Goal: Task Accomplishment & Management: Manage account settings

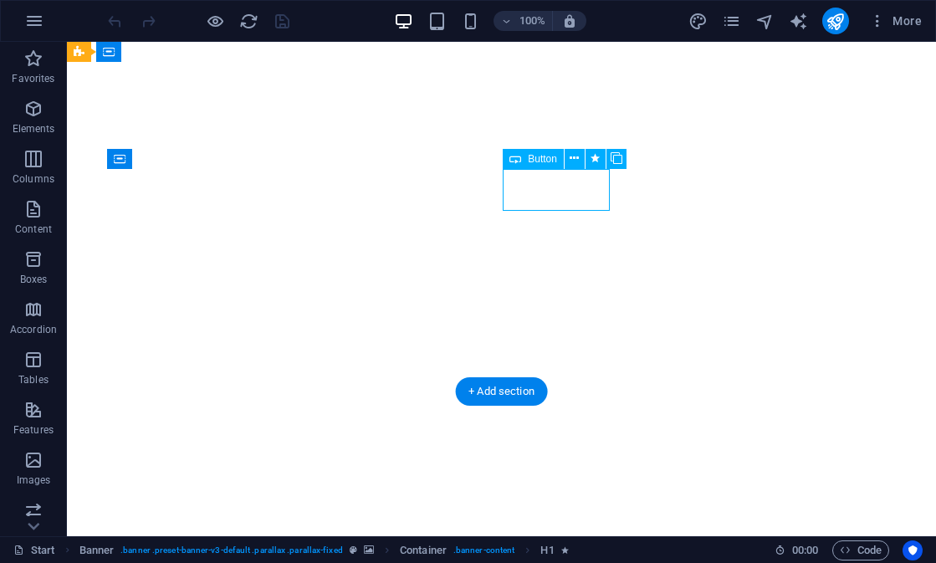
select select
select select "author"
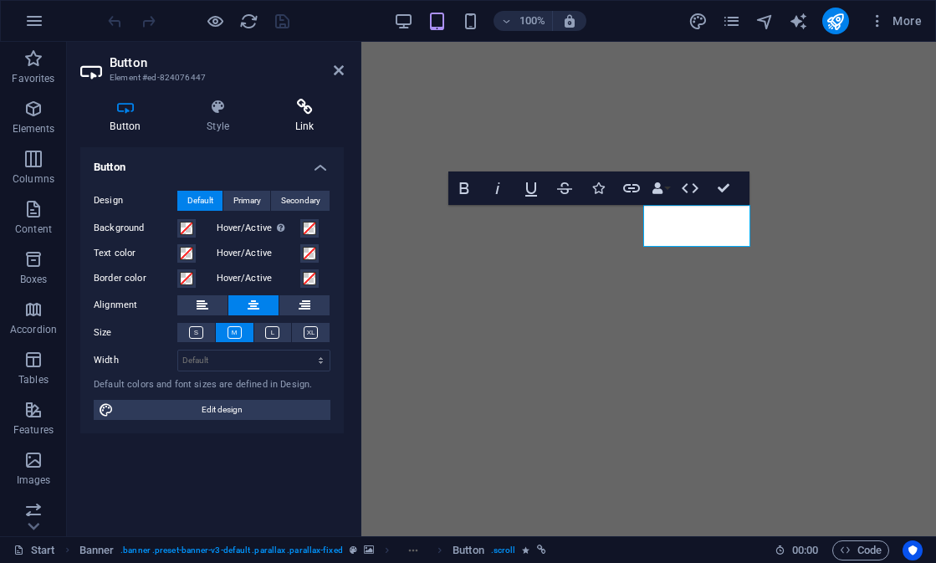
click at [319, 110] on icon at bounding box center [304, 107] width 79 height 17
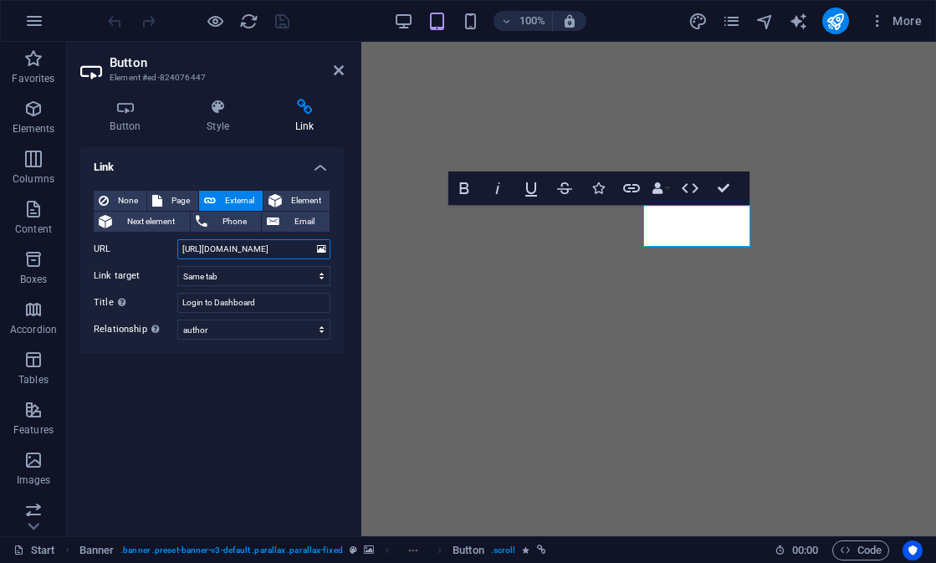
click at [292, 252] on input "https://pi-superapp.glide.page/" at bounding box center [253, 249] width 153 height 20
click at [303, 254] on input "https://pi-superapp.glide.page/" at bounding box center [253, 249] width 153 height 20
click at [260, 426] on div "Link None Page External Element Next element Phone Email Page Start Tentang Sul…" at bounding box center [212, 335] width 264 height 376
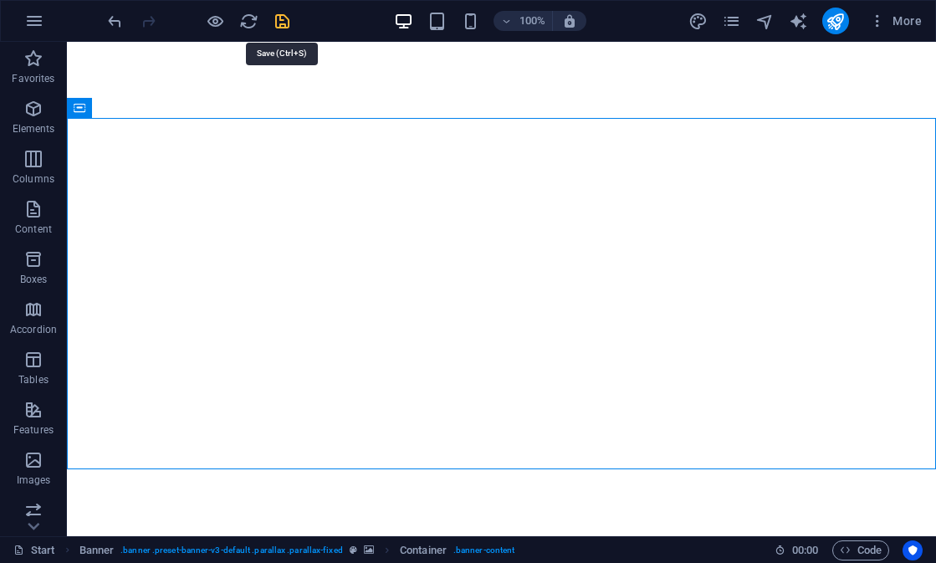
click at [282, 18] on icon "save" at bounding box center [282, 21] width 19 height 19
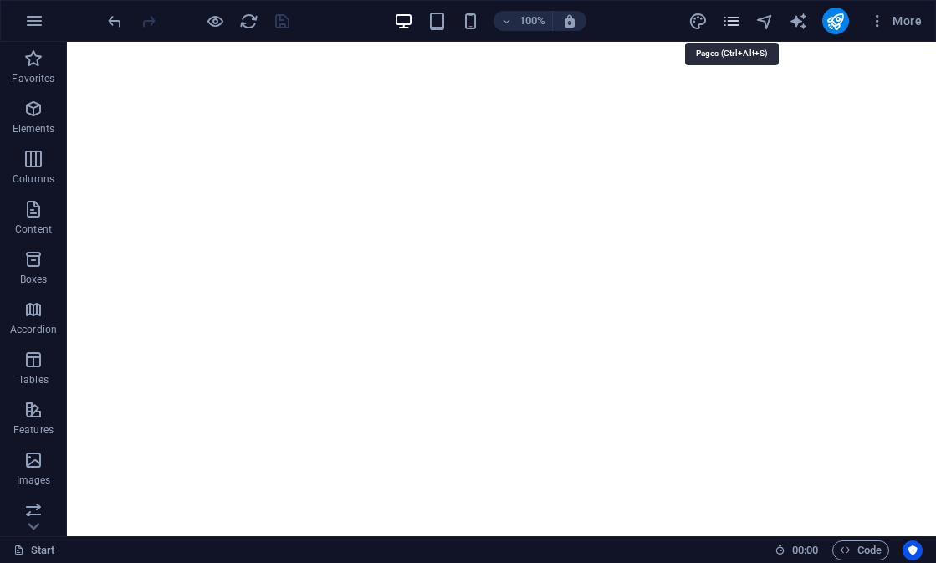
click at [733, 27] on icon "pages" at bounding box center [731, 21] width 19 height 19
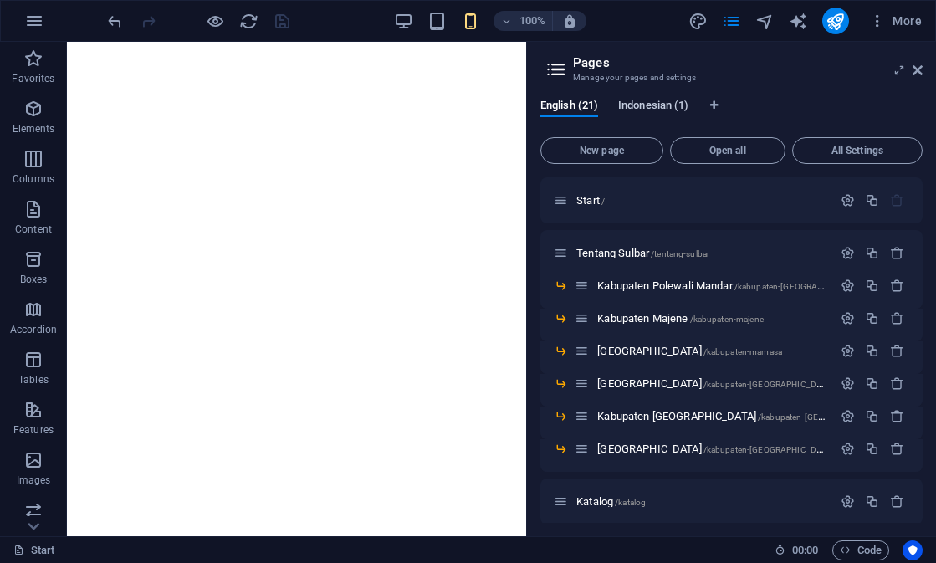
click at [658, 110] on span "Indonesian (1)" at bounding box center [653, 106] width 70 height 23
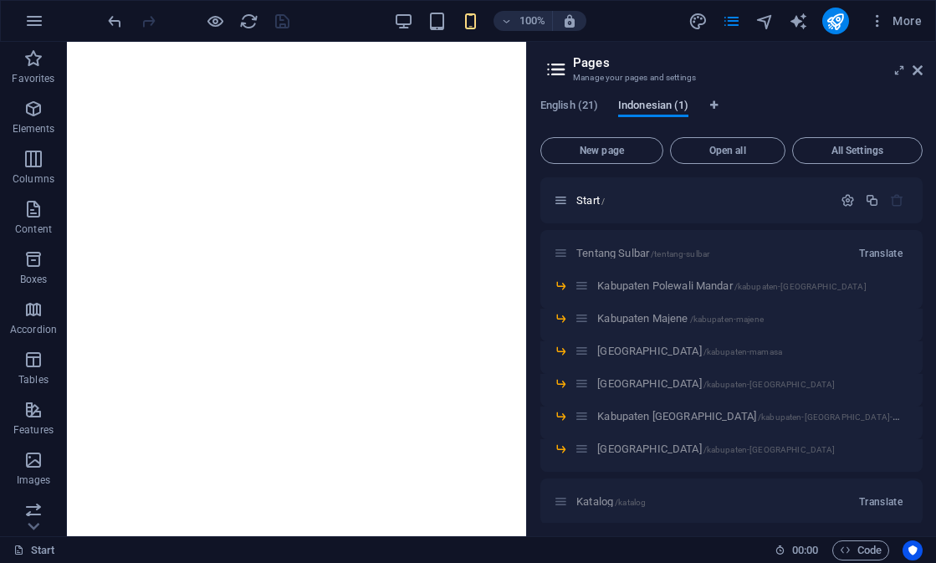
click at [658, 110] on span "Indonesian (1)" at bounding box center [653, 106] width 70 height 23
click at [651, 109] on span "Indonesian (1)" at bounding box center [653, 106] width 70 height 23
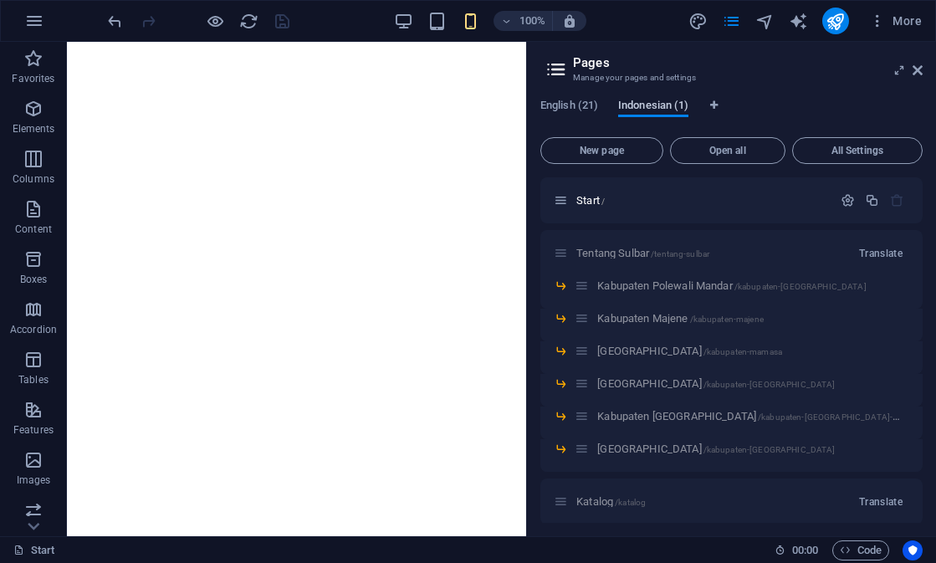
click at [651, 109] on span "Indonesian (1)" at bounding box center [653, 106] width 70 height 23
click at [718, 109] on icon "Language Tabs" at bounding box center [714, 105] width 8 height 10
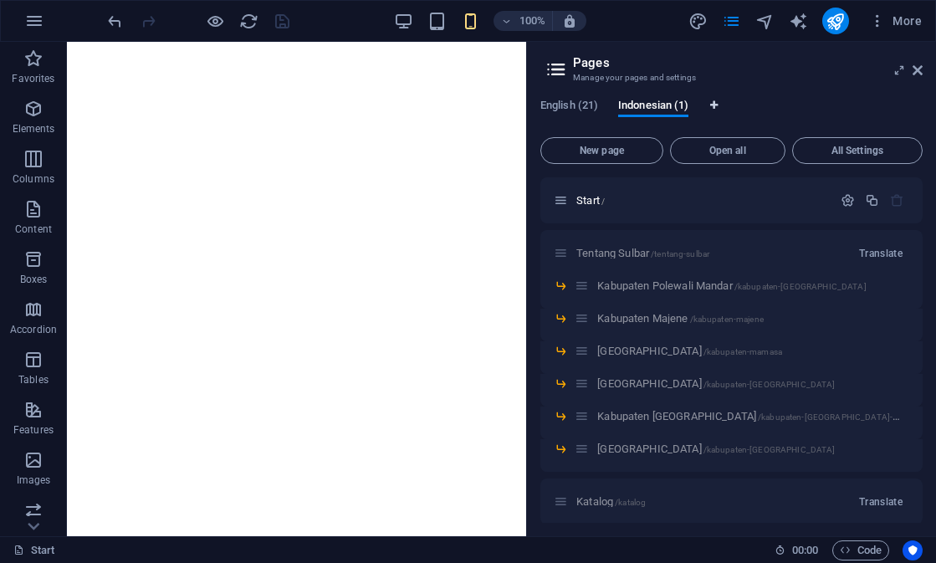
select select "41"
select select "70"
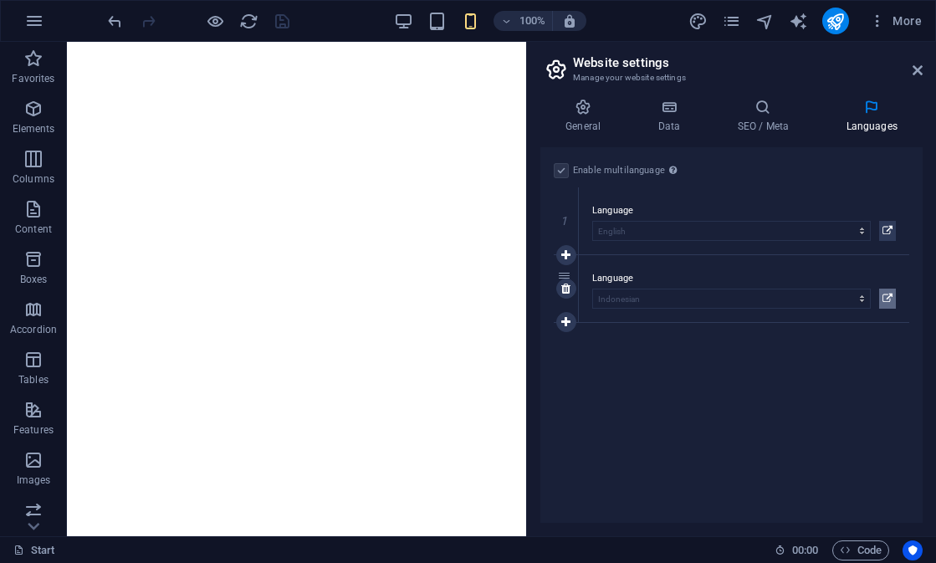
click at [892, 297] on icon at bounding box center [888, 299] width 10 height 20
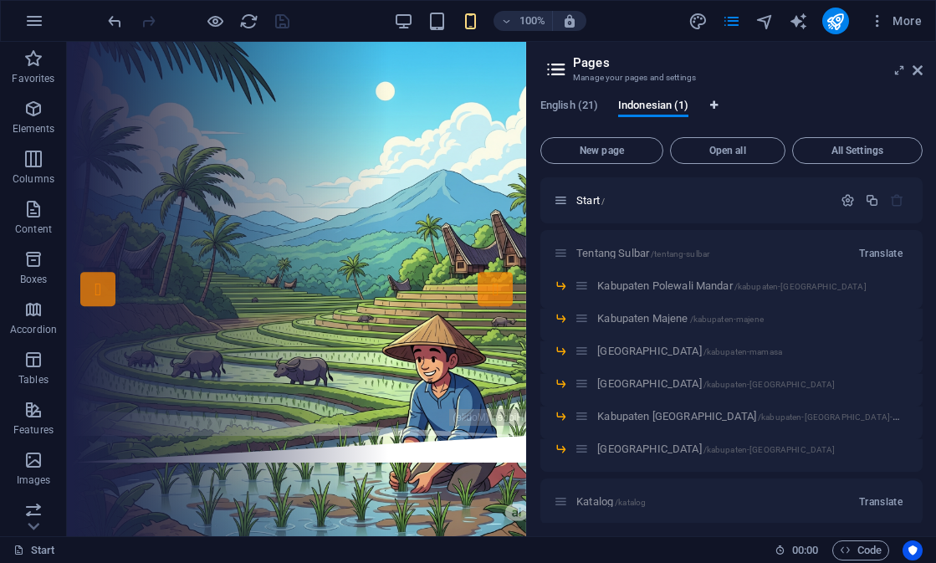
click at [718, 111] on span "Language Tabs" at bounding box center [714, 106] width 10 height 13
select select "41"
select select "70"
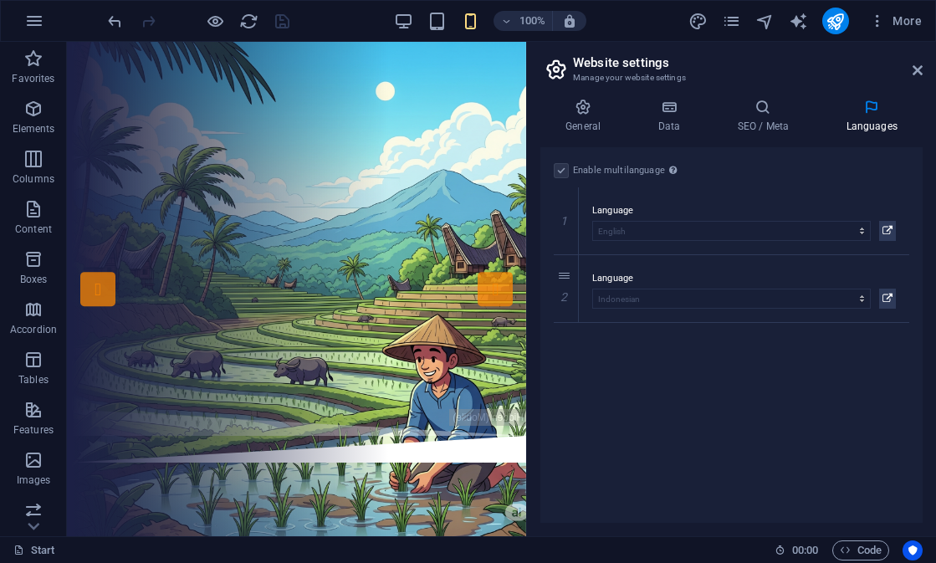
click at [561, 174] on label at bounding box center [561, 170] width 15 height 15
click at [566, 323] on icon at bounding box center [565, 322] width 9 height 12
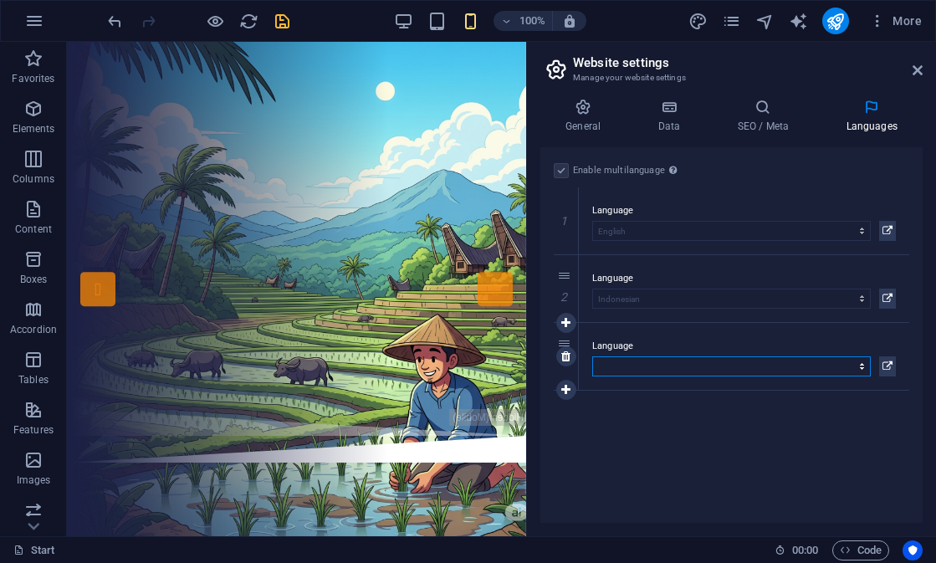
select select "101"
click at [916, 73] on icon at bounding box center [918, 70] width 10 height 13
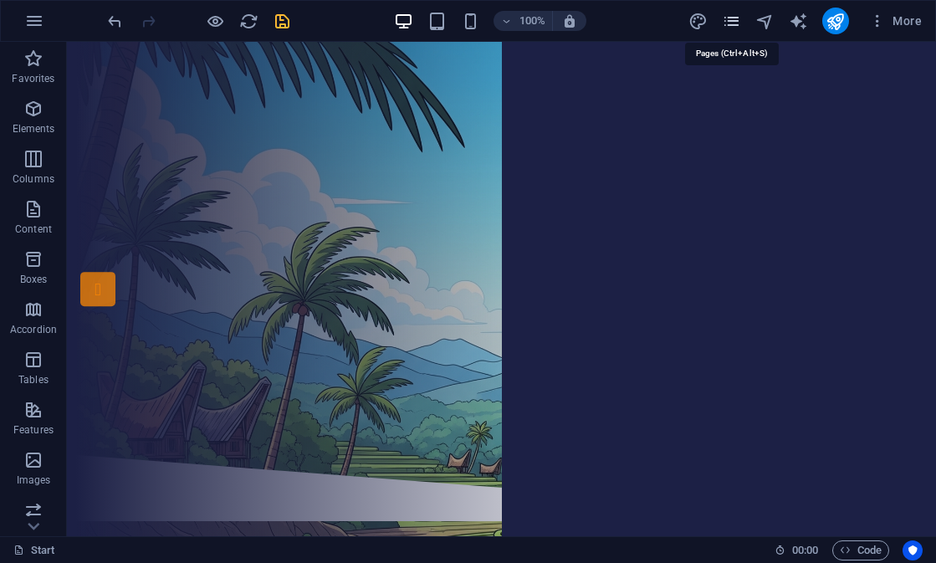
click at [737, 20] on icon "pages" at bounding box center [731, 21] width 19 height 19
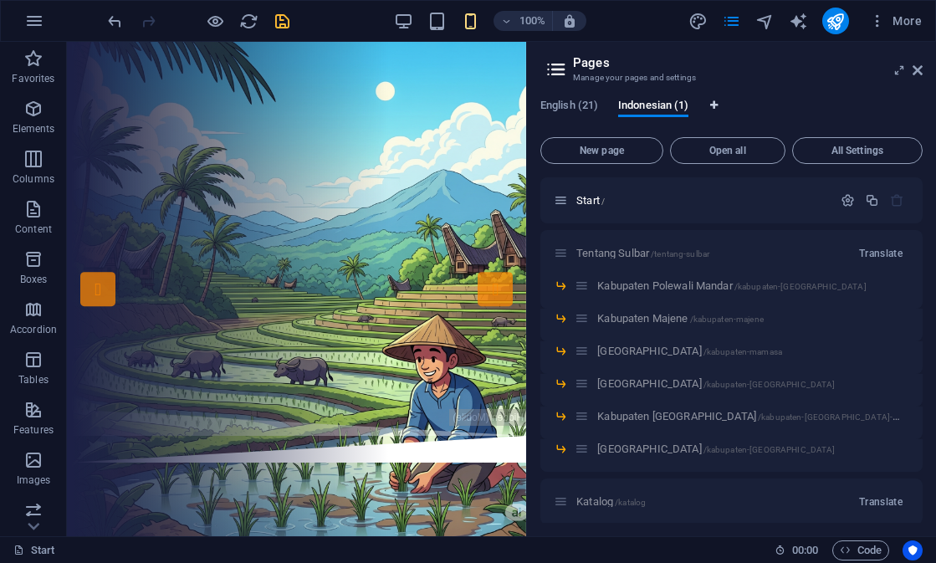
click at [716, 110] on span "Language Tabs" at bounding box center [714, 106] width 10 height 13
select select "41"
select select "70"
select select "101"
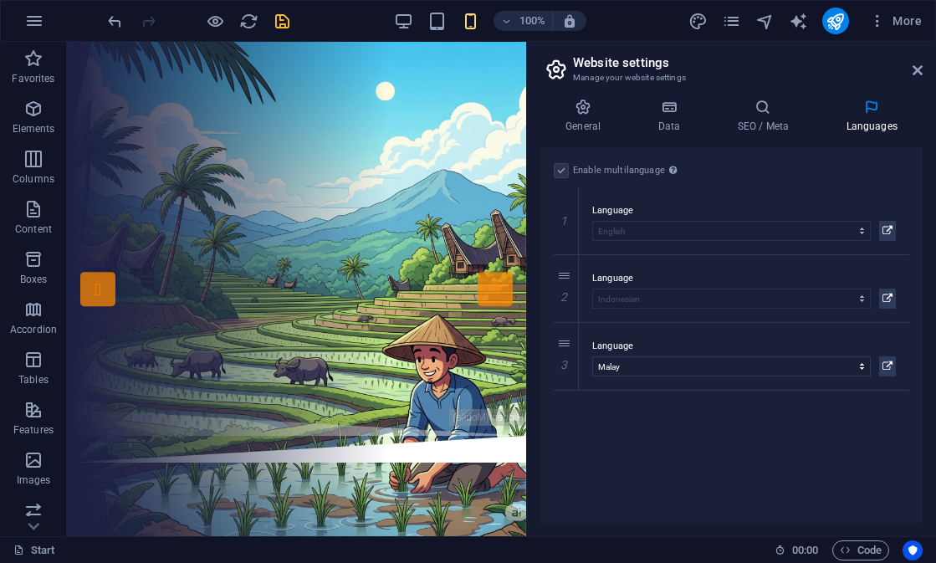
click at [715, 433] on div "Enable multilanguage To disable multilanguage delete all languages until only o…" at bounding box center [732, 335] width 382 height 376
click at [669, 124] on h4 "Data" at bounding box center [672, 116] width 79 height 35
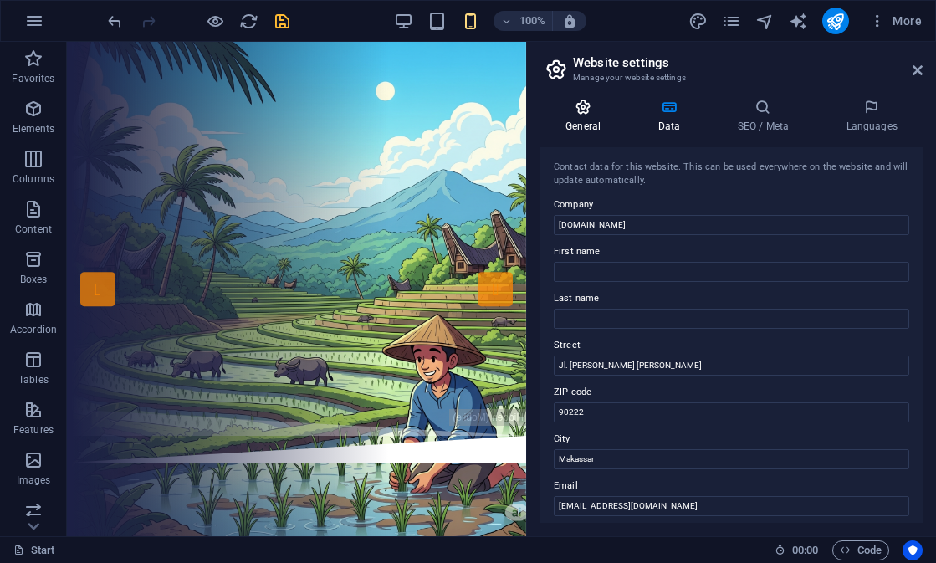
click at [599, 121] on h4 "General" at bounding box center [587, 116] width 92 height 35
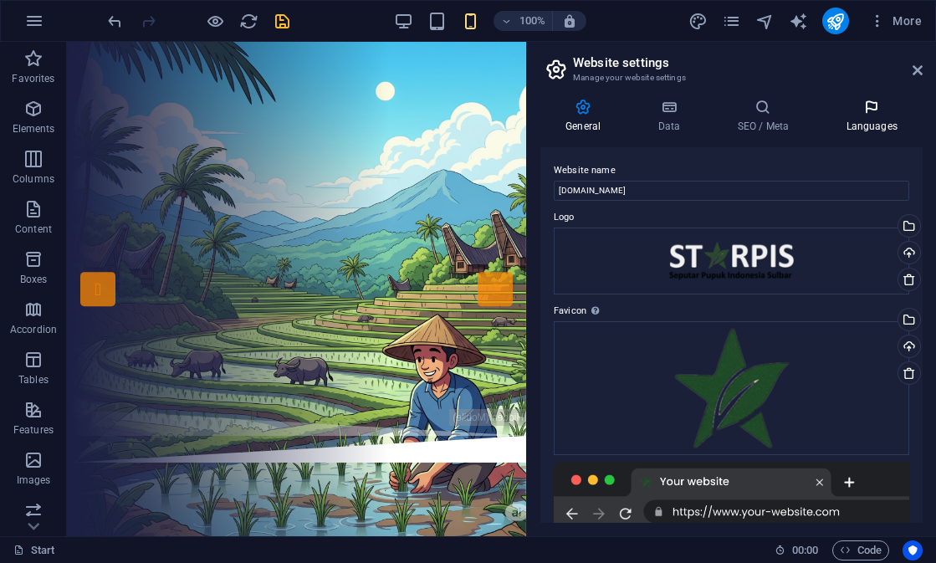
click at [875, 118] on h4 "Languages" at bounding box center [872, 116] width 102 height 35
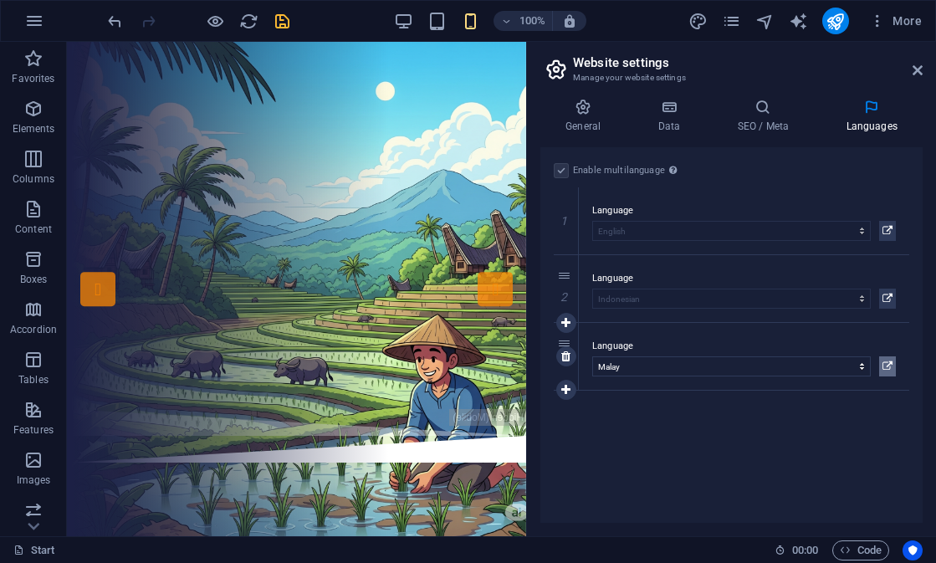
click at [891, 367] on icon at bounding box center [888, 366] width 10 height 20
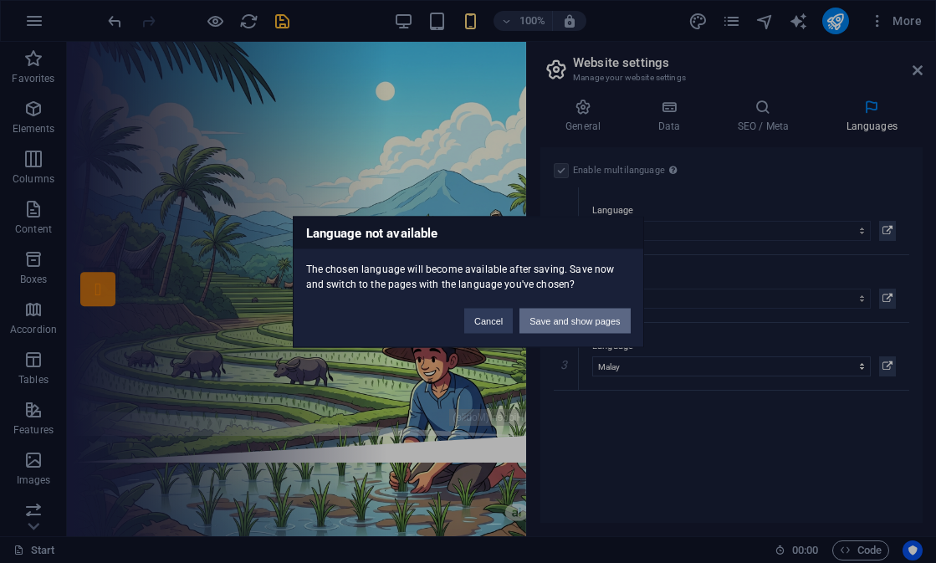
click at [603, 320] on button "Save and show pages" at bounding box center [575, 320] width 110 height 25
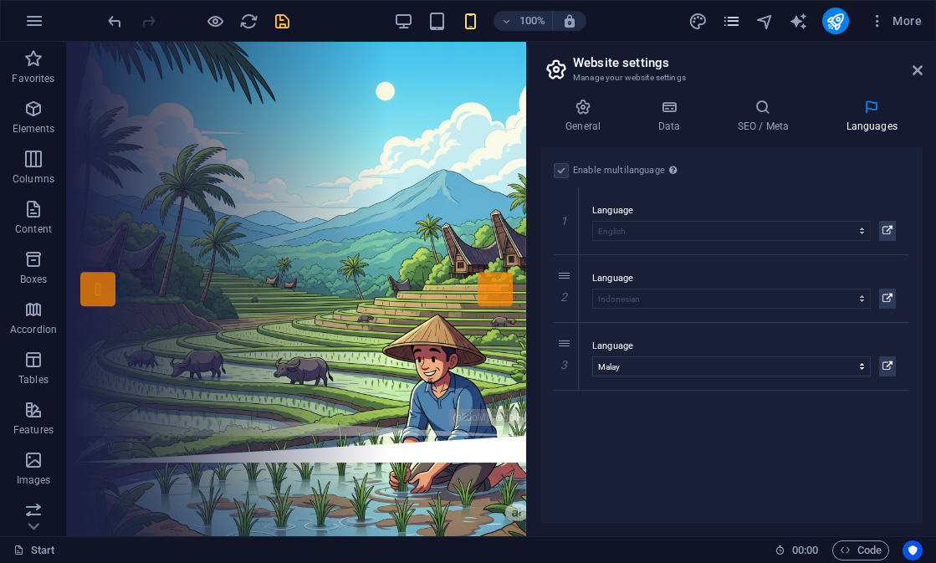
click at [733, 24] on icon "pages" at bounding box center [731, 21] width 19 height 19
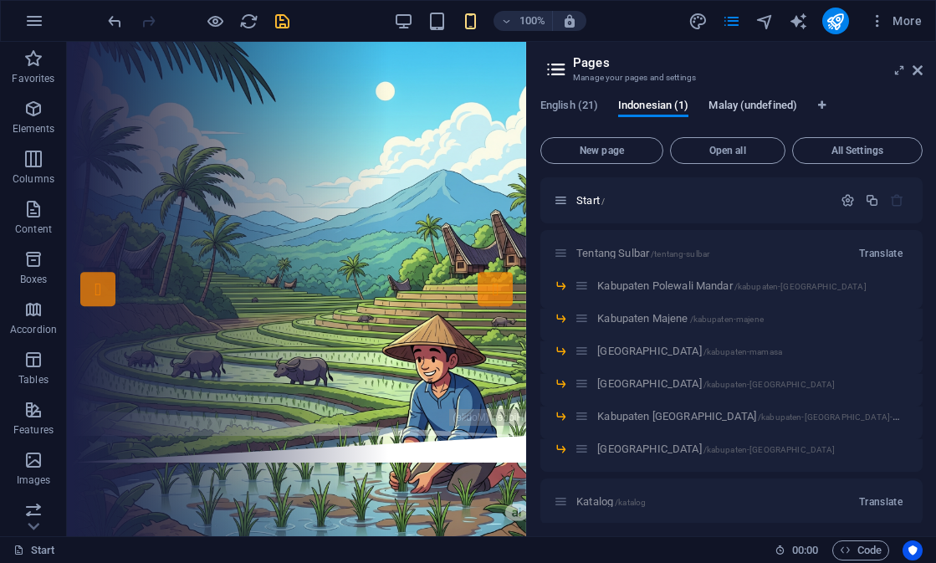
click at [747, 110] on span "Malay (undefined)" at bounding box center [753, 106] width 89 height 23
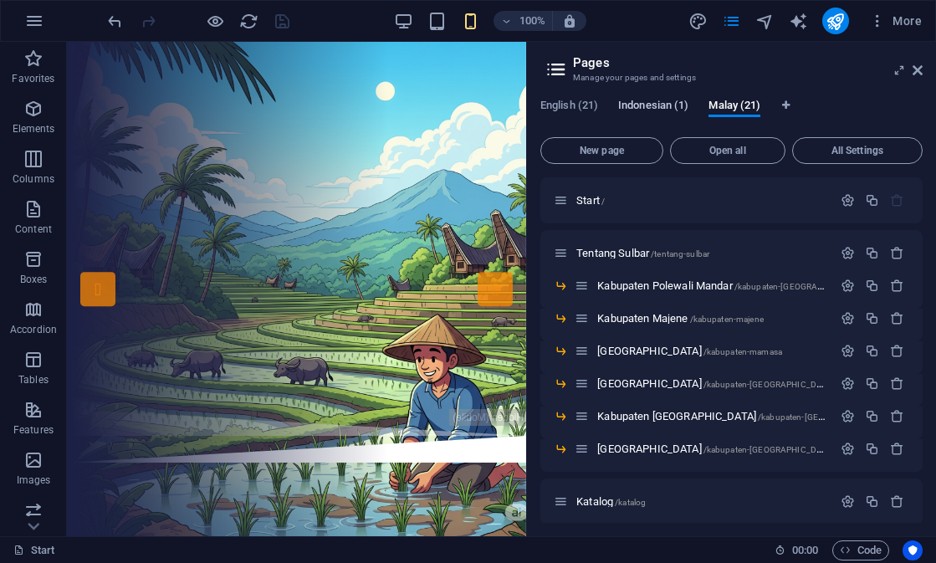
click at [672, 112] on span "Indonesian (1)" at bounding box center [653, 106] width 70 height 23
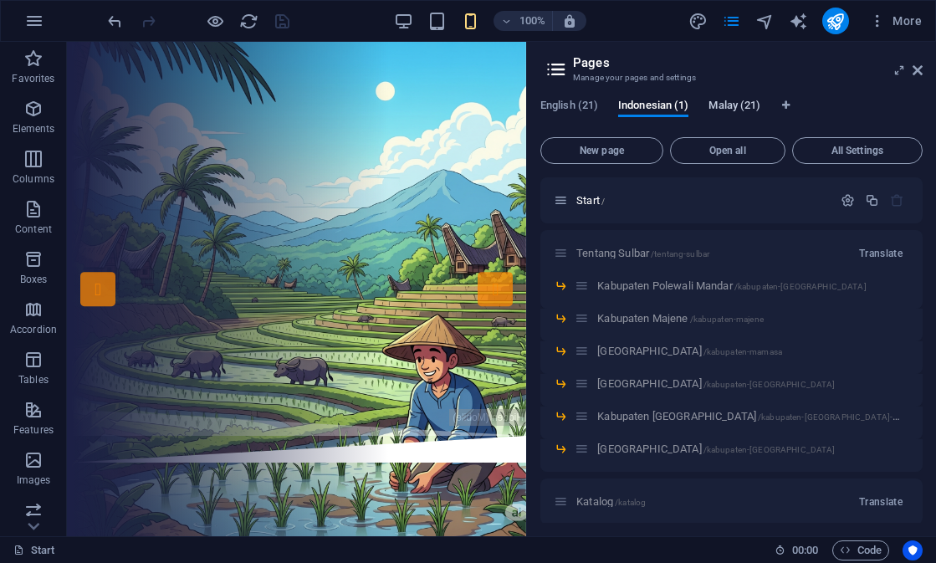
click at [754, 110] on span "Malay (21)" at bounding box center [735, 106] width 52 height 23
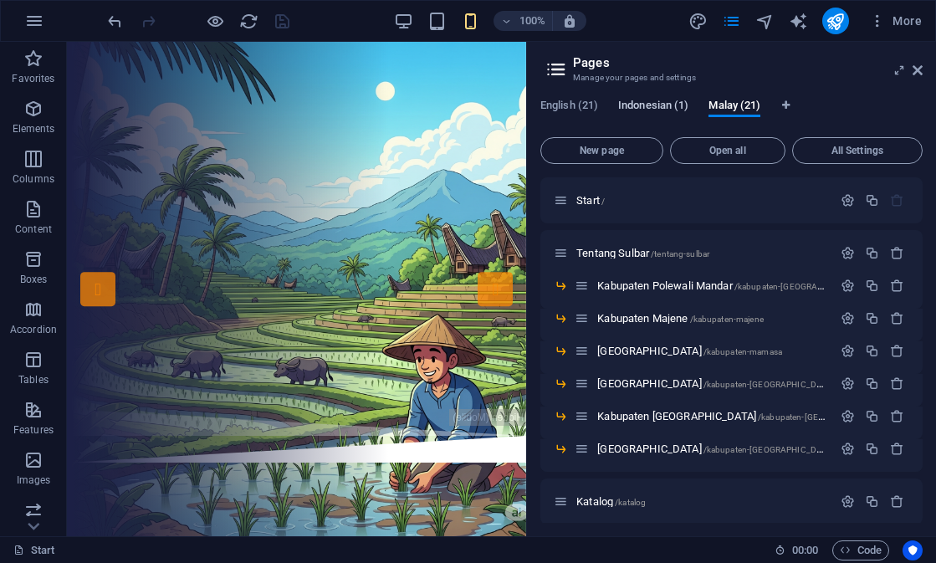
click at [661, 113] on span "Indonesian (1)" at bounding box center [653, 106] width 70 height 23
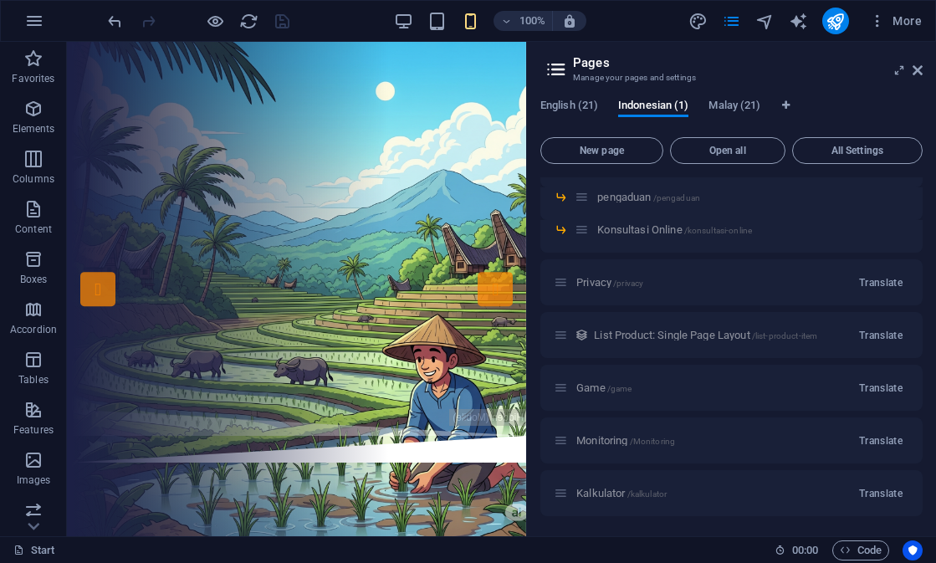
scroll to position [541, 0]
click at [571, 105] on span "English (21)" at bounding box center [570, 106] width 58 height 23
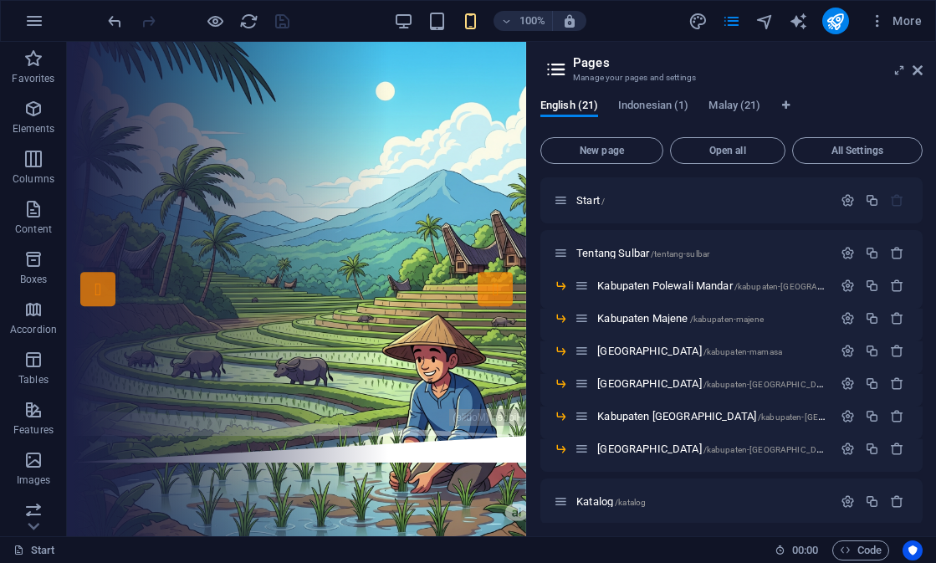
scroll to position [0, 0]
click at [552, 218] on icon at bounding box center [552, 216] width 8 height 10
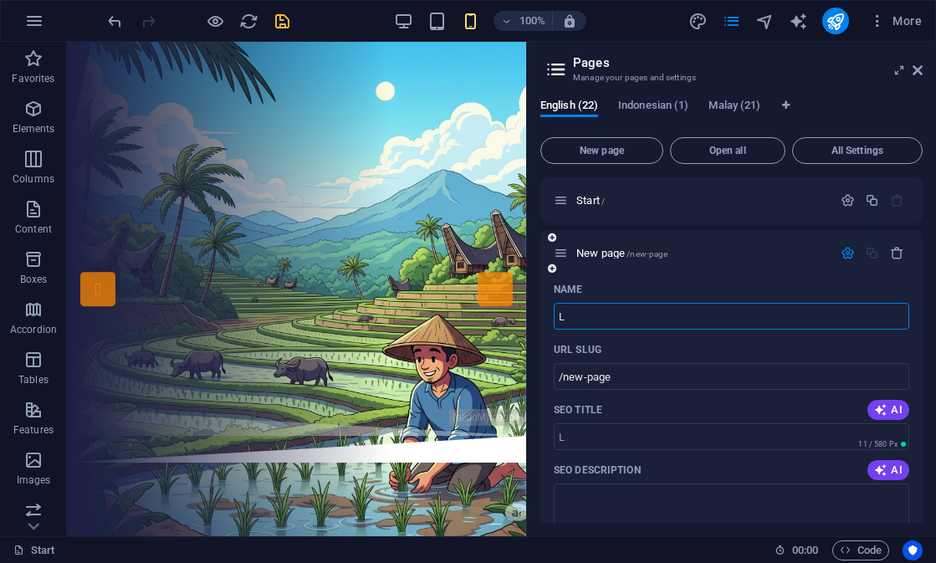
type input "L"
type input "/l"
type input "Login"
type input "/login"
type input "Login P"
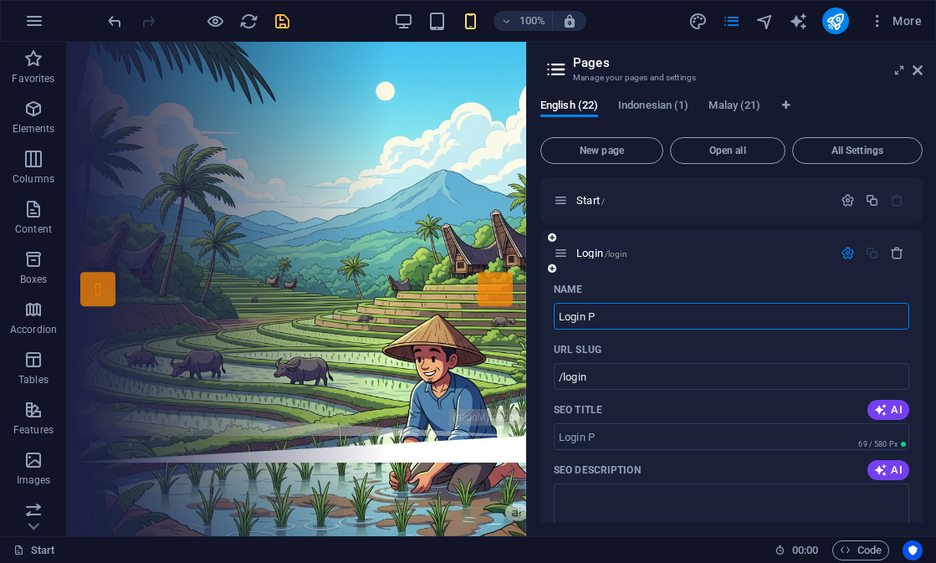
type input "/login-p"
type input "Login Page"
type input "/login-page"
click at [842, 253] on icon "button" at bounding box center [848, 253] width 14 height 14
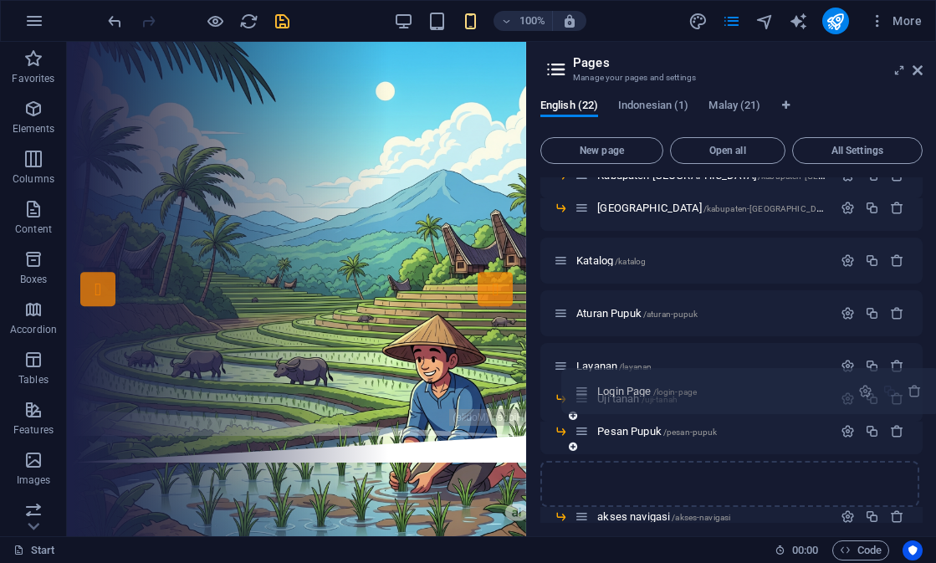
scroll to position [276, 0]
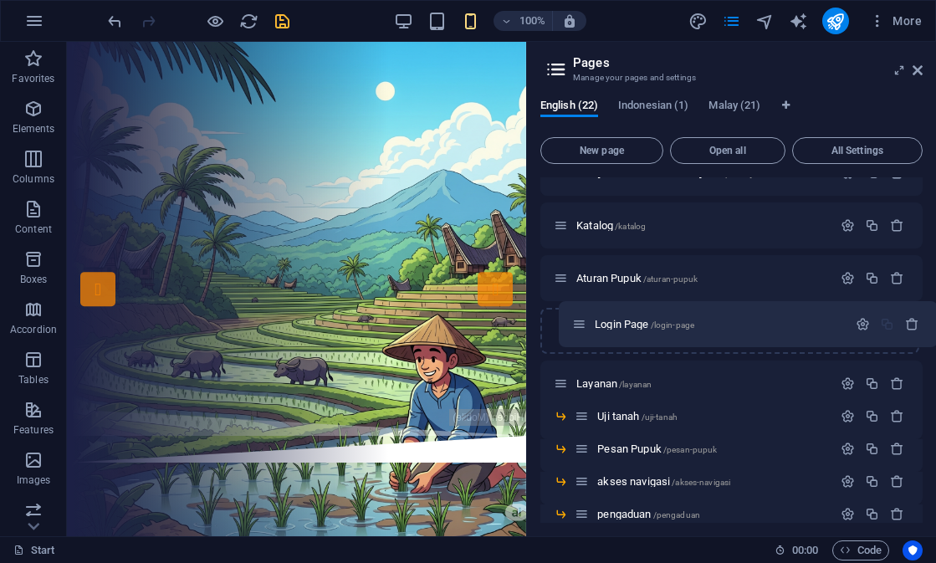
drag, startPoint x: 561, startPoint y: 254, endPoint x: 580, endPoint y: 331, distance: 80.0
click at [580, 331] on div "Start / Login Page /login-page Tentang Sulbar /tentang-sulbar Kabupaten Polewal…" at bounding box center [732, 367] width 382 height 932
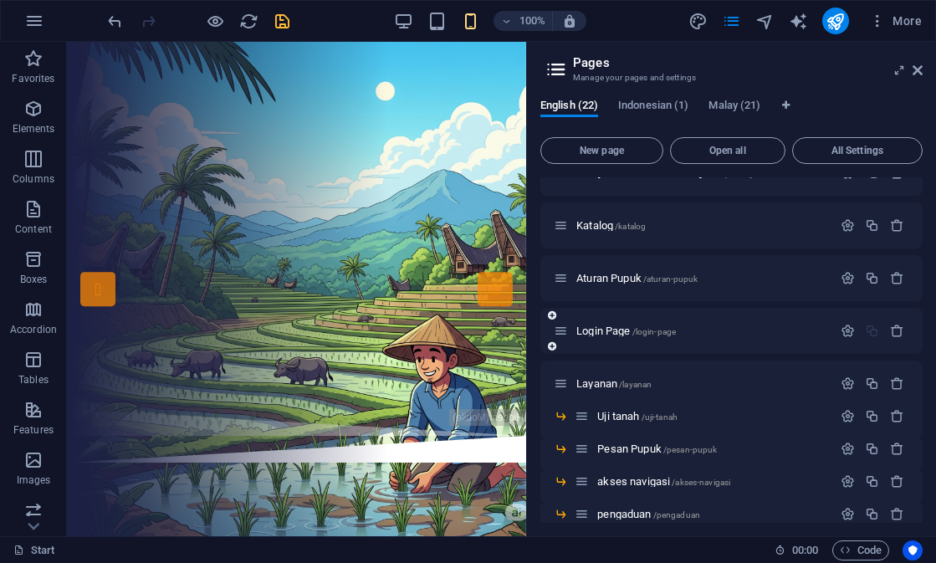
click at [554, 350] on icon at bounding box center [552, 346] width 8 height 10
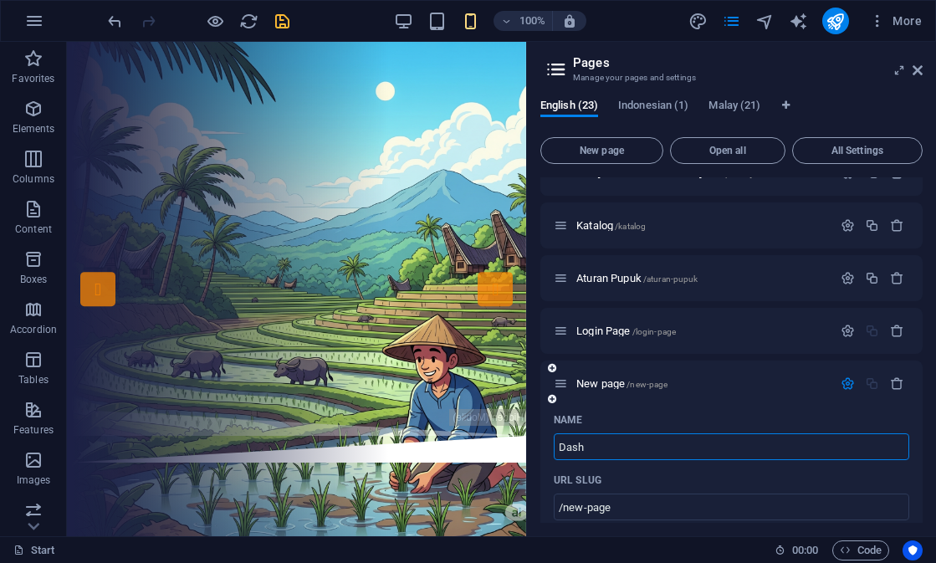
type input "Dash"
type input "/dash"
type input "DashB"
type input "/dashb"
type input "Dash"
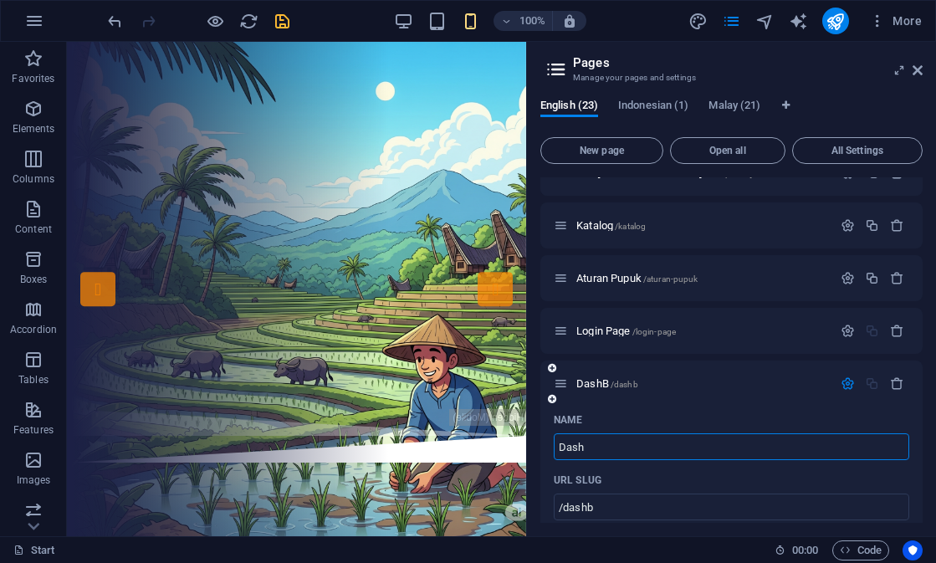
type input "/dash"
type input "Dashbo"
type input "/dashbo"
type input "Dashboa"
type input "/dashboa"
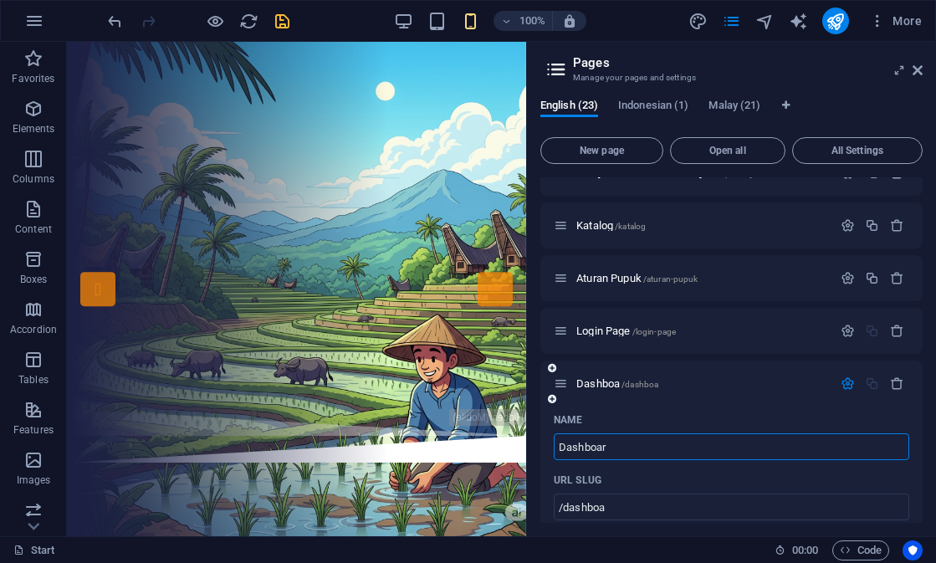
type input "Dashboar"
type input "/dashboar"
type input "Dashboard"
type input "/dashboard"
click at [848, 386] on icon "button" at bounding box center [848, 384] width 14 height 14
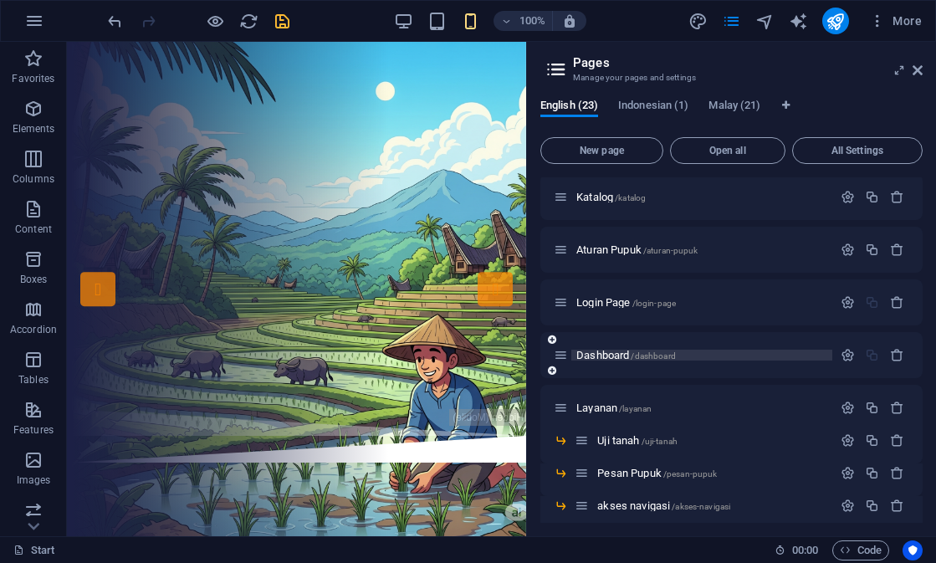
scroll to position [343, 0]
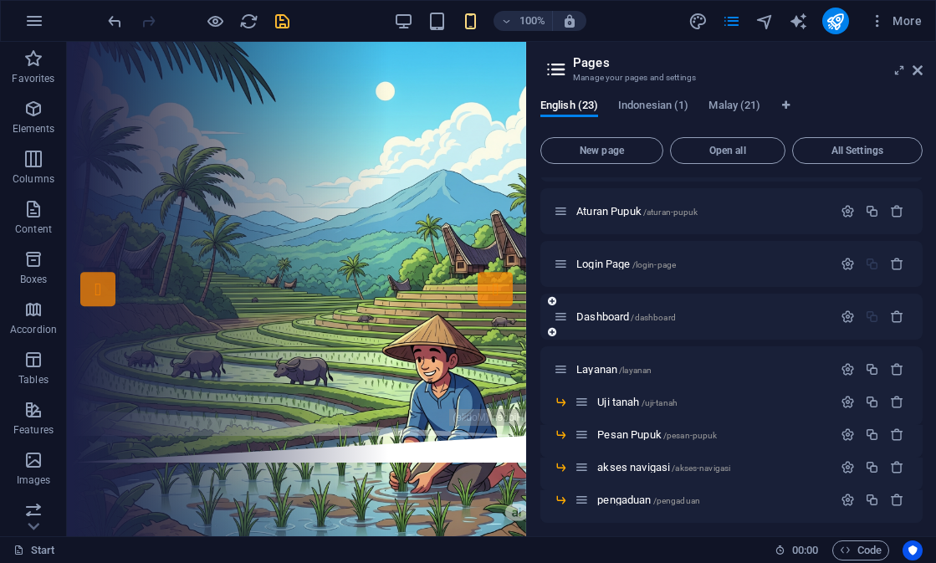
click at [551, 334] on icon at bounding box center [552, 332] width 8 height 10
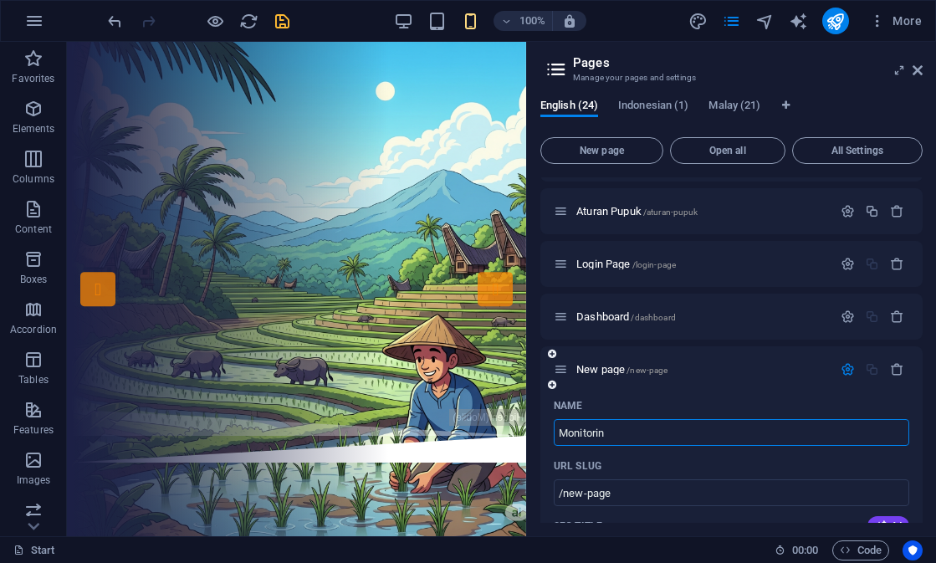
type input "Monitorin"
type input "/monitorin"
type input "Monitoring"
type input "/monitoring"
click at [841, 367] on icon "button" at bounding box center [848, 369] width 14 height 14
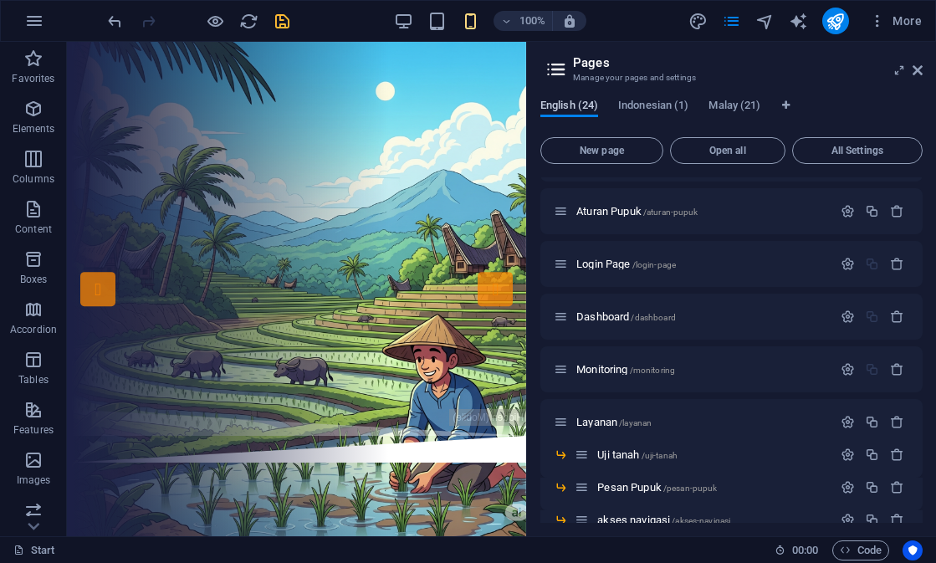
drag, startPoint x: 655, startPoint y: 109, endPoint x: 543, endPoint y: 110, distance: 112.1
click at [543, 110] on div "English (24) Indonesian (1) Malay (21)" at bounding box center [732, 115] width 382 height 32
click at [615, 265] on span "Login Page /login-page" at bounding box center [626, 264] width 100 height 13
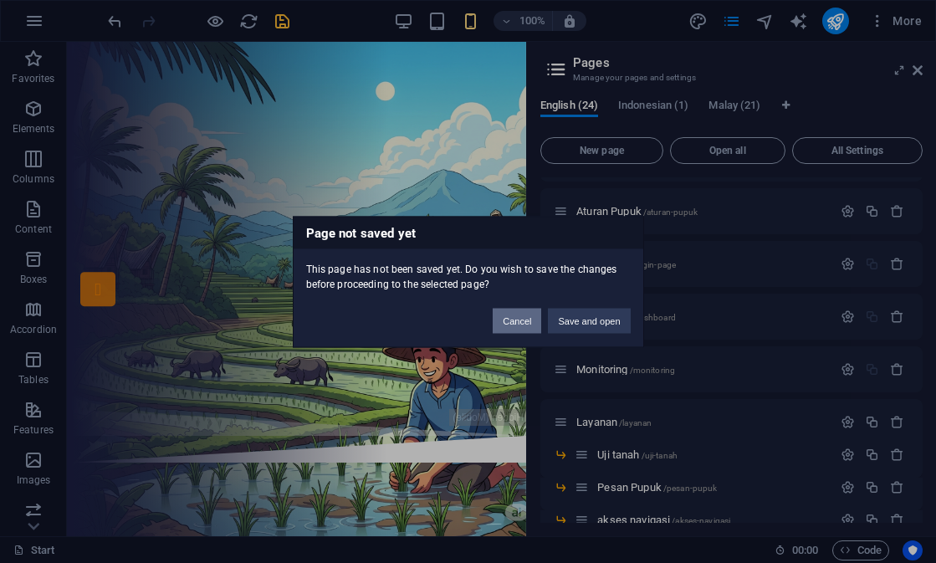
click at [514, 320] on button "Cancel" at bounding box center [517, 320] width 49 height 25
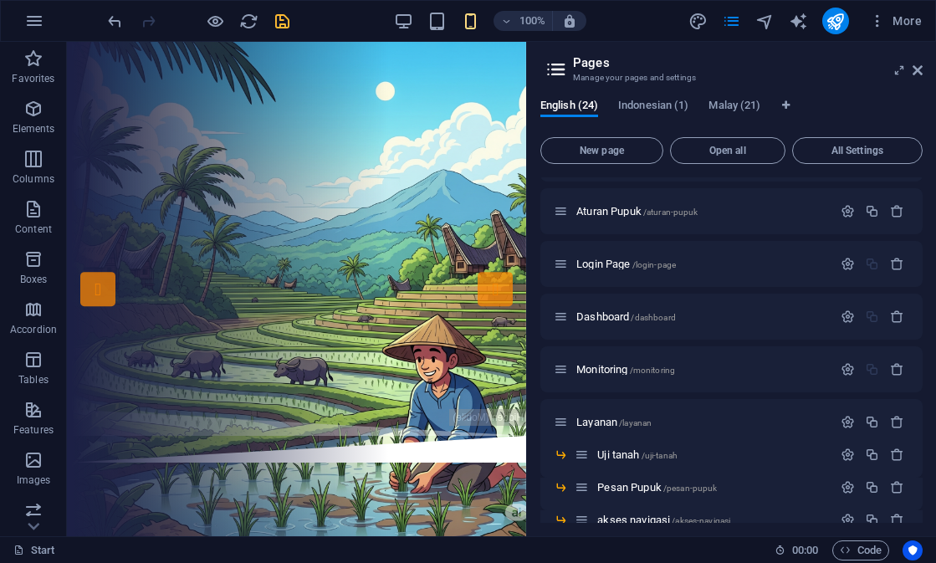
click at [277, 10] on div at bounding box center [198, 21] width 187 height 27
click at [282, 32] on div at bounding box center [198, 21] width 187 height 27
click at [279, 25] on icon "save" at bounding box center [282, 21] width 19 height 19
checkbox input "false"
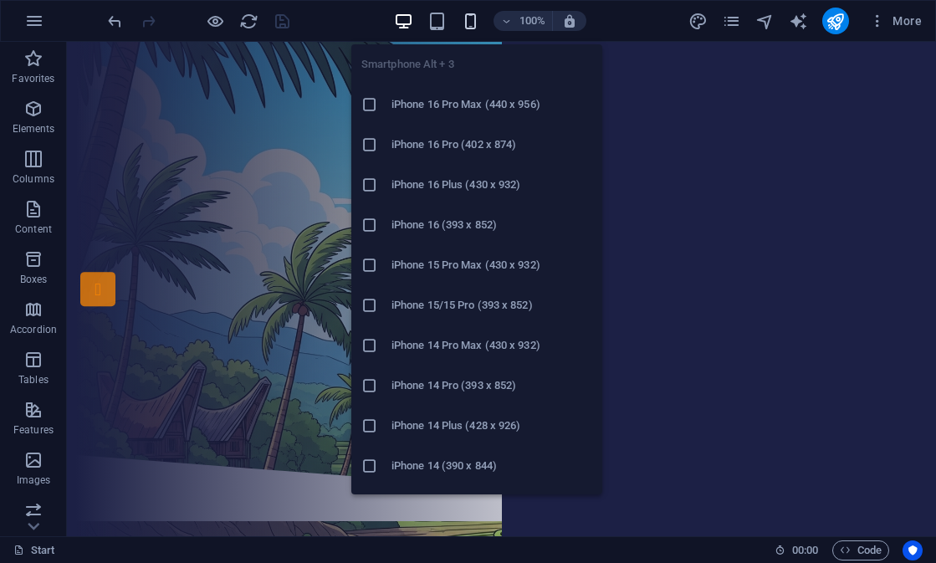
click at [463, 27] on icon "button" at bounding box center [470, 21] width 19 height 19
click at [472, 18] on icon "button" at bounding box center [470, 21] width 19 height 19
click at [469, 107] on h6 "iPhone 16 Pro Max (440 x 956)" at bounding box center [492, 105] width 201 height 20
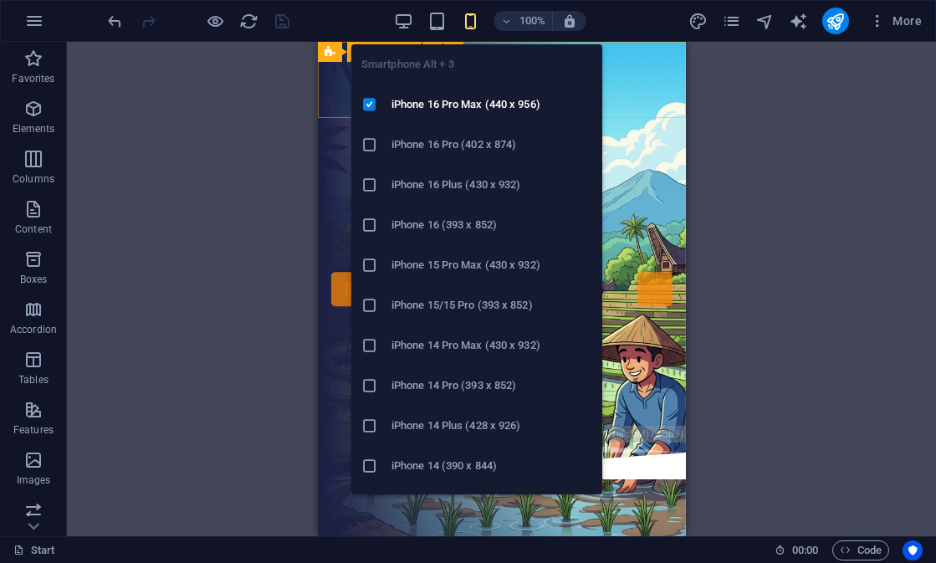
click at [465, 18] on icon "button" at bounding box center [470, 21] width 19 height 19
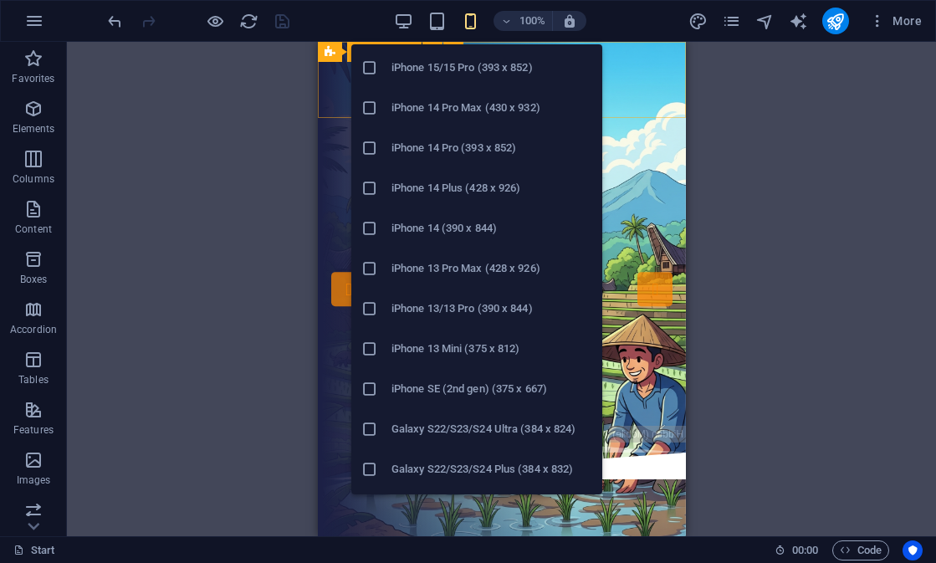
scroll to position [244, 0]
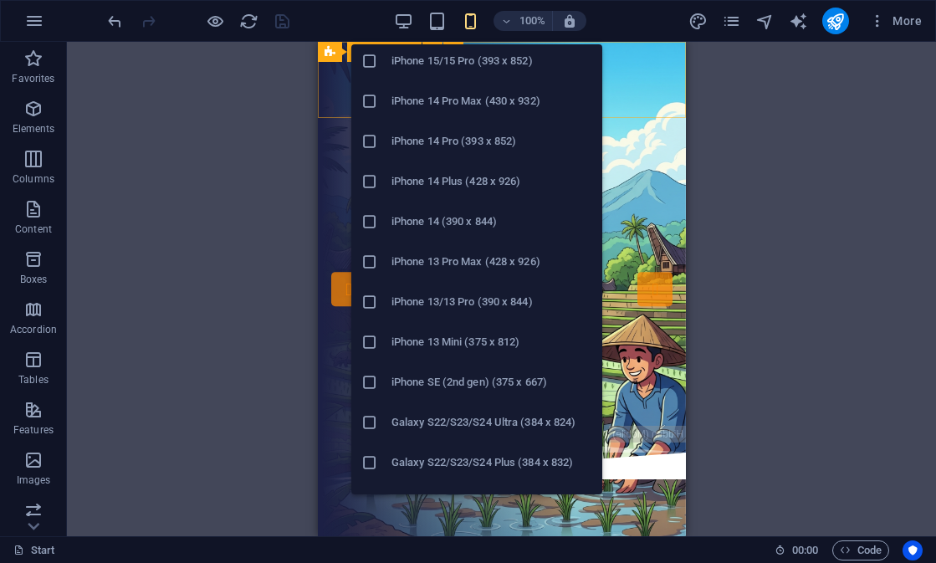
click at [484, 270] on h6 "iPhone 13 Pro Max (428 x 926)" at bounding box center [492, 262] width 201 height 20
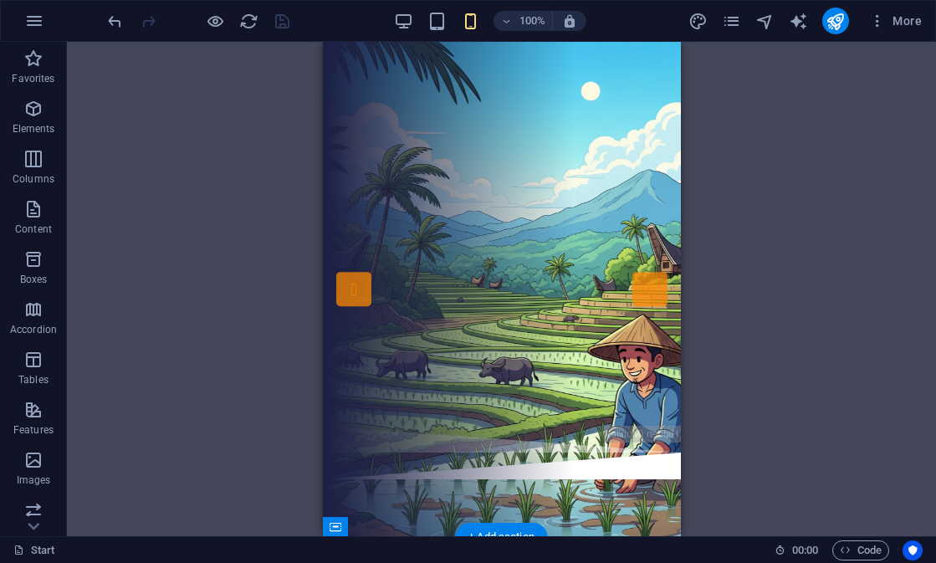
scroll to position [0, 0]
click at [739, 20] on icon "pages" at bounding box center [731, 21] width 19 height 19
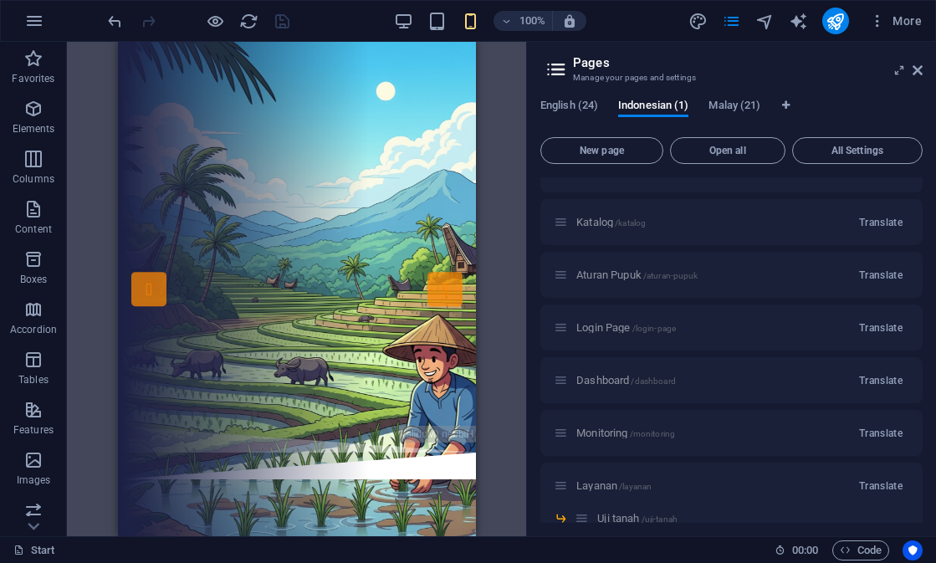
scroll to position [281, 0]
click at [504, 181] on div "H1 Banner Container Button Container H6 Spacer Banner Menu Bar Preset Container…" at bounding box center [296, 289] width 459 height 494
click at [601, 327] on div "Login Page /login-page Translate" at bounding box center [732, 326] width 382 height 46
click at [588, 101] on span "English (24)" at bounding box center [570, 106] width 58 height 23
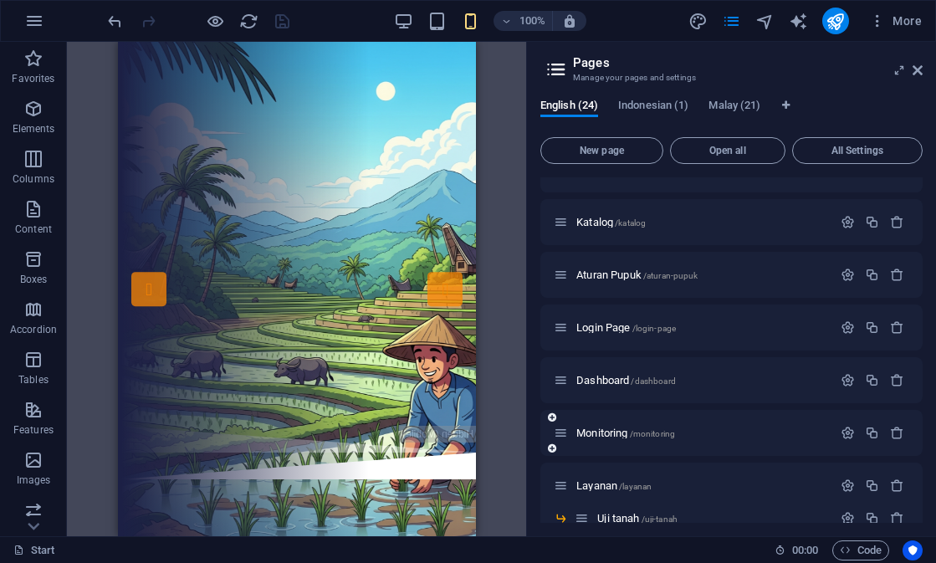
scroll to position [276, 0]
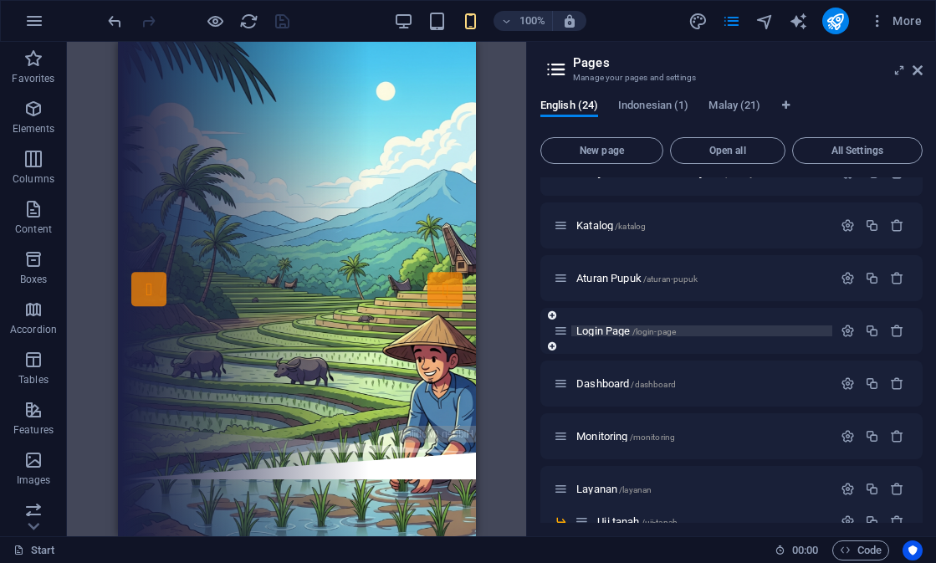
click at [602, 332] on span "Login Page /login-page" at bounding box center [626, 331] width 100 height 13
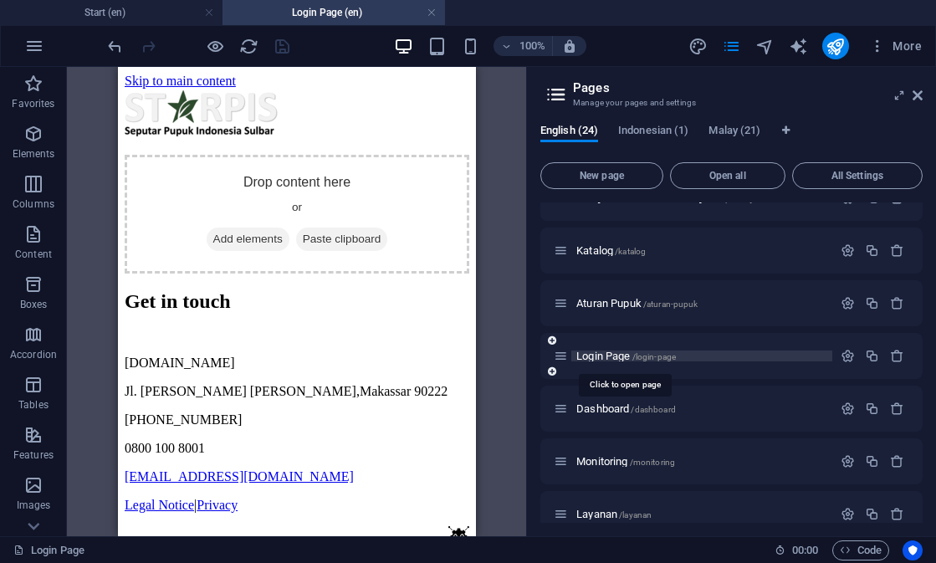
scroll to position [0, 0]
click at [920, 96] on icon at bounding box center [918, 95] width 10 height 13
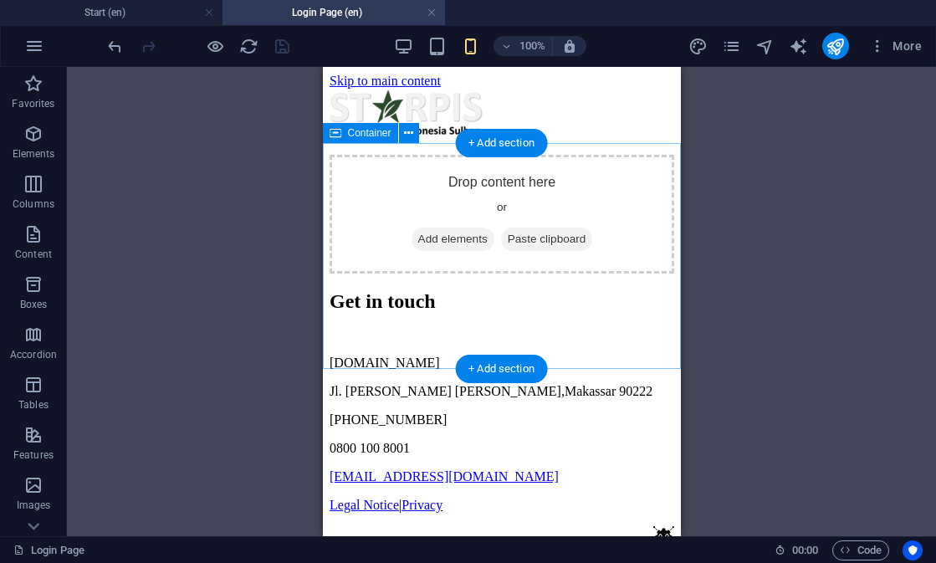
click at [468, 229] on div "Drop content here or Add elements Paste clipboard" at bounding box center [501, 214] width 345 height 119
click at [438, 251] on span "Add elements" at bounding box center [452, 239] width 83 height 23
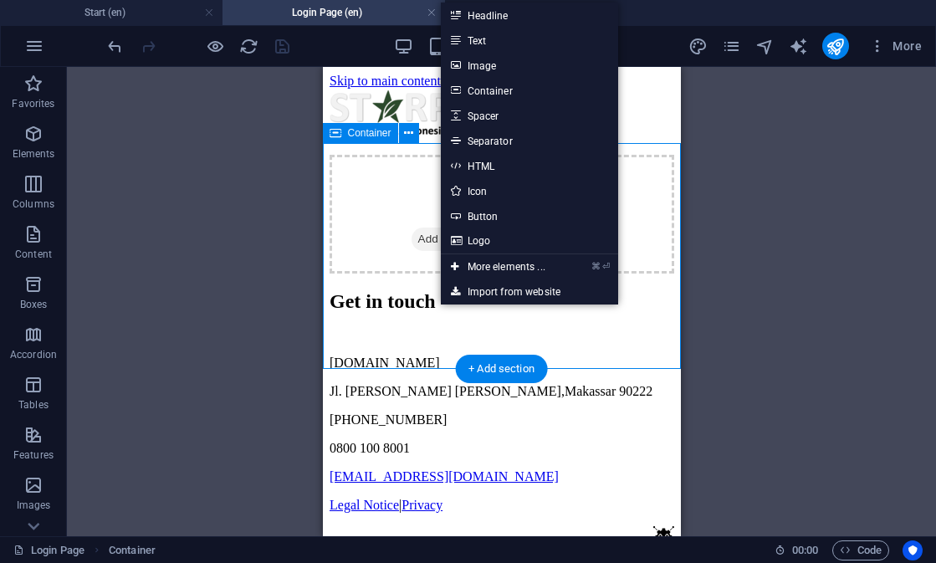
click at [404, 210] on div "Drop content here or Add elements Paste clipboard" at bounding box center [501, 214] width 345 height 119
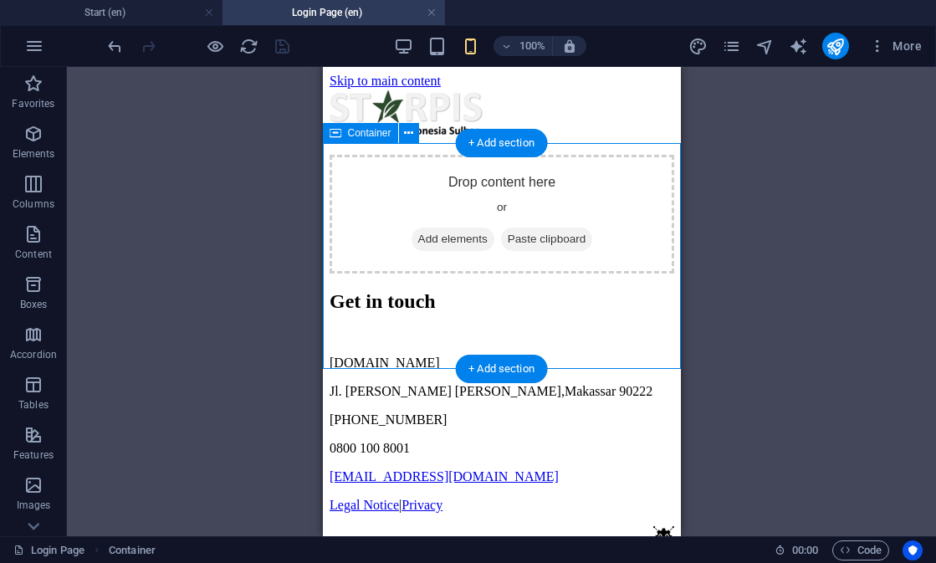
click at [400, 233] on div "Drop content here or Add elements Paste clipboard" at bounding box center [501, 214] width 345 height 119
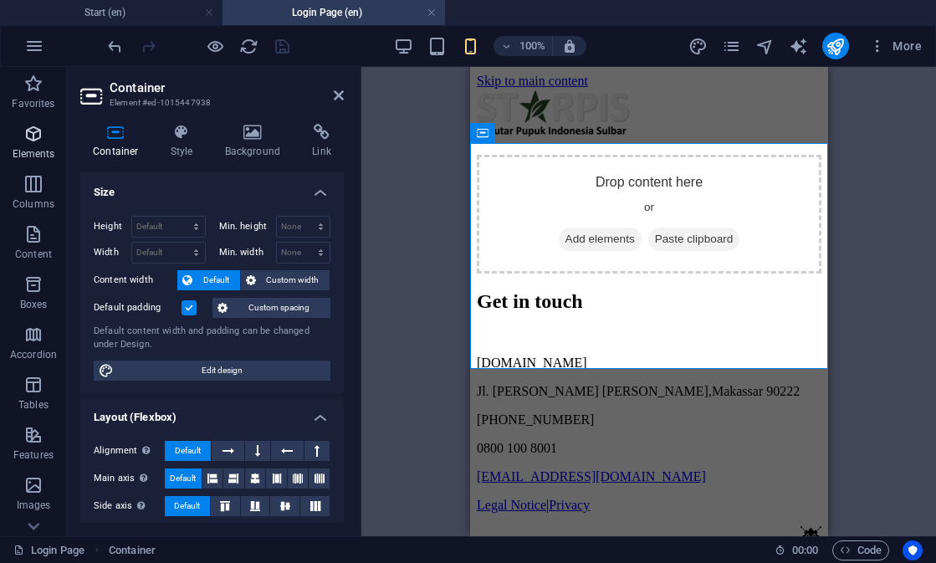
click at [35, 146] on span "Elements" at bounding box center [33, 144] width 67 height 40
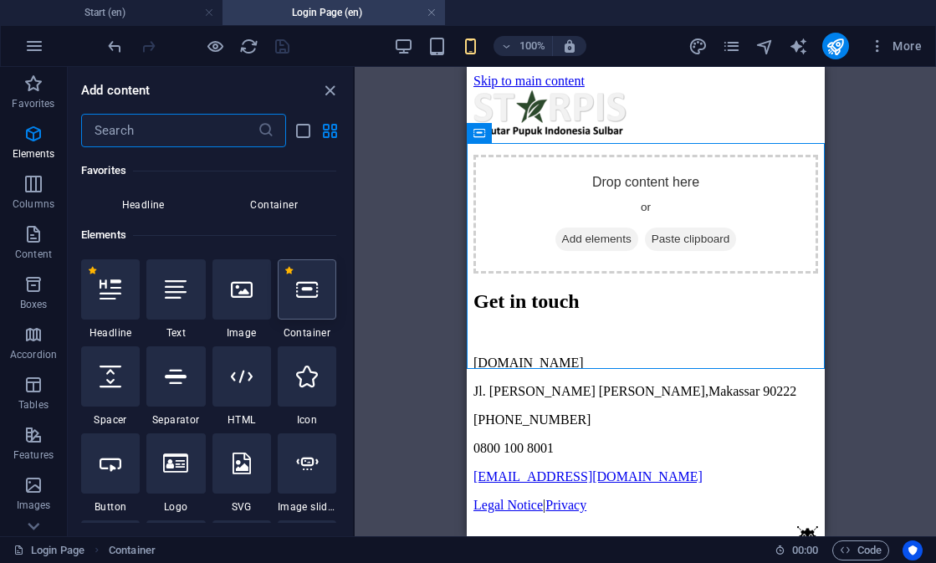
scroll to position [178, 0]
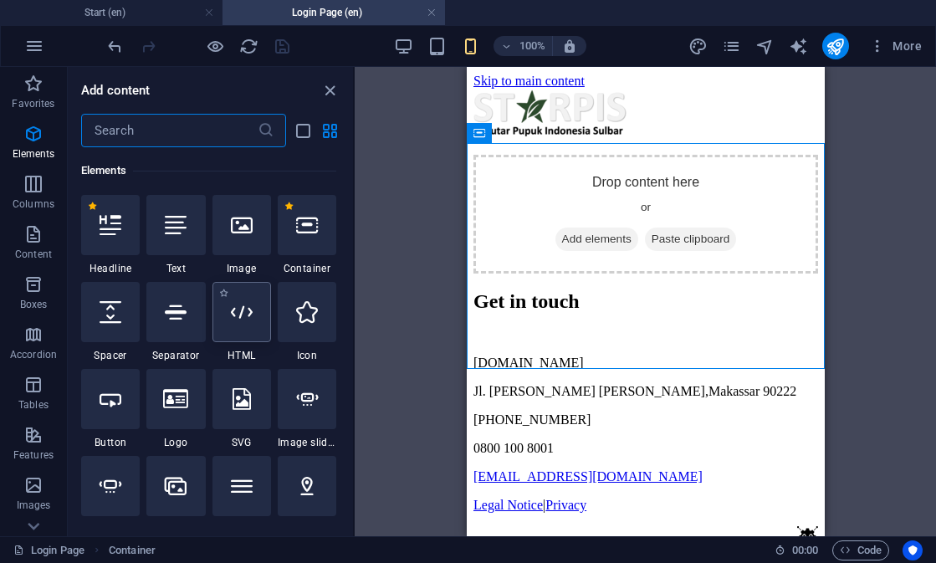
click at [270, 319] on div at bounding box center [242, 312] width 59 height 60
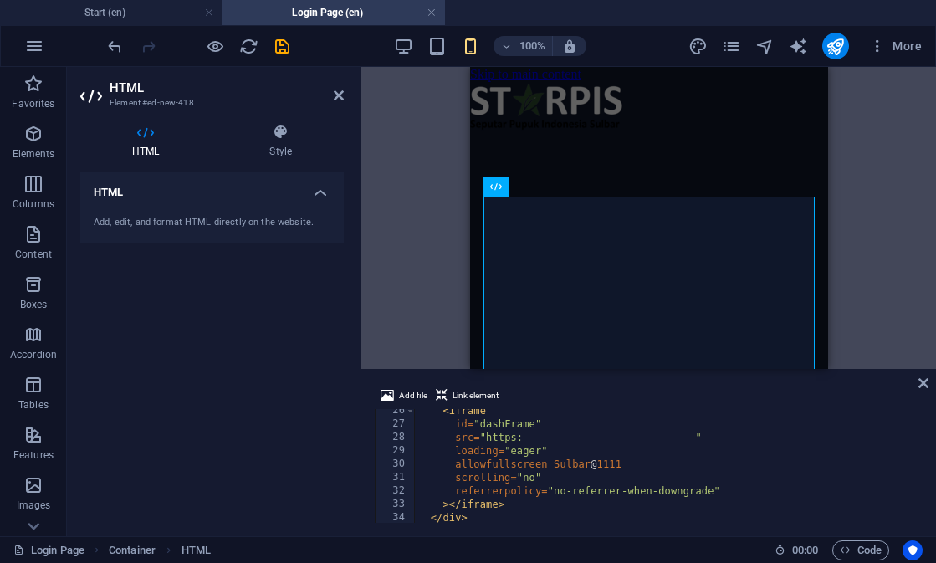
scroll to position [339, 0]
click at [579, 440] on div "< iframe id = "dashFrame" src = "https:----------------------------" loading = …" at bounding box center [728, 473] width 627 height 137
click at [692, 439] on div "< iframe id = "dashFrame" src = "https:----------------------------" loading = …" at bounding box center [728, 473] width 627 height 137
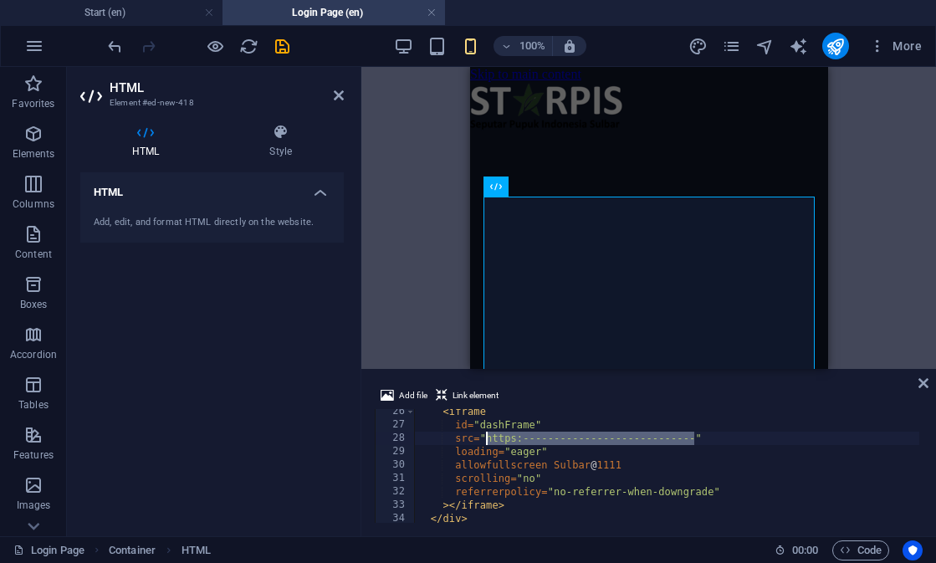
drag, startPoint x: 488, startPoint y: 438, endPoint x: 500, endPoint y: 442, distance: 13.0
click at [487, 438] on div "< iframe id = "dashFrame" src = "https:----------------------------" loading = …" at bounding box center [728, 473] width 627 height 137
paste textarea "//script.google.com/macros/s/AKfycbzejlPduwow_oOmJUfDiqAyxNQtd87uE_QFuR6LR-r49t…"
type textarea "src="https://script.google.com/macros/s/AKfycbzejlPduwow_oOmJUfDiqAyxNQtd87uE_Q…"
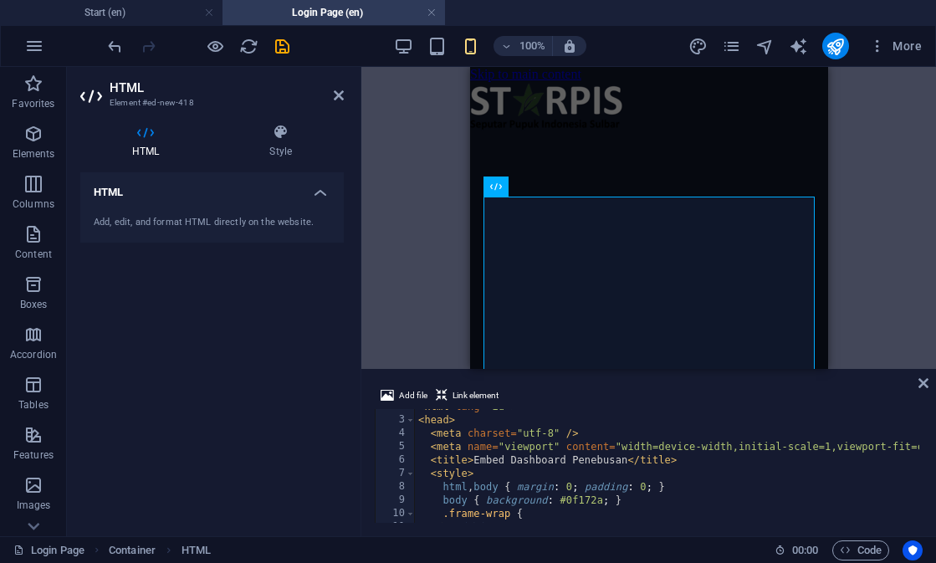
scroll to position [0, 0]
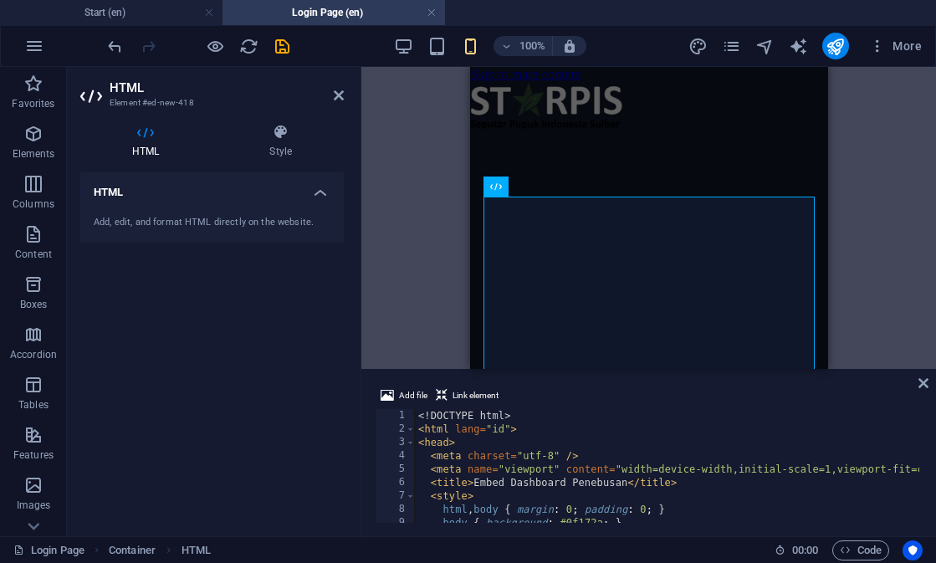
click at [397, 149] on div "Reference Container Placeholder HTML Reference" at bounding box center [648, 218] width 575 height 302
click at [341, 96] on icon at bounding box center [339, 95] width 10 height 13
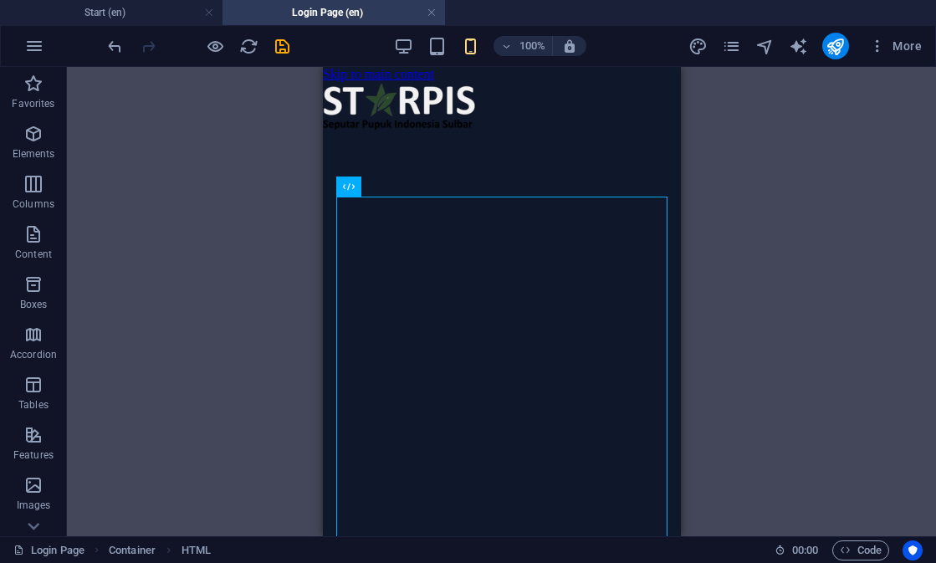
click at [738, 212] on div "Reference Container Placeholder HTML Reference" at bounding box center [501, 301] width 869 height 469
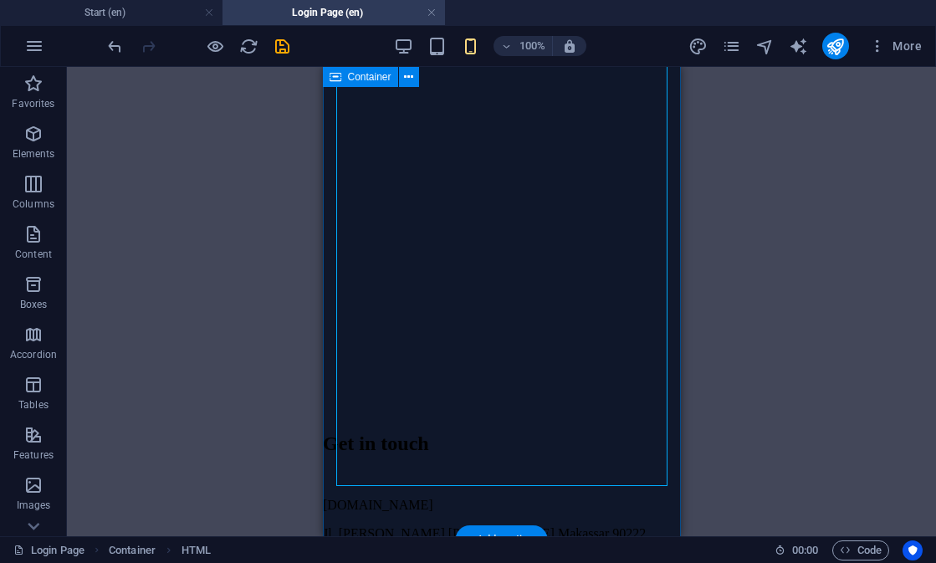
scroll to position [203, 0]
click at [719, 389] on div "Reference Container Placeholder HTML Reference" at bounding box center [501, 301] width 869 height 469
click at [711, 375] on div "Reference Container Placeholder HTML Reference + Add section + Add section" at bounding box center [501, 301] width 869 height 469
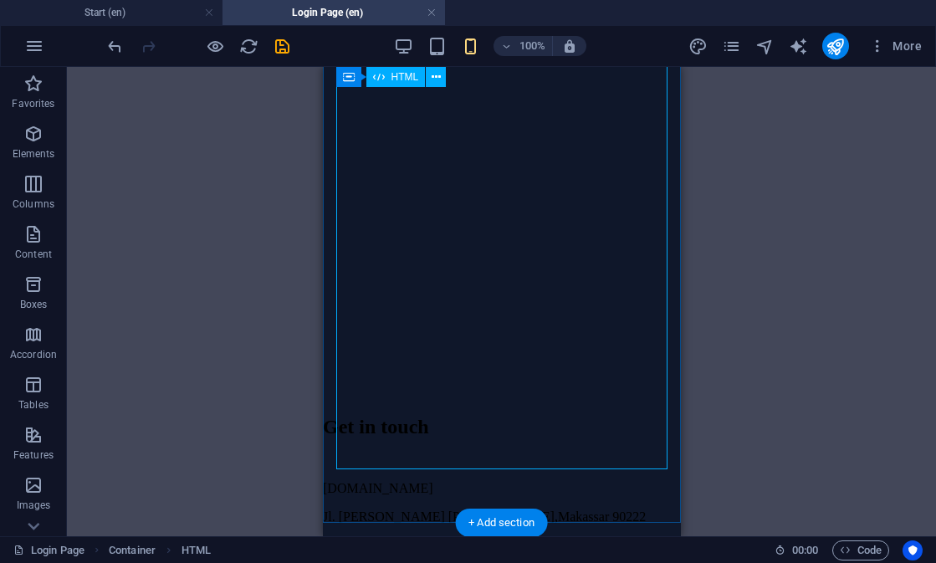
click at [602, 383] on div "Embed Dashboard Penebusan" at bounding box center [501, 164] width 358 height 469
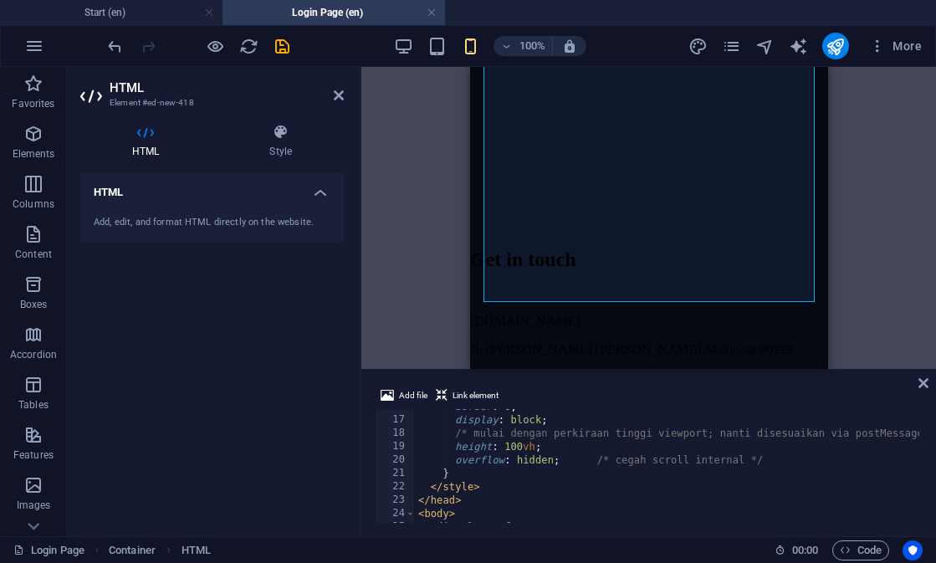
scroll to position [210, 0]
click at [532, 443] on div "border : 0 ; display : block ; /* mulai dengan perkiraan tinggi viewport; nanti…" at bounding box center [799, 468] width 768 height 137
type textarea "height: 100vh;"
click at [521, 452] on div "border : 0 ; display : block ; /* mulai dengan perkiraan tinggi viewport; nanti…" at bounding box center [799, 468] width 768 height 137
click at [514, 448] on div "border : 0 ; display : block ; /* mulai dengan perkiraan tinggi viewport; nanti…" at bounding box center [799, 468] width 768 height 137
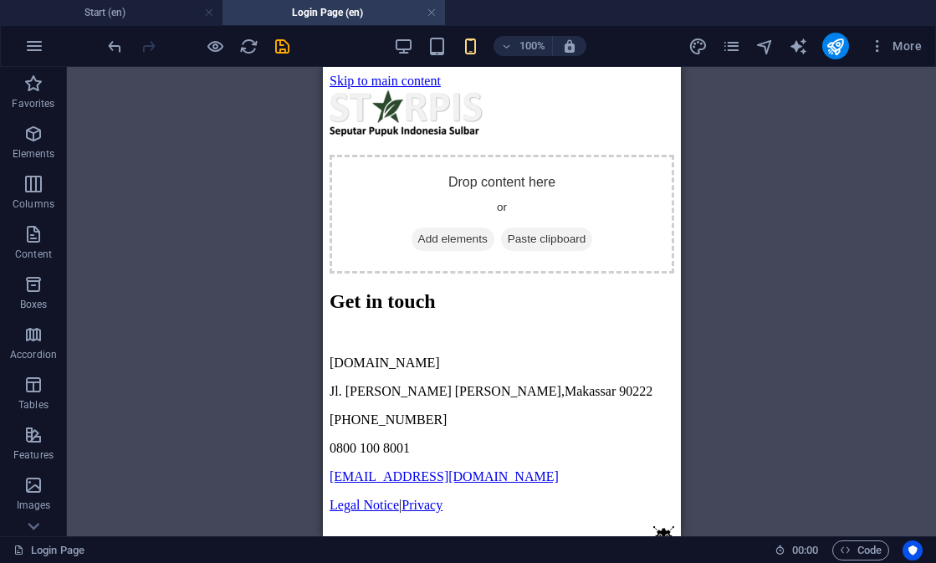
scroll to position [0, 0]
click at [110, 48] on icon "undo" at bounding box center [114, 46] width 19 height 19
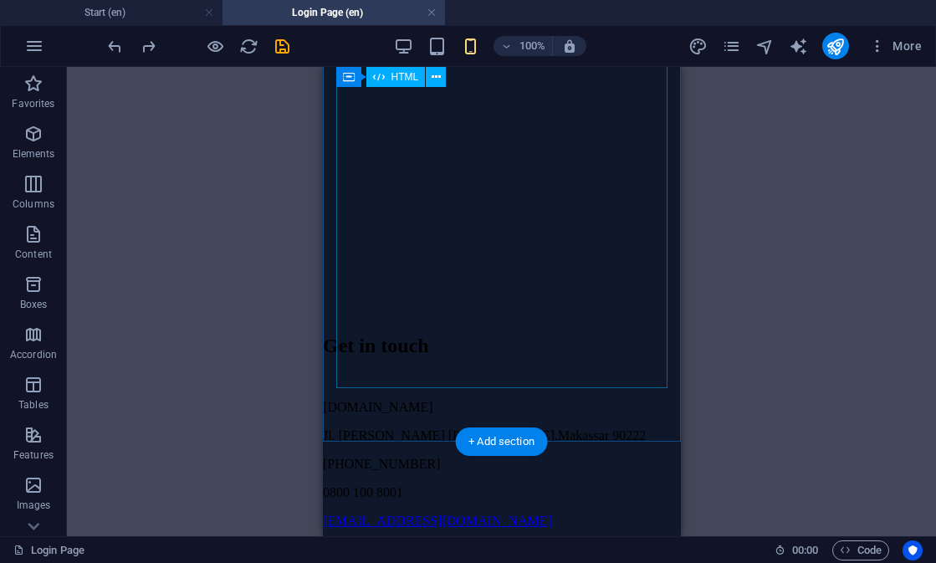
scroll to position [249, 0]
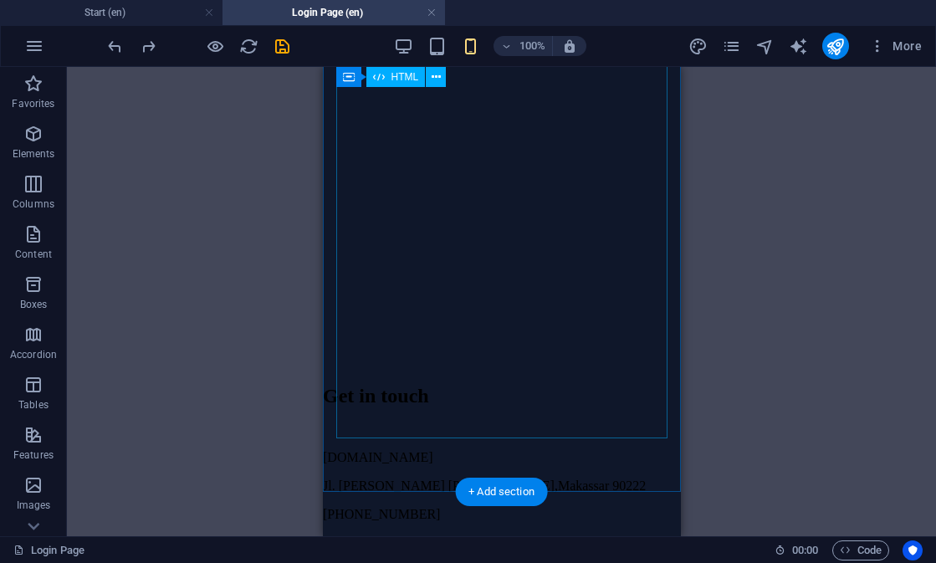
click at [367, 336] on div "Embed Dashboard Penebusan" at bounding box center [501, 133] width 358 height 469
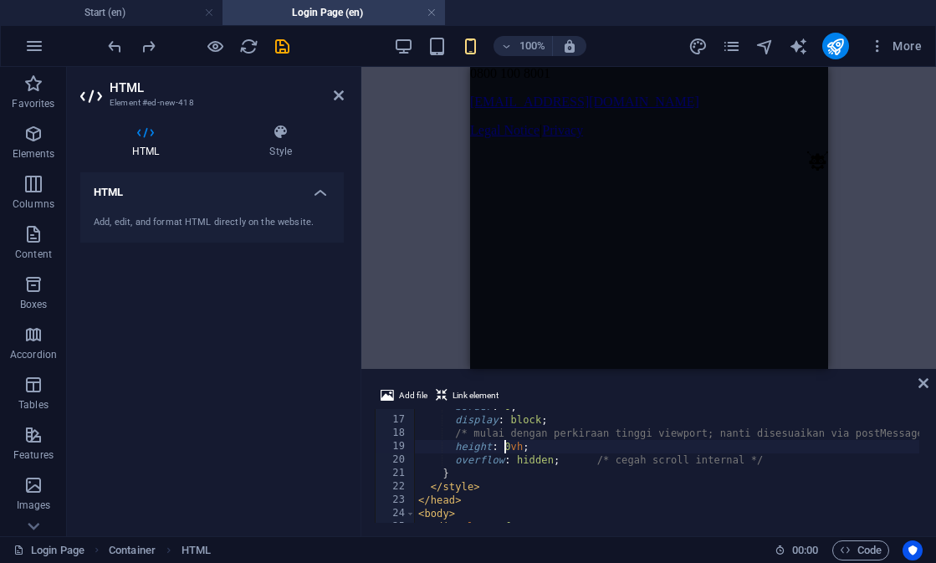
scroll to position [0, 8]
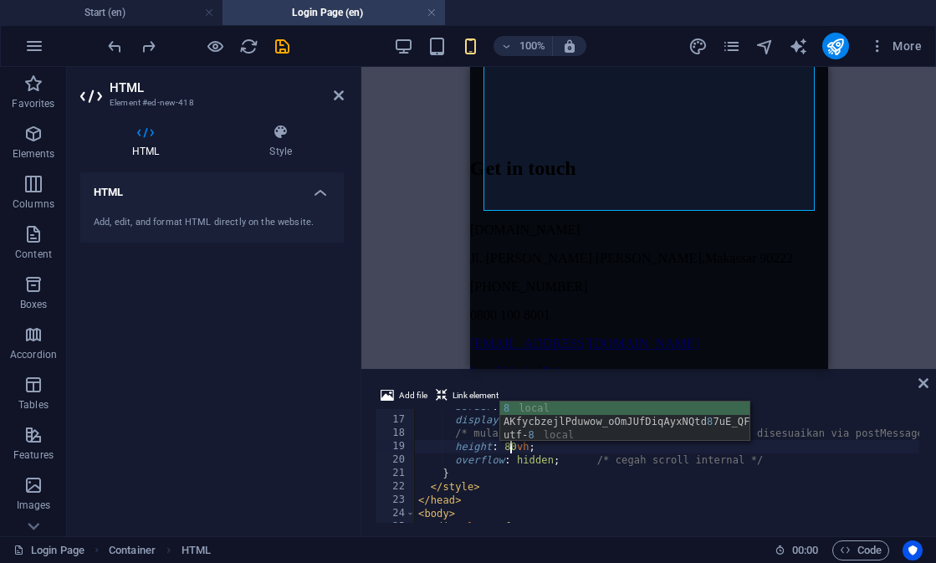
click at [555, 451] on div "border : 0 ; display : block ; /* mulai dengan perkiraan tinggi viewport; nanti…" at bounding box center [799, 468] width 768 height 137
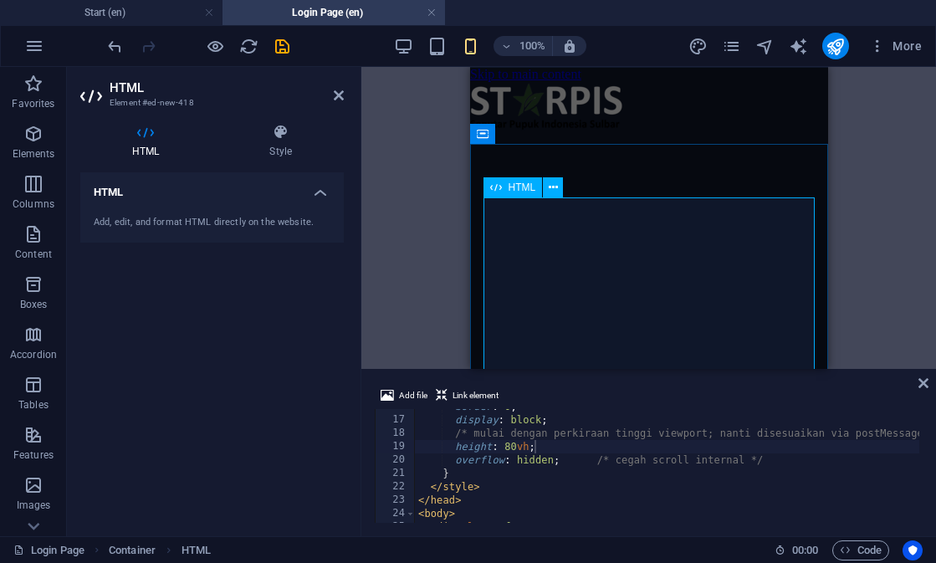
scroll to position [0, 0]
click at [525, 450] on div "border : 0 ; display : block ; /* mulai dengan perkiraan tinggi viewport; nanti…" at bounding box center [799, 468] width 768 height 137
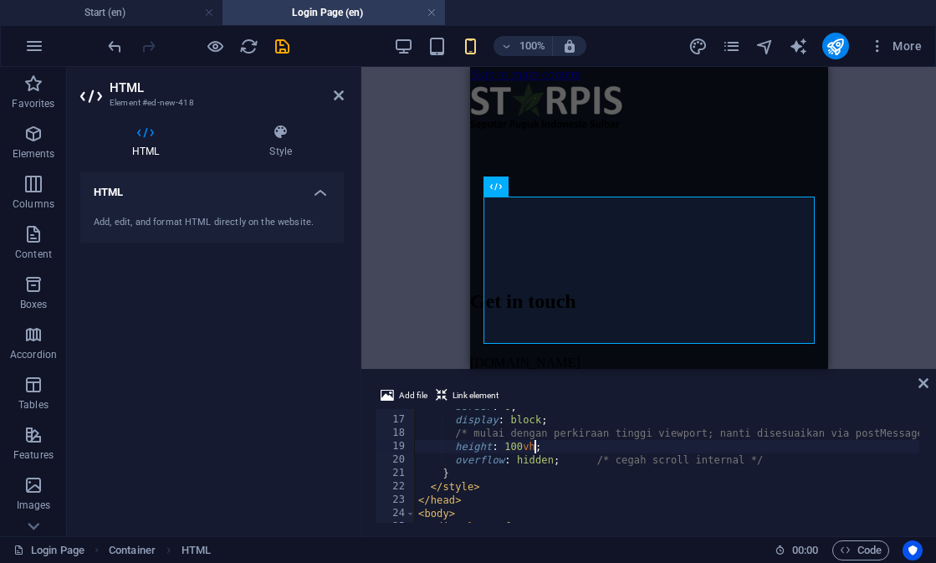
scroll to position [0, 9]
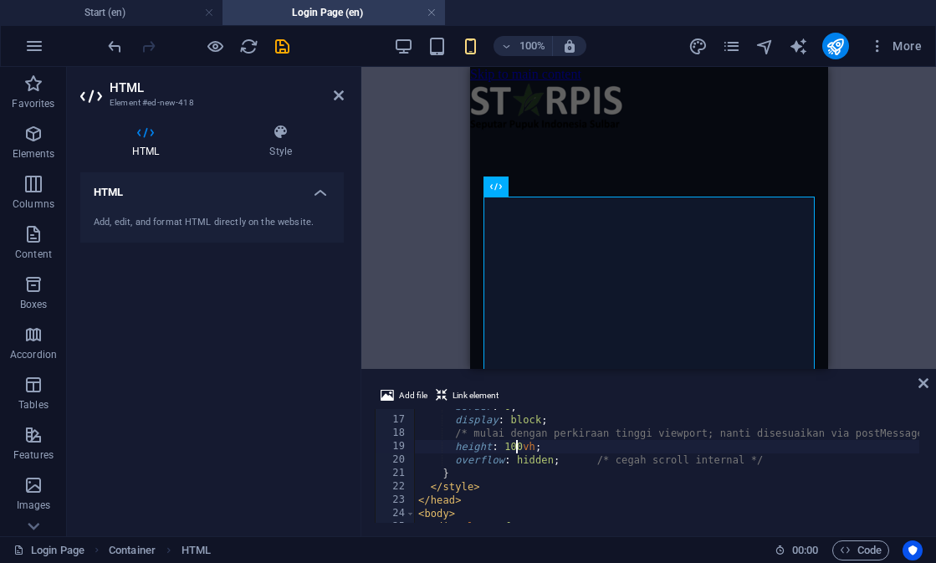
click at [516, 450] on div "border : 0 ; display : block ; /* mulai dengan perkiraan tinggi viewport; nanti…" at bounding box center [799, 468] width 768 height 137
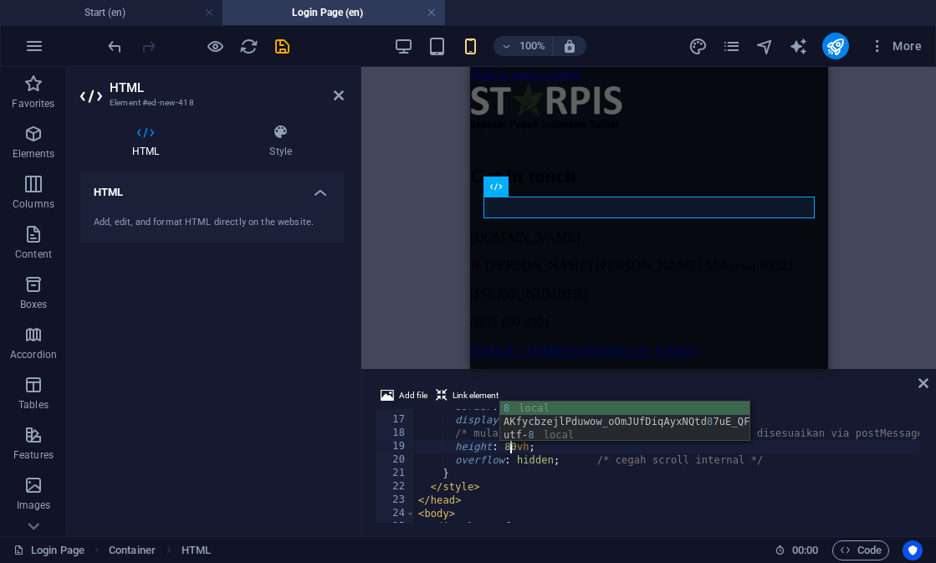
click at [555, 489] on div "border : 0 ; display : block ; /* mulai dengan perkiraan tinggi viewport; nanti…" at bounding box center [799, 468] width 768 height 137
type textarea "</style>"
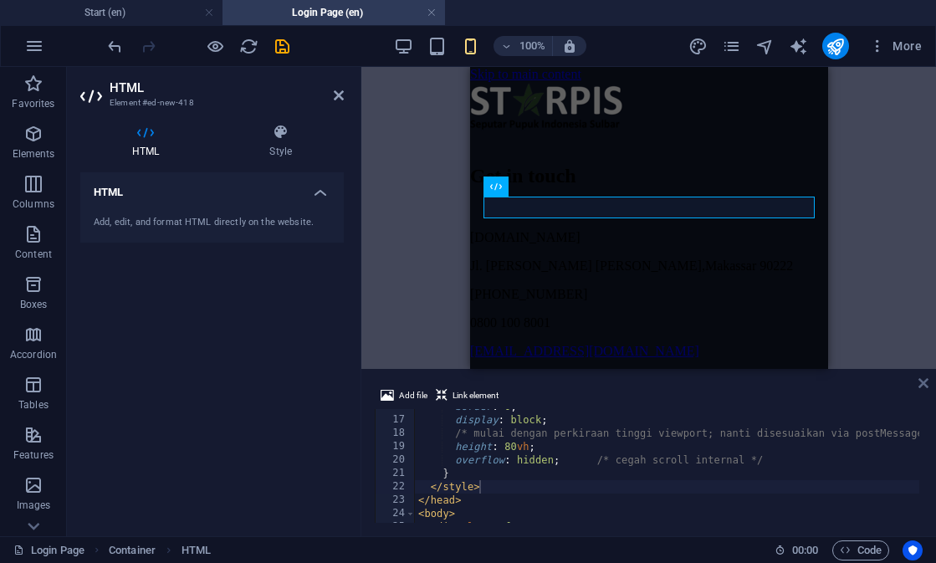
click at [924, 382] on icon at bounding box center [924, 383] width 10 height 13
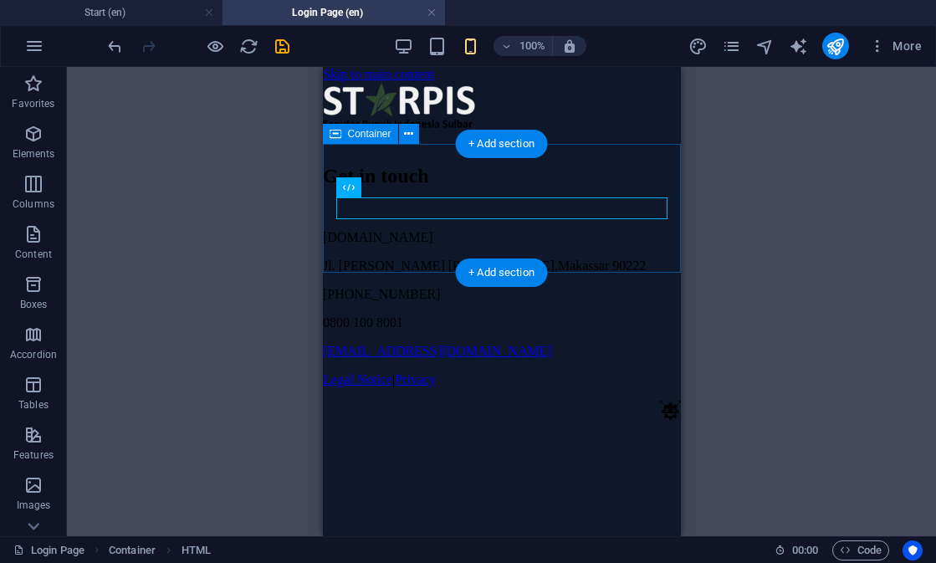
scroll to position [0, 0]
click at [611, 148] on div "Embed Dashboard Penebusan" at bounding box center [501, 148] width 358 height 0
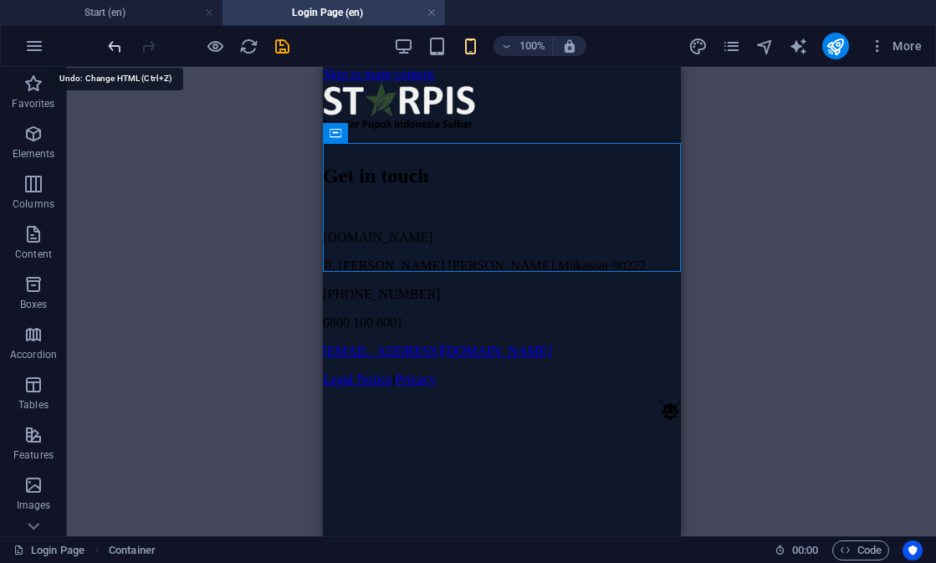
click at [110, 48] on icon "undo" at bounding box center [114, 46] width 19 height 19
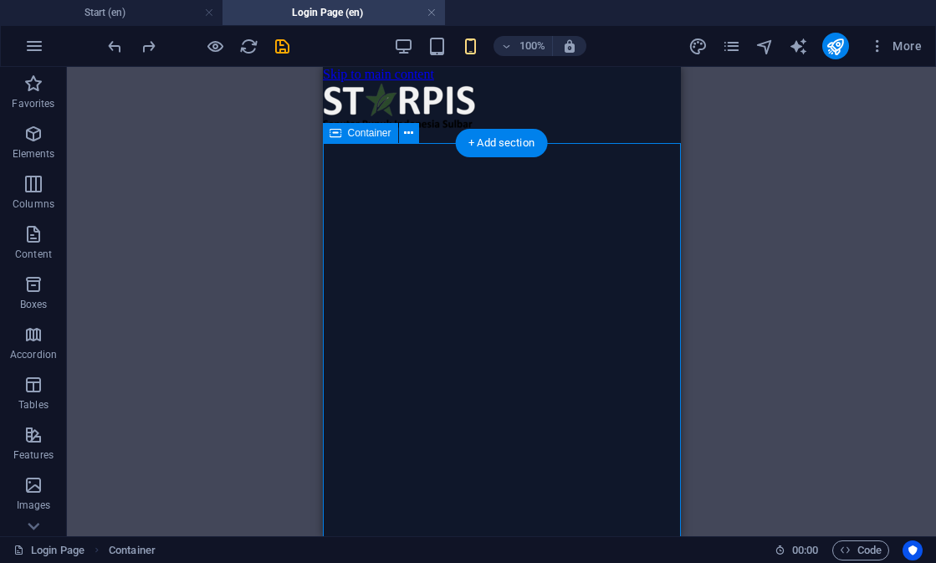
click at [630, 175] on div "Embed Dashboard Penebusan" at bounding box center [501, 382] width 358 height 469
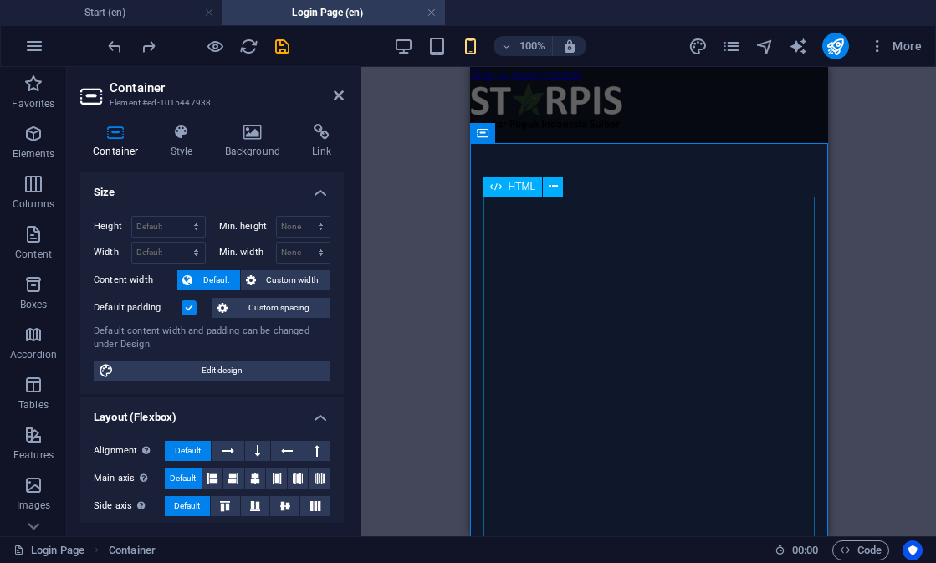
click at [571, 316] on div "Embed Dashboard Penebusan" at bounding box center [648, 382] width 358 height 469
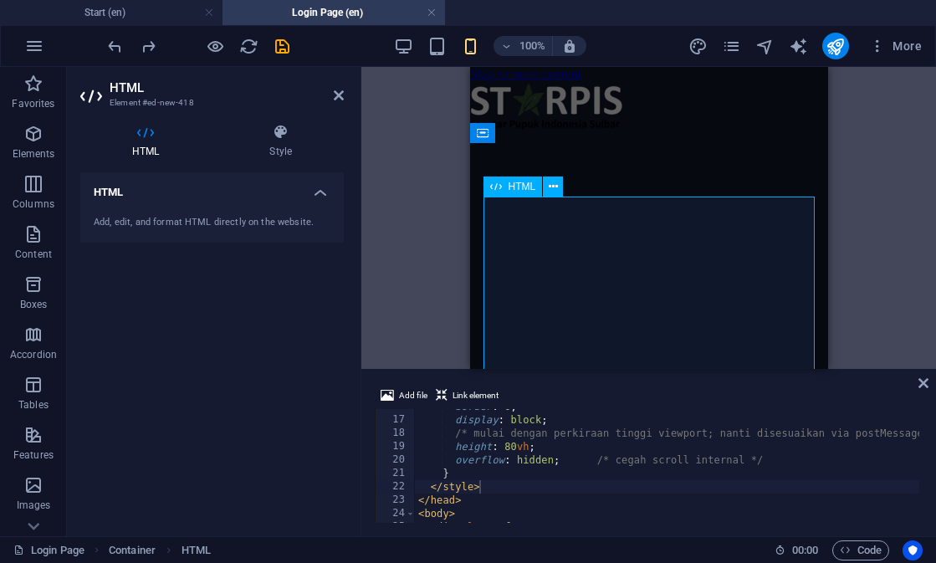
scroll to position [210, 0]
click at [515, 449] on div "border : 0 ; display : block ; /* mulai dengan perkiraan tinggi viewport; nanti…" at bounding box center [799, 468] width 768 height 137
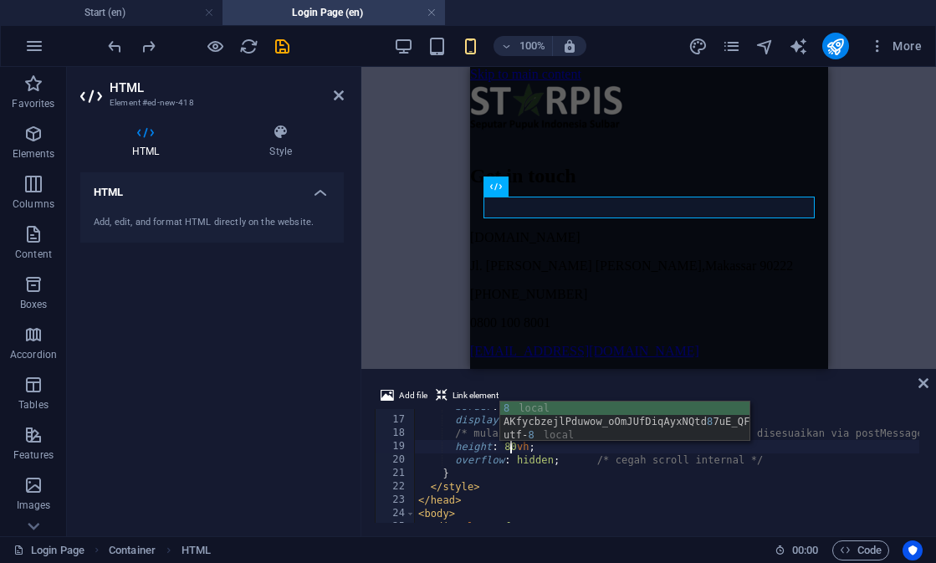
scroll to position [0, 8]
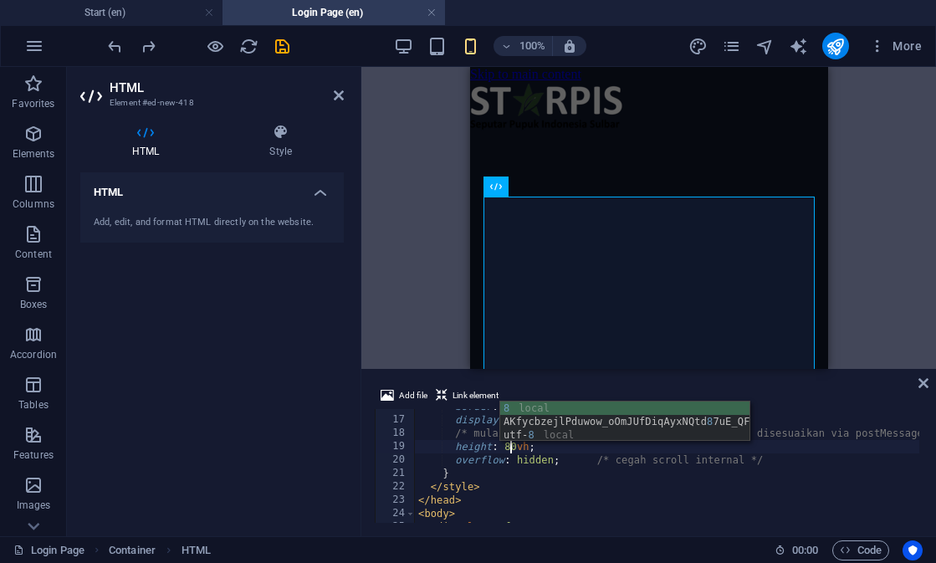
click at [562, 454] on div "border : 0 ; display : block ; /* mulai dengan perkiraan tinggi viewport; nanti…" at bounding box center [799, 468] width 768 height 137
type textarea "overflow: hidden; /* cegah scroll internal */"
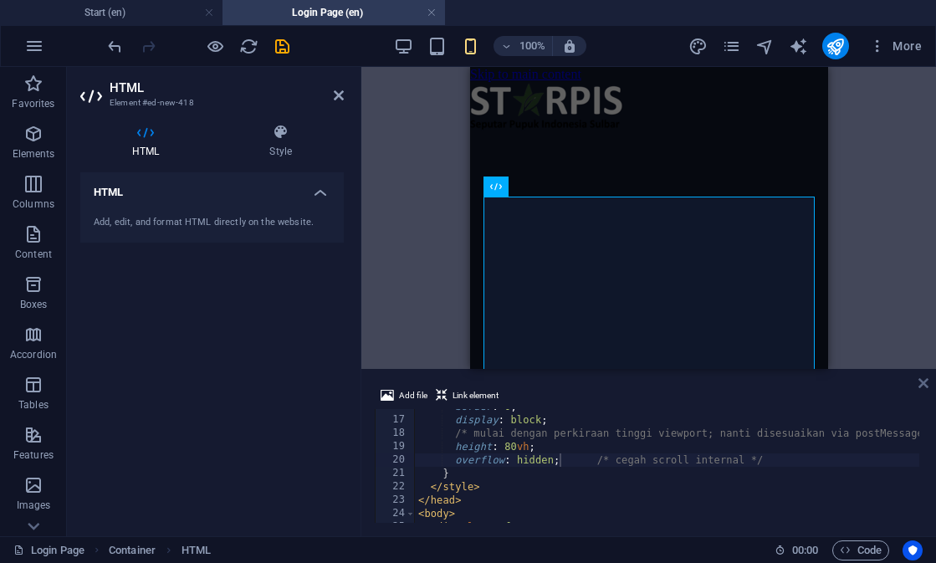
click at [924, 382] on icon at bounding box center [924, 383] width 10 height 13
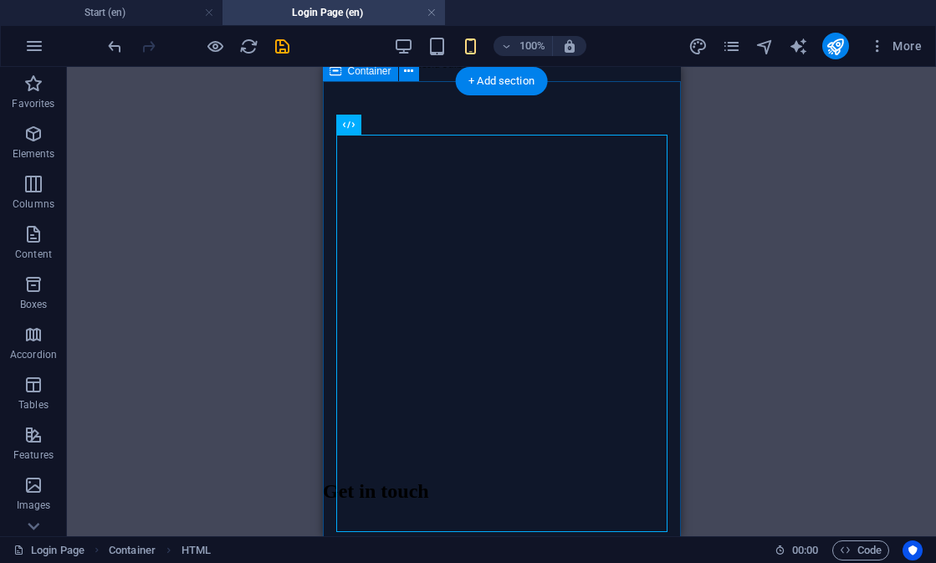
scroll to position [64, 0]
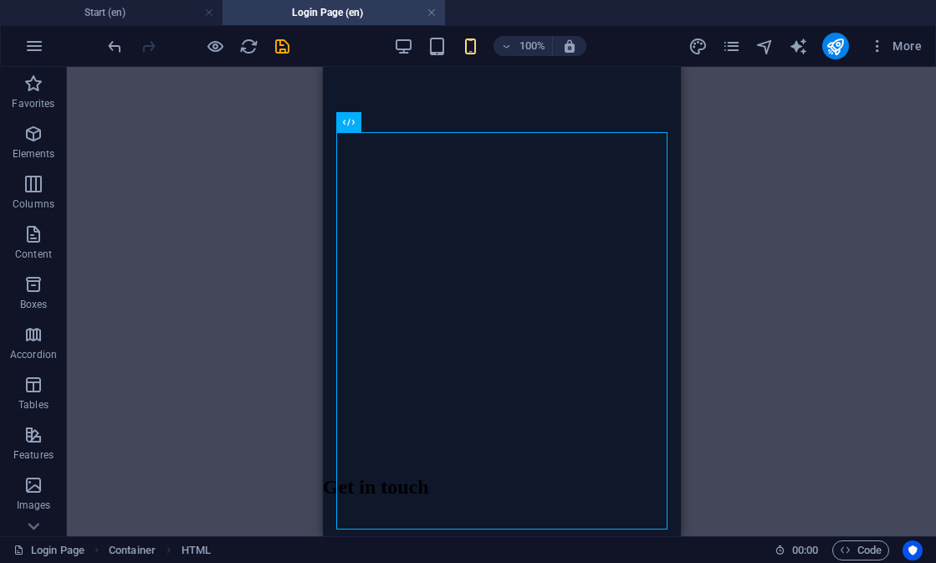
click at [688, 367] on div "Reference Container Placeholder HTML Reference" at bounding box center [501, 301] width 869 height 469
click at [217, 45] on icon "button" at bounding box center [215, 46] width 19 height 19
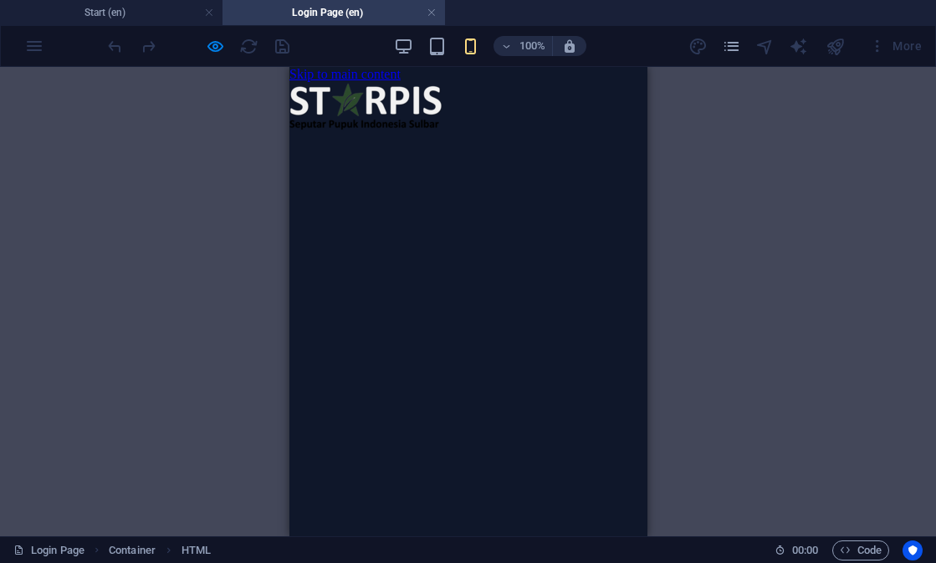
scroll to position [0, 0]
click at [435, 15] on link at bounding box center [432, 13] width 10 height 16
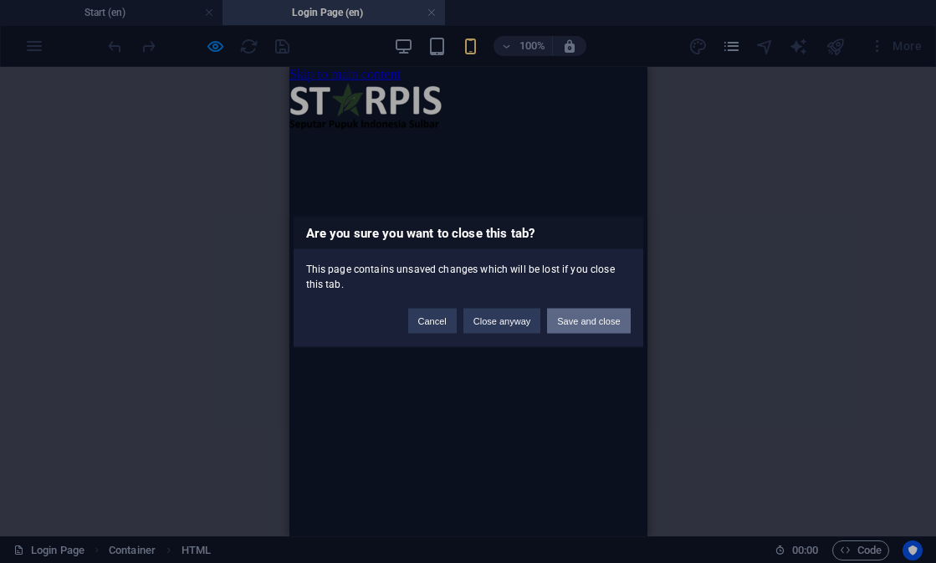
click at [571, 325] on button "Save and close" at bounding box center [588, 320] width 83 height 25
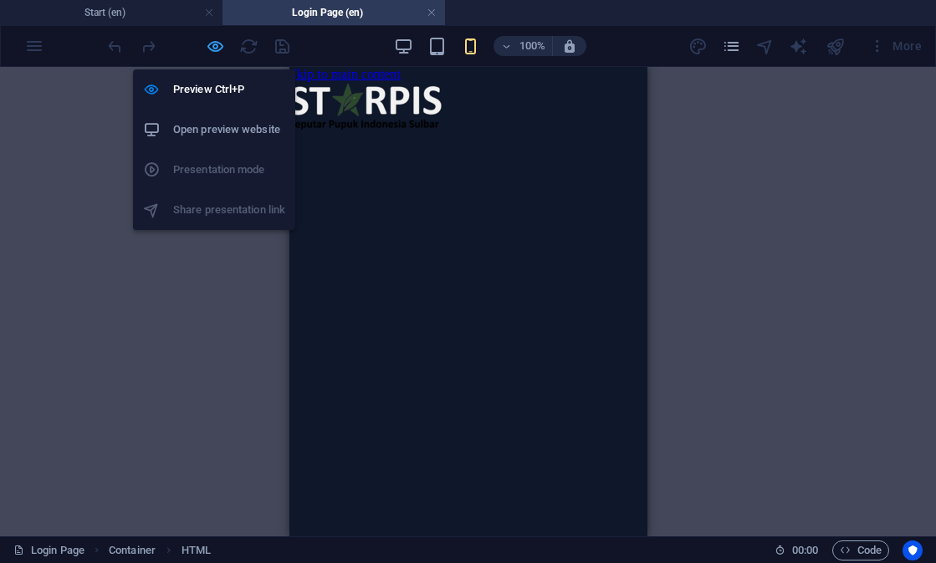
click at [211, 44] on icon "button" at bounding box center [215, 46] width 19 height 19
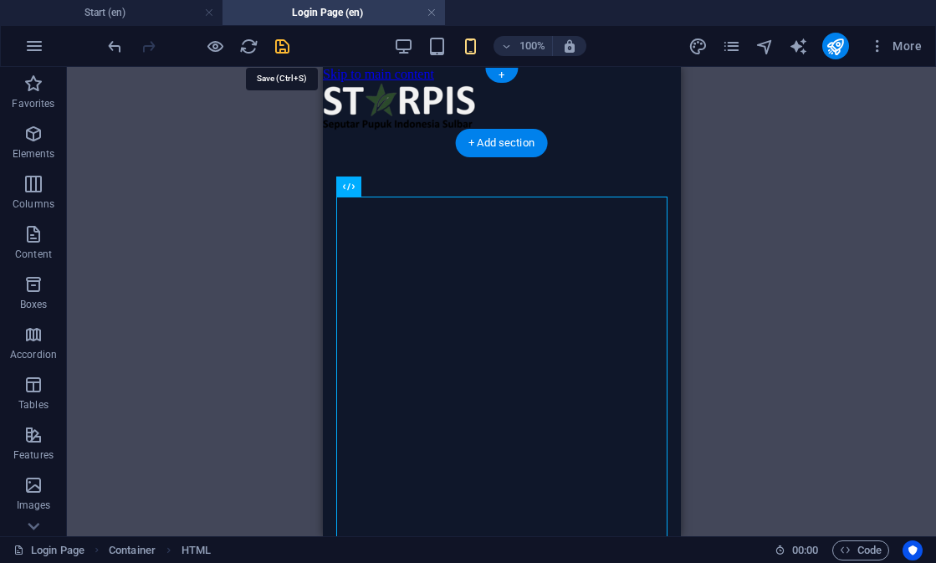
click at [279, 38] on icon "save" at bounding box center [282, 46] width 19 height 19
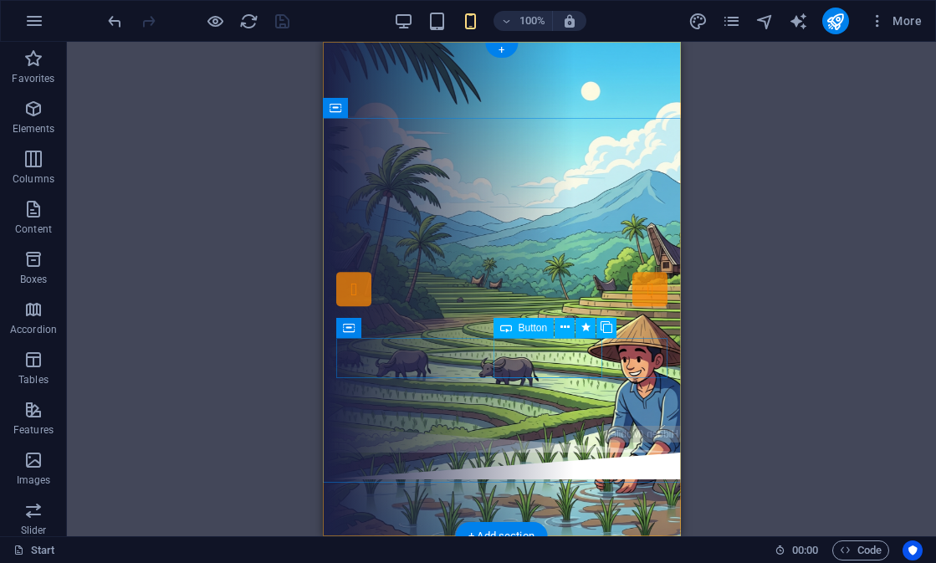
click at [553, 355] on div "Dashboard" at bounding box center [508, 351] width 345 height 41
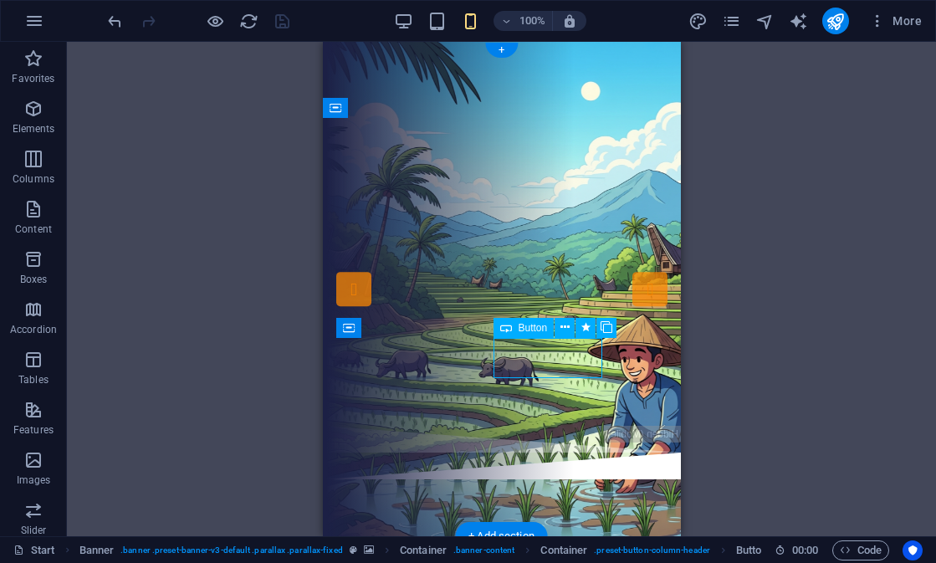
click at [553, 355] on div "Dashboard" at bounding box center [508, 351] width 345 height 41
select select
select select "author"
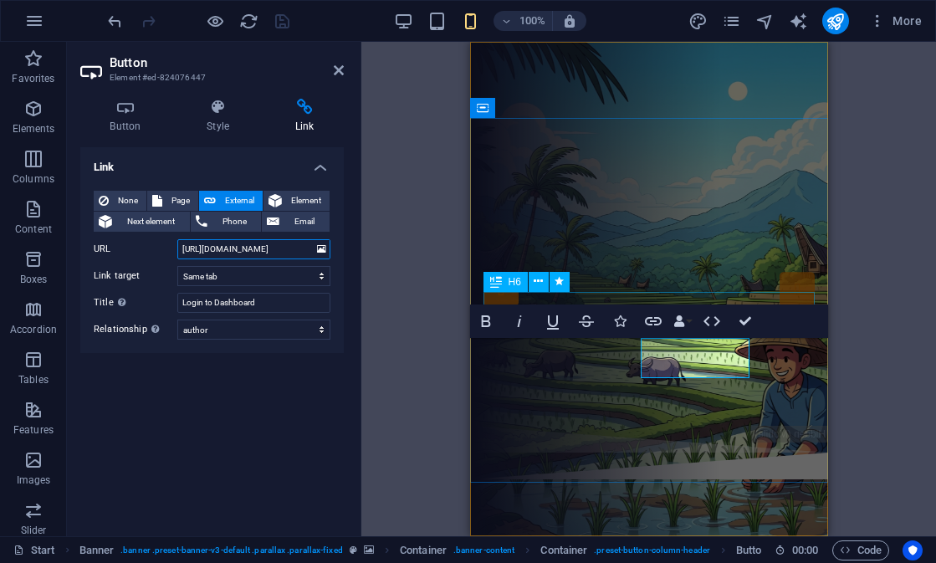
click at [301, 245] on input "https://pi-superapp.glide.page/" at bounding box center [253, 249] width 153 height 20
paste input "script.google.com/macros/s/AKfycbzejlPduwow_oOmJUfDiqAyxNQtd87uE_QFuR6LR-r49tSp…"
type input "[URL][DOMAIN_NAME]"
click at [352, 245] on div "Button Style Link Button Design Default Primary Secondary Background Hover/Acti…" at bounding box center [212, 310] width 290 height 451
select select "overlay"
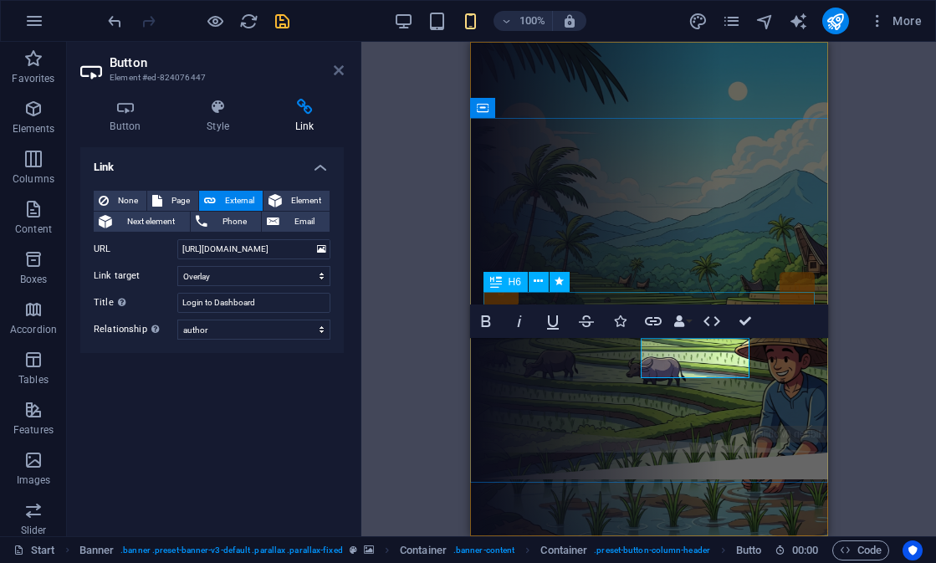
click at [342, 71] on icon at bounding box center [339, 70] width 10 height 13
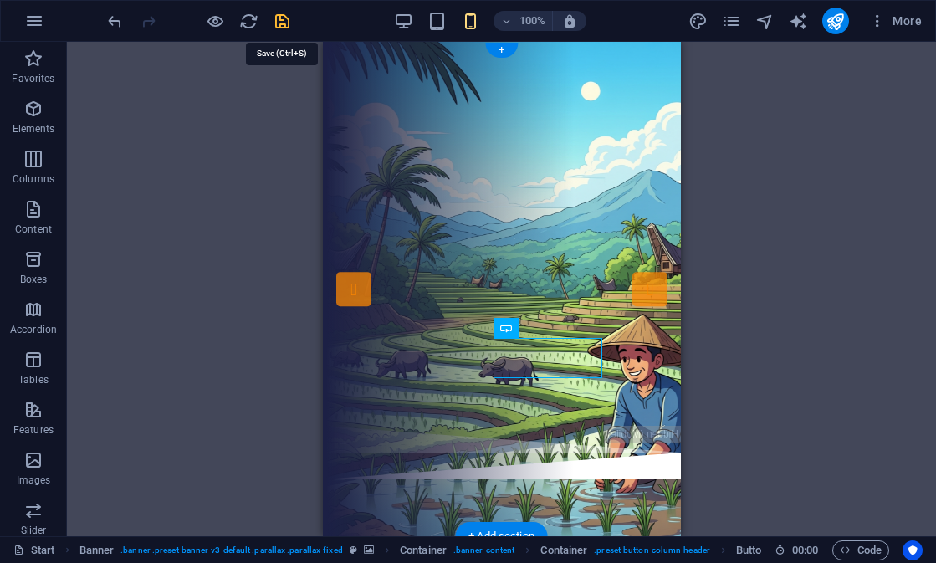
click at [290, 21] on icon "save" at bounding box center [282, 21] width 19 height 19
checkbox input "false"
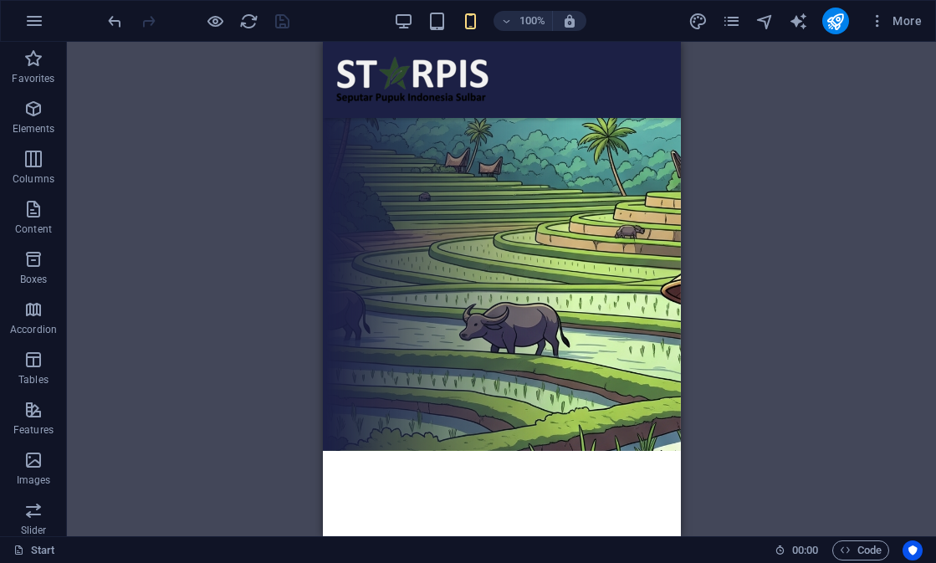
scroll to position [3798, 0]
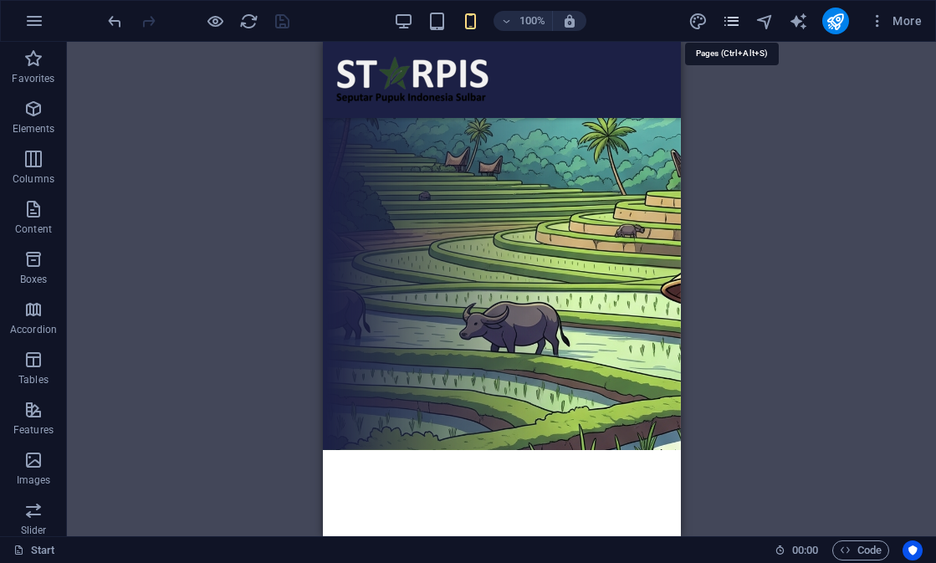
click at [735, 23] on icon "pages" at bounding box center [731, 21] width 19 height 19
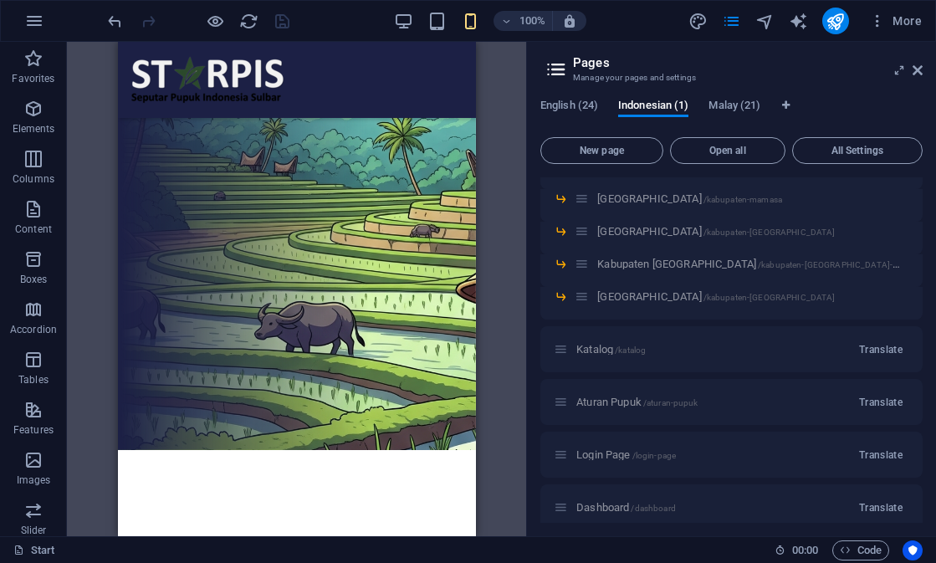
scroll to position [156, 0]
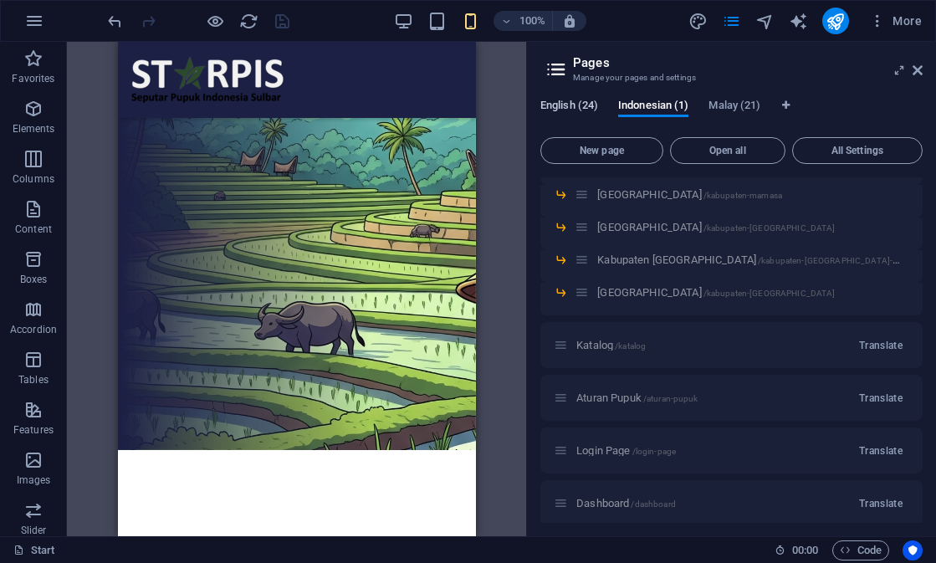
click at [585, 101] on span "English (24)" at bounding box center [570, 106] width 58 height 23
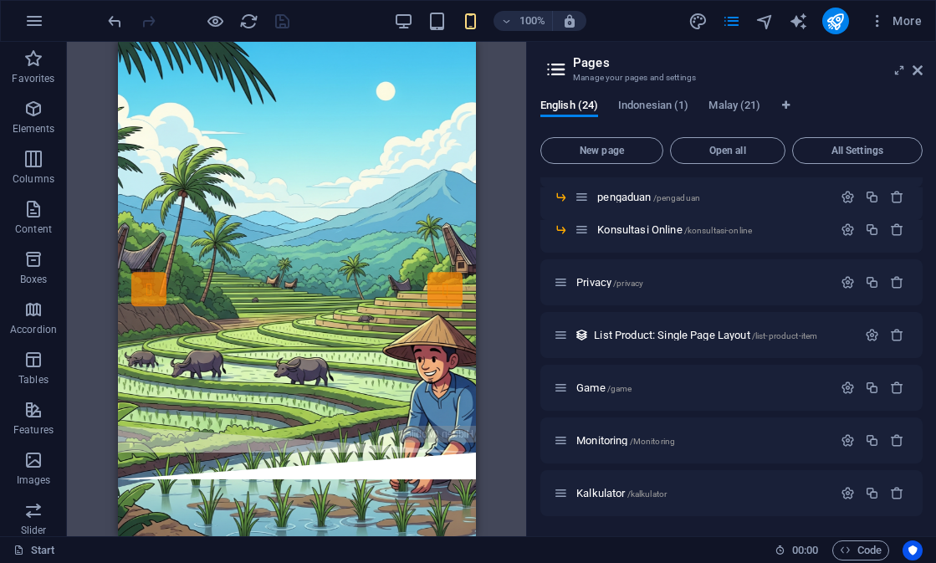
scroll to position [0, 0]
click at [916, 69] on icon at bounding box center [918, 70] width 10 height 13
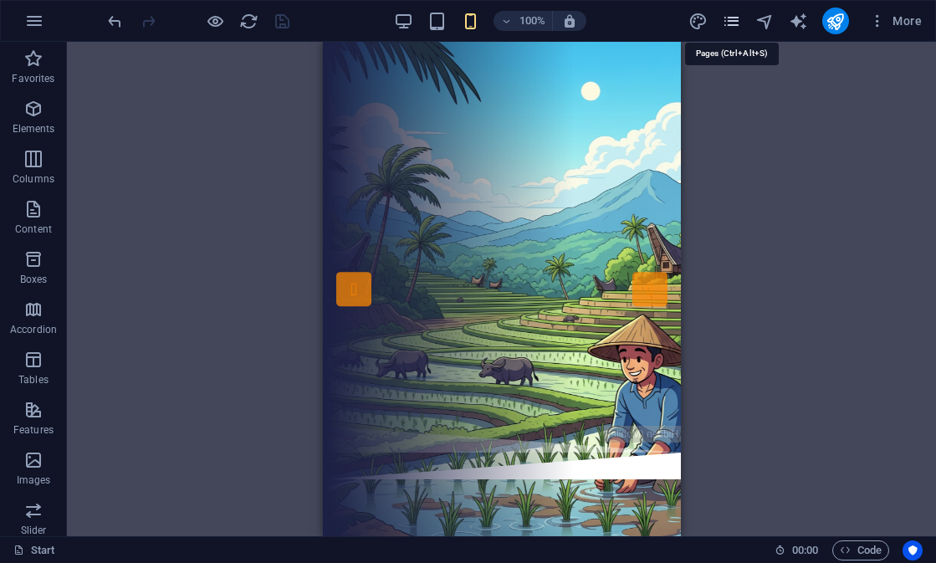
click at [737, 18] on icon "pages" at bounding box center [731, 21] width 19 height 19
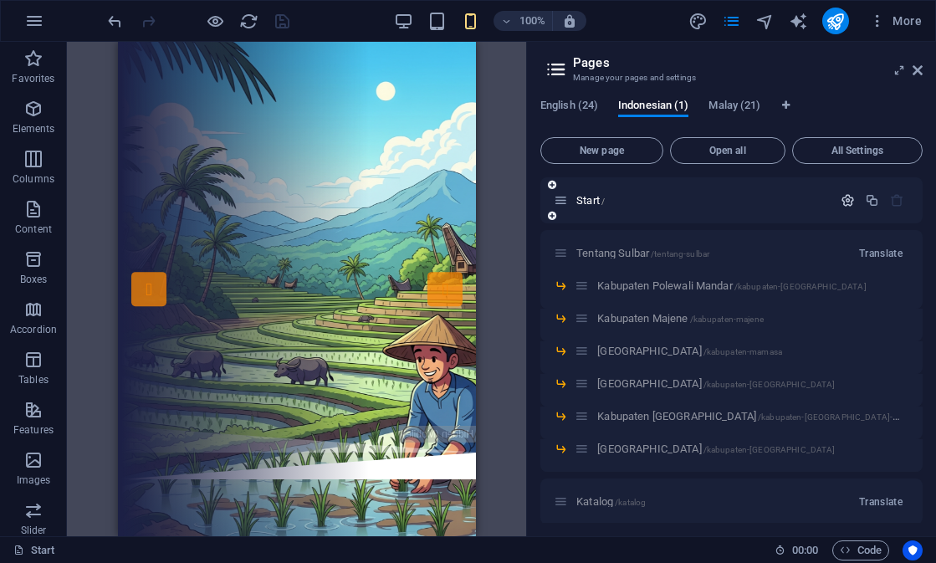
click at [848, 204] on icon "button" at bounding box center [848, 200] width 14 height 14
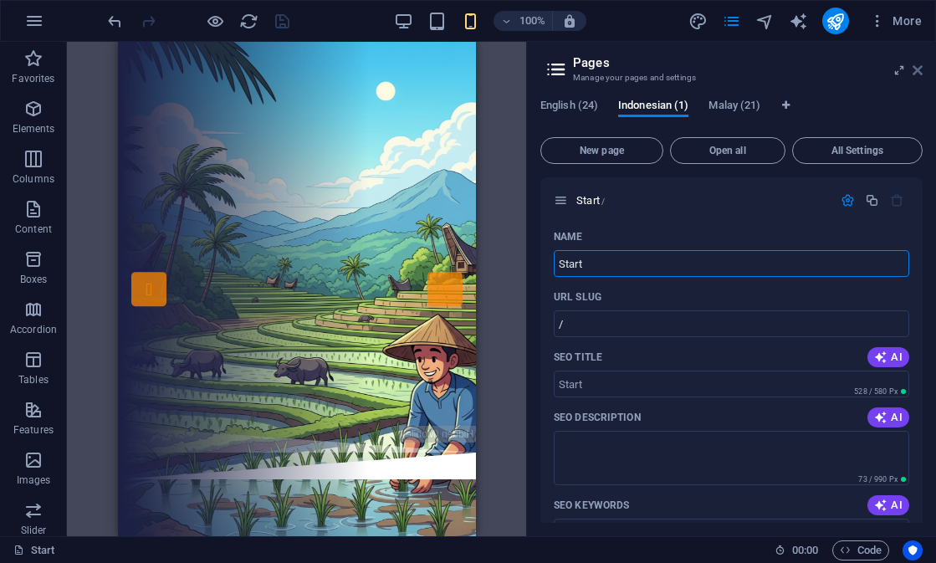
click at [917, 74] on icon at bounding box center [918, 70] width 10 height 13
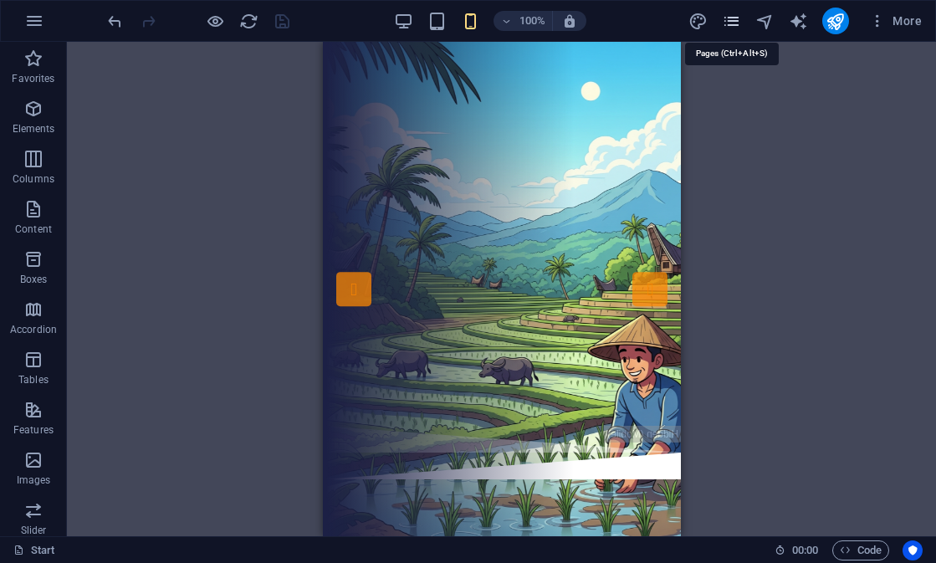
click at [735, 18] on icon "pages" at bounding box center [731, 21] width 19 height 19
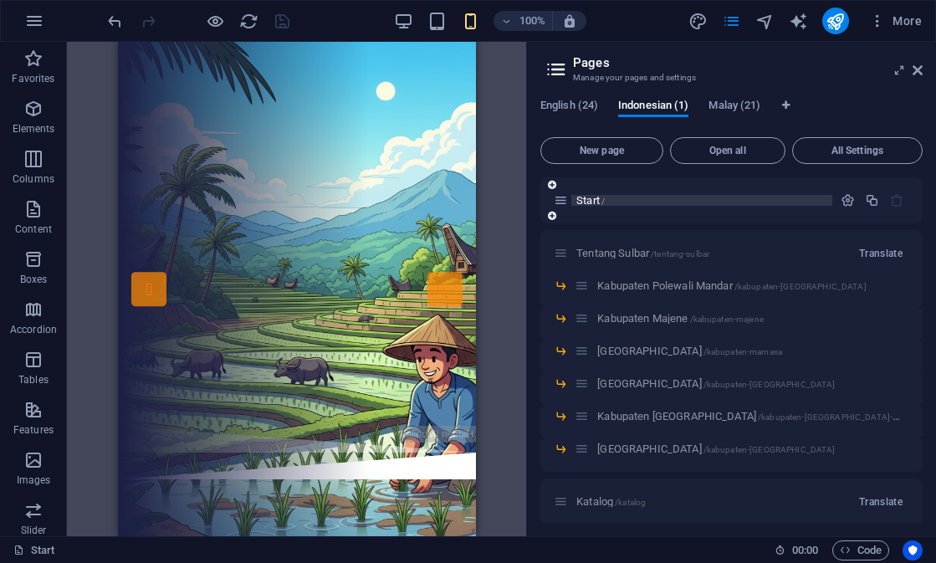
click at [592, 201] on span "Start /" at bounding box center [590, 200] width 28 height 13
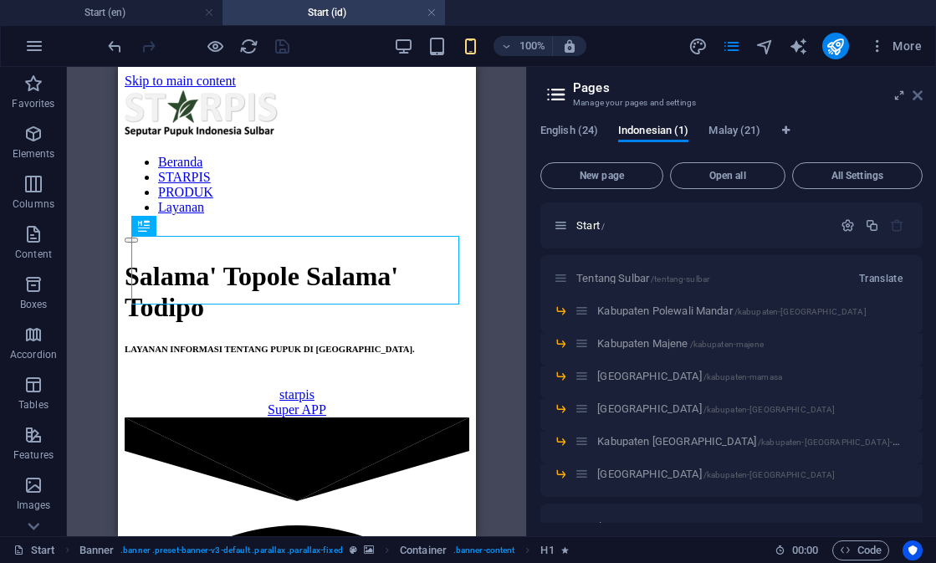
click at [915, 100] on icon at bounding box center [918, 95] width 10 height 13
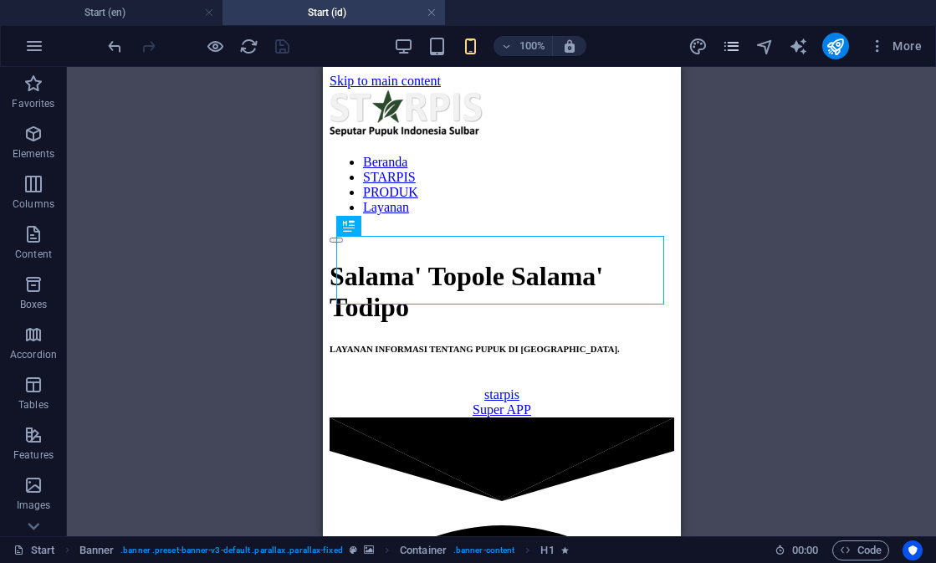
click at [737, 55] on div "More" at bounding box center [809, 46] width 240 height 27
click at [735, 51] on icon "pages" at bounding box center [731, 46] width 19 height 19
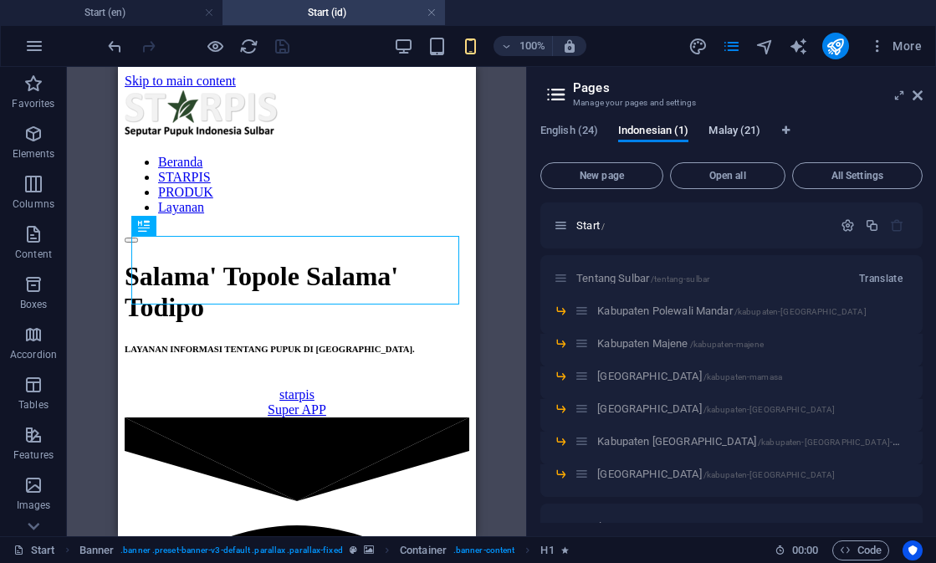
click at [725, 133] on span "Malay (21)" at bounding box center [735, 131] width 52 height 23
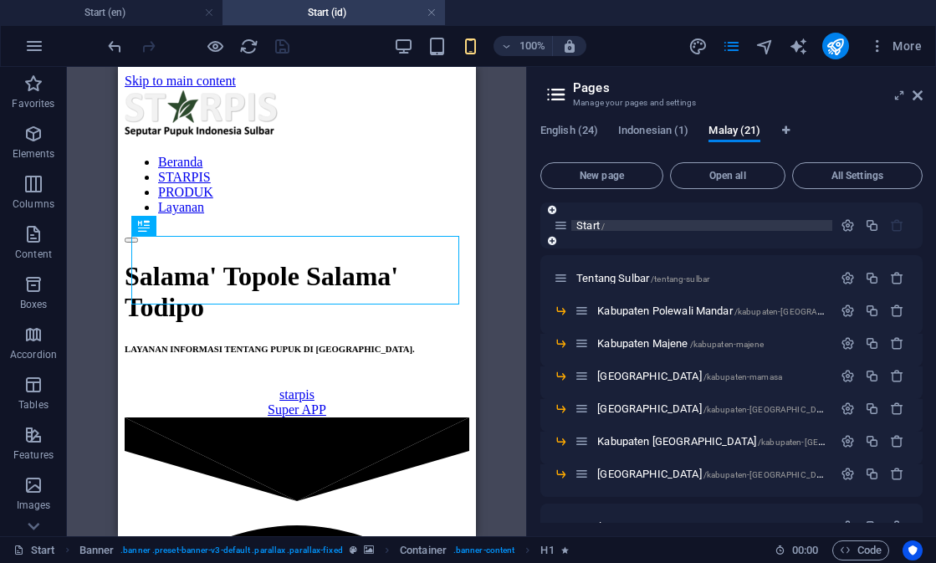
click at [598, 227] on span "Start /" at bounding box center [590, 225] width 28 height 13
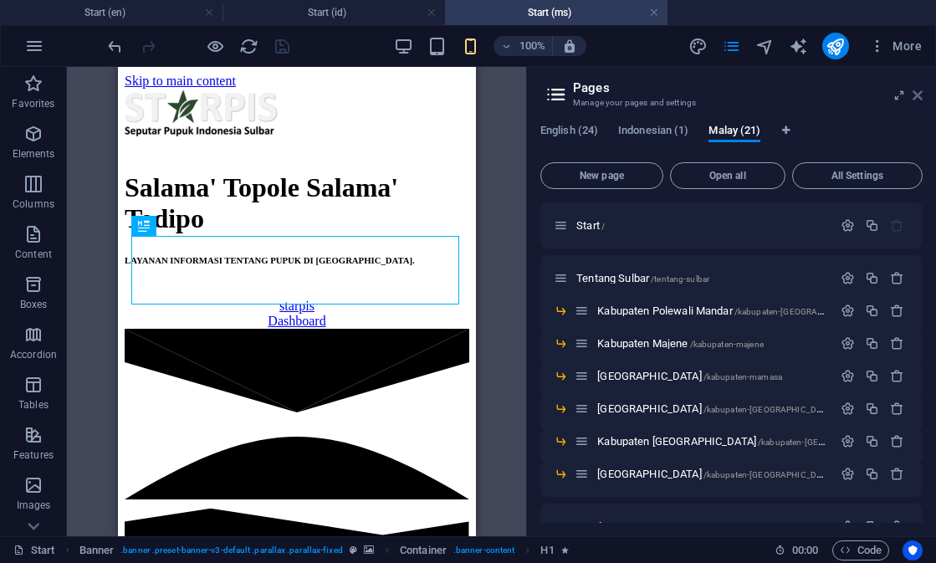
click at [917, 100] on icon at bounding box center [918, 95] width 10 height 13
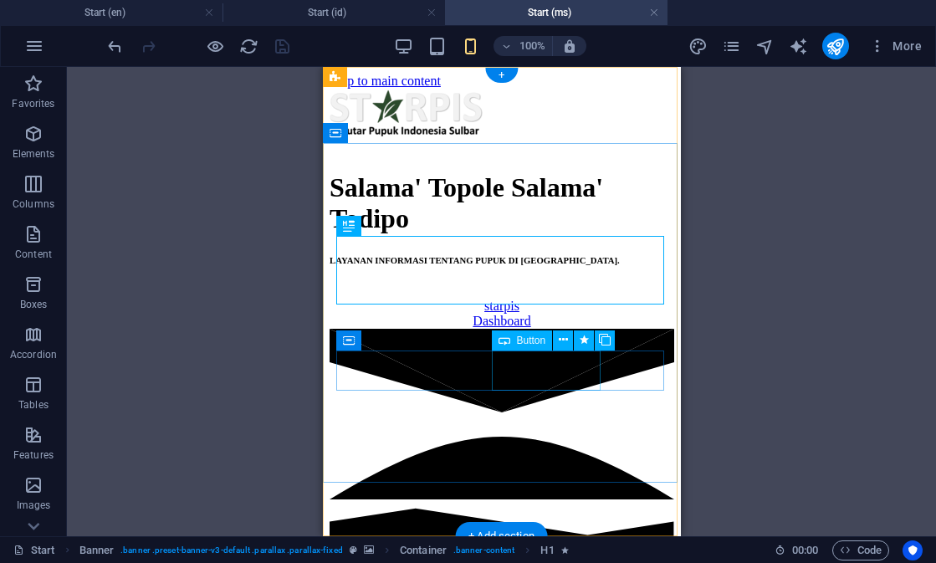
click at [546, 329] on div "Dashboard" at bounding box center [501, 321] width 345 height 15
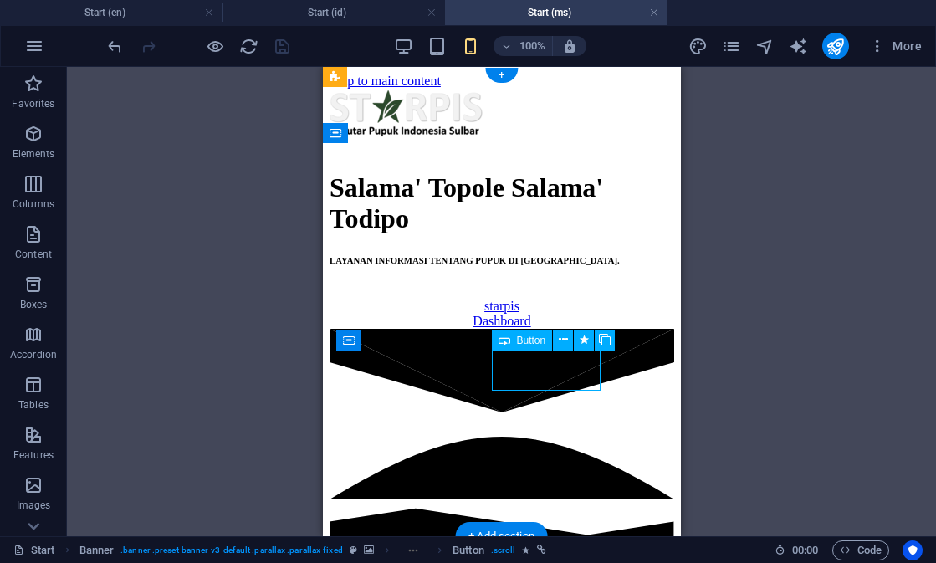
click at [546, 329] on div "Dashboard" at bounding box center [501, 321] width 345 height 15
select select
select select "author"
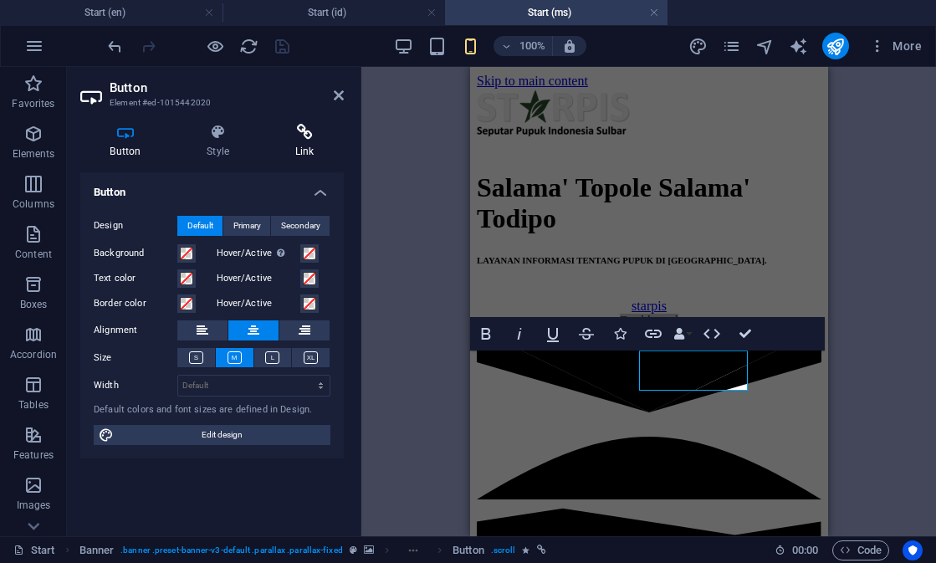
click at [297, 137] on icon at bounding box center [304, 132] width 79 height 17
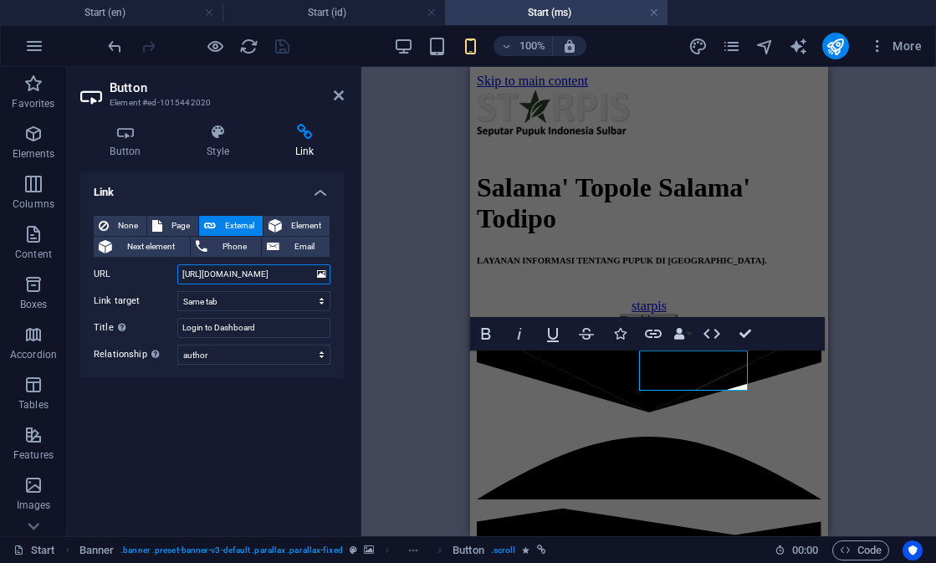
drag, startPoint x: 305, startPoint y: 272, endPoint x: 161, endPoint y: 272, distance: 143.9
click at [162, 272] on div "URL https://pi-superapp.glide.page/" at bounding box center [212, 274] width 237 height 20
paste input "script.google.com/macros/s/AKfycbzejlPduwow_oOmJUfDiqAyxNQtd87uE_QFuR6LR-r49tSp…"
type input "[URL][DOMAIN_NAME]"
click at [281, 47] on icon "save" at bounding box center [282, 46] width 19 height 19
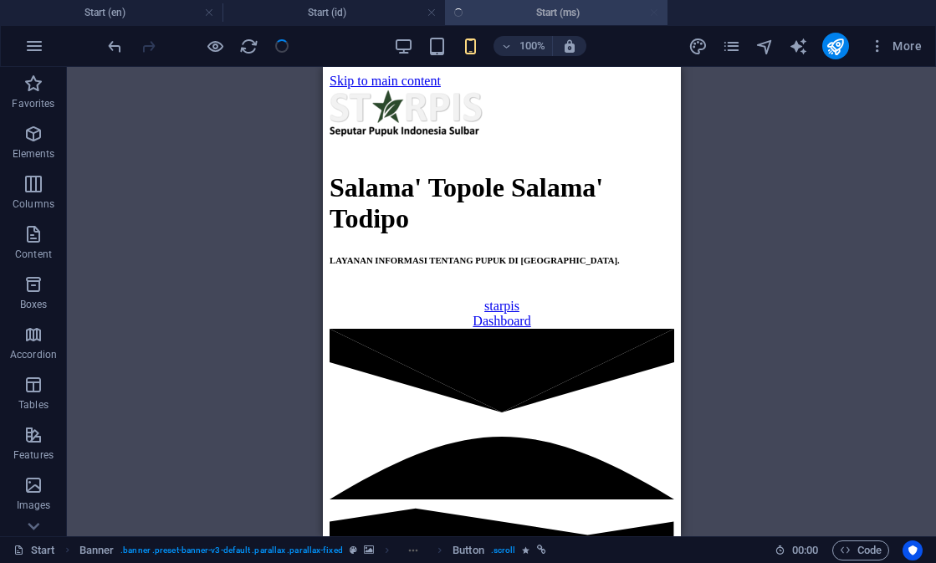
checkbox input "false"
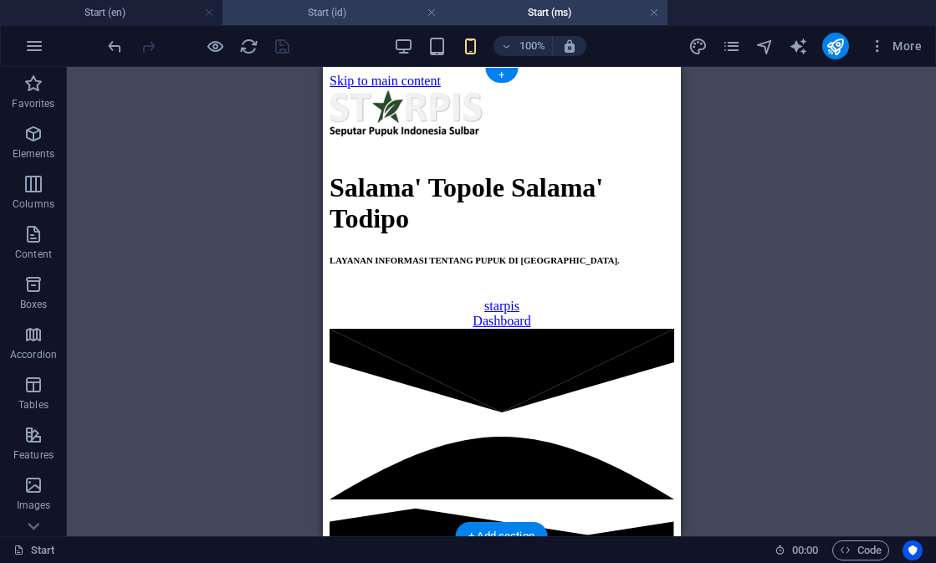
click at [347, 13] on h4 "Start (id)" at bounding box center [334, 12] width 223 height 18
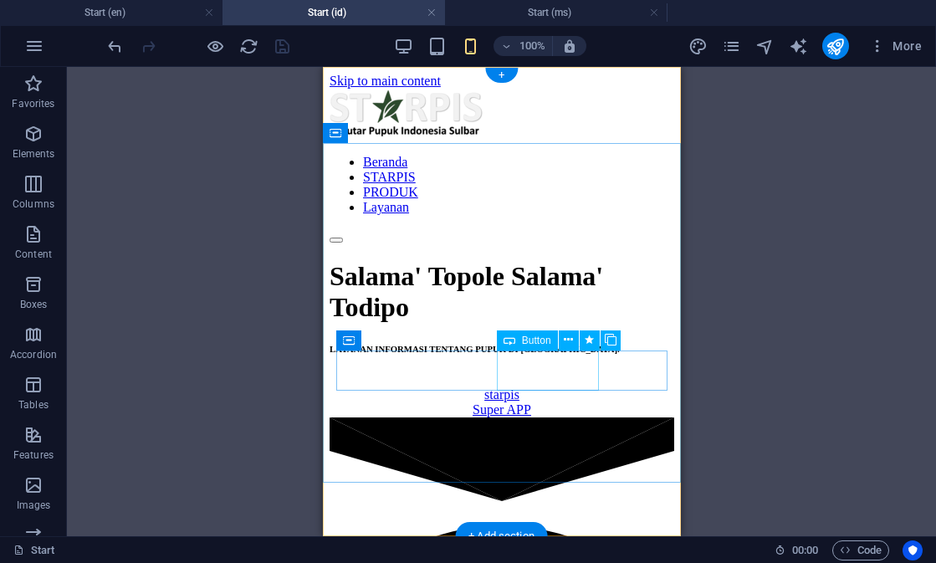
click at [548, 402] on div "Super APP" at bounding box center [501, 409] width 345 height 15
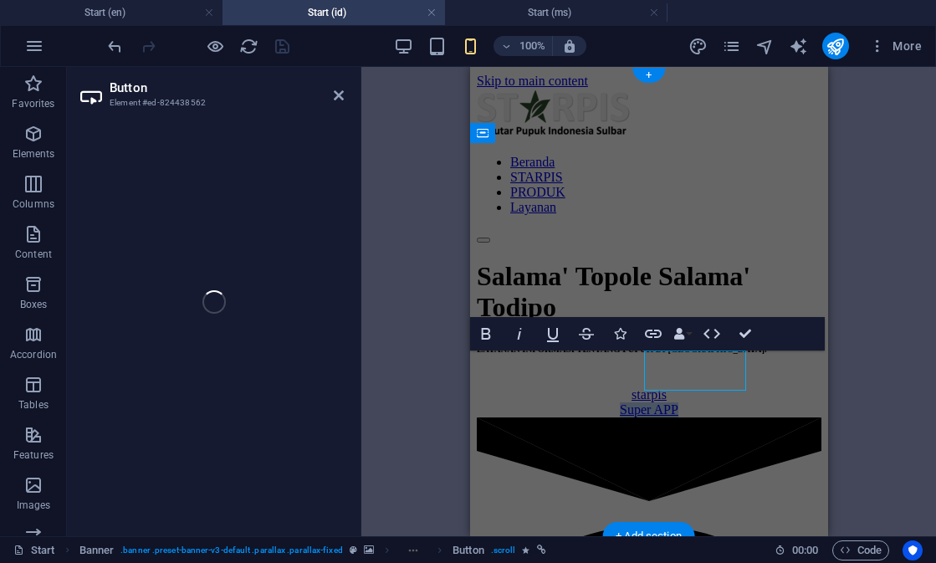
select select
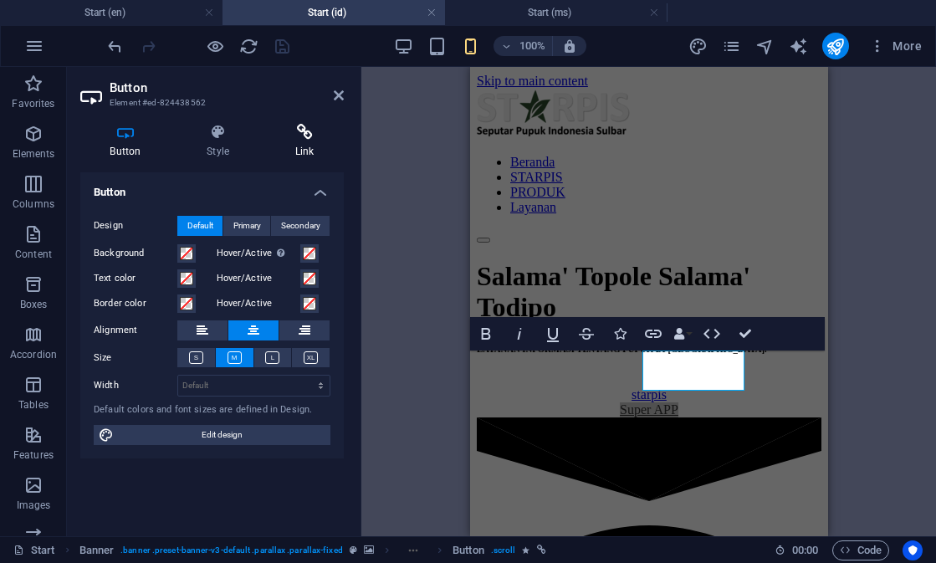
click at [314, 133] on icon at bounding box center [304, 132] width 79 height 17
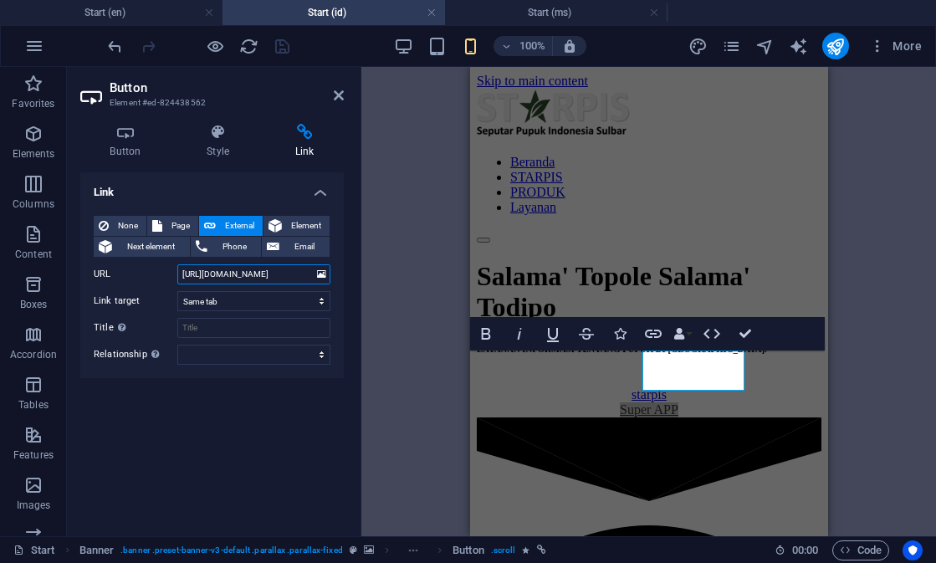
click at [283, 275] on input "https://pi-superapp.glide.page/" at bounding box center [253, 274] width 153 height 20
paste input "script.google.com/macros/s/AKfycbzejlPduwow_oOmJUfDiqAyxNQtd87uE_QFuR6LR-r49tSp…"
type input "[URL][DOMAIN_NAME]"
select select "overlay"
click at [678, 402] on link "Super APP" at bounding box center [648, 409] width 59 height 14
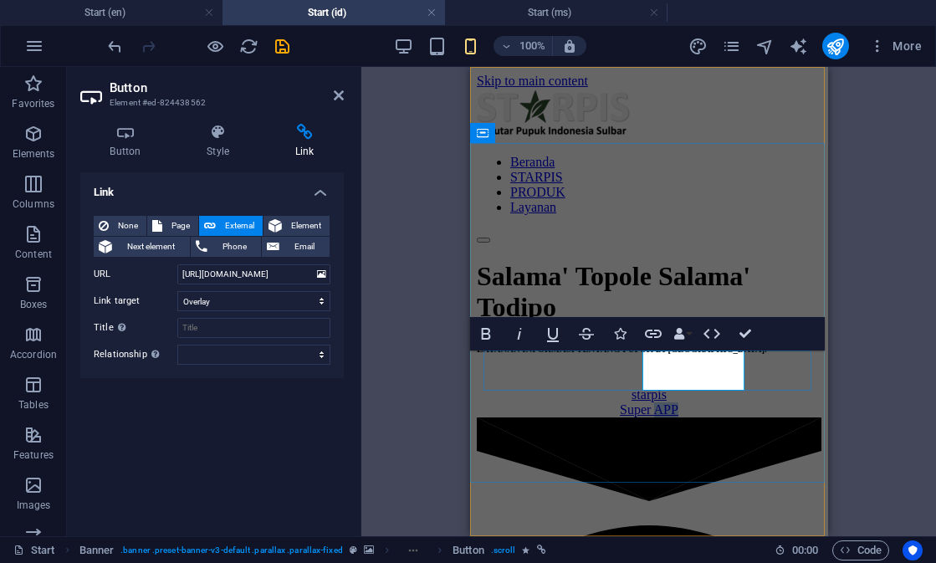
click at [678, 402] on link "Super APP" at bounding box center [648, 409] width 59 height 14
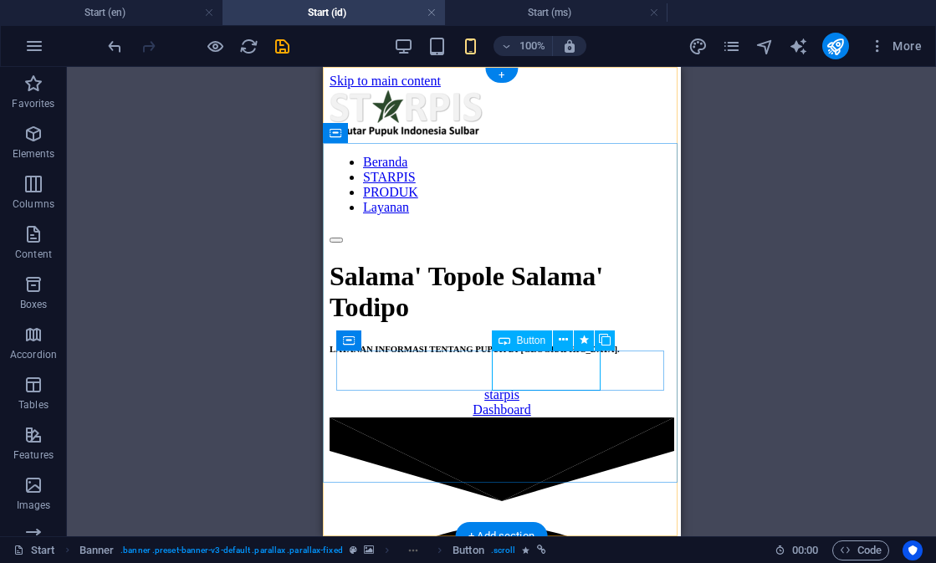
click at [539, 402] on div "Dashboard" at bounding box center [501, 409] width 345 height 15
select select "overlay"
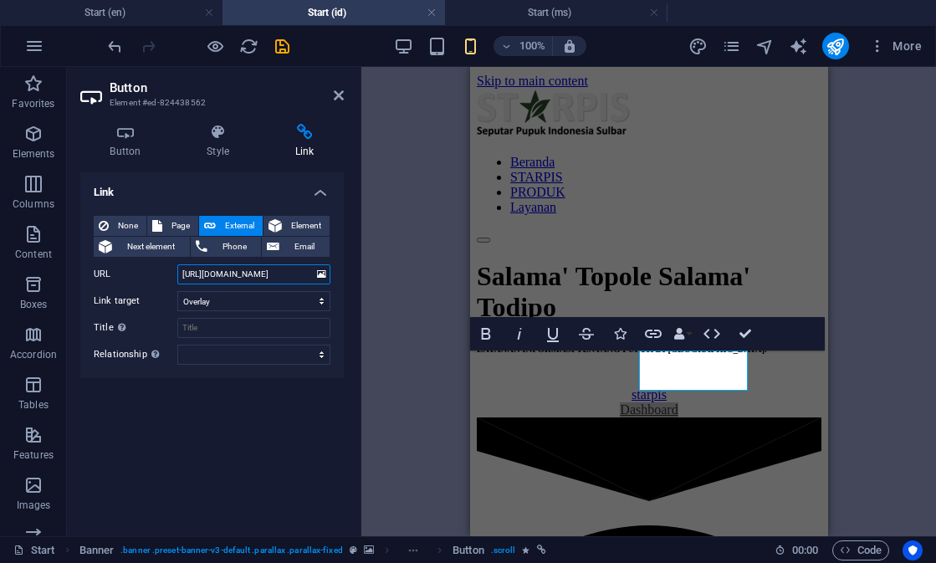
click at [275, 274] on input "[URL][DOMAIN_NAME]" at bounding box center [253, 274] width 153 height 20
click at [284, 48] on icon "save" at bounding box center [282, 46] width 19 height 19
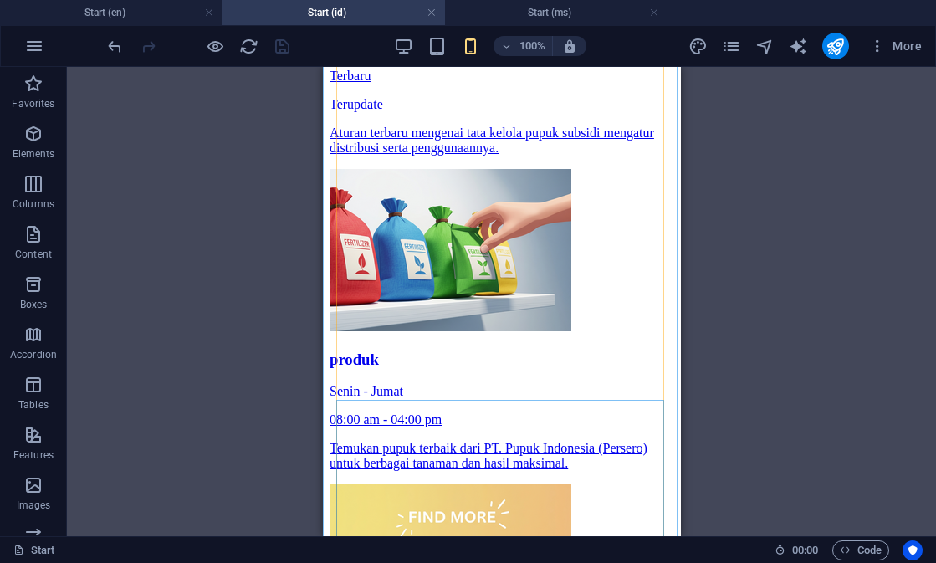
scroll to position [2104, 0]
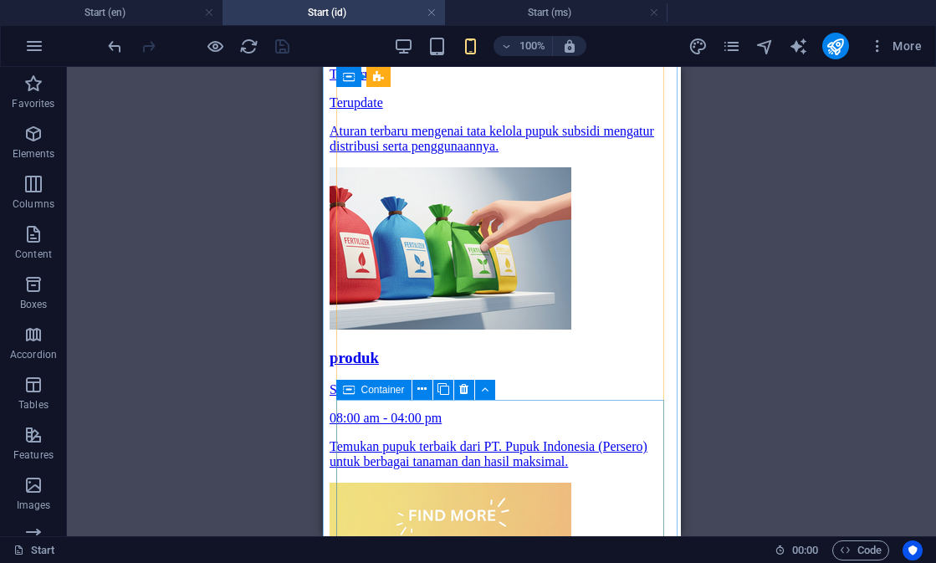
click at [360, 389] on div "Container" at bounding box center [373, 390] width 75 height 20
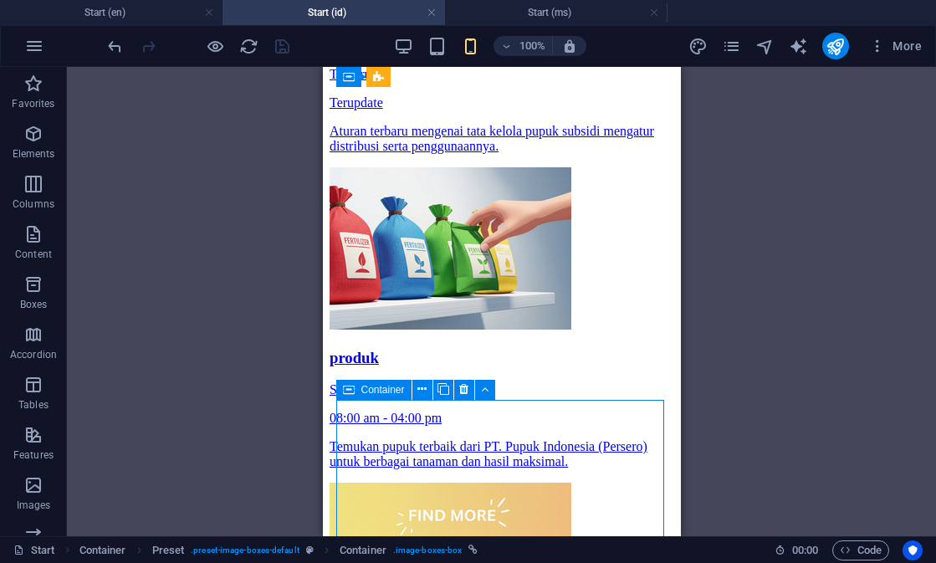
click at [360, 389] on div "Container" at bounding box center [373, 390] width 75 height 20
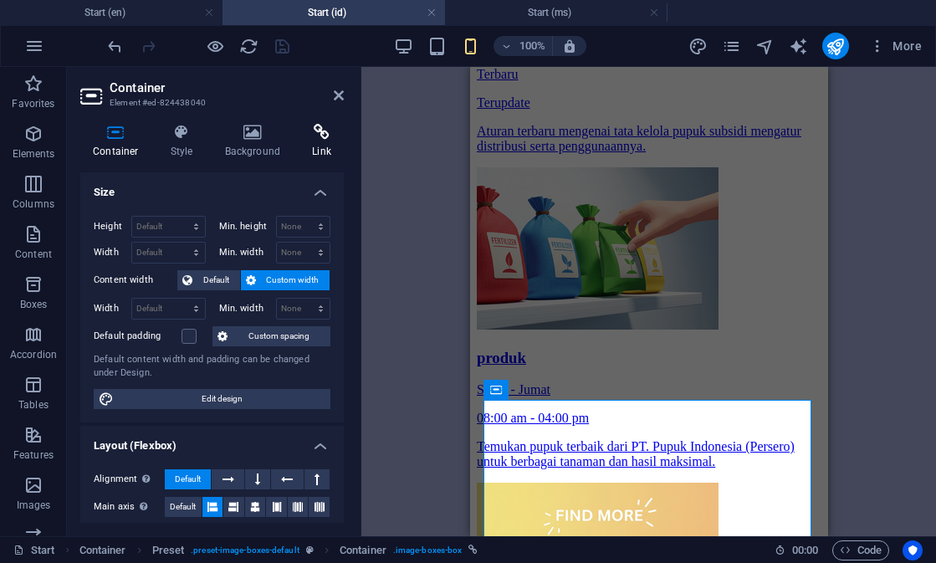
click at [330, 146] on h4 "Link" at bounding box center [322, 141] width 44 height 35
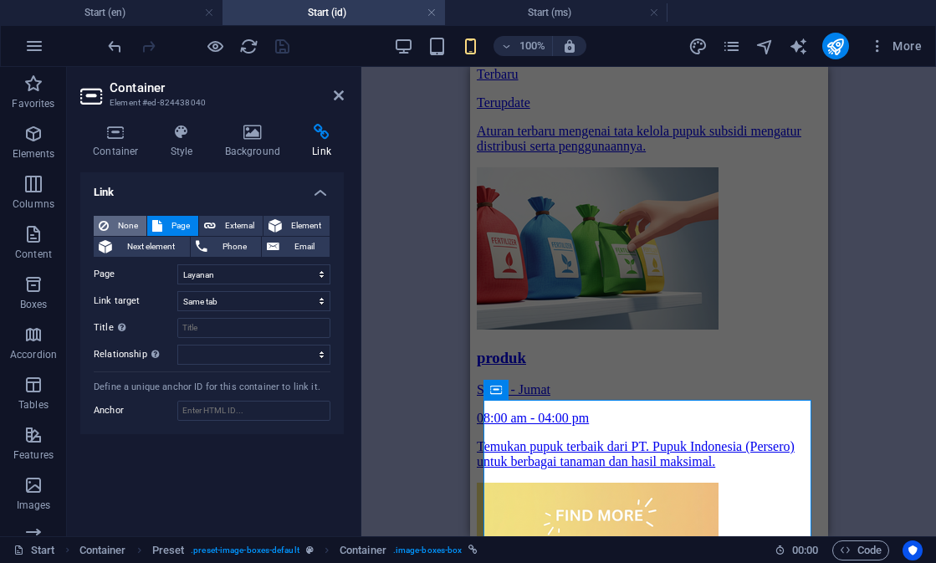
click at [140, 222] on span "None" at bounding box center [128, 226] width 28 height 20
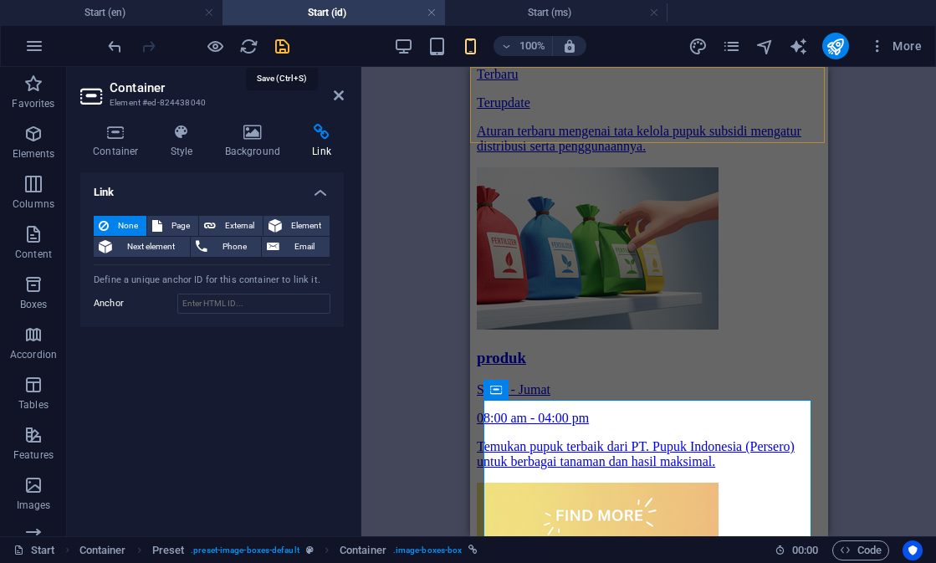
click at [286, 44] on icon "save" at bounding box center [282, 46] width 19 height 19
checkbox input "false"
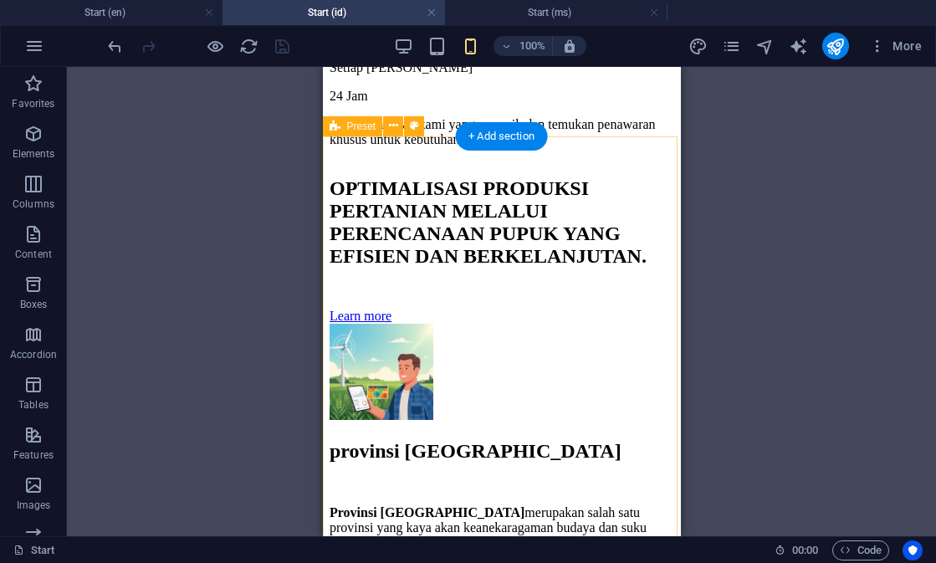
scroll to position [2744, 0]
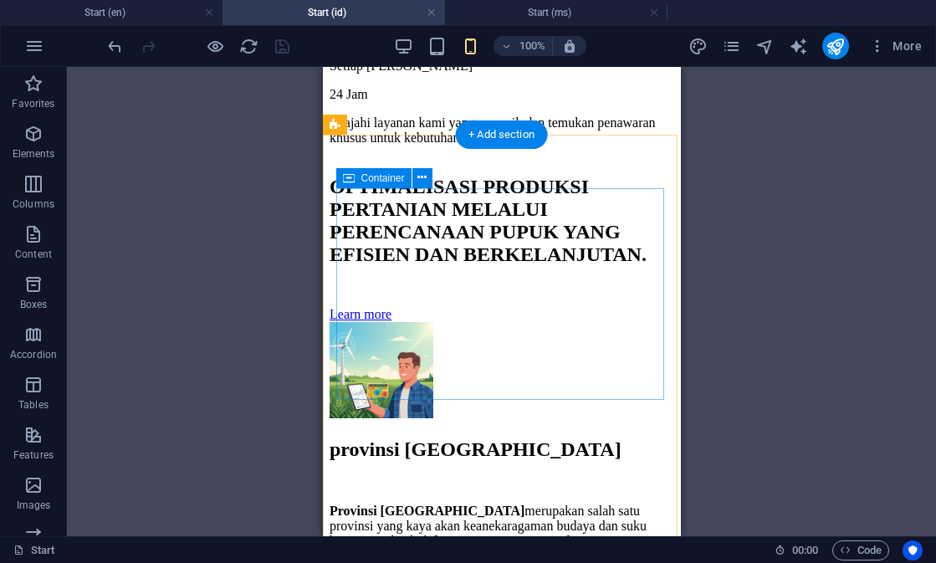
click at [344, 182] on icon at bounding box center [349, 178] width 12 height 20
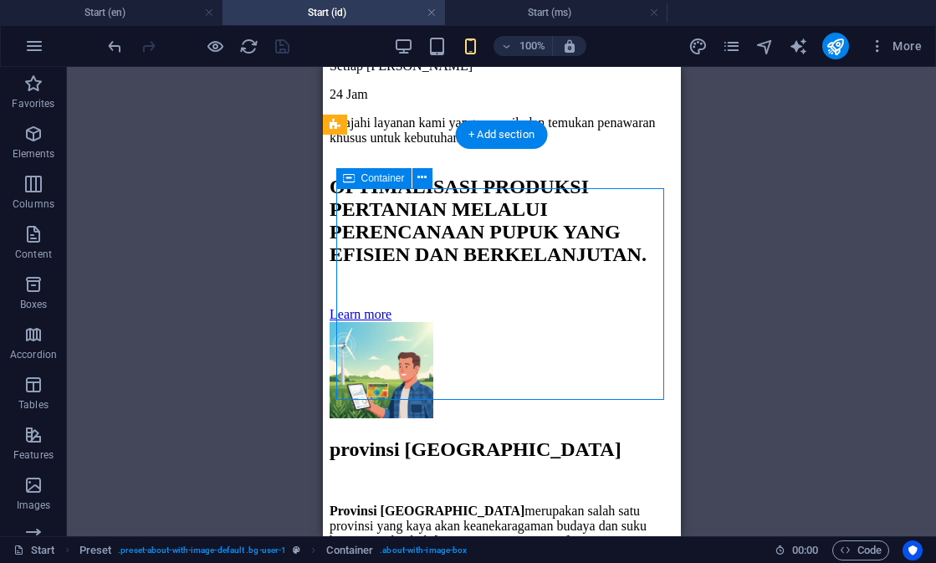
click at [344, 182] on icon at bounding box center [349, 178] width 12 height 20
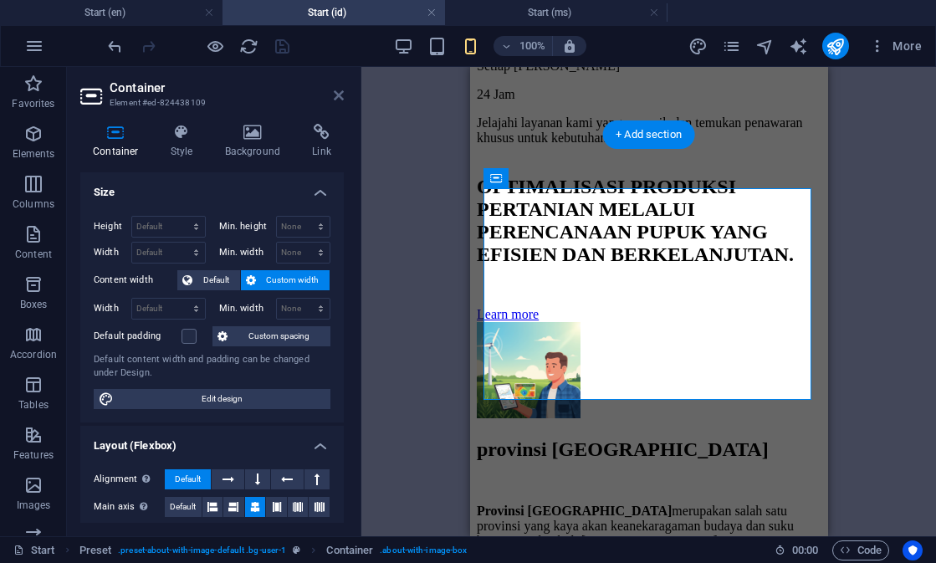
click at [339, 96] on icon at bounding box center [339, 95] width 10 height 13
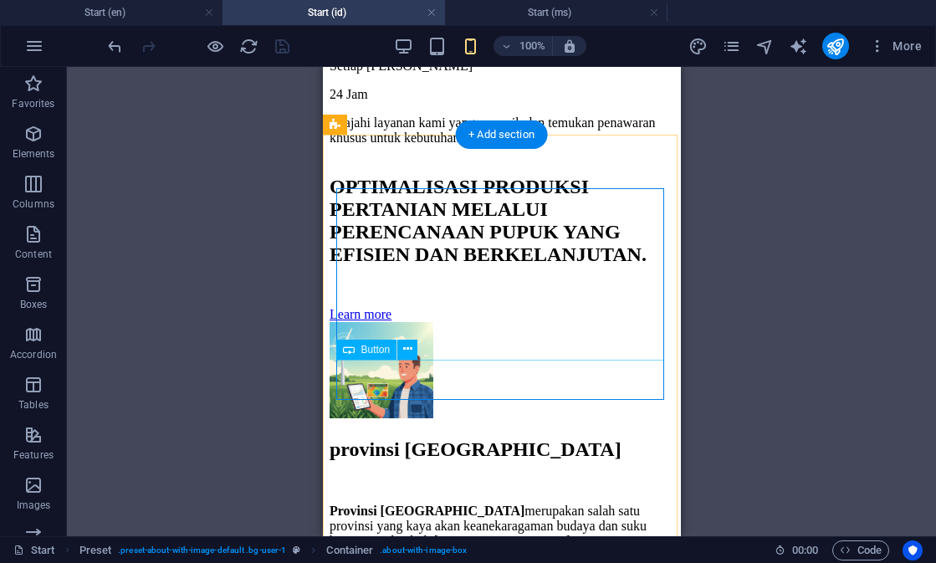
click at [421, 322] on div "Learn more" at bounding box center [501, 314] width 345 height 15
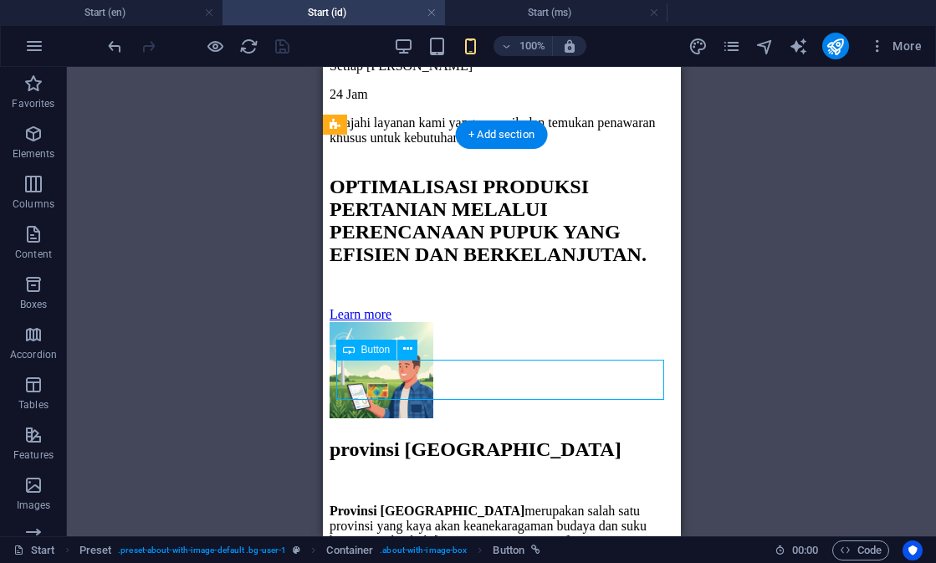
click at [421, 322] on div "Learn more" at bounding box center [501, 314] width 345 height 15
select select "13"
select select
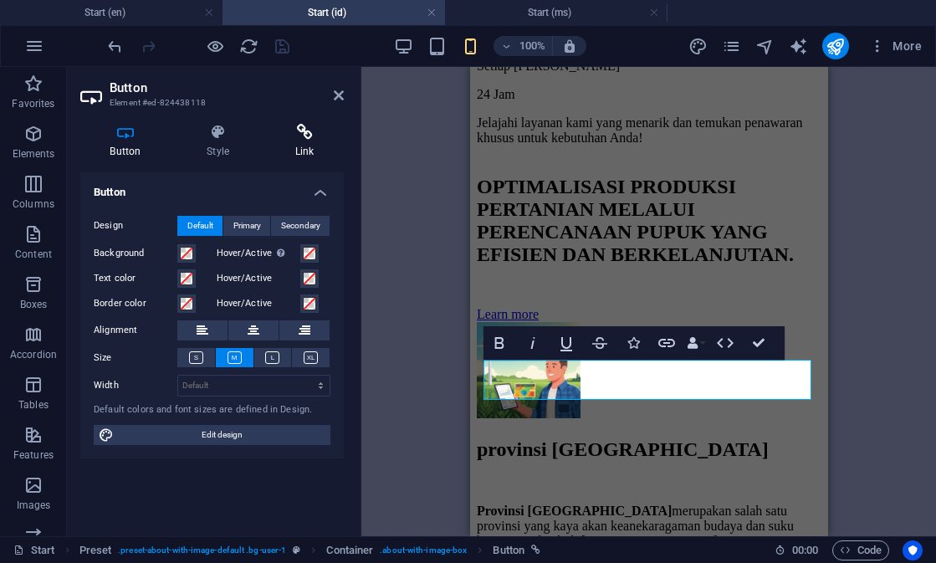
click at [309, 153] on h4 "Link" at bounding box center [304, 141] width 79 height 35
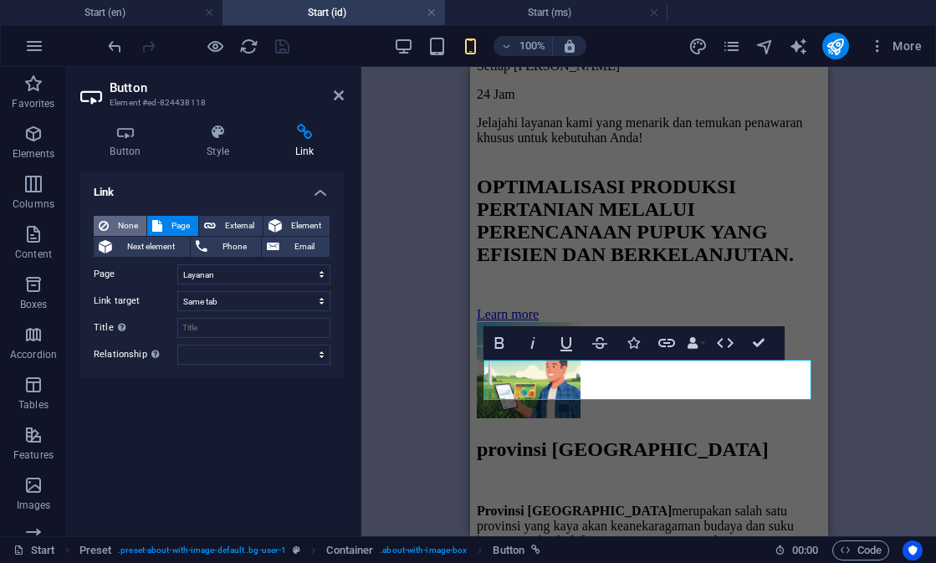
click at [136, 223] on span "None" at bounding box center [128, 226] width 28 height 20
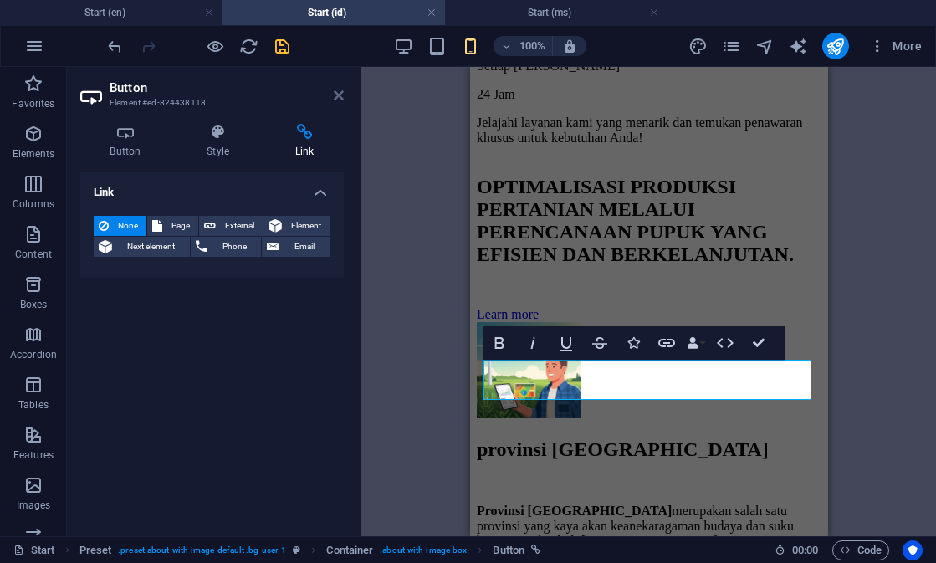
click at [335, 99] on icon at bounding box center [339, 95] width 10 height 13
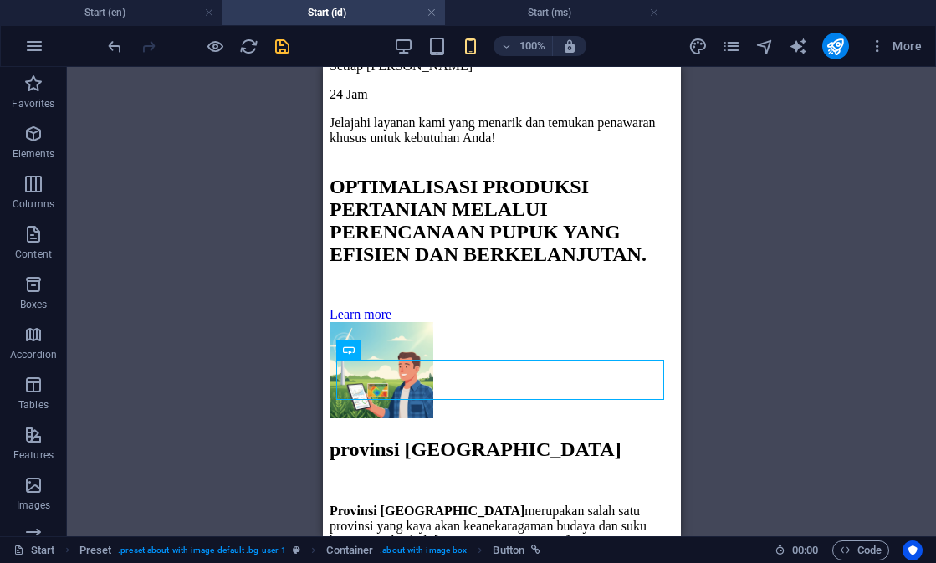
click at [238, 310] on div "H1 Banner Banner Container Logo Menu Bar H6 Spacer Button Container Button Cont…" at bounding box center [501, 301] width 869 height 469
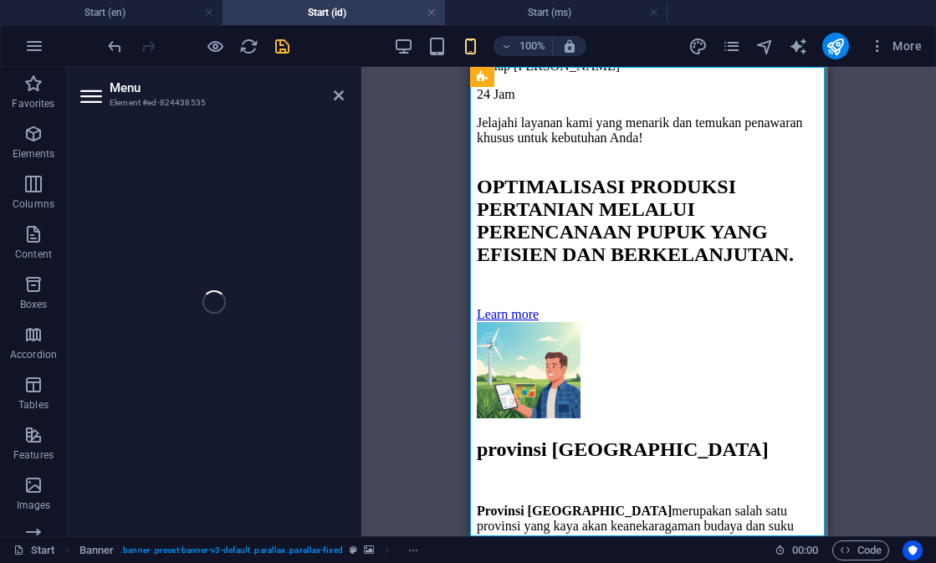
select select
select select "author"
select select "default"
select select "1"
select select
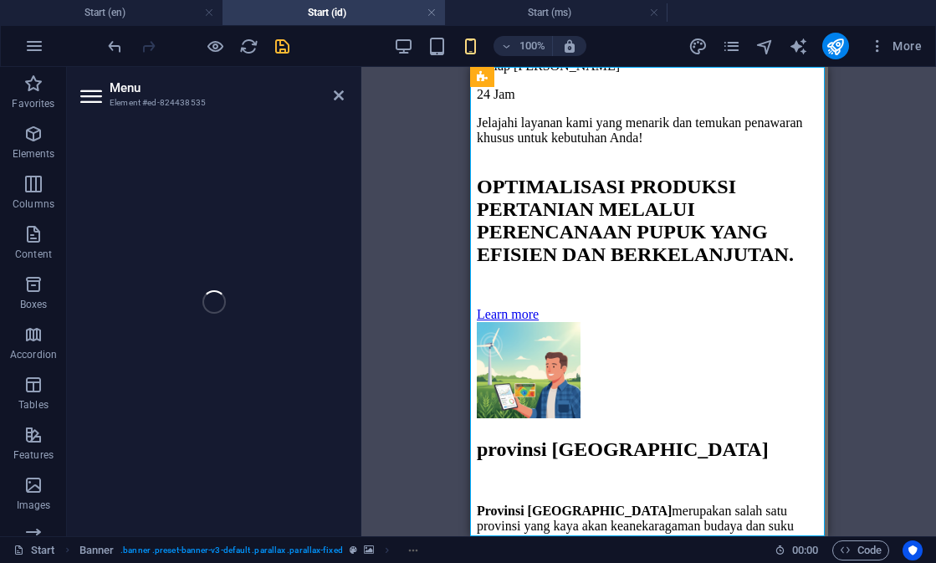
select select "author"
select select "default"
select select "8"
select select
select select "author"
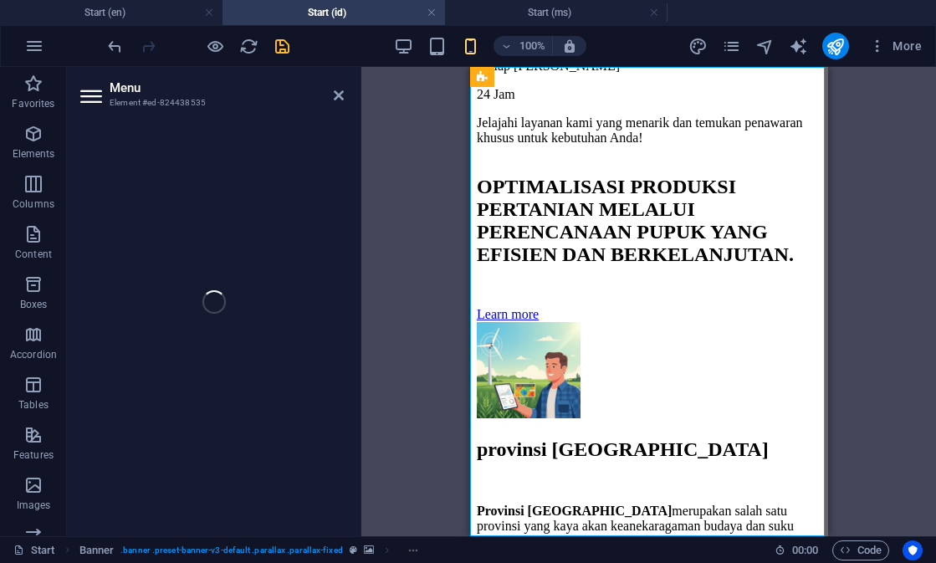
select select "default"
select select "13"
select select
select select "author"
select select "default"
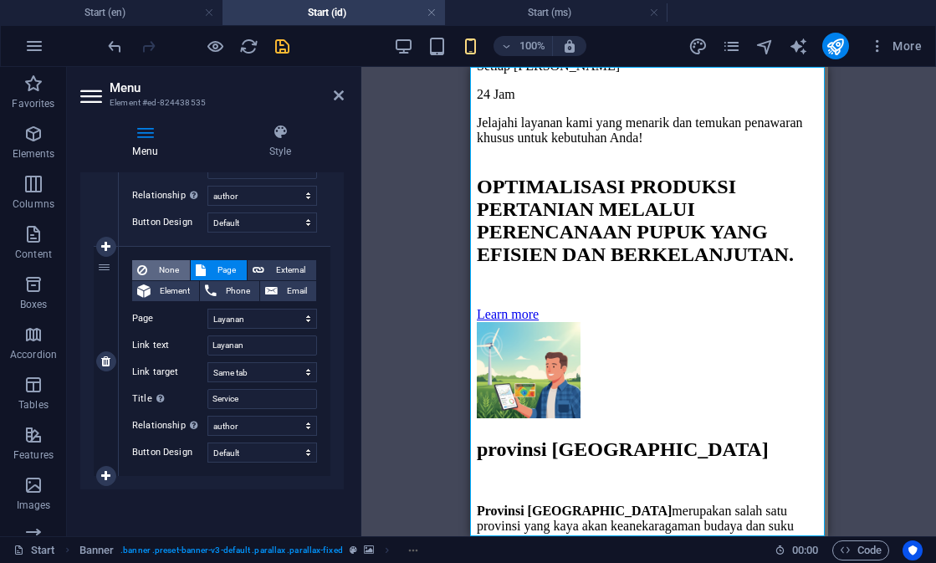
click at [167, 270] on span "None" at bounding box center [168, 270] width 33 height 20
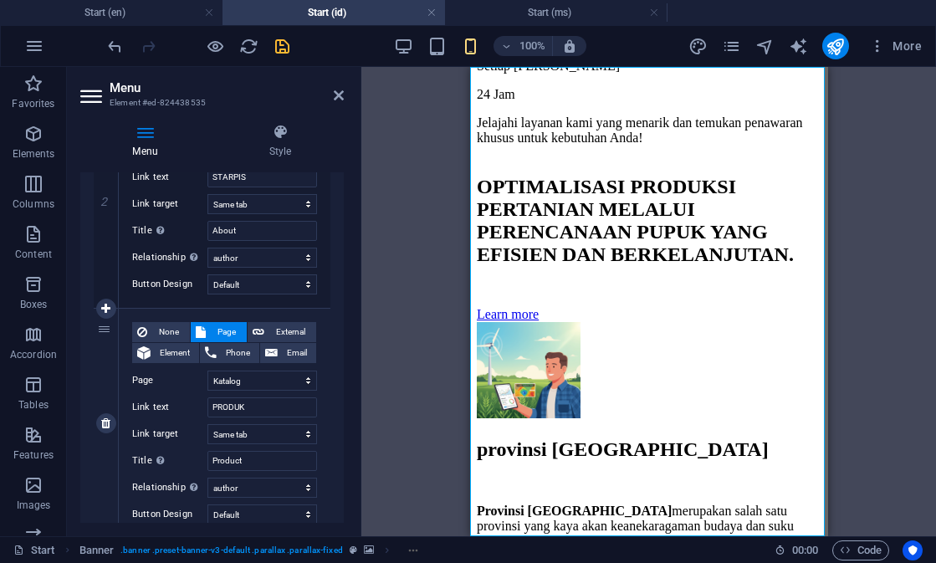
scroll to position [479, 0]
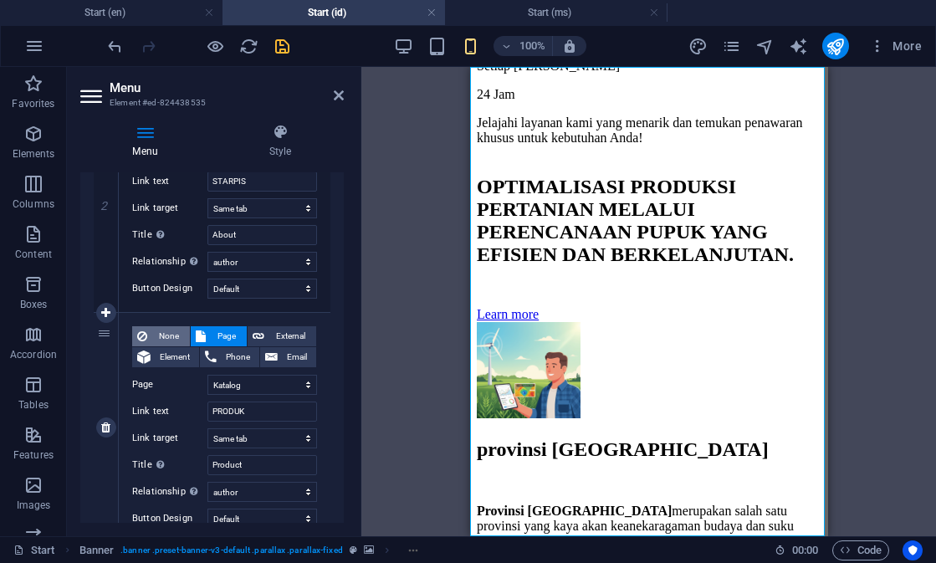
click at [171, 332] on span "None" at bounding box center [168, 336] width 33 height 20
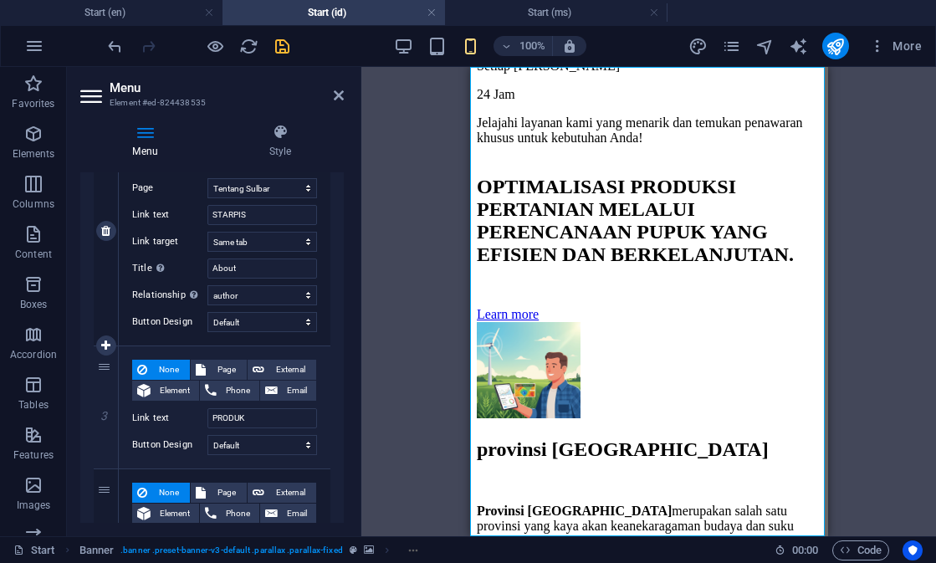
scroll to position [440, 0]
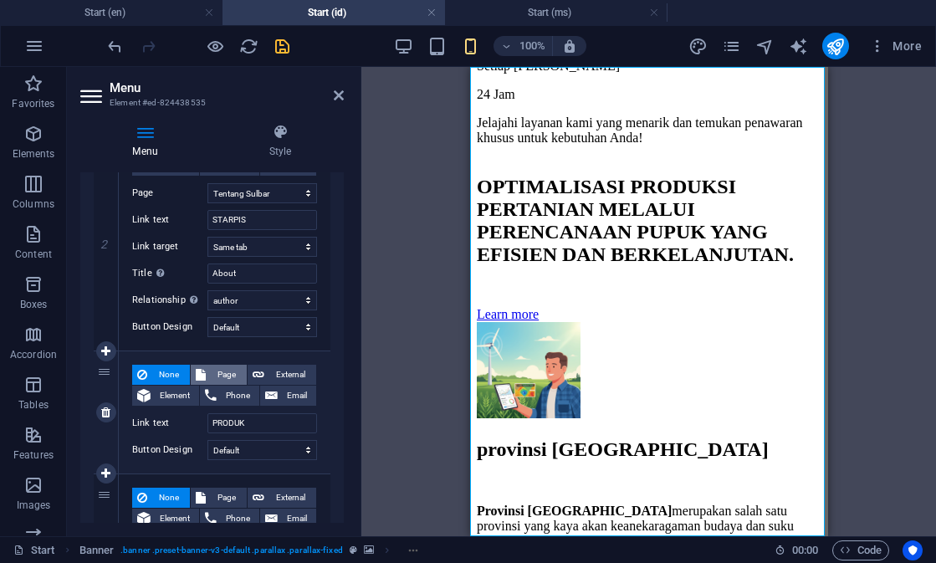
click at [212, 366] on span "Page" at bounding box center [226, 375] width 31 height 20
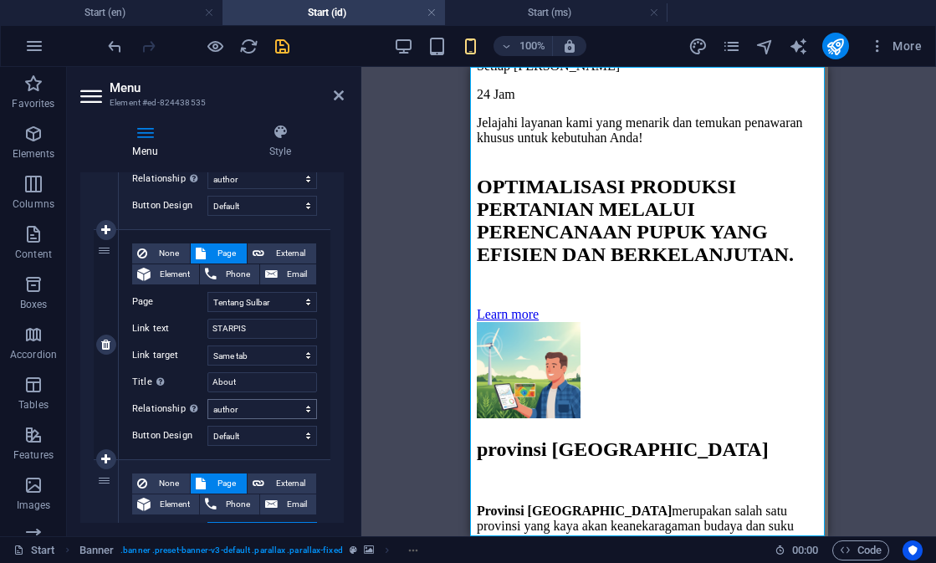
scroll to position [325, 0]
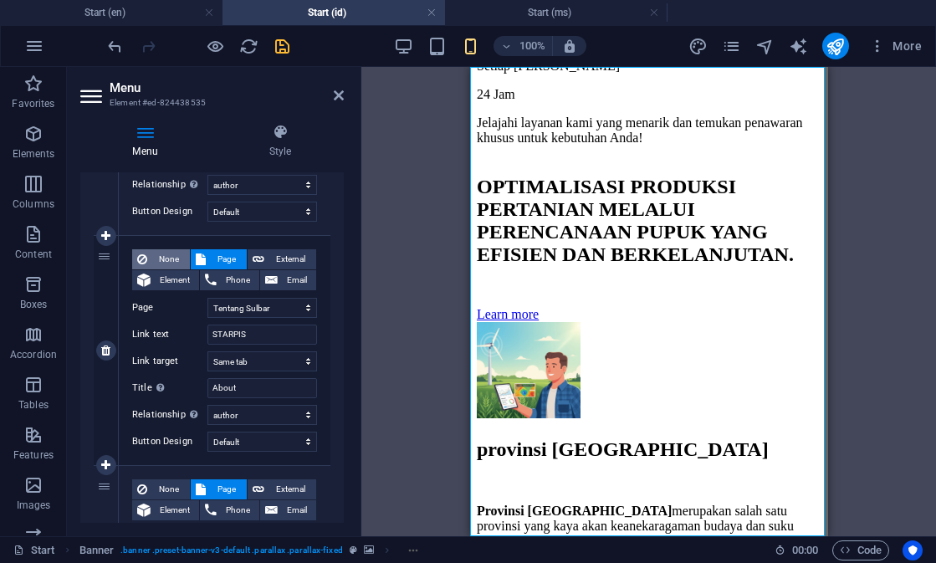
click at [172, 257] on span "None" at bounding box center [168, 259] width 33 height 20
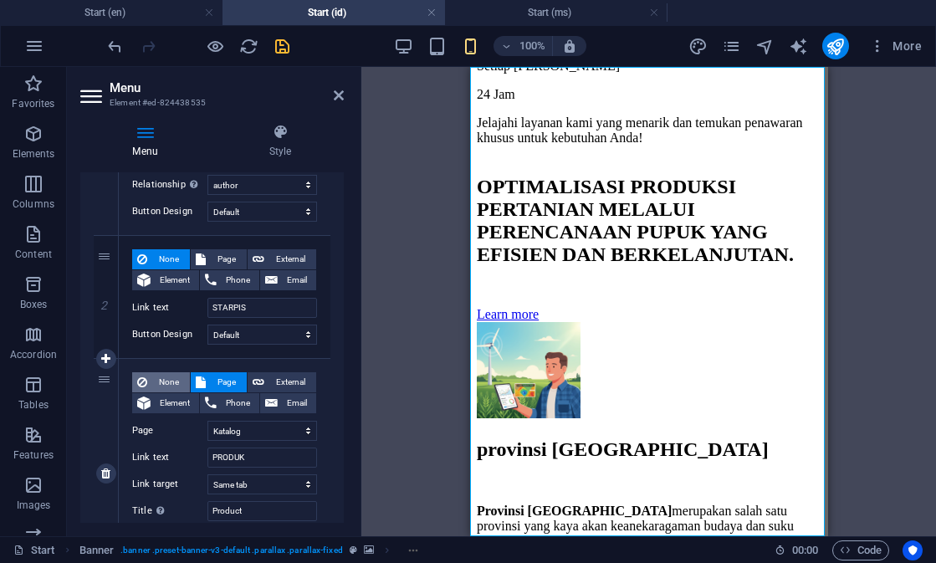
click at [156, 373] on span "None" at bounding box center [168, 382] width 33 height 20
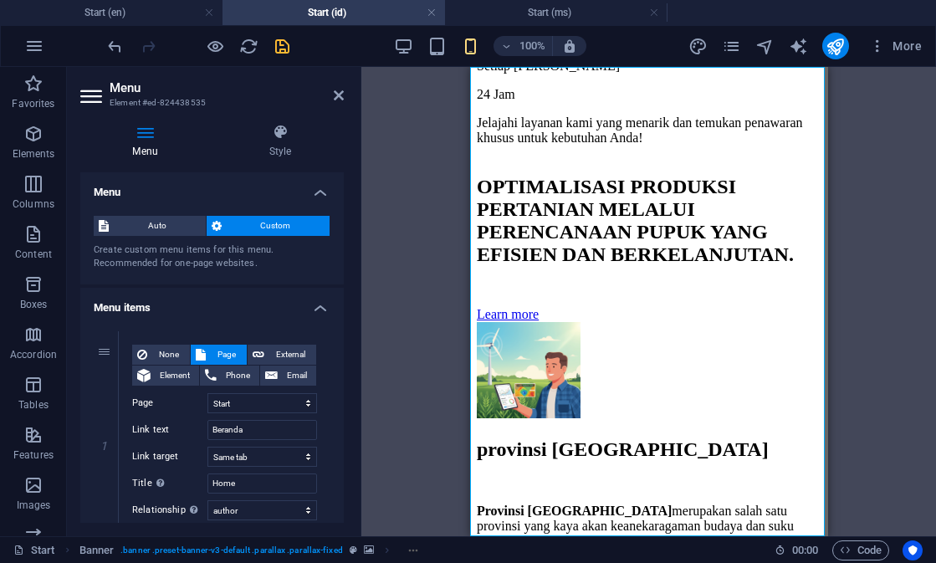
scroll to position [0, 0]
click at [156, 354] on span "None" at bounding box center [168, 355] width 33 height 20
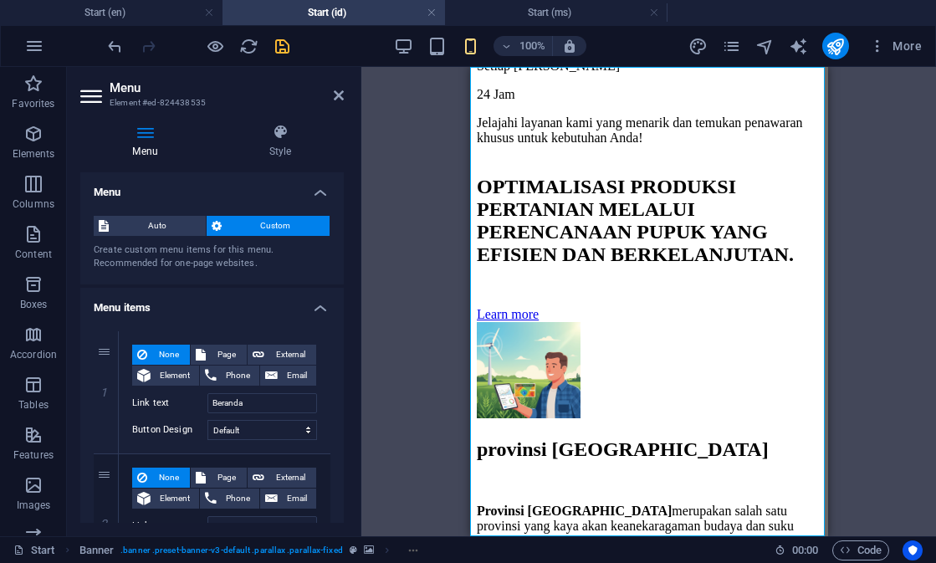
scroll to position [6, 0]
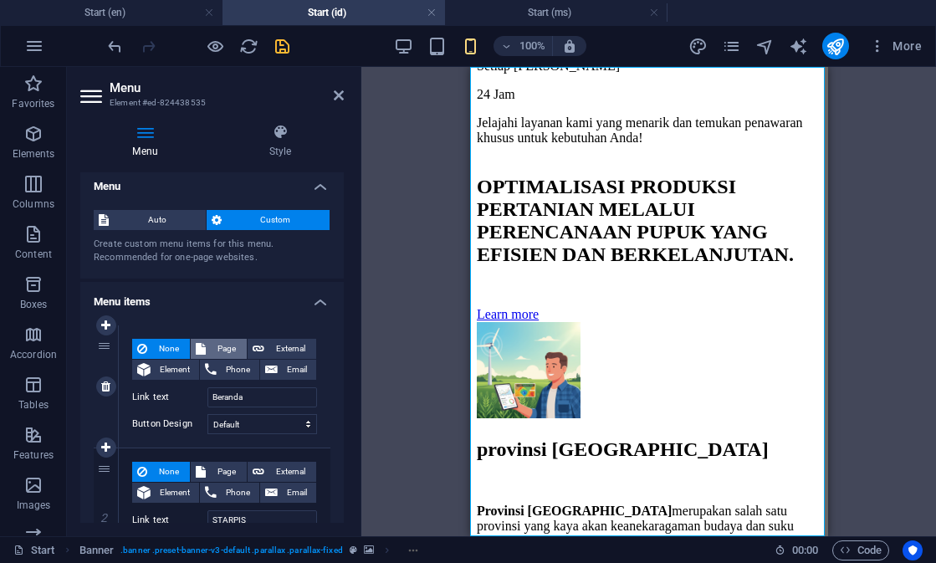
click at [230, 344] on span "Page" at bounding box center [226, 349] width 31 height 20
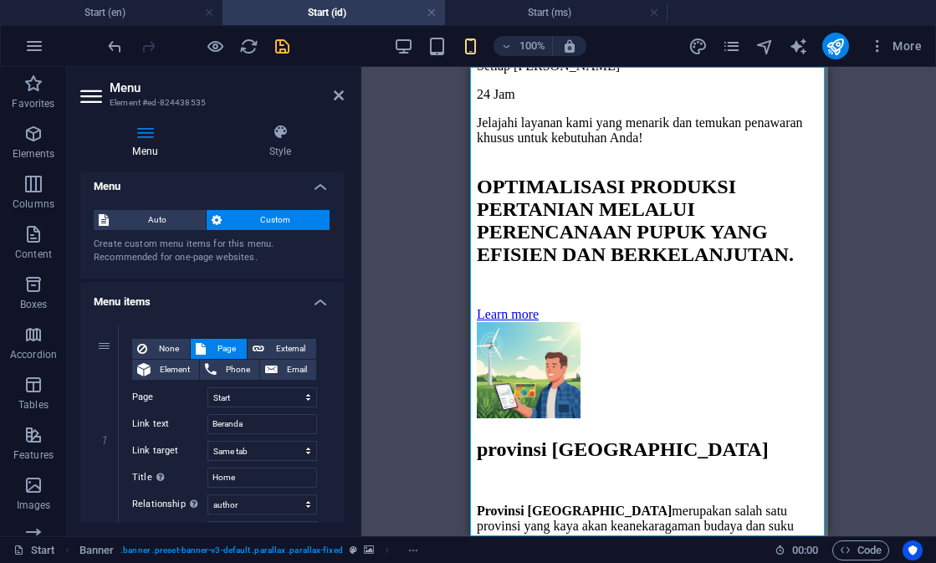
click at [279, 51] on icon "save" at bounding box center [282, 46] width 19 height 19
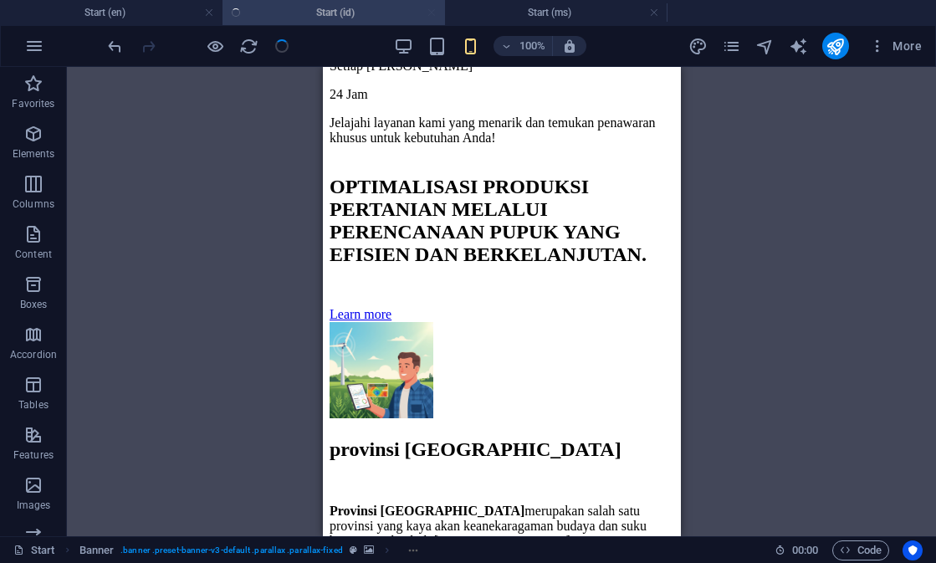
checkbox input "false"
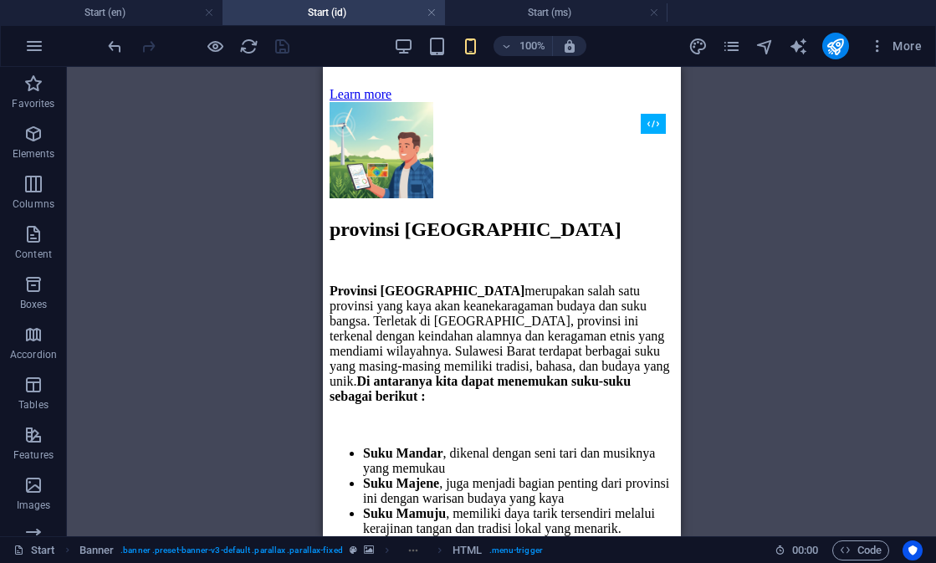
scroll to position [2906, 0]
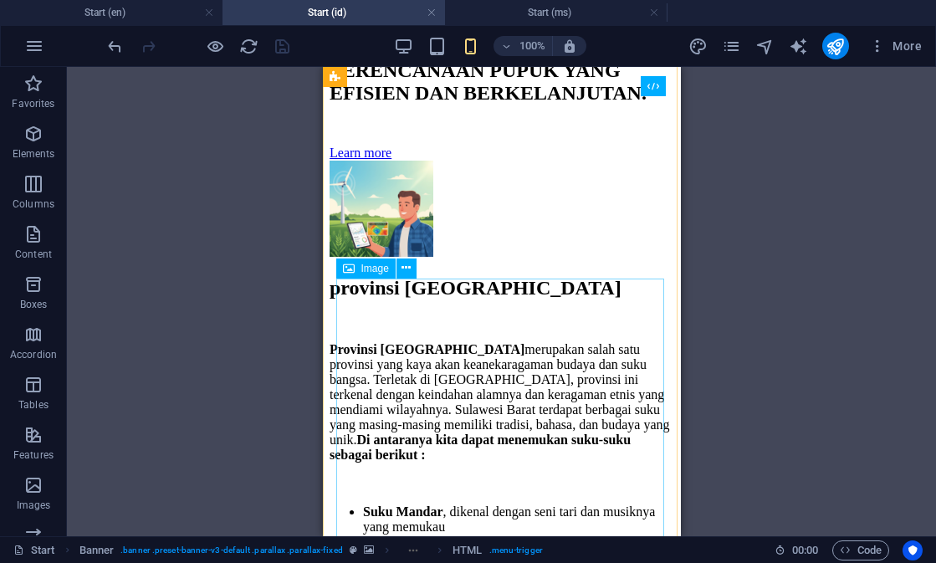
click at [371, 278] on div "Image" at bounding box center [365, 269] width 59 height 20
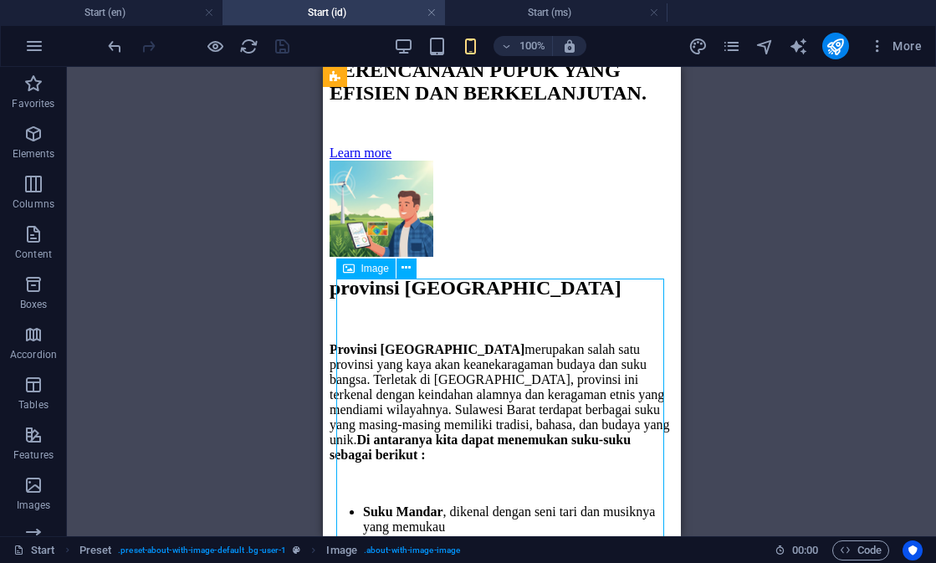
click at [380, 266] on span "Image" at bounding box center [375, 269] width 28 height 10
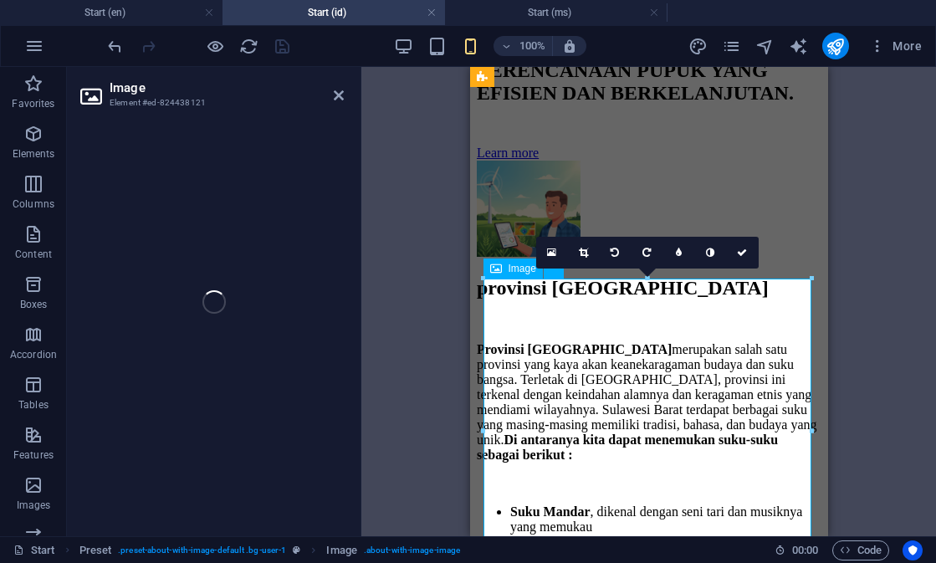
select select "%"
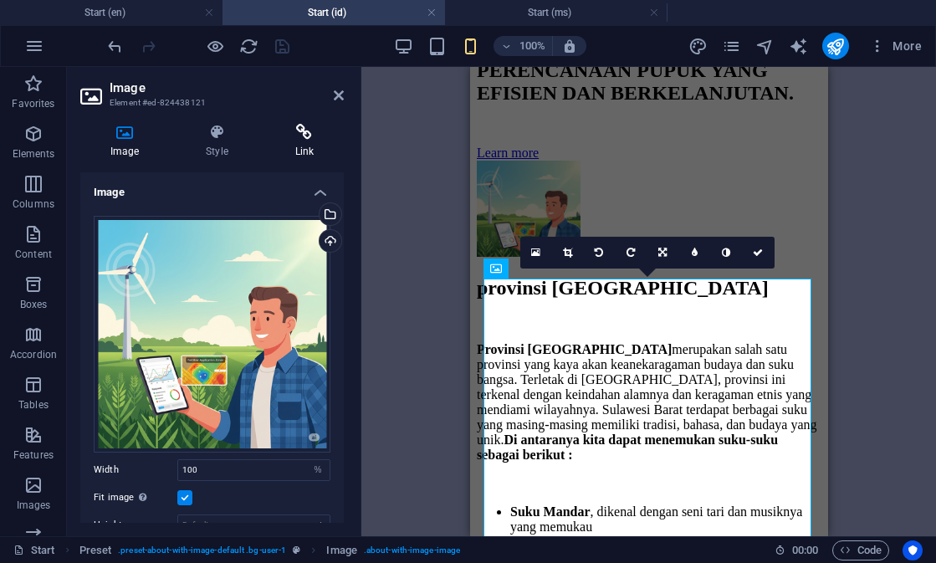
click at [294, 146] on h4 "Link" at bounding box center [304, 141] width 79 height 35
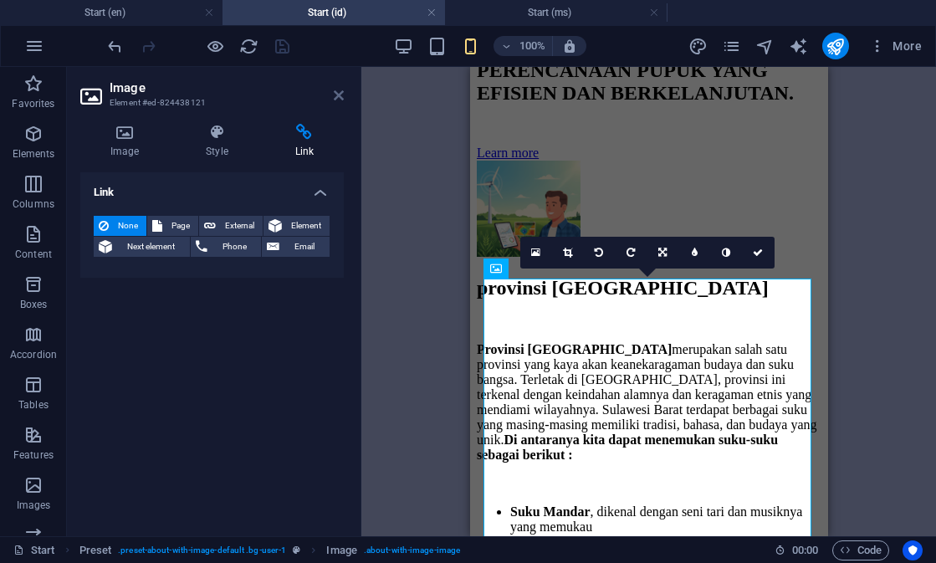
click at [336, 100] on icon at bounding box center [339, 95] width 10 height 13
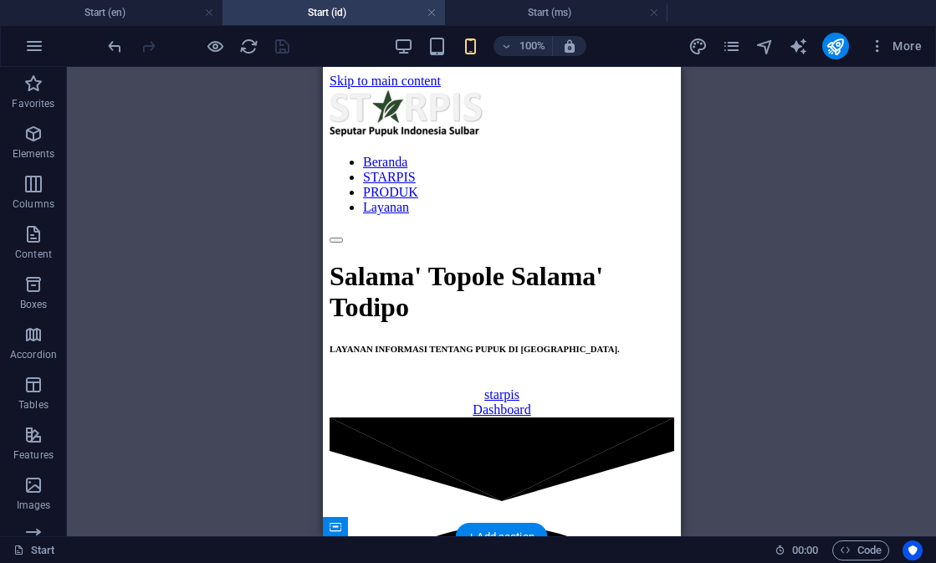
scroll to position [0, 0]
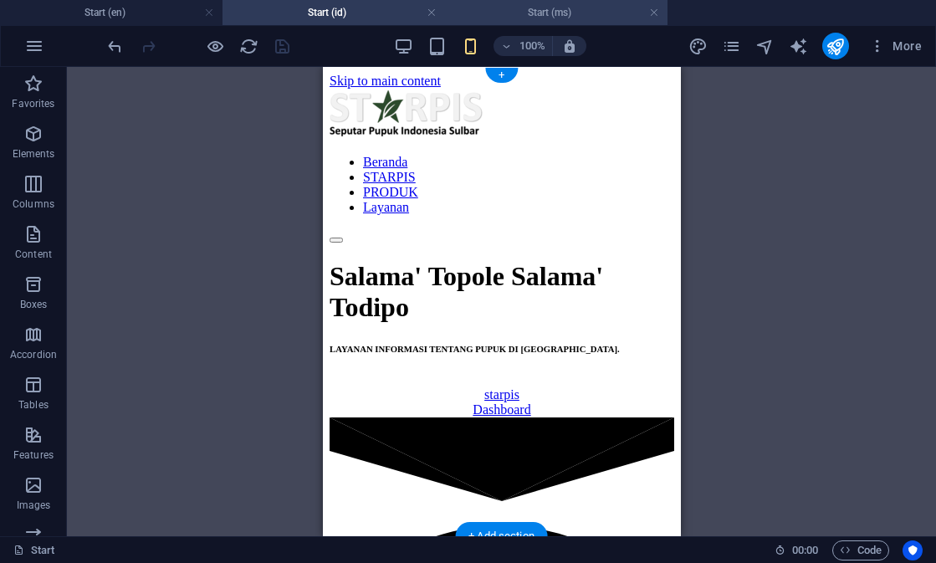
click at [531, 18] on h4 "Start (ms)" at bounding box center [556, 12] width 223 height 18
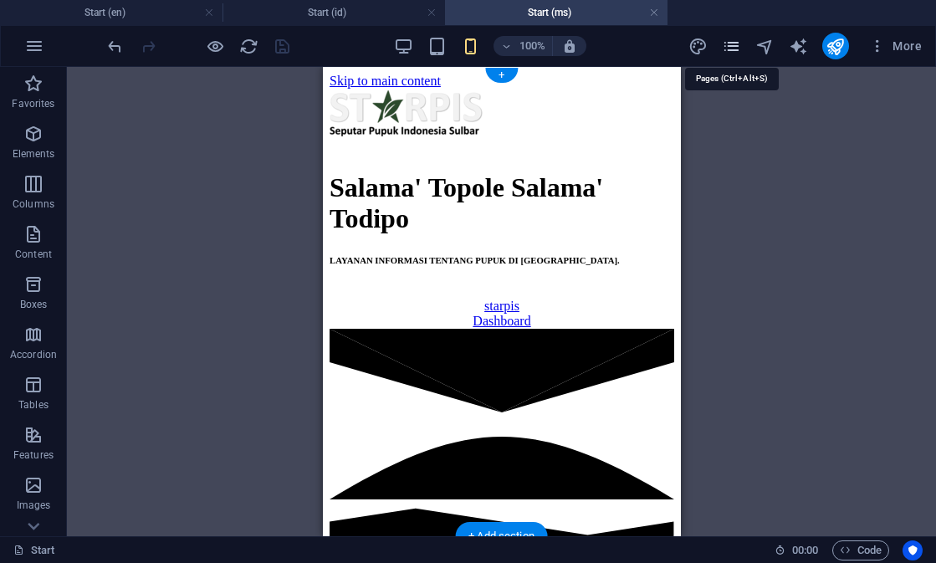
click at [729, 45] on icon "pages" at bounding box center [731, 46] width 19 height 19
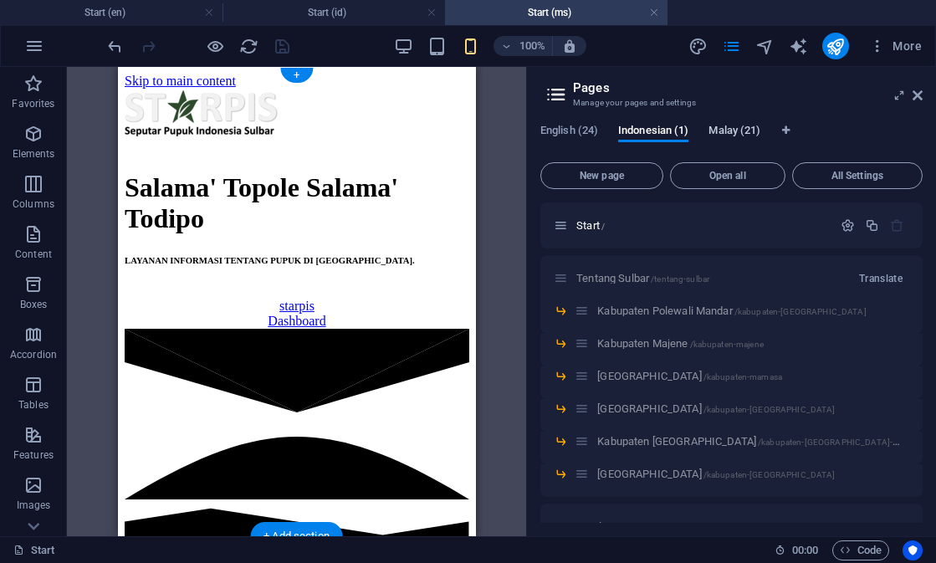
click at [726, 138] on span "Malay (21)" at bounding box center [735, 131] width 52 height 23
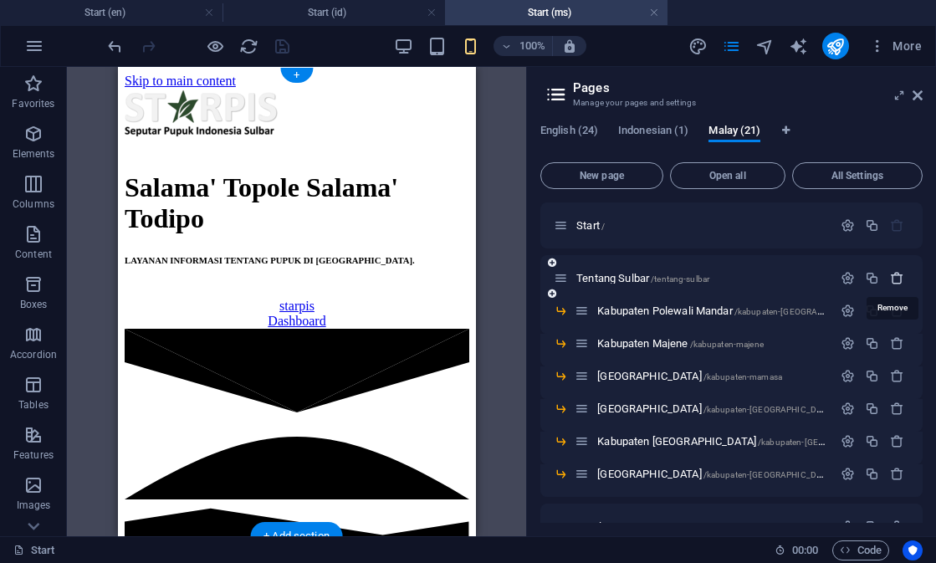
click at [898, 282] on icon "button" at bounding box center [897, 278] width 14 height 14
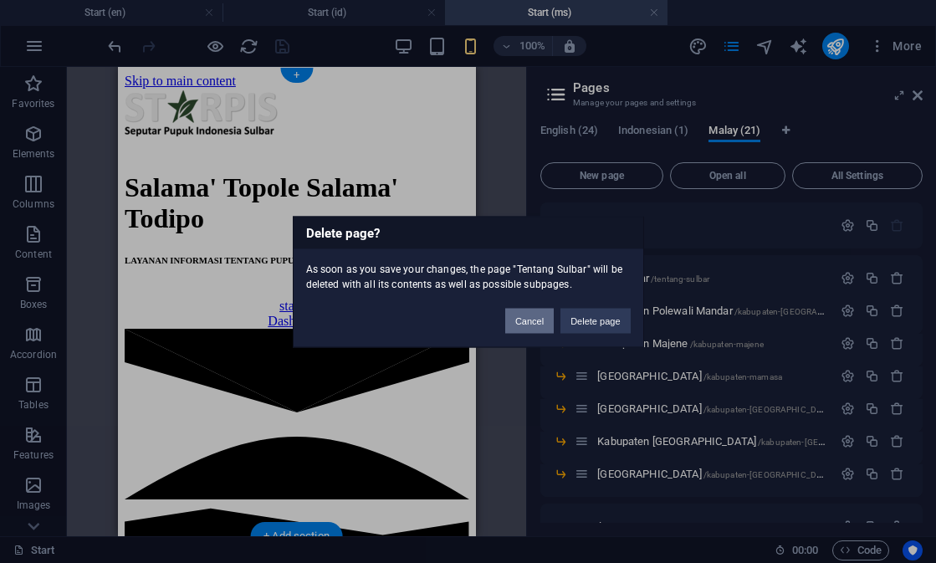
click at [523, 320] on button "Cancel" at bounding box center [529, 320] width 49 height 25
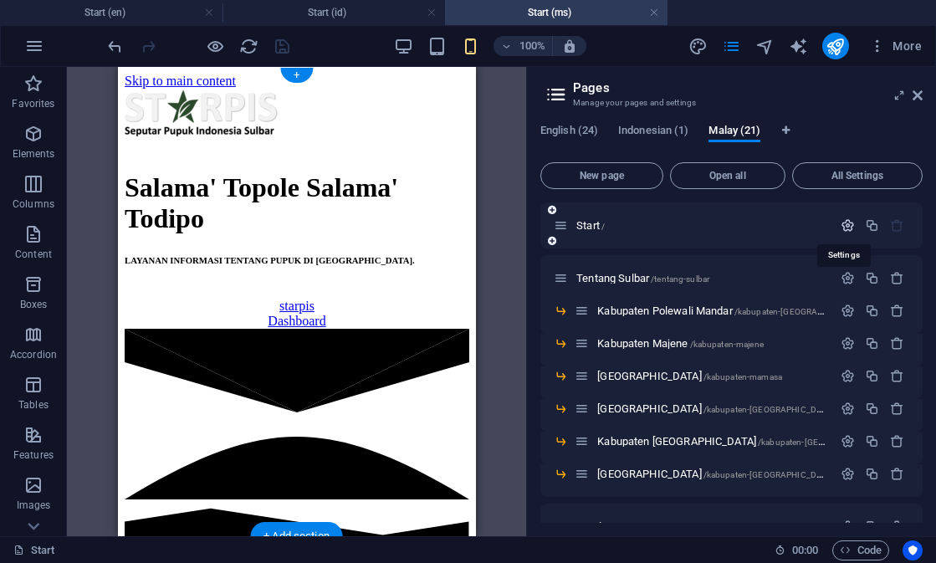
click at [842, 223] on icon "button" at bounding box center [848, 225] width 14 height 14
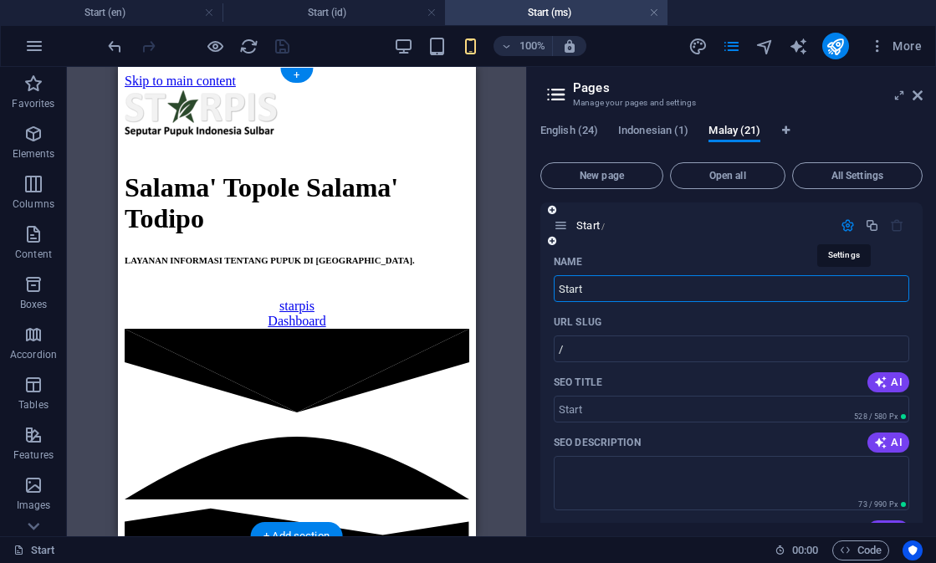
click at [842, 223] on icon "button" at bounding box center [848, 225] width 14 height 14
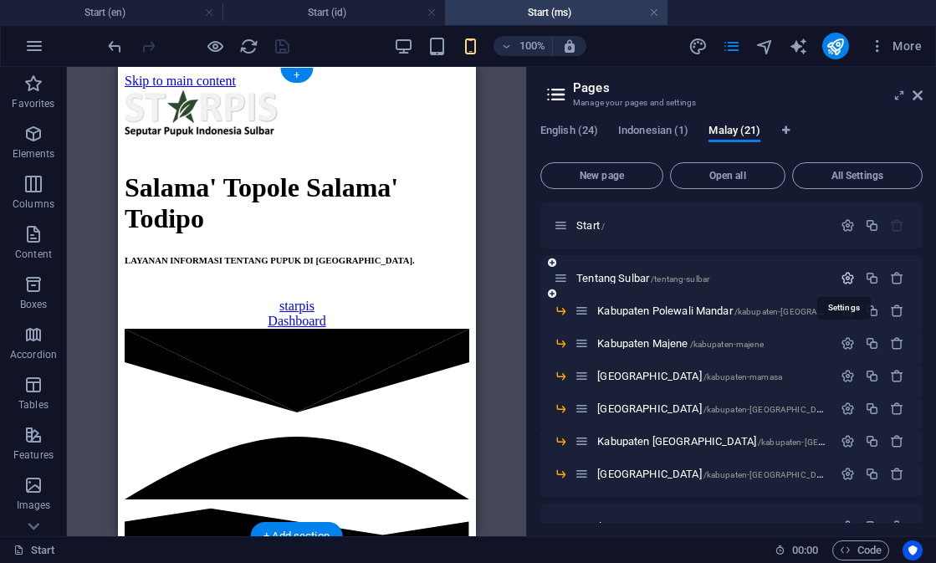
click at [850, 278] on icon "button" at bounding box center [848, 278] width 14 height 14
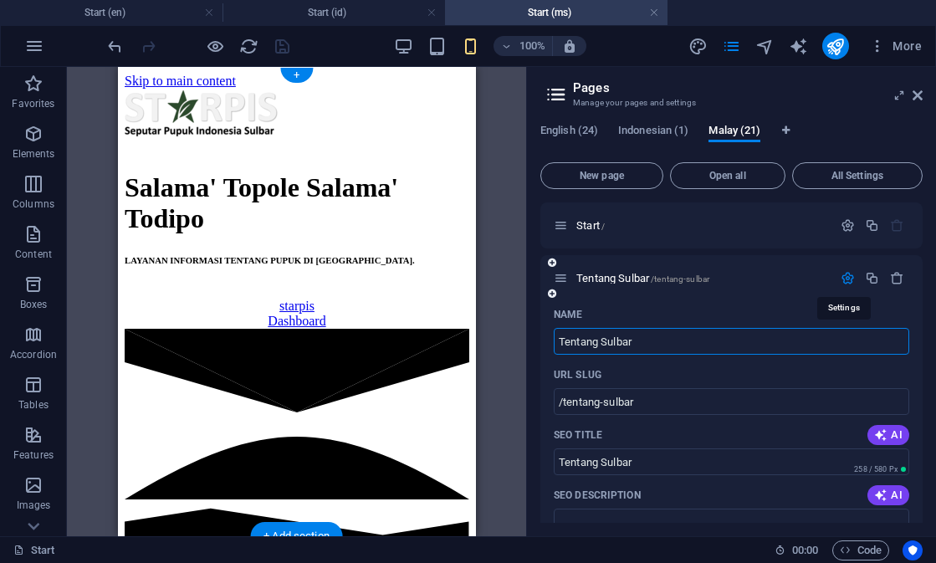
click at [850, 278] on icon "button" at bounding box center [848, 278] width 14 height 14
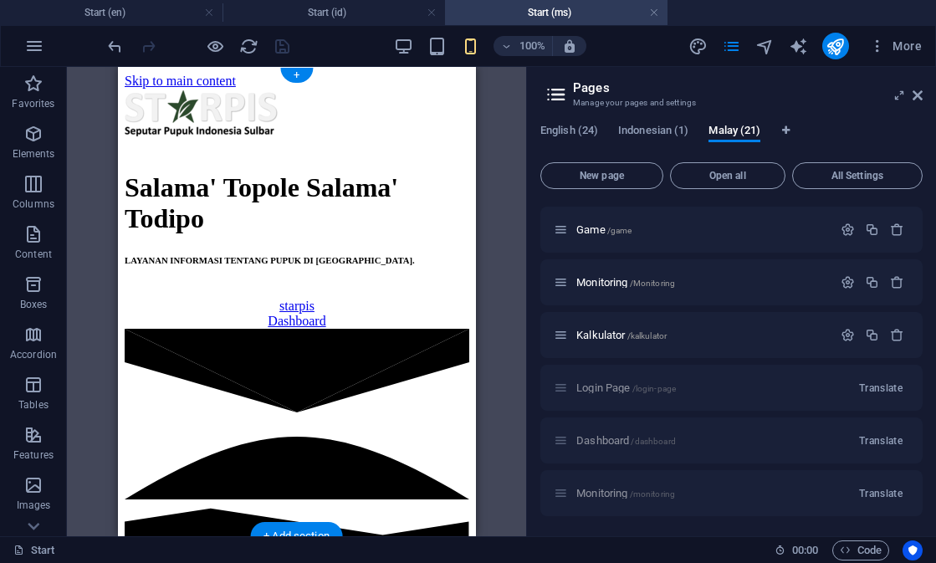
scroll to position [724, 0]
click at [894, 336] on icon "button" at bounding box center [897, 335] width 14 height 14
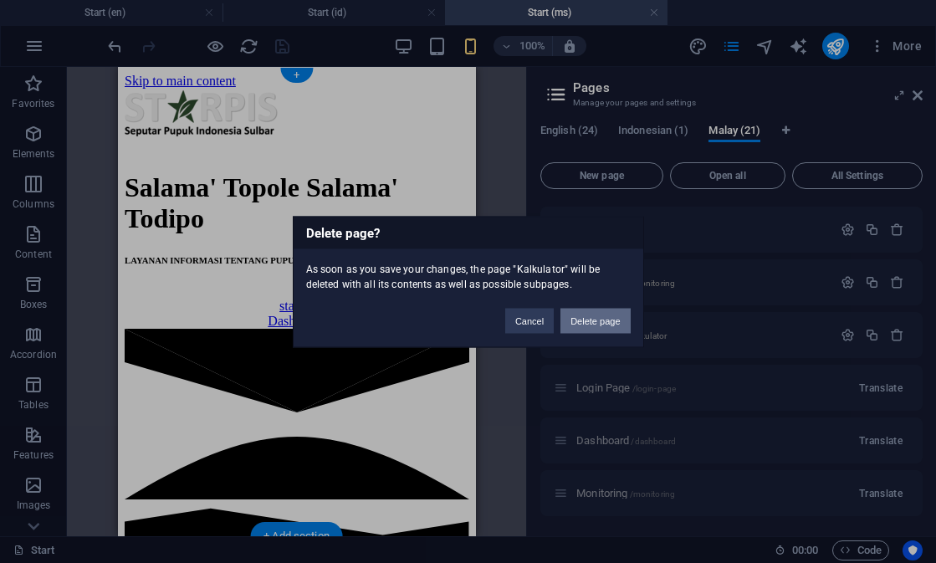
click at [604, 313] on button "Delete page" at bounding box center [595, 320] width 69 height 25
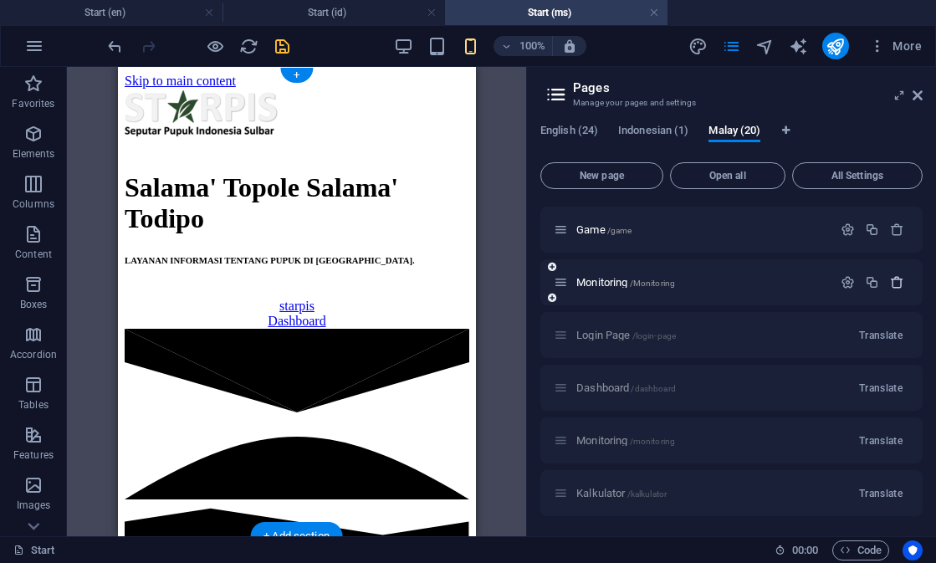
click at [896, 281] on icon "button" at bounding box center [897, 282] width 14 height 14
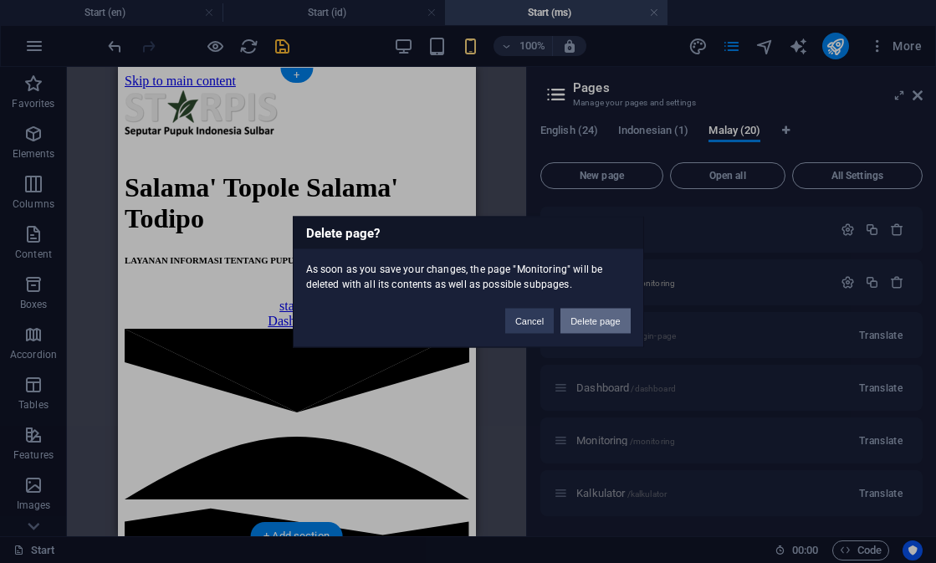
click at [620, 324] on button "Delete page" at bounding box center [595, 320] width 69 height 25
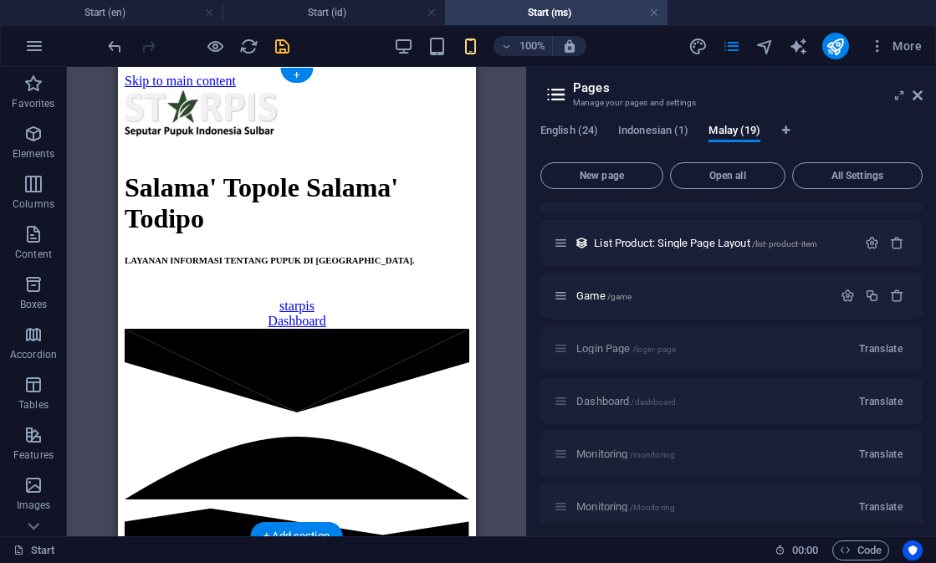
scroll to position [656, 0]
click at [891, 293] on icon "button" at bounding box center [897, 297] width 14 height 14
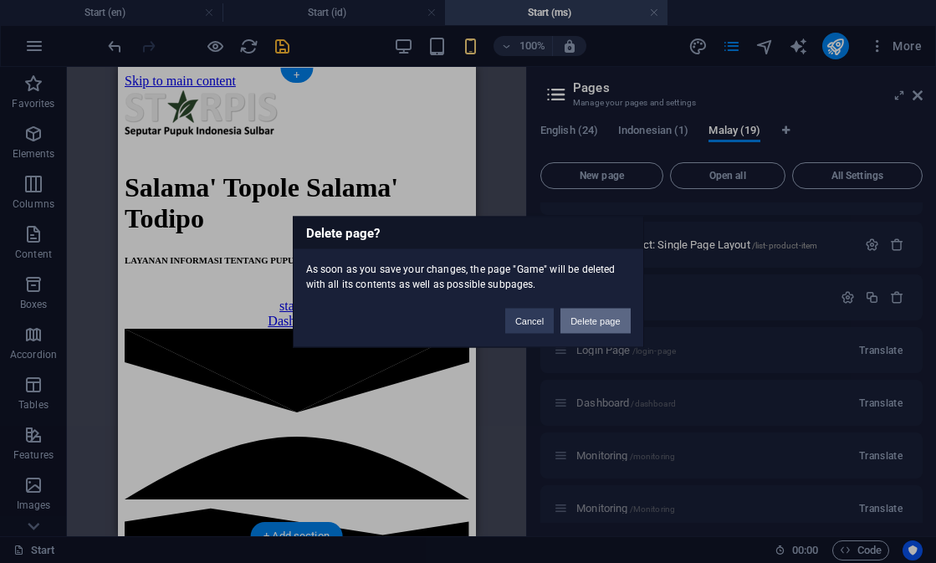
click at [607, 325] on button "Delete page" at bounding box center [595, 320] width 69 height 25
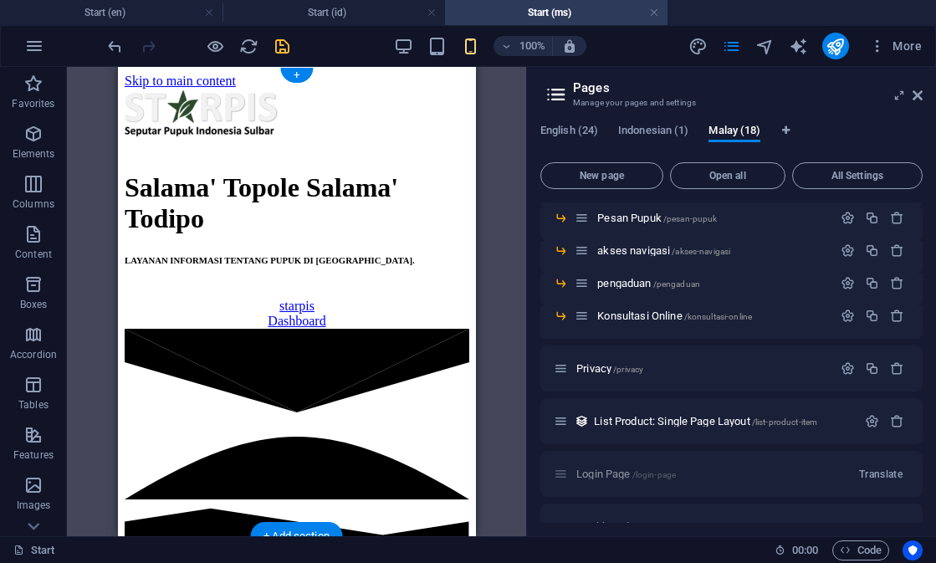
scroll to position [475, 0]
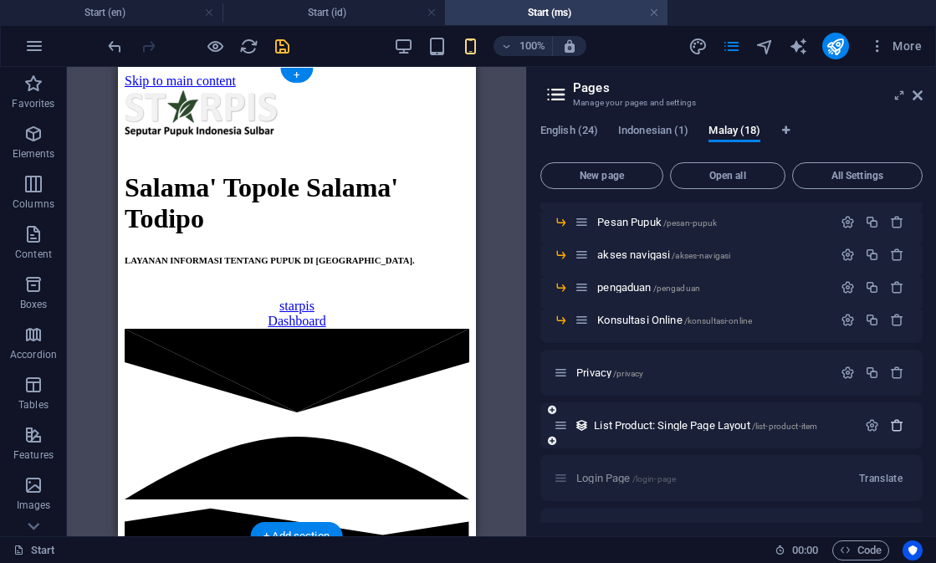
click at [895, 422] on icon "button" at bounding box center [897, 425] width 14 height 14
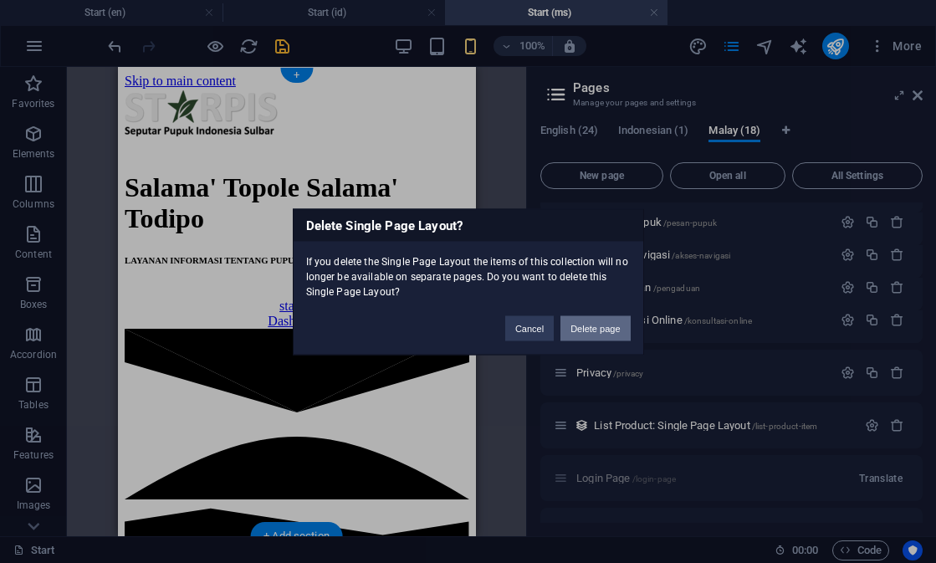
click at [581, 325] on button "Delete page" at bounding box center [595, 327] width 69 height 25
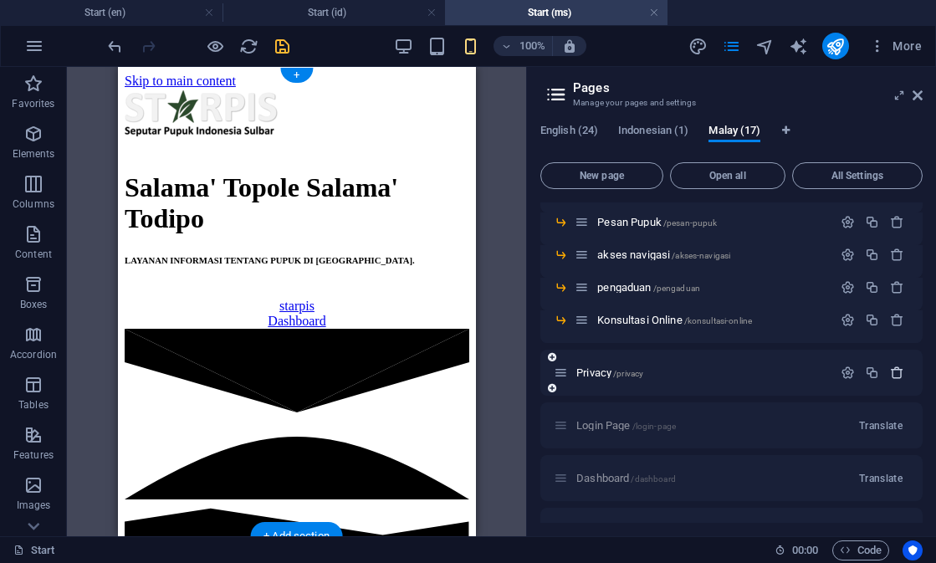
click at [897, 370] on icon "button" at bounding box center [897, 373] width 14 height 14
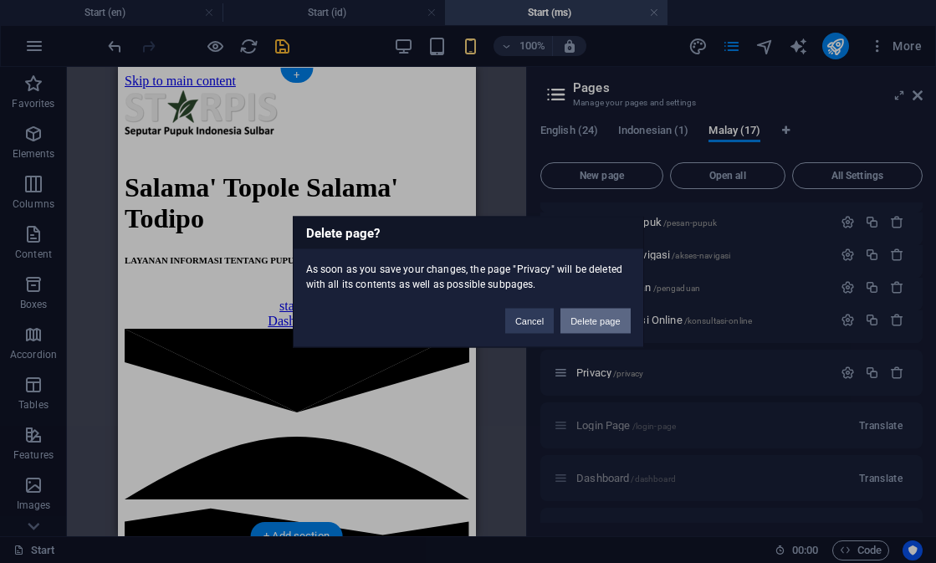
click at [629, 321] on button "Delete page" at bounding box center [595, 320] width 69 height 25
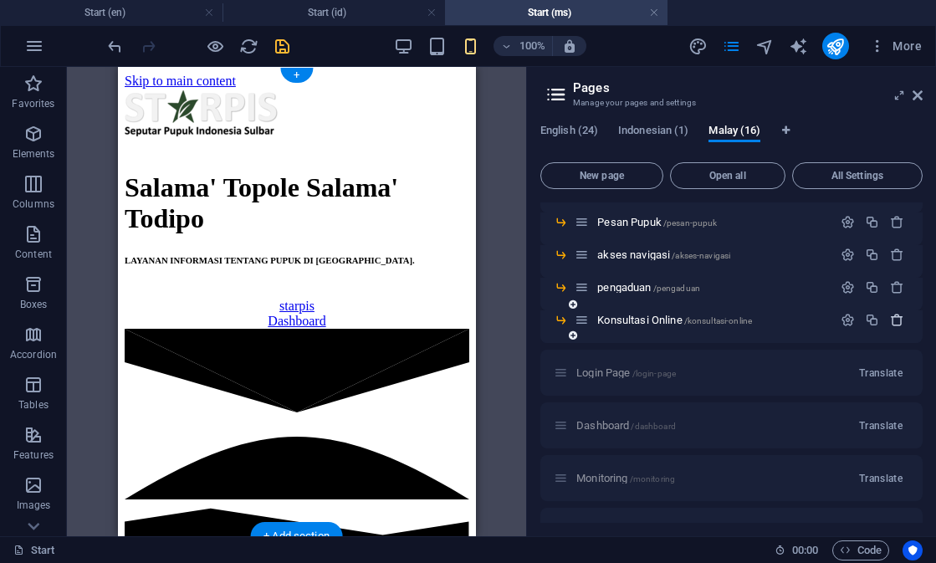
click at [892, 320] on icon "button" at bounding box center [897, 320] width 14 height 14
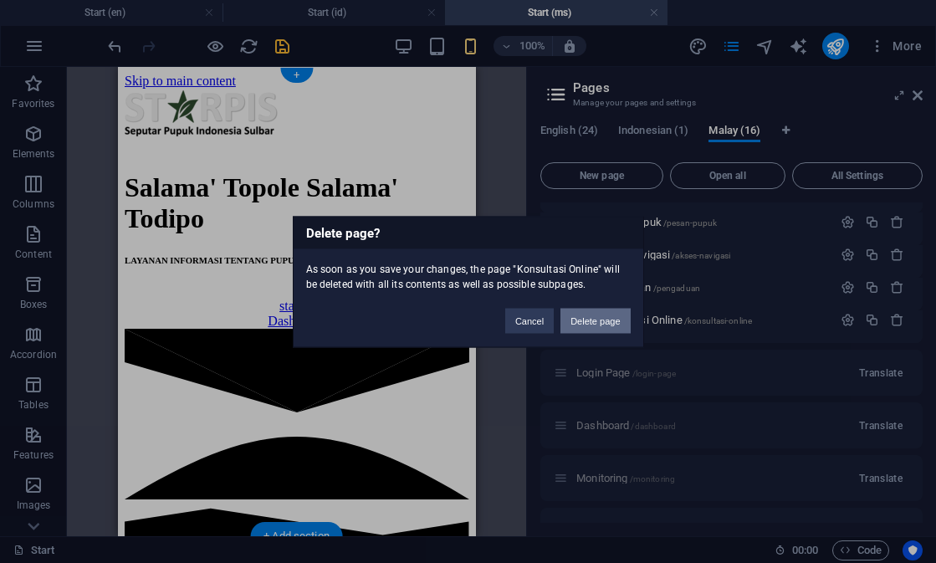
click at [613, 313] on button "Delete page" at bounding box center [595, 320] width 69 height 25
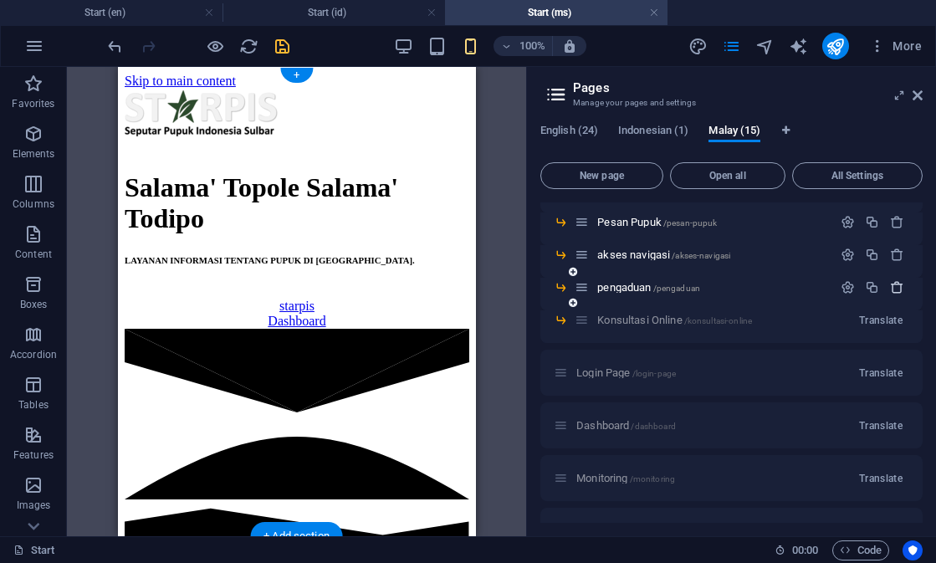
click at [894, 287] on icon "button" at bounding box center [897, 287] width 14 height 14
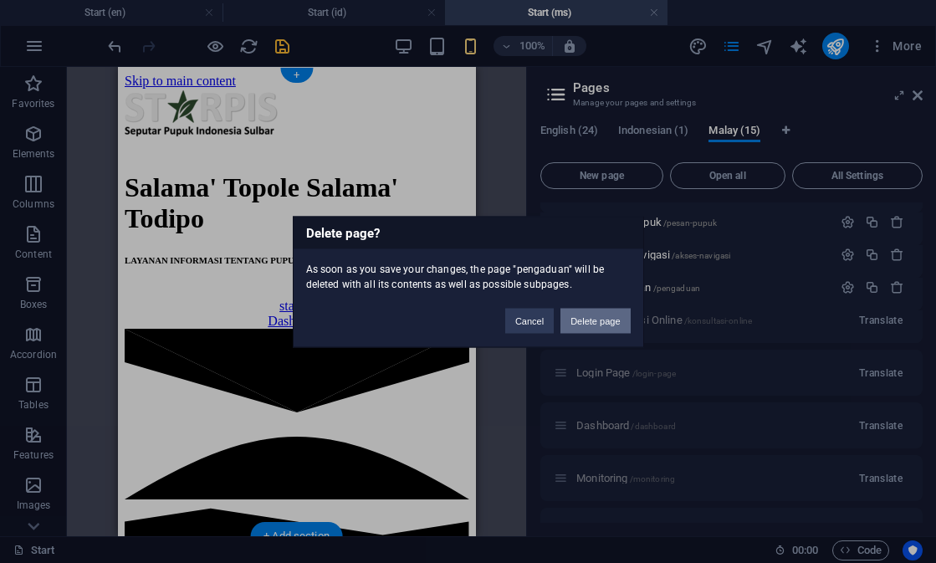
click at [597, 322] on button "Delete page" at bounding box center [595, 320] width 69 height 25
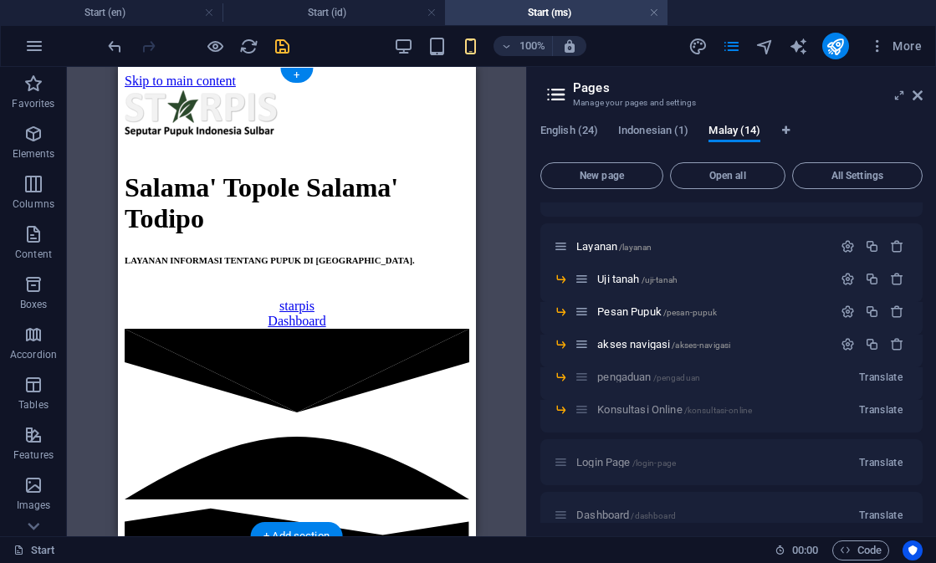
scroll to position [365, 0]
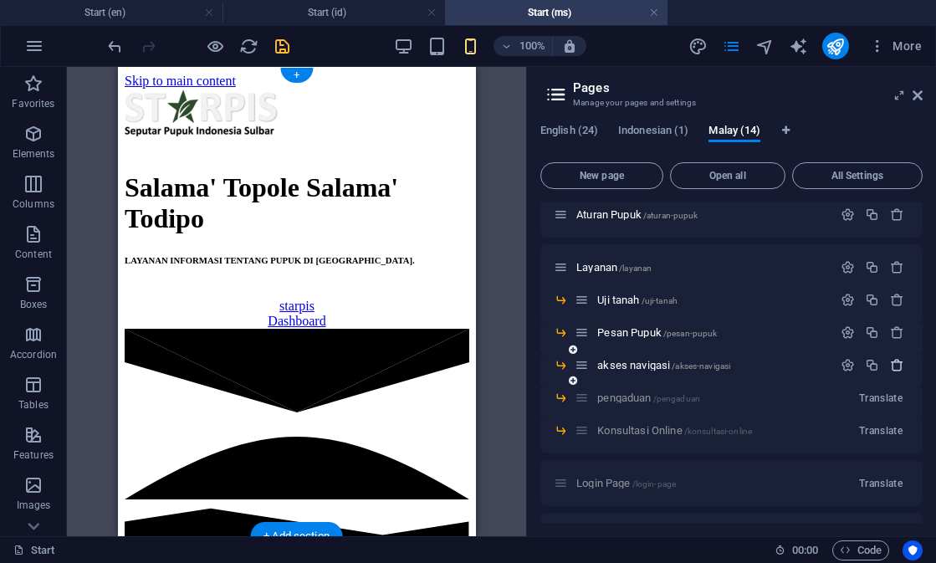
click at [894, 365] on icon "button" at bounding box center [897, 365] width 14 height 14
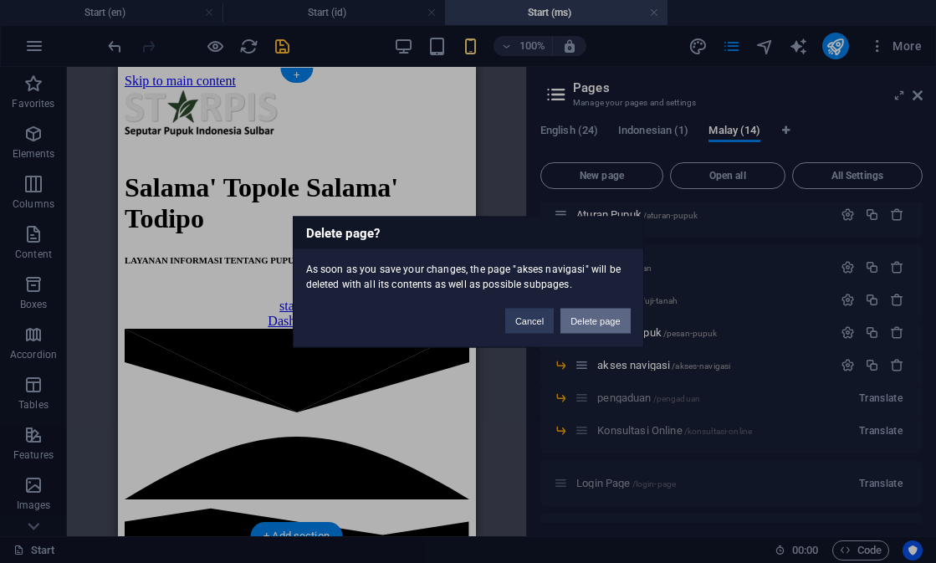
click at [603, 311] on button "Delete page" at bounding box center [595, 320] width 69 height 25
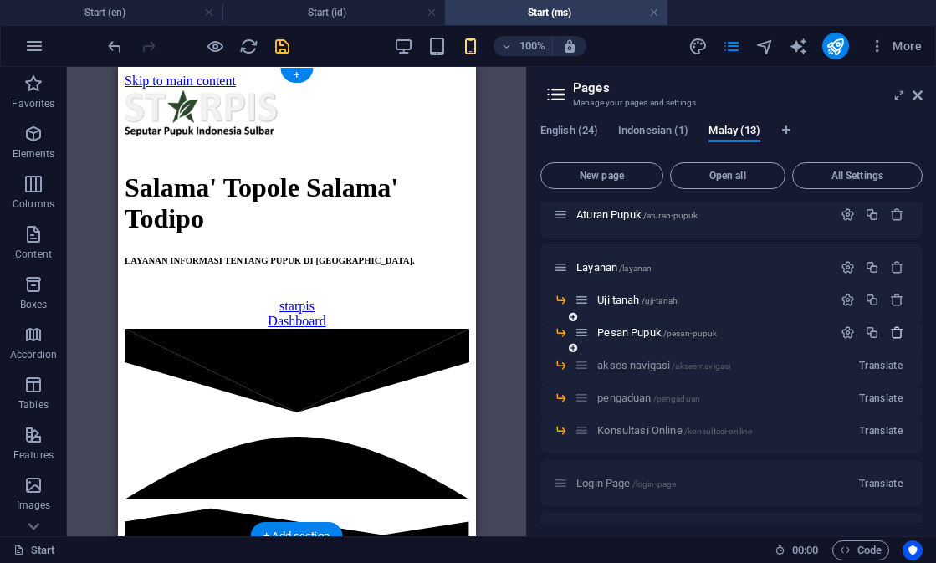
click at [894, 335] on icon "button" at bounding box center [897, 332] width 14 height 14
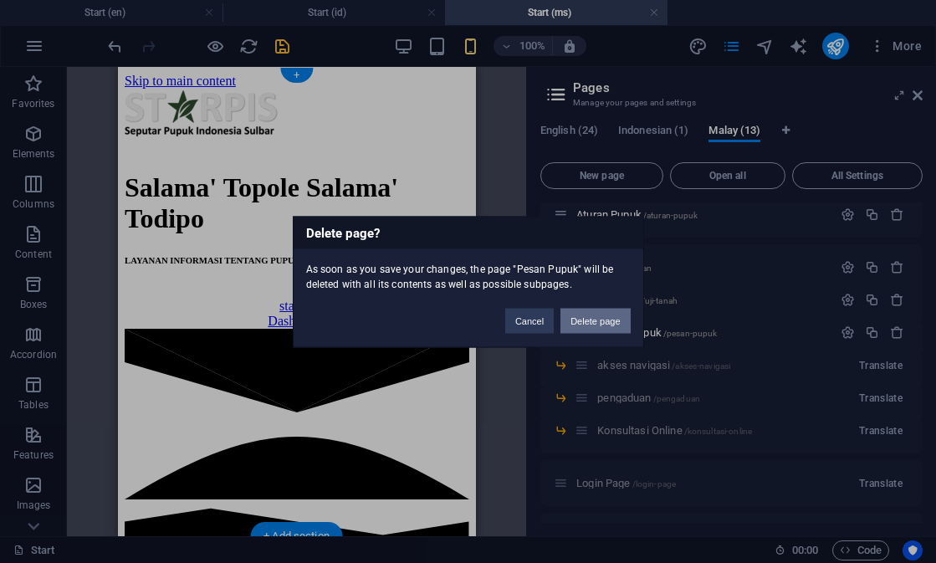
click at [606, 321] on button "Delete page" at bounding box center [595, 320] width 69 height 25
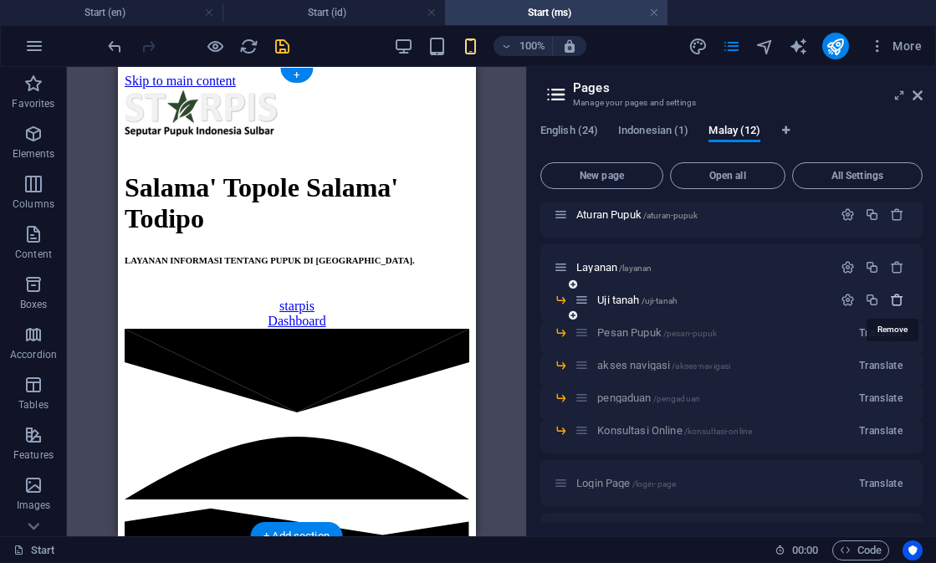
click at [892, 305] on icon "button" at bounding box center [897, 300] width 14 height 14
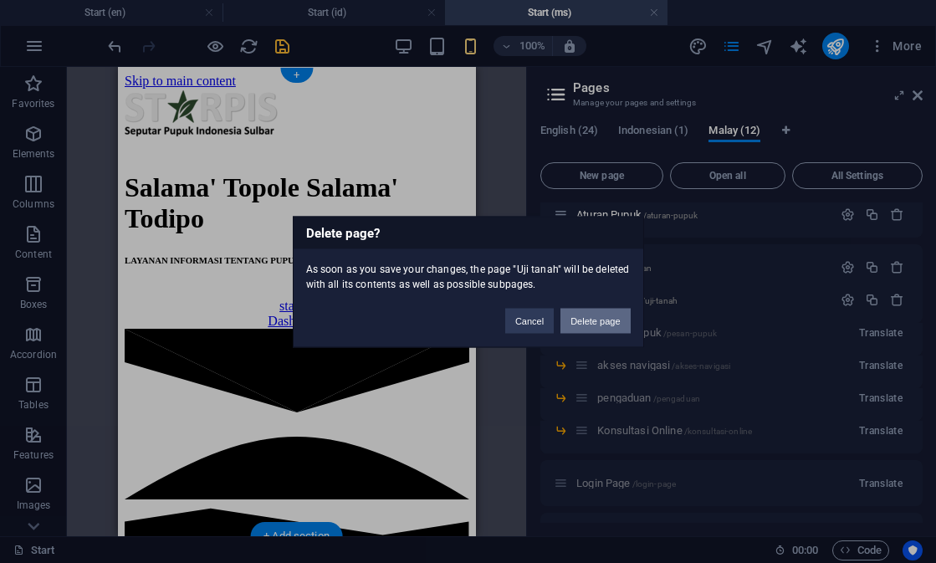
click at [613, 327] on button "Delete page" at bounding box center [595, 320] width 69 height 25
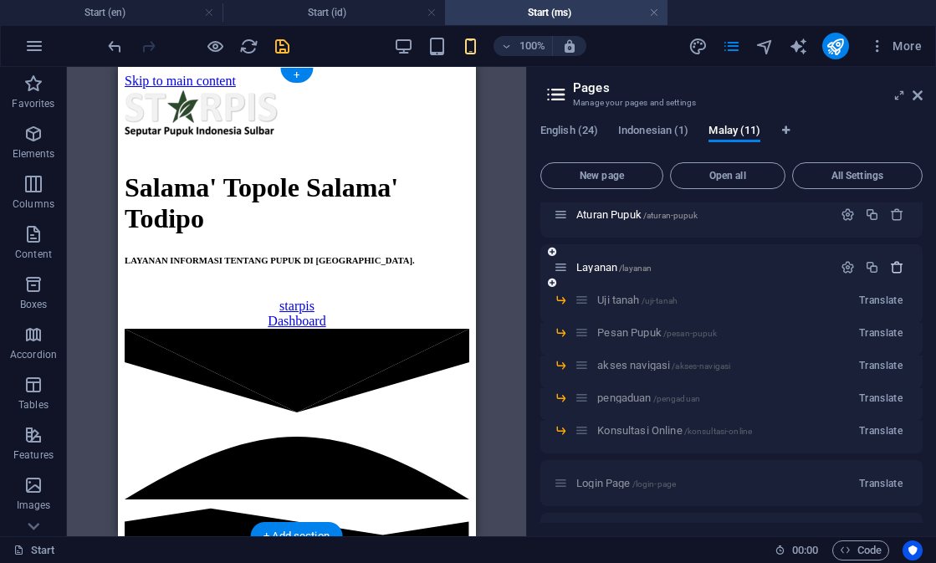
click at [902, 264] on button "button" at bounding box center [897, 267] width 24 height 14
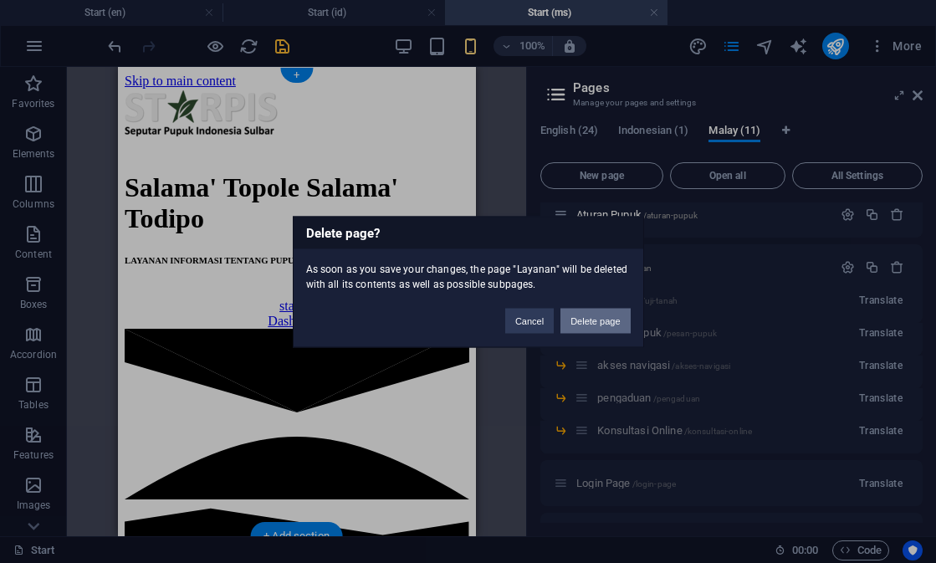
click at [610, 318] on button "Delete page" at bounding box center [595, 320] width 69 height 25
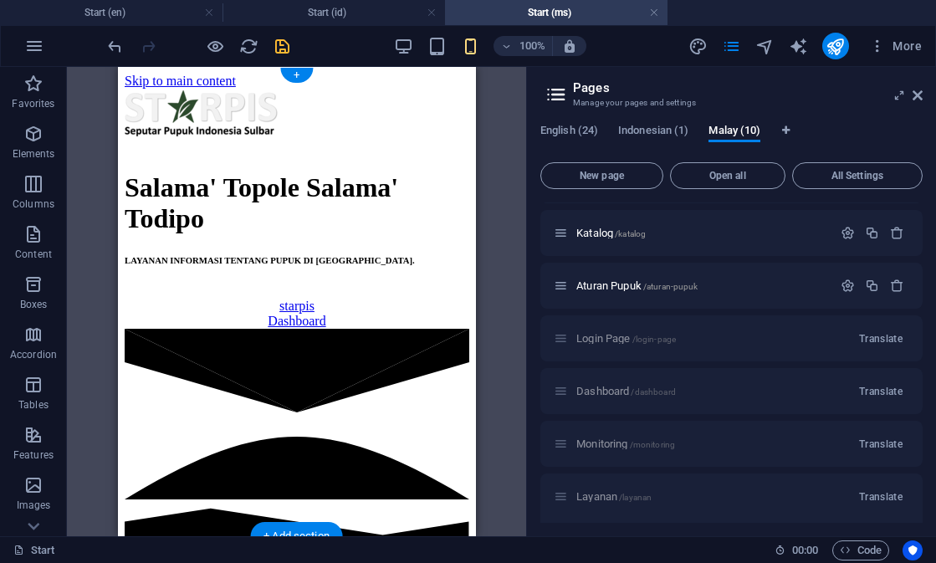
scroll to position [288, 0]
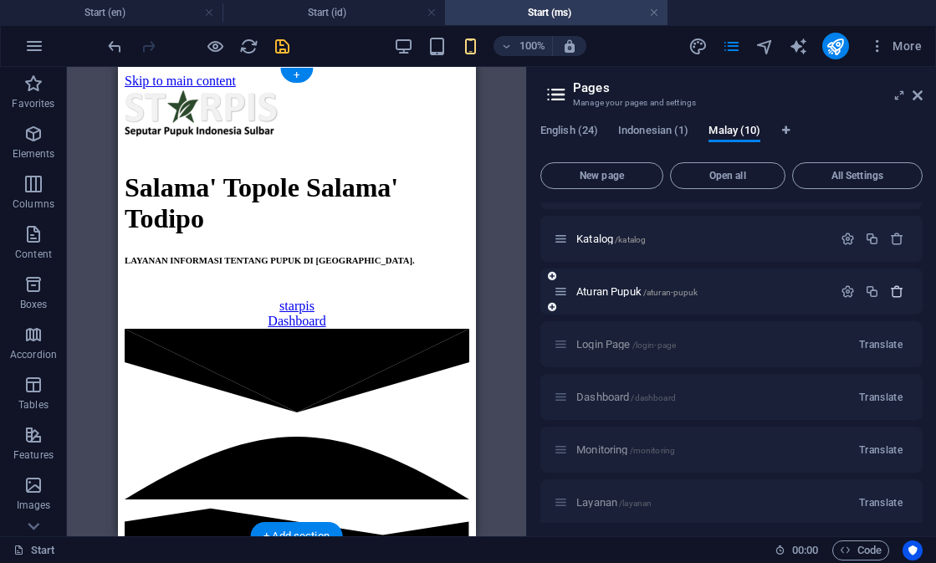
click at [899, 290] on icon "button" at bounding box center [897, 291] width 14 height 14
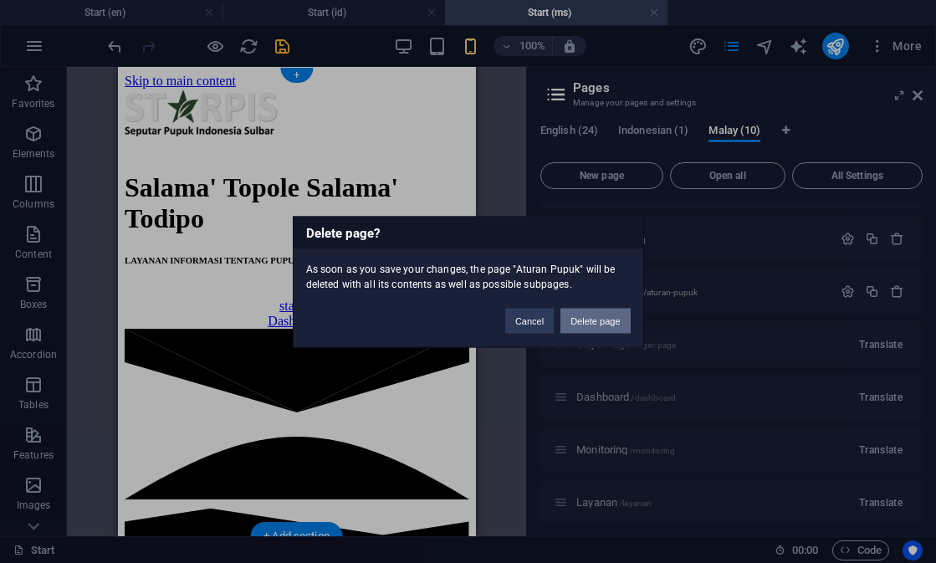
click at [615, 320] on button "Delete page" at bounding box center [595, 320] width 69 height 25
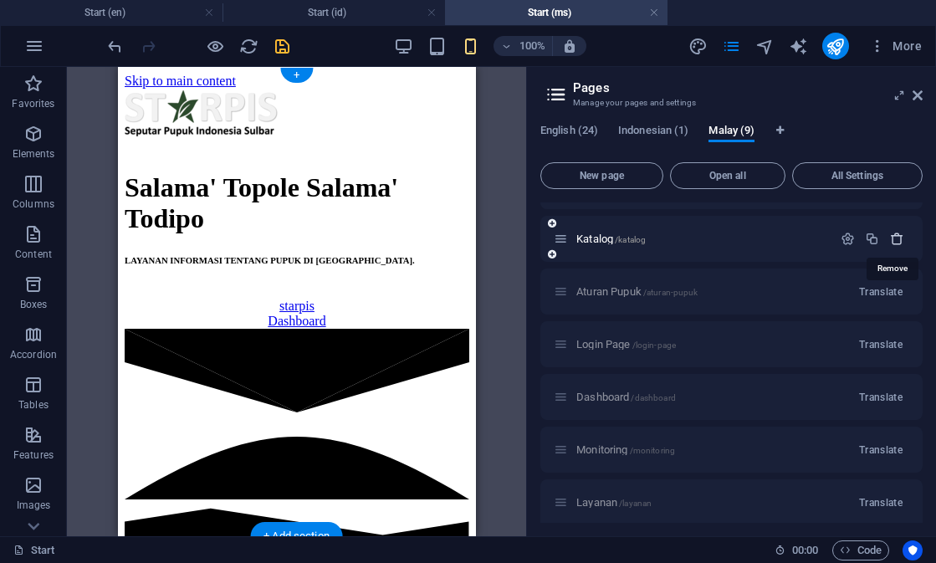
click at [897, 238] on icon "button" at bounding box center [897, 239] width 14 height 14
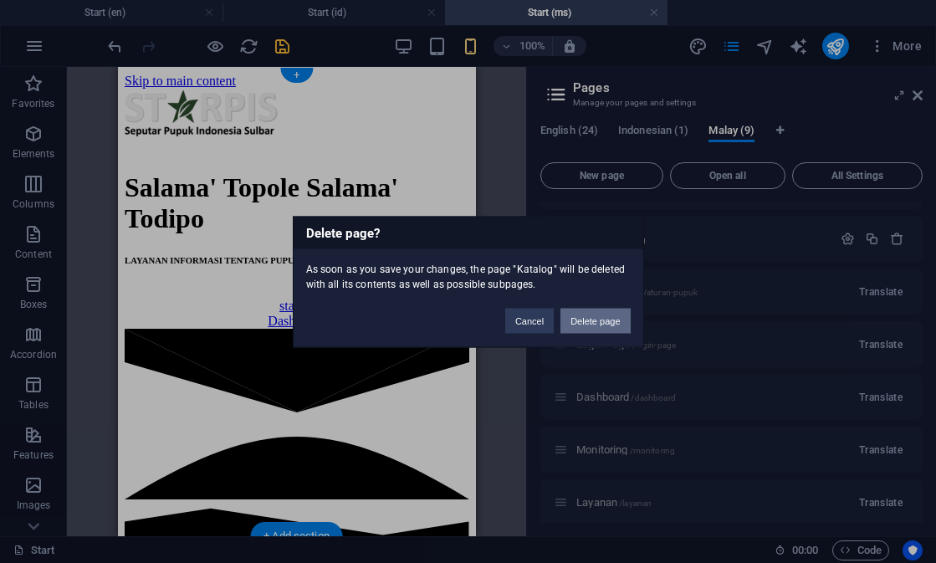
click at [620, 320] on button "Delete page" at bounding box center [595, 320] width 69 height 25
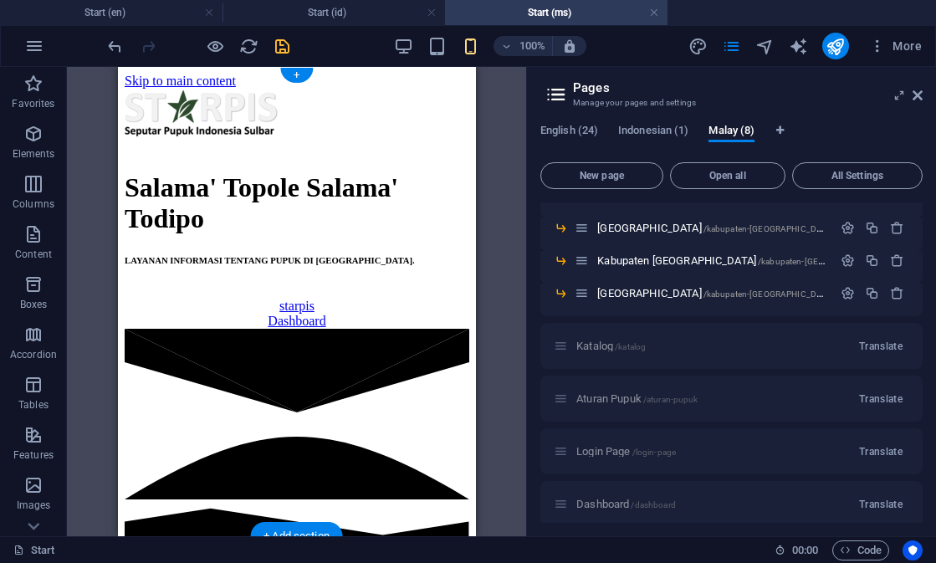
scroll to position [177, 0]
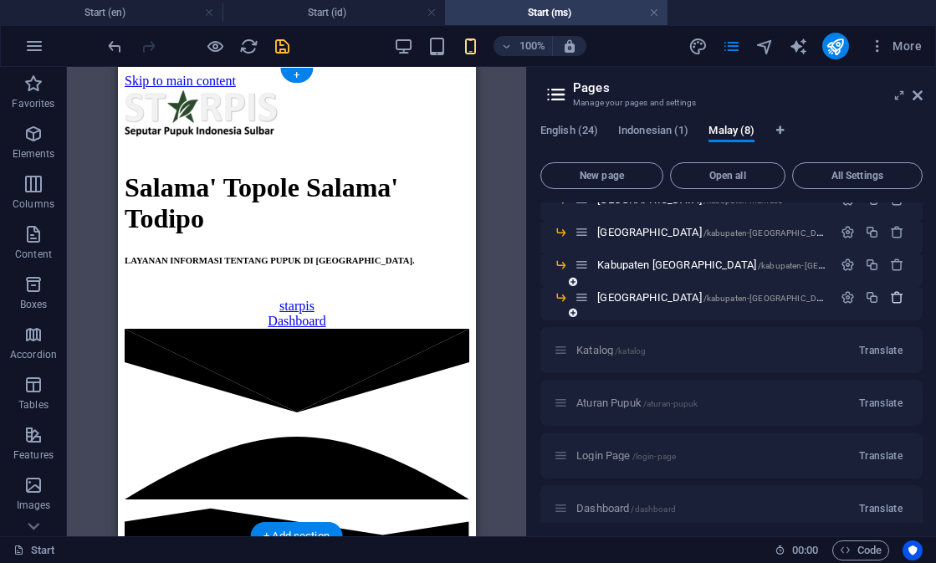
click at [890, 295] on icon "button" at bounding box center [897, 297] width 14 height 14
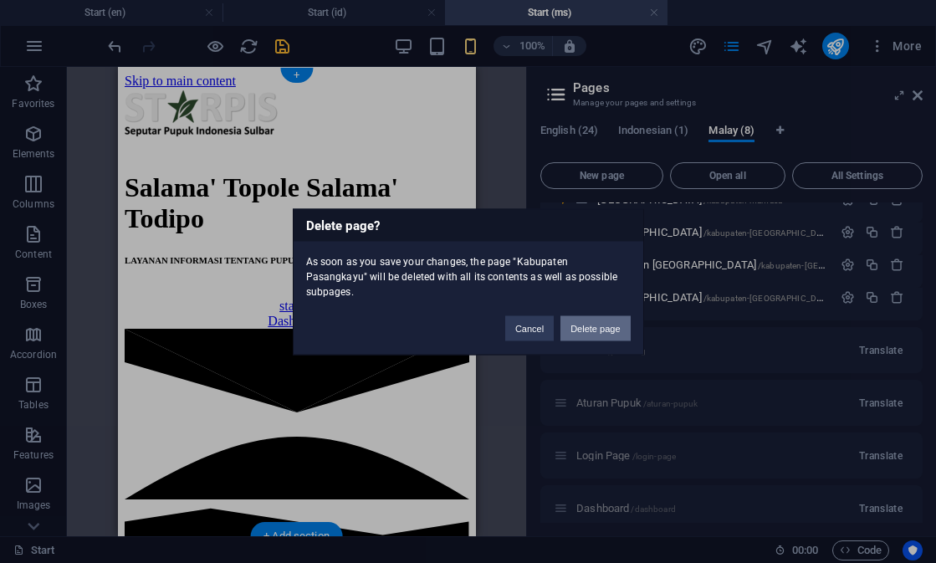
click at [615, 324] on button "Delete page" at bounding box center [595, 327] width 69 height 25
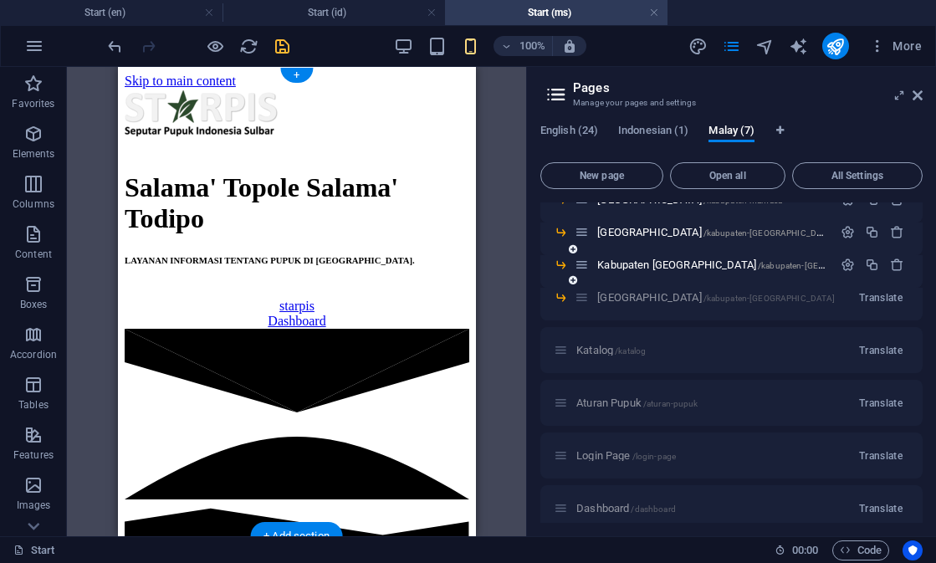
click at [894, 272] on div at bounding box center [873, 265] width 74 height 18
click at [892, 268] on icon "button" at bounding box center [897, 265] width 14 height 14
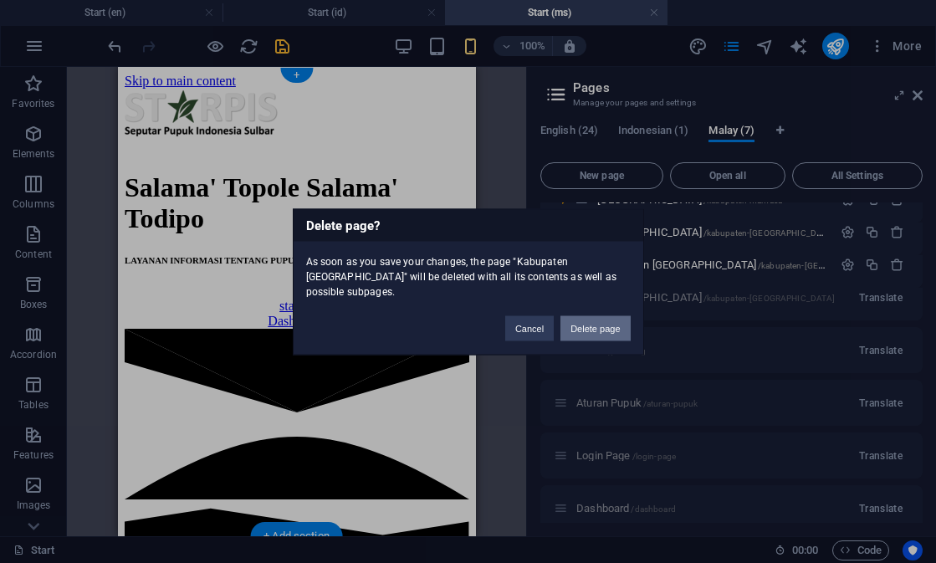
click at [600, 327] on button "Delete page" at bounding box center [595, 327] width 69 height 25
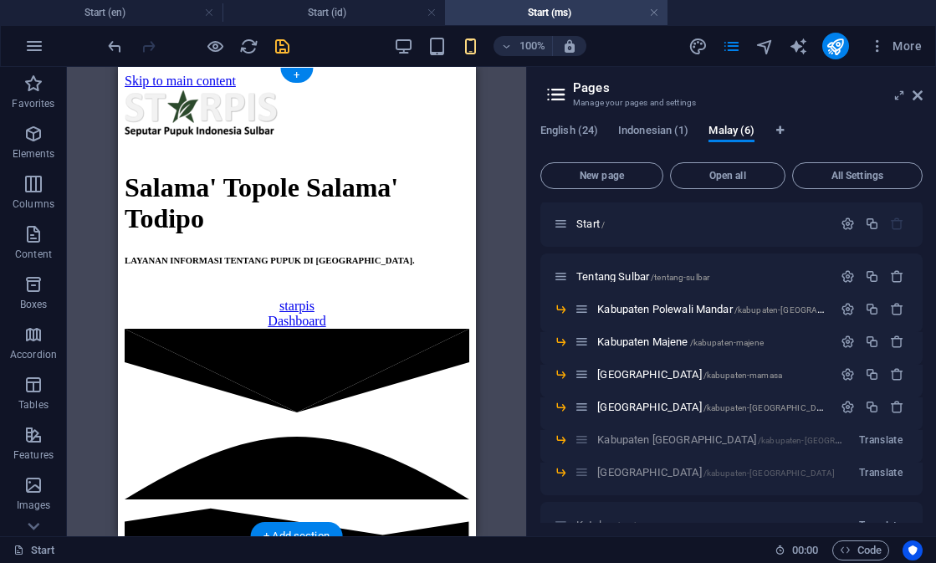
scroll to position [0, 0]
click at [890, 410] on icon "button" at bounding box center [897, 409] width 14 height 14
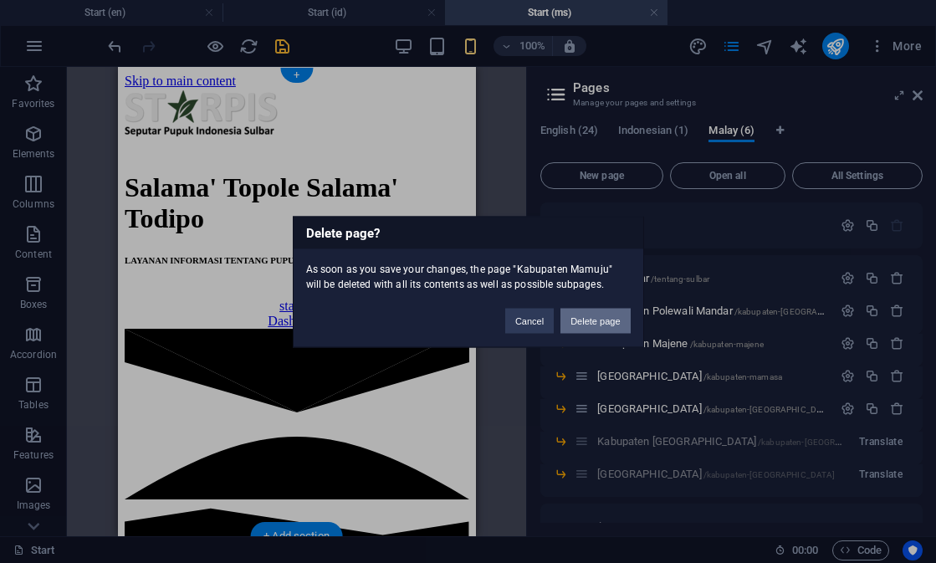
click at [619, 327] on button "Delete page" at bounding box center [595, 320] width 69 height 25
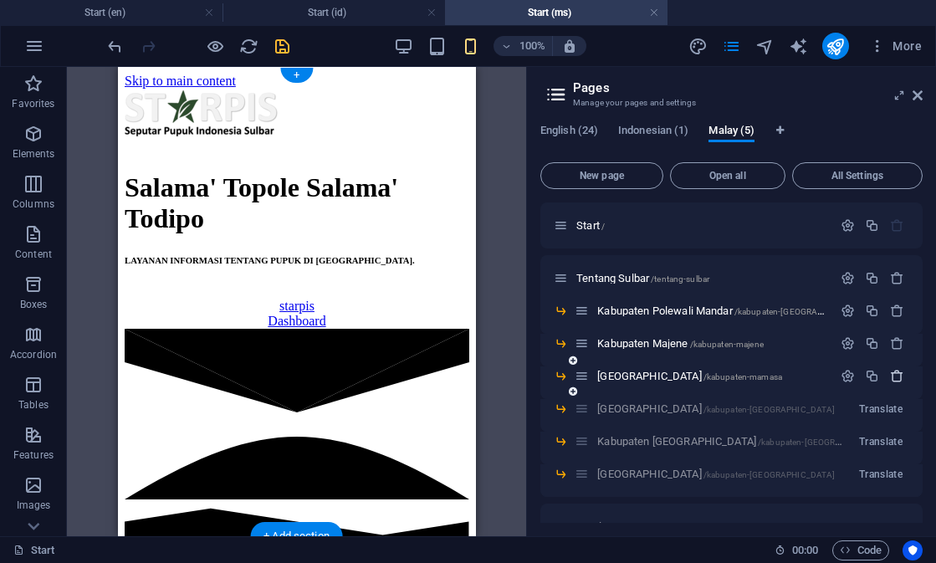
click at [894, 382] on icon "button" at bounding box center [897, 376] width 14 height 14
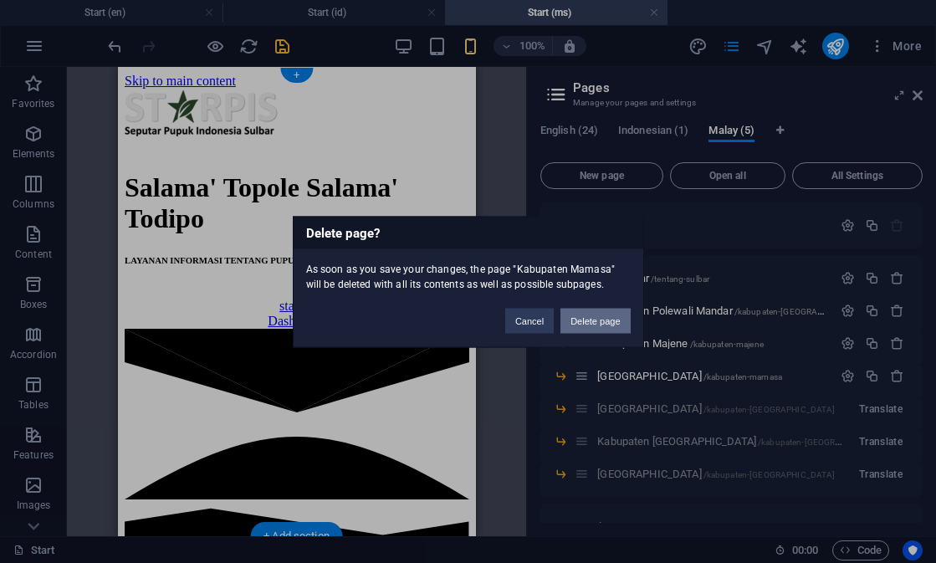
click at [620, 323] on button "Delete page" at bounding box center [595, 320] width 69 height 25
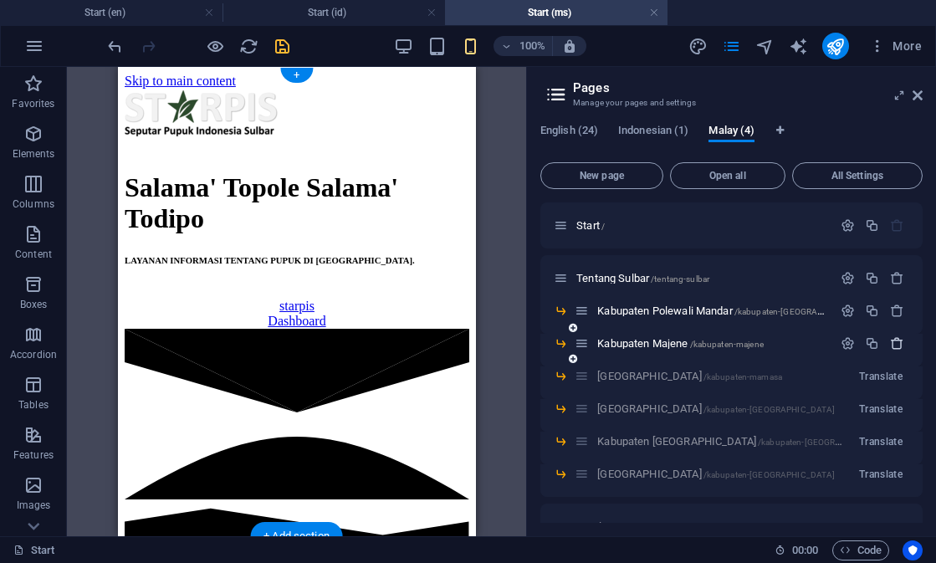
click at [891, 341] on icon "button" at bounding box center [897, 343] width 14 height 14
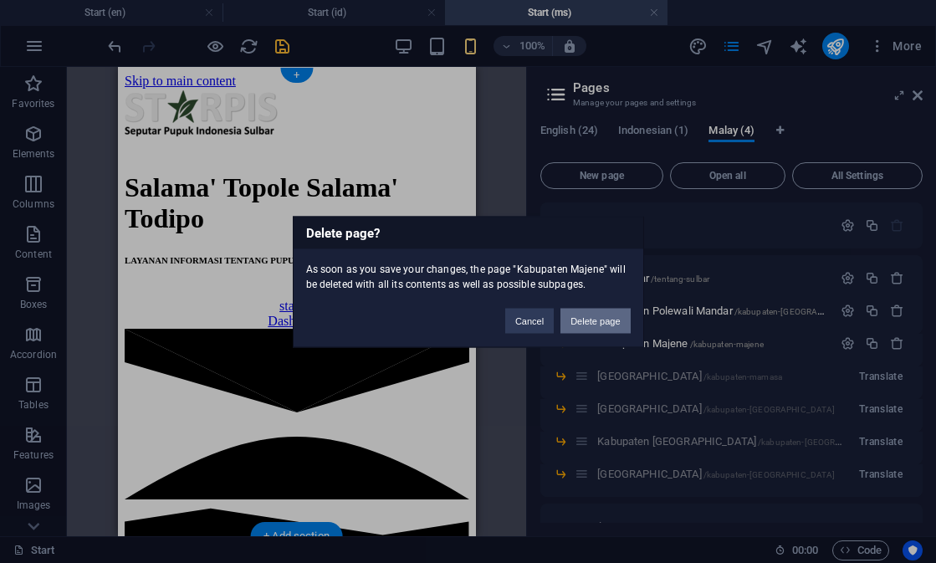
click at [611, 324] on button "Delete page" at bounding box center [595, 320] width 69 height 25
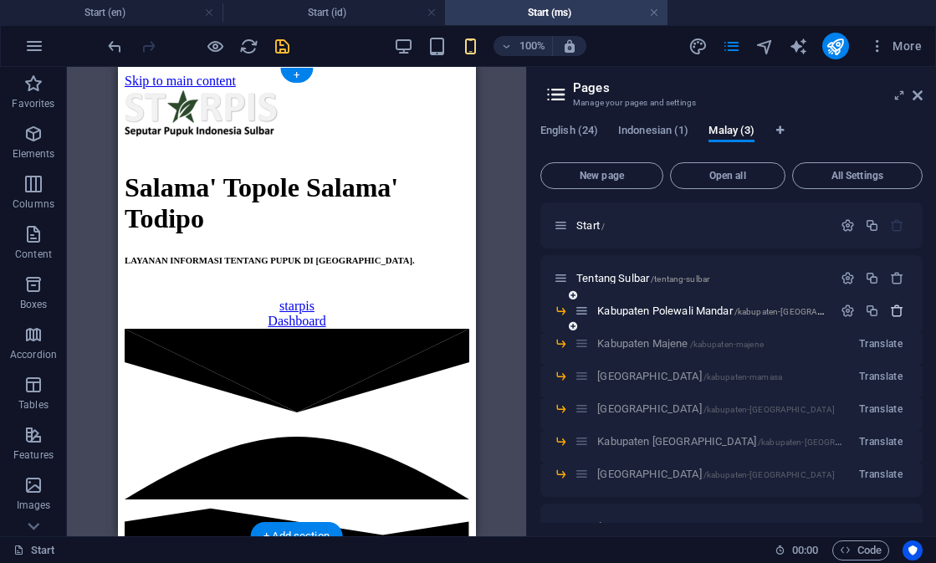
click at [897, 315] on icon "button" at bounding box center [897, 311] width 14 height 14
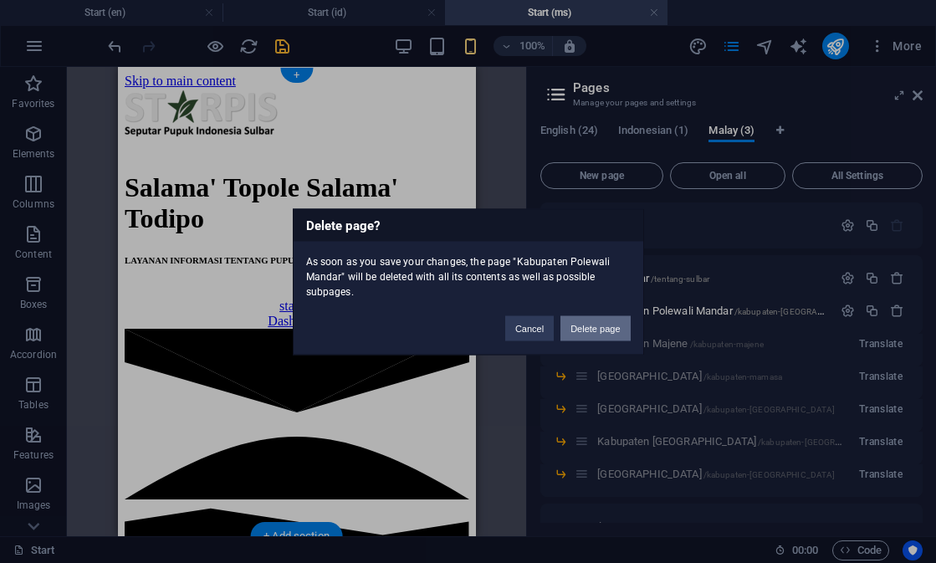
click at [594, 333] on button "Delete page" at bounding box center [595, 327] width 69 height 25
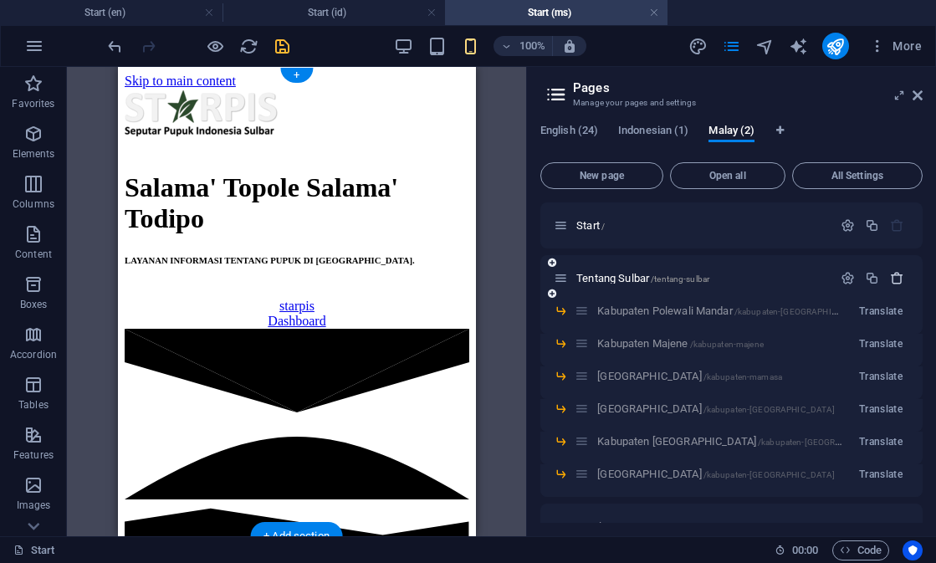
click at [896, 274] on icon "button" at bounding box center [897, 278] width 14 height 14
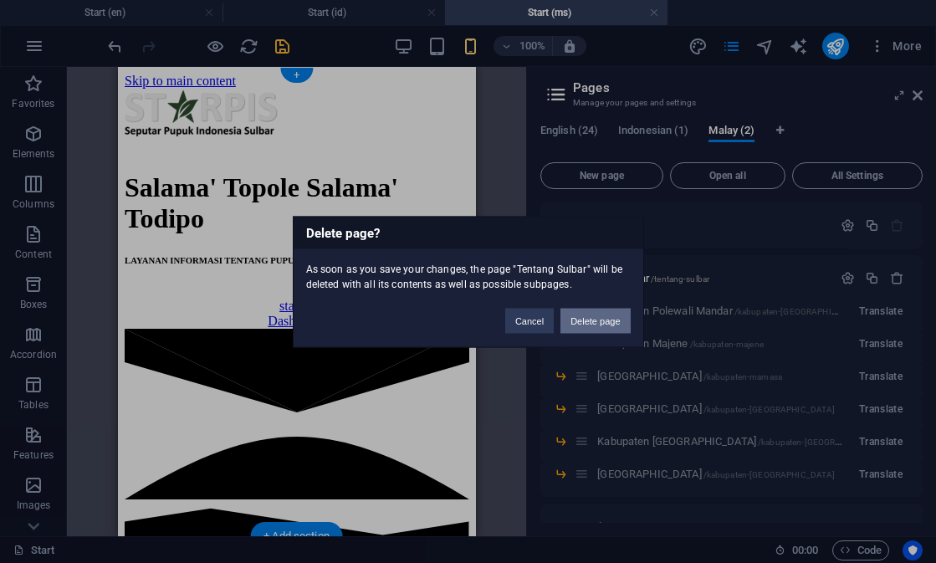
click at [597, 316] on button "Delete page" at bounding box center [595, 320] width 69 height 25
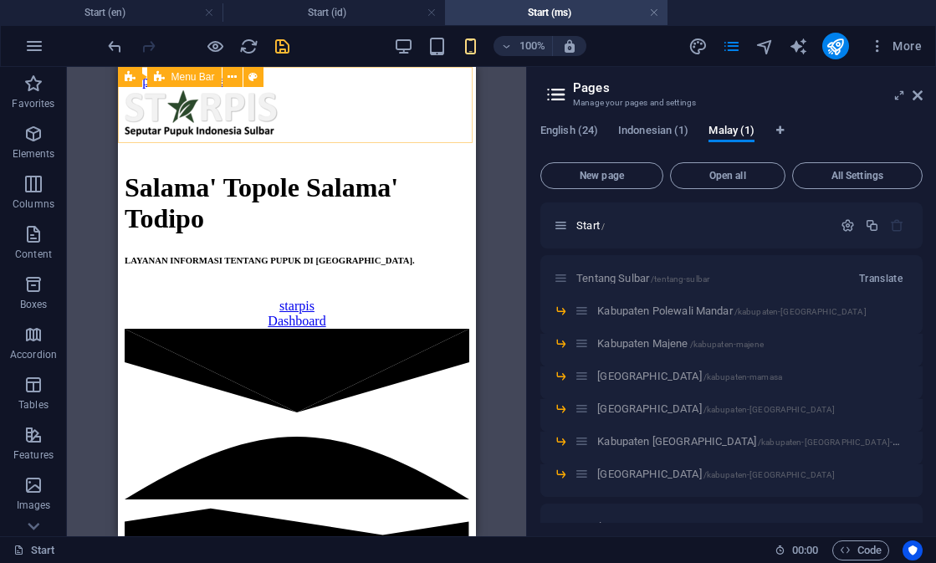
click at [279, 44] on icon "save" at bounding box center [282, 46] width 19 height 19
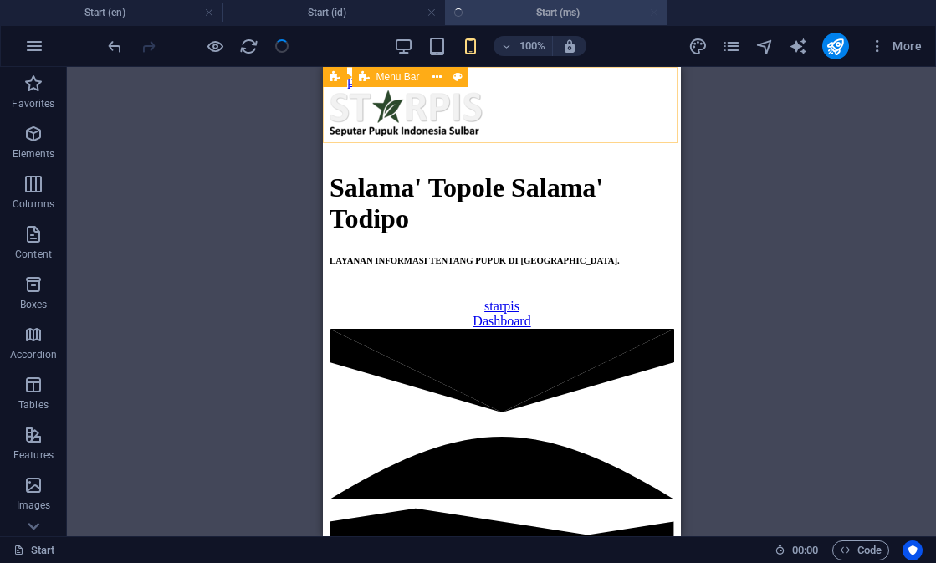
checkbox input "false"
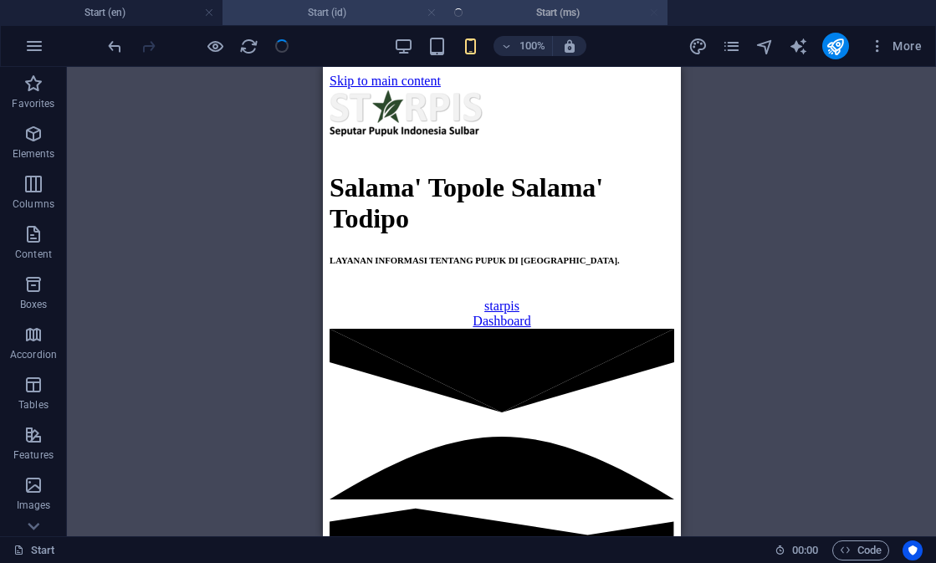
click at [433, 14] on link at bounding box center [432, 13] width 10 height 16
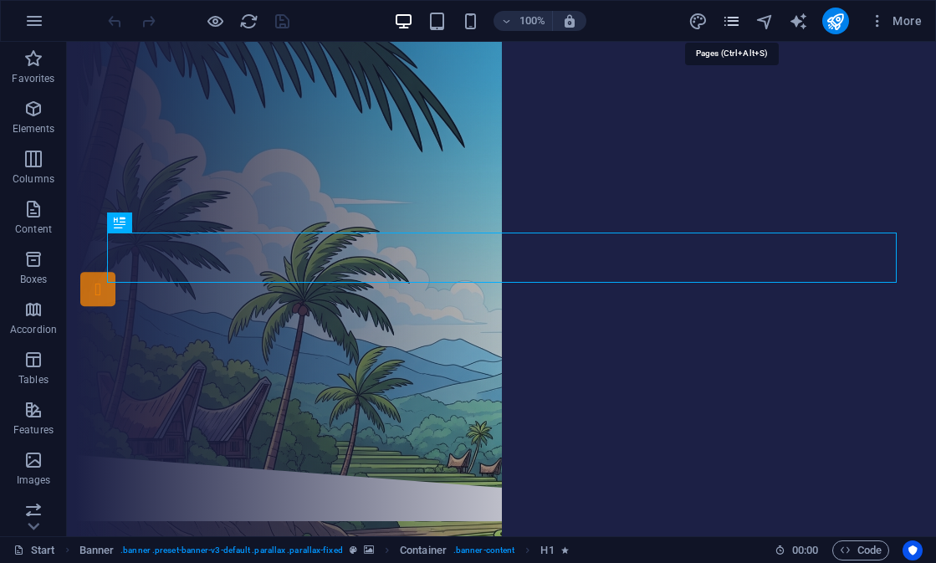
click at [736, 25] on icon "pages" at bounding box center [731, 21] width 19 height 19
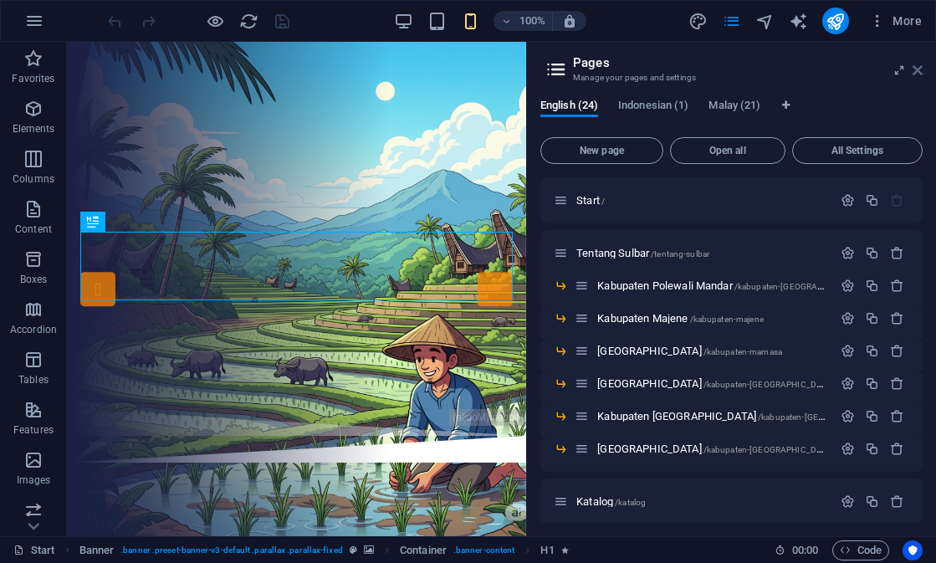
click at [917, 73] on icon at bounding box center [918, 70] width 10 height 13
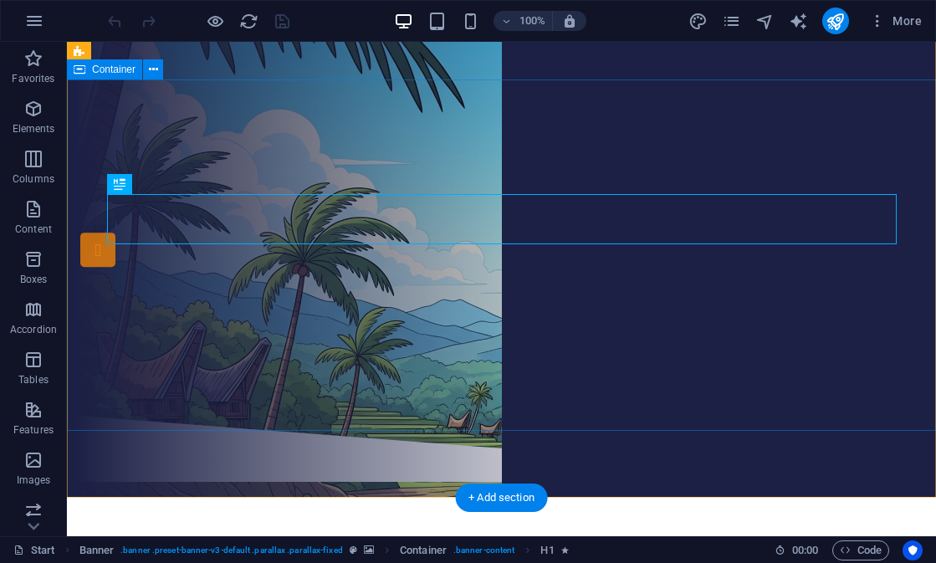
scroll to position [38, 0]
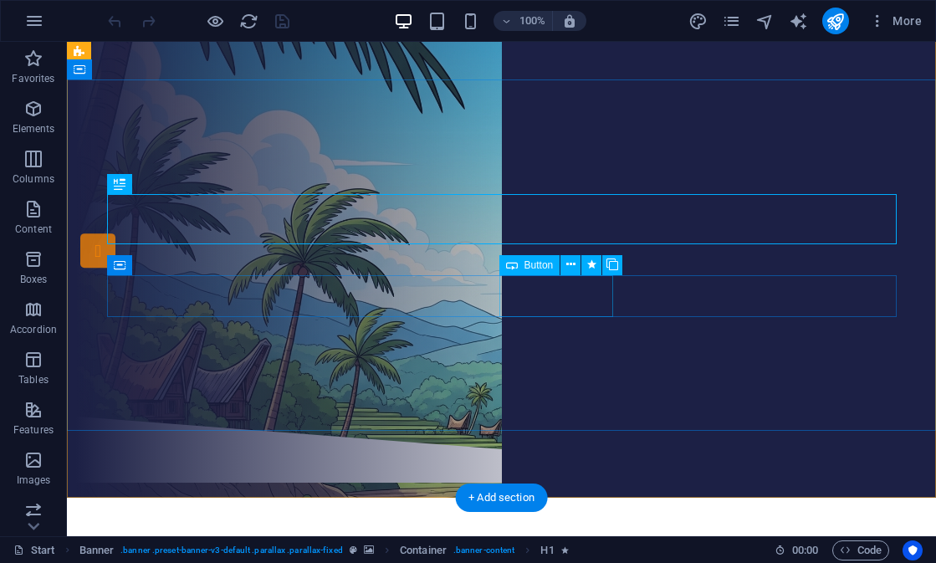
click at [566, 295] on div "Dashboard" at bounding box center [502, 315] width 790 height 42
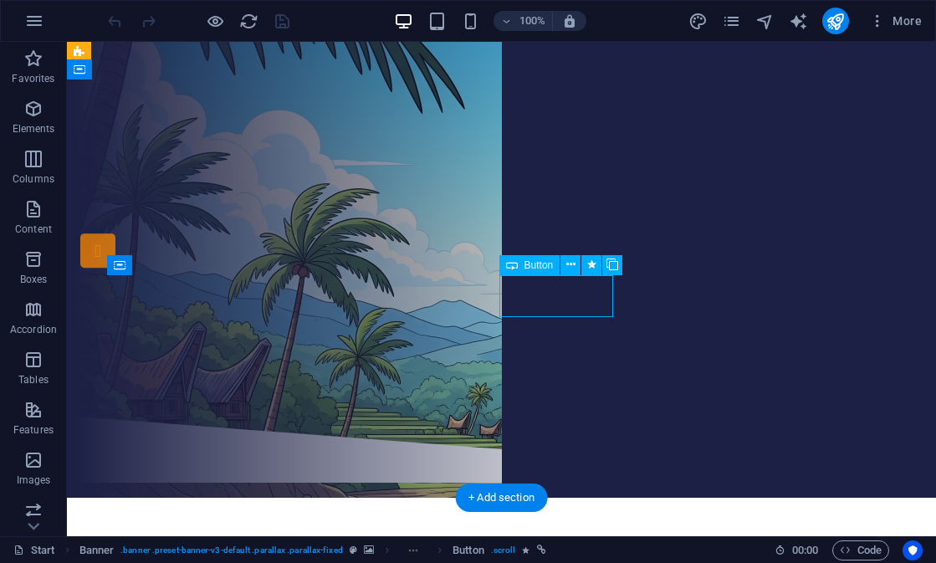
click at [566, 295] on div "Dashboard" at bounding box center [502, 315] width 790 height 42
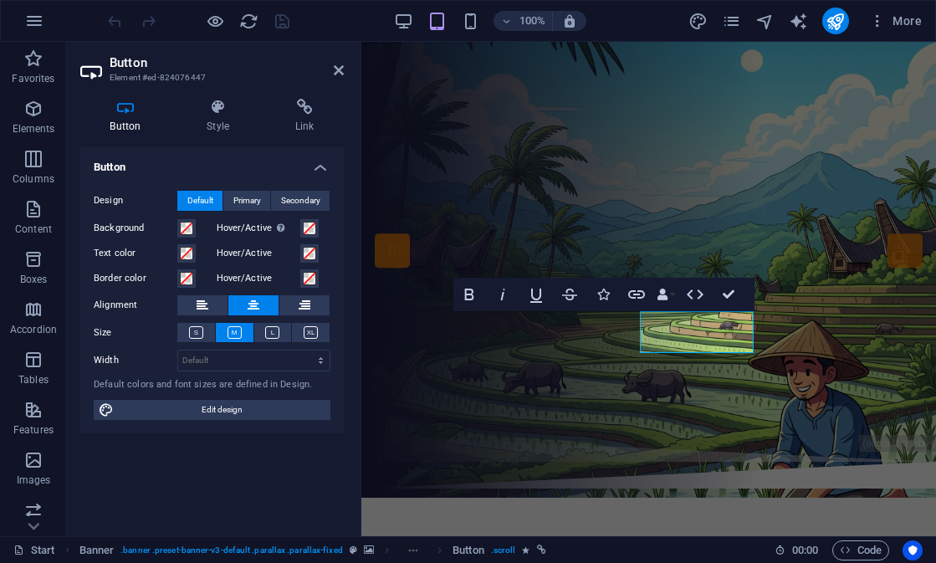
click at [304, 134] on div "Button Style Link Button Design Default Primary Secondary Background Hover/Acti…" at bounding box center [212, 311] width 264 height 424
click at [300, 117] on h4 "Link" at bounding box center [304, 116] width 79 height 35
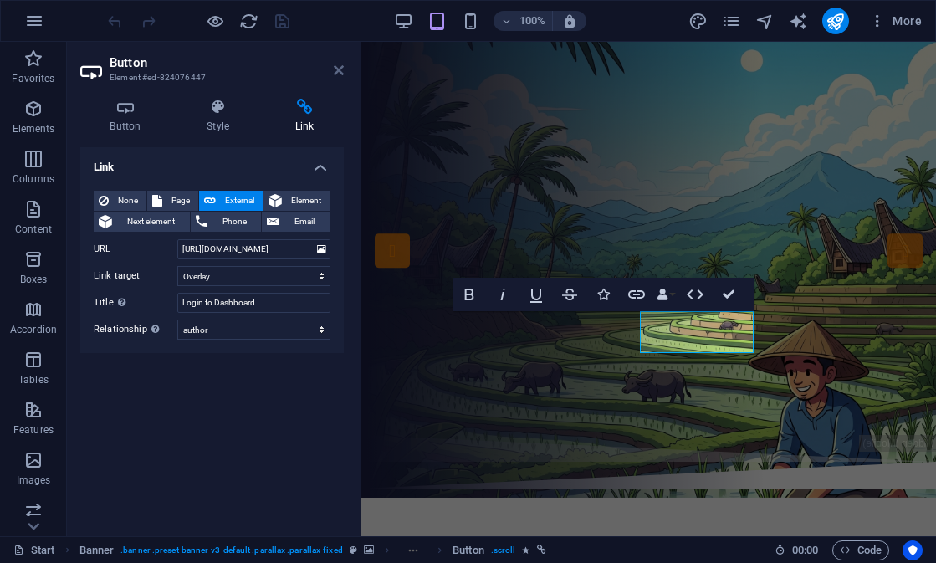
click at [336, 74] on icon at bounding box center [339, 70] width 10 height 13
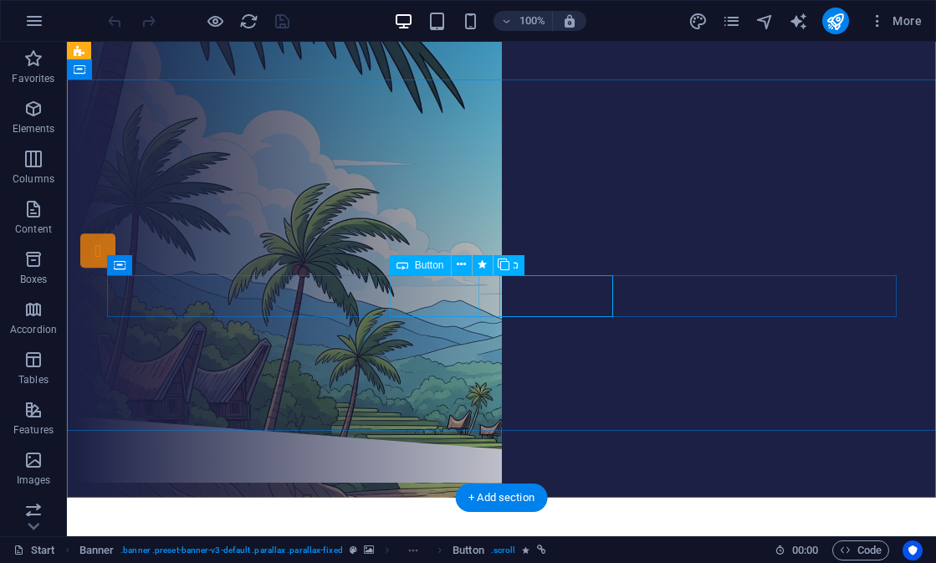
click at [428, 284] on div "starpis" at bounding box center [502, 263] width 790 height 42
select select "1"
select select
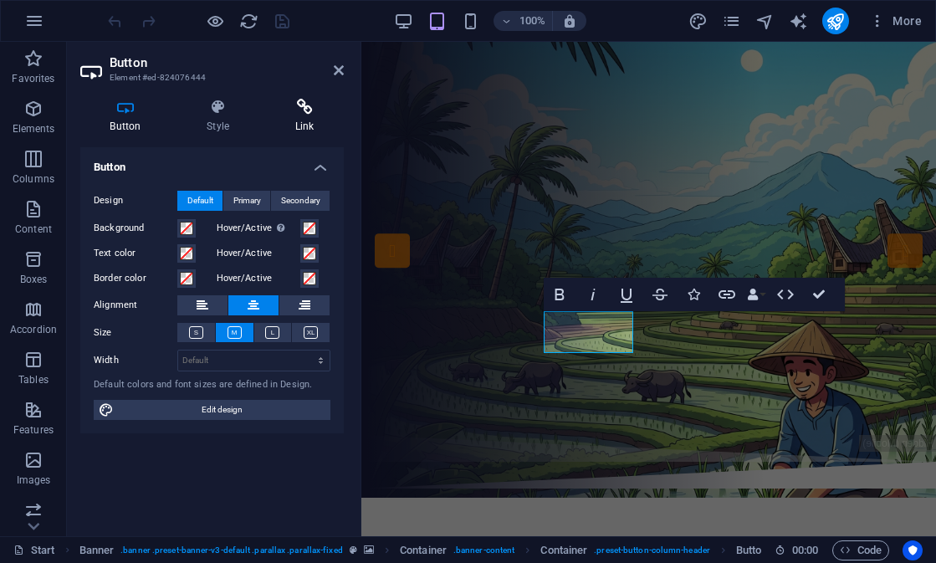
click at [317, 115] on h4 "Link" at bounding box center [304, 116] width 79 height 35
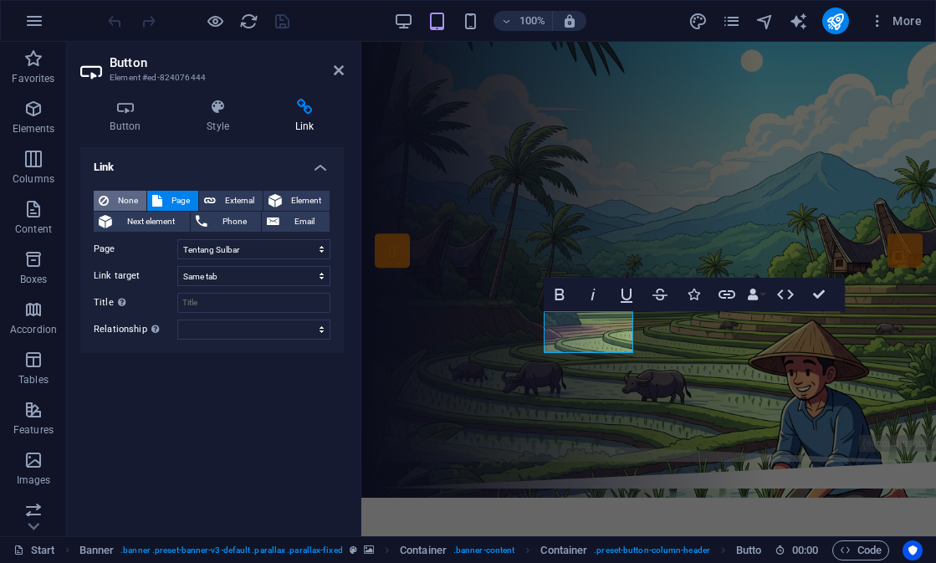
click at [127, 205] on span "None" at bounding box center [128, 201] width 28 height 20
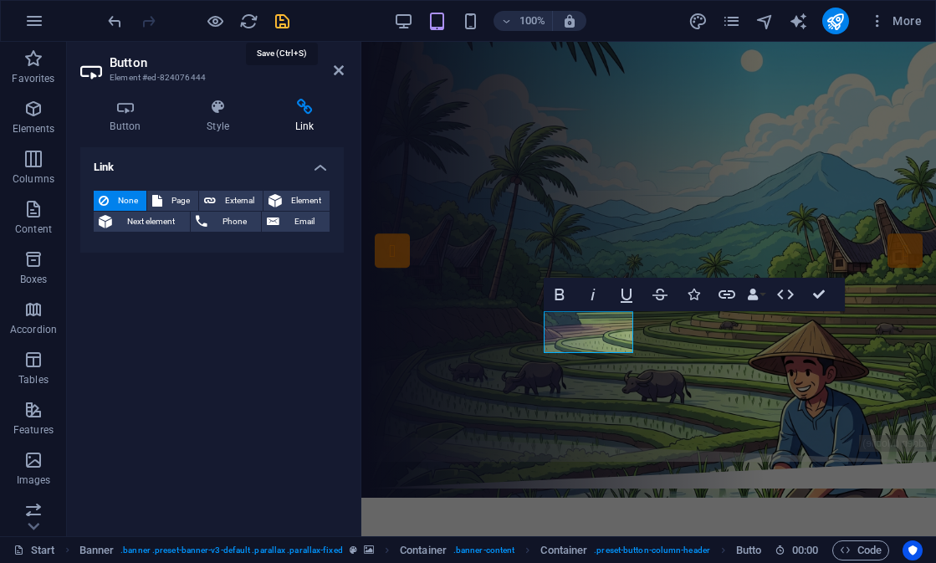
click at [290, 29] on icon "save" at bounding box center [282, 21] width 19 height 19
checkbox input "false"
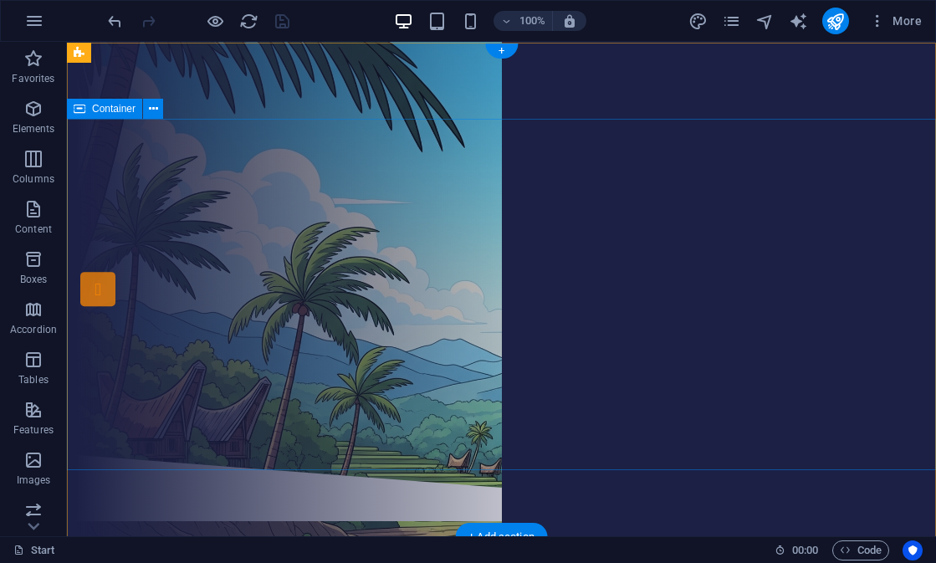
scroll to position [0, 0]
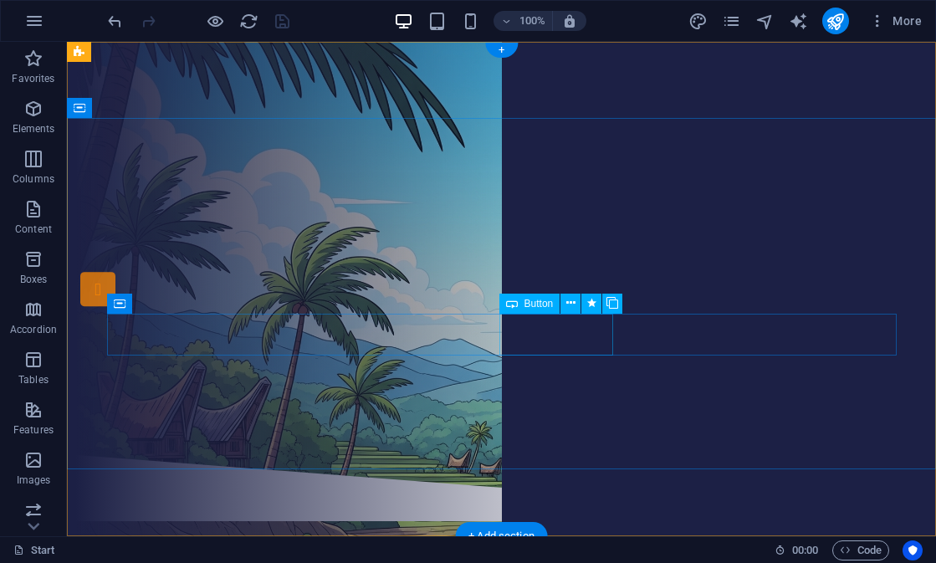
click at [553, 339] on div "Dashboard" at bounding box center [502, 353] width 790 height 42
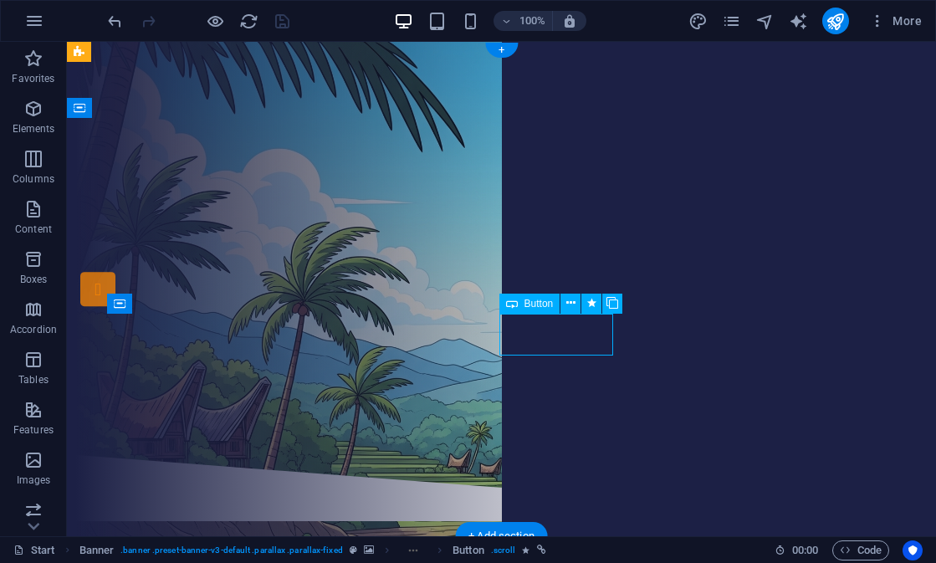
click at [553, 339] on div "Dashboard" at bounding box center [502, 353] width 790 height 42
select select "overlay"
select select "author"
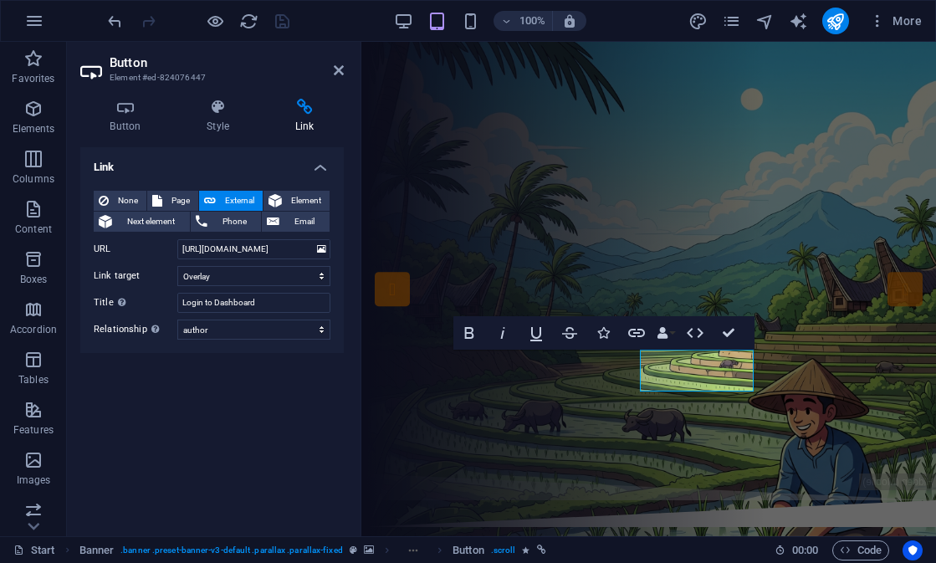
click at [301, 123] on h4 "Link" at bounding box center [304, 116] width 79 height 35
click at [141, 120] on h4 "Button" at bounding box center [128, 116] width 97 height 35
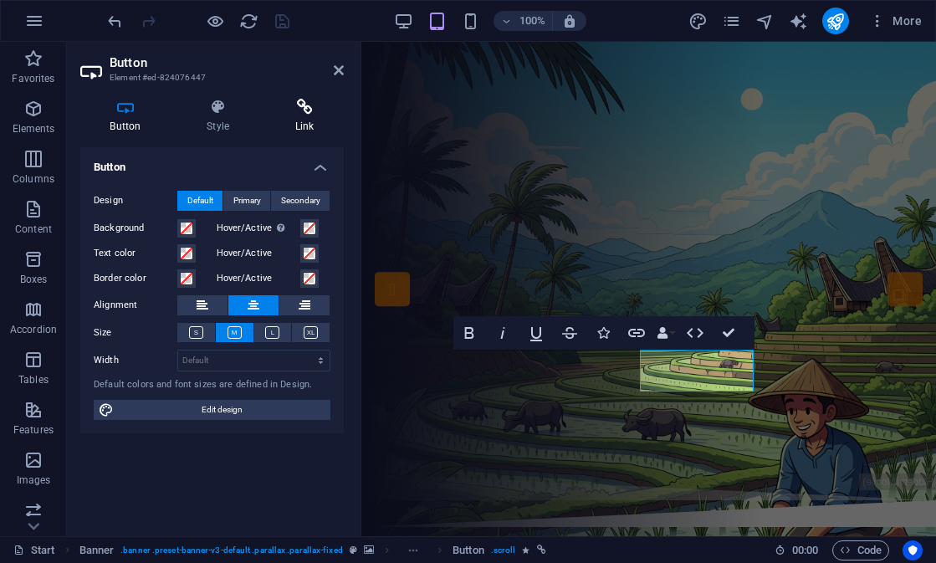
click at [295, 123] on h4 "Link" at bounding box center [304, 116] width 79 height 35
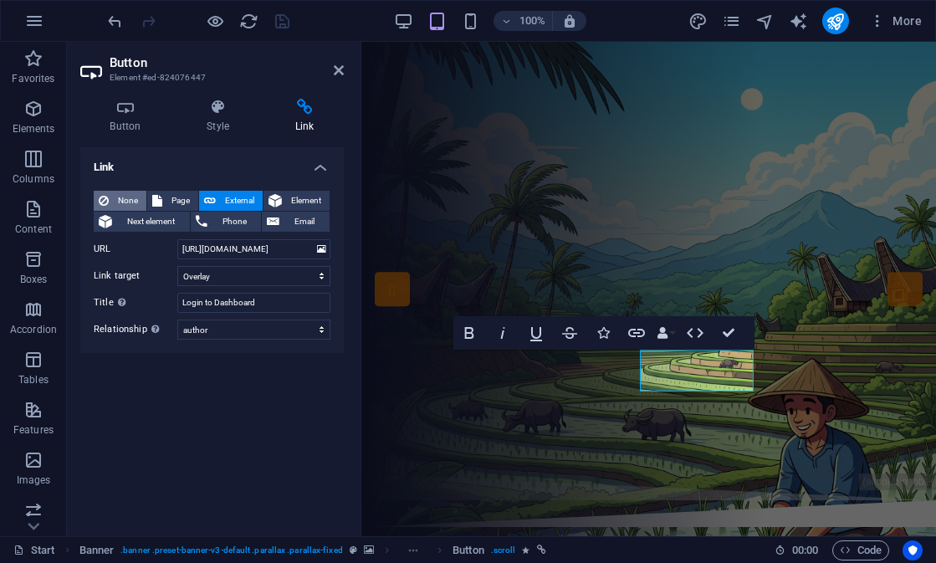
click at [125, 197] on span "None" at bounding box center [128, 201] width 28 height 20
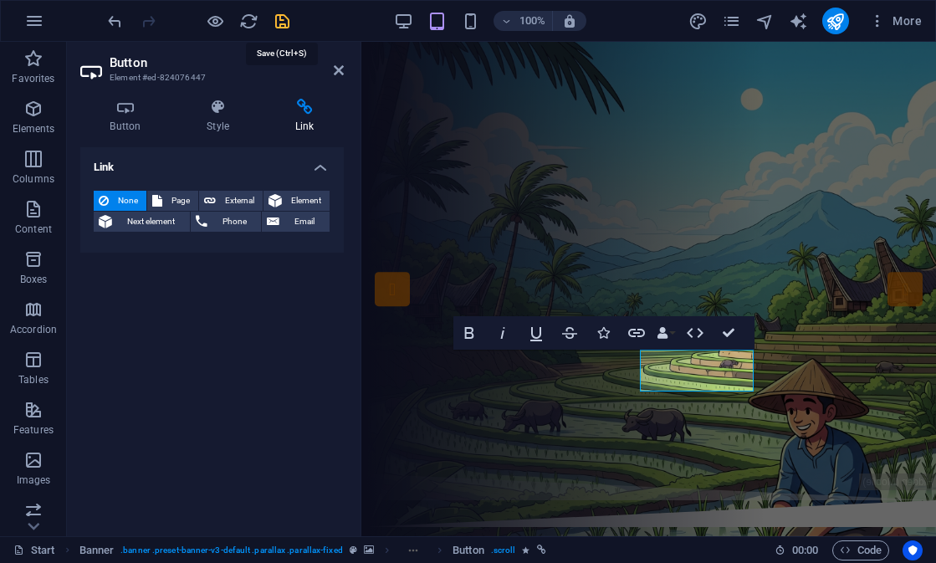
click at [286, 29] on icon "save" at bounding box center [282, 21] width 19 height 19
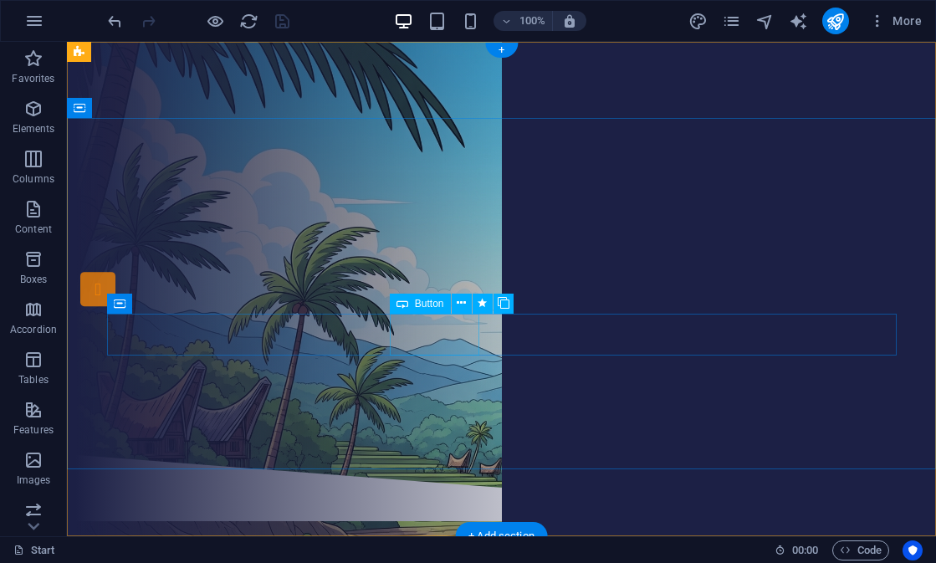
click at [452, 322] on div "starpis" at bounding box center [502, 301] width 790 height 42
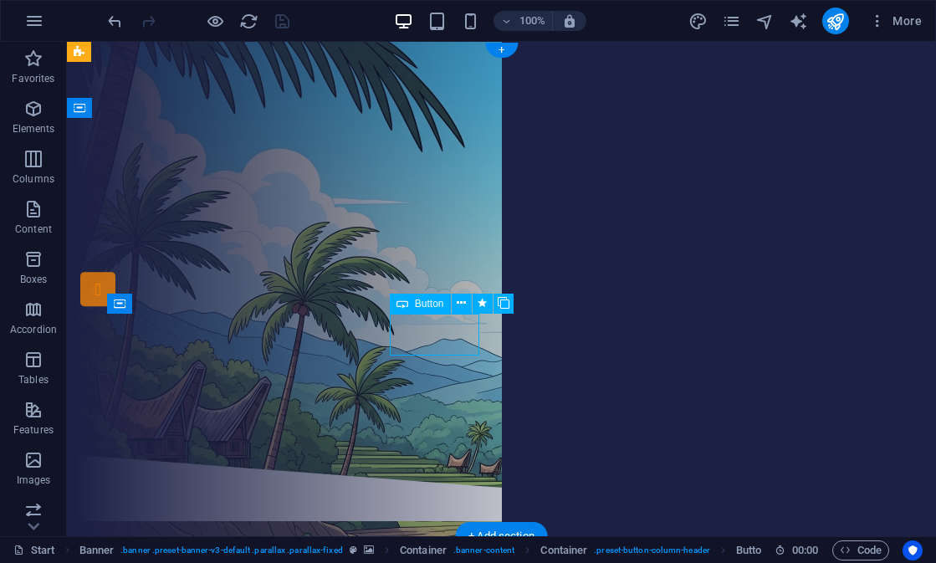
click at [452, 322] on div "starpis" at bounding box center [502, 301] width 790 height 42
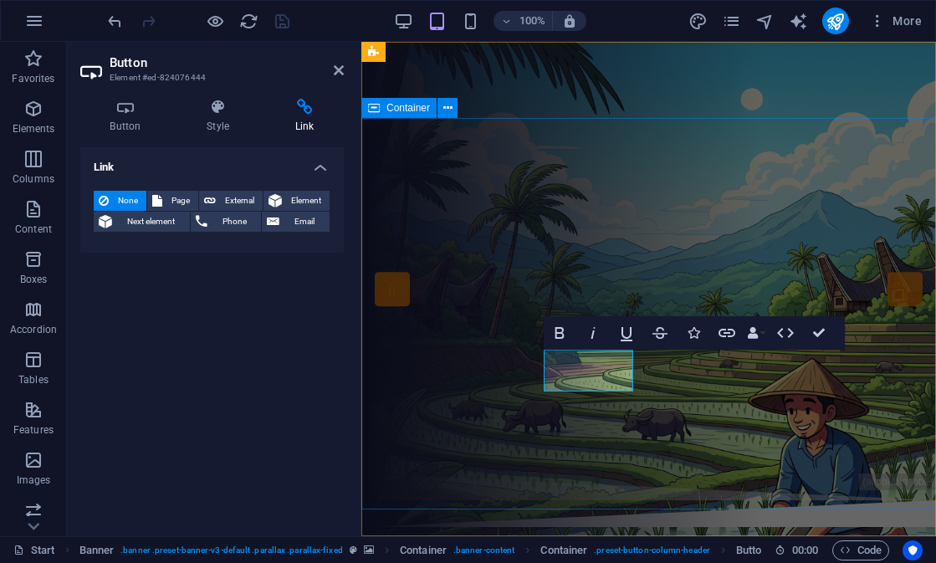
click at [683, 398] on div "Salama' Topole Salama' Todipo LAYANAN INFORMASI TENTANG PUPUK DI SULAWESI BARAT…" at bounding box center [648, 296] width 575 height 356
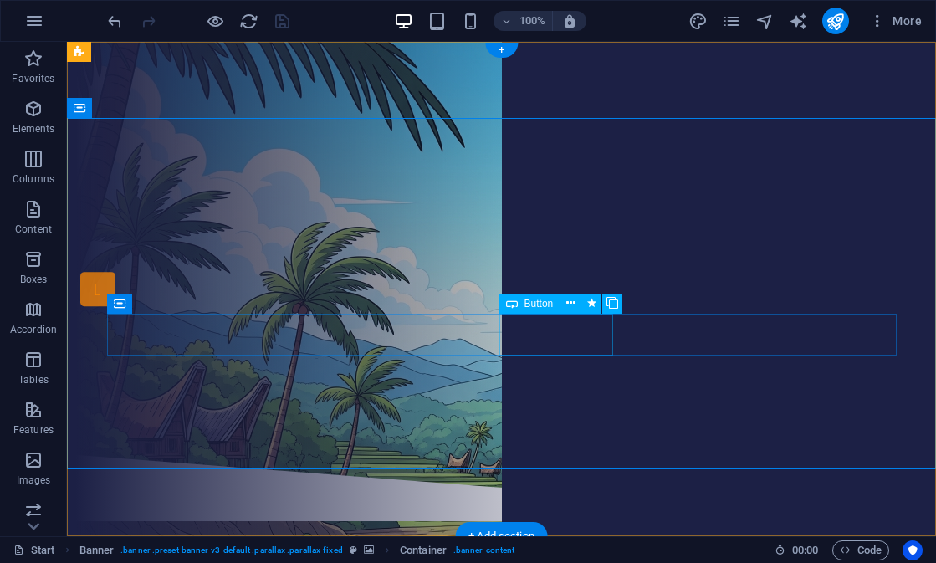
click at [587, 339] on div "Dashboard" at bounding box center [502, 353] width 790 height 42
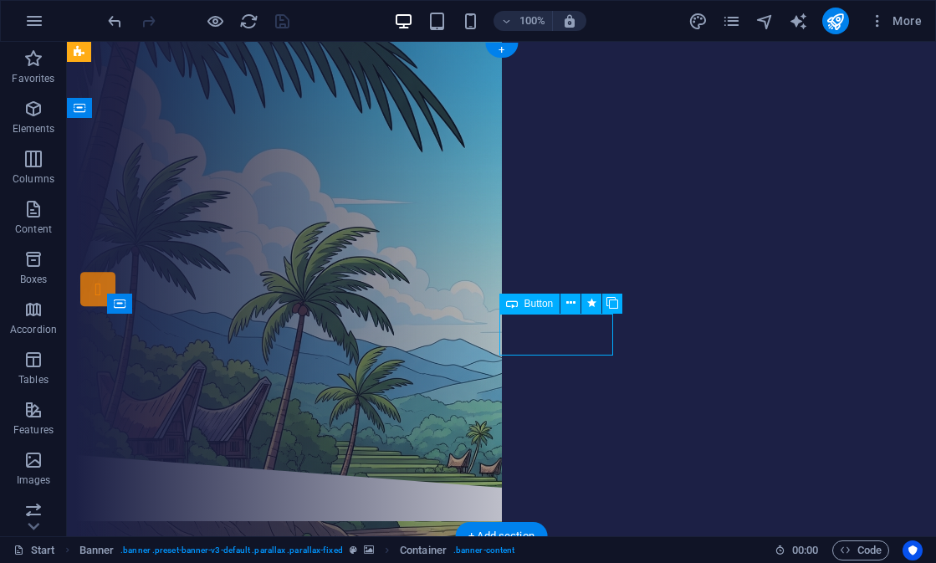
click at [587, 339] on div "Dashboard" at bounding box center [502, 353] width 790 height 42
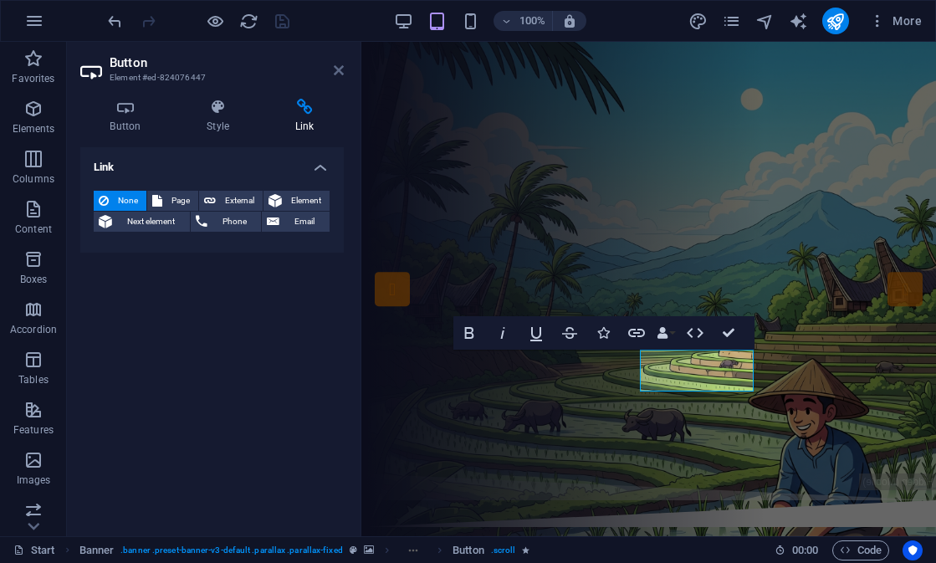
click at [340, 70] on icon at bounding box center [339, 70] width 10 height 13
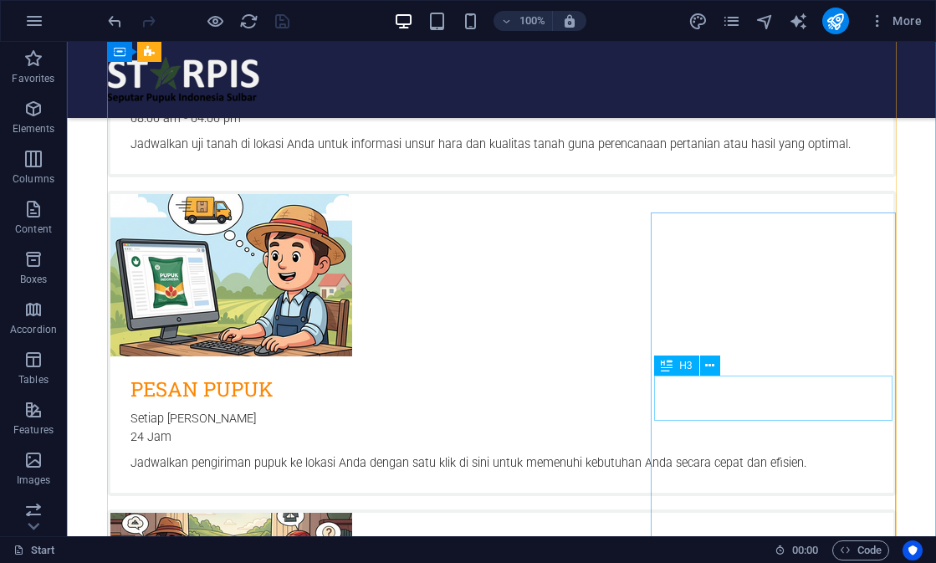
scroll to position [854, 0]
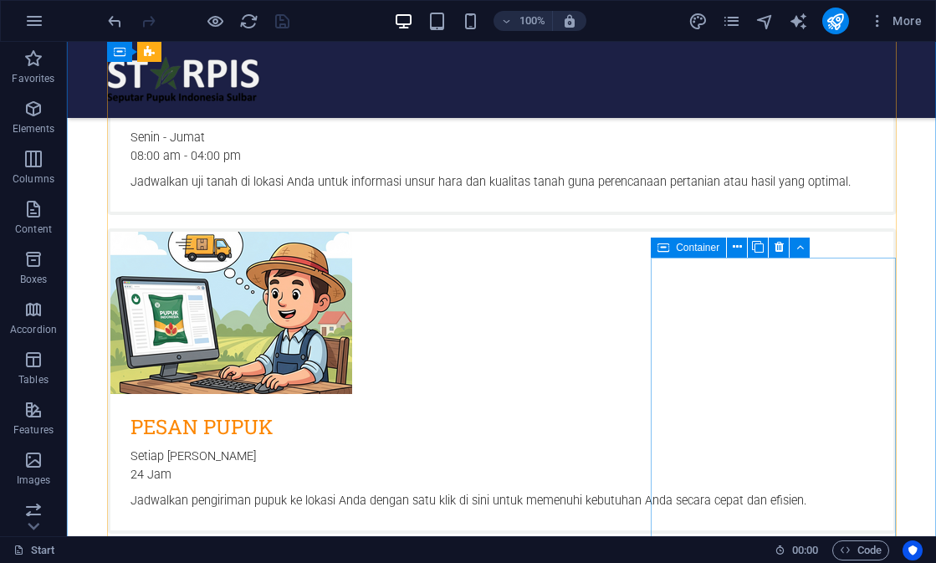
click at [674, 249] on div "Container" at bounding box center [688, 248] width 75 height 20
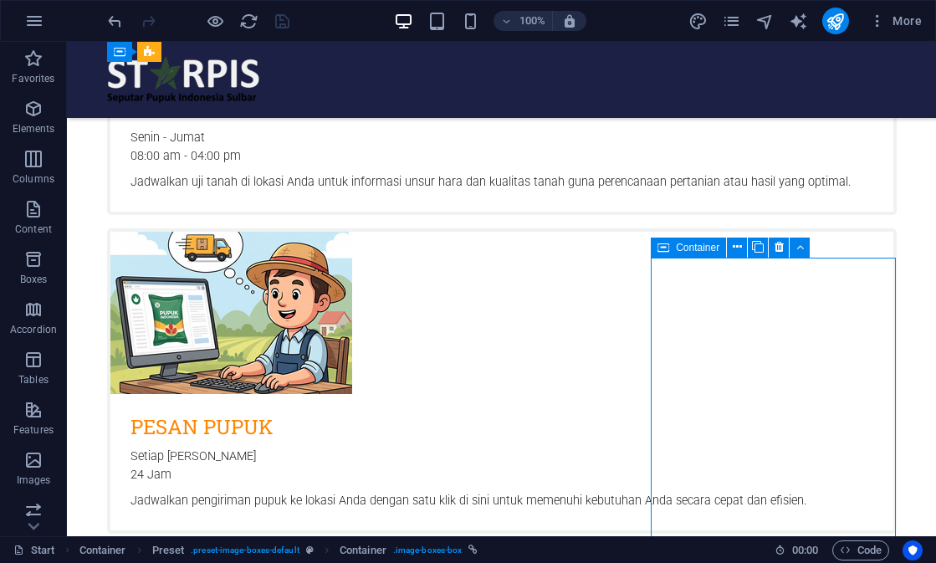
click at [674, 249] on div "Container" at bounding box center [688, 248] width 75 height 20
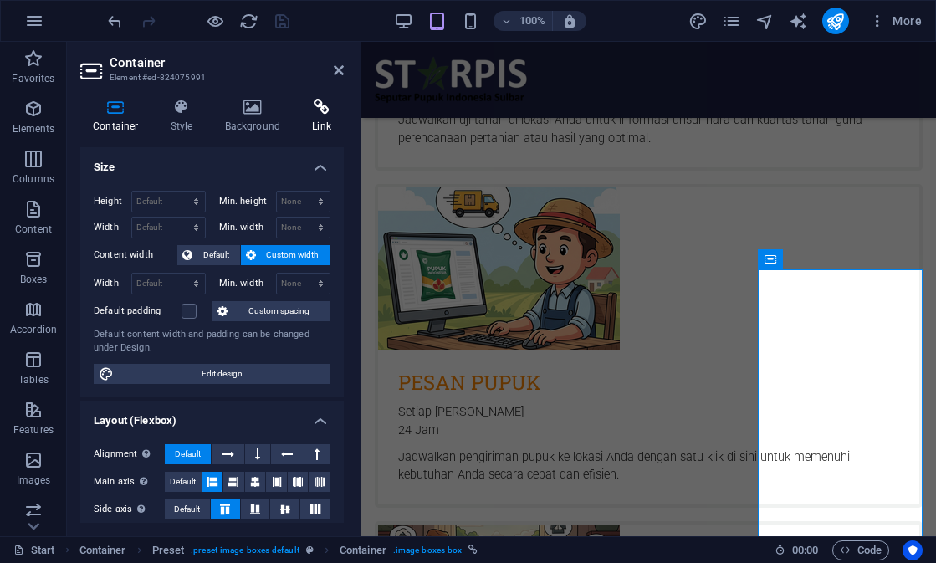
click at [302, 120] on h4 "Link" at bounding box center [322, 116] width 44 height 35
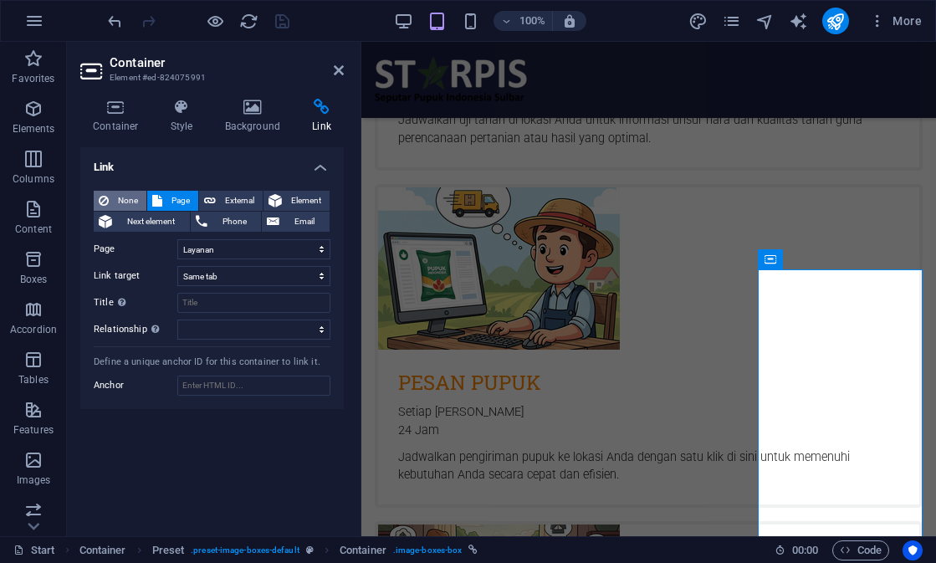
click at [124, 195] on span "None" at bounding box center [128, 201] width 28 height 20
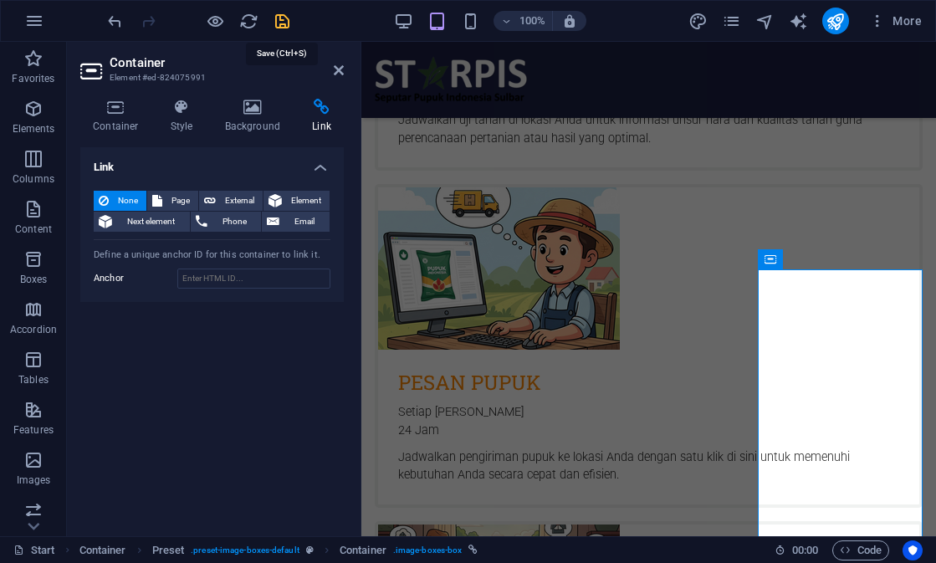
click at [279, 21] on icon "save" at bounding box center [282, 21] width 19 height 19
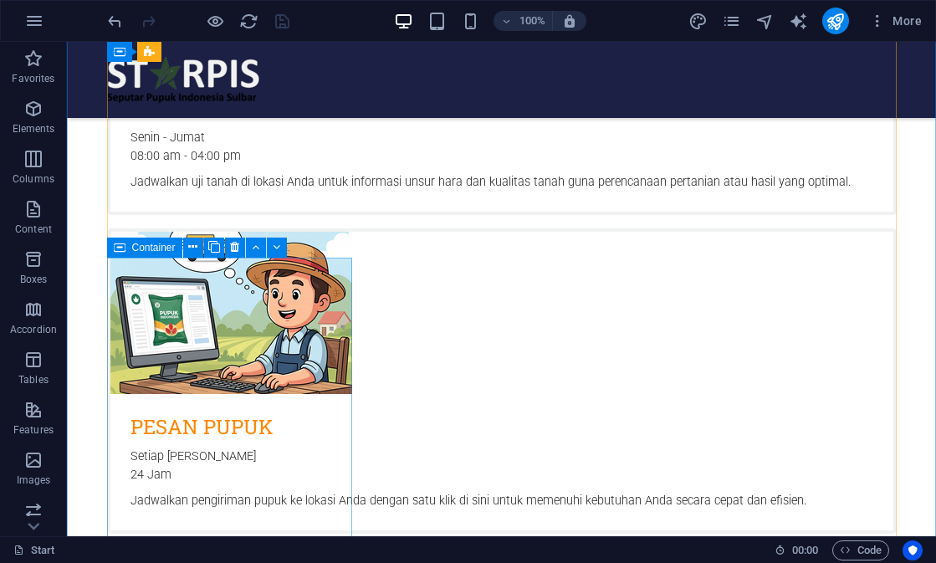
click at [125, 249] on icon at bounding box center [120, 248] width 12 height 20
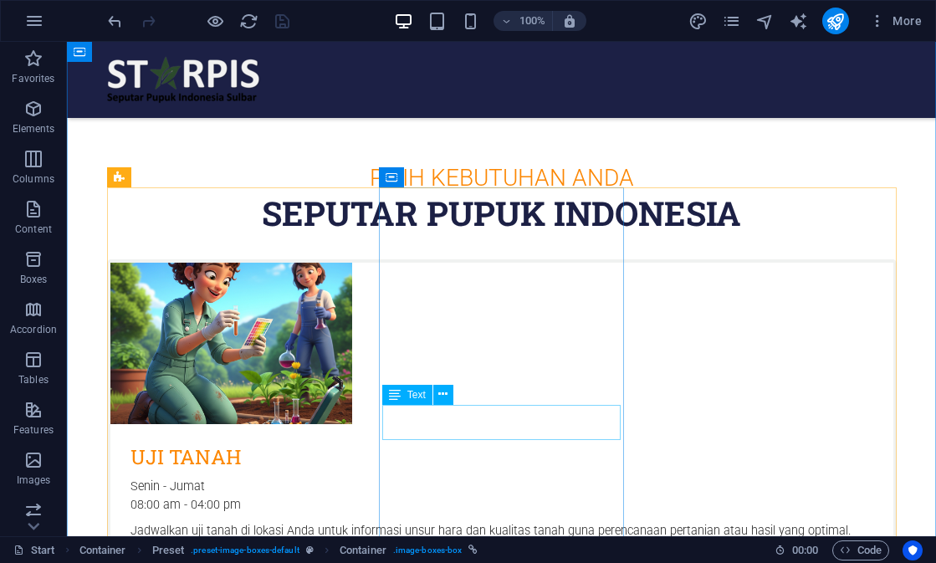
scroll to position [452, 0]
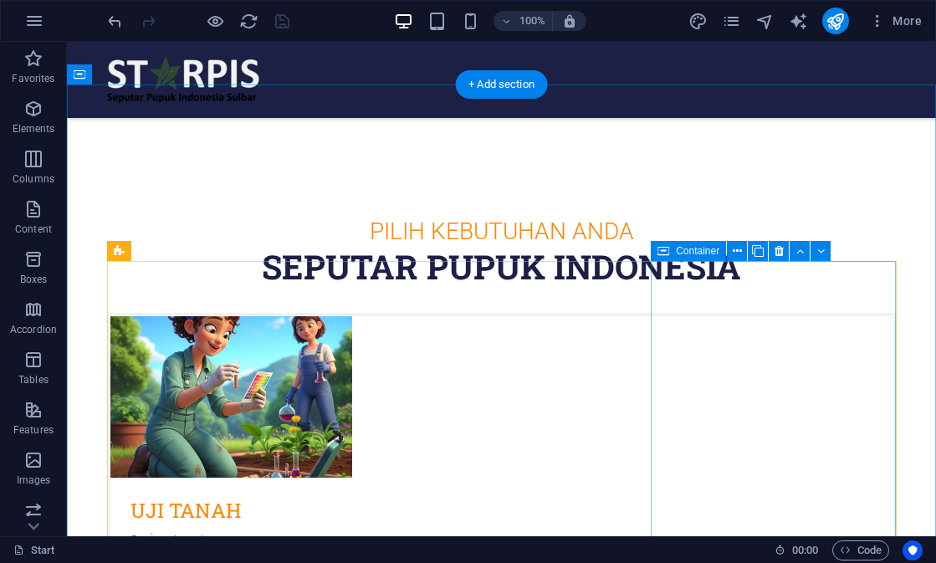
click at [670, 252] on div "Container" at bounding box center [688, 251] width 75 height 20
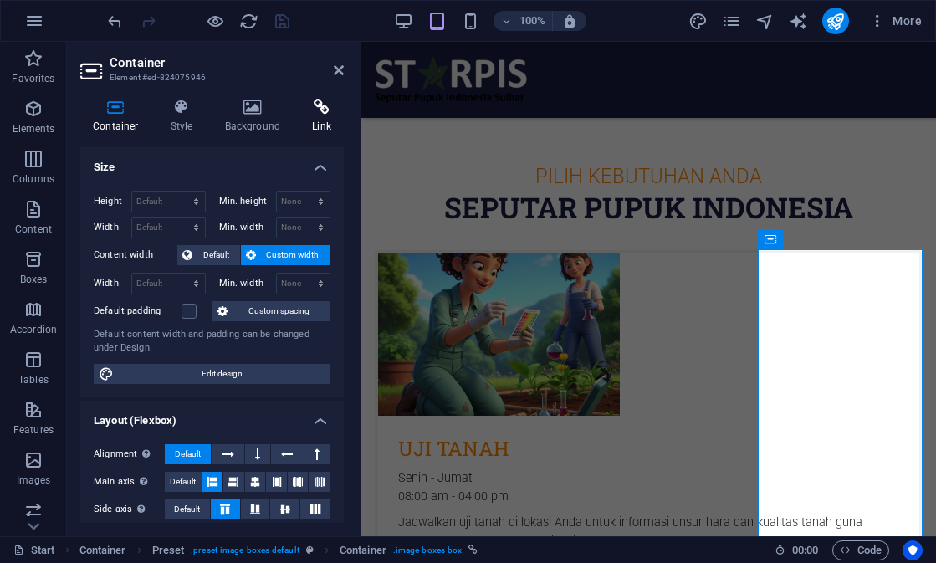
click at [319, 121] on h4 "Link" at bounding box center [322, 116] width 44 height 35
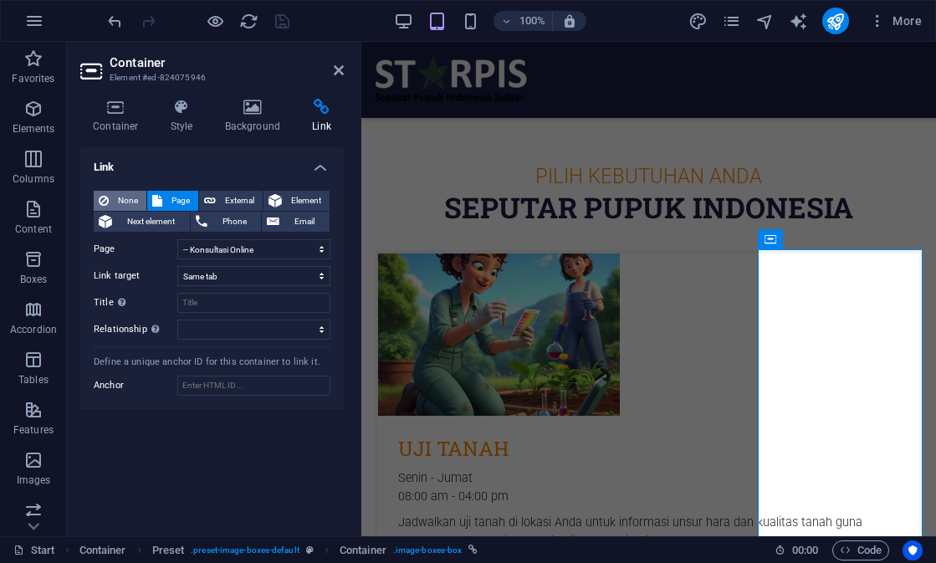
click at [114, 206] on span "None" at bounding box center [128, 201] width 28 height 20
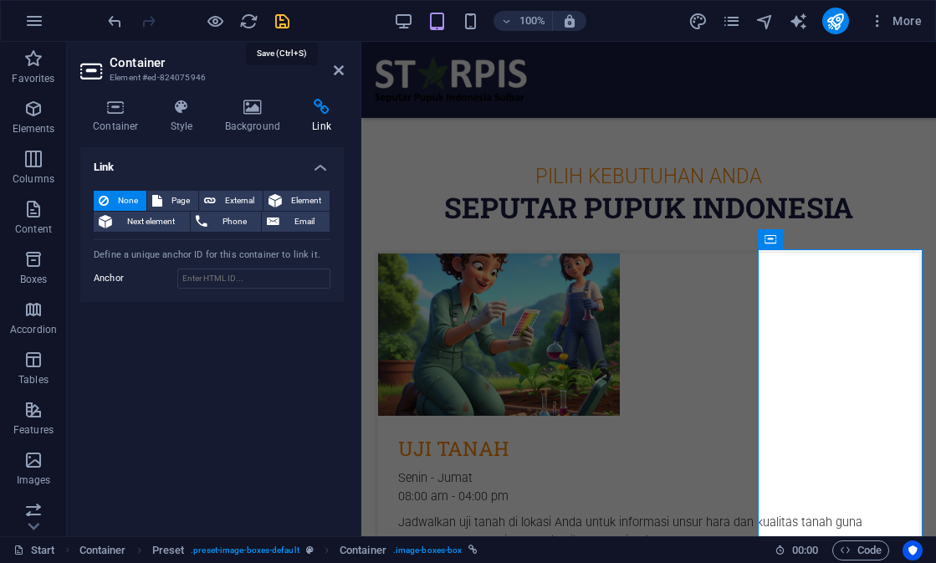
click at [274, 30] on icon "save" at bounding box center [282, 21] width 19 height 19
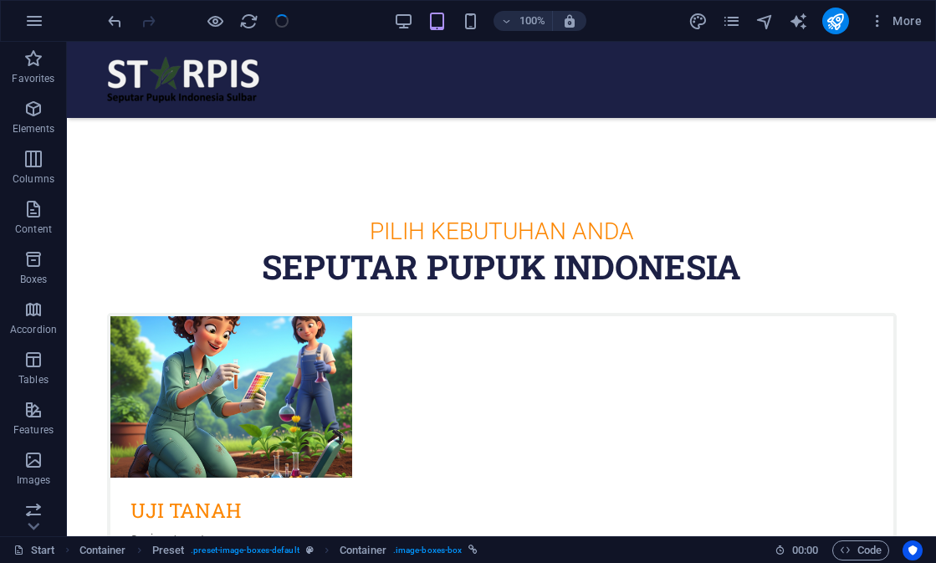
checkbox input "false"
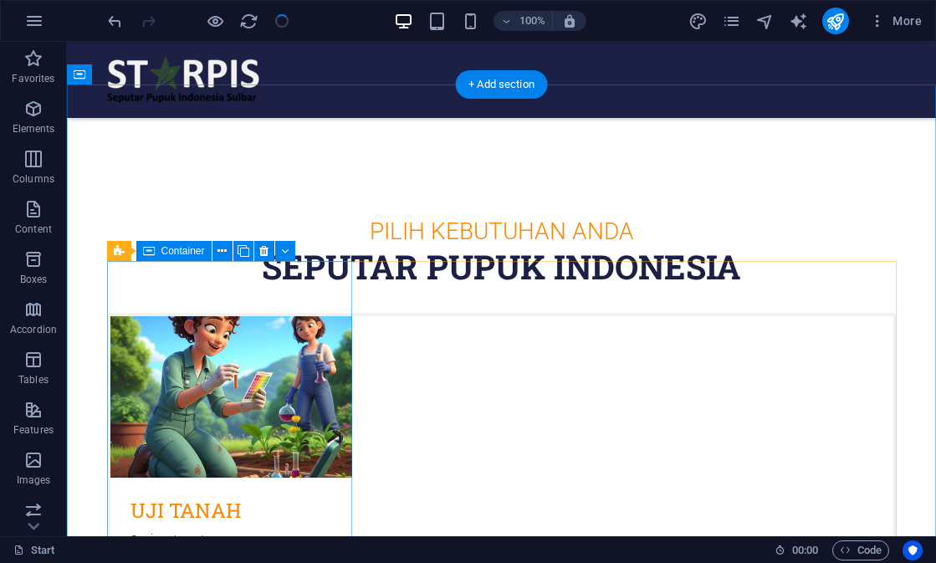
click at [162, 253] on span "Container" at bounding box center [183, 251] width 44 height 10
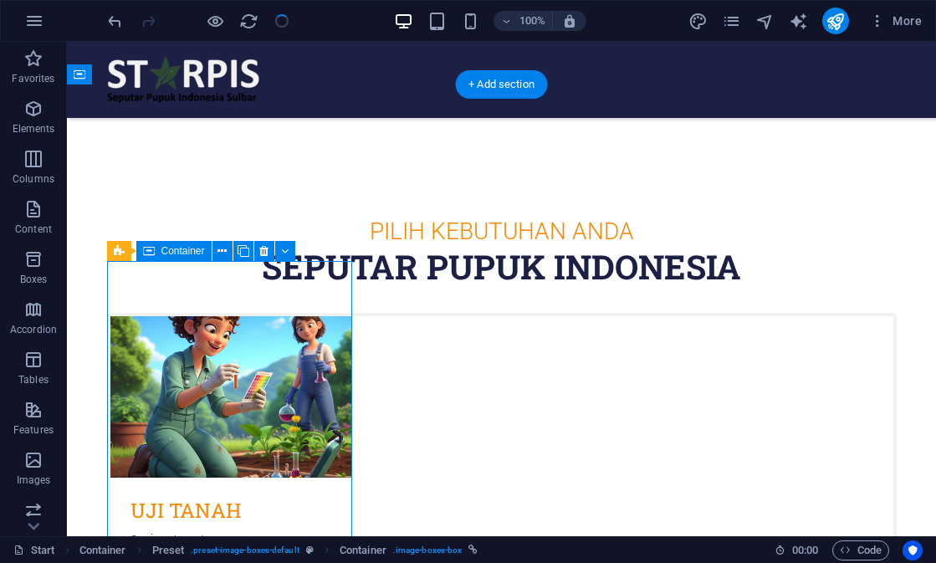
click at [162, 253] on span "Container" at bounding box center [183, 251] width 44 height 10
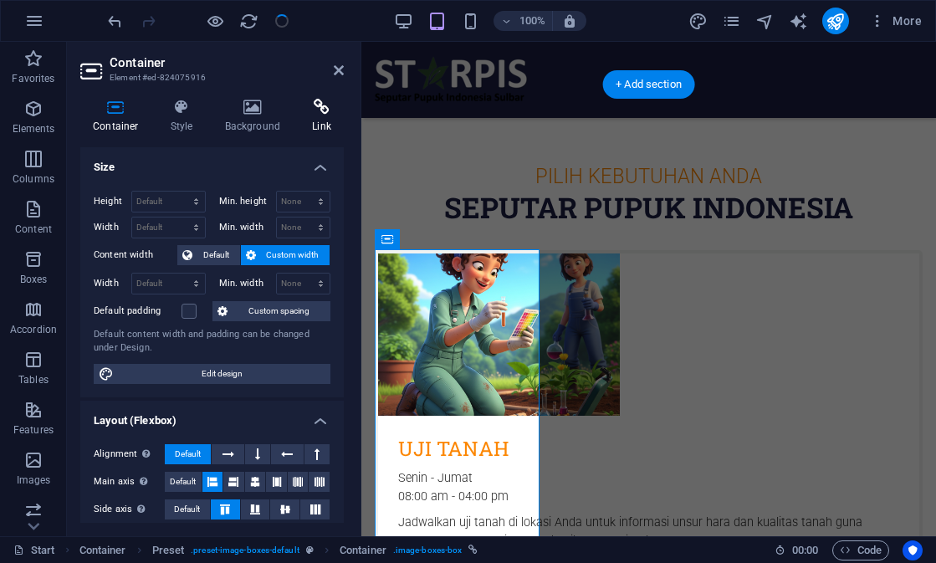
click at [311, 129] on h4 "Link" at bounding box center [322, 116] width 44 height 35
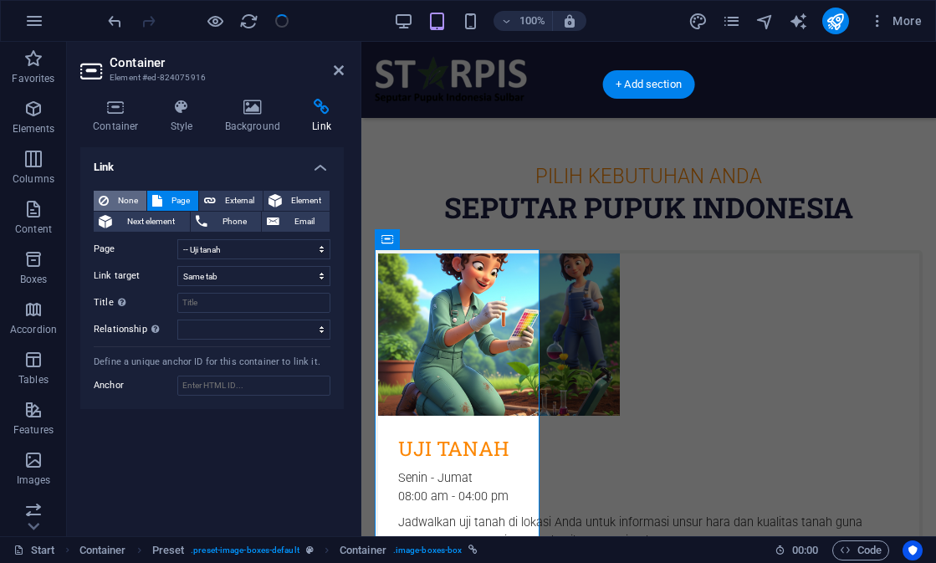
click at [130, 200] on span "None" at bounding box center [128, 201] width 28 height 20
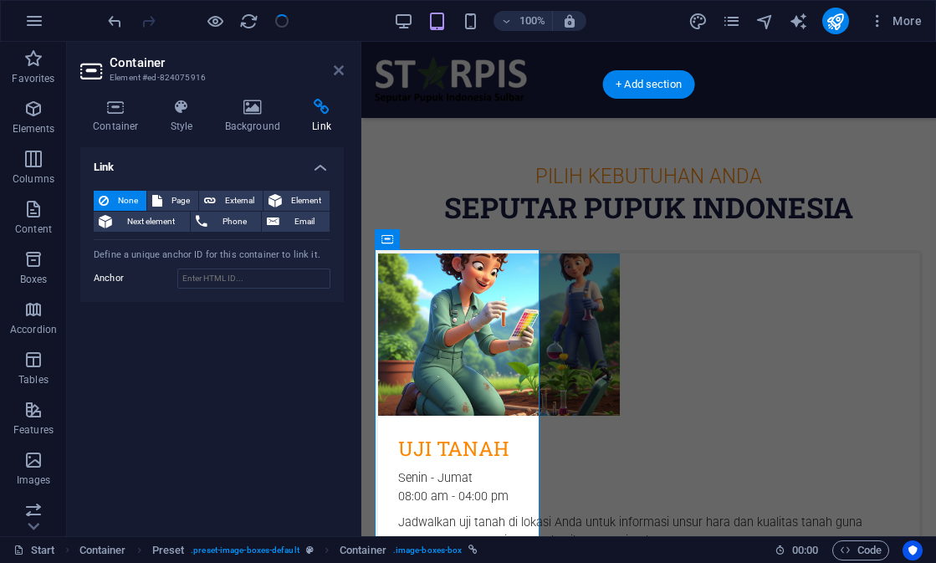
click at [335, 68] on icon at bounding box center [339, 70] width 10 height 13
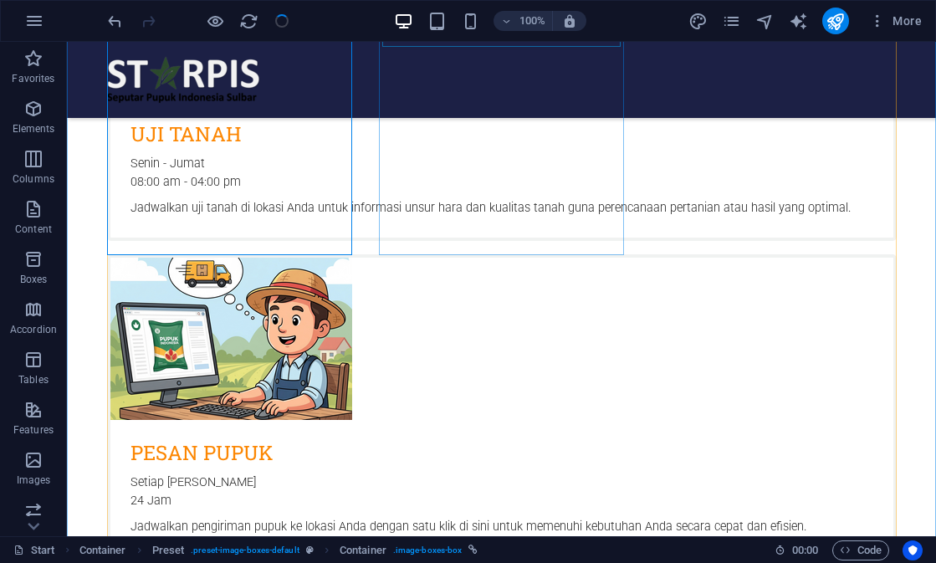
scroll to position [831, 0]
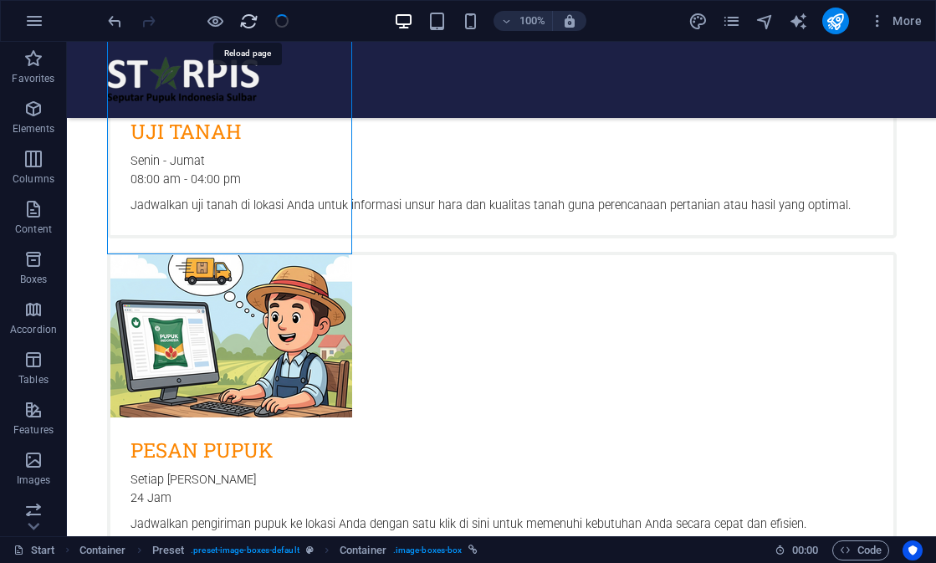
click at [250, 23] on icon "reload" at bounding box center [248, 21] width 19 height 19
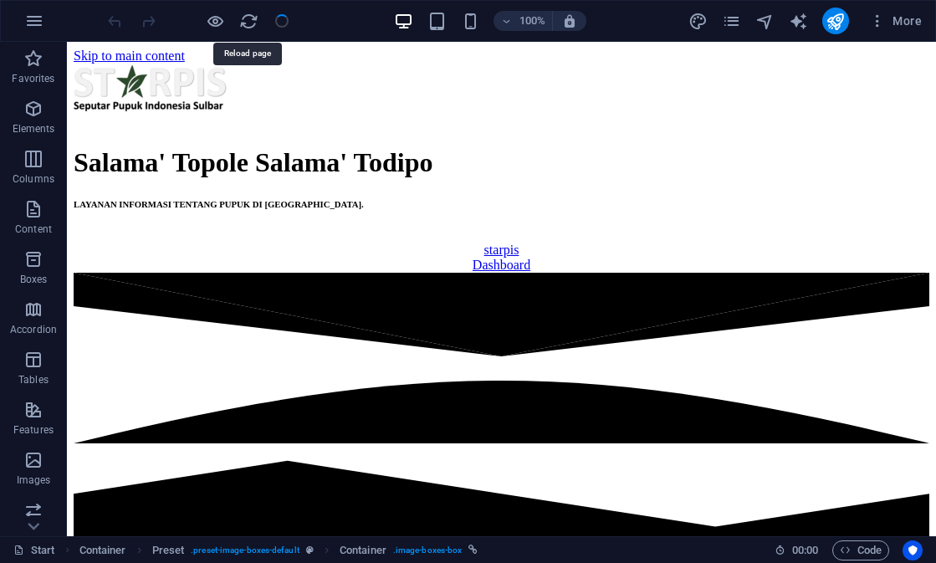
scroll to position [0, 0]
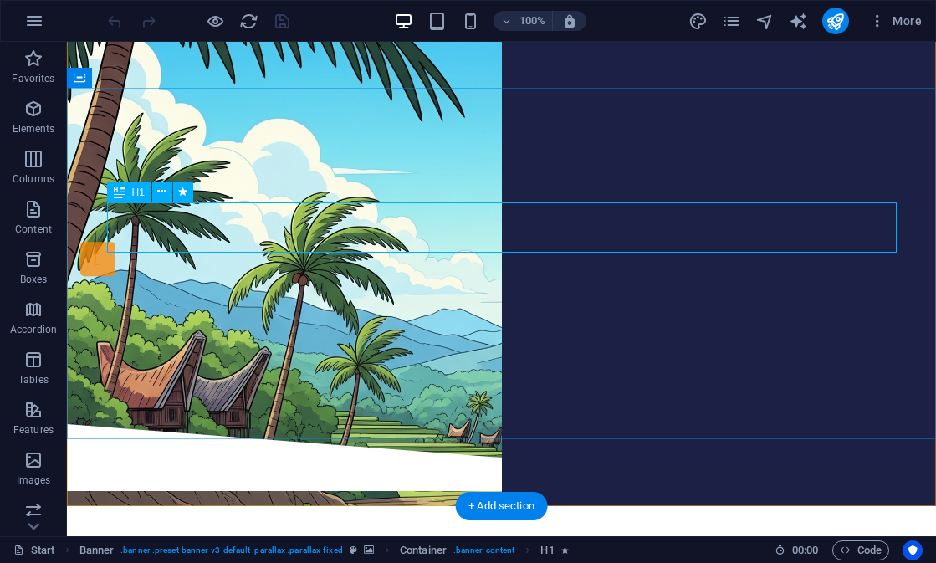
scroll to position [33, 0]
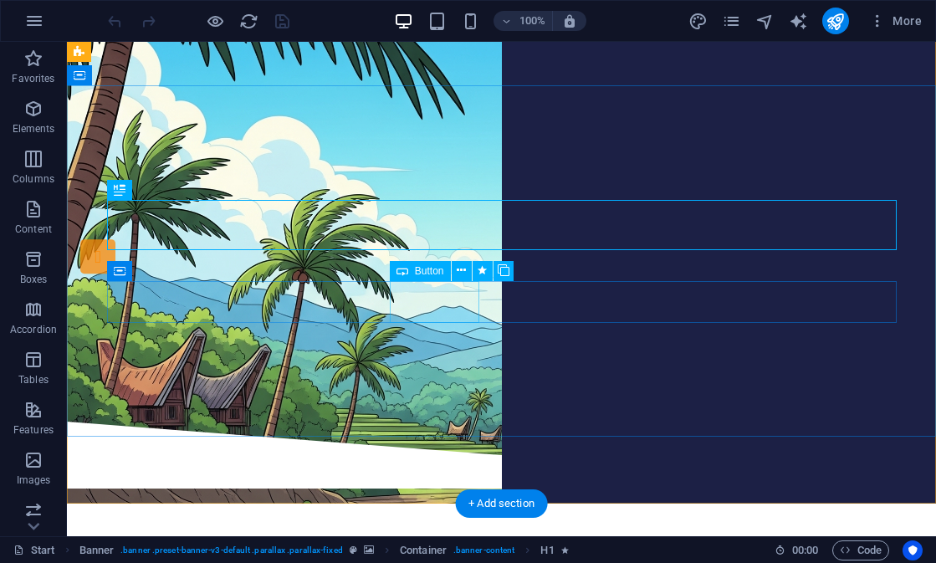
click at [454, 287] on div "starpis" at bounding box center [502, 269] width 790 height 42
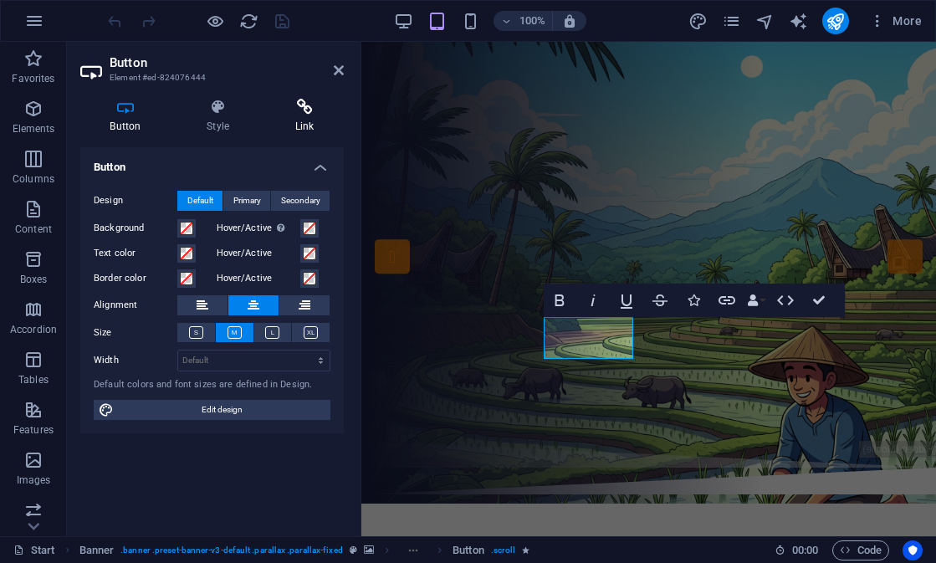
click at [295, 111] on icon at bounding box center [304, 107] width 79 height 17
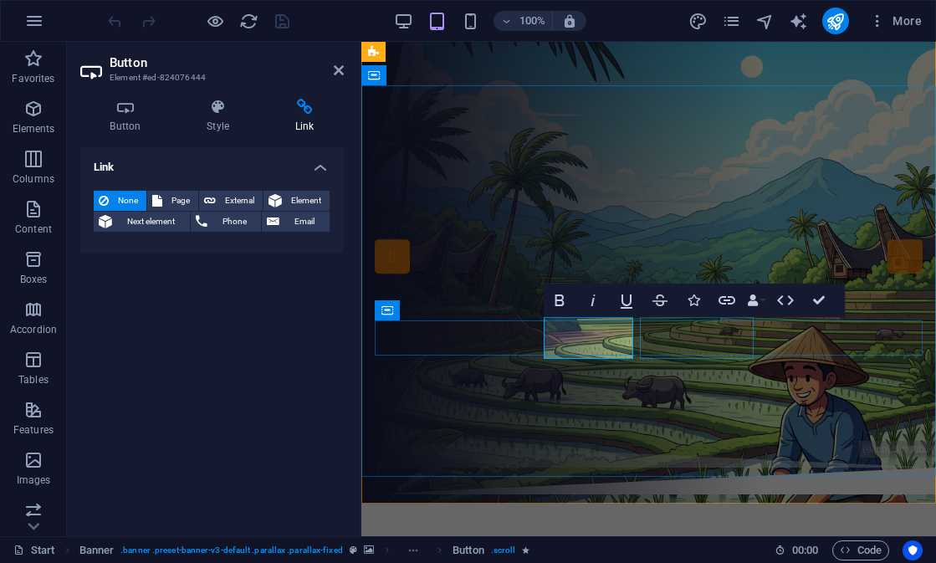
click at [686, 345] on div "Dashboard" at bounding box center [651, 343] width 561 height 42
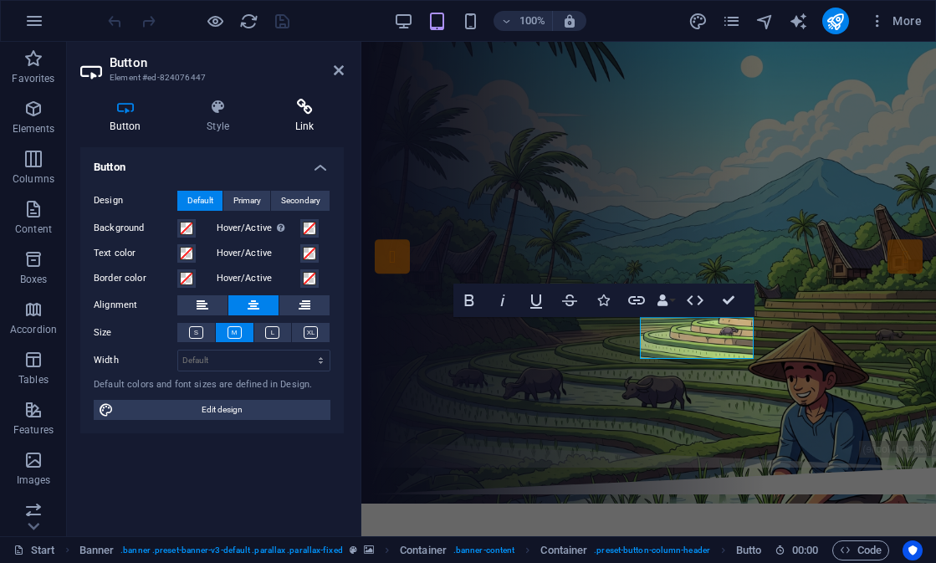
click at [293, 107] on icon at bounding box center [304, 107] width 79 height 17
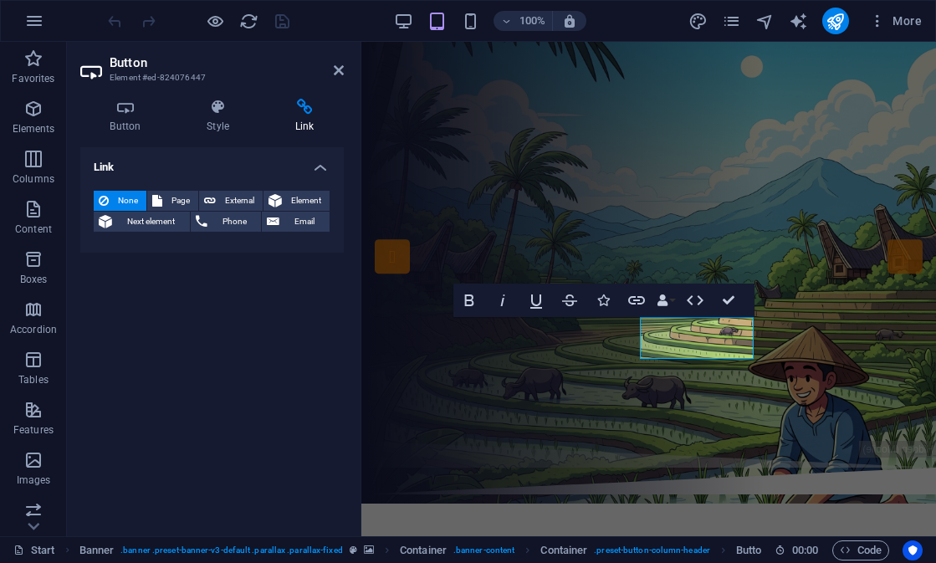
click at [345, 73] on aside "Button Element #ed-824076447 Button Style Link Button Design Default Primary Se…" at bounding box center [214, 289] width 295 height 494
click at [341, 73] on icon at bounding box center [339, 70] width 10 height 13
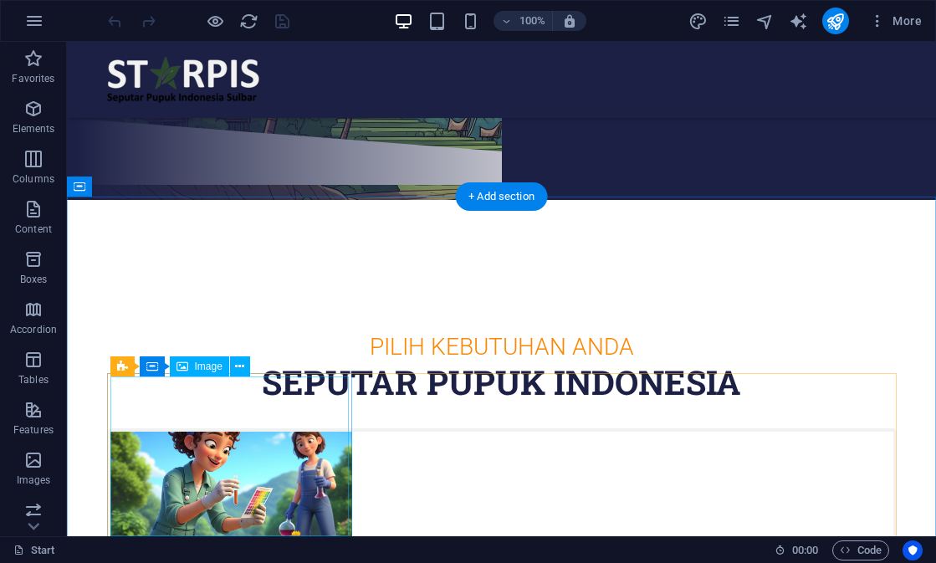
scroll to position [341, 0]
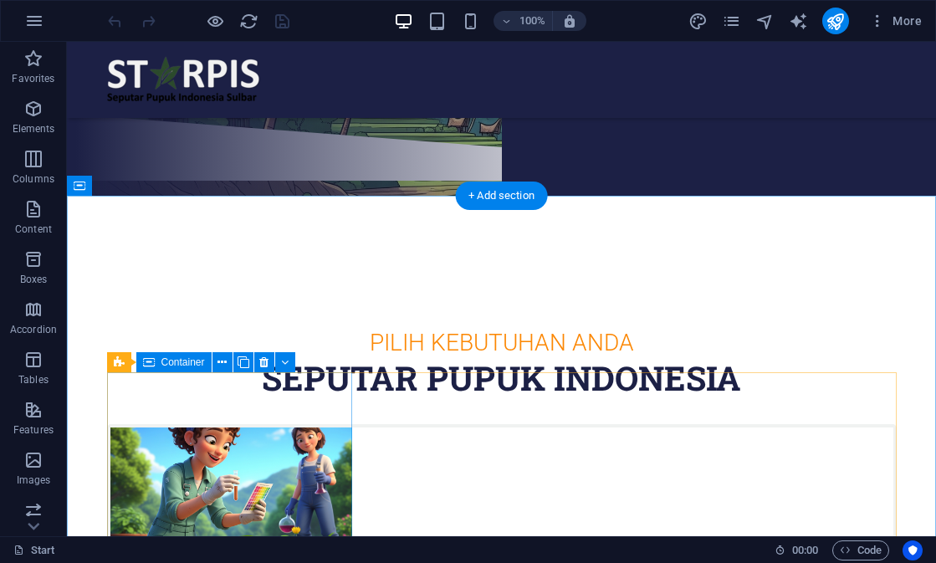
click at [154, 364] on icon at bounding box center [149, 362] width 12 height 20
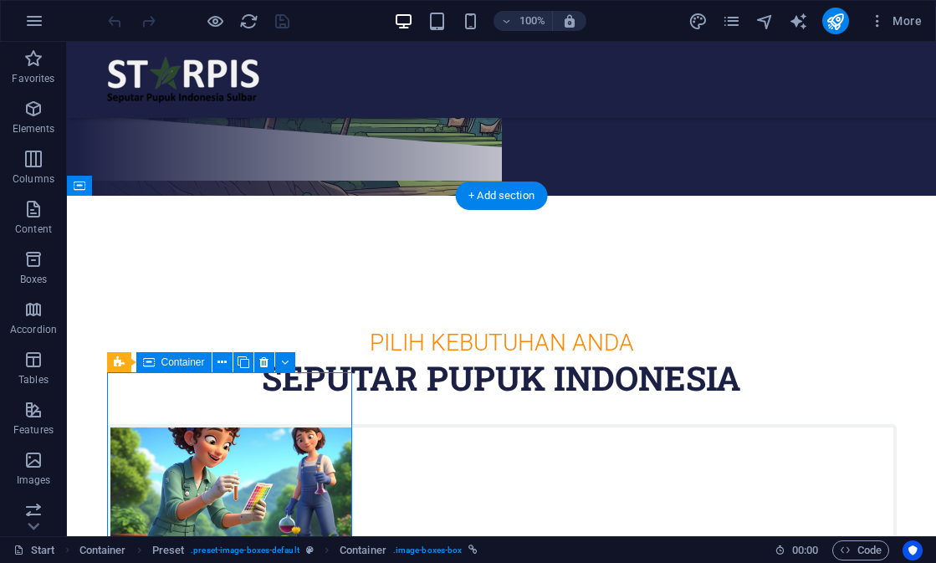
click at [154, 364] on icon at bounding box center [149, 362] width 12 height 20
select select "14"
select select
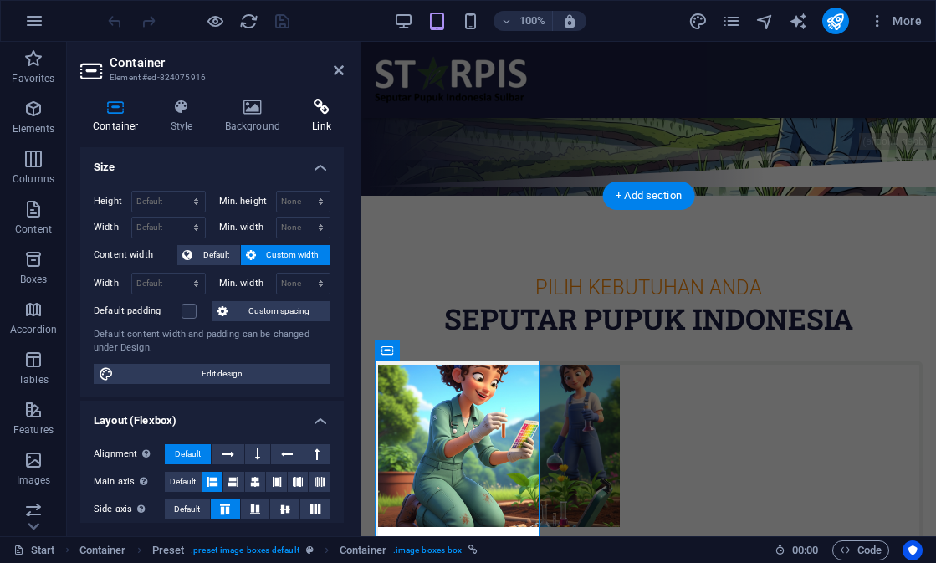
click at [309, 126] on h4 "Link" at bounding box center [322, 116] width 44 height 35
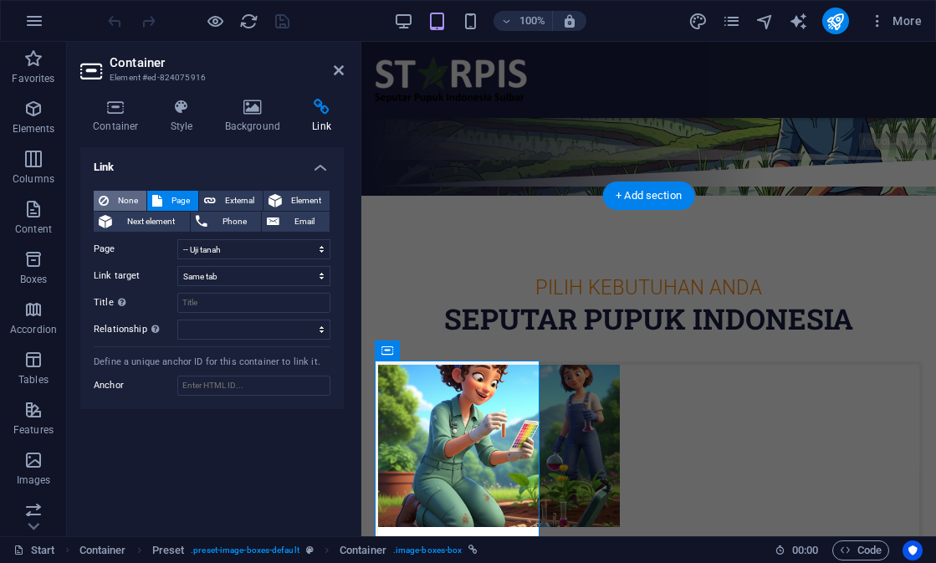
click at [120, 205] on span "None" at bounding box center [128, 201] width 28 height 20
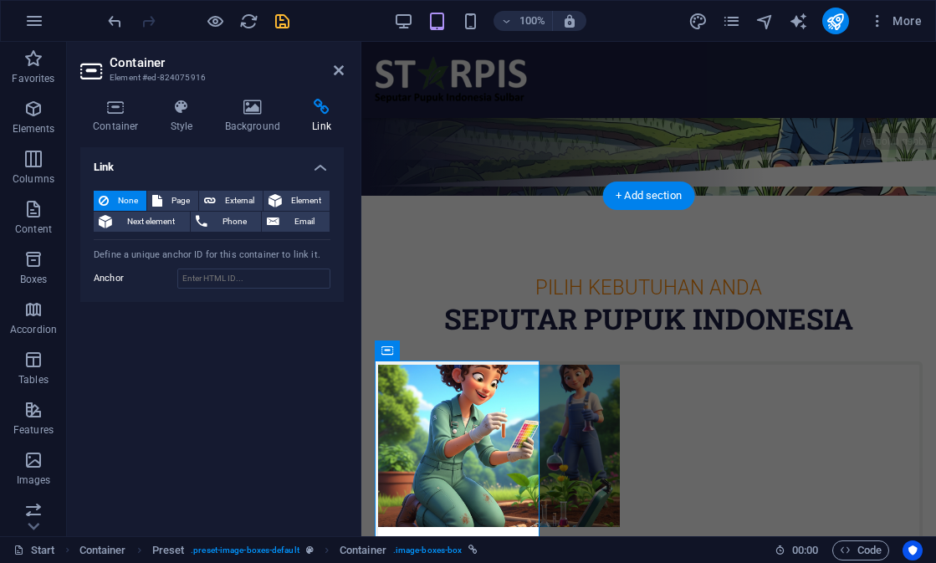
click at [285, 24] on icon "save" at bounding box center [282, 21] width 19 height 19
checkbox input "false"
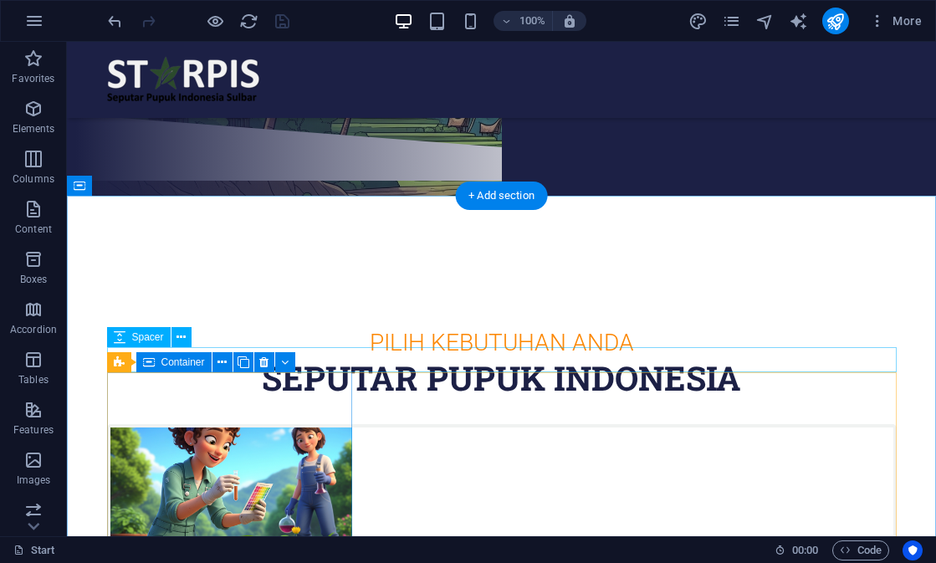
click at [154, 365] on icon at bounding box center [149, 362] width 12 height 20
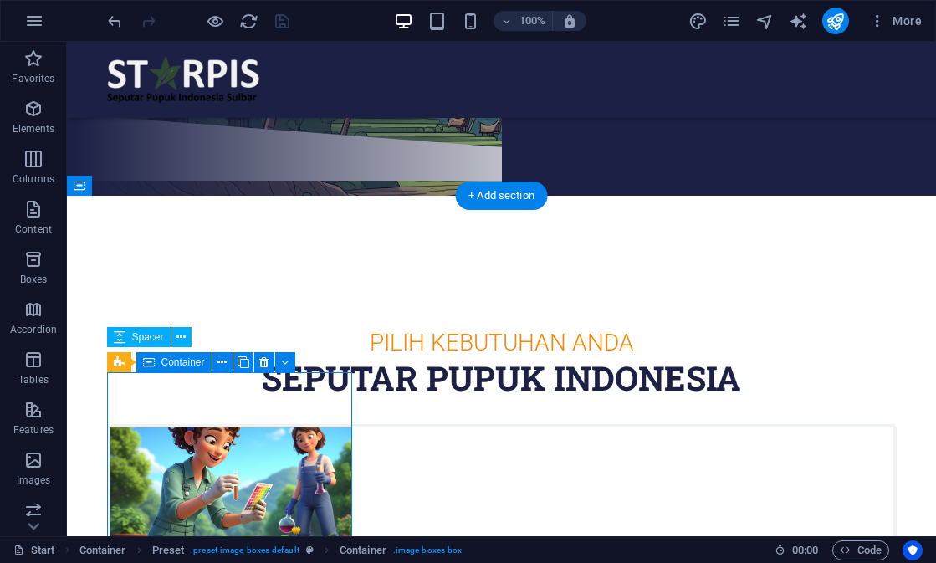
click at [154, 365] on icon at bounding box center [149, 362] width 12 height 20
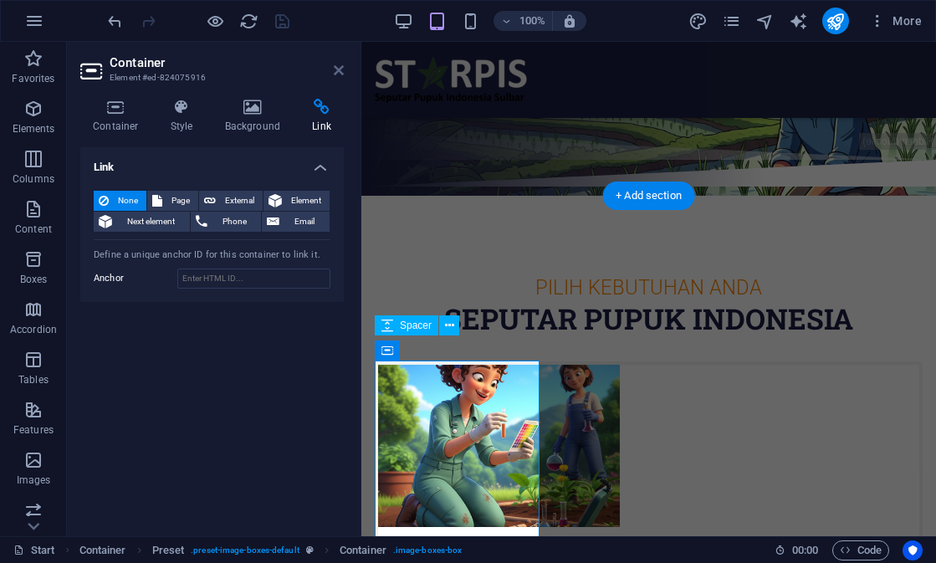
click at [338, 69] on icon at bounding box center [339, 70] width 10 height 13
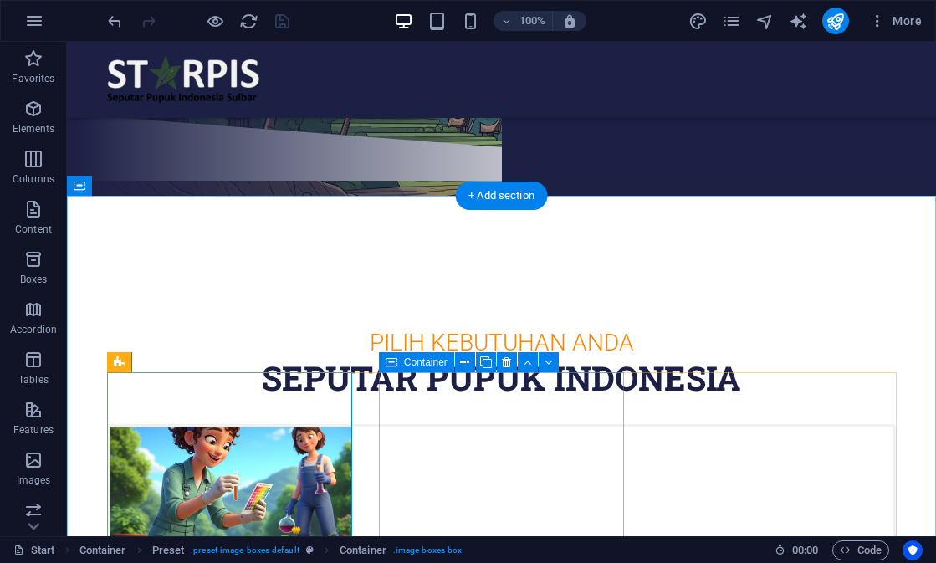
click at [399, 363] on div "Container" at bounding box center [416, 362] width 75 height 20
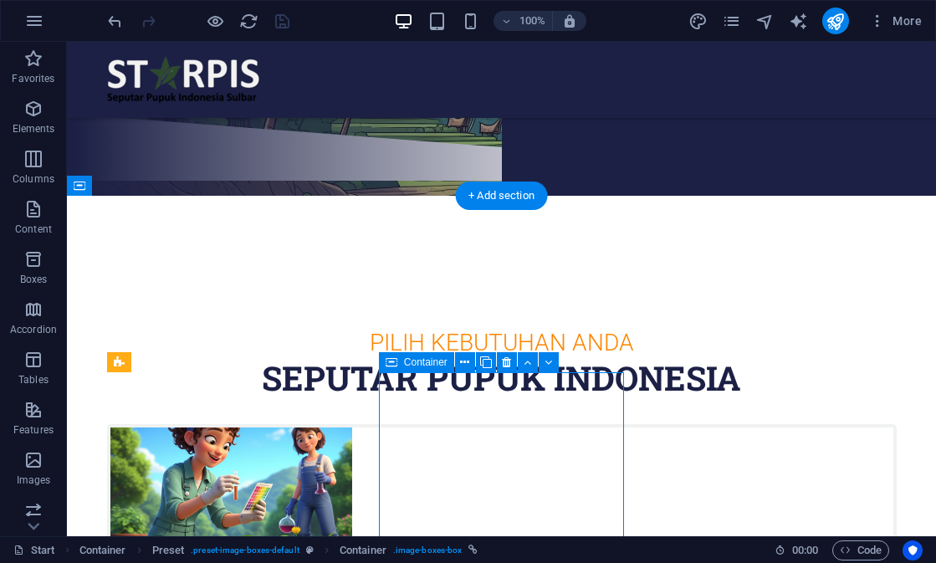
click at [399, 363] on div "Container" at bounding box center [416, 362] width 75 height 20
select select "15"
select select
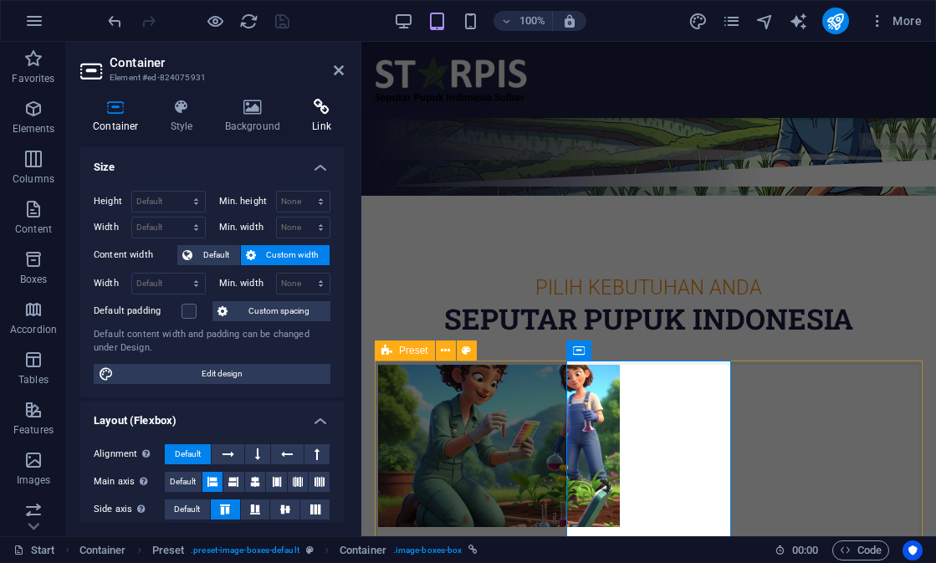
click at [324, 121] on h4 "Link" at bounding box center [322, 116] width 44 height 35
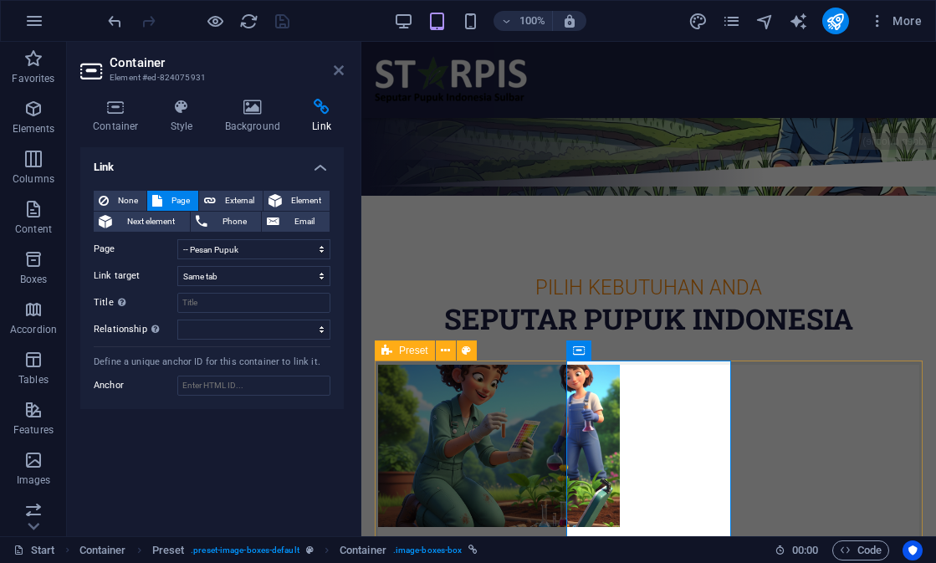
click at [337, 73] on icon at bounding box center [339, 70] width 10 height 13
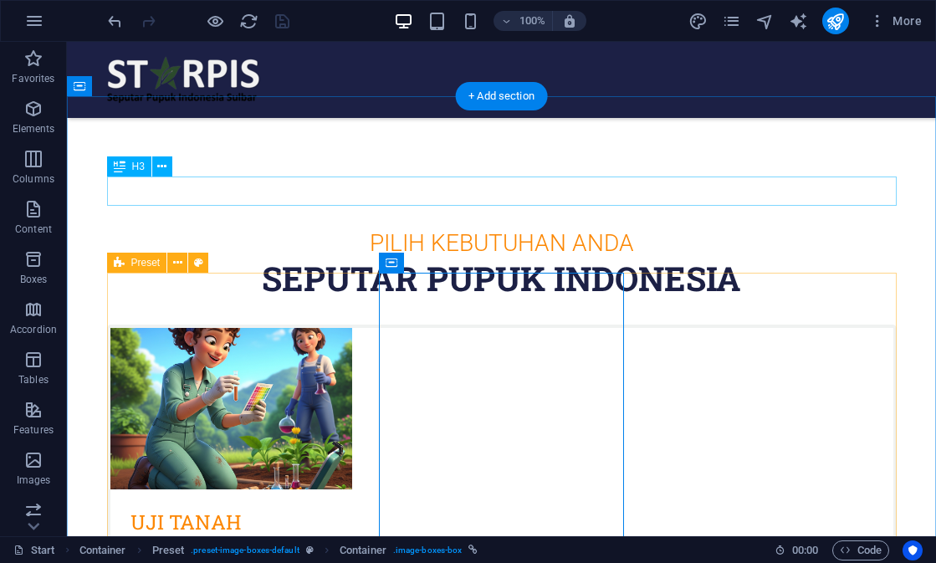
scroll to position [441, 0]
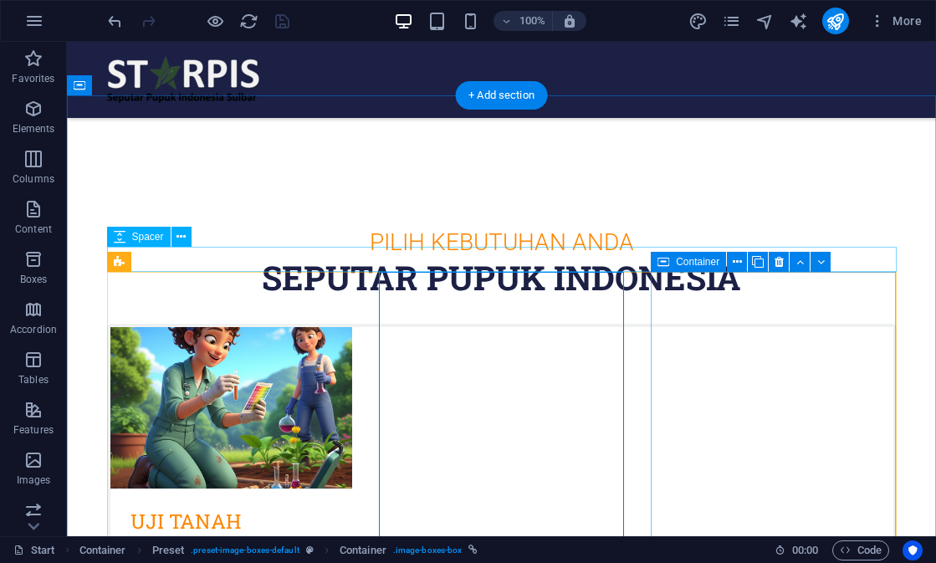
click at [669, 267] on icon at bounding box center [664, 262] width 12 height 20
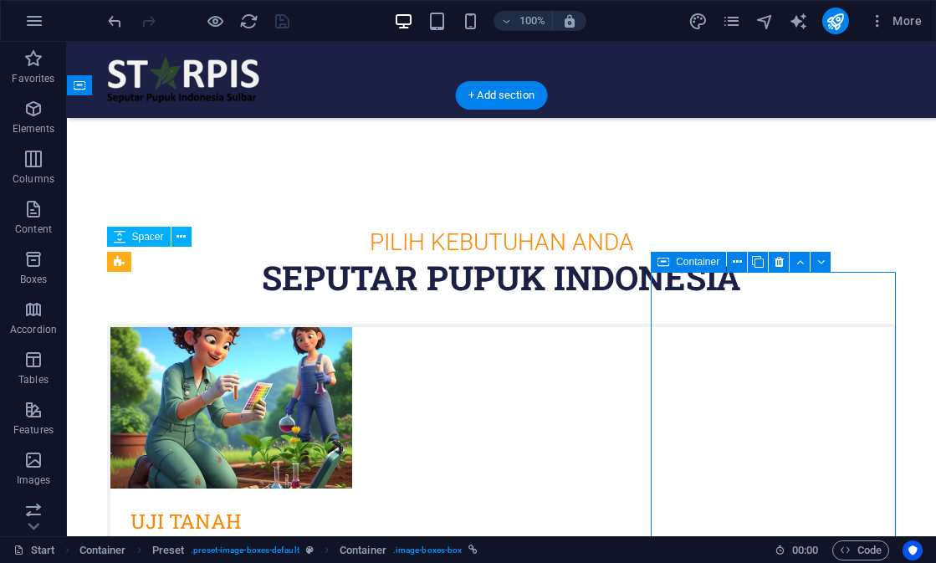
click at [669, 267] on icon at bounding box center [664, 262] width 12 height 20
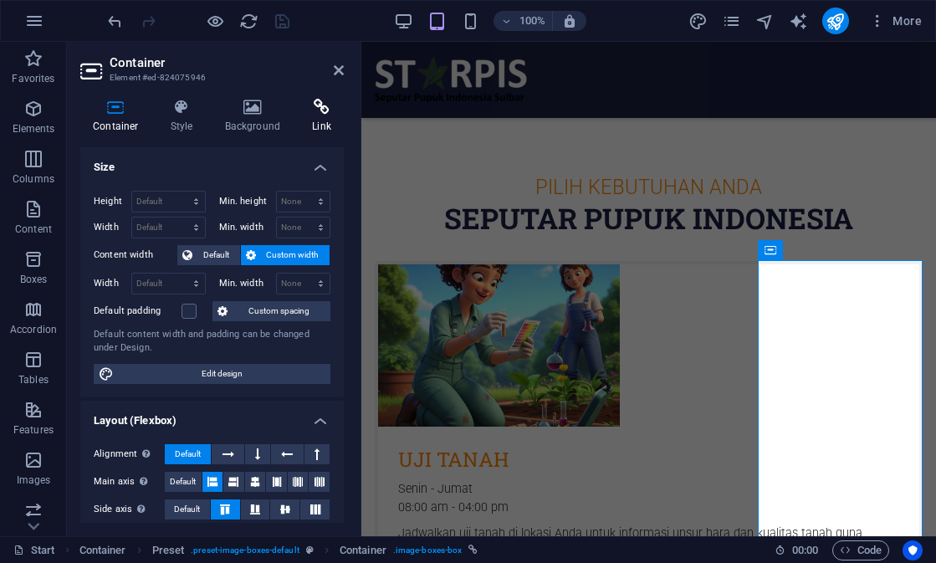
click at [331, 120] on h4 "Link" at bounding box center [322, 116] width 44 height 35
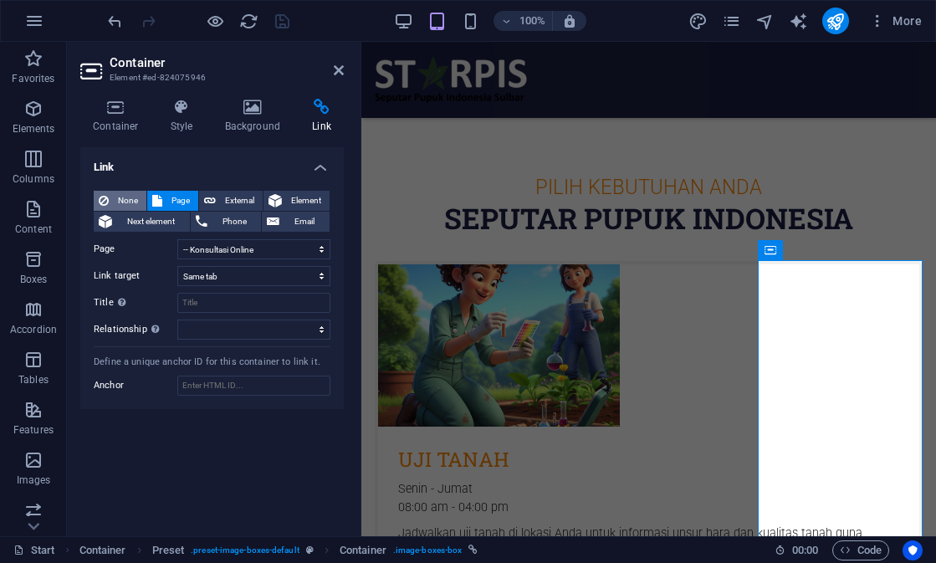
click at [132, 198] on span "None" at bounding box center [128, 201] width 28 height 20
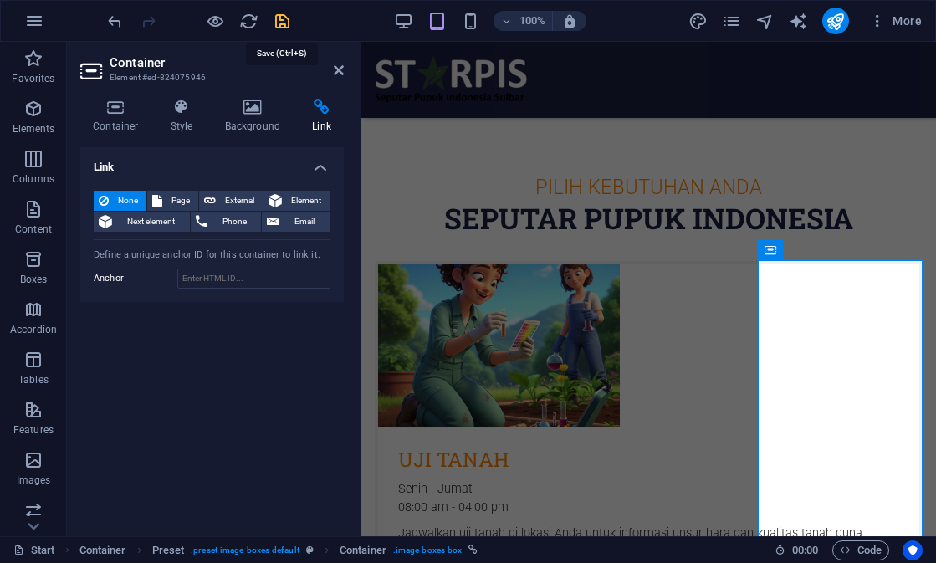
click at [283, 26] on icon "save" at bounding box center [282, 21] width 19 height 19
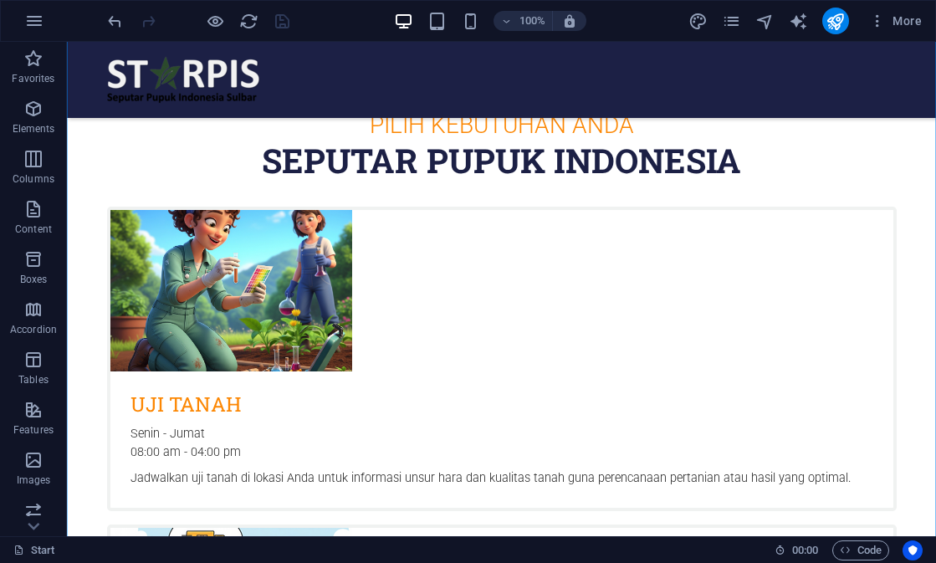
scroll to position [559, 0]
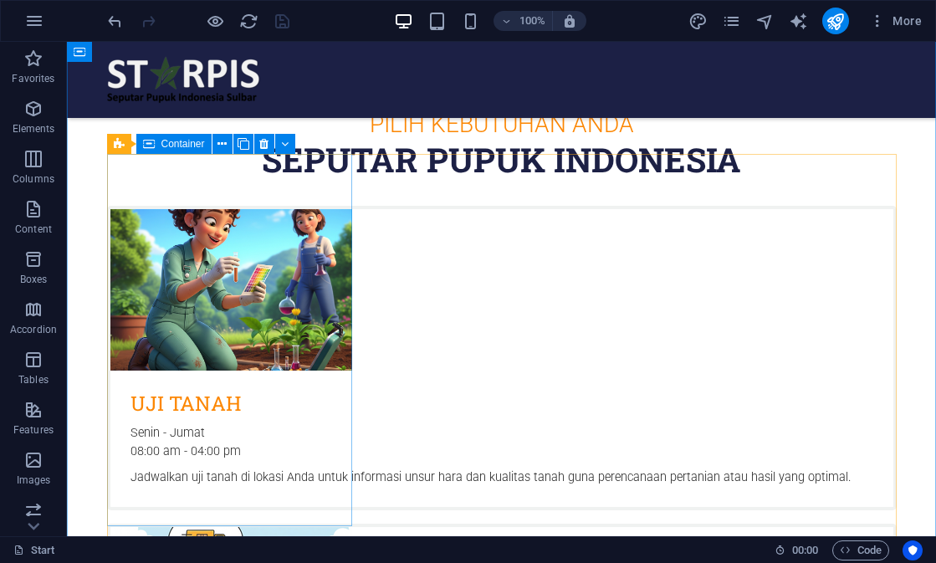
click at [167, 142] on span "Container" at bounding box center [183, 144] width 44 height 10
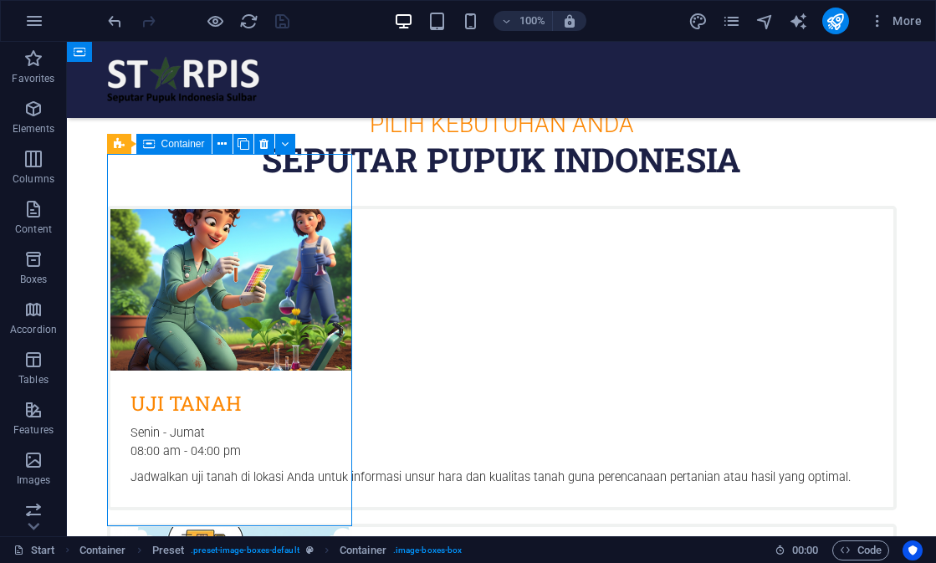
click at [167, 142] on span "Container" at bounding box center [183, 144] width 44 height 10
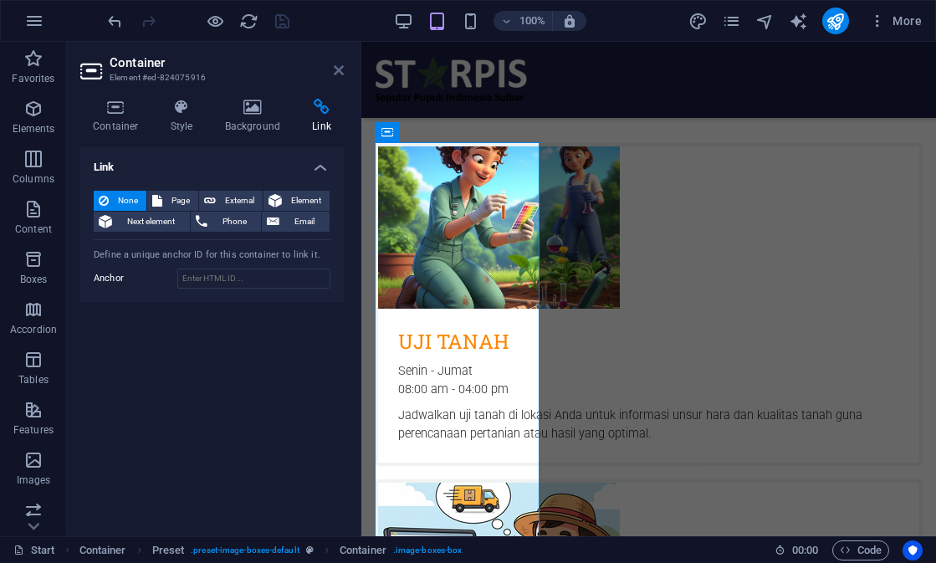
click at [339, 71] on icon at bounding box center [339, 70] width 10 height 13
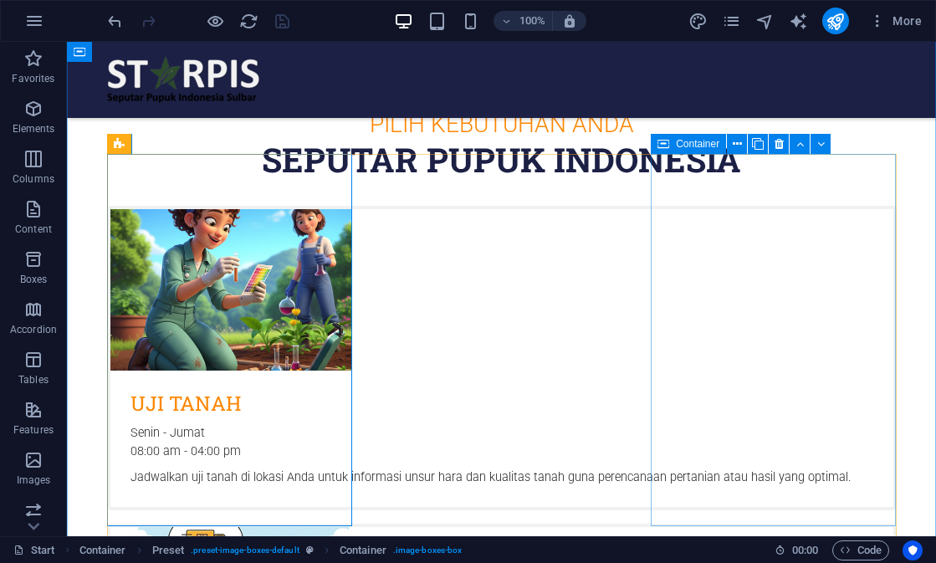
click at [674, 144] on div "Container" at bounding box center [688, 144] width 75 height 20
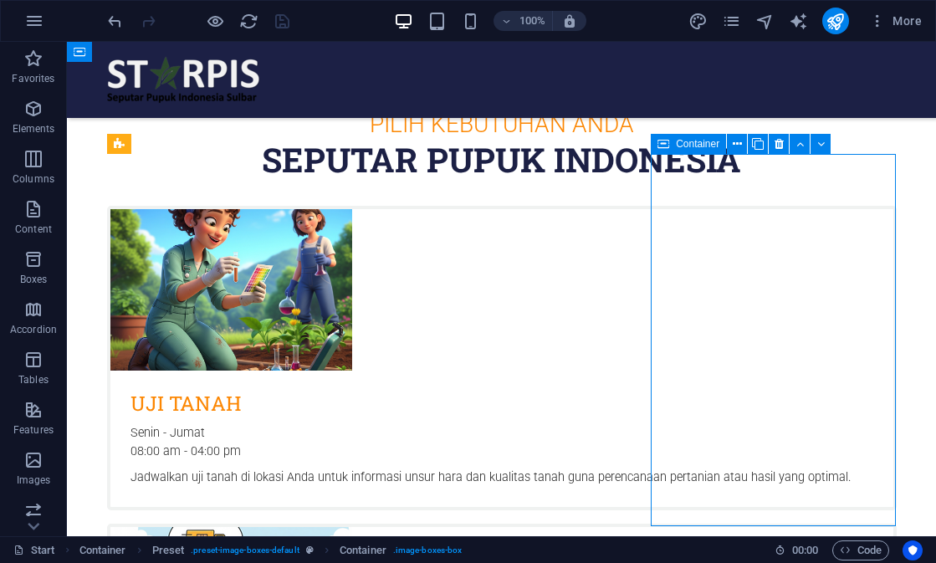
click at [674, 144] on div "Container" at bounding box center [688, 144] width 75 height 20
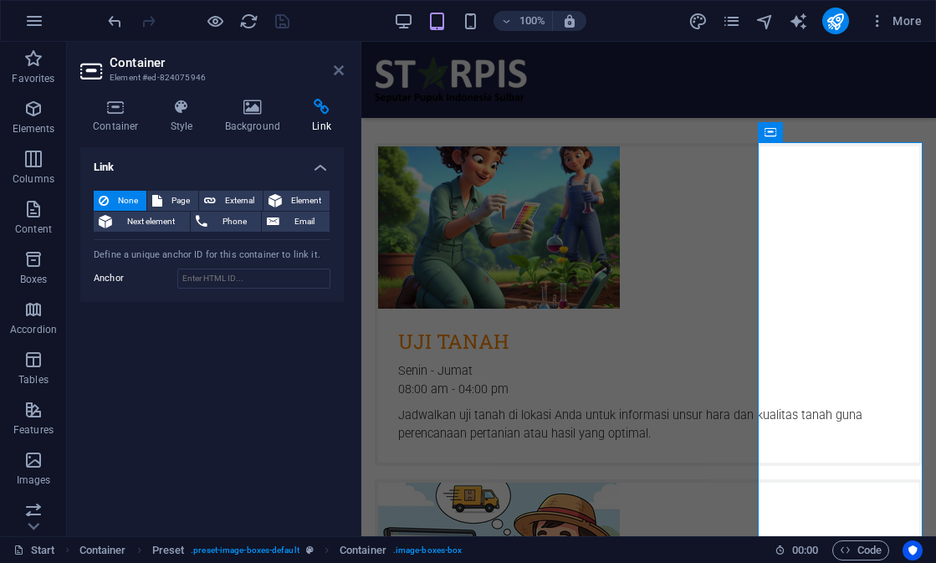
click at [341, 71] on icon at bounding box center [339, 70] width 10 height 13
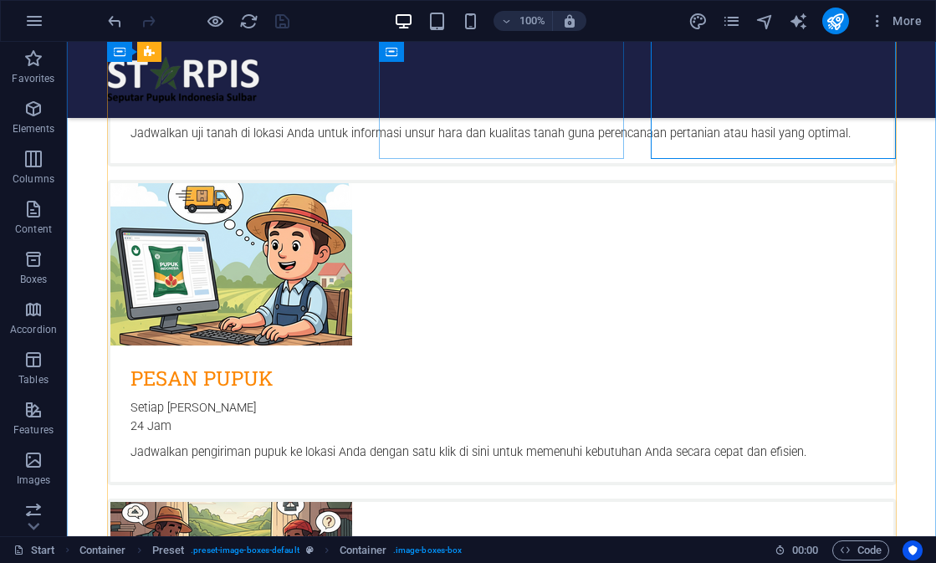
scroll to position [926, 0]
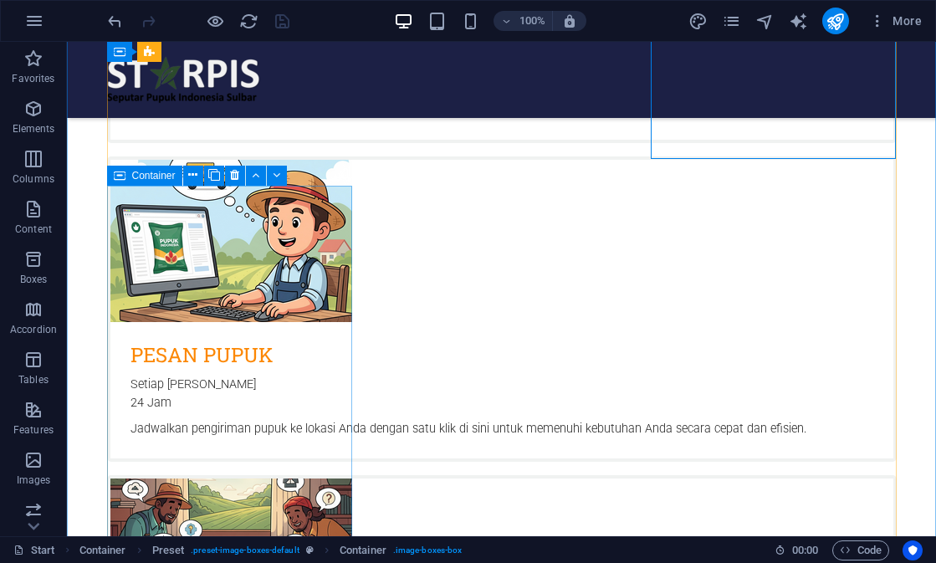
click at [124, 173] on icon at bounding box center [120, 176] width 12 height 20
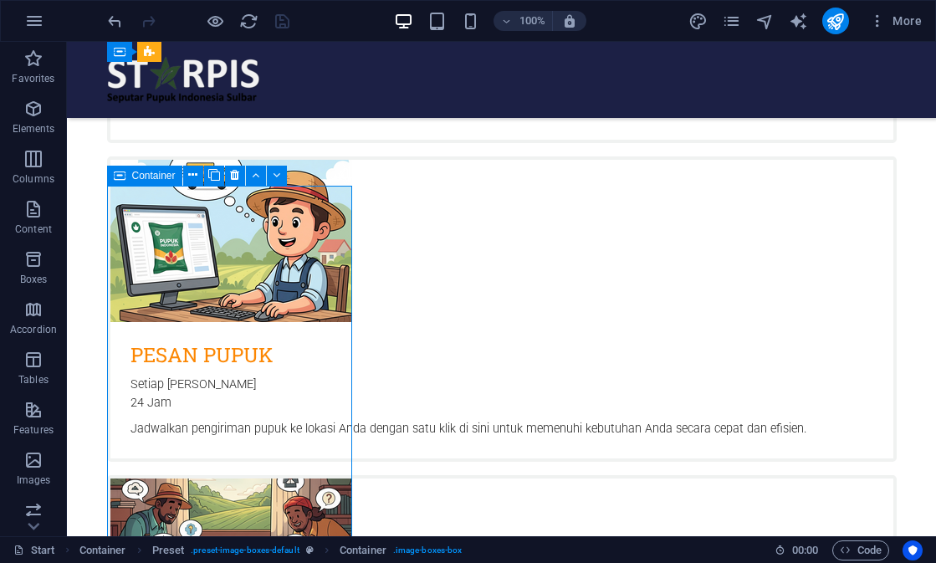
click at [124, 173] on icon at bounding box center [120, 176] width 12 height 20
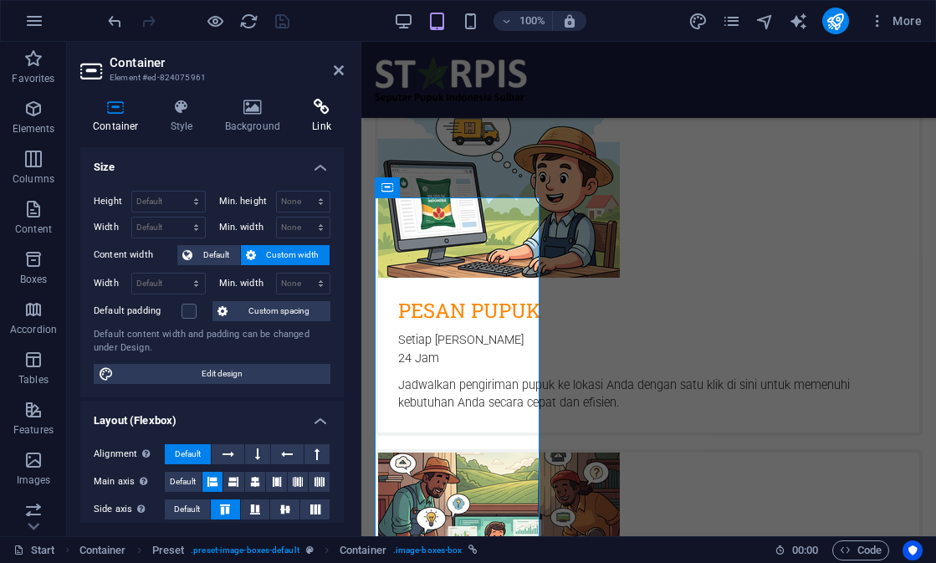
click at [306, 122] on h4 "Link" at bounding box center [322, 116] width 44 height 35
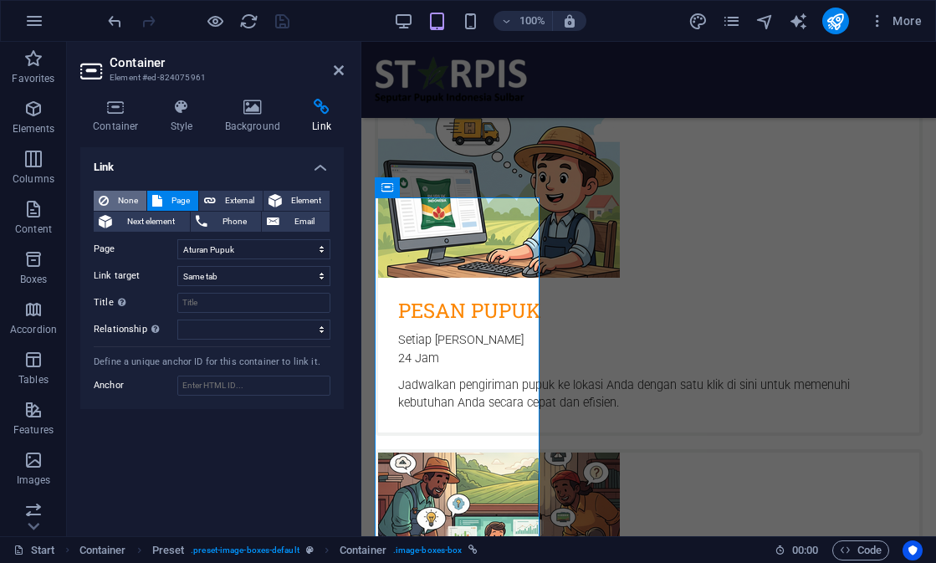
click at [124, 203] on span "None" at bounding box center [128, 201] width 28 height 20
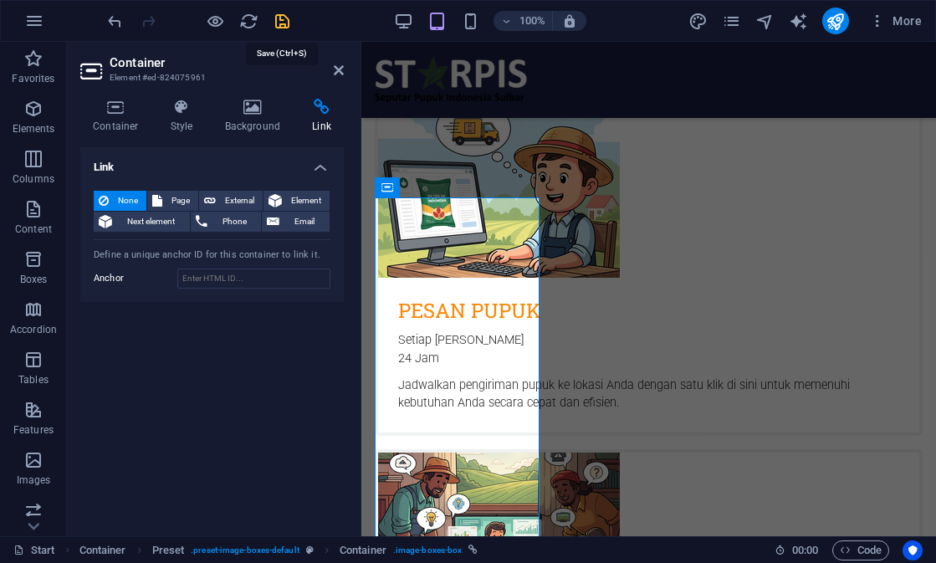
click at [279, 25] on icon "save" at bounding box center [282, 21] width 19 height 19
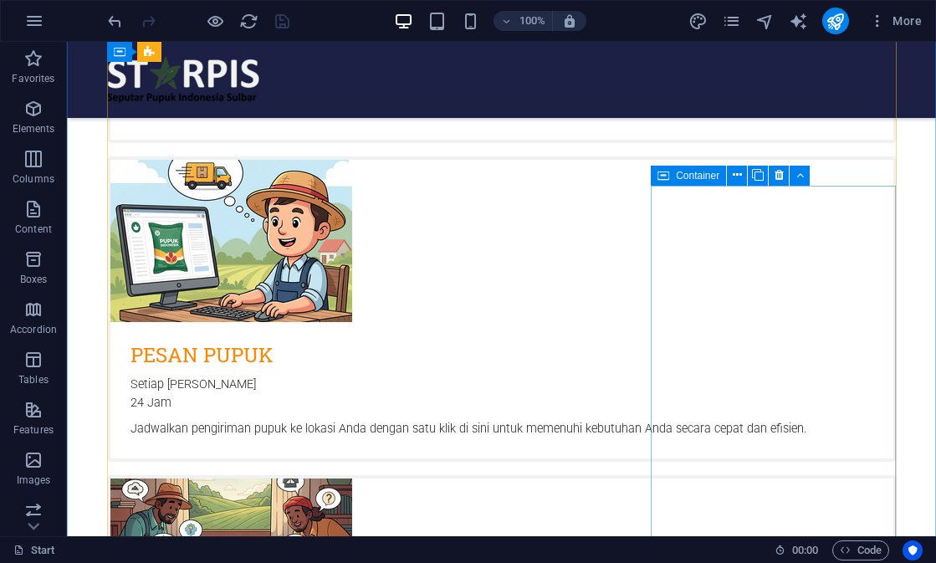
click at [669, 175] on icon at bounding box center [664, 176] width 12 height 20
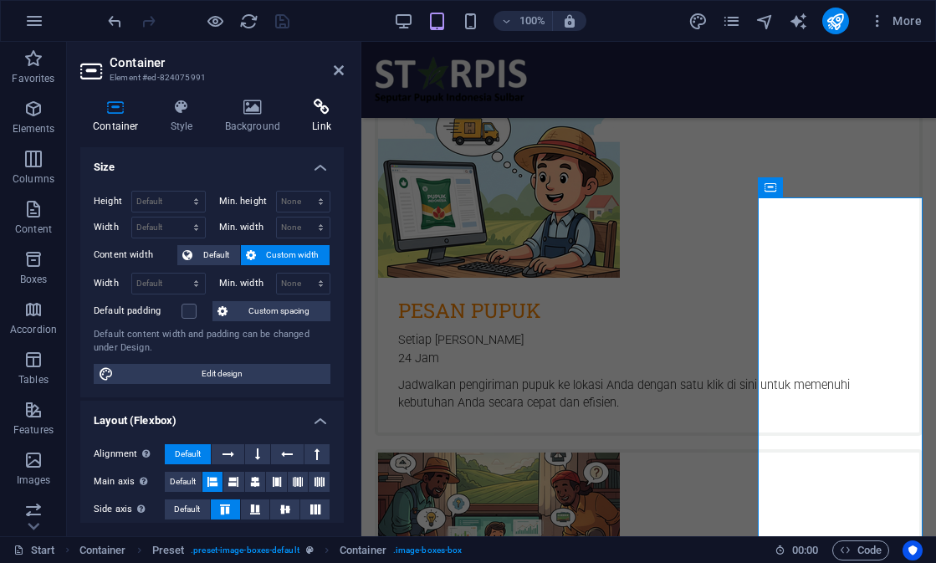
click at [330, 105] on icon at bounding box center [322, 107] width 44 height 17
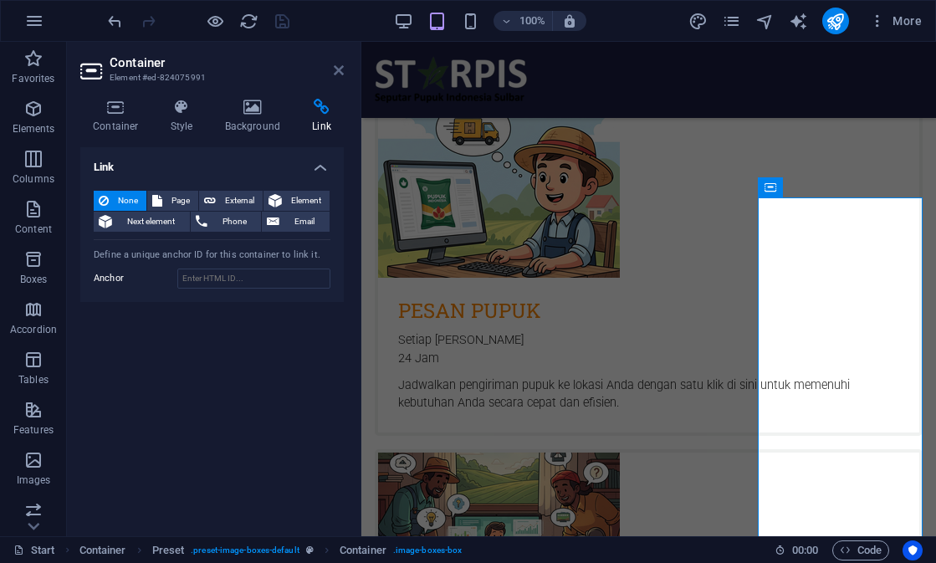
click at [335, 68] on icon at bounding box center [339, 70] width 10 height 13
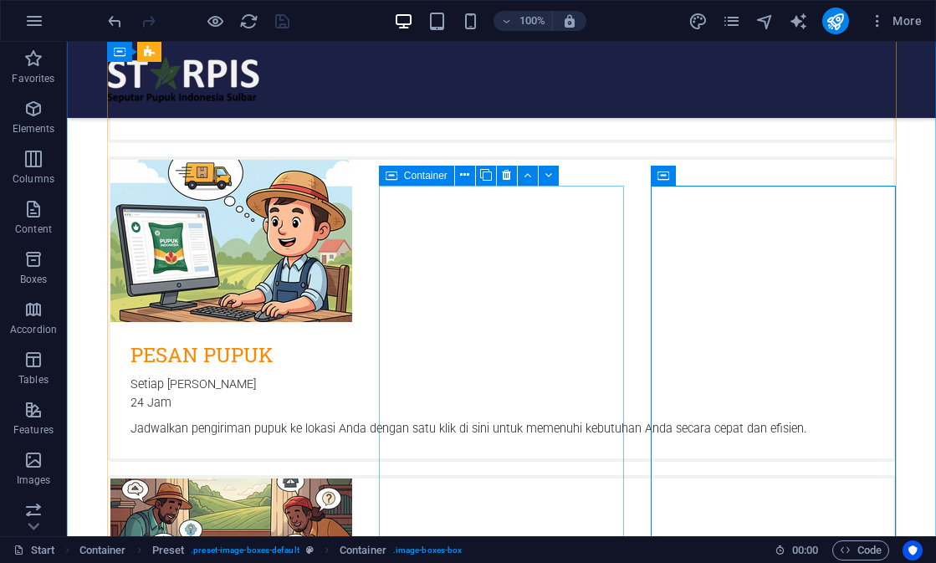
click at [397, 171] on div "Container" at bounding box center [416, 176] width 75 height 20
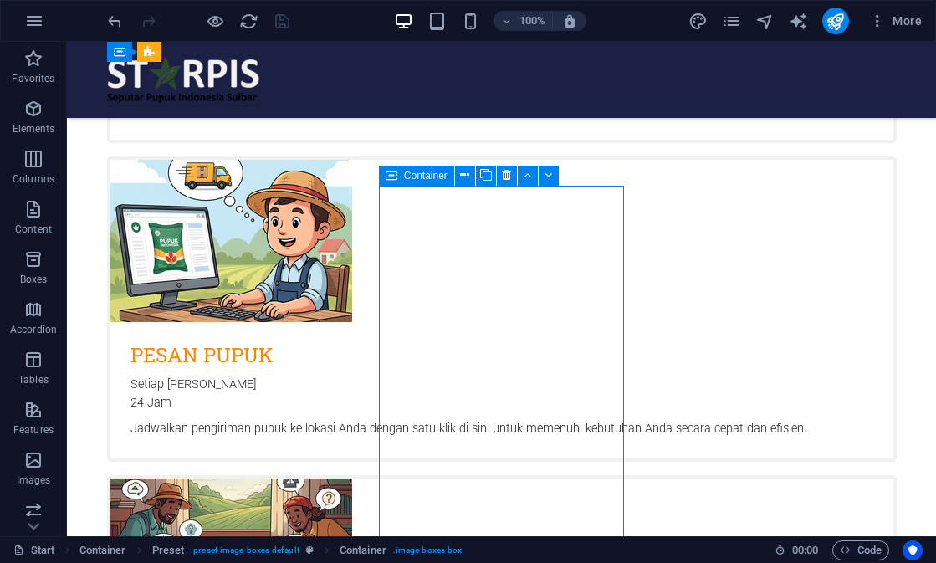
click at [397, 171] on div "Container" at bounding box center [416, 176] width 75 height 20
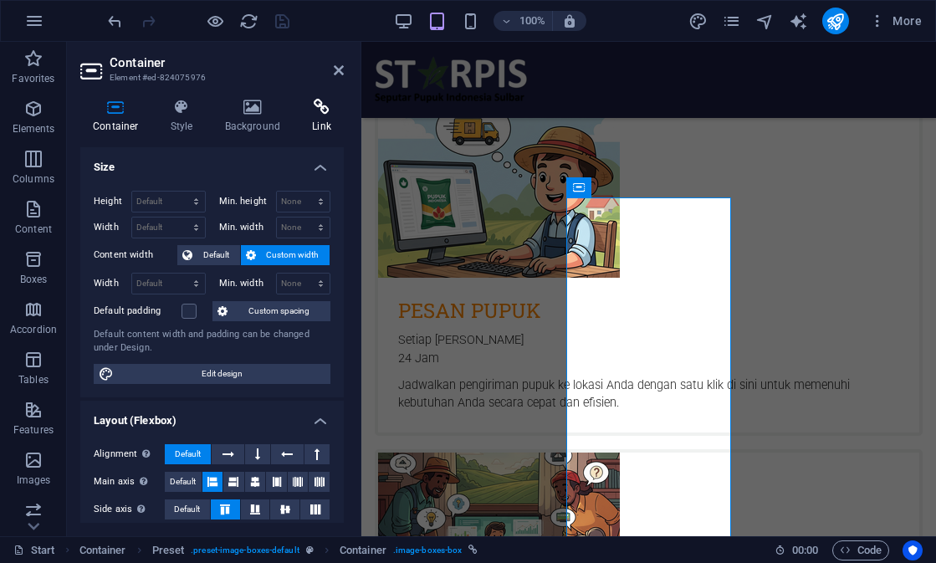
click at [331, 110] on icon at bounding box center [322, 107] width 44 height 17
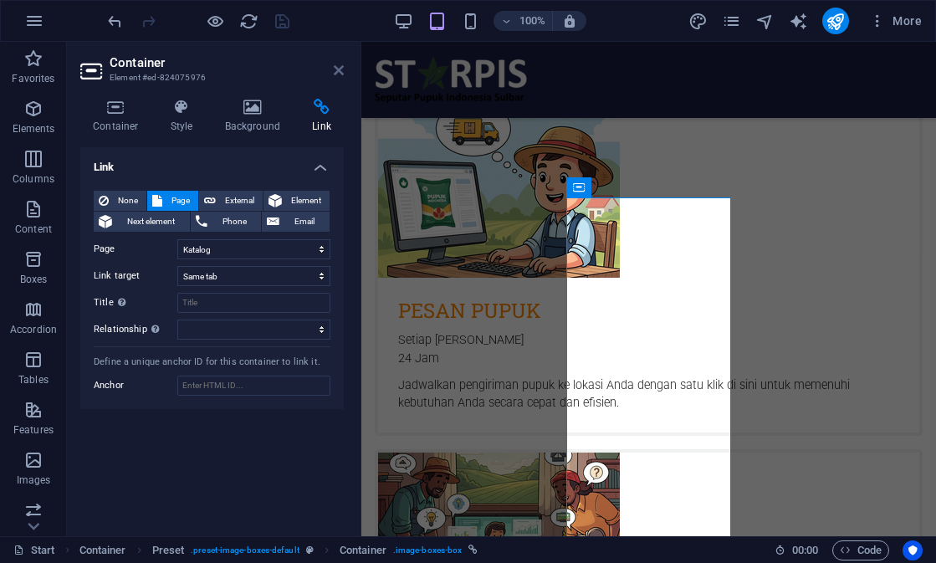
click at [339, 76] on icon at bounding box center [339, 70] width 10 height 13
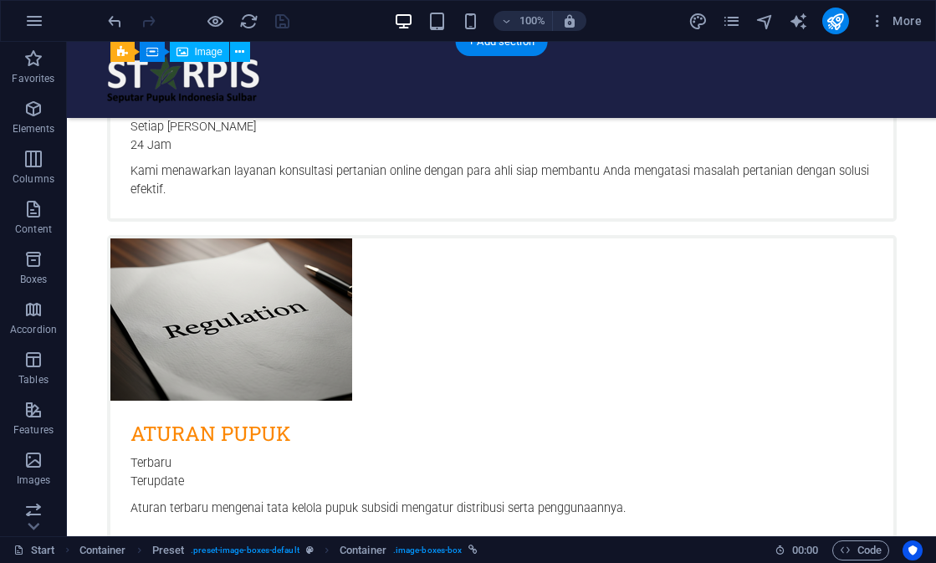
scroll to position [1504, 0]
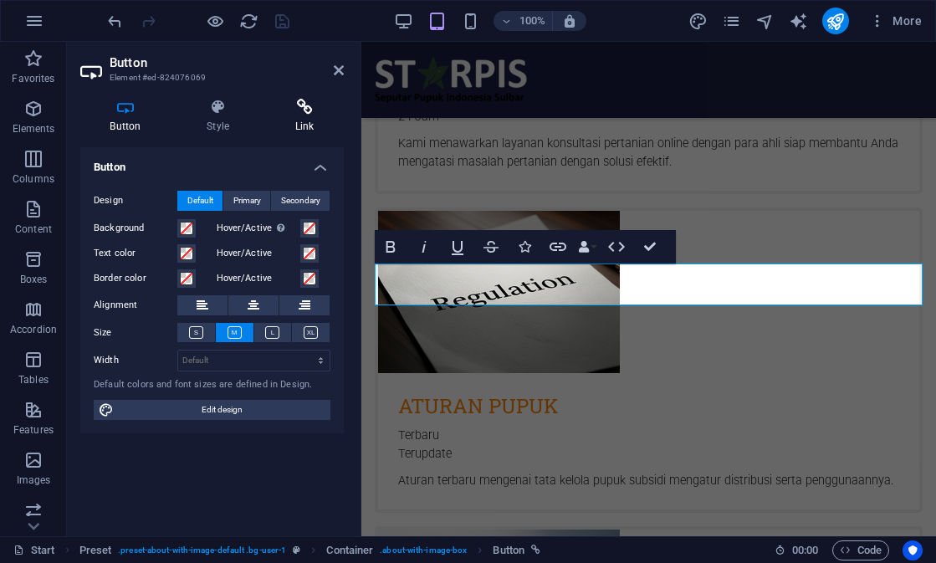
click at [290, 118] on h4 "Link" at bounding box center [304, 116] width 79 height 35
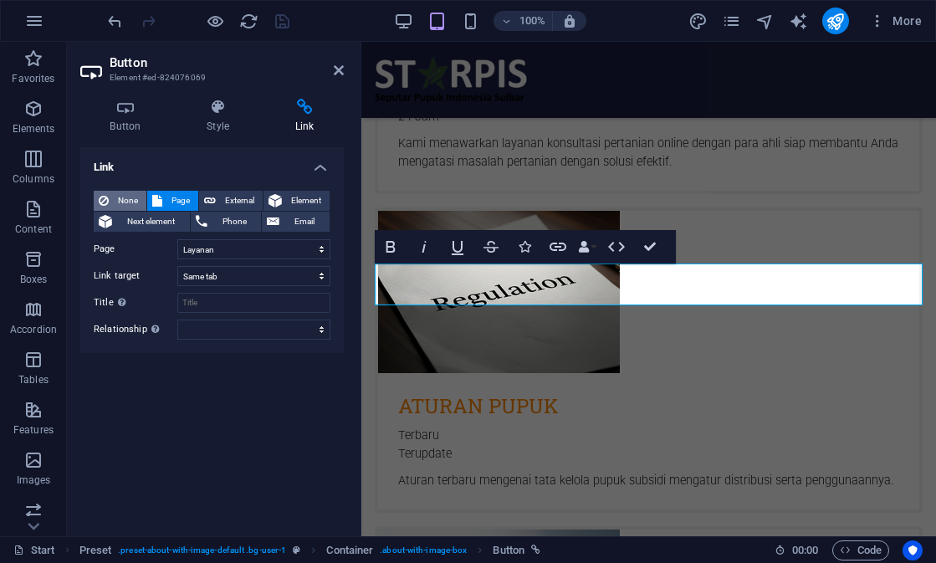
click at [117, 204] on span "None" at bounding box center [128, 201] width 28 height 20
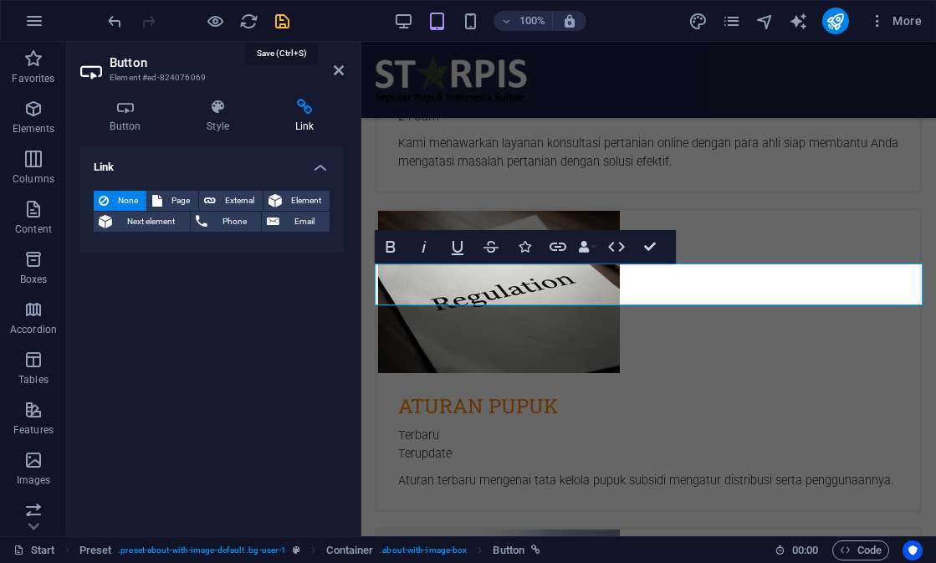
click at [283, 30] on icon "save" at bounding box center [282, 21] width 19 height 19
checkbox input "false"
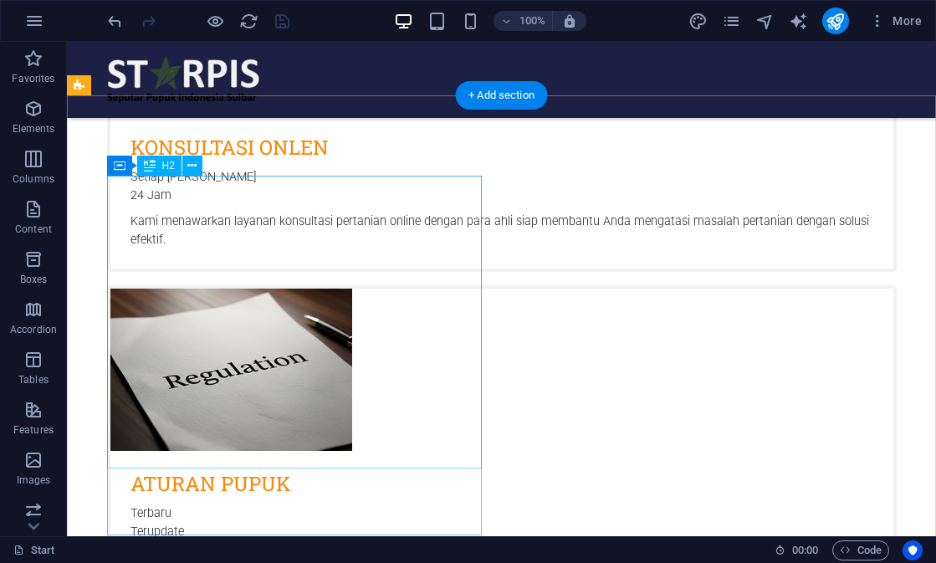
scroll to position [1449, 0]
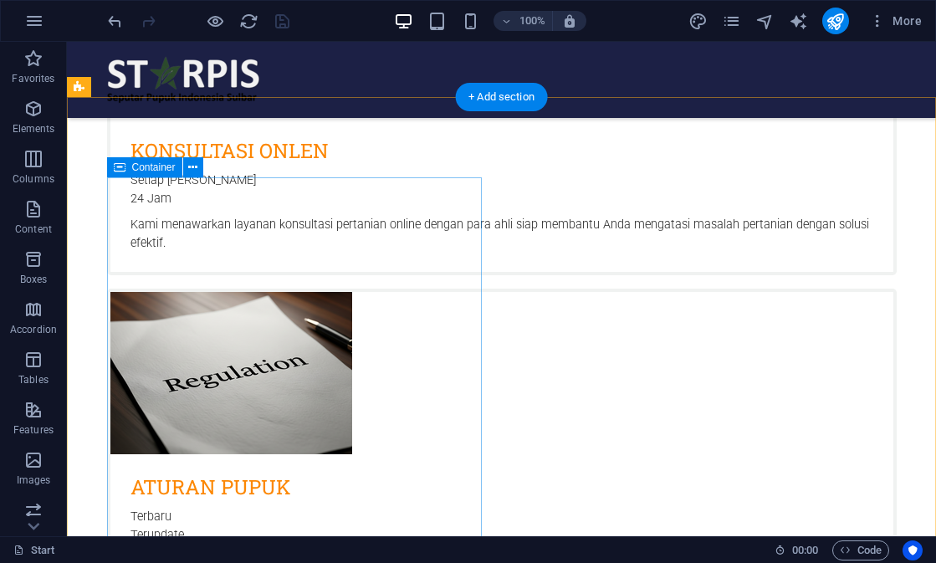
click at [119, 167] on icon at bounding box center [120, 167] width 12 height 20
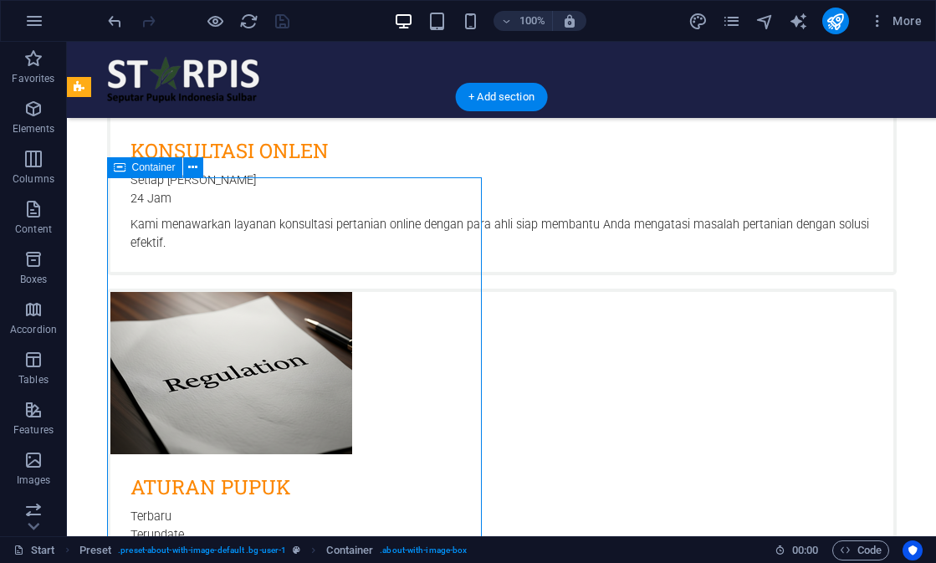
click at [119, 167] on icon at bounding box center [120, 167] width 12 height 20
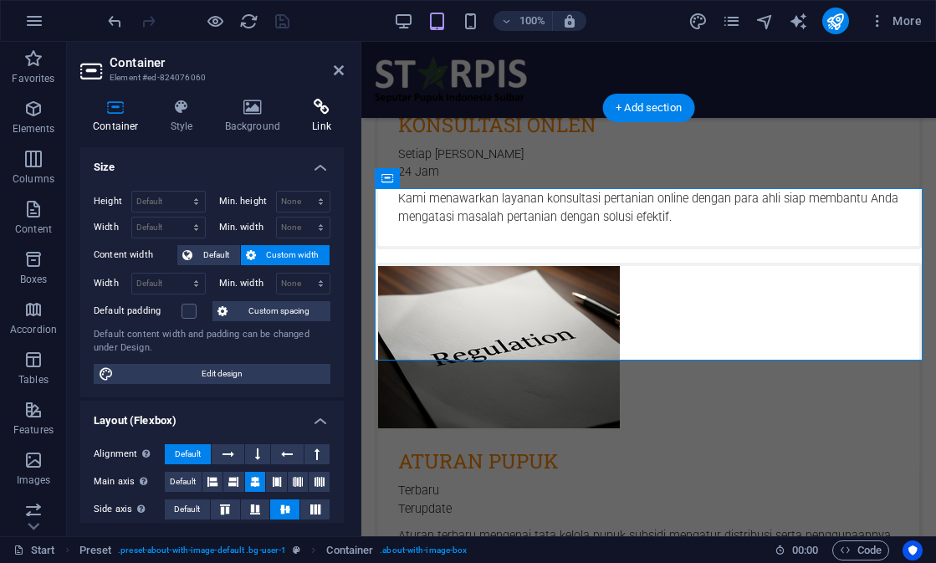
click at [304, 120] on h4 "Link" at bounding box center [322, 116] width 44 height 35
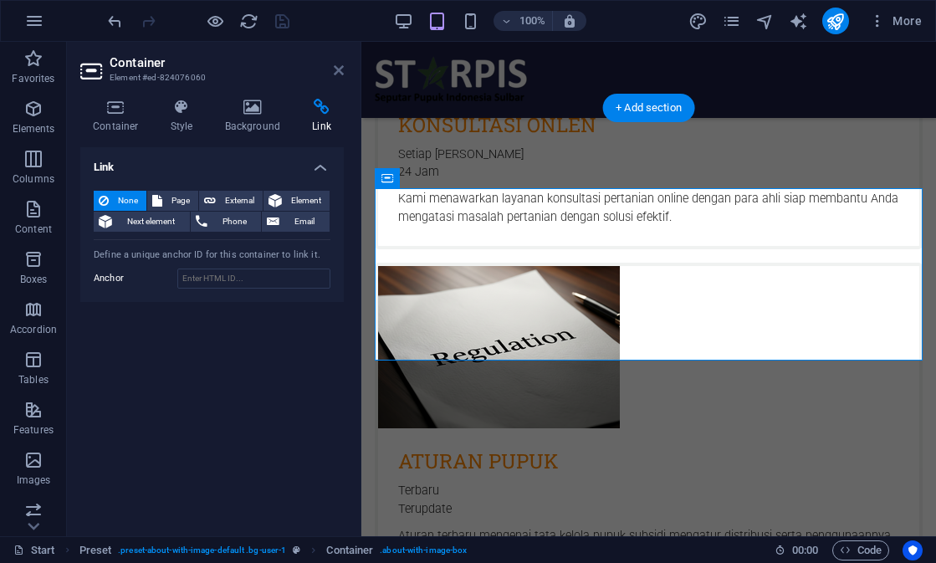
click at [339, 70] on icon at bounding box center [339, 70] width 10 height 13
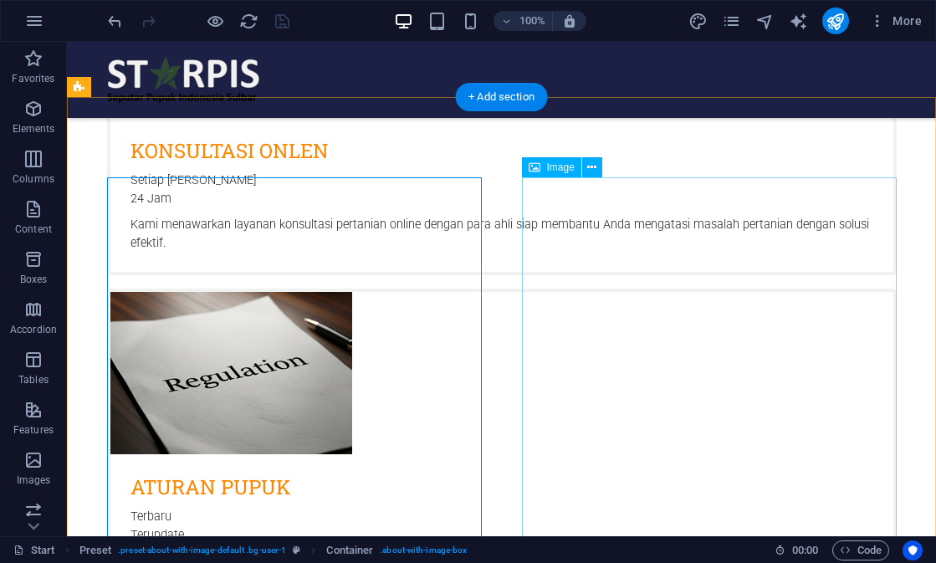
click at [551, 166] on span "Image" at bounding box center [561, 167] width 28 height 10
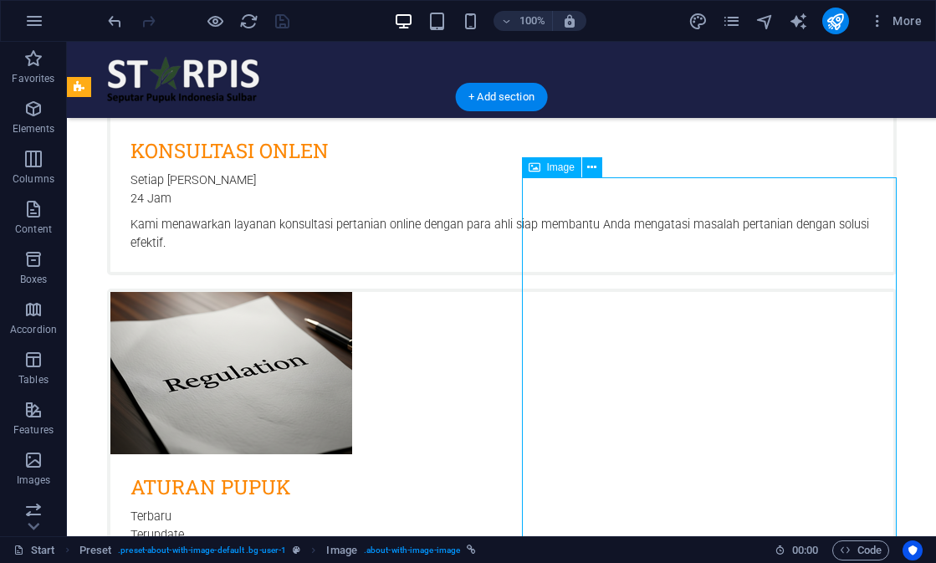
click at [551, 166] on span "Image" at bounding box center [561, 167] width 28 height 10
select select "%"
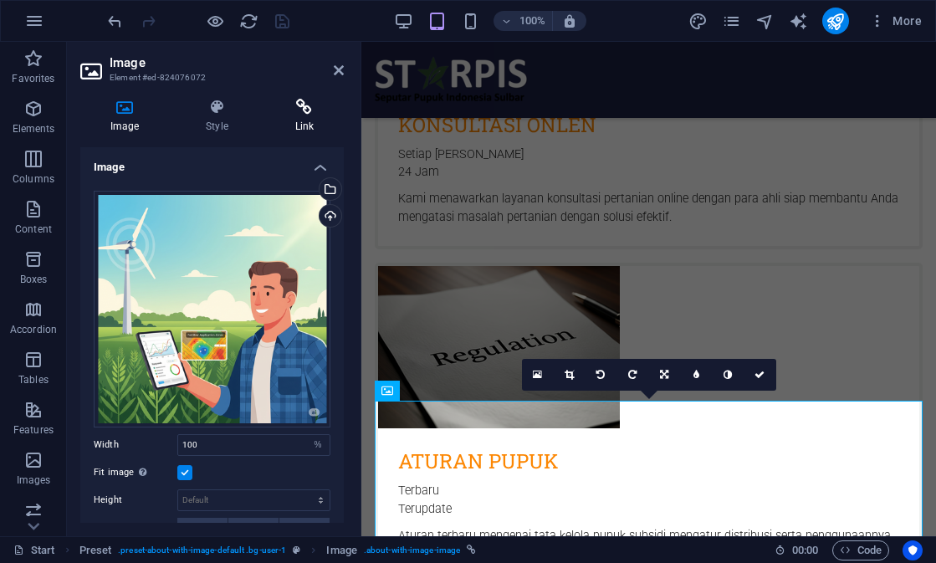
click at [292, 112] on icon at bounding box center [304, 107] width 79 height 17
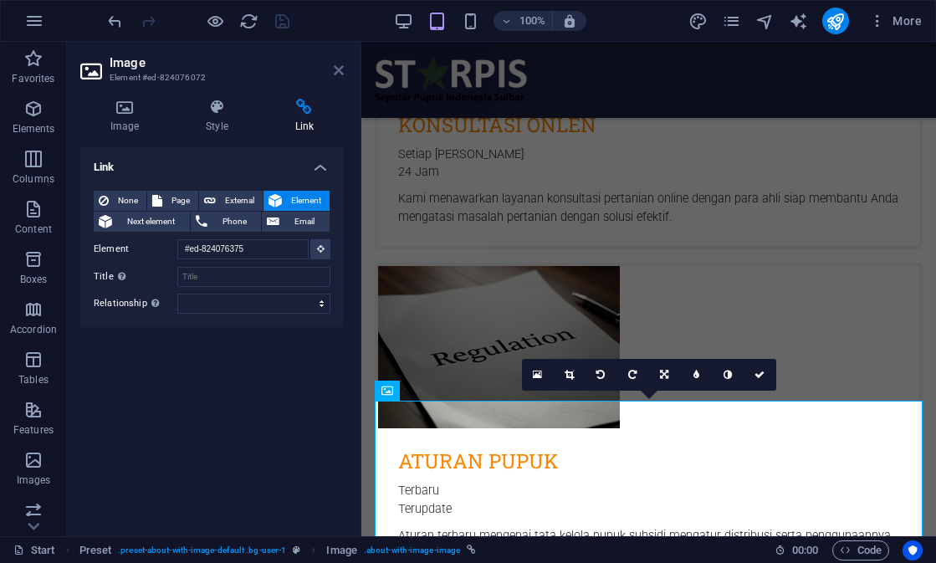
click at [338, 73] on icon at bounding box center [339, 70] width 10 height 13
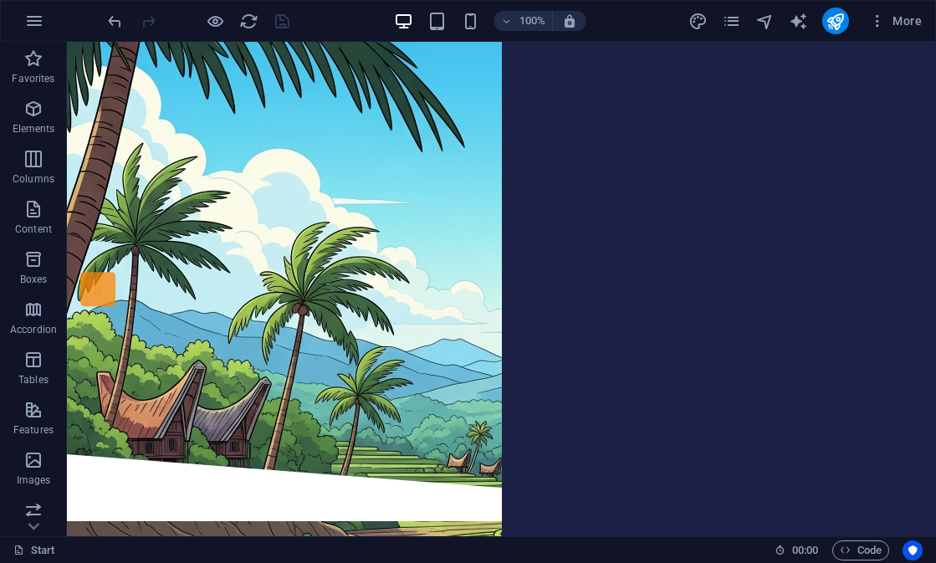
scroll to position [0, 0]
click at [734, 22] on icon "pages" at bounding box center [731, 21] width 19 height 19
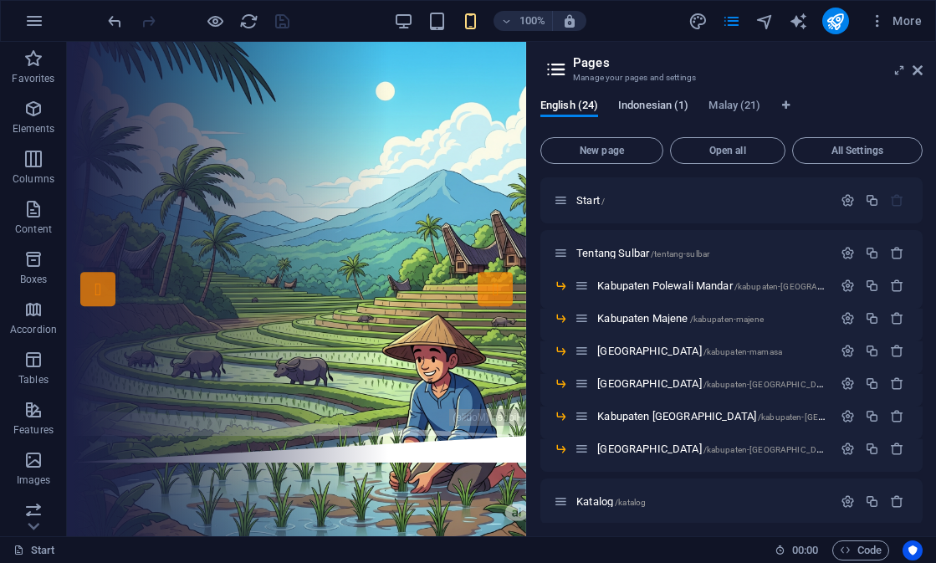
click at [658, 107] on span "Indonesian (1)" at bounding box center [653, 106] width 70 height 23
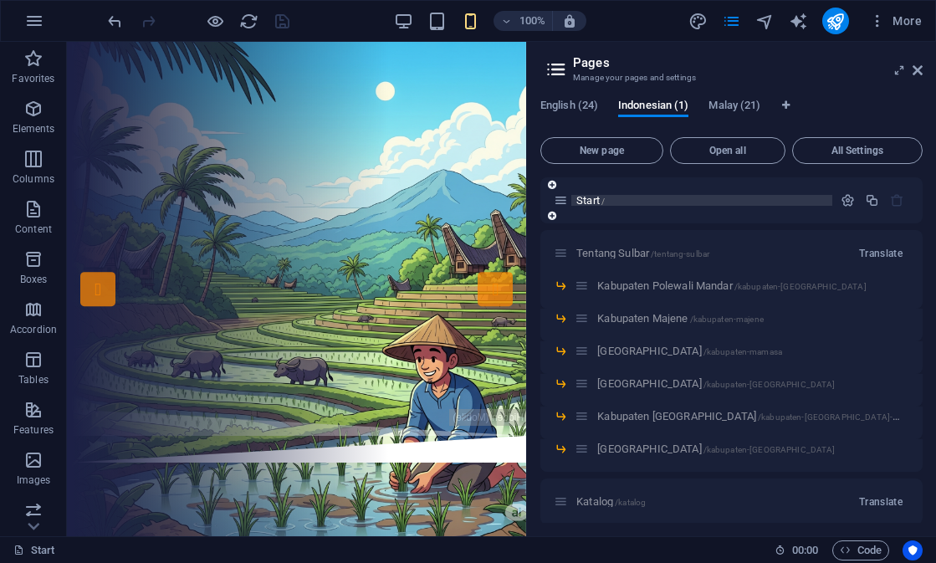
click at [594, 202] on span "Start /" at bounding box center [590, 200] width 28 height 13
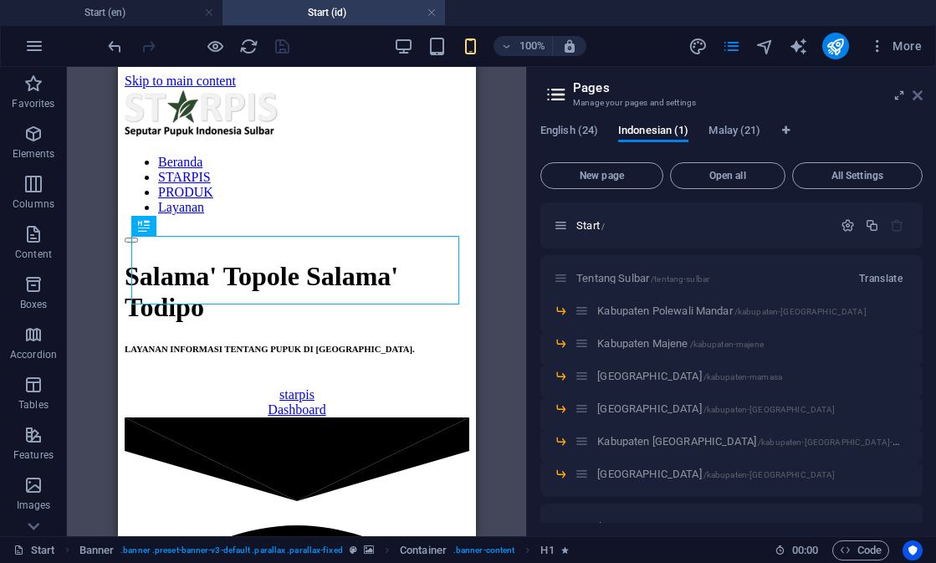
click at [920, 95] on icon at bounding box center [918, 95] width 10 height 13
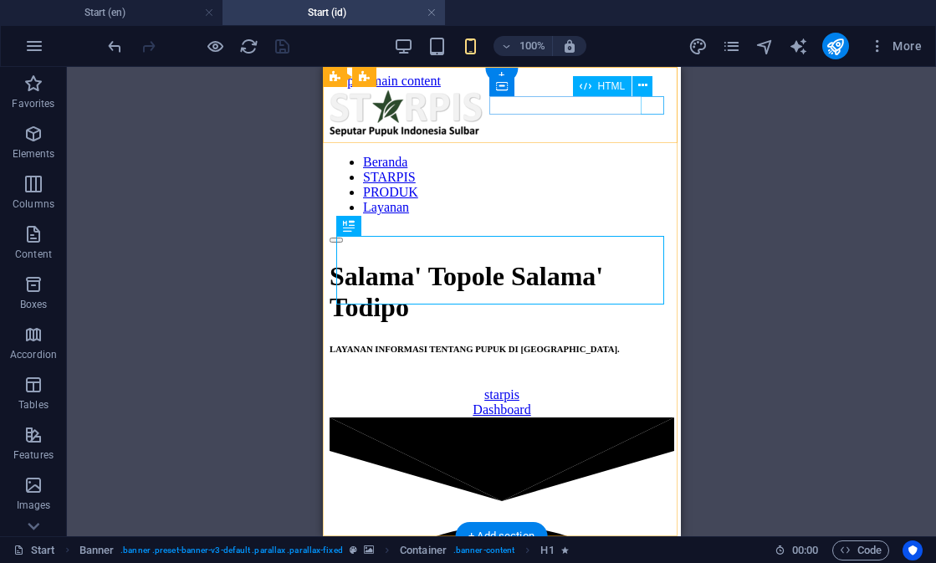
click at [648, 228] on div at bounding box center [501, 235] width 345 height 15
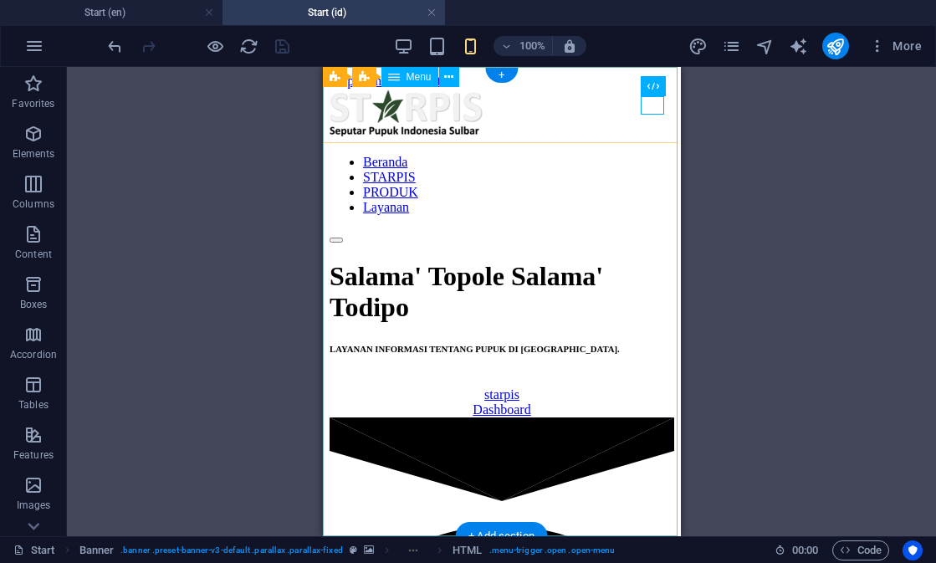
click at [562, 191] on nav "Beranda STARPIS PRODUK Layanan" at bounding box center [501, 185] width 345 height 60
select select
select select "author"
select select "default"
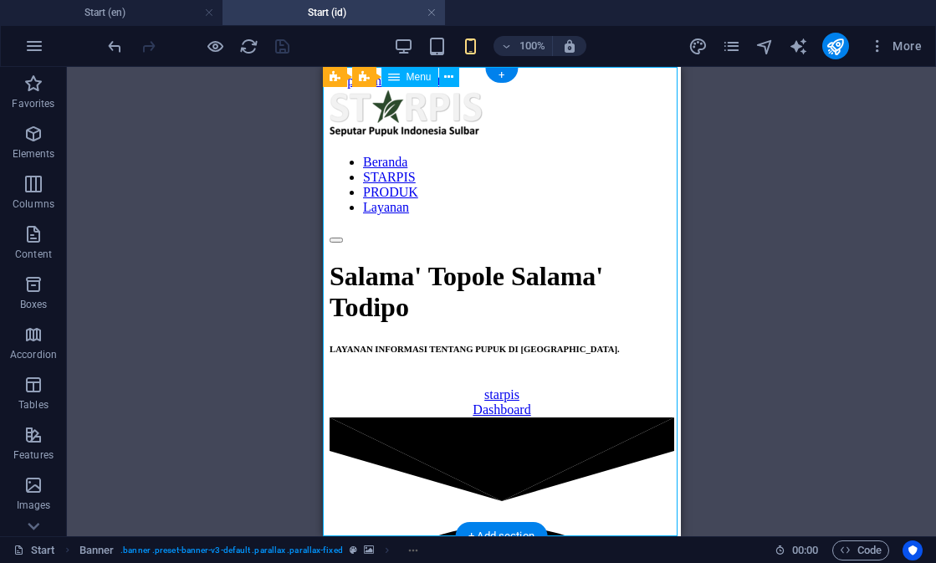
select select "default"
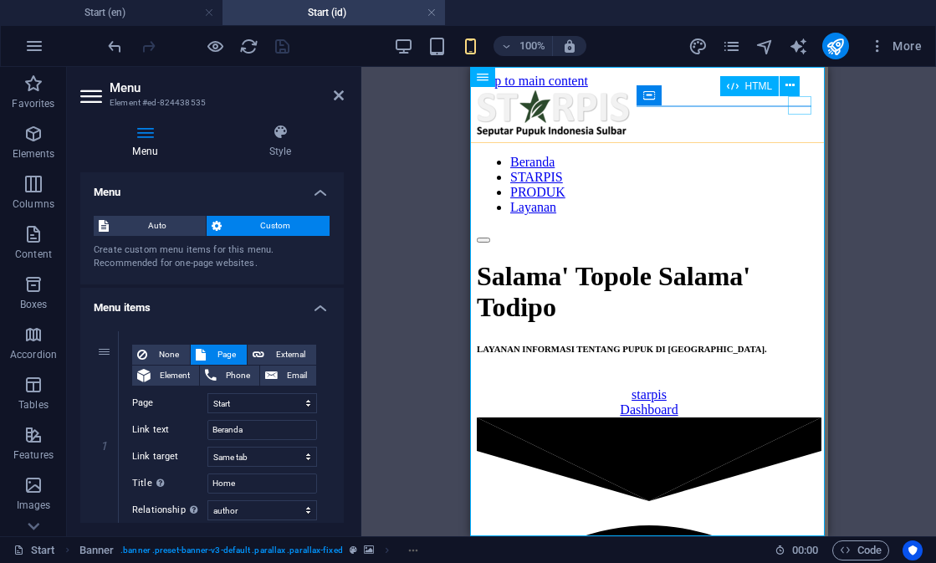
click at [803, 228] on div at bounding box center [648, 235] width 345 height 15
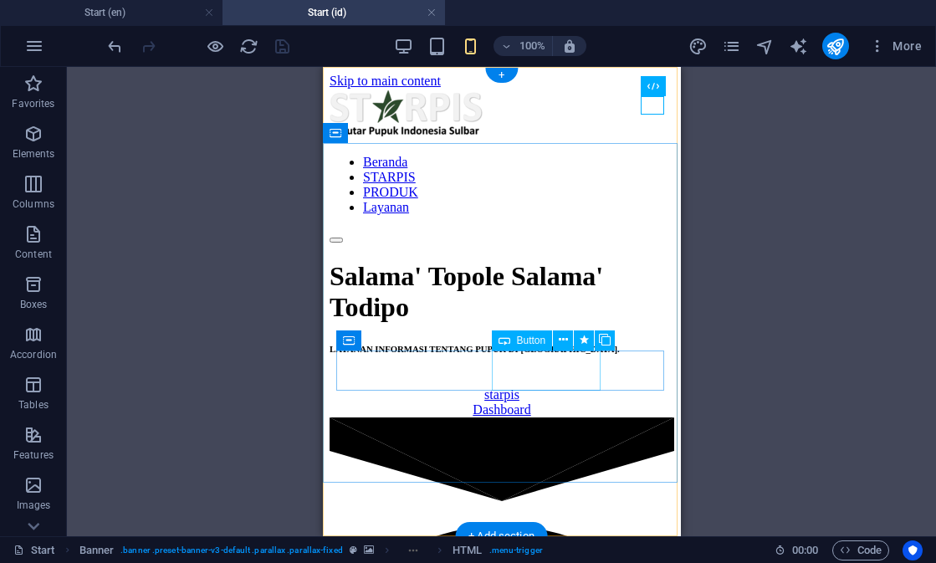
click at [551, 402] on div "Dashboard" at bounding box center [501, 409] width 345 height 15
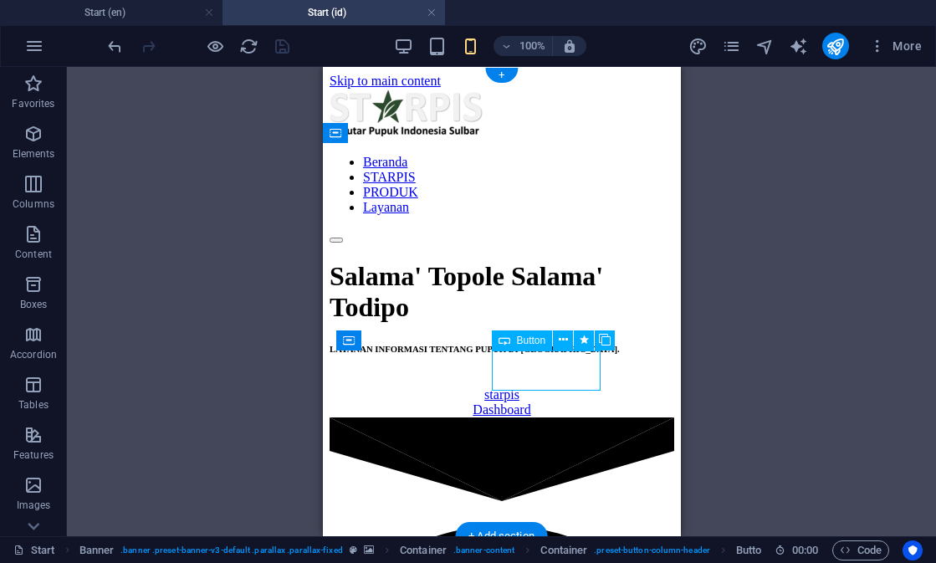
click at [551, 402] on div "Dashboard" at bounding box center [501, 409] width 345 height 15
select select "overlay"
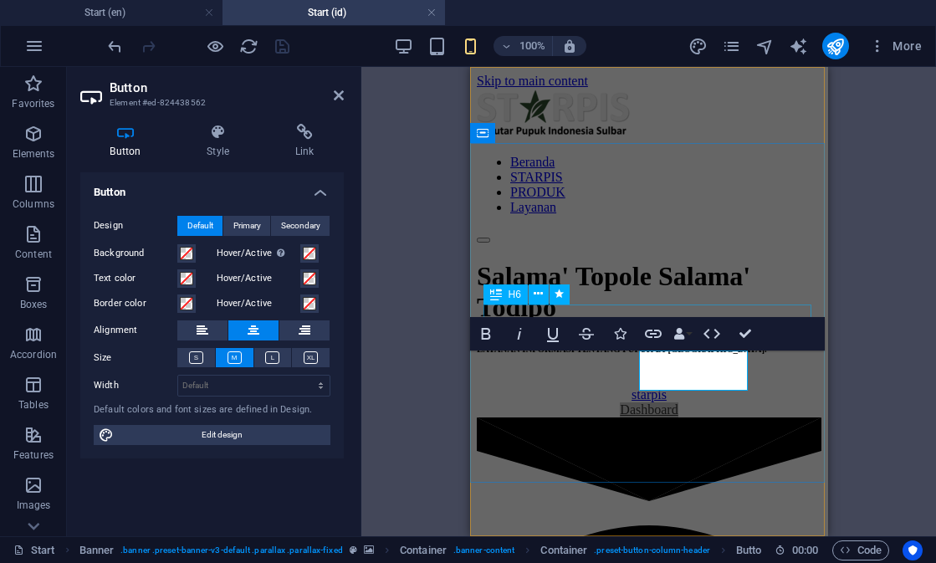
click at [284, 117] on div "Button Style Link Button Design Default Primary Secondary Background Hover/Acti…" at bounding box center [212, 323] width 290 height 426
click at [299, 143] on h4 "Link" at bounding box center [304, 141] width 79 height 35
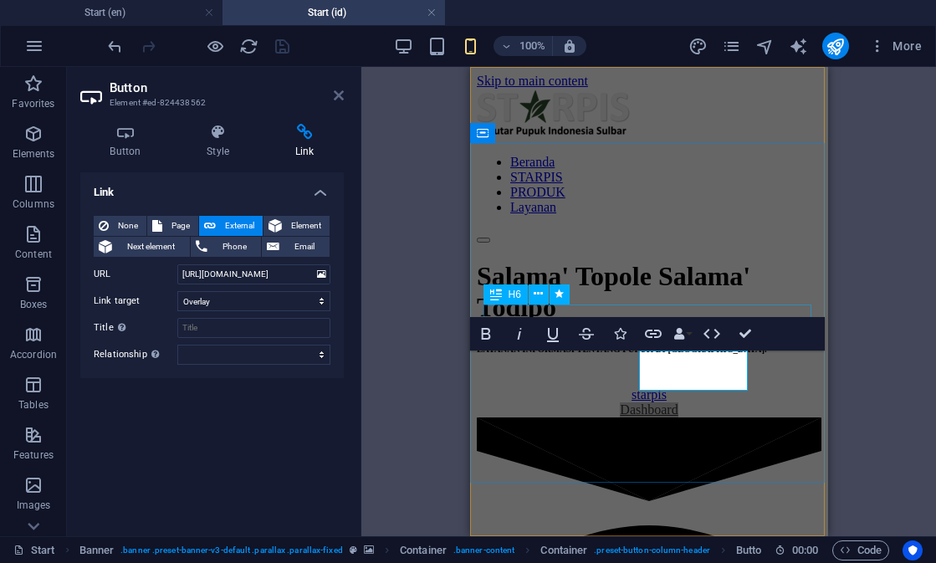
click at [338, 95] on icon at bounding box center [339, 95] width 10 height 13
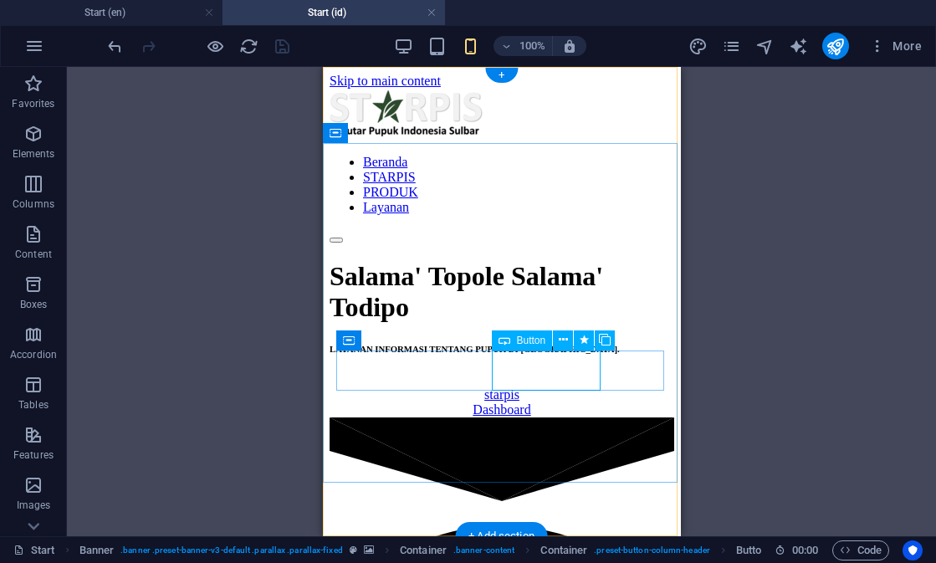
click at [541, 402] on div "Dashboard" at bounding box center [501, 409] width 345 height 15
select select "overlay"
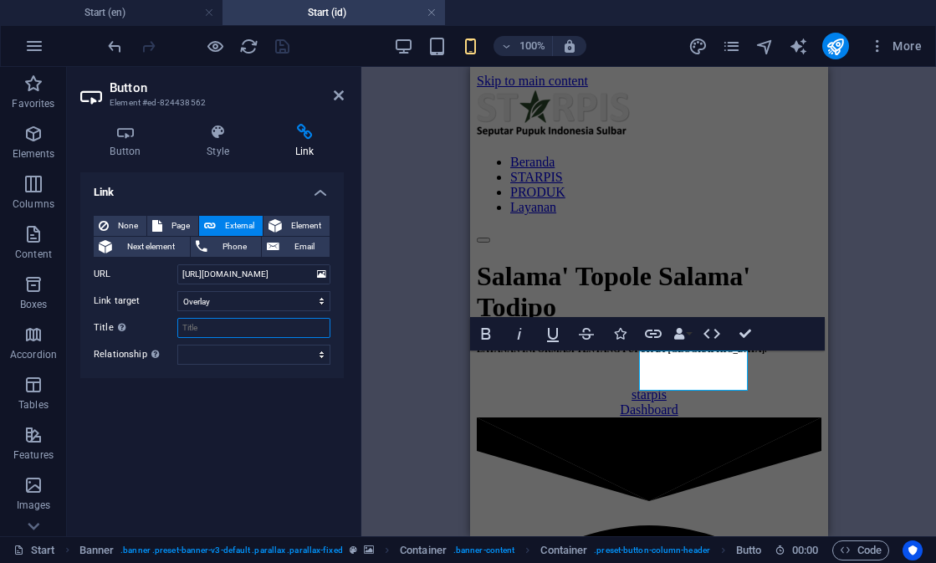
click at [312, 321] on input "Title Additional link description, should not be the same as the link text. The…" at bounding box center [253, 328] width 153 height 20
click at [336, 92] on icon at bounding box center [339, 95] width 10 height 13
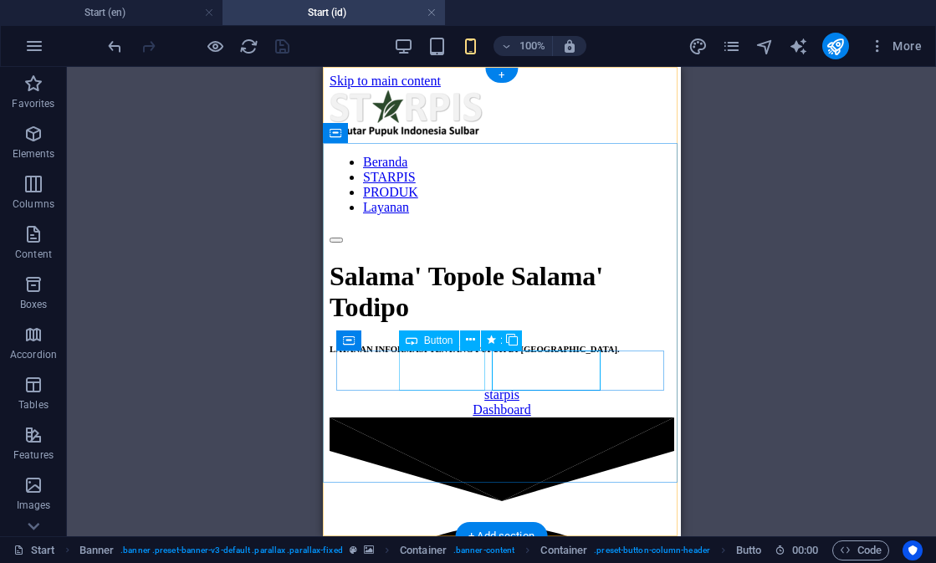
click at [436, 387] on div "starpis" at bounding box center [501, 394] width 345 height 15
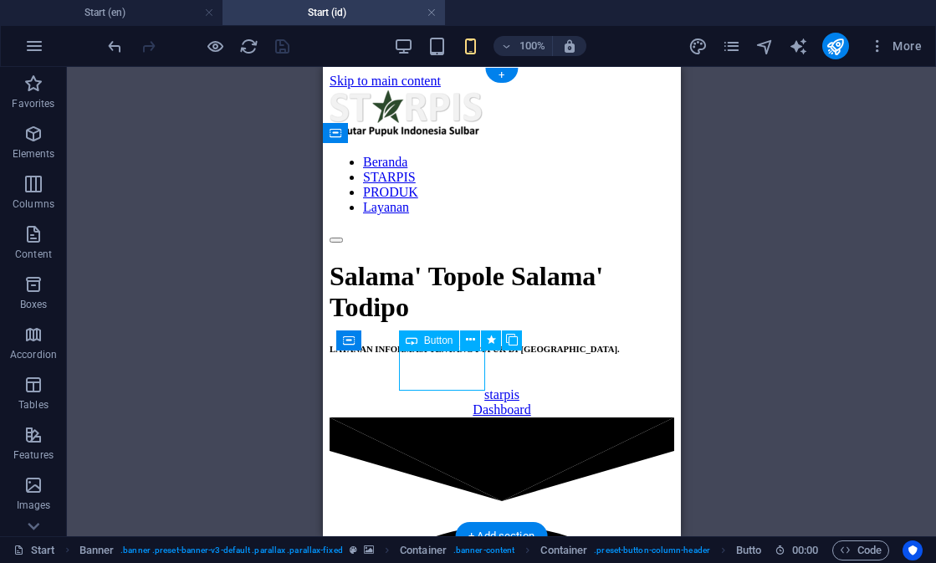
click at [436, 387] on div "starpis" at bounding box center [501, 394] width 345 height 15
select select "1"
select select
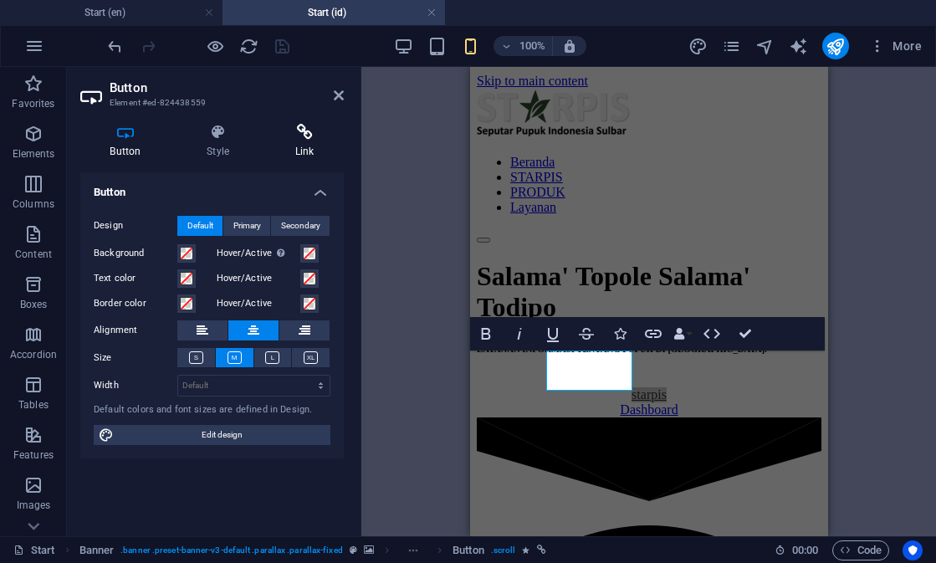
click at [306, 141] on h4 "Link" at bounding box center [304, 141] width 79 height 35
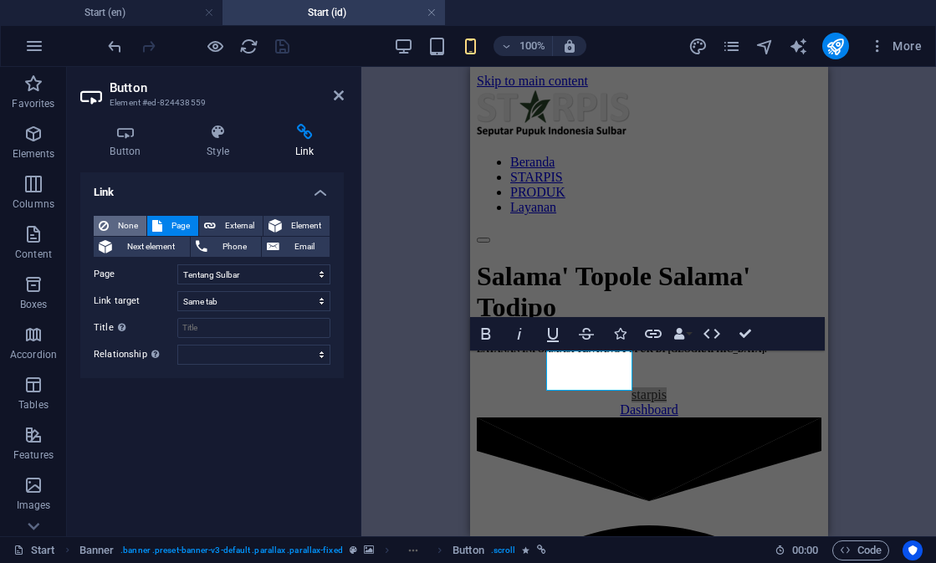
click at [122, 223] on span "None" at bounding box center [128, 226] width 28 height 20
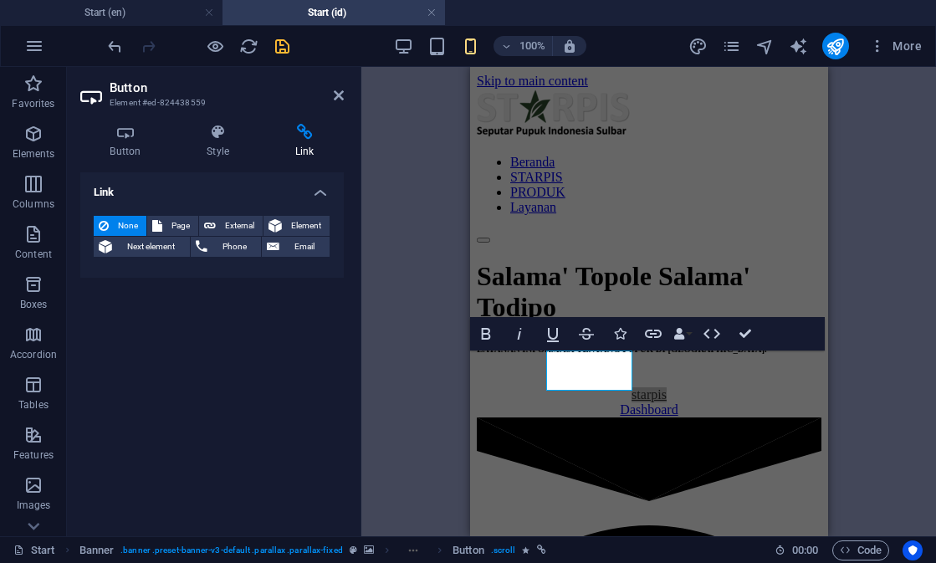
click at [290, 51] on icon "save" at bounding box center [282, 46] width 19 height 19
checkbox input "false"
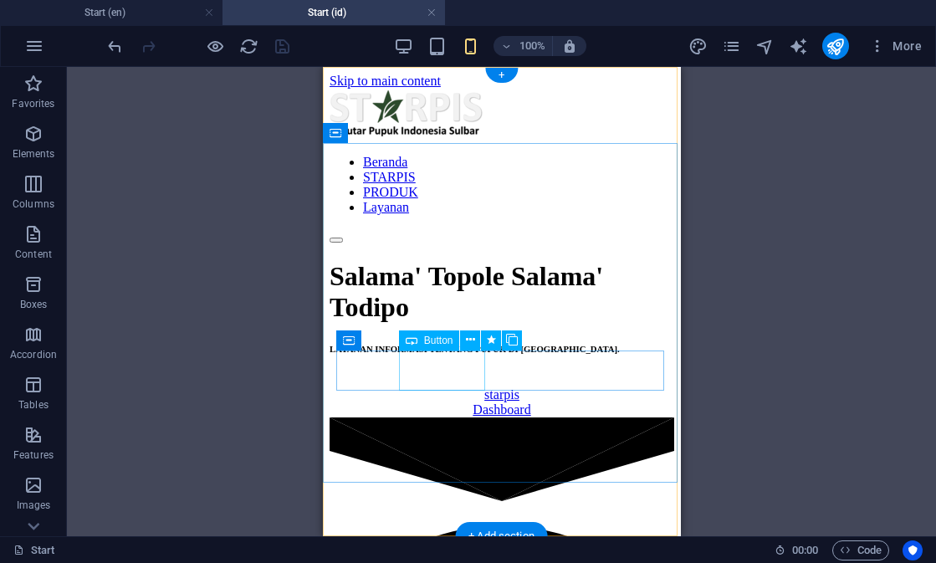
click at [447, 387] on div "starpis" at bounding box center [501, 394] width 345 height 15
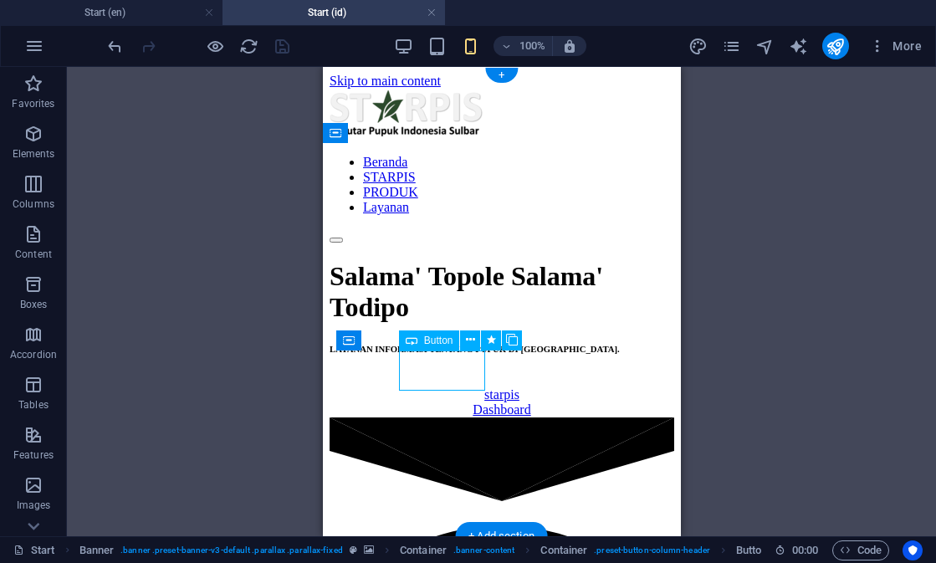
click at [447, 387] on div "starpis" at bounding box center [501, 394] width 345 height 15
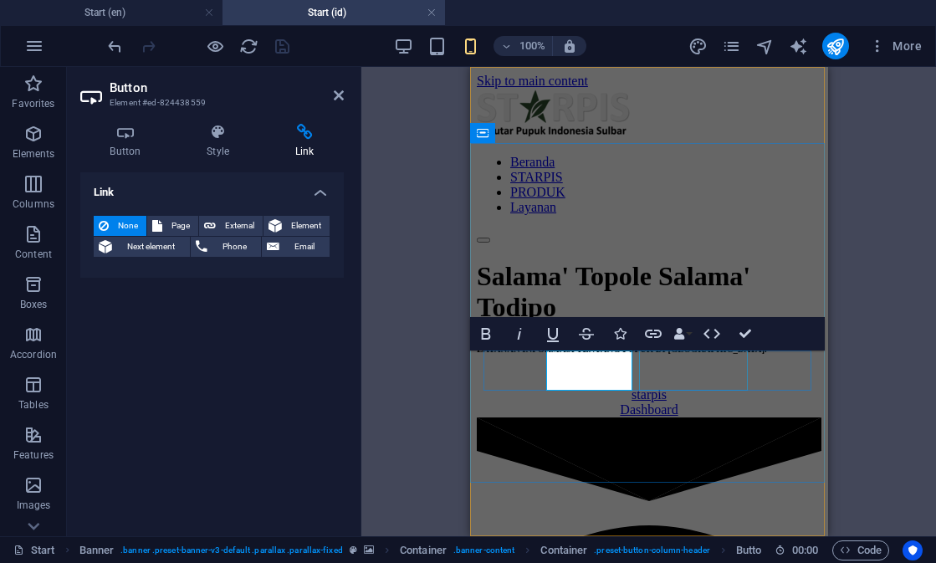
click at [671, 402] on div "Dashboard" at bounding box center [648, 409] width 345 height 15
select select "overlay"
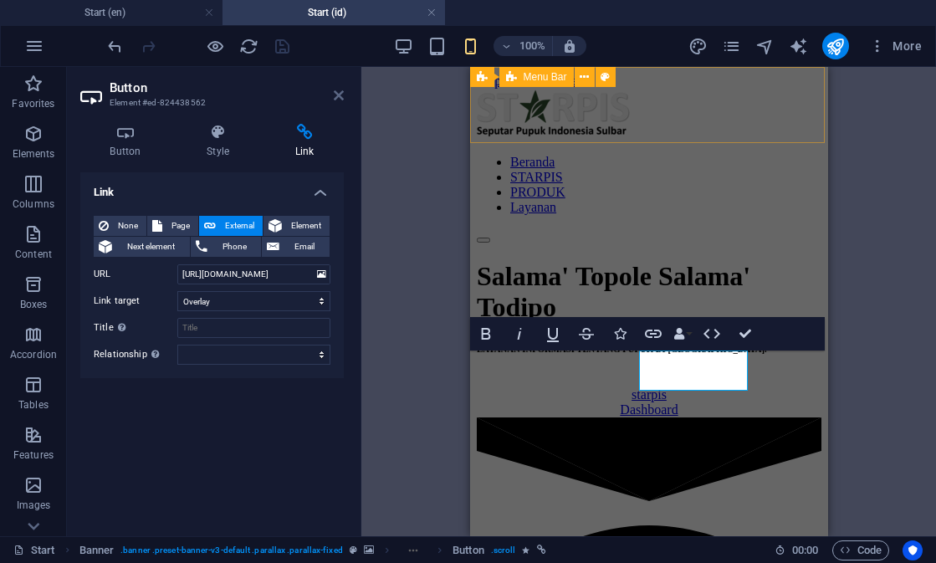
click at [336, 94] on icon at bounding box center [339, 95] width 10 height 13
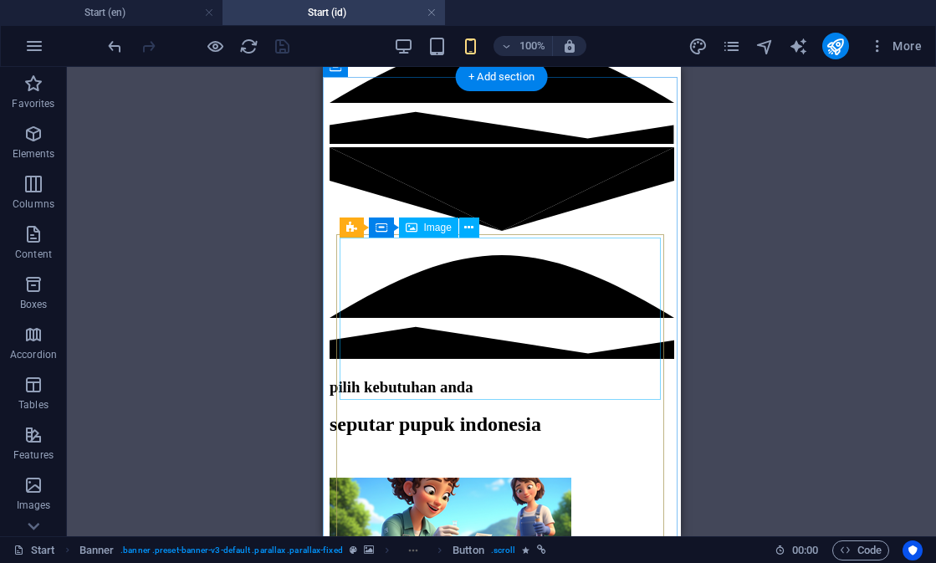
scroll to position [496, 0]
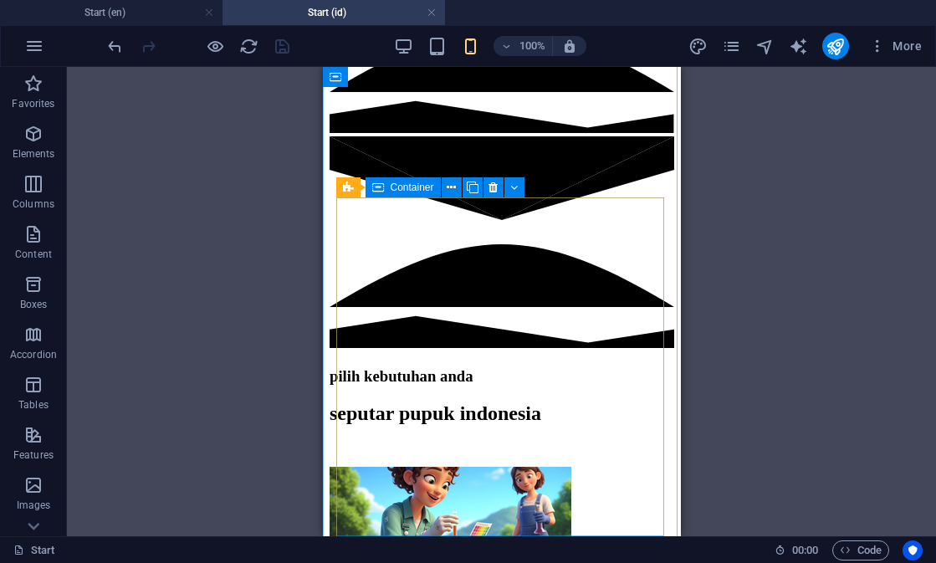
click at [386, 190] on div "Container" at bounding box center [403, 187] width 75 height 20
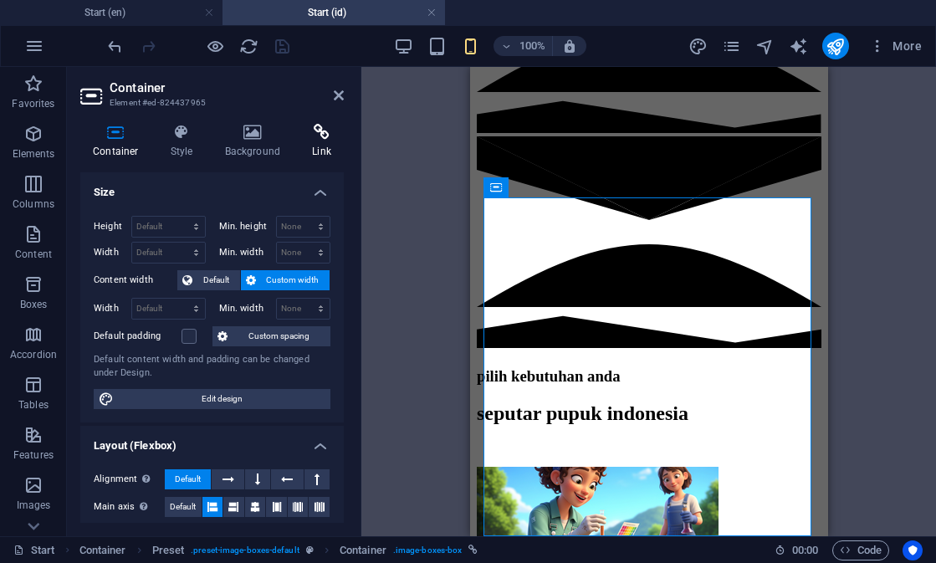
click at [337, 142] on h4 "Link" at bounding box center [322, 141] width 44 height 35
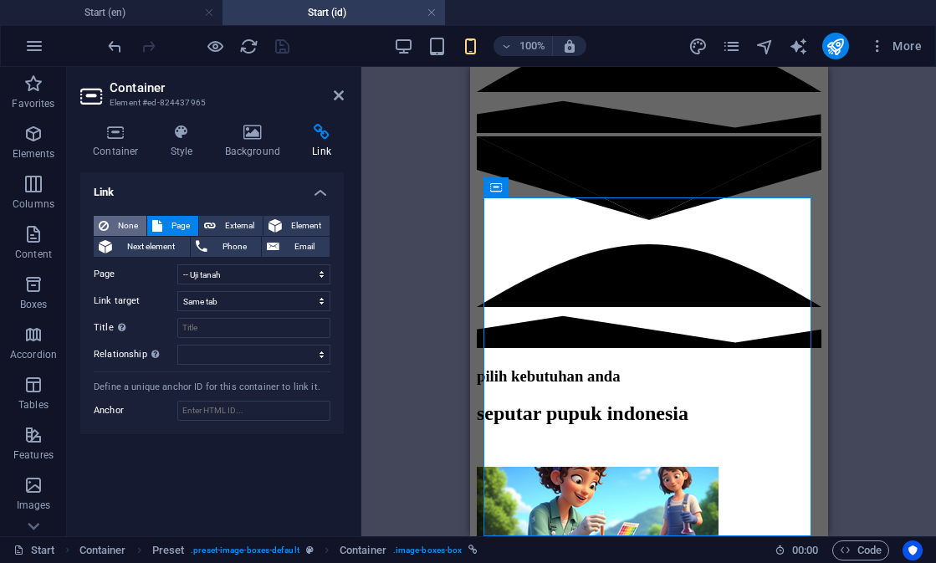
click at [115, 219] on span "None" at bounding box center [128, 226] width 28 height 20
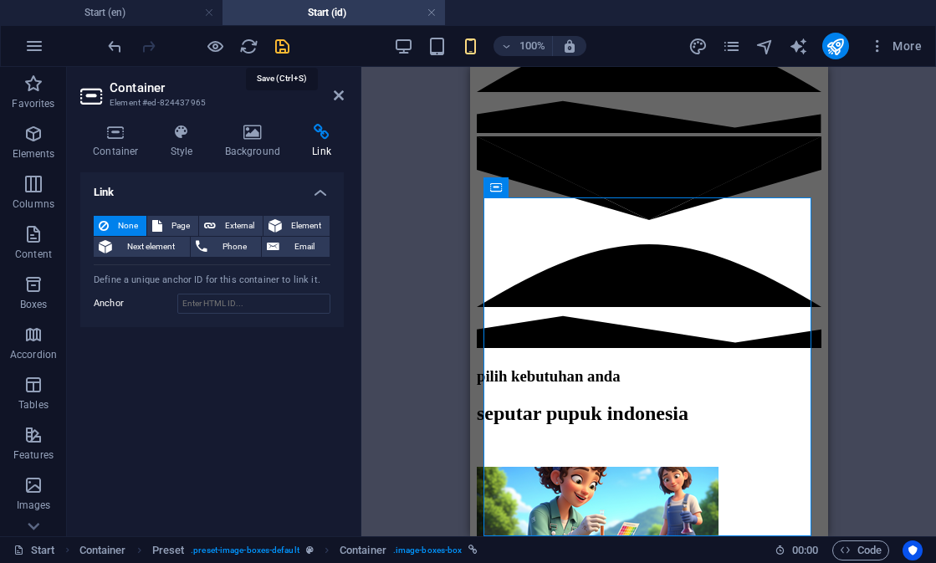
click at [286, 44] on icon "save" at bounding box center [282, 46] width 19 height 19
checkbox input "false"
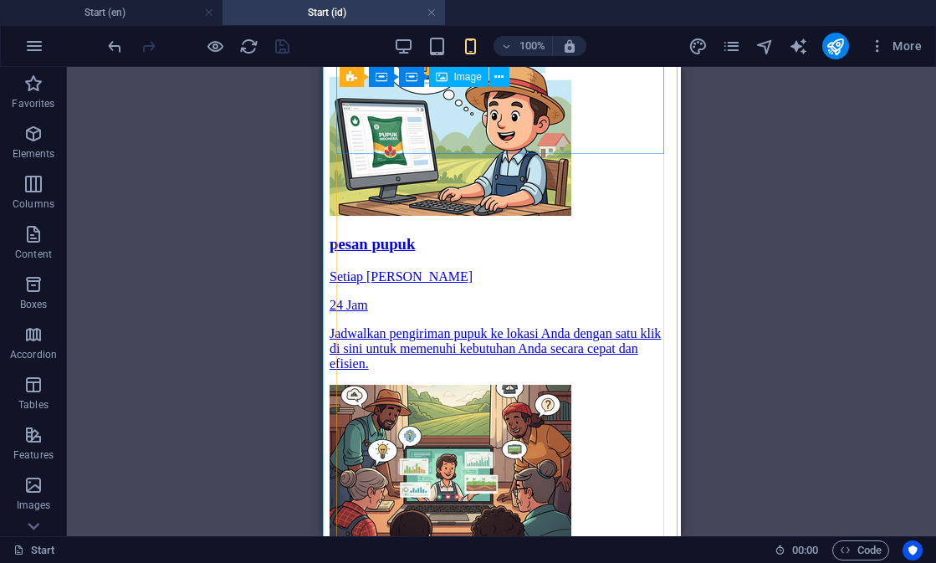
scroll to position [1229, 0]
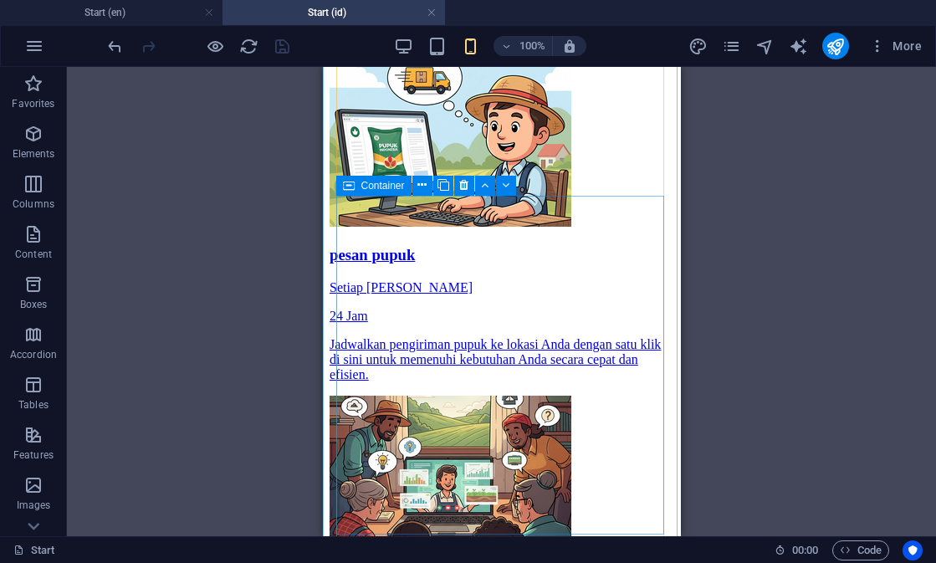
click at [353, 190] on icon at bounding box center [349, 186] width 12 height 20
select select "18"
select select
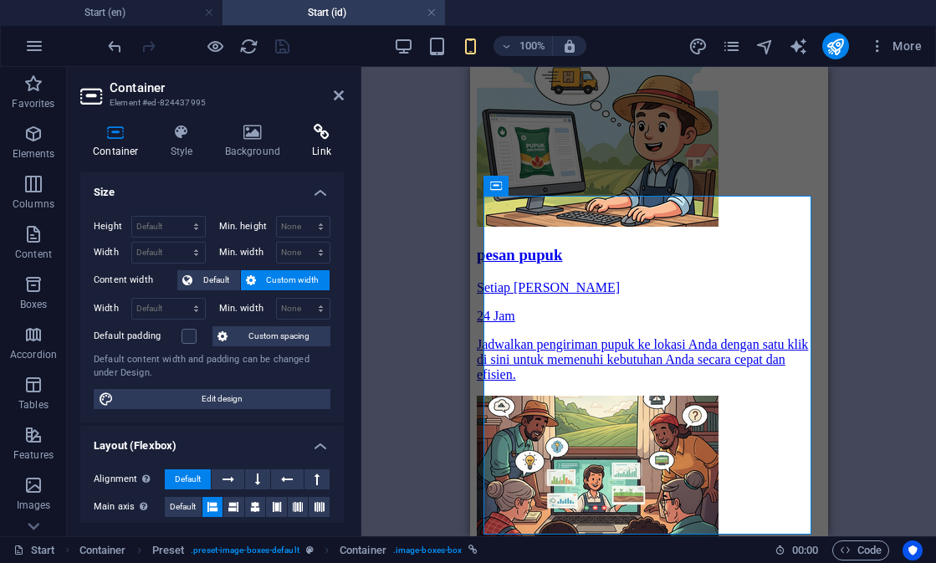
click at [320, 151] on h4 "Link" at bounding box center [322, 141] width 44 height 35
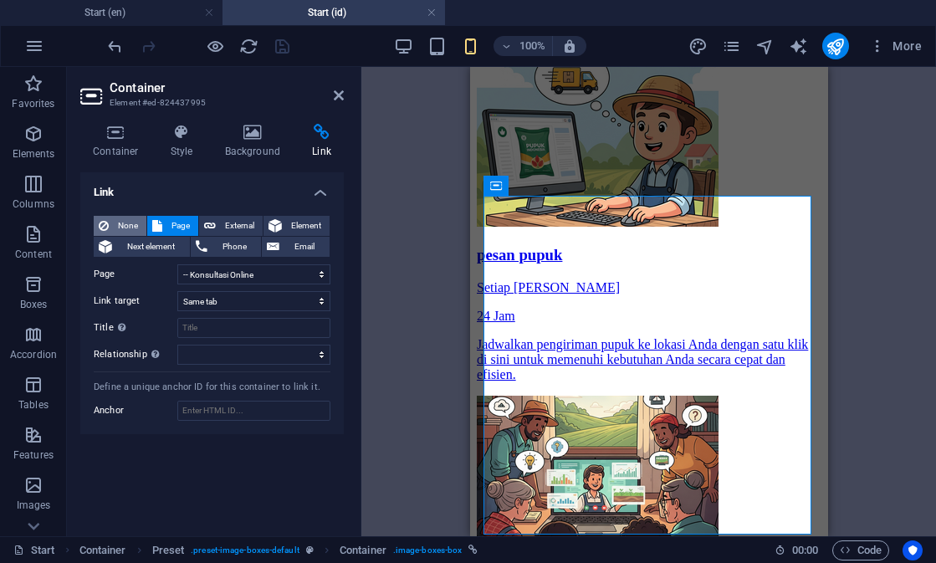
click at [118, 224] on span "None" at bounding box center [128, 226] width 28 height 20
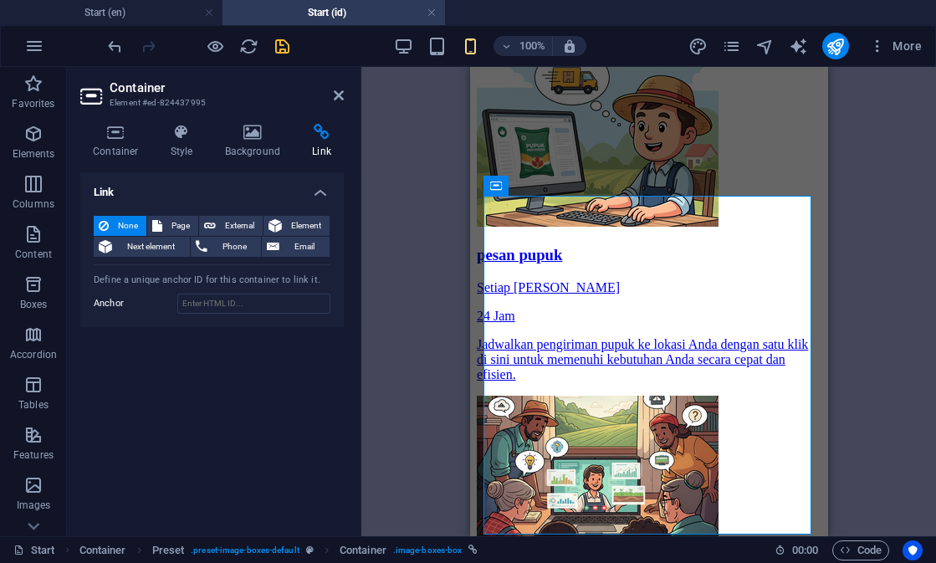
click at [282, 53] on icon "save" at bounding box center [282, 46] width 19 height 19
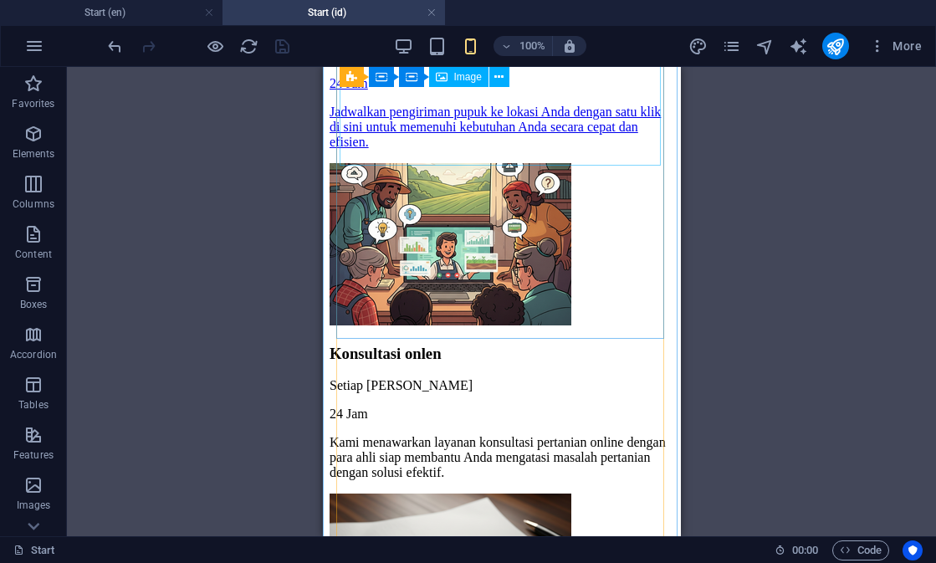
scroll to position [1478, 0]
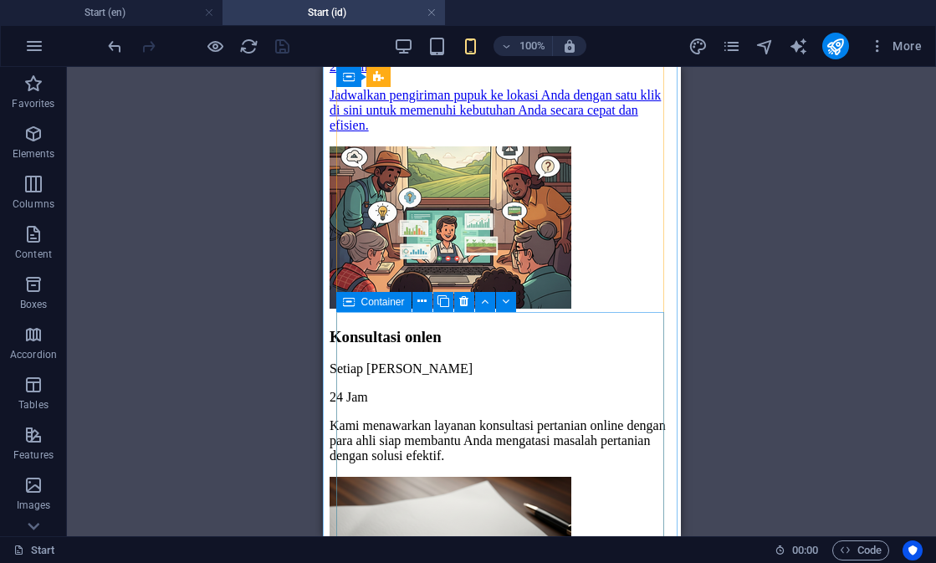
click at [361, 305] on div "Container" at bounding box center [373, 302] width 75 height 20
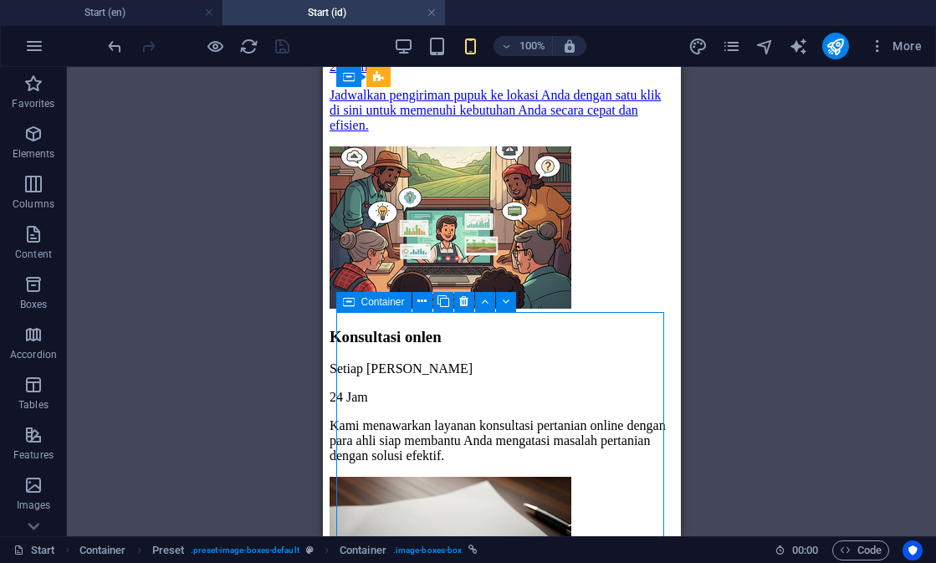
click at [361, 305] on div "Container" at bounding box center [373, 302] width 75 height 20
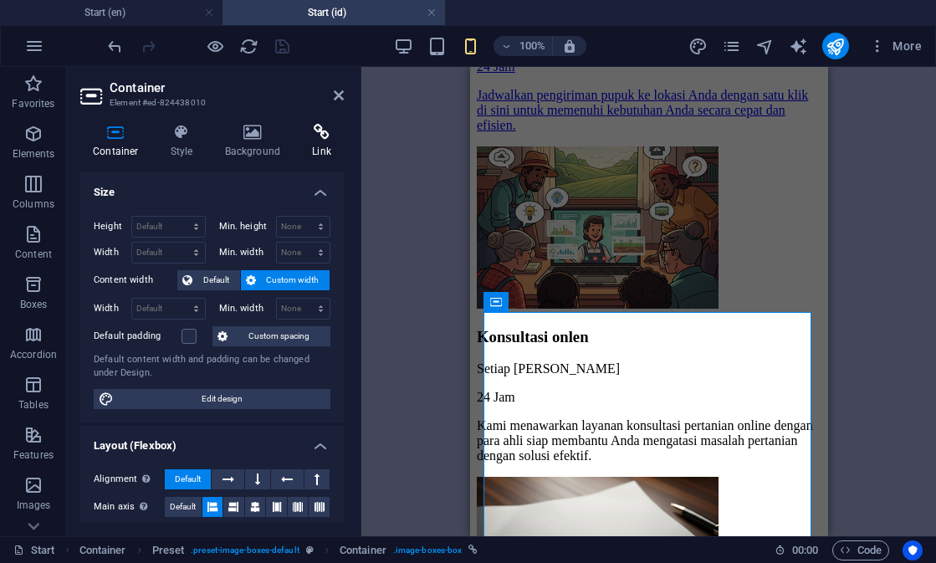
click at [325, 141] on h4 "Link" at bounding box center [322, 141] width 44 height 35
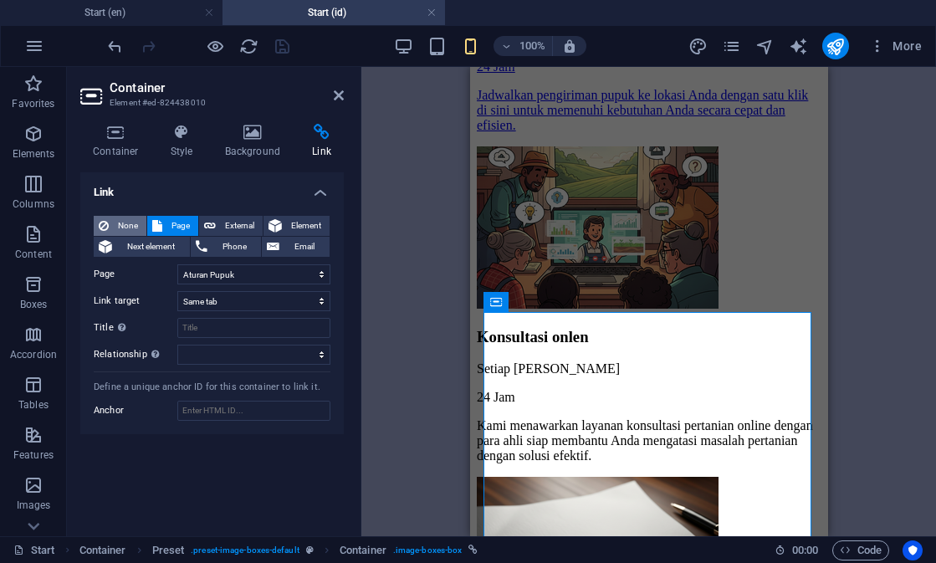
click at [129, 223] on span "None" at bounding box center [128, 226] width 28 height 20
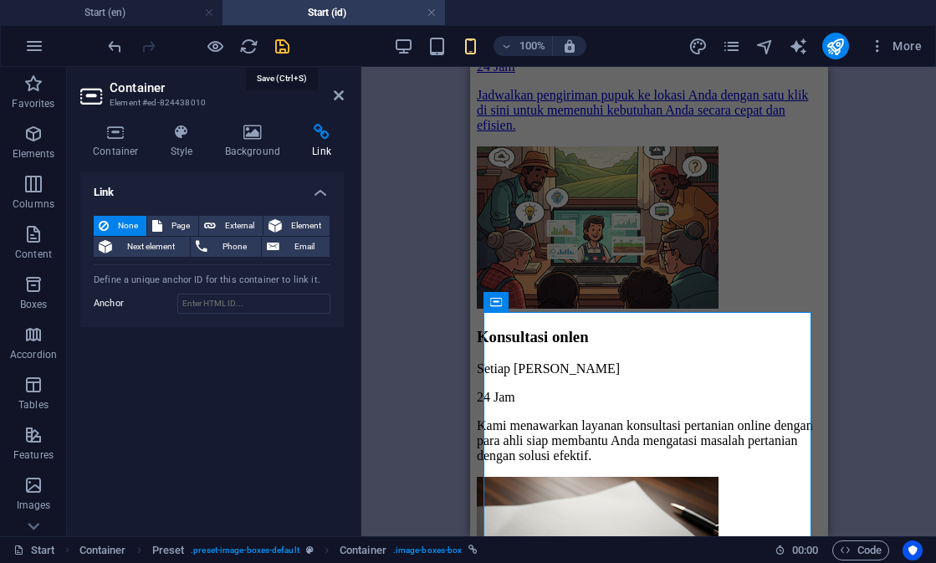
click at [284, 49] on icon "save" at bounding box center [282, 46] width 19 height 19
checkbox input "false"
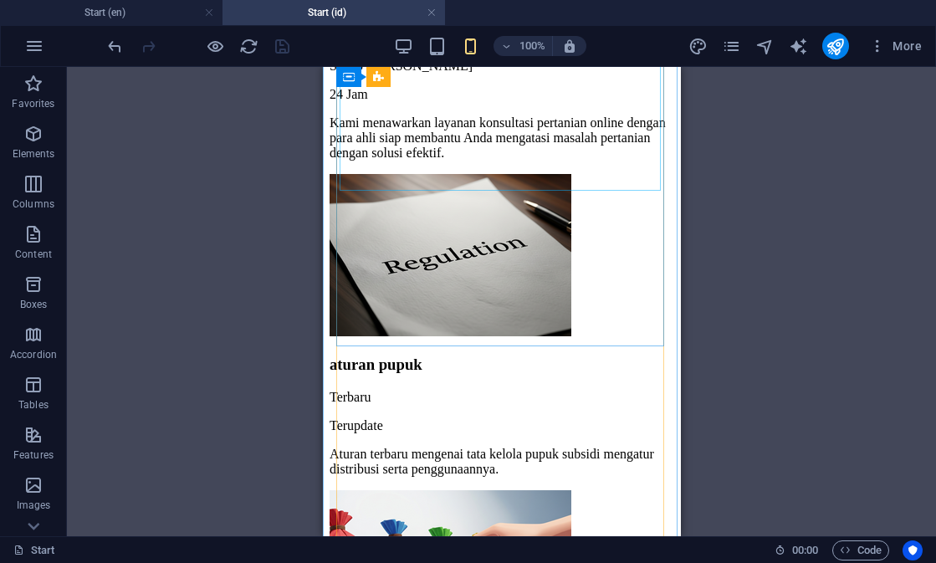
scroll to position [1794, 0]
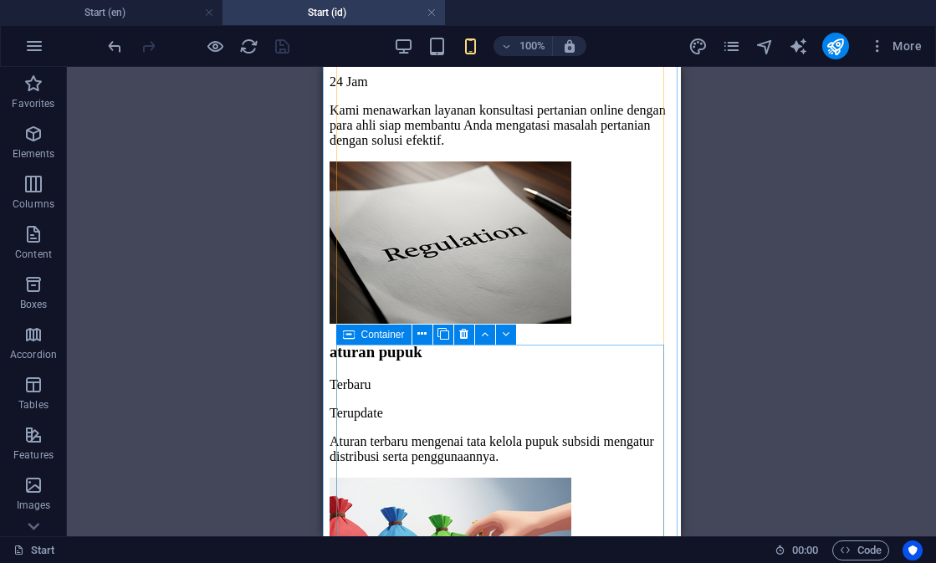
click at [356, 340] on div "Container" at bounding box center [373, 335] width 75 height 20
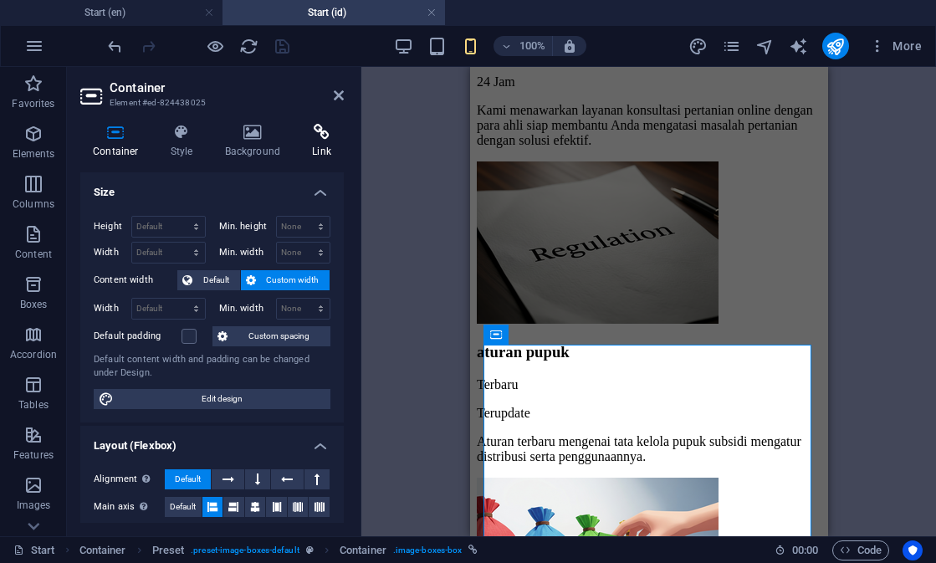
click at [307, 128] on icon at bounding box center [322, 132] width 44 height 17
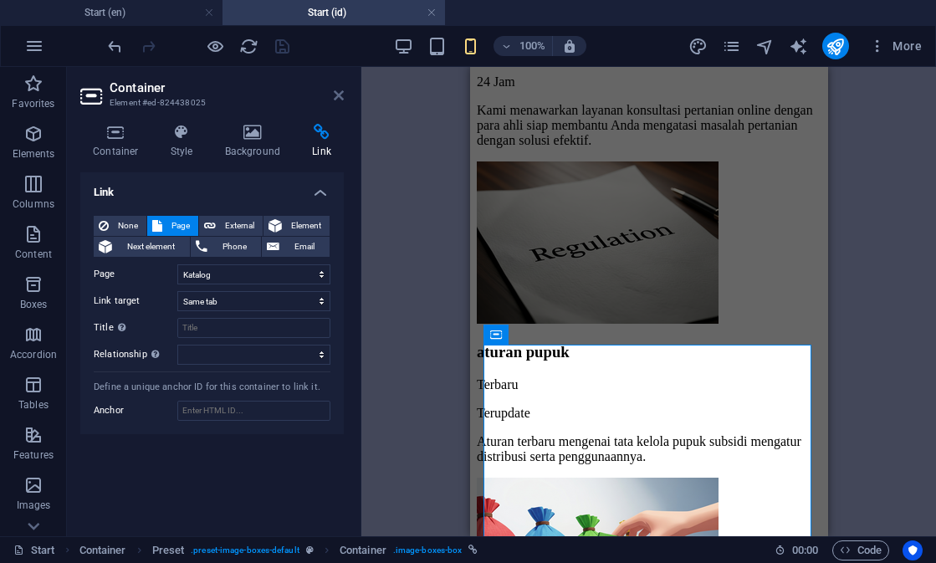
click at [336, 102] on link at bounding box center [339, 96] width 10 height 14
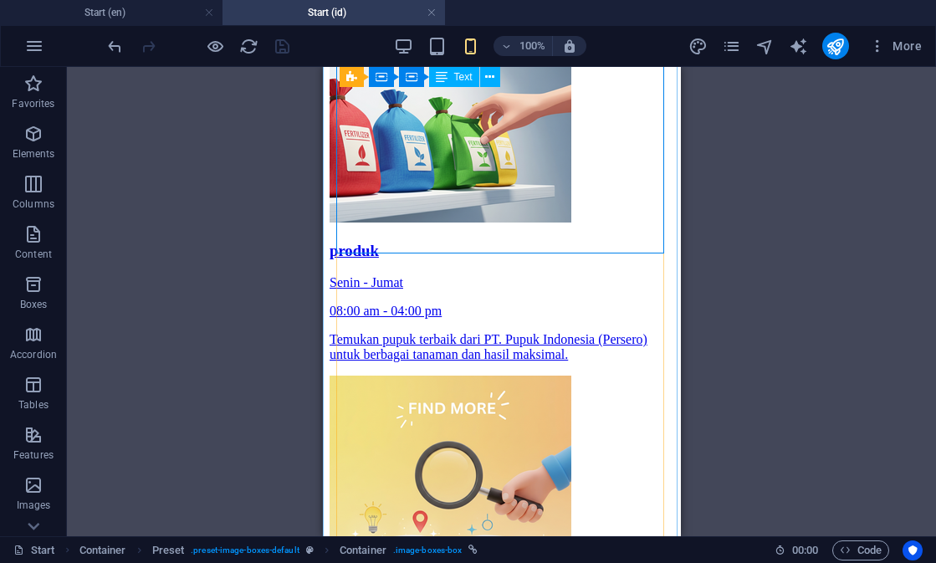
scroll to position [2234, 0]
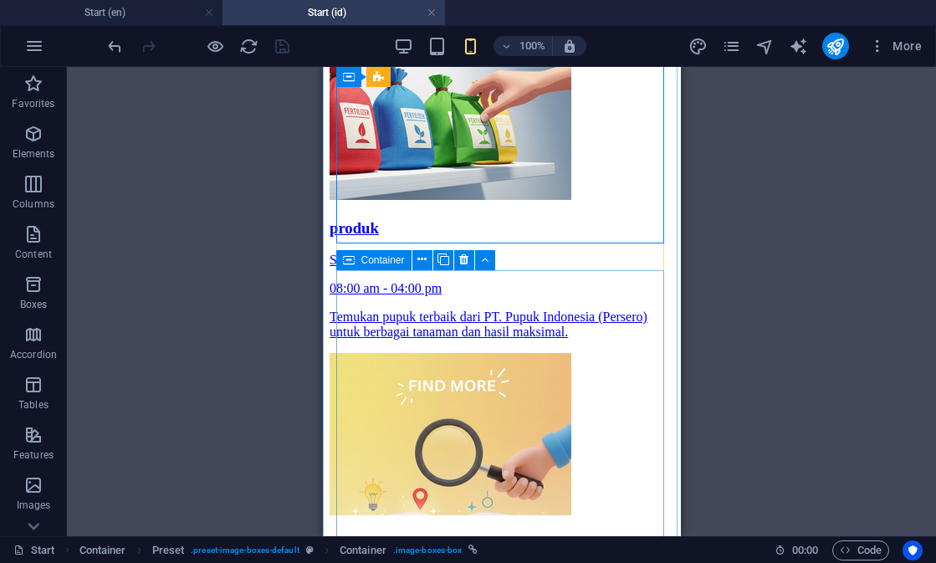
click at [357, 263] on div "Container" at bounding box center [373, 260] width 75 height 20
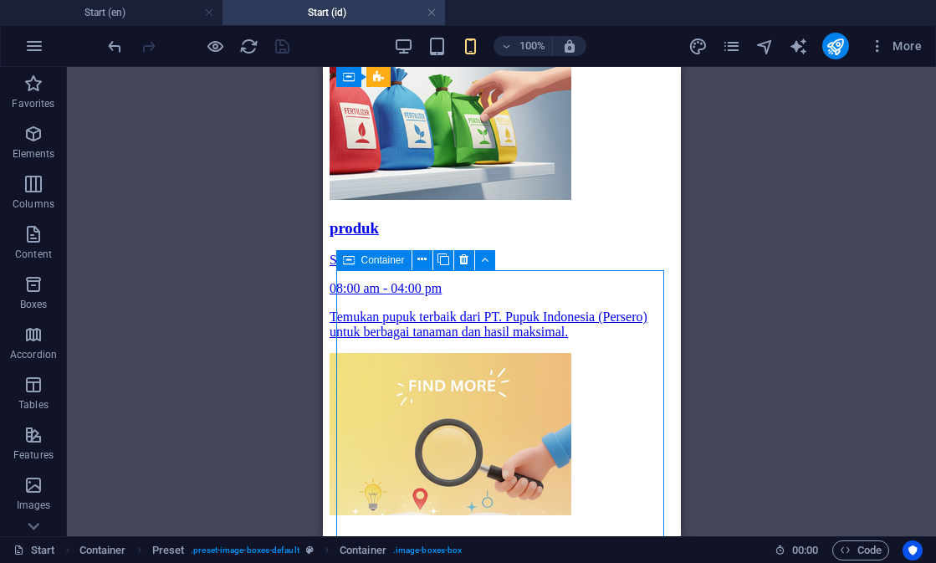
click at [357, 263] on div "Container" at bounding box center [373, 260] width 75 height 20
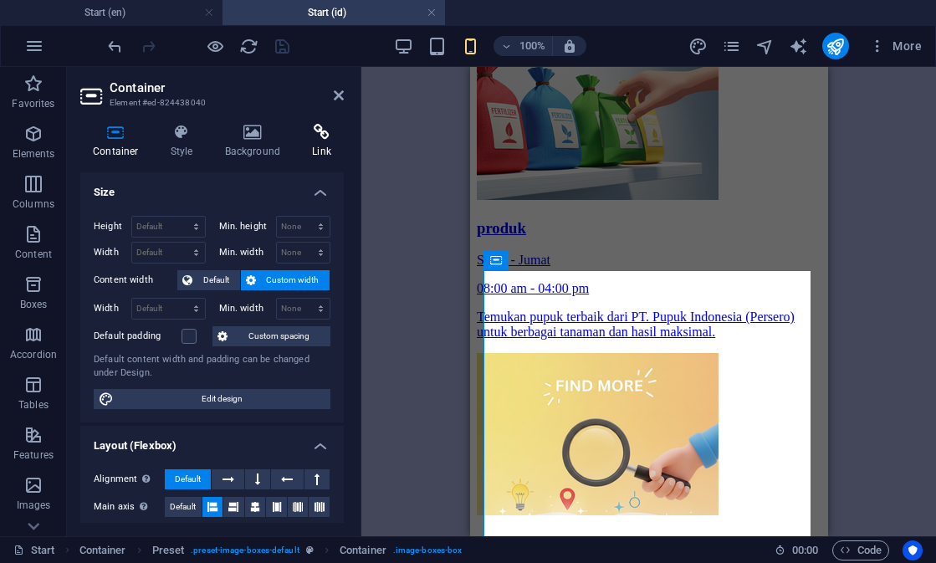
click at [316, 145] on h4 "Link" at bounding box center [322, 141] width 44 height 35
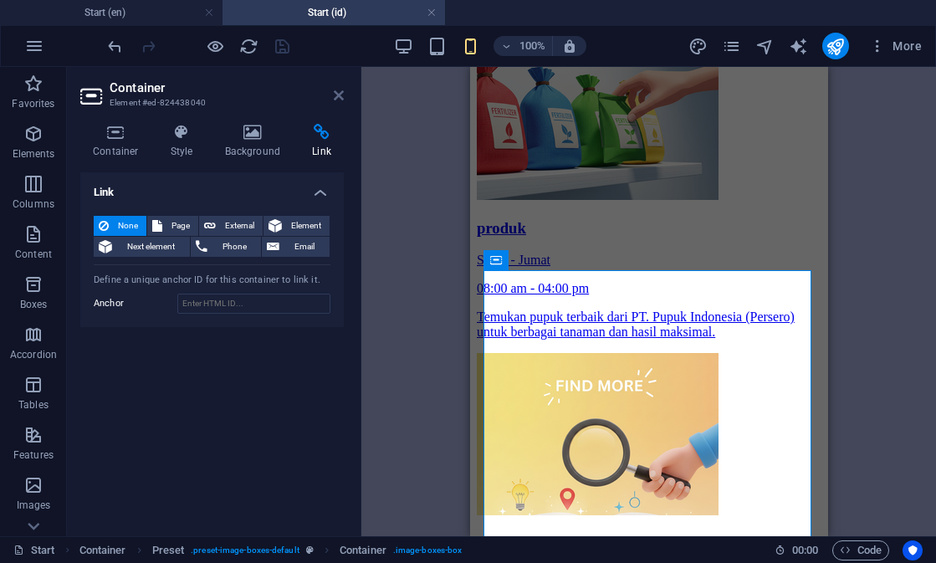
click at [339, 95] on icon at bounding box center [339, 95] width 10 height 13
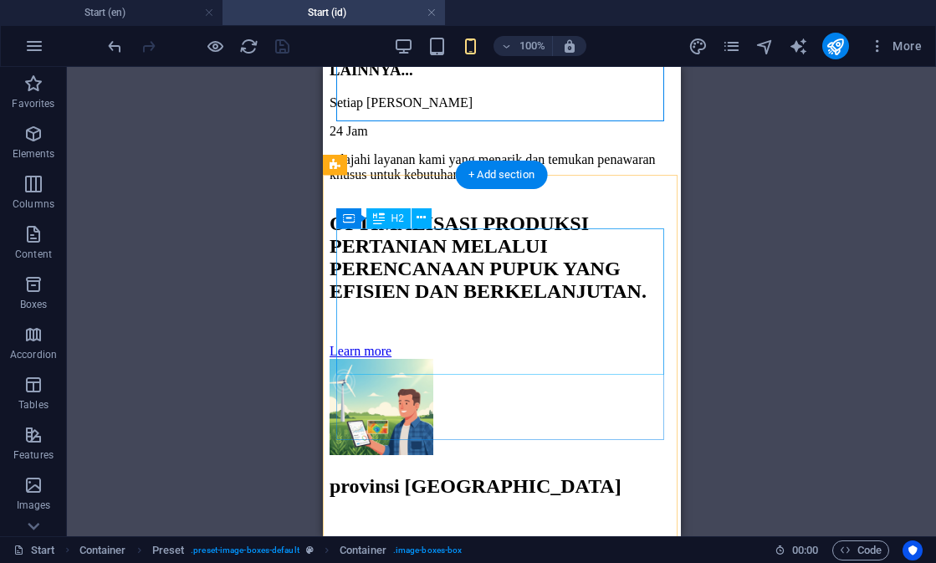
scroll to position [2704, 0]
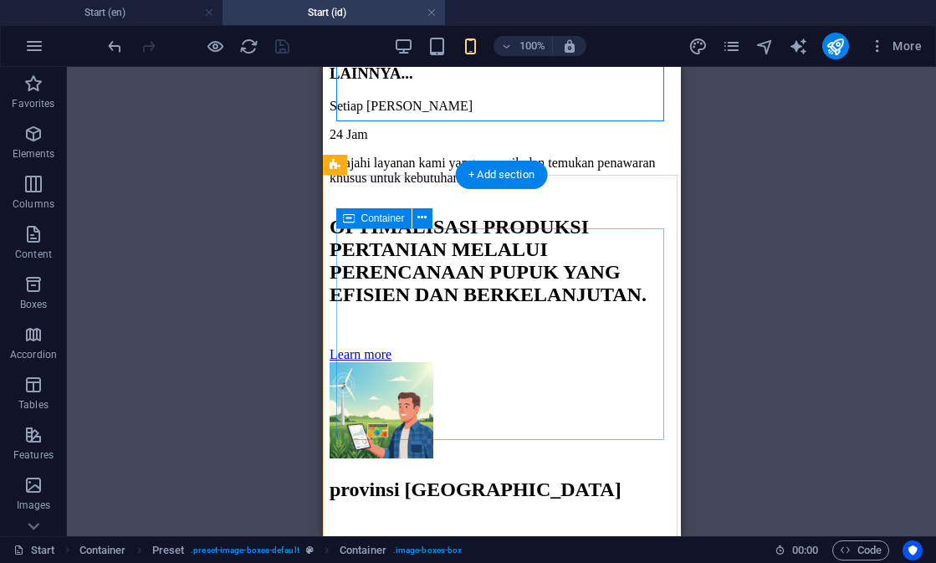
click at [351, 214] on icon at bounding box center [349, 218] width 12 height 20
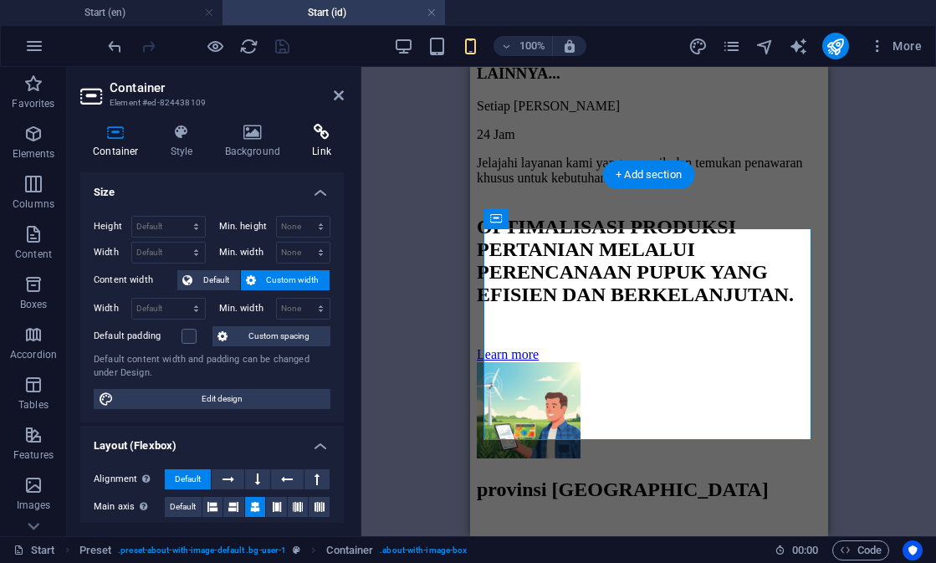
click at [319, 155] on h4 "Link" at bounding box center [322, 141] width 44 height 35
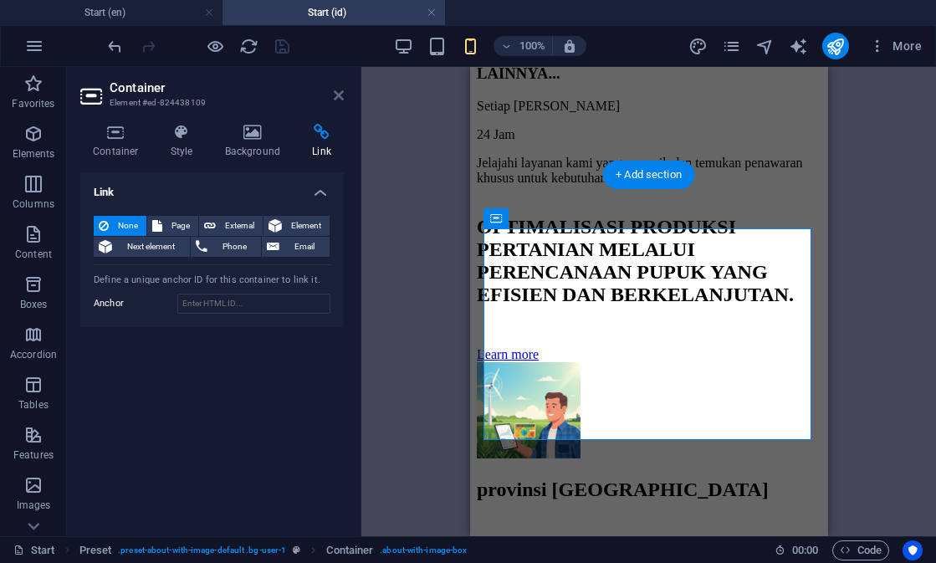
drag, startPoint x: 336, startPoint y: 96, endPoint x: 14, endPoint y: 29, distance: 329.0
click at [336, 96] on icon at bounding box center [339, 95] width 10 height 13
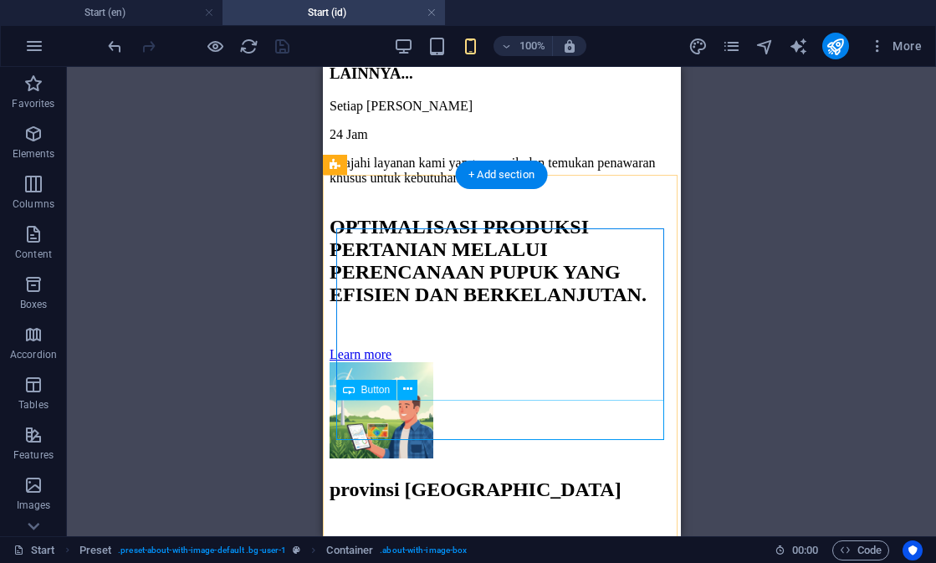
click at [409, 362] on div "Learn more" at bounding box center [501, 354] width 345 height 15
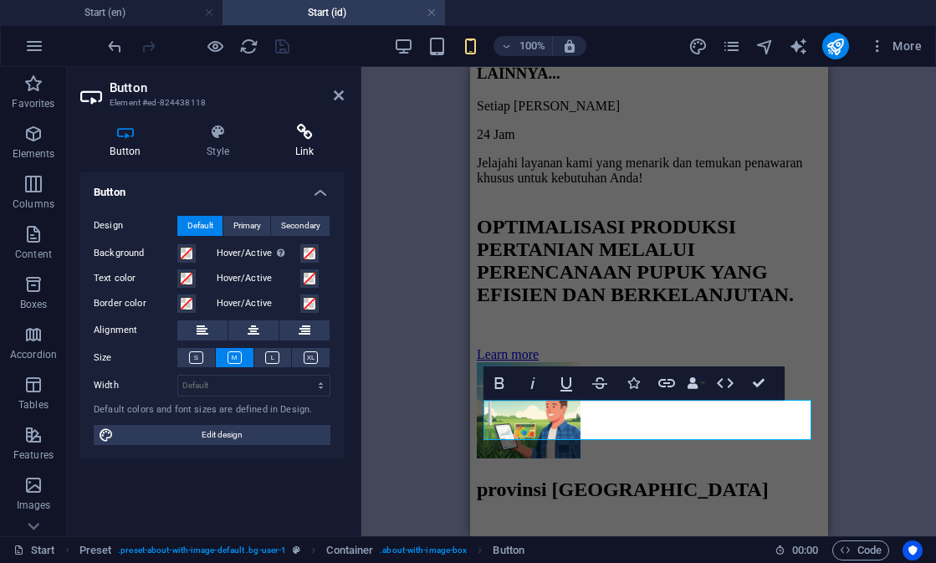
click at [304, 129] on icon at bounding box center [304, 132] width 79 height 17
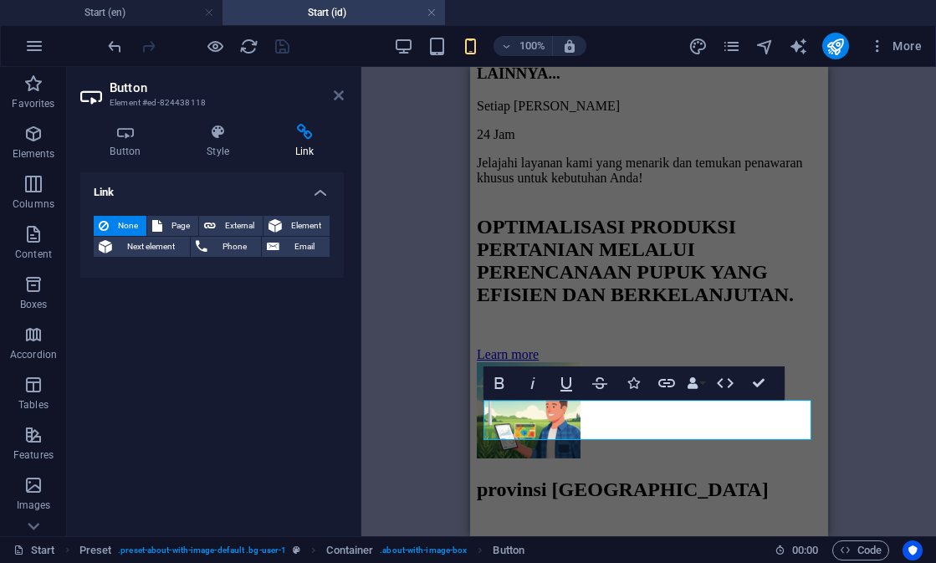
click at [341, 94] on icon at bounding box center [339, 95] width 10 height 13
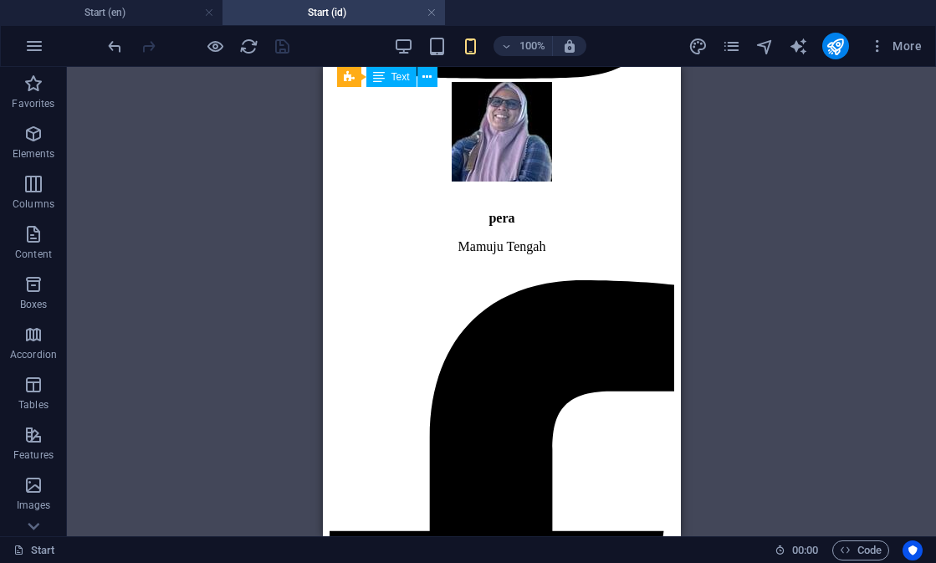
scroll to position [9523, 0]
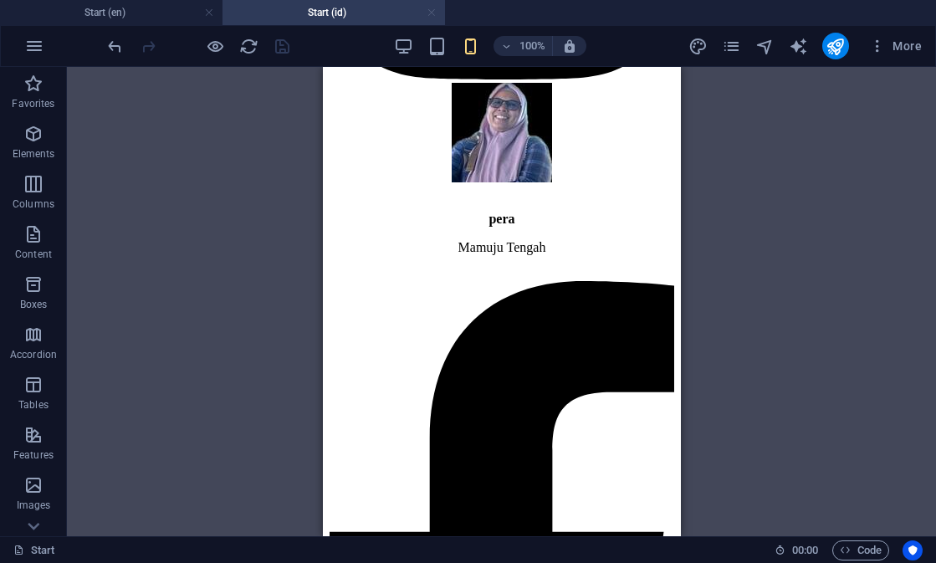
click at [433, 14] on link at bounding box center [432, 13] width 10 height 16
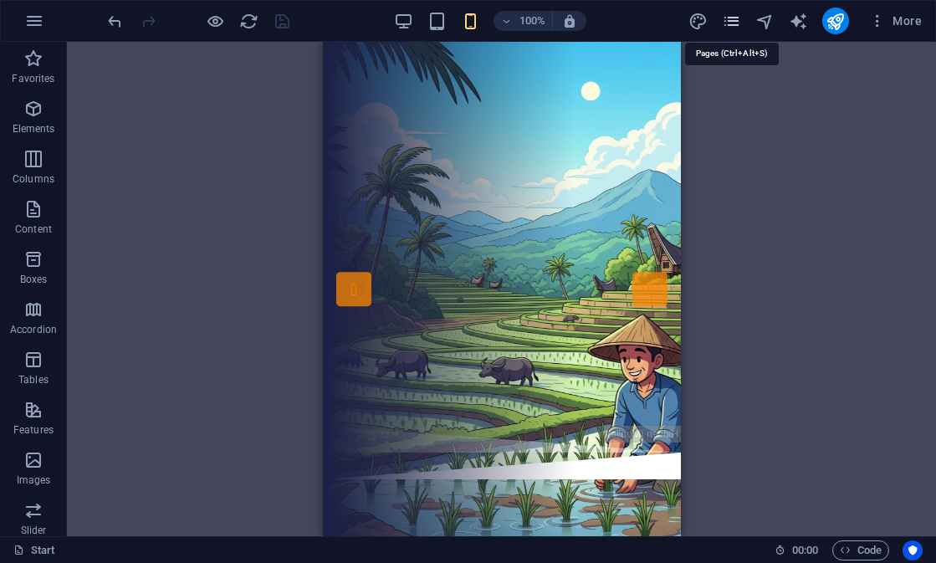
click at [730, 23] on icon "pages" at bounding box center [731, 21] width 19 height 19
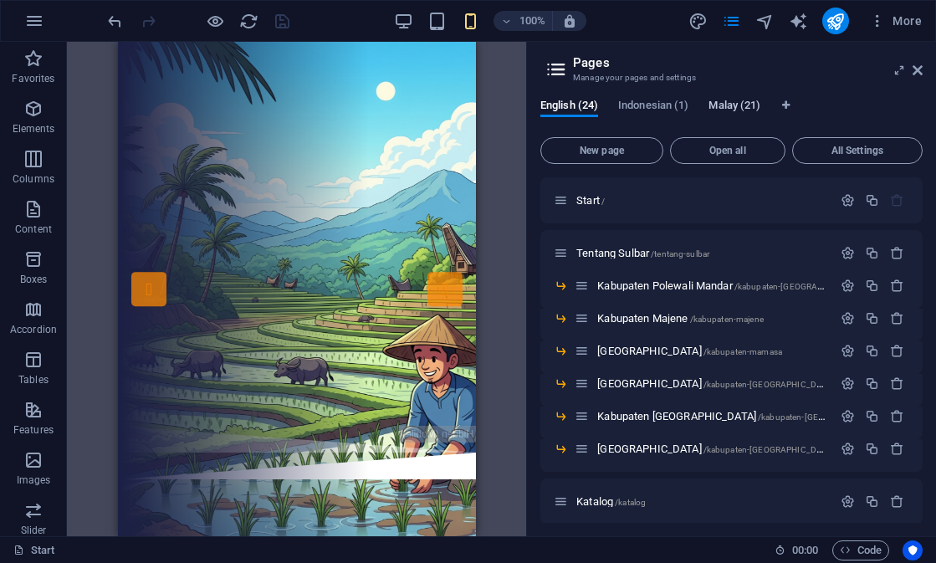
click at [746, 102] on span "Malay (21)" at bounding box center [735, 106] width 52 height 23
click at [894, 251] on icon "button" at bounding box center [897, 253] width 14 height 14
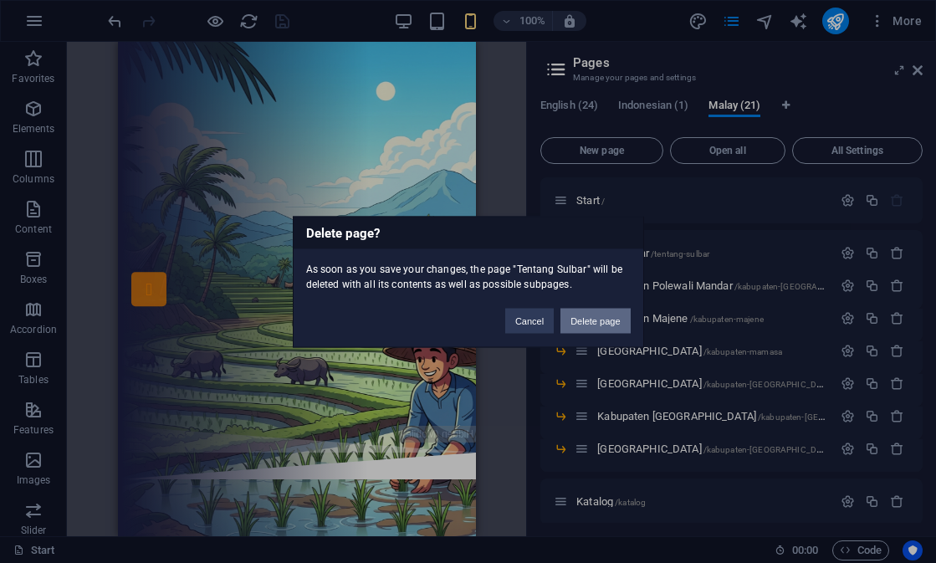
click at [618, 318] on button "Delete page" at bounding box center [595, 320] width 69 height 25
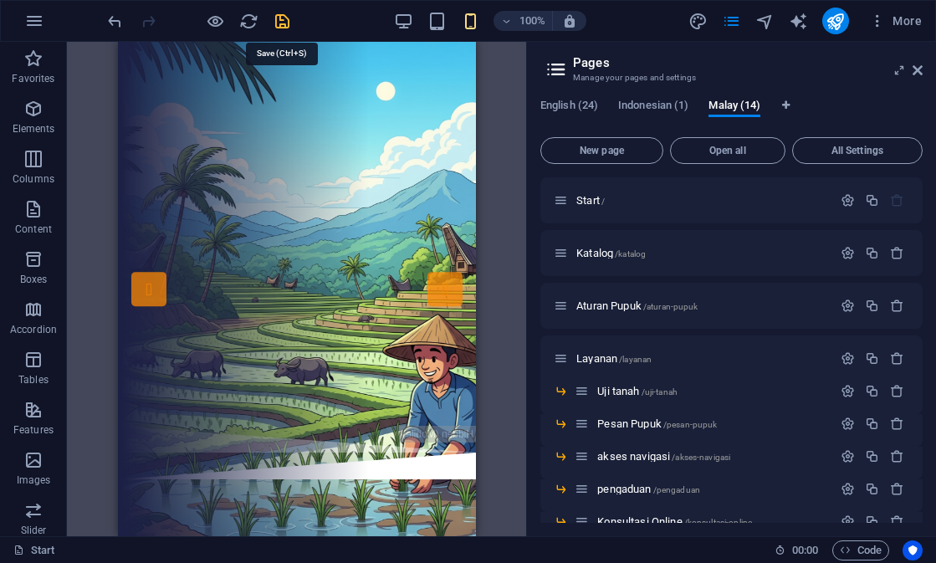
click at [281, 22] on icon "save" at bounding box center [282, 21] width 19 height 19
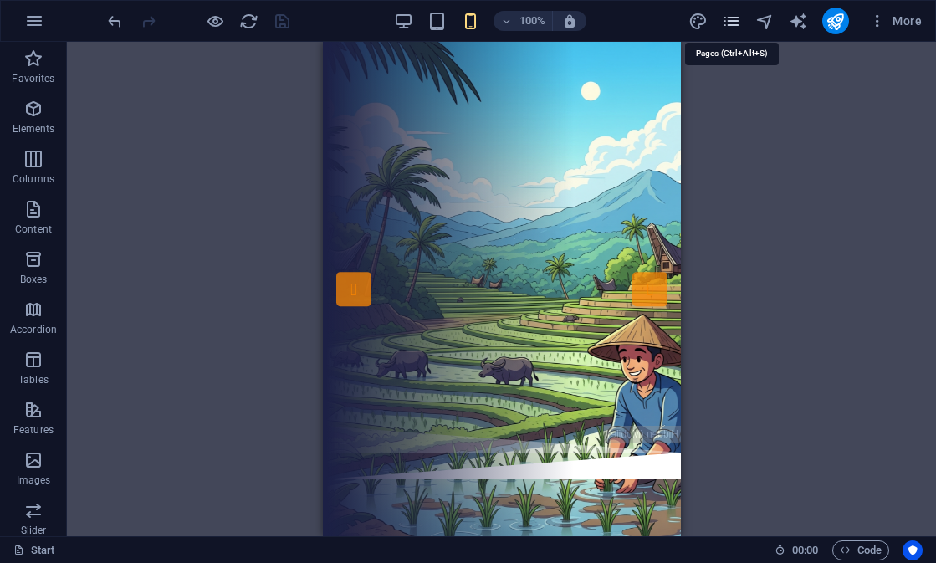
click at [726, 25] on icon "pages" at bounding box center [731, 21] width 19 height 19
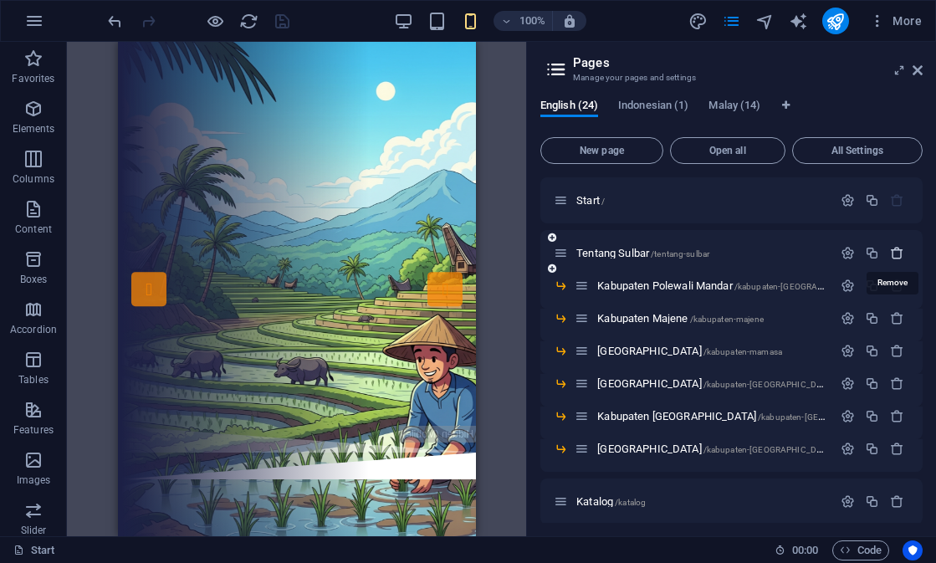
click at [897, 258] on icon "button" at bounding box center [897, 253] width 14 height 14
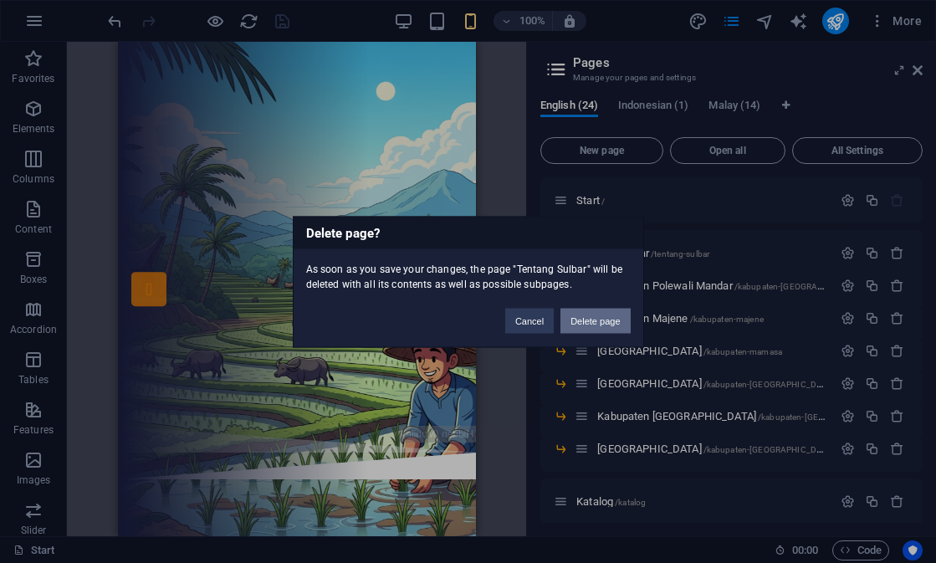
click at [617, 323] on button "Delete page" at bounding box center [595, 320] width 69 height 25
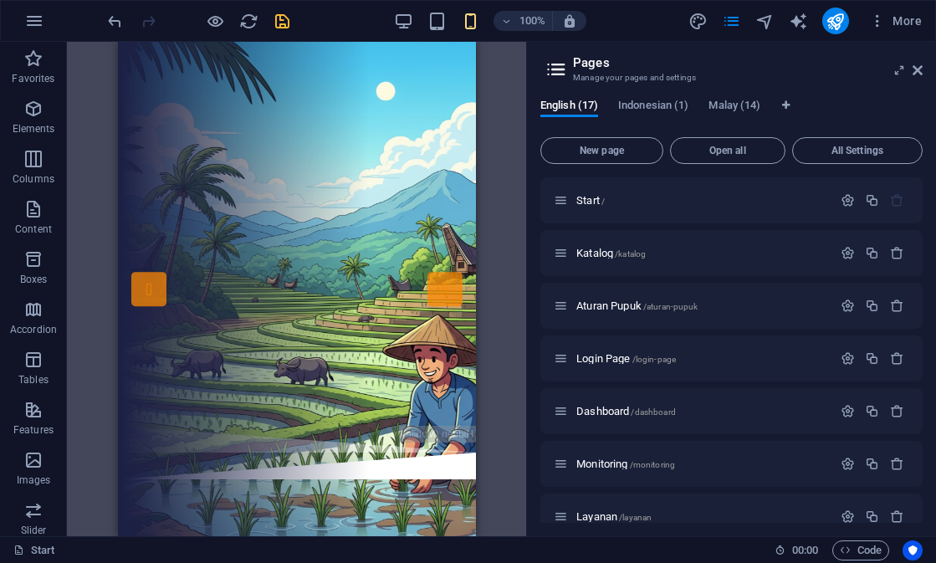
scroll to position [0, 0]
click at [284, 30] on icon "save" at bounding box center [282, 21] width 19 height 19
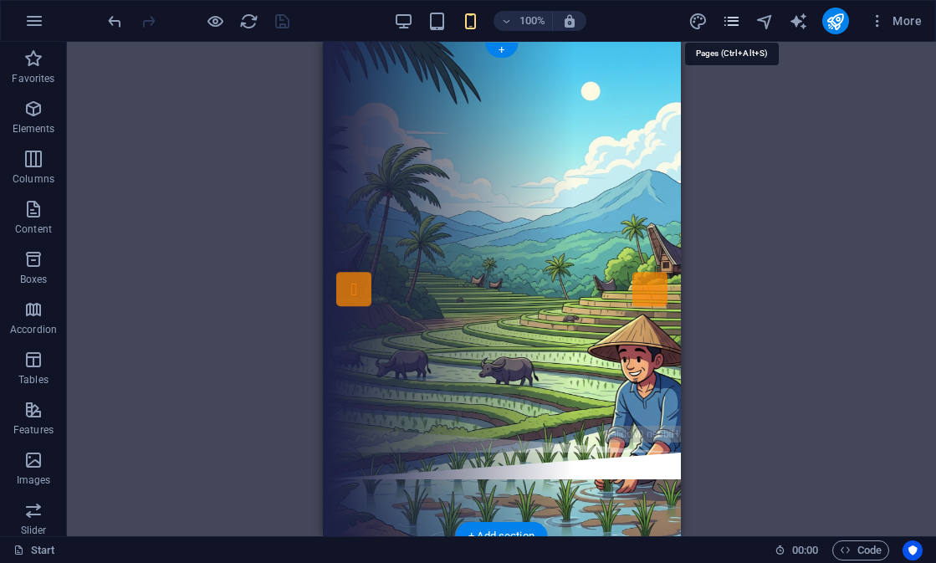
click at [733, 22] on icon "pages" at bounding box center [731, 21] width 19 height 19
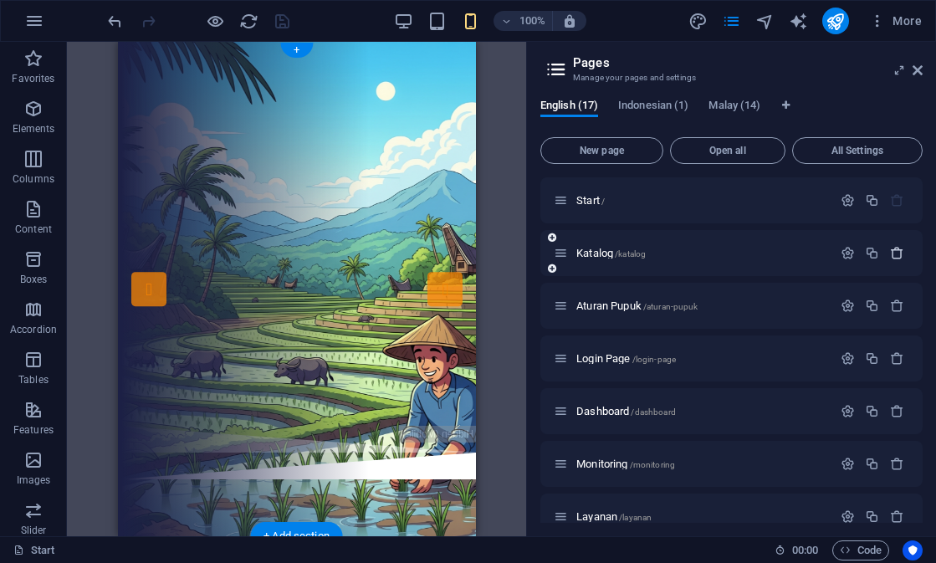
click at [896, 256] on icon "button" at bounding box center [897, 253] width 14 height 14
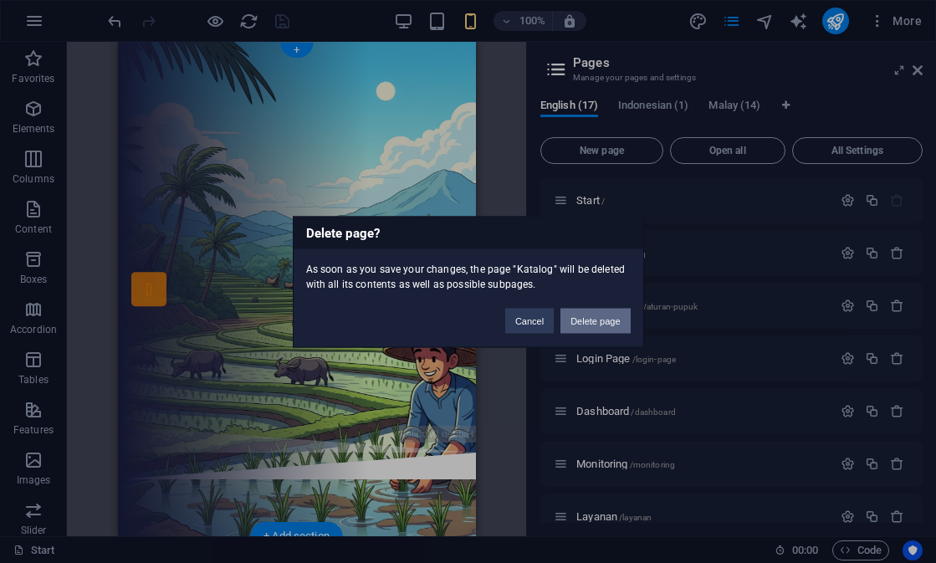
click at [611, 322] on button "Delete page" at bounding box center [595, 320] width 69 height 25
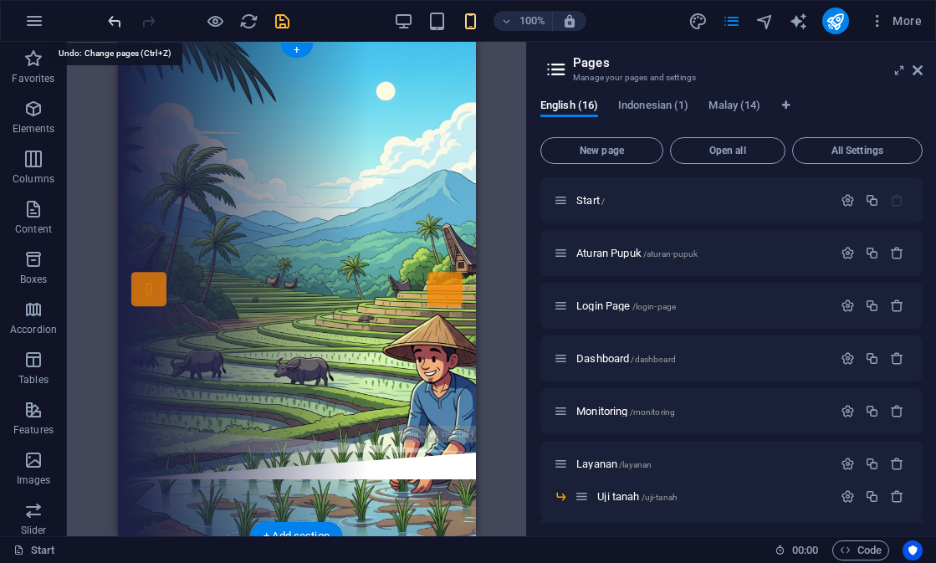
click at [114, 17] on icon "undo" at bounding box center [114, 21] width 19 height 19
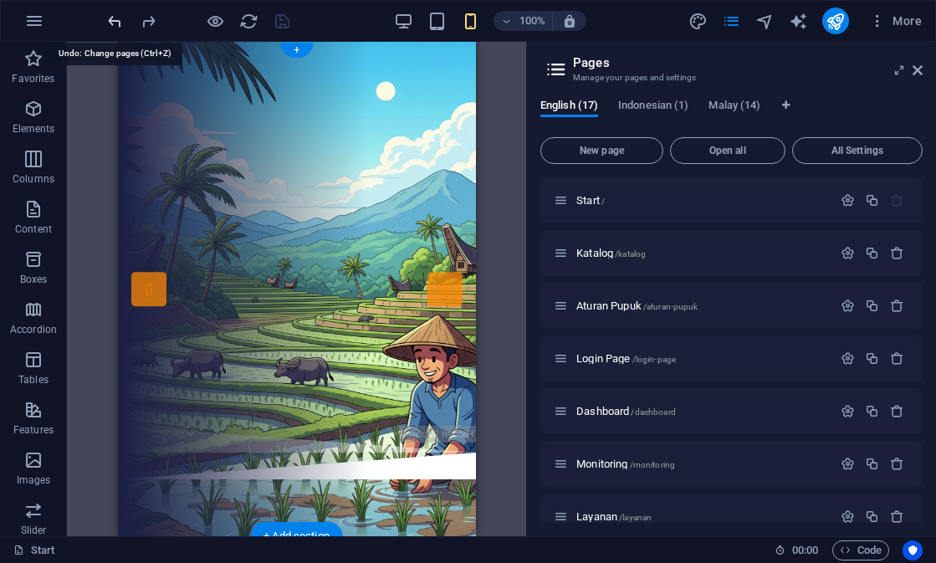
click at [114, 17] on icon "undo" at bounding box center [114, 21] width 19 height 19
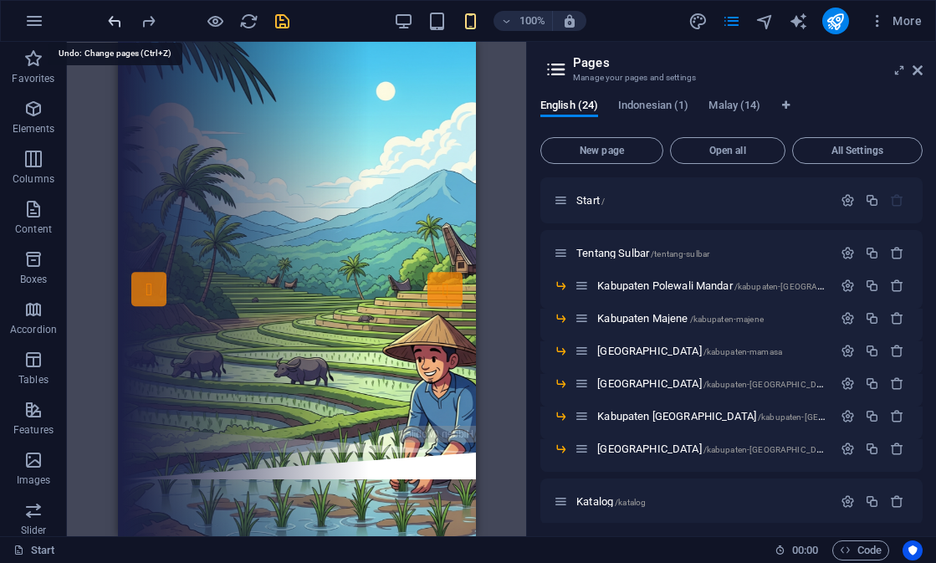
click at [120, 18] on icon "undo" at bounding box center [114, 21] width 19 height 19
click at [149, 23] on icon "redo" at bounding box center [148, 21] width 19 height 19
click at [151, 21] on icon "redo" at bounding box center [148, 21] width 19 height 19
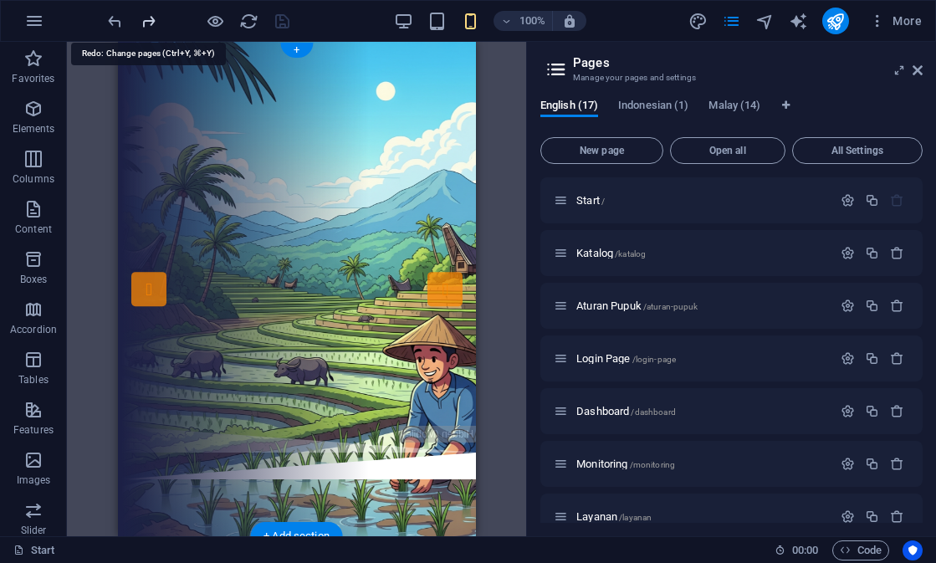
click at [151, 21] on icon "redo" at bounding box center [148, 21] width 19 height 19
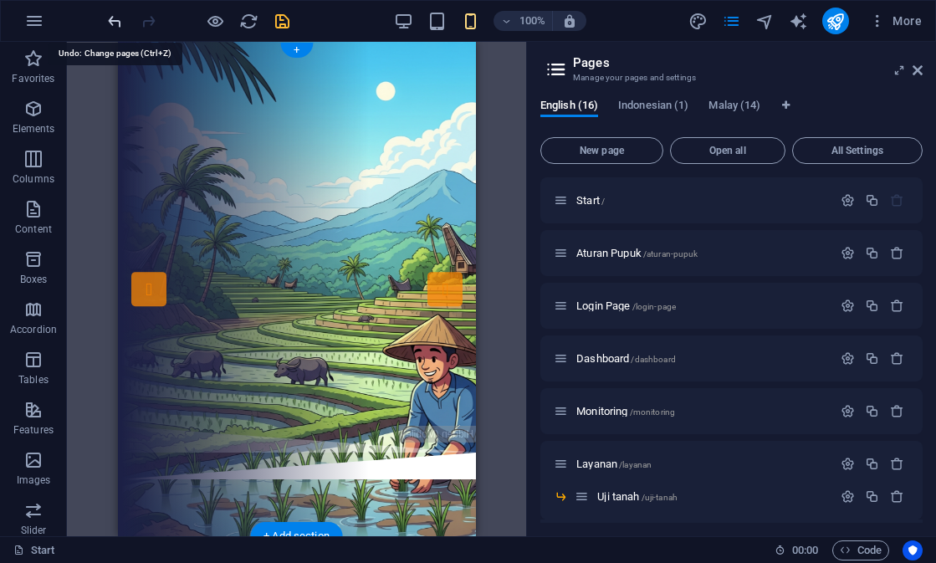
click at [119, 21] on icon "undo" at bounding box center [114, 21] width 19 height 19
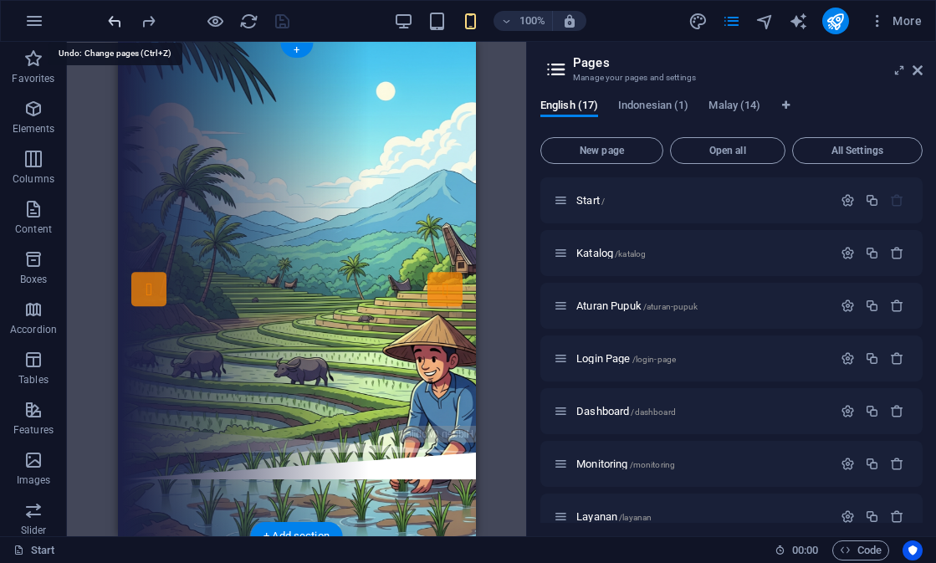
click at [119, 21] on icon "undo" at bounding box center [114, 21] width 19 height 19
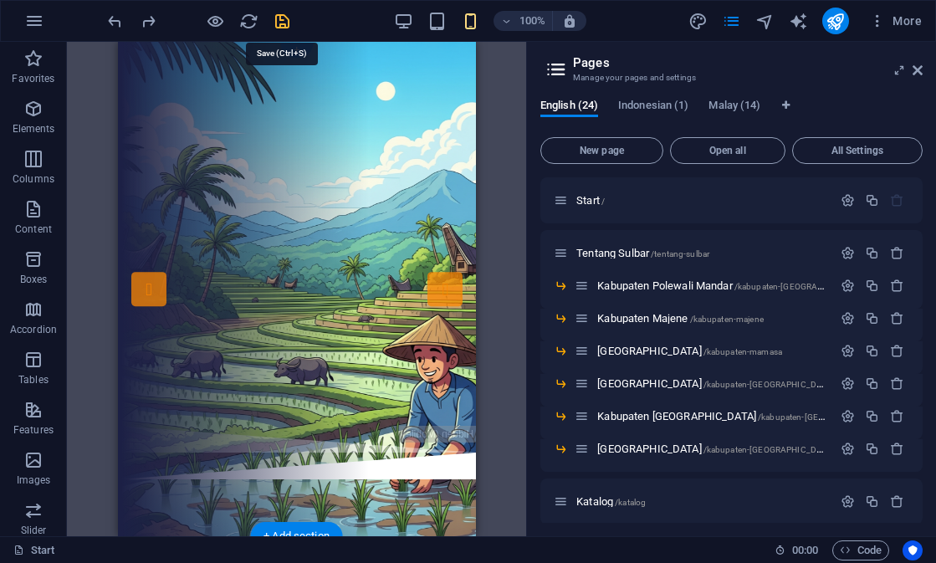
click at [283, 25] on icon "save" at bounding box center [282, 21] width 19 height 19
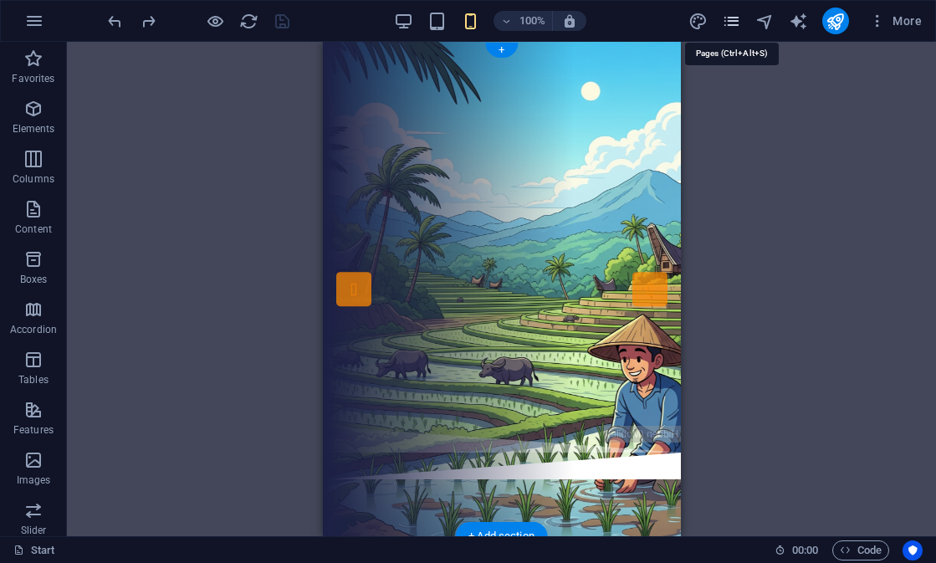
click at [734, 27] on icon "pages" at bounding box center [731, 21] width 19 height 19
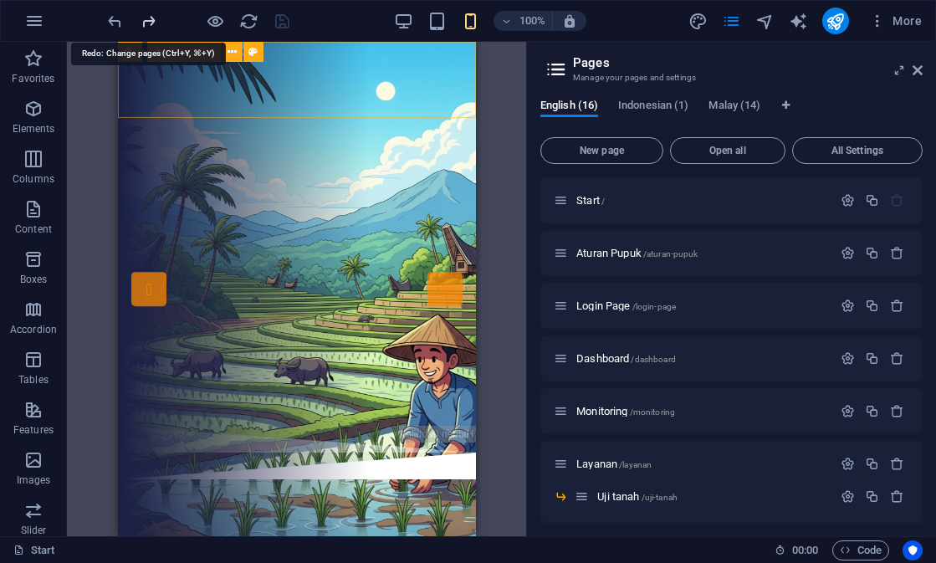
click at [153, 18] on icon "redo" at bounding box center [148, 21] width 19 height 19
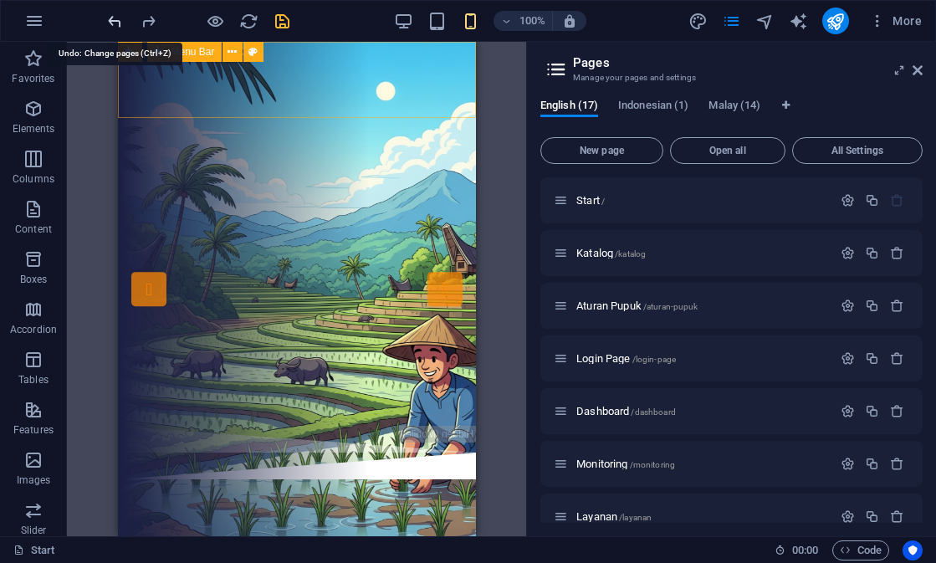
click at [115, 22] on icon "undo" at bounding box center [114, 21] width 19 height 19
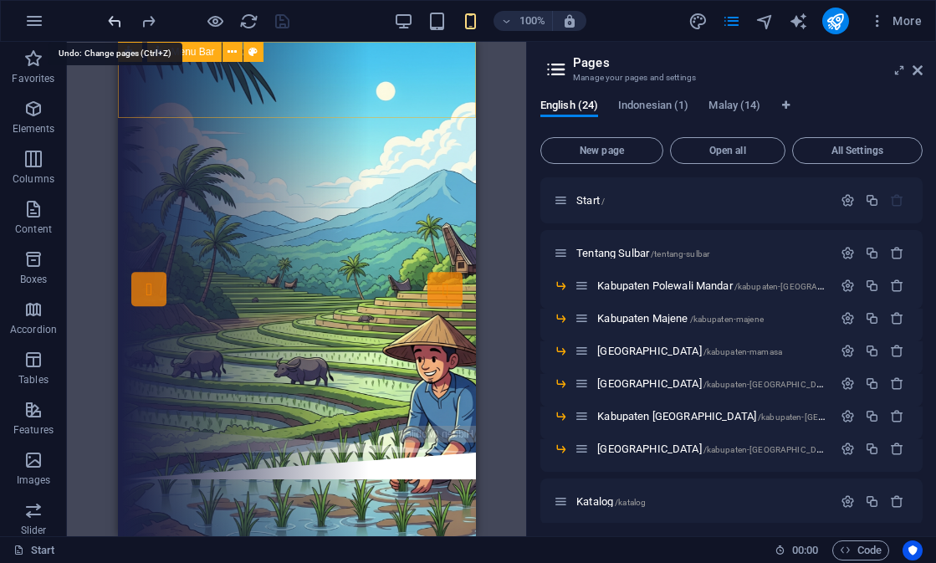
click at [115, 22] on icon "undo" at bounding box center [114, 21] width 19 height 19
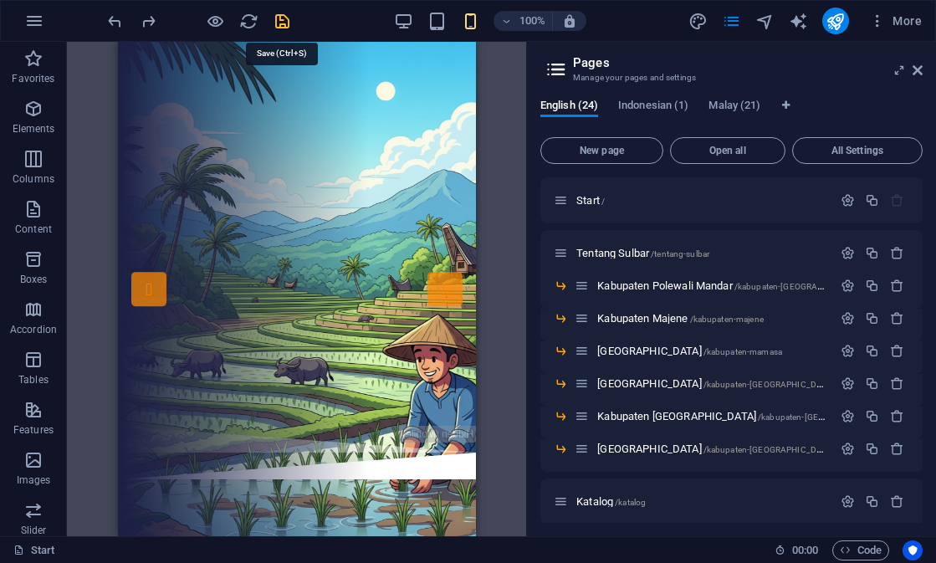
click at [288, 23] on icon "save" at bounding box center [282, 21] width 19 height 19
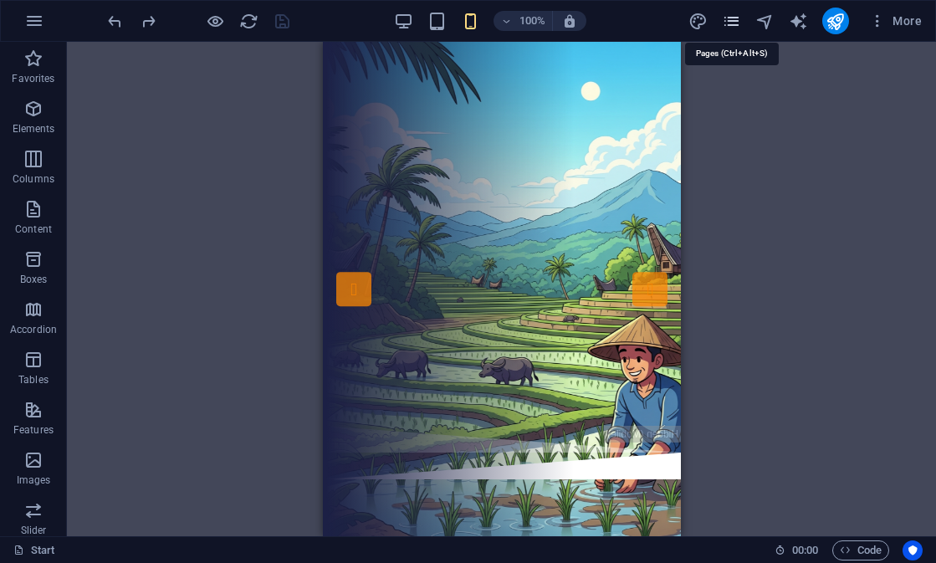
click at [732, 18] on icon "pages" at bounding box center [731, 21] width 19 height 19
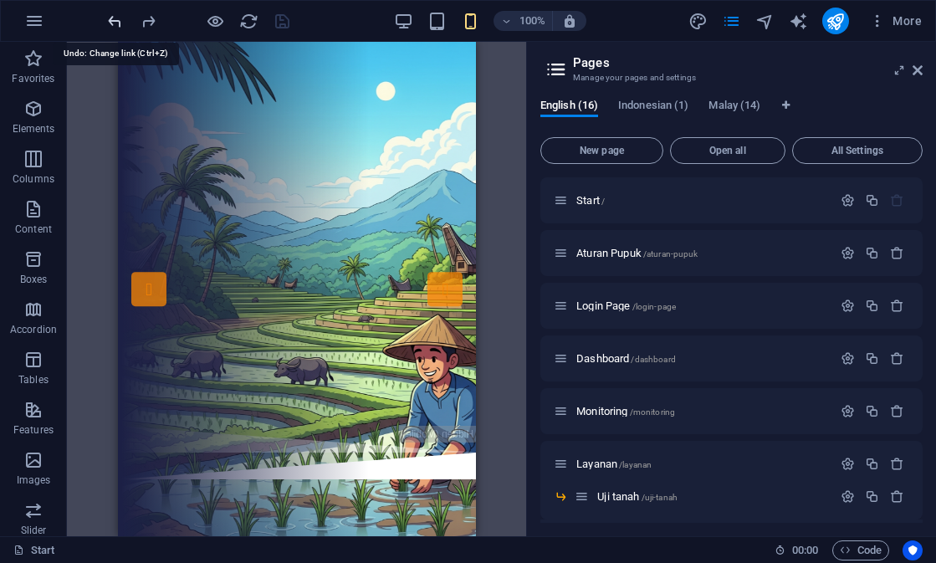
click at [122, 24] on icon "undo" at bounding box center [114, 21] width 19 height 19
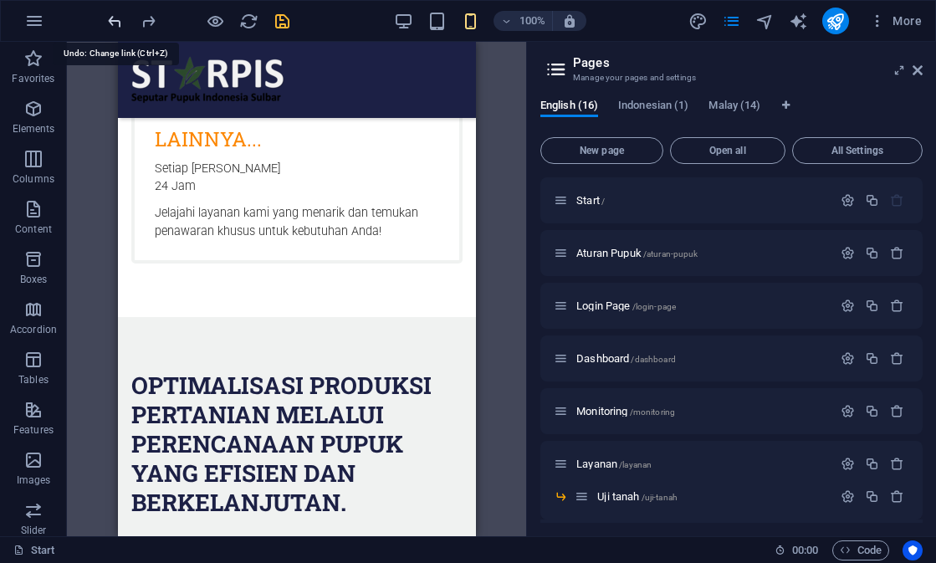
scroll to position [2835, 0]
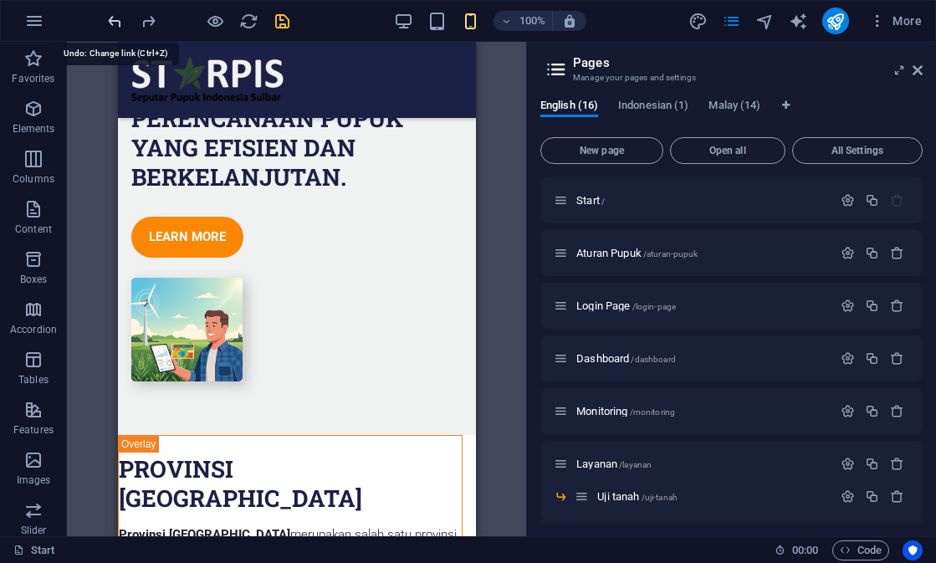
click at [122, 24] on icon "undo" at bounding box center [114, 21] width 19 height 19
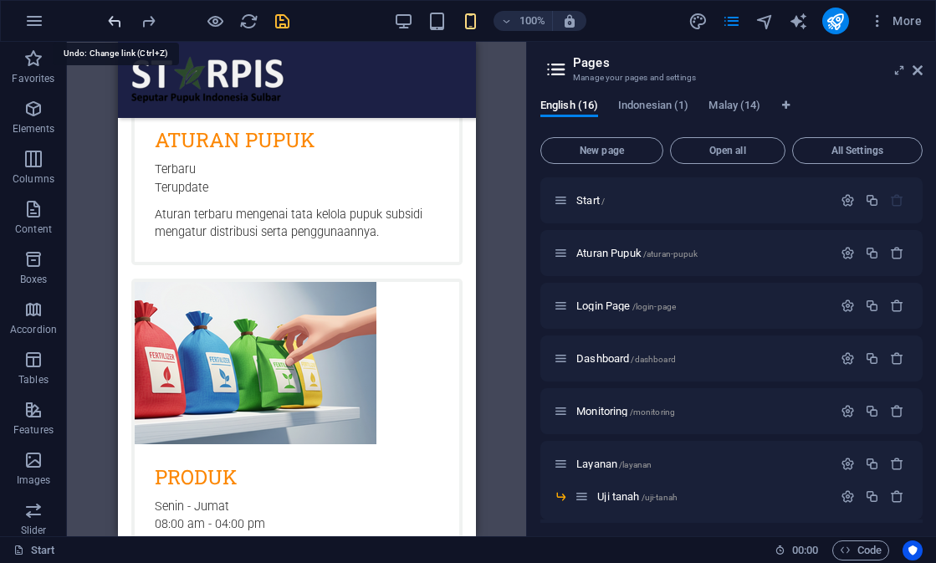
scroll to position [1662, 0]
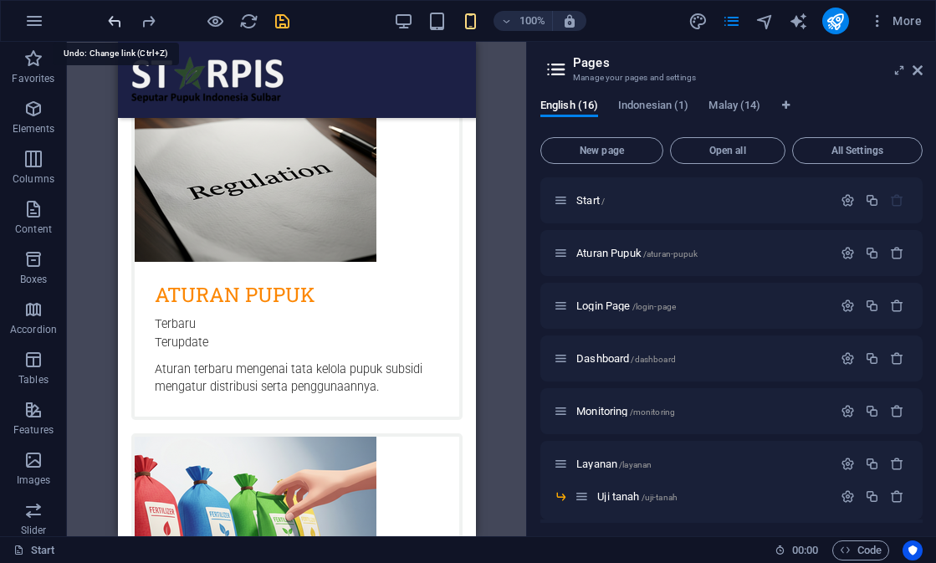
click at [122, 23] on icon "undo" at bounding box center [114, 21] width 19 height 19
click at [639, 121] on div "English (16) [DEMOGRAPHIC_DATA] (1) [DEMOGRAPHIC_DATA] (14)" at bounding box center [732, 115] width 382 height 32
click at [146, 23] on icon "redo" at bounding box center [148, 21] width 19 height 19
click at [154, 18] on icon "redo" at bounding box center [148, 21] width 19 height 19
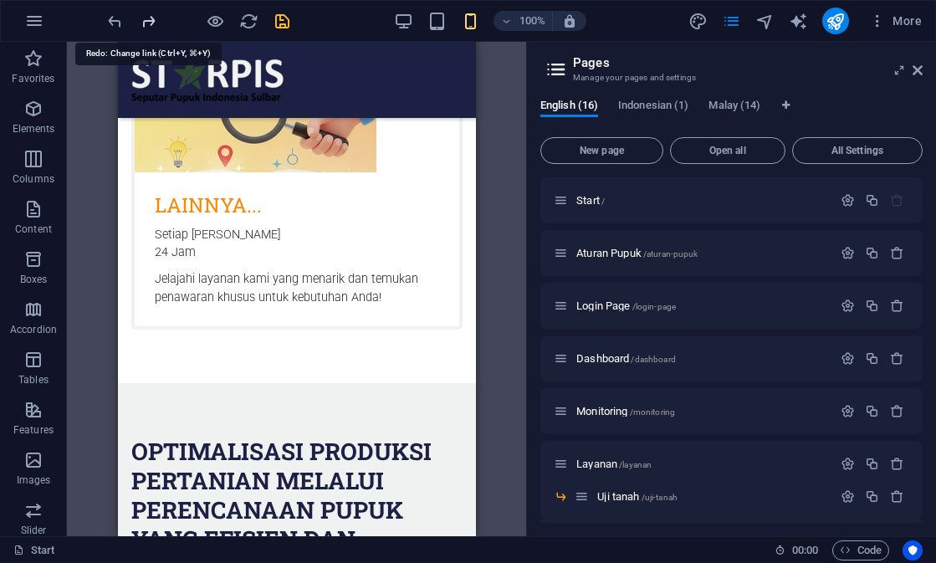
click at [154, 18] on icon "redo" at bounding box center [148, 21] width 19 height 19
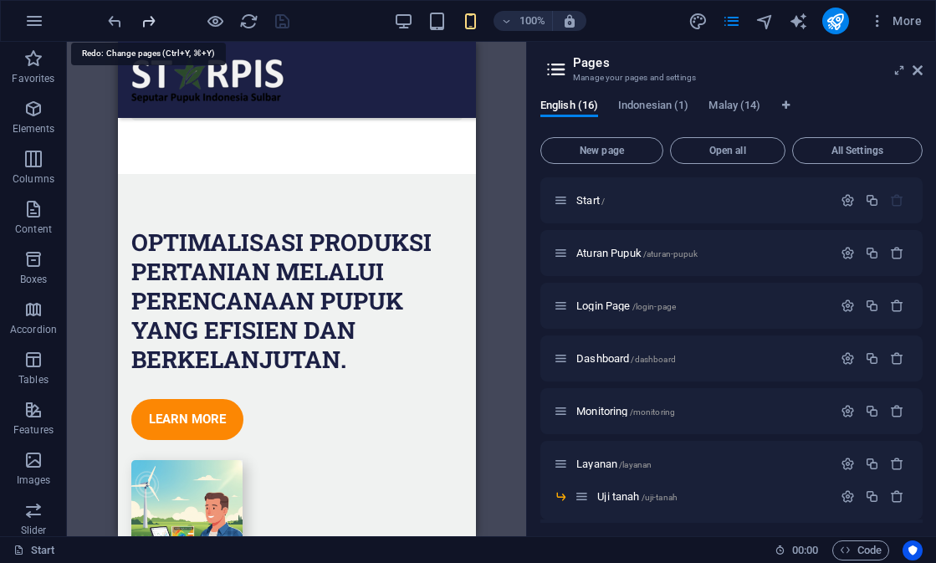
click at [154, 18] on icon "redo" at bounding box center [148, 21] width 19 height 19
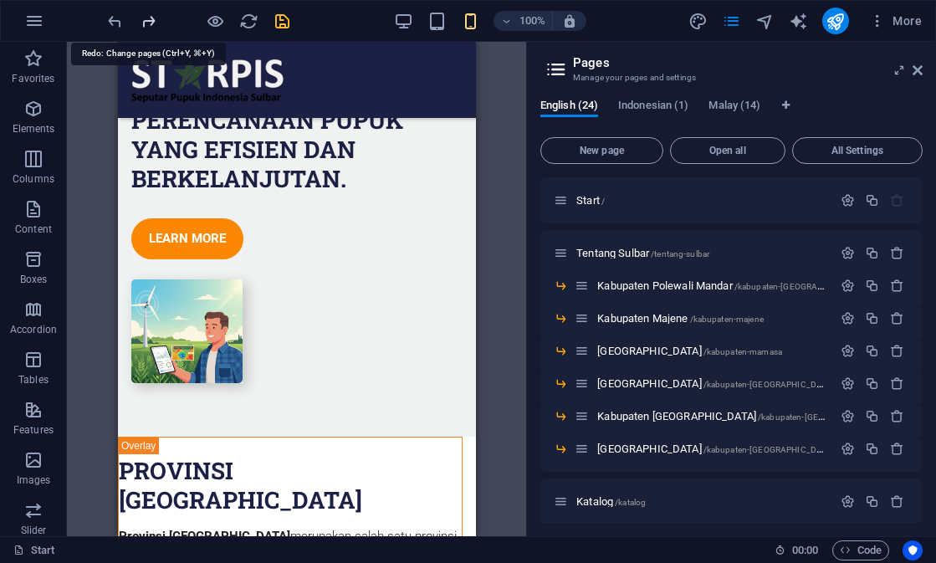
scroll to position [2835, 0]
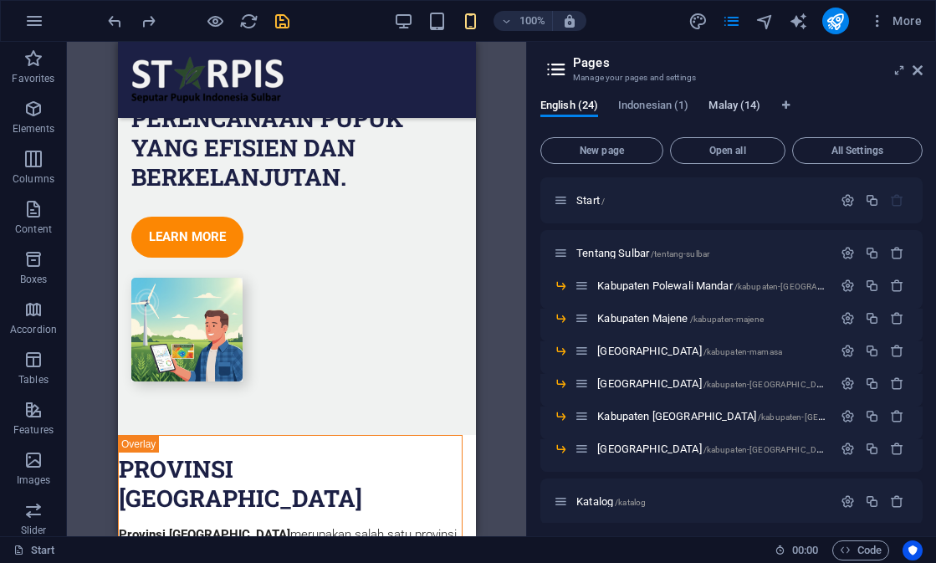
click at [740, 106] on span "Malay (14)" at bounding box center [735, 106] width 52 height 23
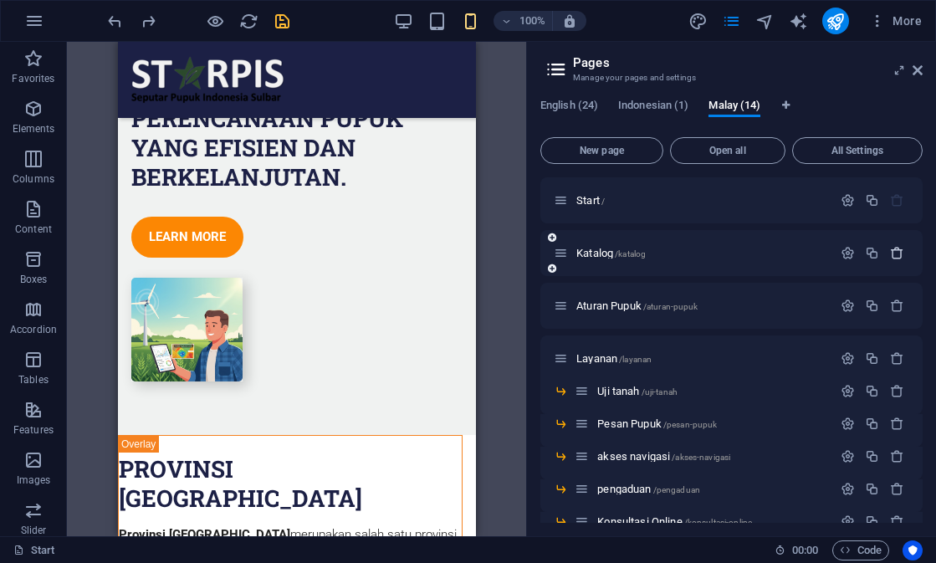
click at [895, 257] on icon "button" at bounding box center [897, 253] width 14 height 14
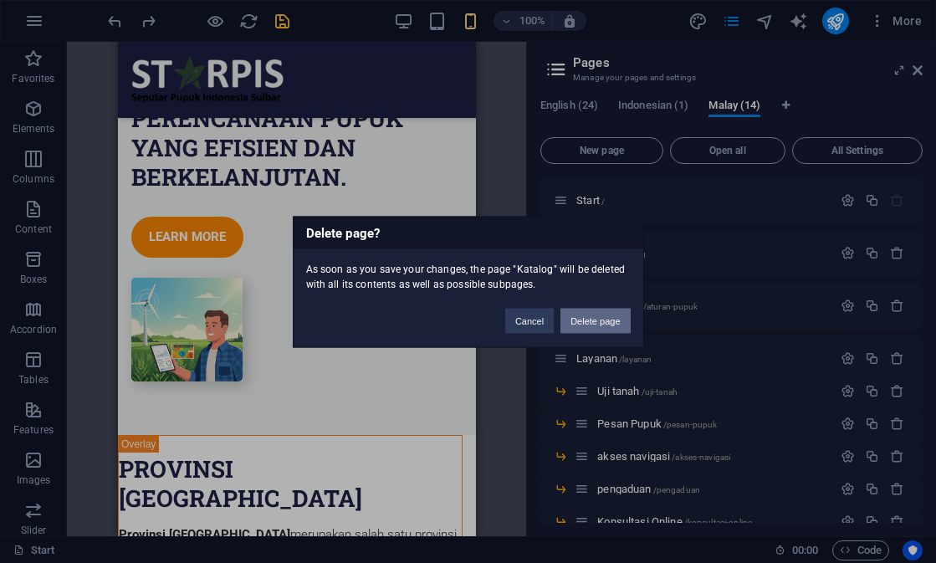
click at [600, 321] on button "Delete page" at bounding box center [595, 320] width 69 height 25
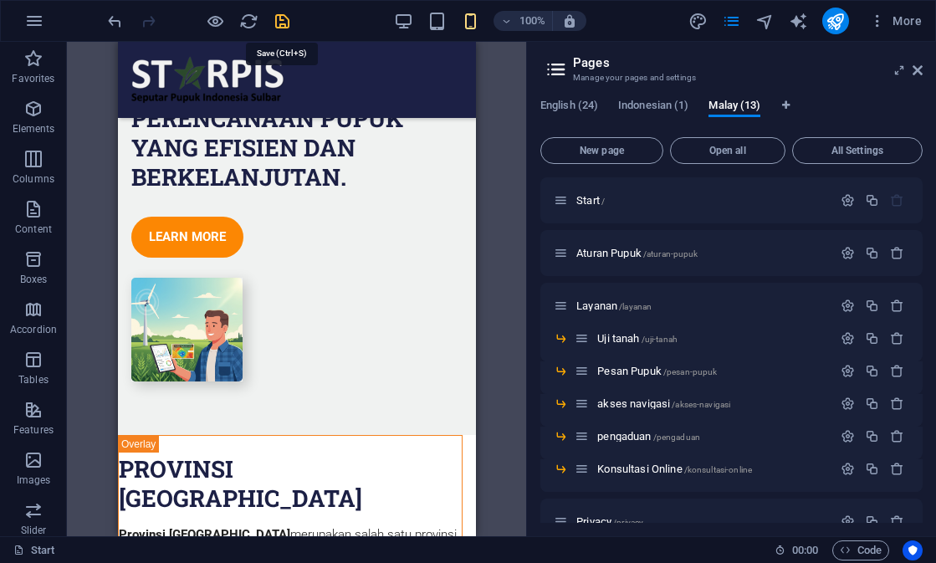
click at [282, 26] on icon "save" at bounding box center [282, 21] width 19 height 19
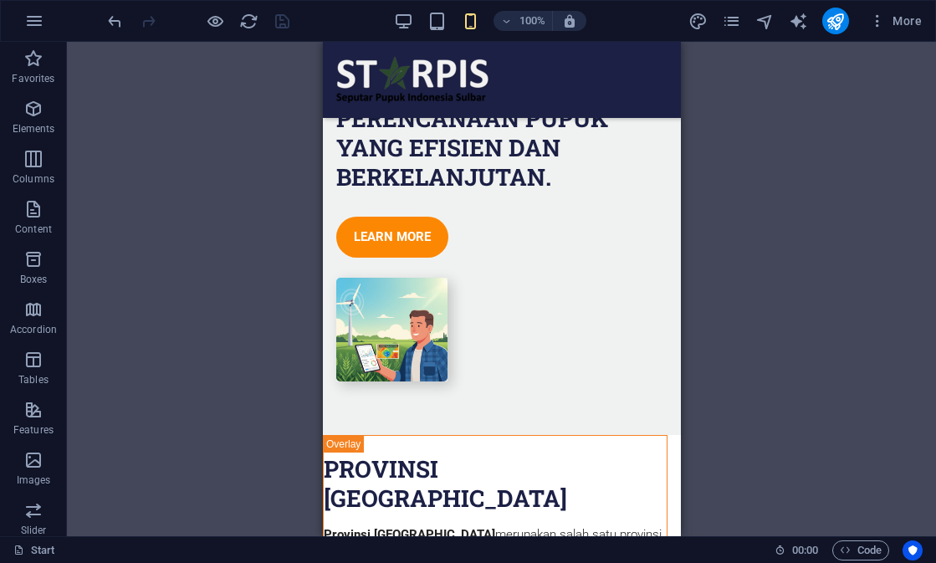
click at [743, 24] on div "More" at bounding box center [809, 21] width 240 height 27
click at [732, 17] on icon "pages" at bounding box center [731, 21] width 19 height 19
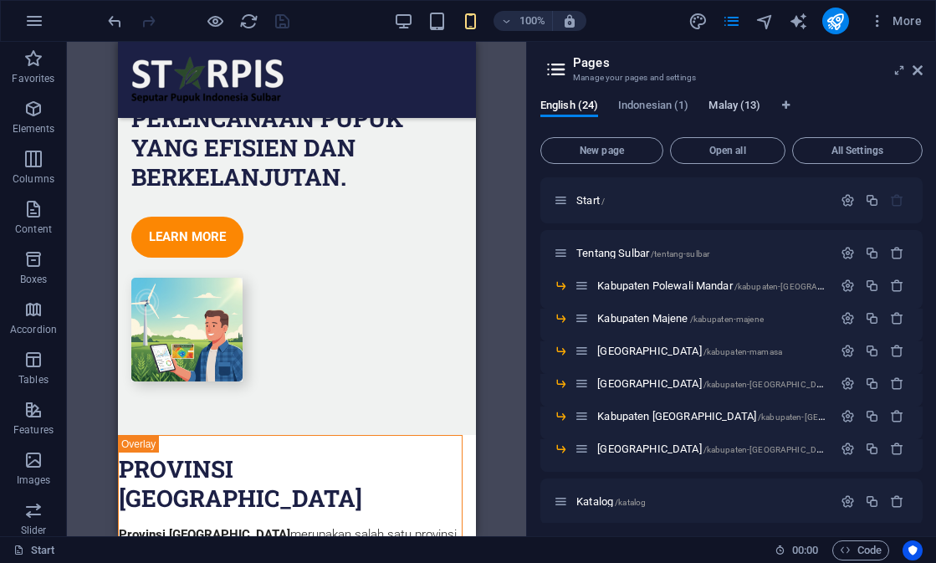
click at [718, 101] on span "Malay (13)" at bounding box center [735, 106] width 52 height 23
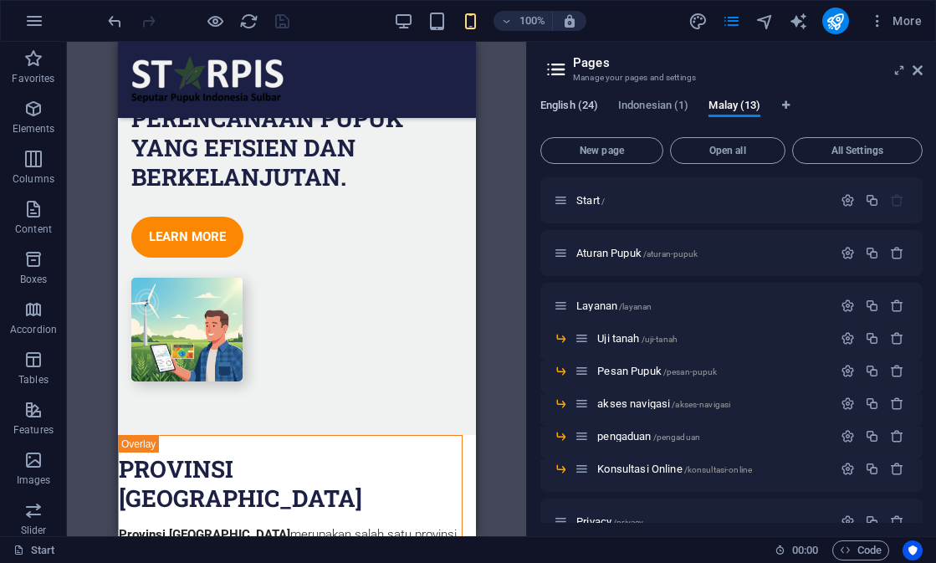
click at [587, 110] on span "English (24)" at bounding box center [570, 106] width 58 height 23
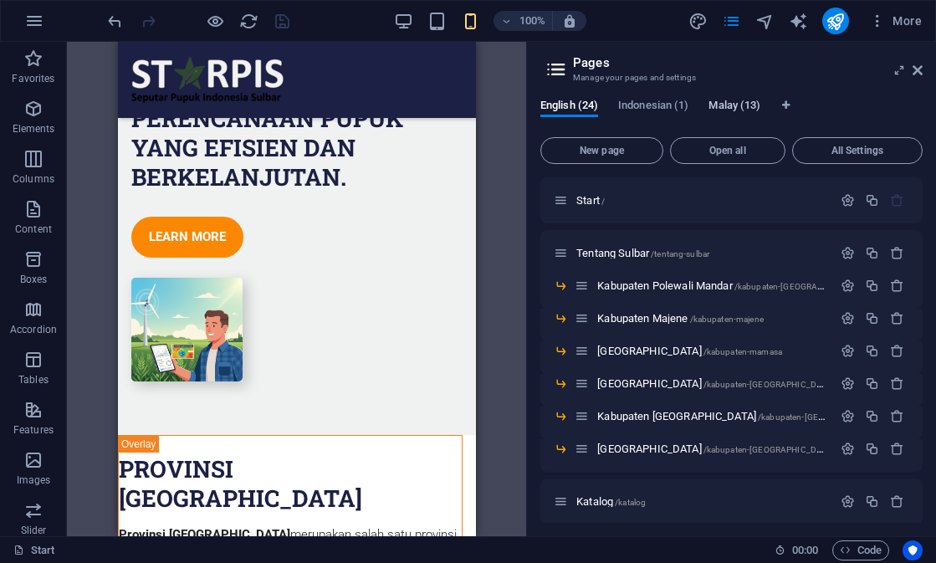
click at [730, 110] on span "Malay (13)" at bounding box center [735, 106] width 52 height 23
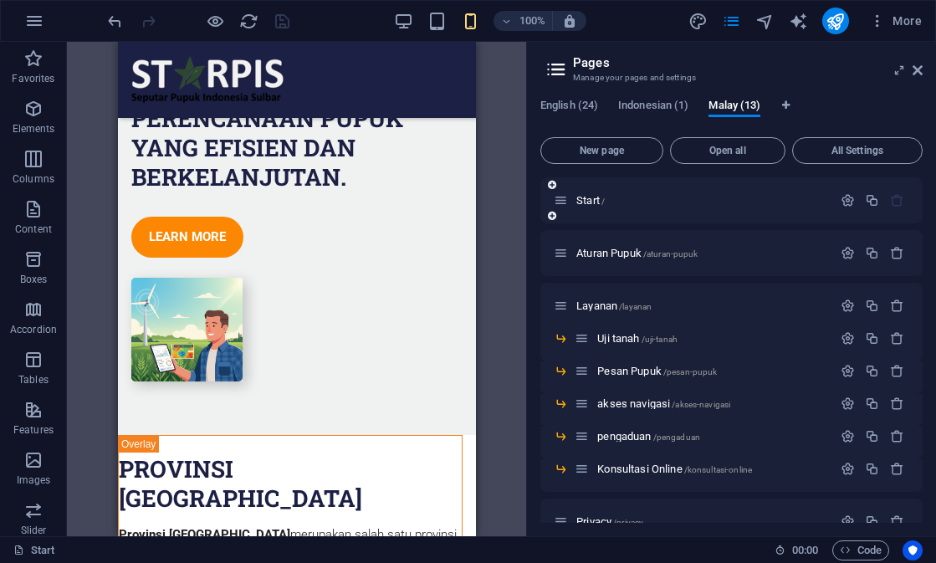
scroll to position [18, 0]
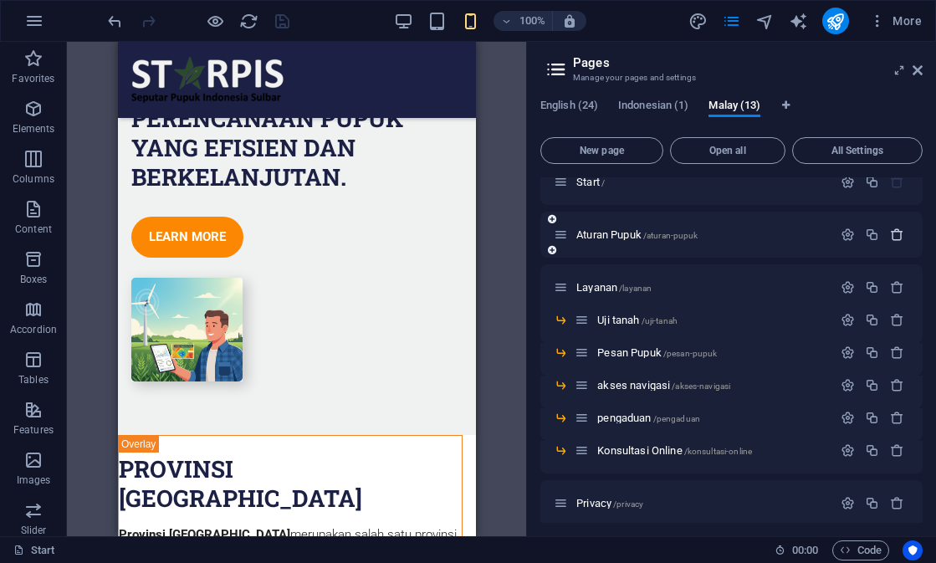
click at [894, 233] on icon "button" at bounding box center [897, 235] width 14 height 14
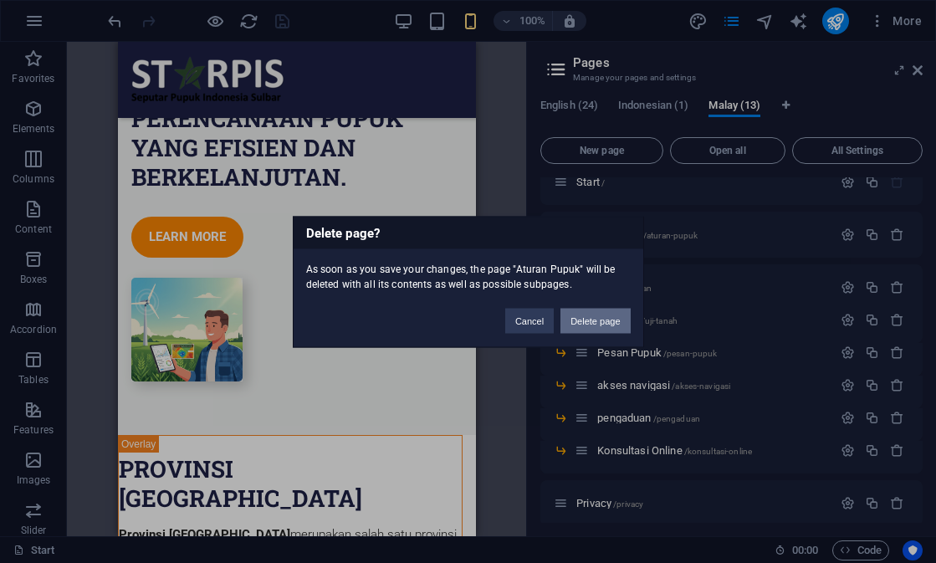
click at [612, 331] on button "Delete page" at bounding box center [595, 320] width 69 height 25
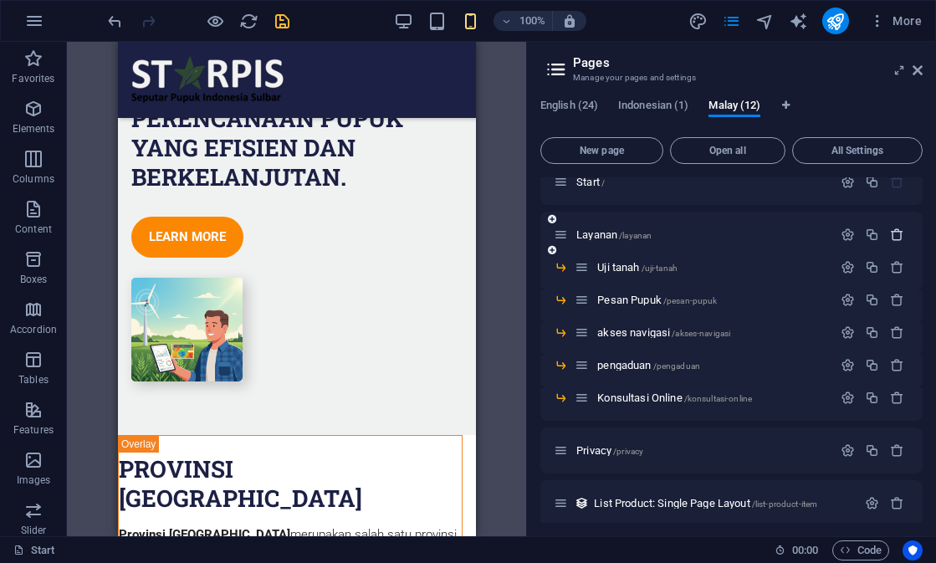
click at [893, 236] on icon "button" at bounding box center [897, 235] width 14 height 14
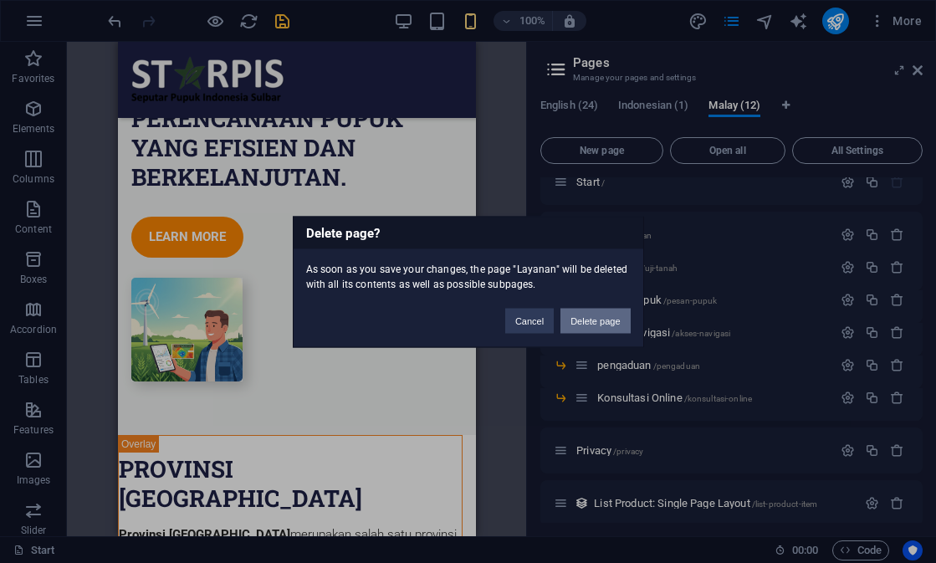
click at [622, 325] on button "Delete page" at bounding box center [595, 320] width 69 height 25
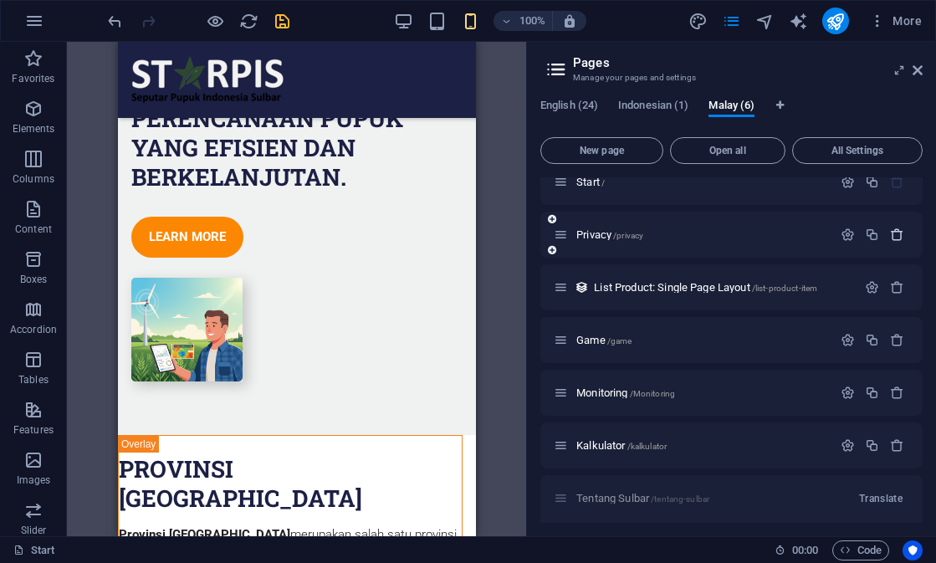
click at [894, 233] on icon "button" at bounding box center [897, 235] width 14 height 14
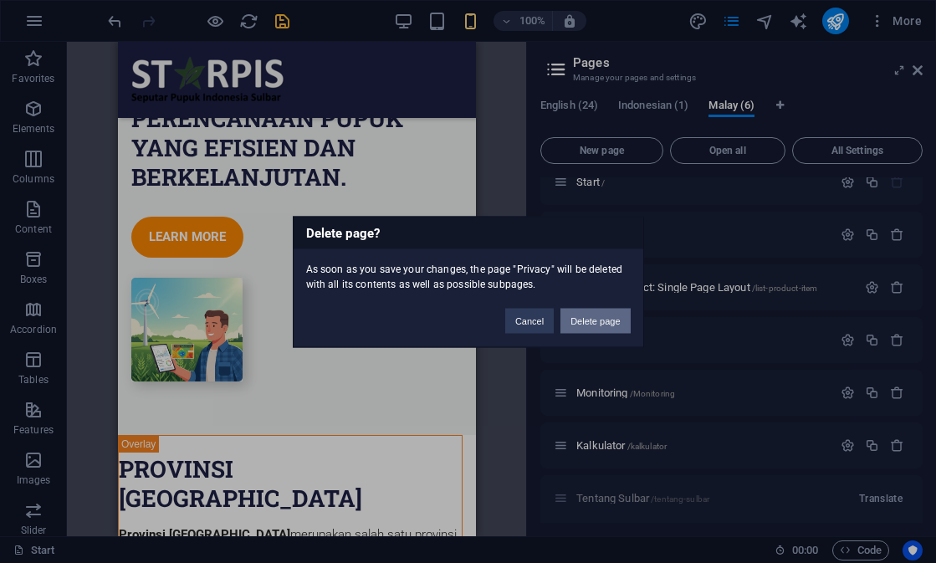
click at [615, 325] on button "Delete page" at bounding box center [595, 320] width 69 height 25
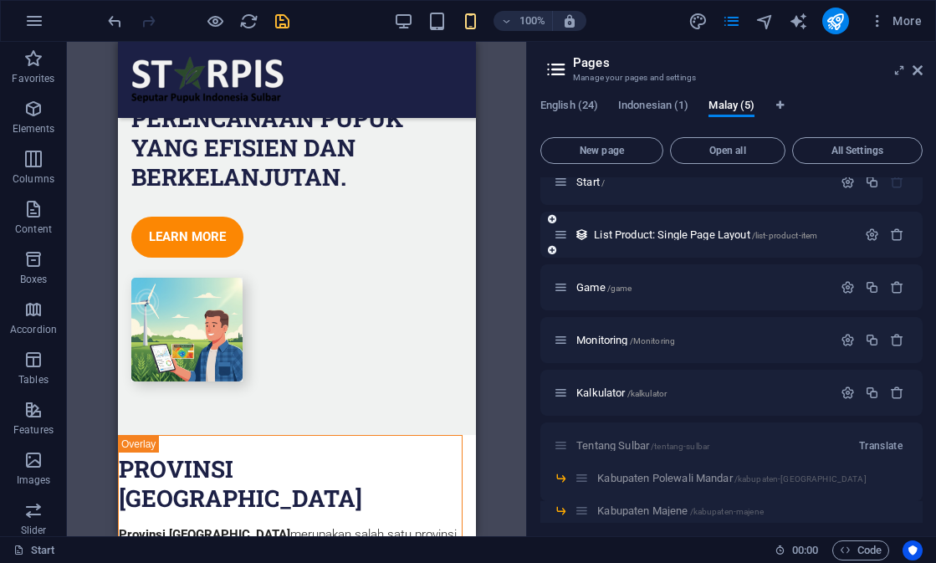
click at [891, 227] on div at bounding box center [884, 235] width 49 height 18
click at [893, 230] on icon "button" at bounding box center [897, 235] width 14 height 14
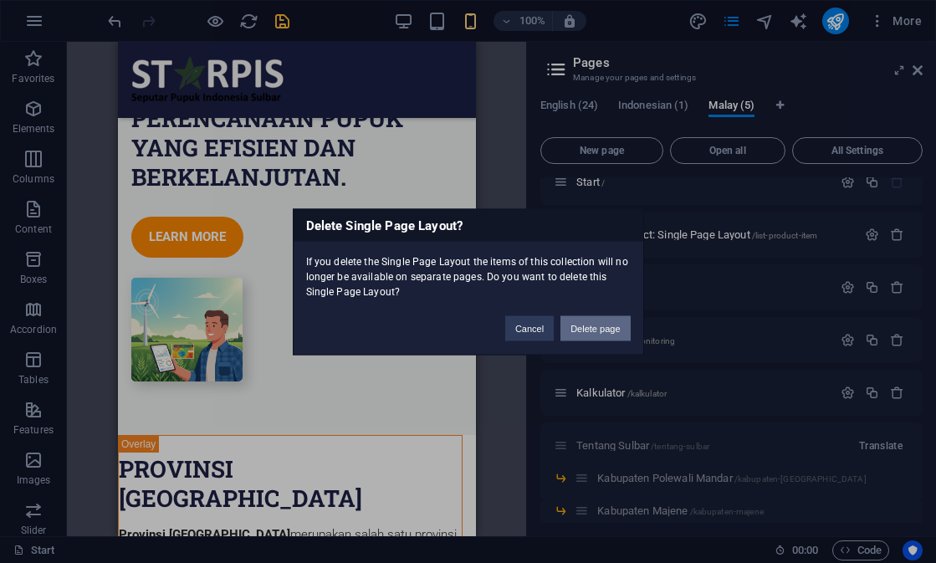
click at [606, 326] on button "Delete page" at bounding box center [595, 327] width 69 height 25
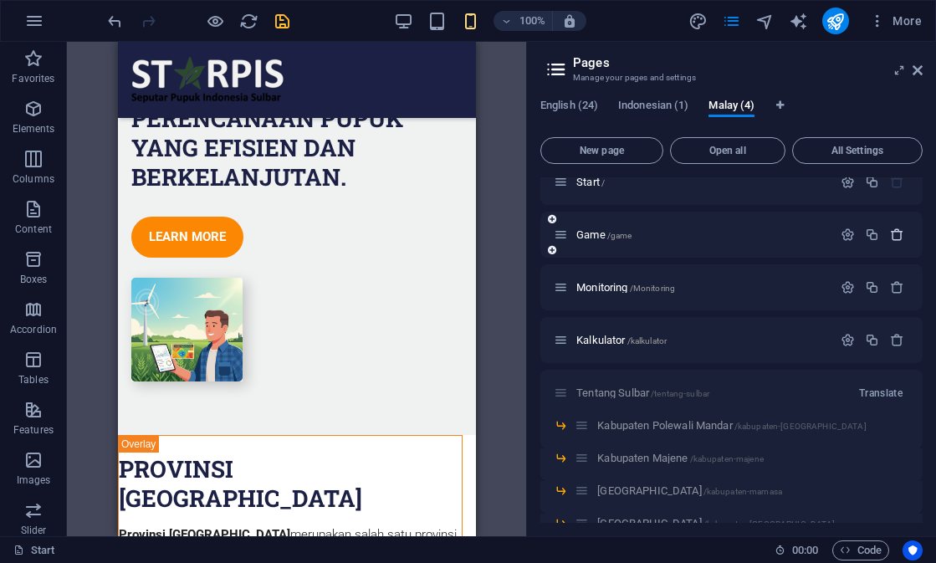
click at [895, 233] on icon "button" at bounding box center [897, 235] width 14 height 14
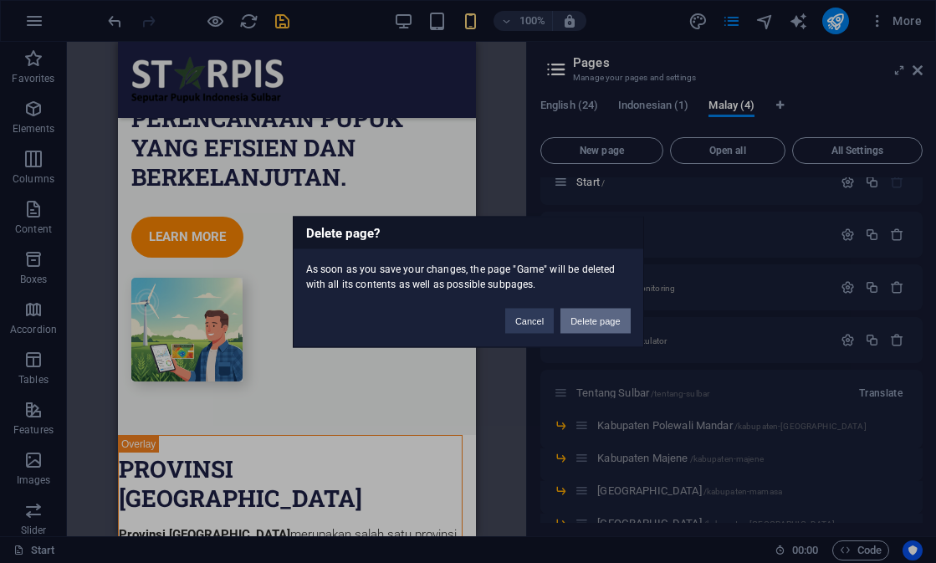
click at [594, 321] on button "Delete page" at bounding box center [595, 320] width 69 height 25
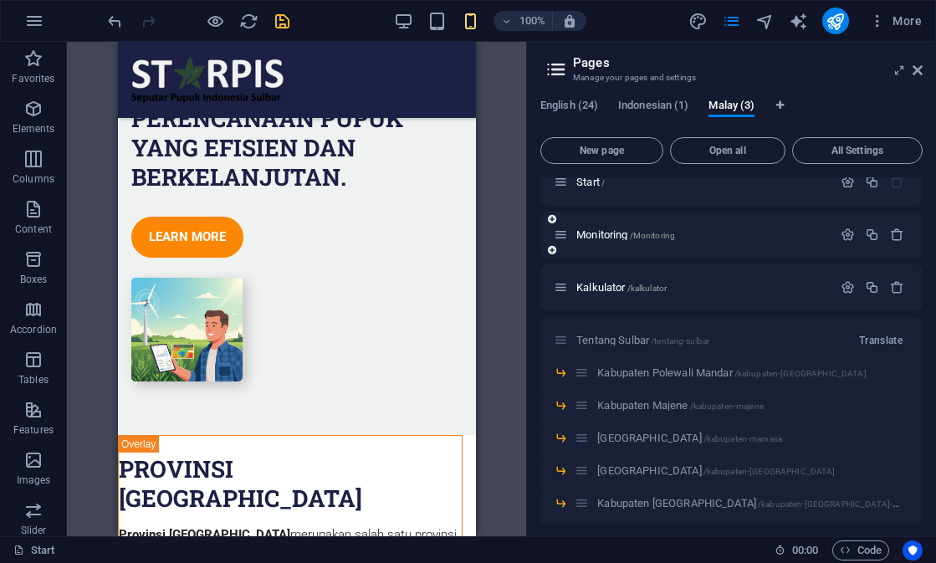
click at [895, 243] on div at bounding box center [873, 235] width 74 height 18
click at [895, 237] on icon "button" at bounding box center [897, 235] width 14 height 14
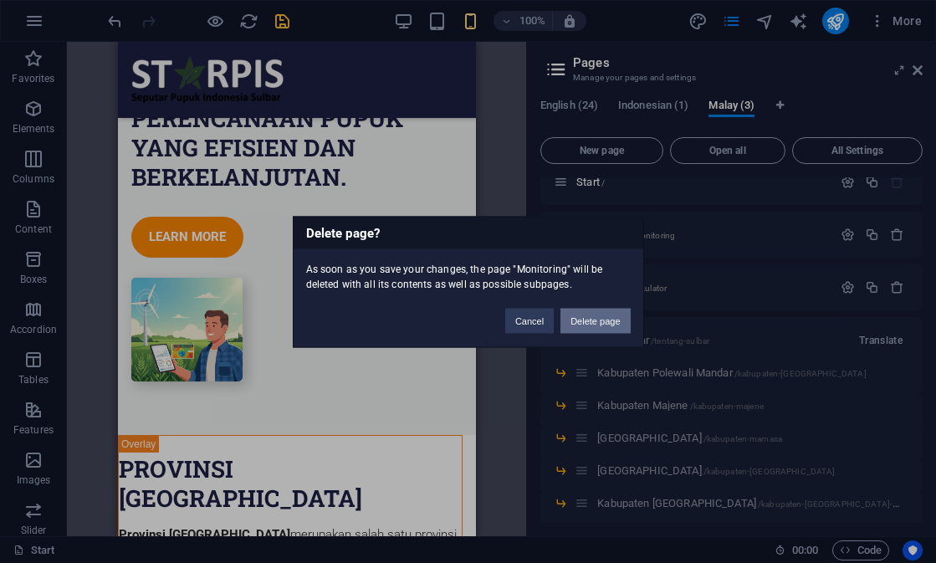
click at [607, 319] on button "Delete page" at bounding box center [595, 320] width 69 height 25
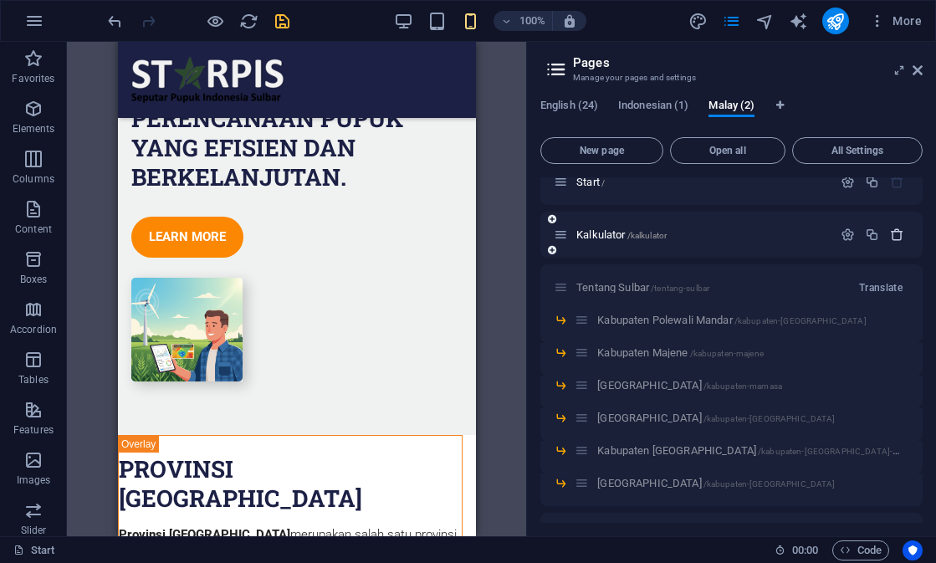
click at [896, 238] on icon "button" at bounding box center [897, 235] width 14 height 14
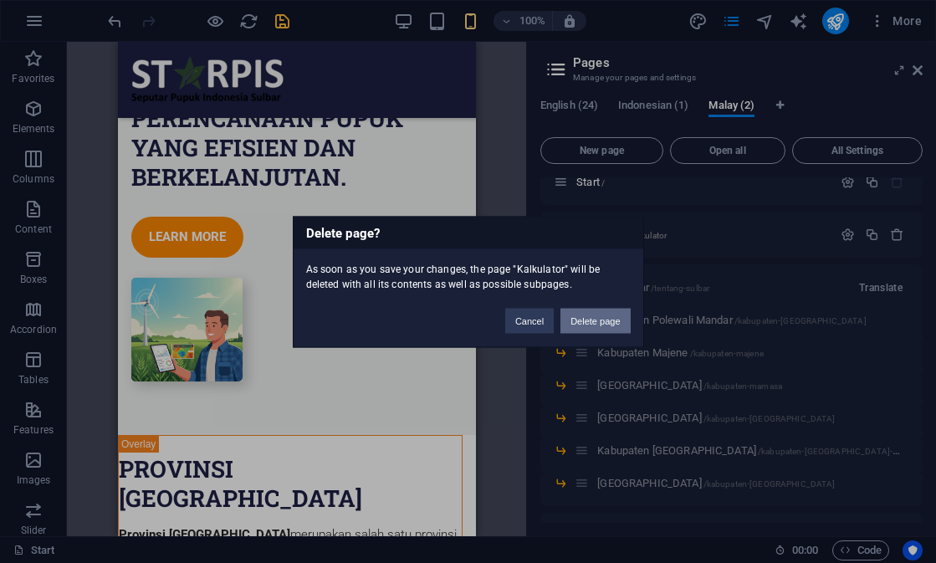
click at [620, 320] on button "Delete page" at bounding box center [595, 320] width 69 height 25
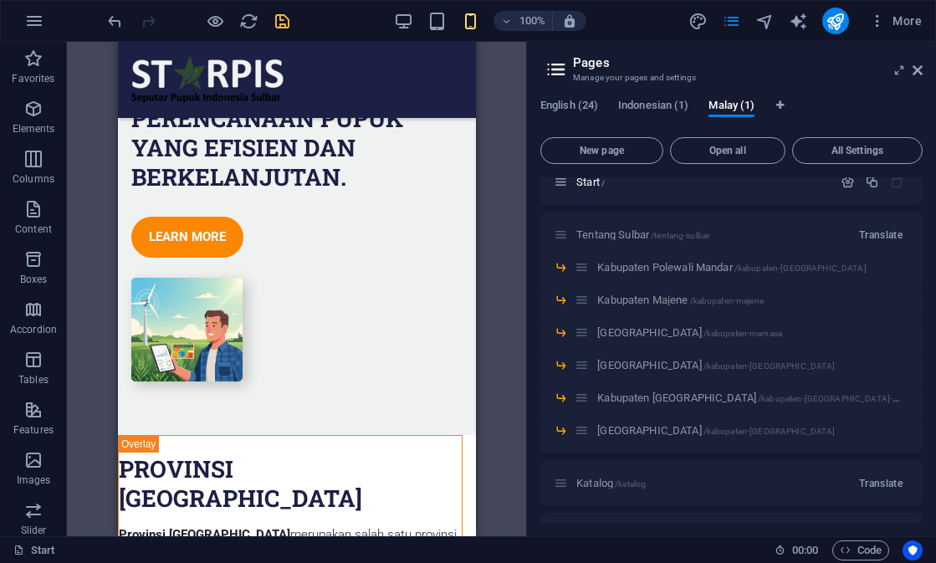
drag, startPoint x: 620, startPoint y: 320, endPoint x: 508, endPoint y: 228, distance: 145.1
click at [508, 228] on div "Start (en) Favorites Elements Columns Content Boxes Accordion Tables Features I…" at bounding box center [468, 289] width 936 height 494
click at [284, 17] on icon "save" at bounding box center [282, 21] width 19 height 19
checkbox input "false"
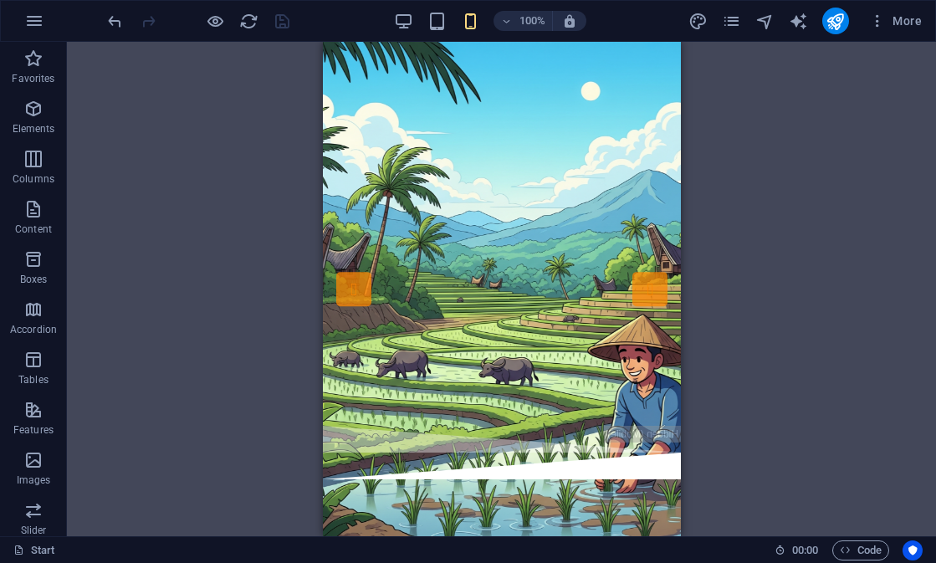
scroll to position [0, 0]
click at [732, 18] on icon "pages" at bounding box center [731, 21] width 19 height 19
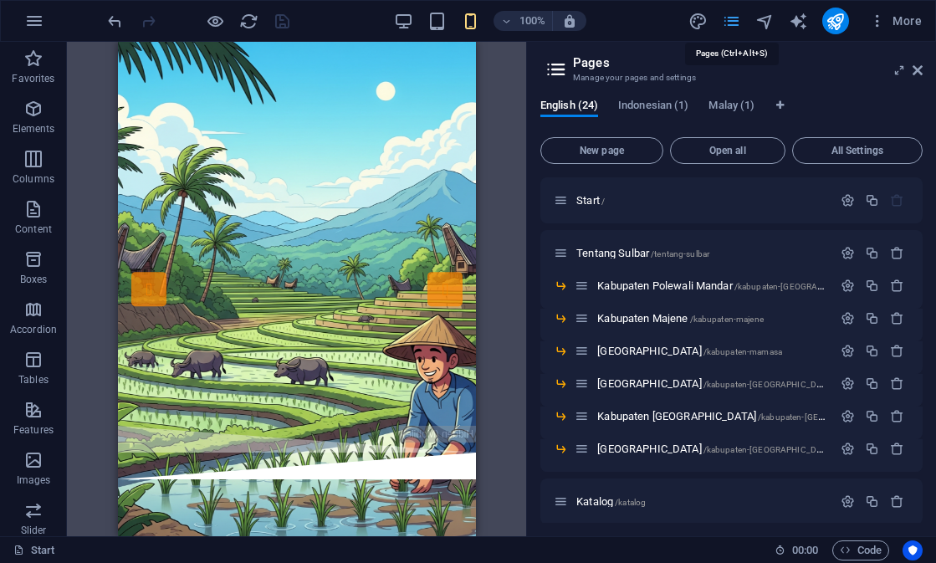
click at [732, 18] on icon "pages" at bounding box center [731, 21] width 19 height 19
click at [919, 69] on icon at bounding box center [918, 70] width 10 height 13
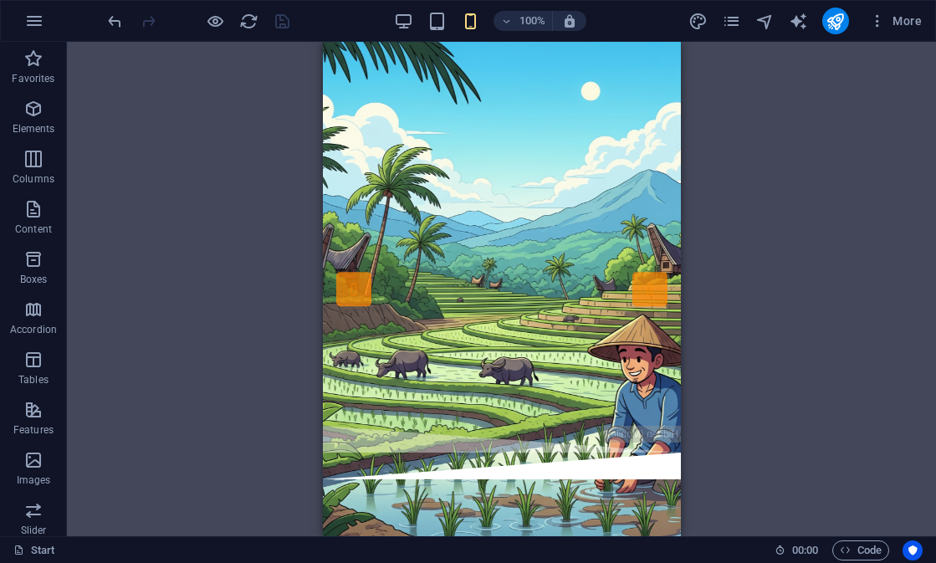
click at [740, 9] on div "More" at bounding box center [809, 21] width 240 height 27
click at [736, 18] on icon "pages" at bounding box center [731, 21] width 19 height 19
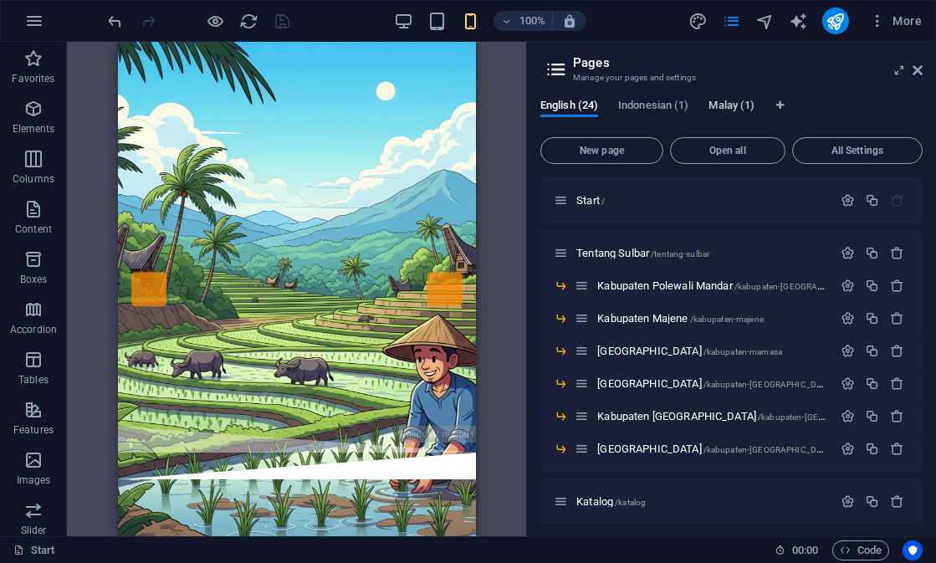
click at [737, 100] on span "Malay (1)" at bounding box center [732, 106] width 46 height 23
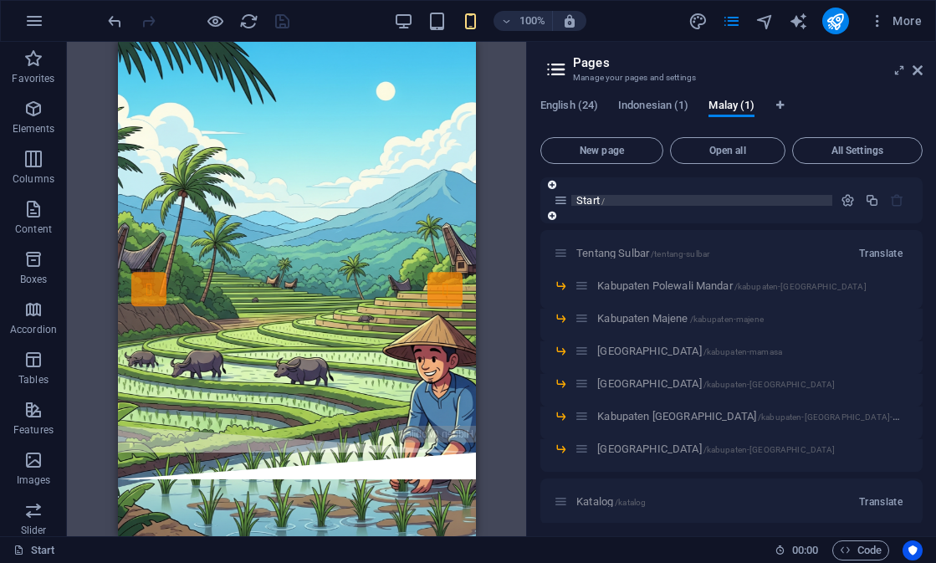
click at [595, 202] on span "Start /" at bounding box center [590, 200] width 28 height 13
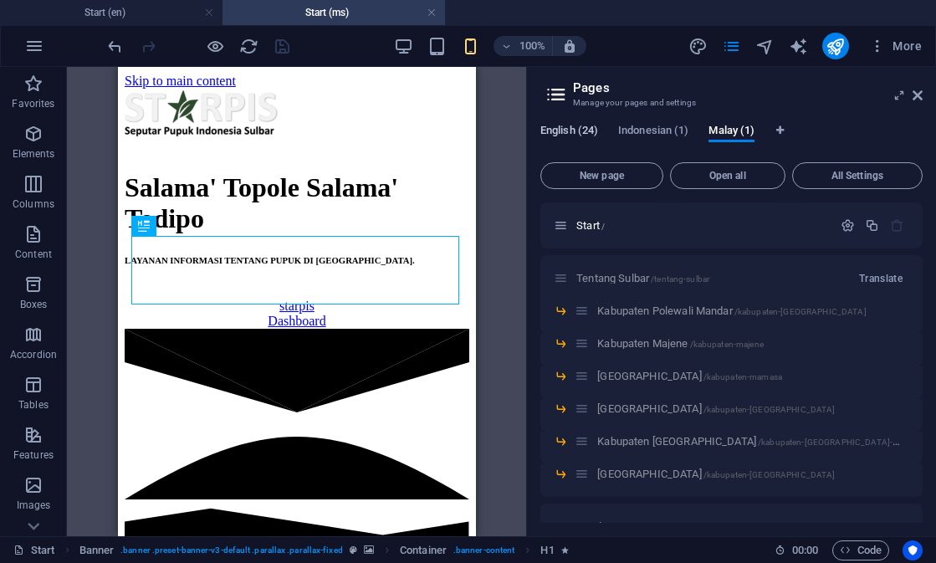
click at [581, 131] on span "English (24)" at bounding box center [570, 131] width 58 height 23
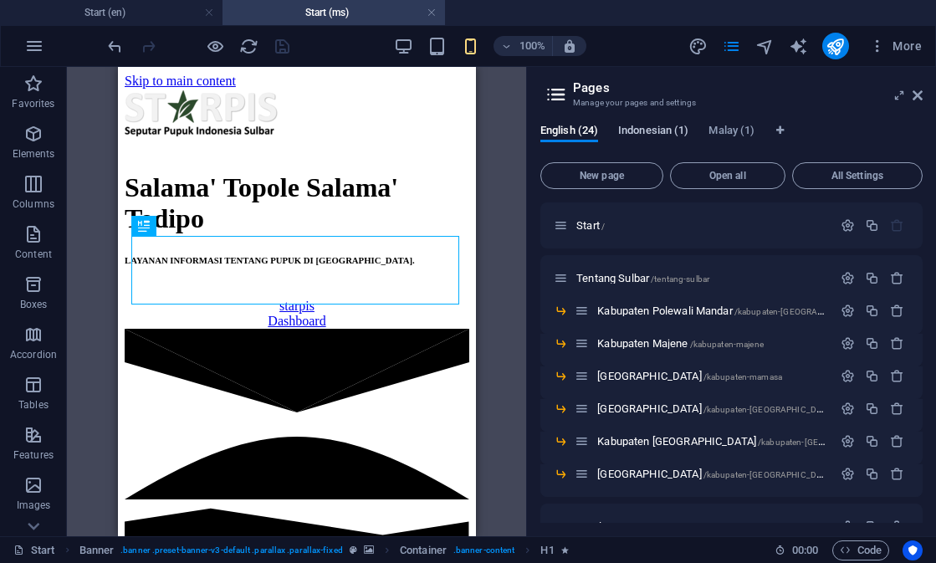
click at [669, 132] on span "Indonesian (1)" at bounding box center [653, 131] width 70 height 23
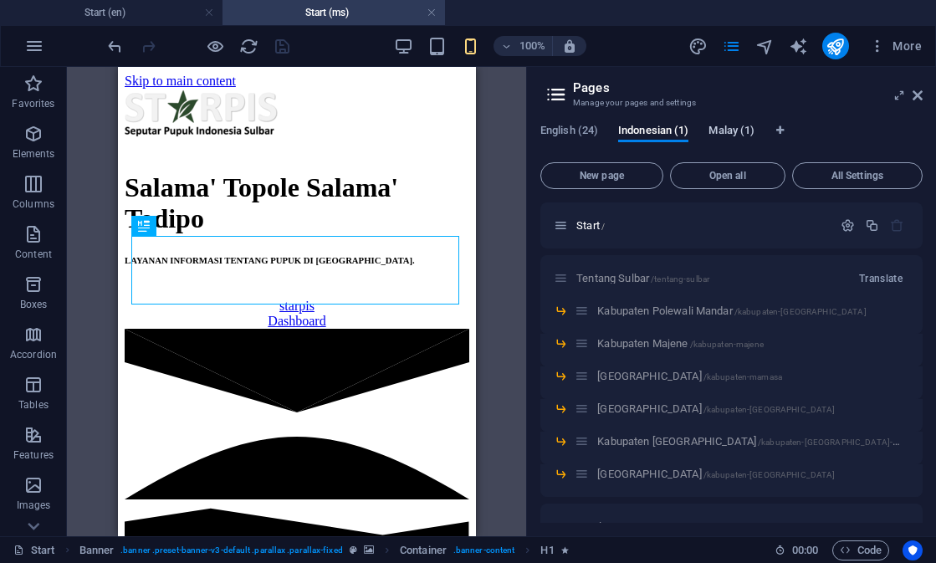
click at [743, 128] on span "Malay (1)" at bounding box center [732, 131] width 46 height 23
click at [591, 230] on span "Start /" at bounding box center [590, 225] width 28 height 13
click at [920, 96] on icon at bounding box center [918, 95] width 10 height 13
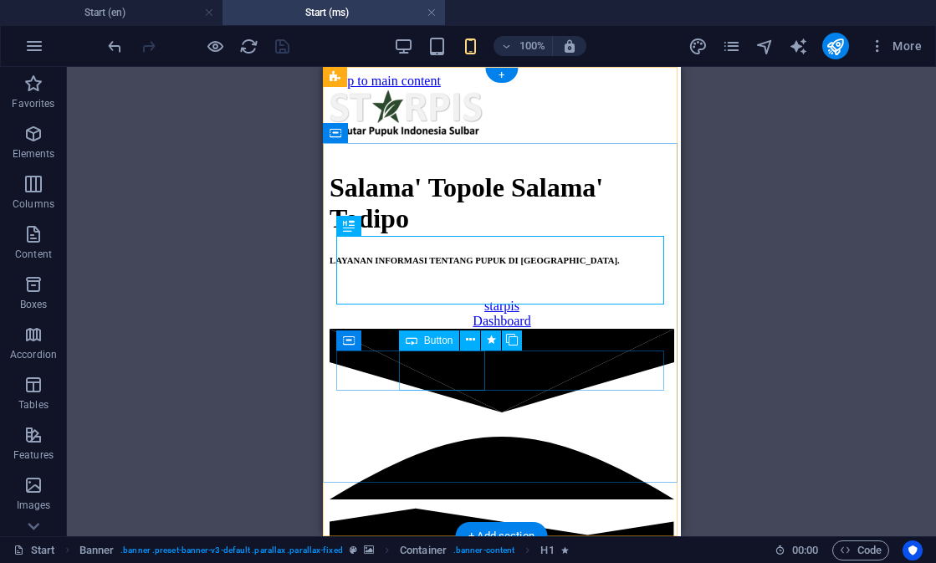
click at [462, 314] on div "starpis" at bounding box center [501, 306] width 345 height 15
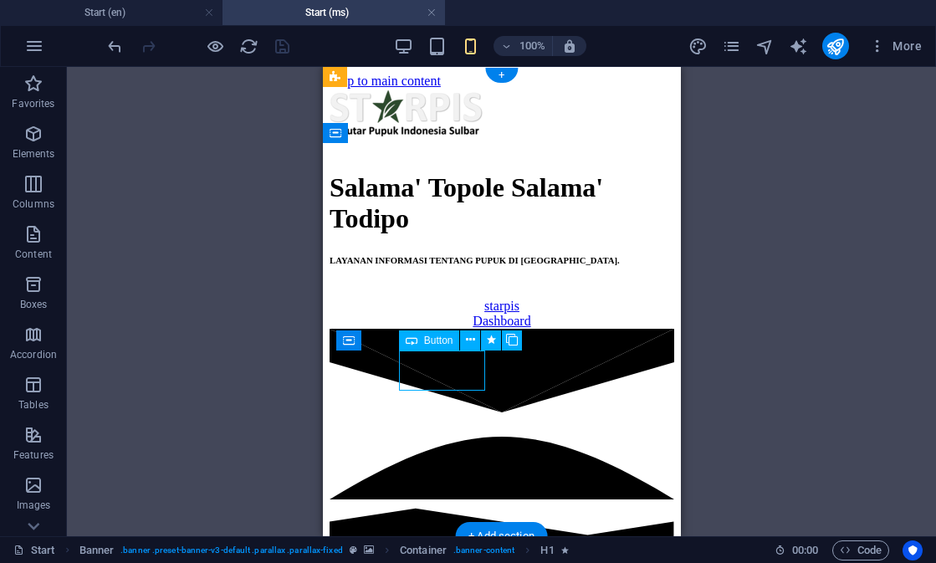
click at [462, 314] on div "starpis" at bounding box center [501, 306] width 345 height 15
select select "%"
select select
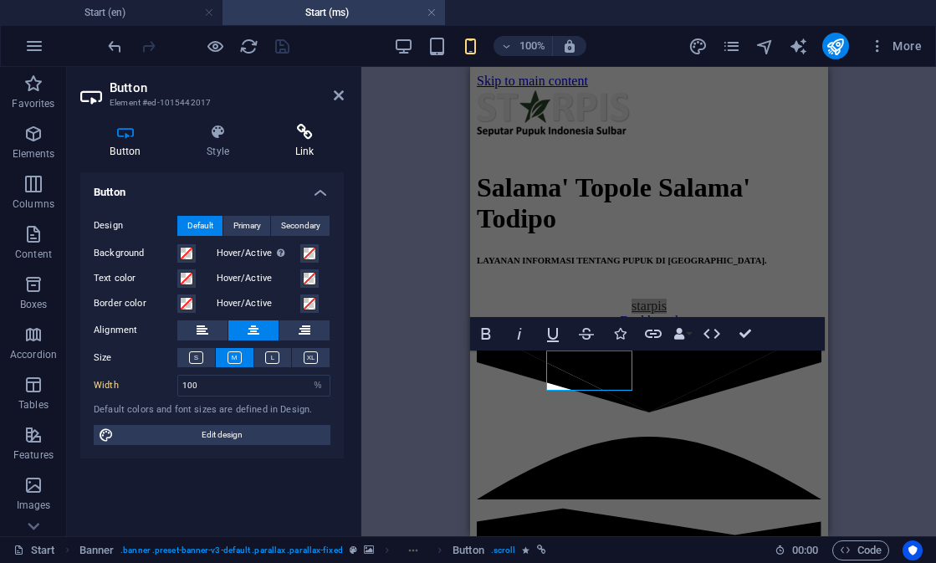
click at [301, 130] on icon at bounding box center [304, 132] width 79 height 17
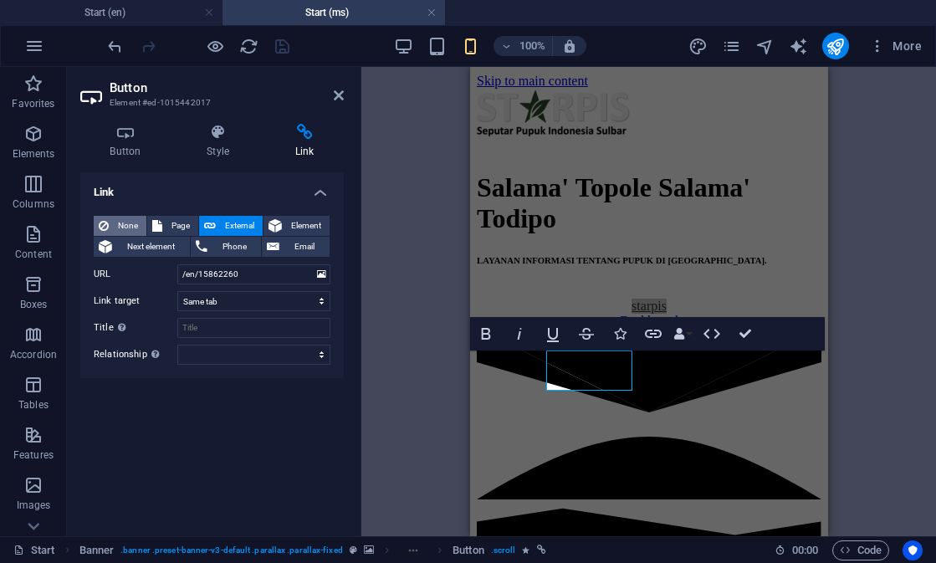
click at [126, 222] on span "None" at bounding box center [128, 226] width 28 height 20
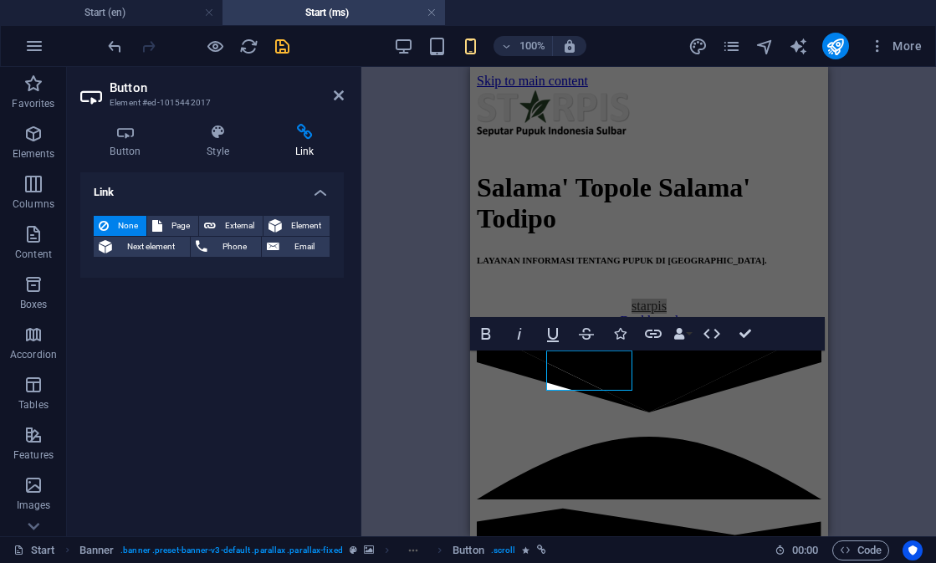
click at [285, 52] on icon "save" at bounding box center [282, 46] width 19 height 19
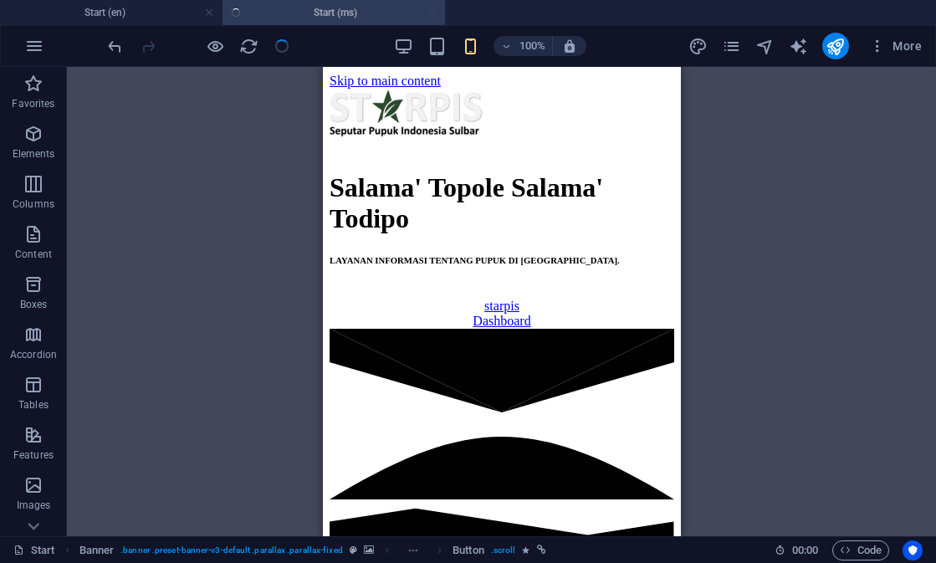
checkbox input "false"
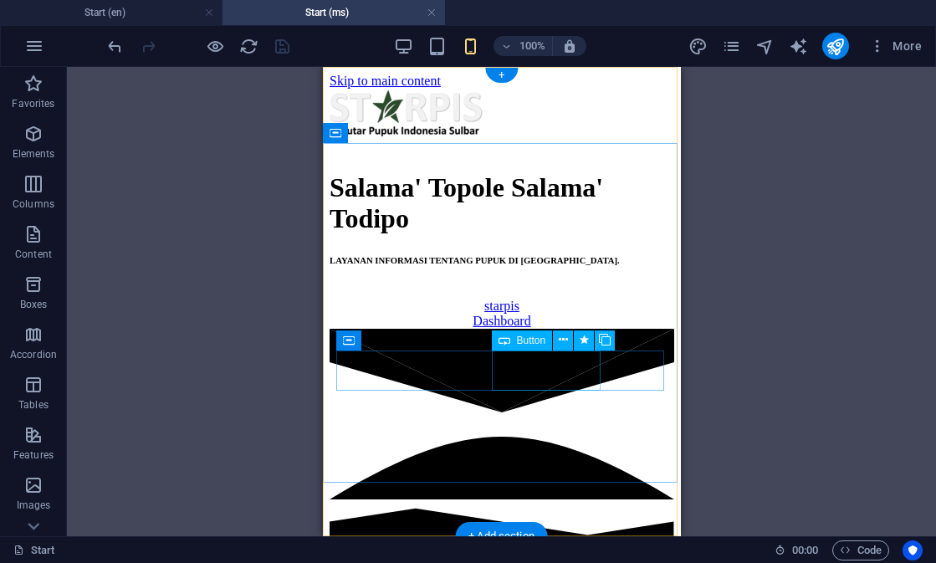
click at [551, 329] on div "Dashboard" at bounding box center [501, 321] width 345 height 15
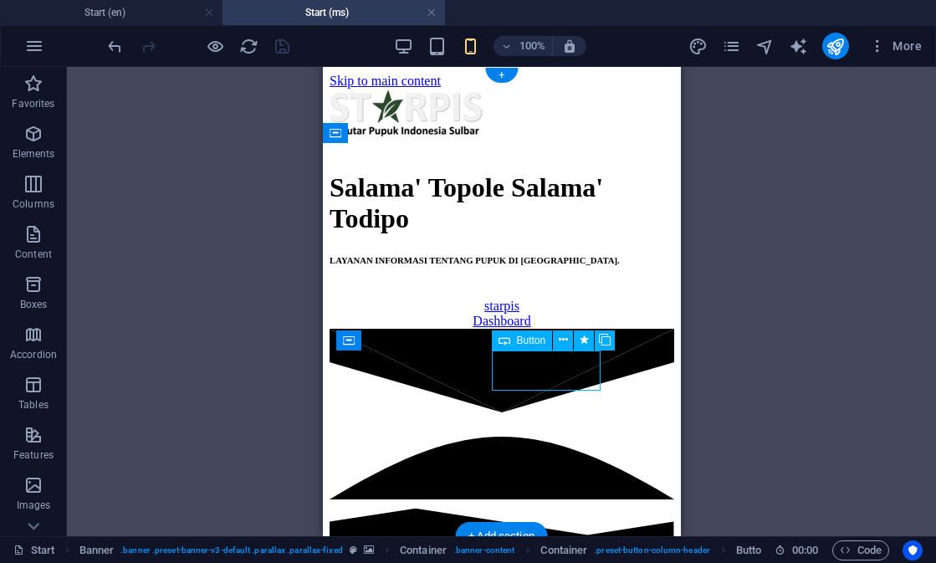
click at [551, 329] on div "Dashboard" at bounding box center [501, 321] width 345 height 15
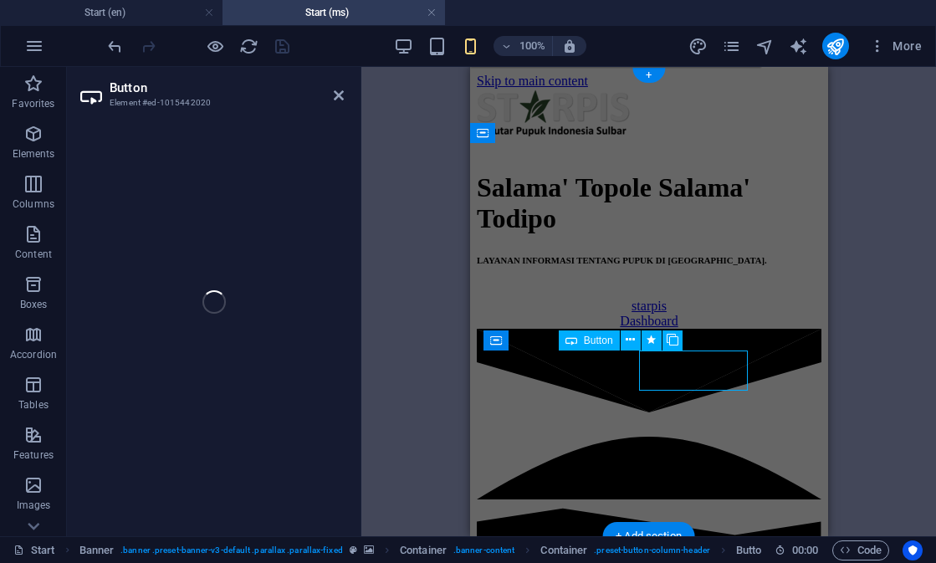
select select
select select "author"
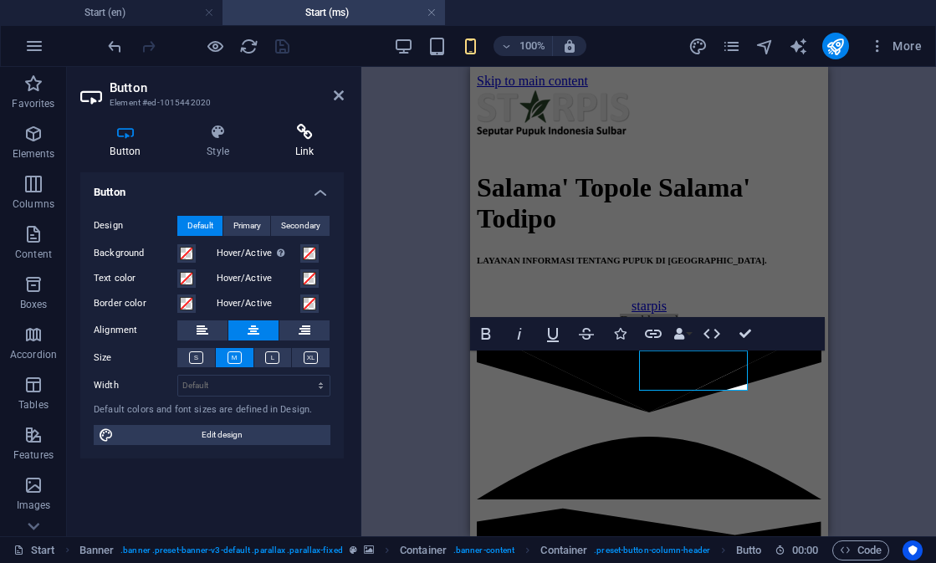
click at [295, 142] on h4 "Link" at bounding box center [304, 141] width 79 height 35
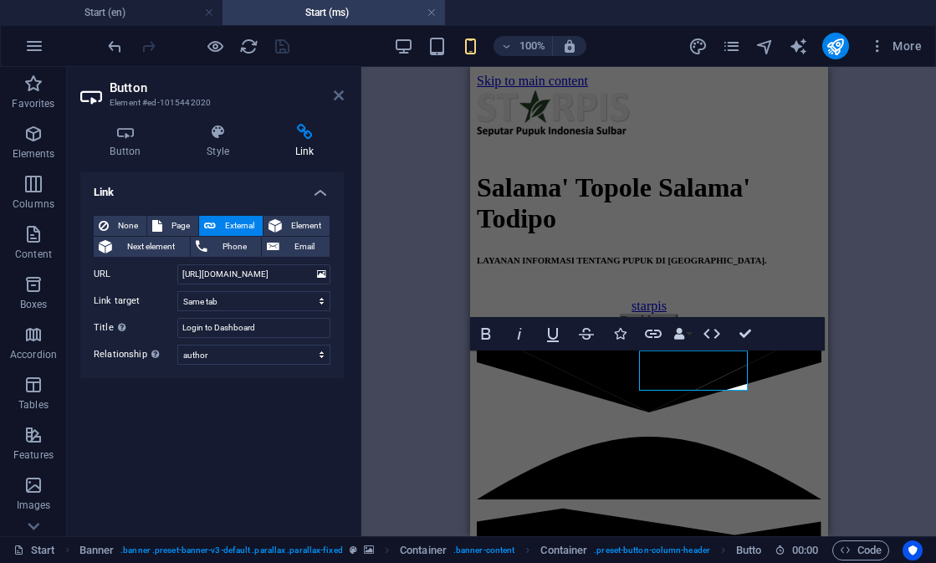
click at [340, 96] on icon at bounding box center [339, 95] width 10 height 13
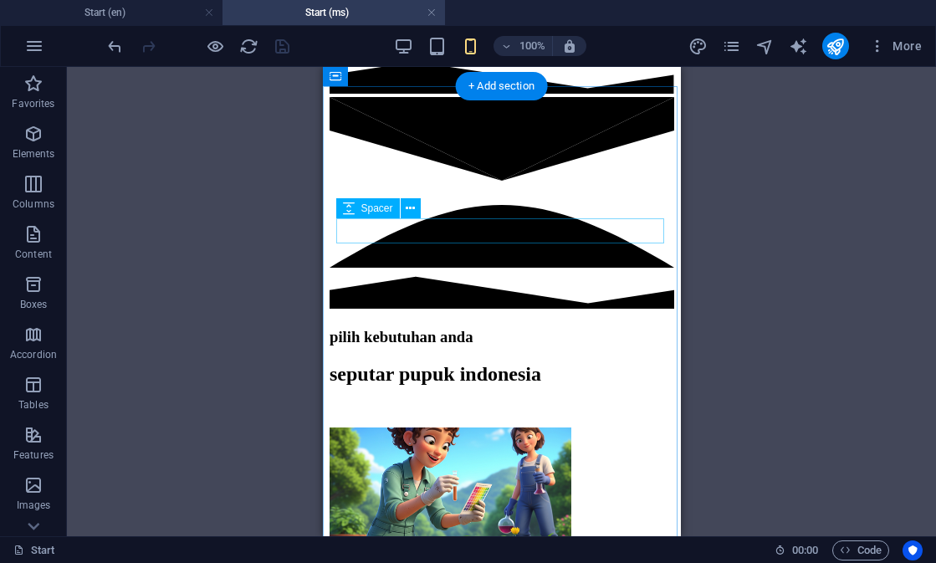
scroll to position [450, 0]
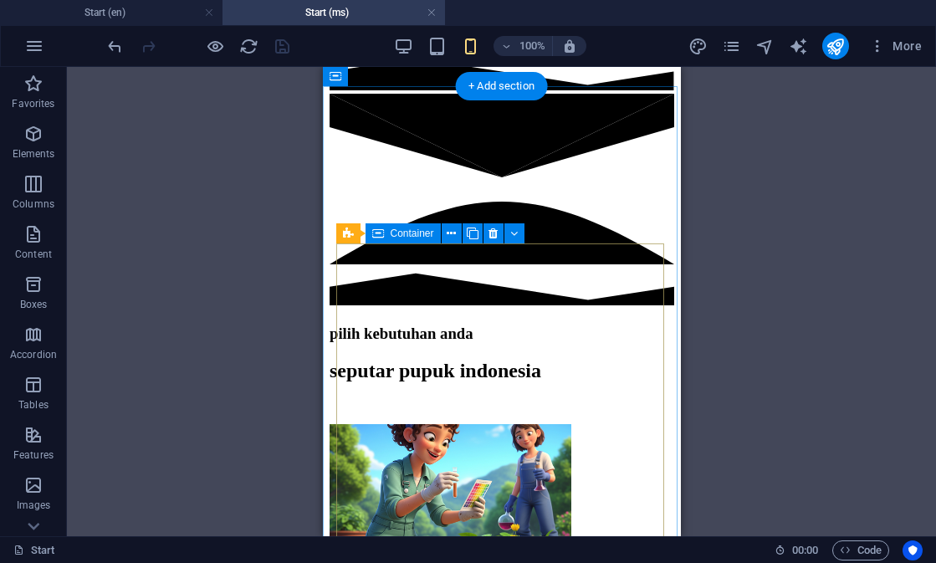
click at [375, 235] on icon at bounding box center [378, 233] width 12 height 20
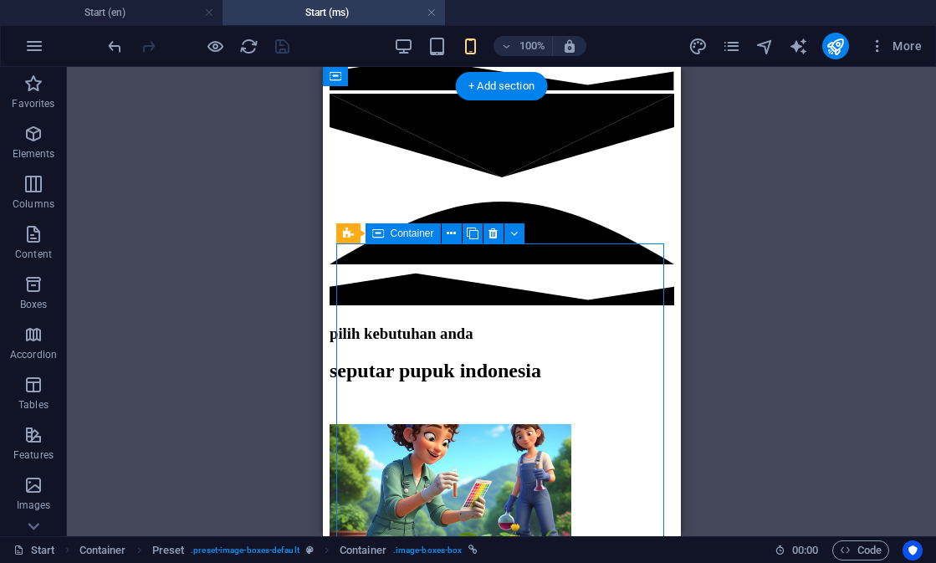
click at [375, 235] on icon at bounding box center [378, 233] width 12 height 20
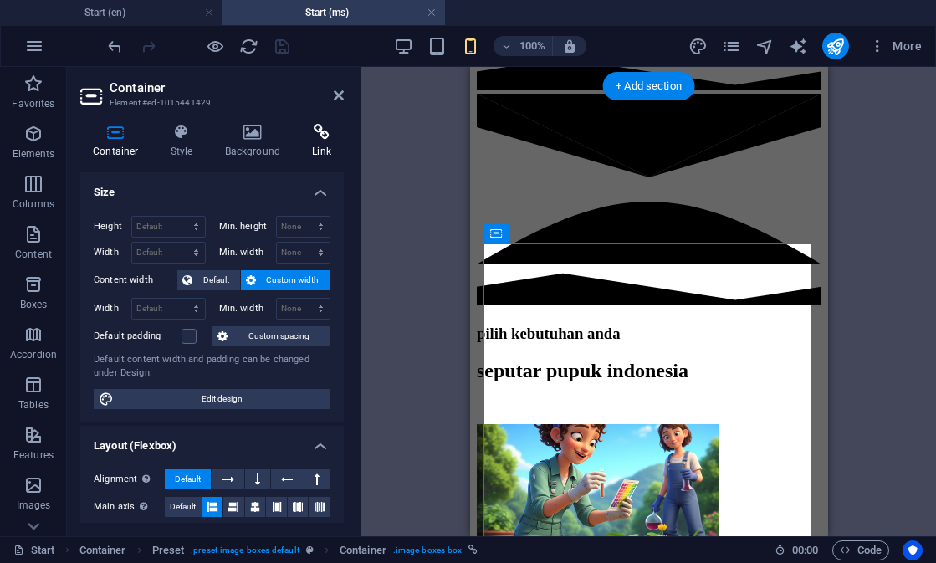
click at [314, 146] on h4 "Link" at bounding box center [322, 141] width 44 height 35
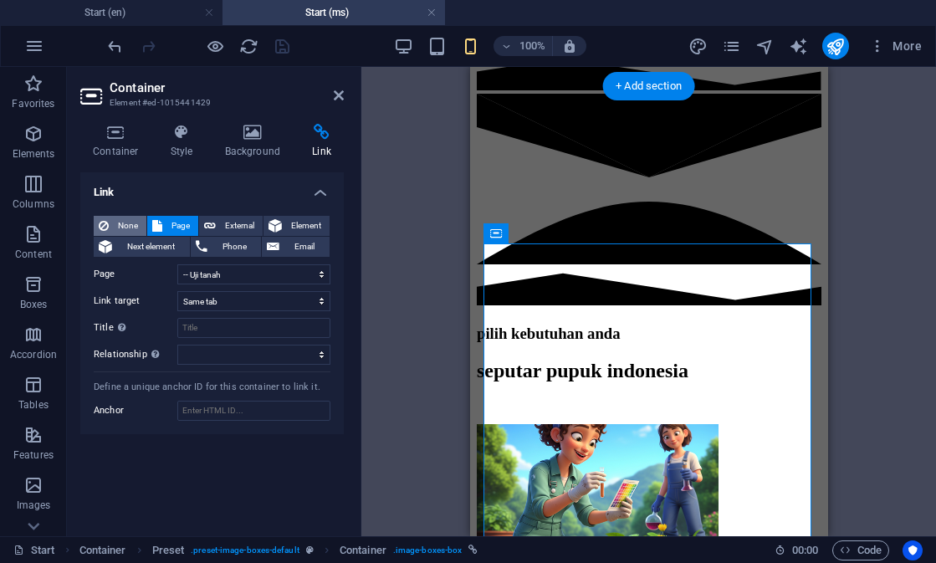
click at [113, 223] on button "None" at bounding box center [120, 226] width 53 height 20
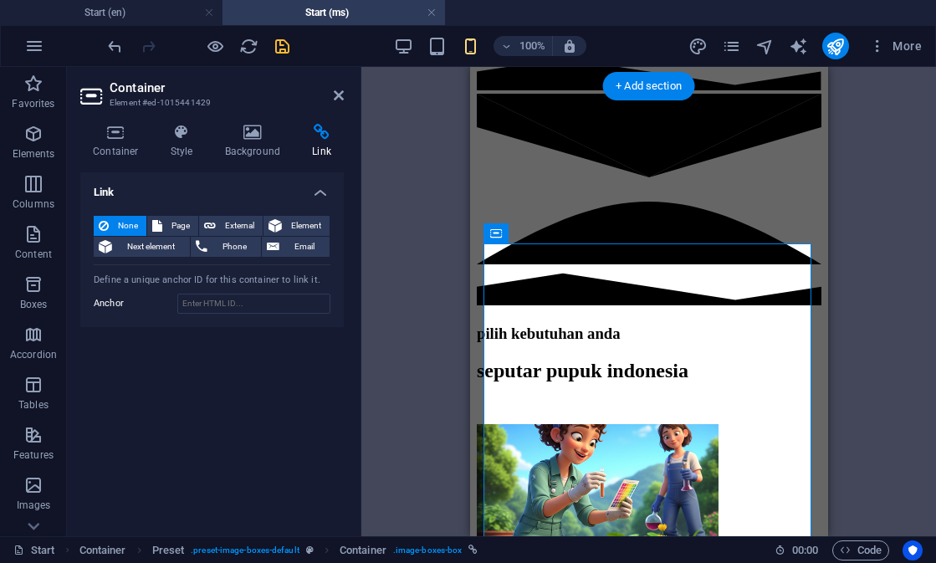
click at [261, 33] on div at bounding box center [198, 46] width 187 height 27
click at [277, 43] on icon "save" at bounding box center [282, 46] width 19 height 19
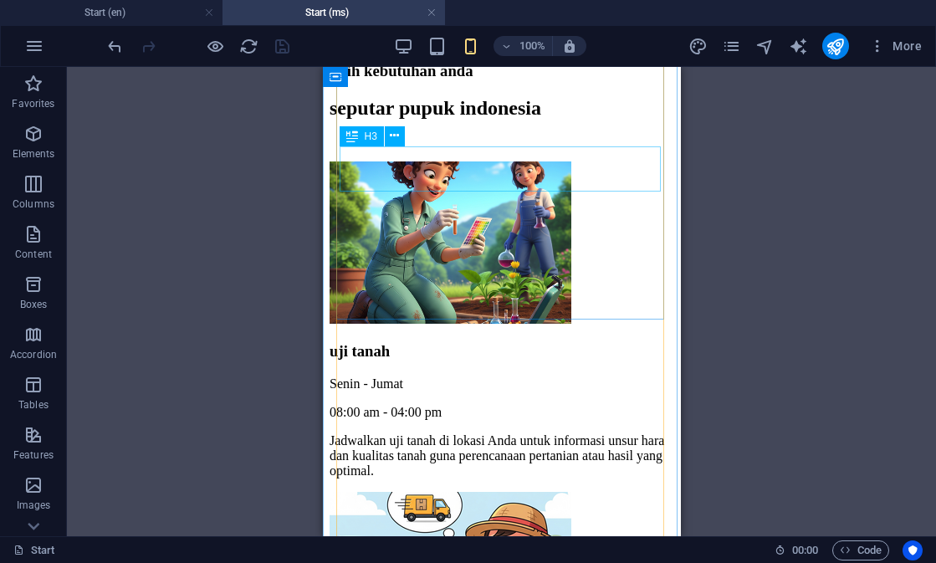
scroll to position [740, 0]
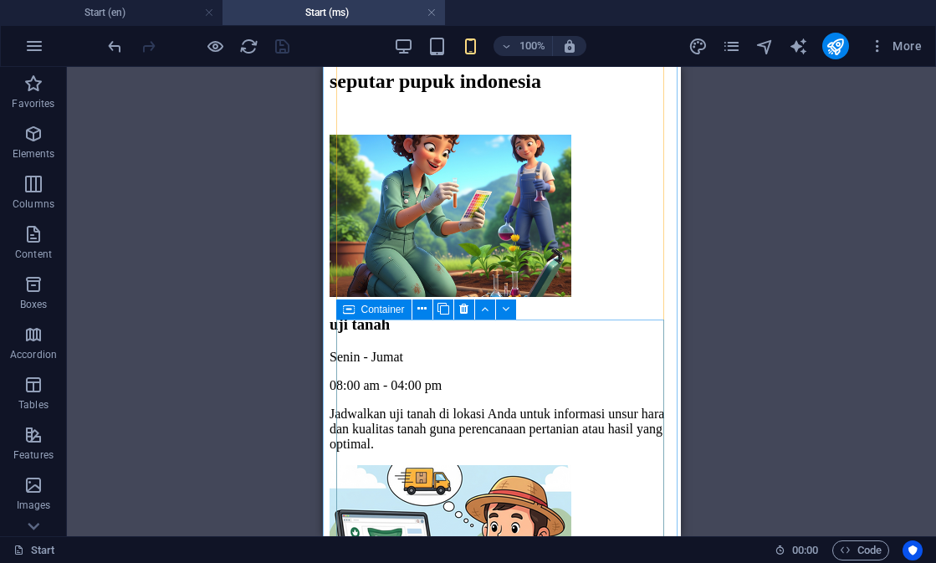
click at [356, 310] on div "Container" at bounding box center [373, 310] width 75 height 20
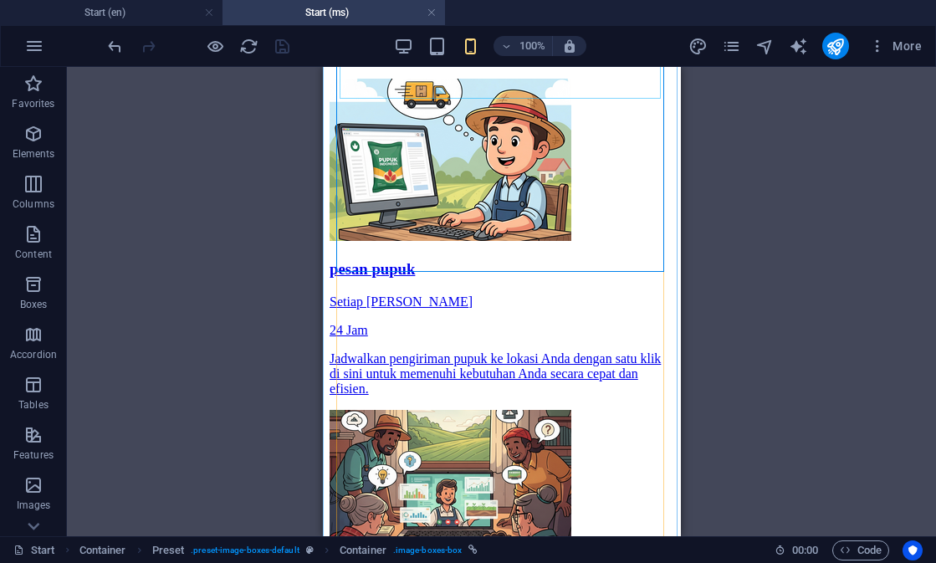
scroll to position [1129, 0]
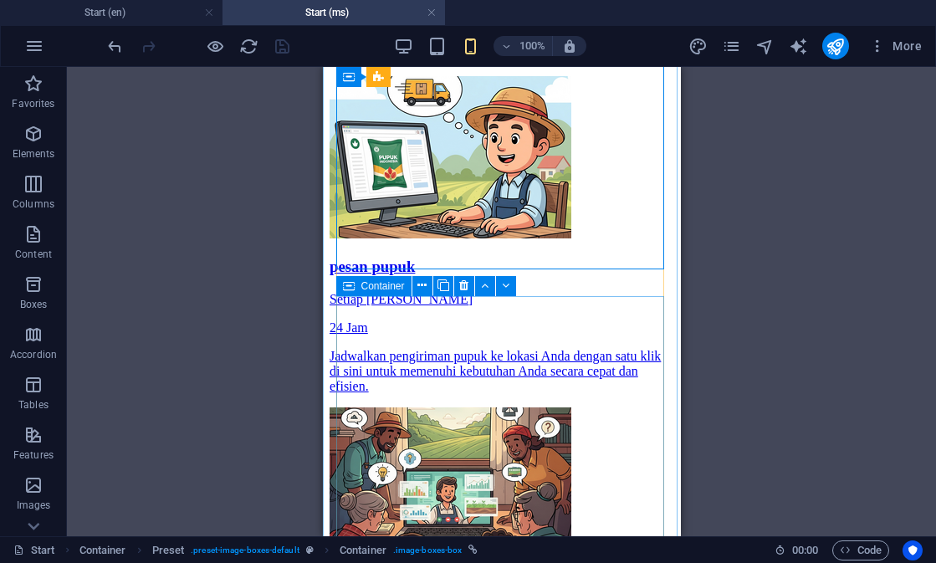
click at [364, 289] on span "Container" at bounding box center [383, 286] width 44 height 10
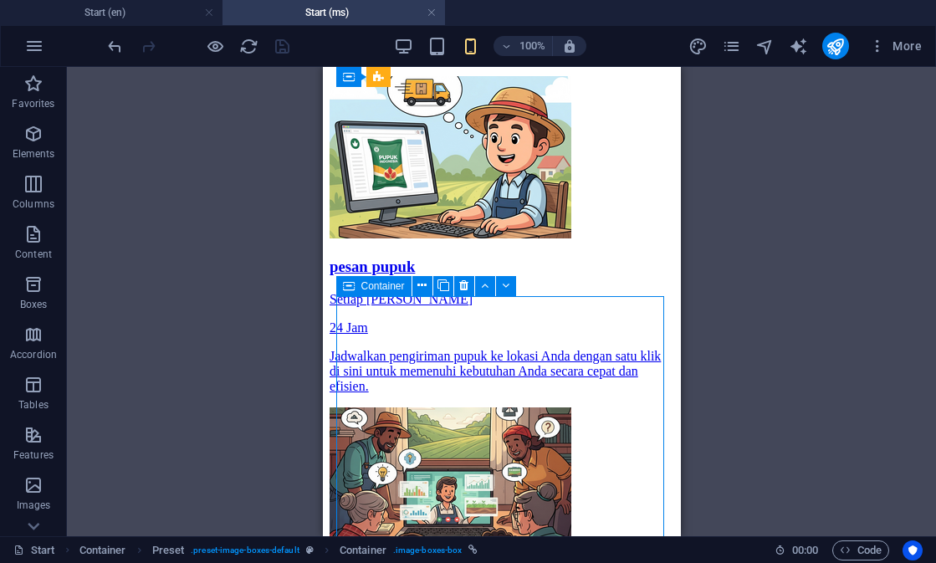
click at [364, 289] on span "Container" at bounding box center [383, 286] width 44 height 10
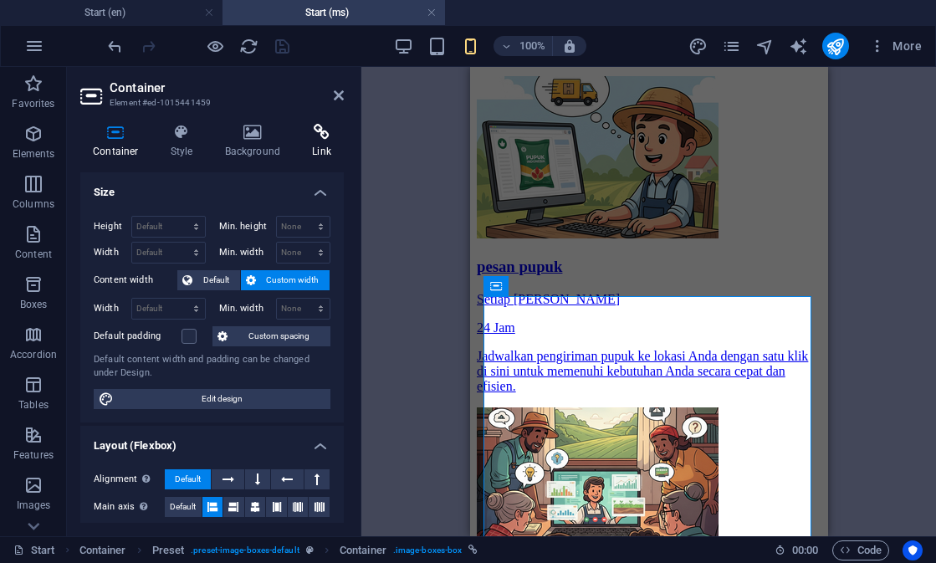
click at [315, 144] on h4 "Link" at bounding box center [322, 141] width 44 height 35
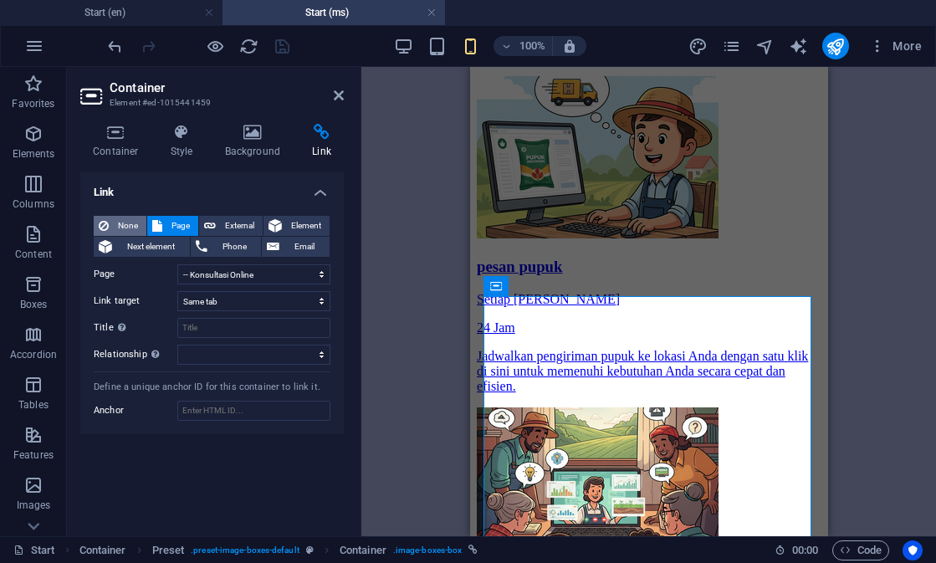
click at [113, 222] on button "None" at bounding box center [120, 226] width 53 height 20
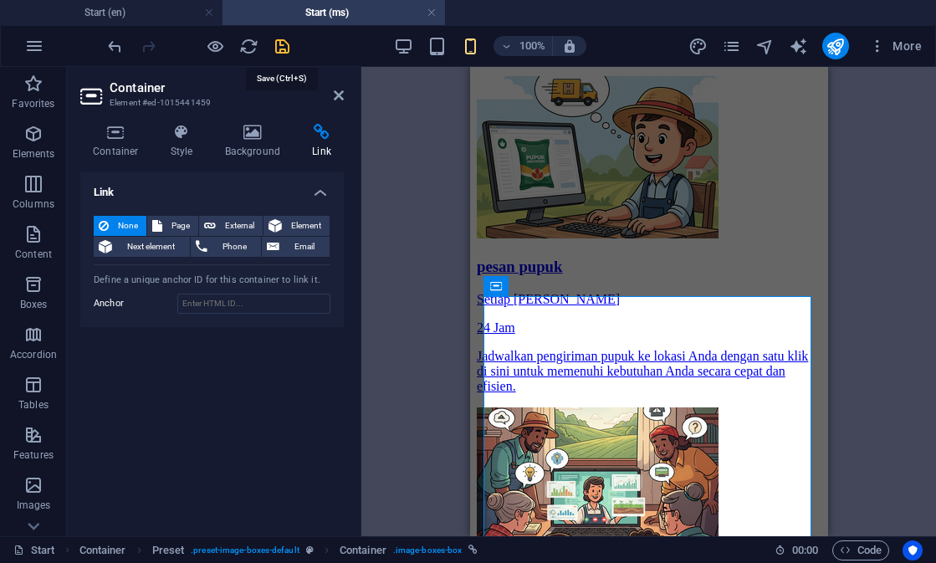
click at [280, 51] on icon "save" at bounding box center [282, 46] width 19 height 19
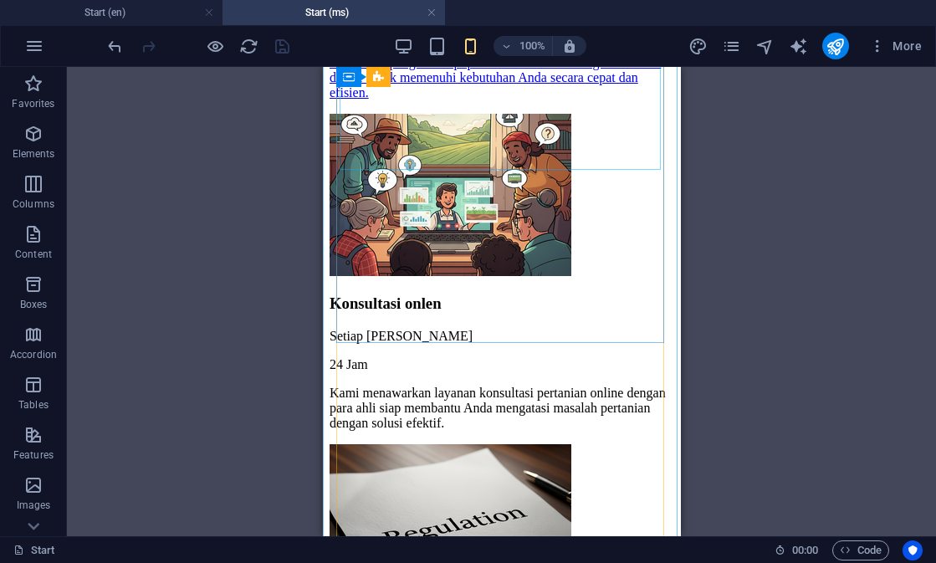
scroll to position [1425, 0]
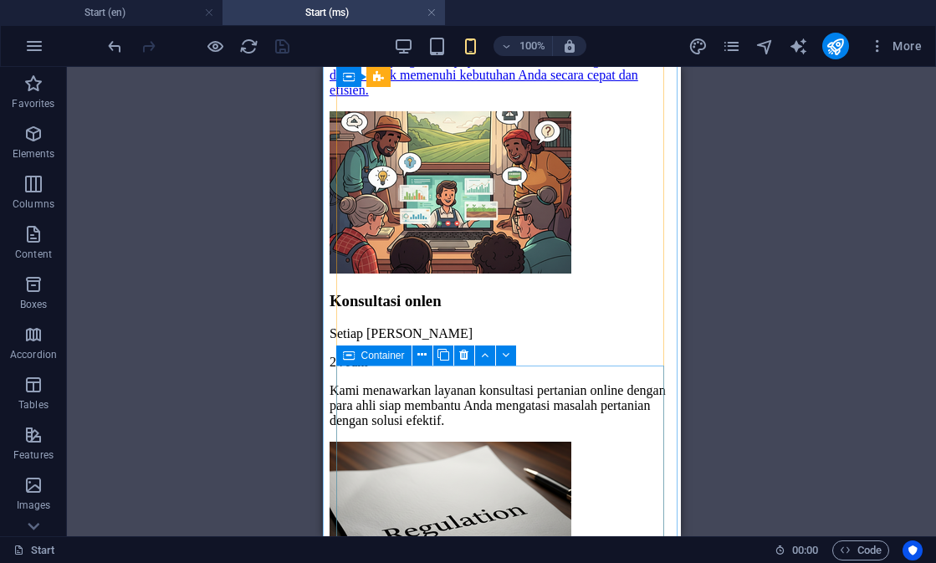
click at [356, 357] on div "Container" at bounding box center [373, 356] width 75 height 20
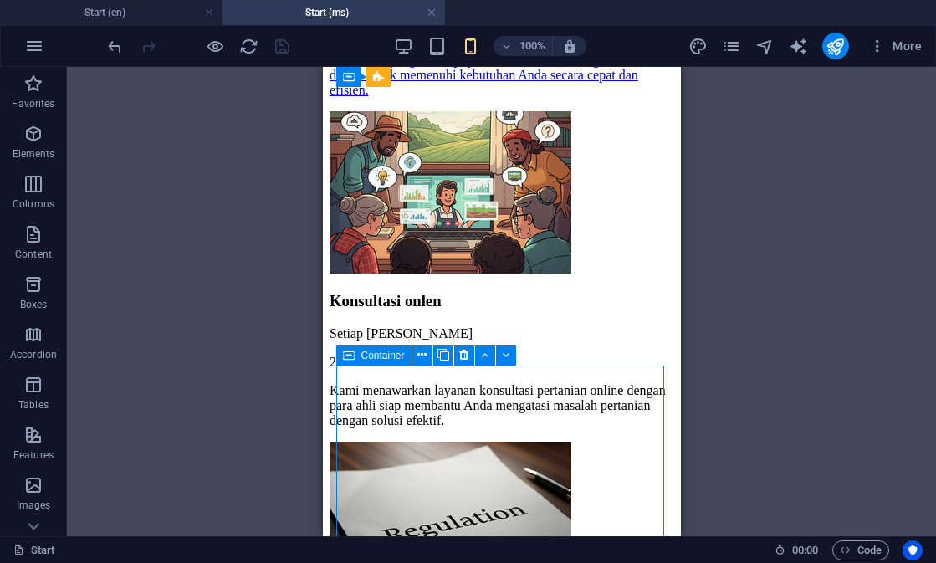
click at [356, 357] on div "Container" at bounding box center [373, 356] width 75 height 20
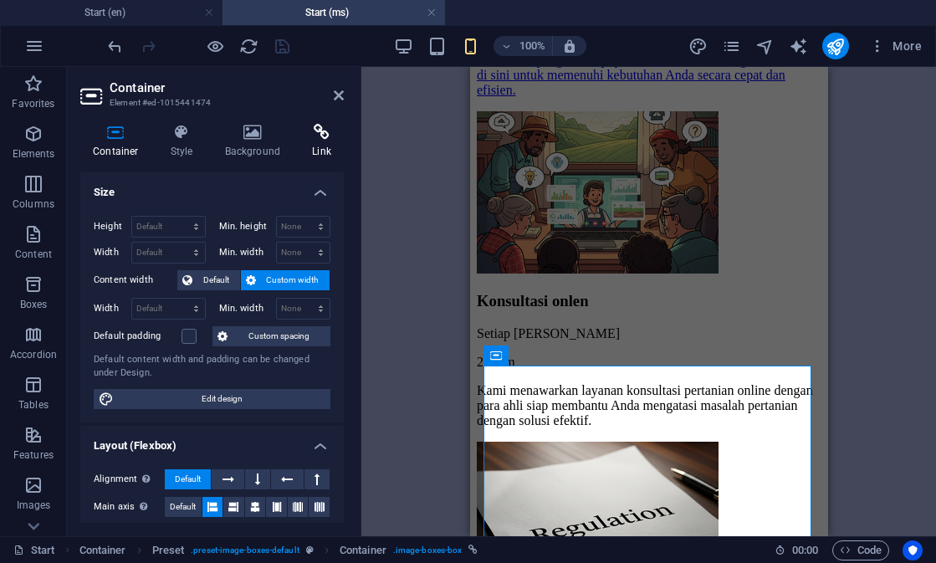
click at [330, 146] on h4 "Link" at bounding box center [322, 141] width 44 height 35
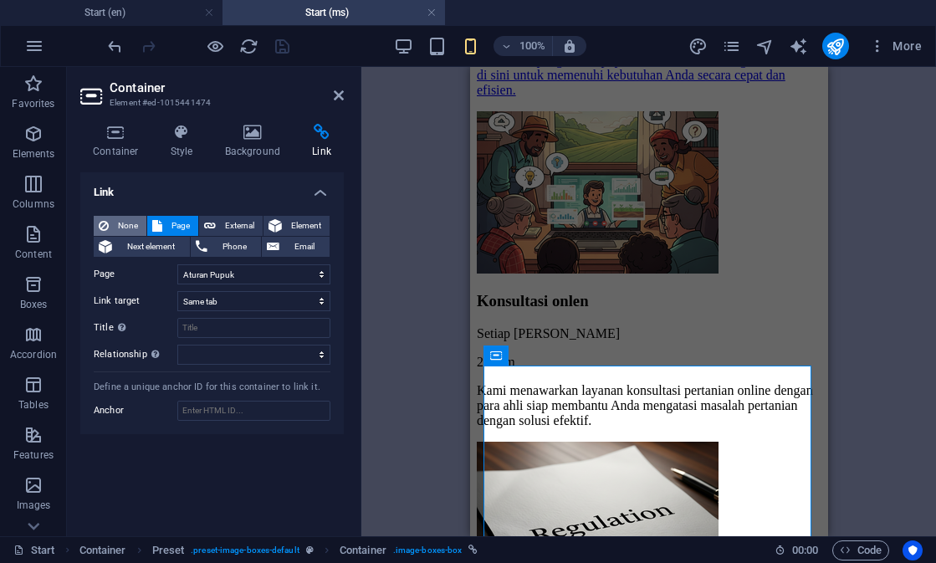
click at [100, 224] on icon at bounding box center [104, 226] width 10 height 20
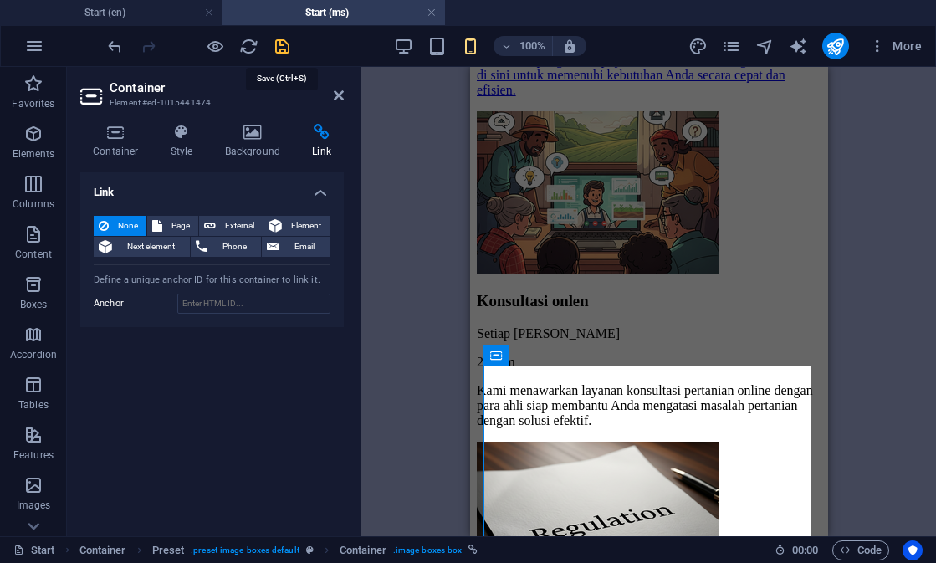
click at [284, 45] on icon "save" at bounding box center [282, 46] width 19 height 19
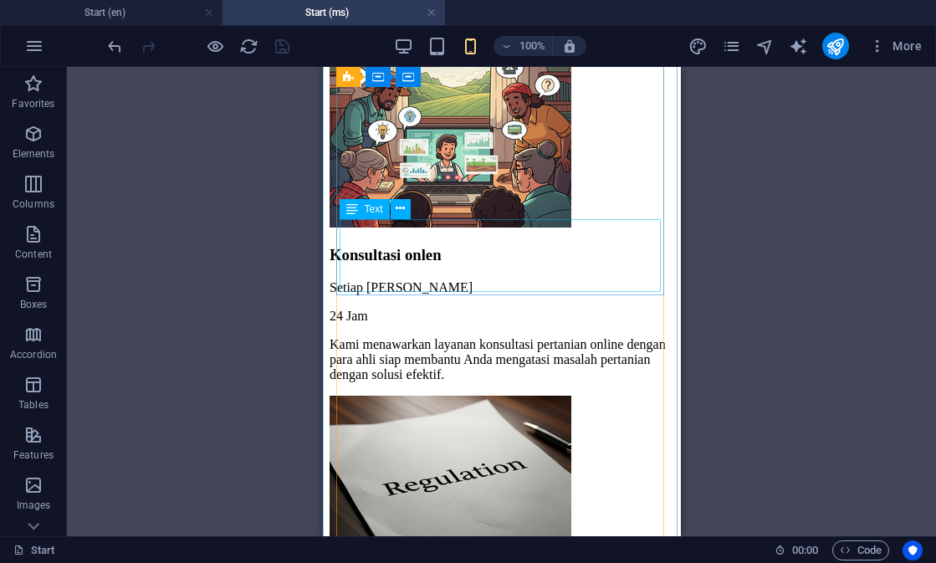
scroll to position [1468, 0]
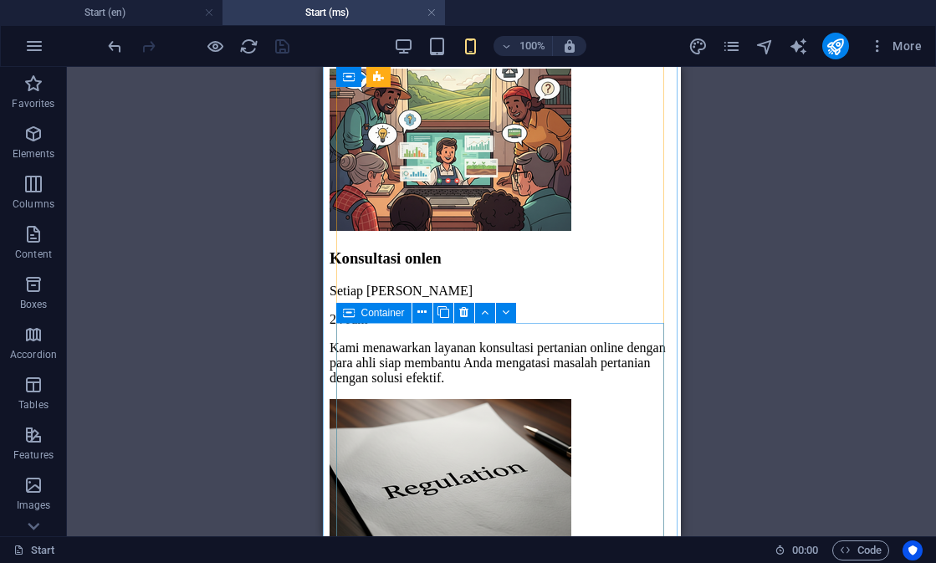
click at [351, 315] on icon at bounding box center [349, 313] width 12 height 20
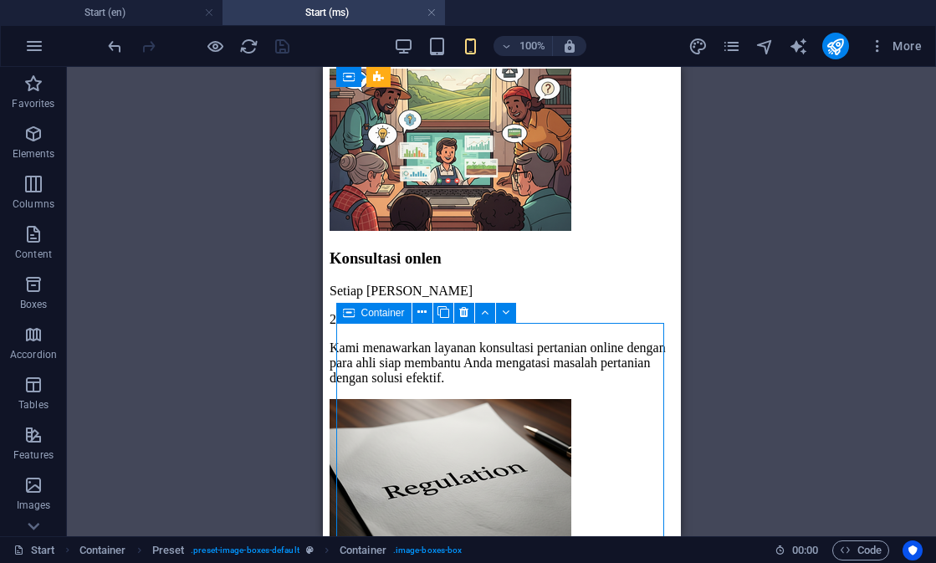
click at [351, 315] on icon at bounding box center [349, 313] width 12 height 20
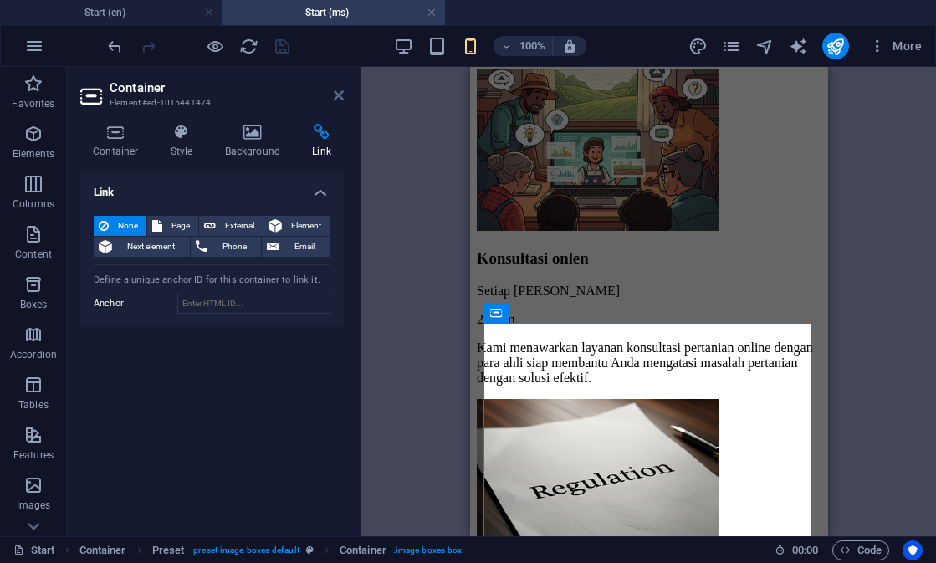
click at [341, 95] on icon at bounding box center [339, 95] width 10 height 13
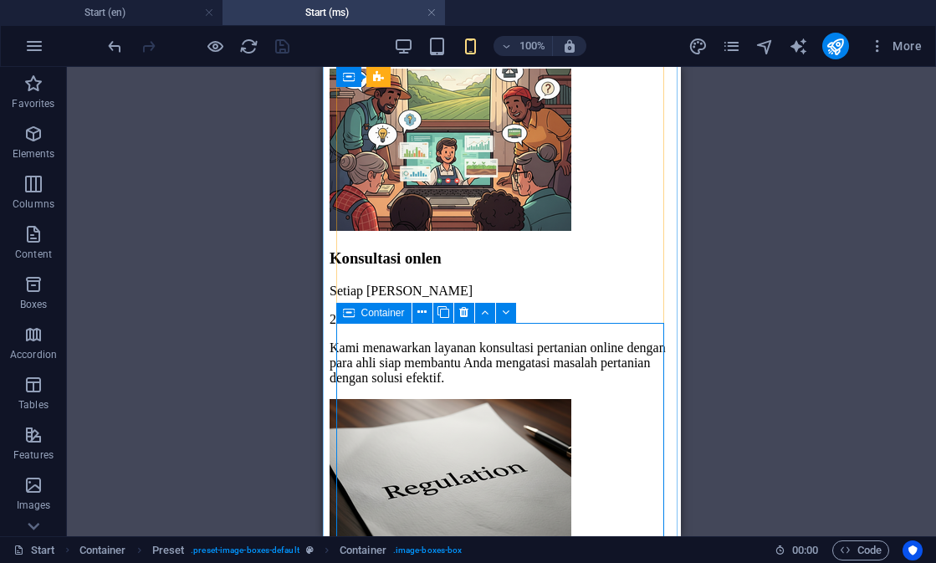
click at [347, 318] on icon at bounding box center [349, 313] width 12 height 20
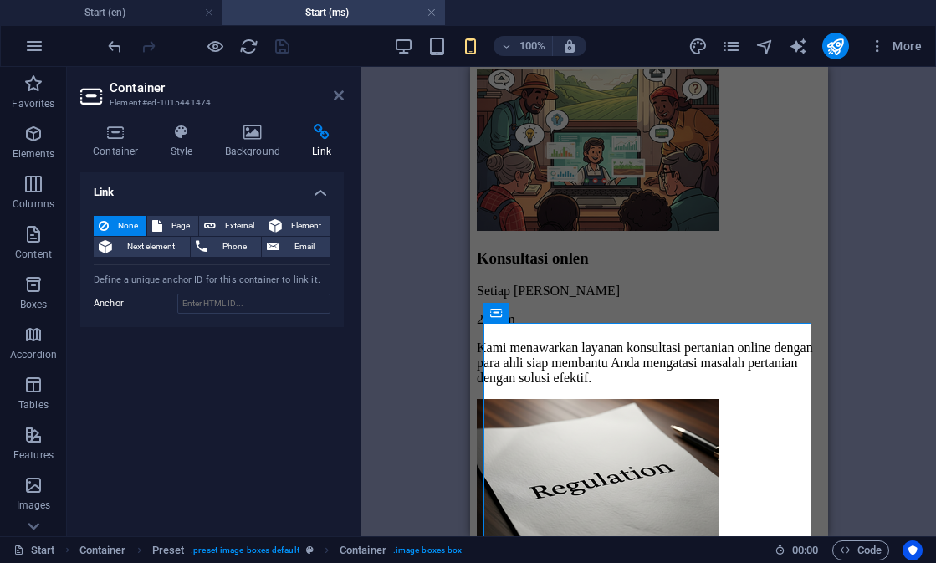
click at [336, 94] on icon at bounding box center [339, 95] width 10 height 13
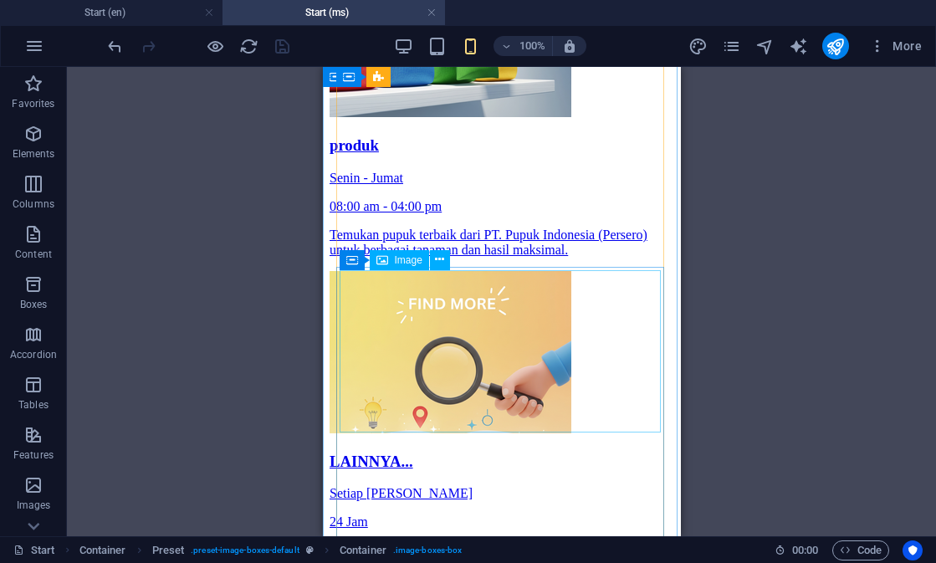
scroll to position [2237, 0]
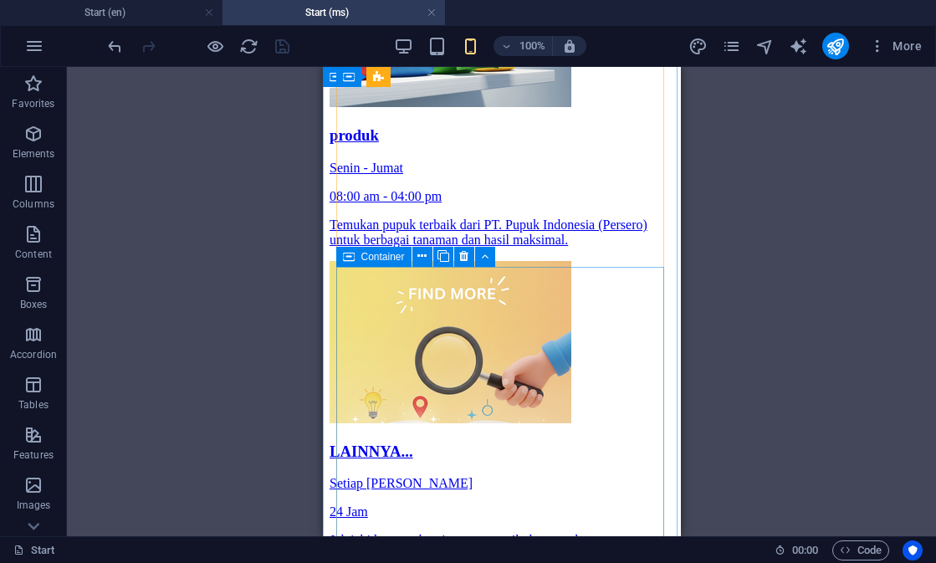
click at [355, 260] on div "Container" at bounding box center [373, 257] width 75 height 20
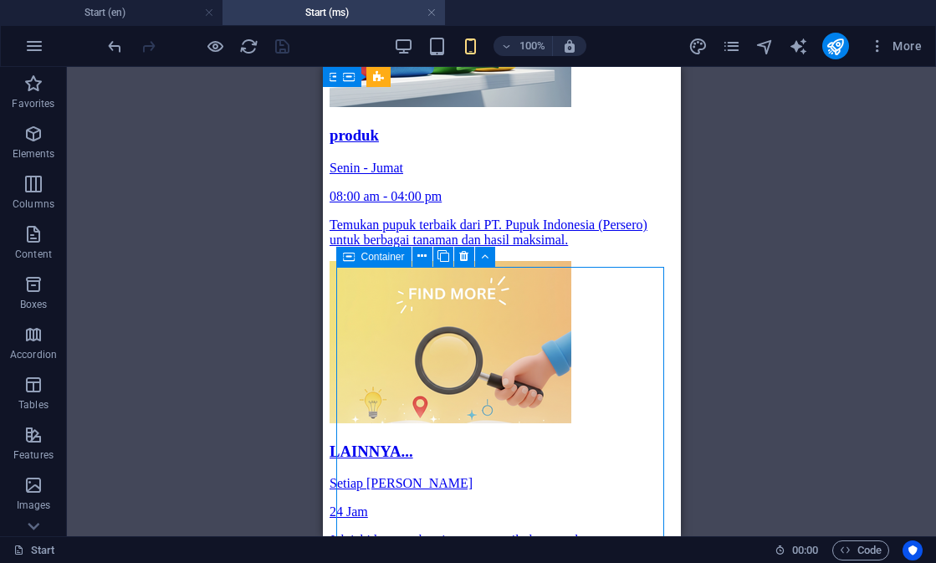
click at [355, 260] on div "Container" at bounding box center [373, 257] width 75 height 20
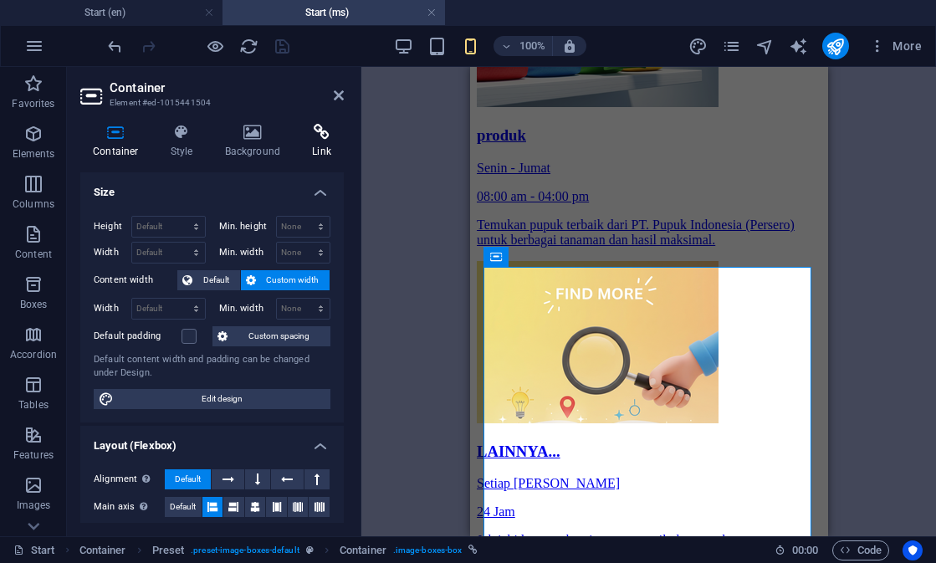
click at [305, 141] on h4 "Link" at bounding box center [322, 141] width 44 height 35
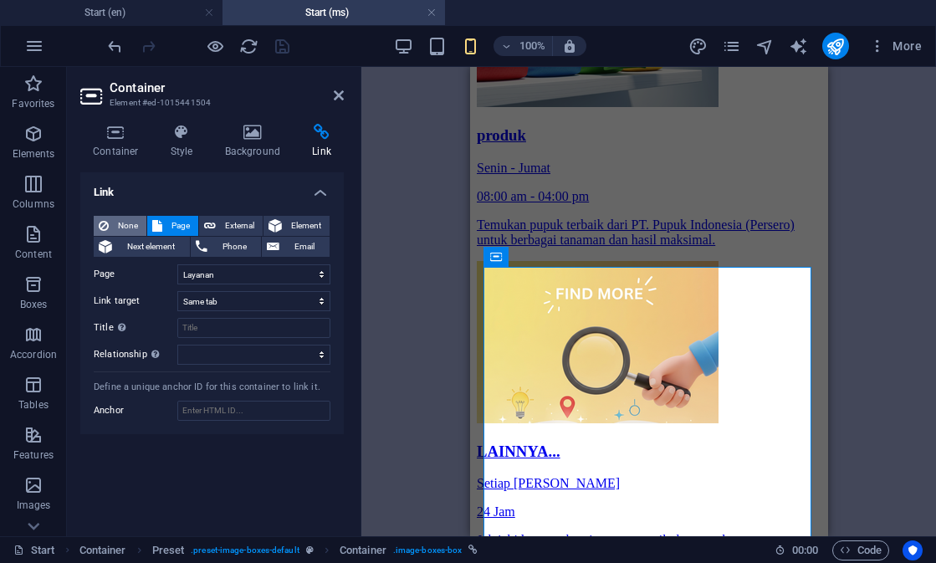
click at [117, 224] on span "None" at bounding box center [128, 226] width 28 height 20
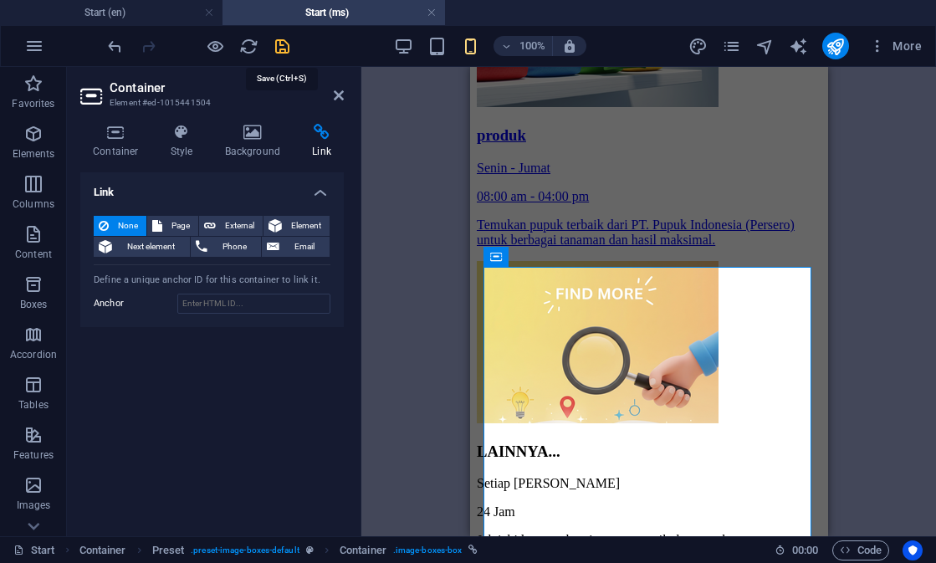
click at [286, 44] on icon "save" at bounding box center [282, 46] width 19 height 19
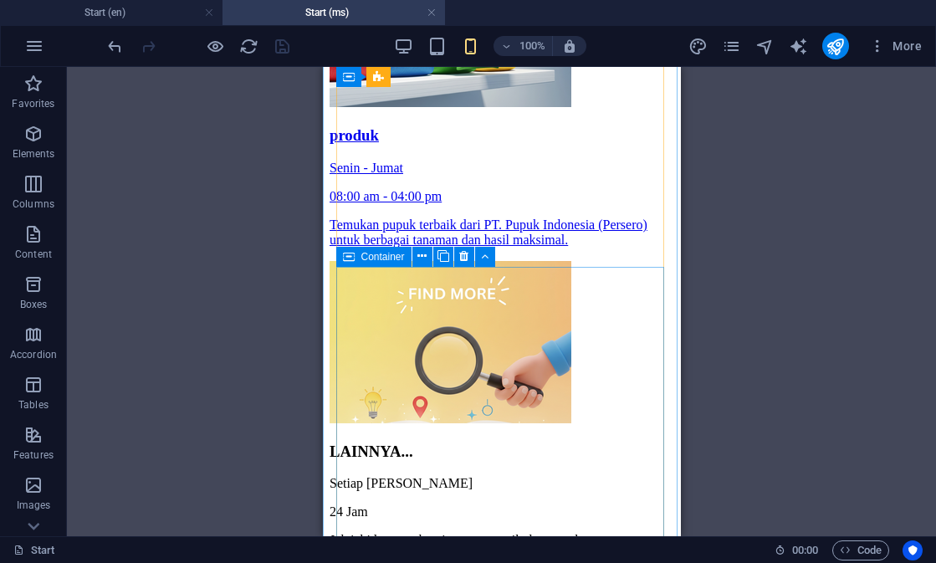
click at [356, 255] on div "Container" at bounding box center [373, 257] width 75 height 20
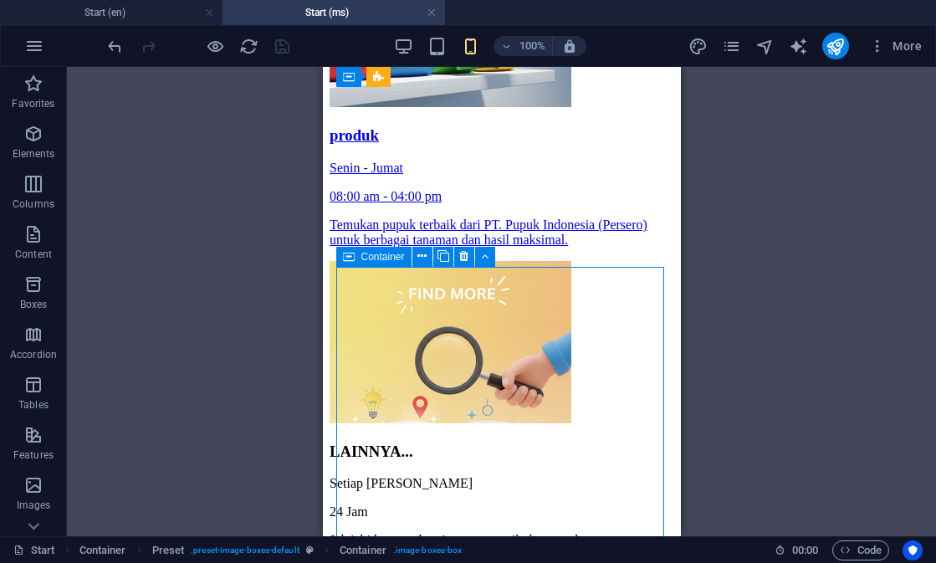
click at [356, 255] on div "Container" at bounding box center [373, 257] width 75 height 20
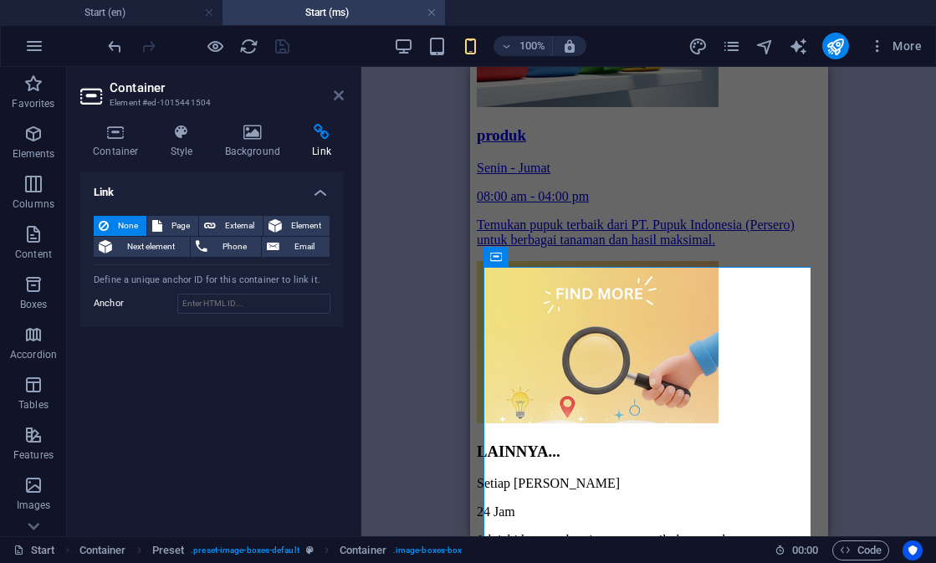
click at [337, 94] on icon at bounding box center [339, 95] width 10 height 13
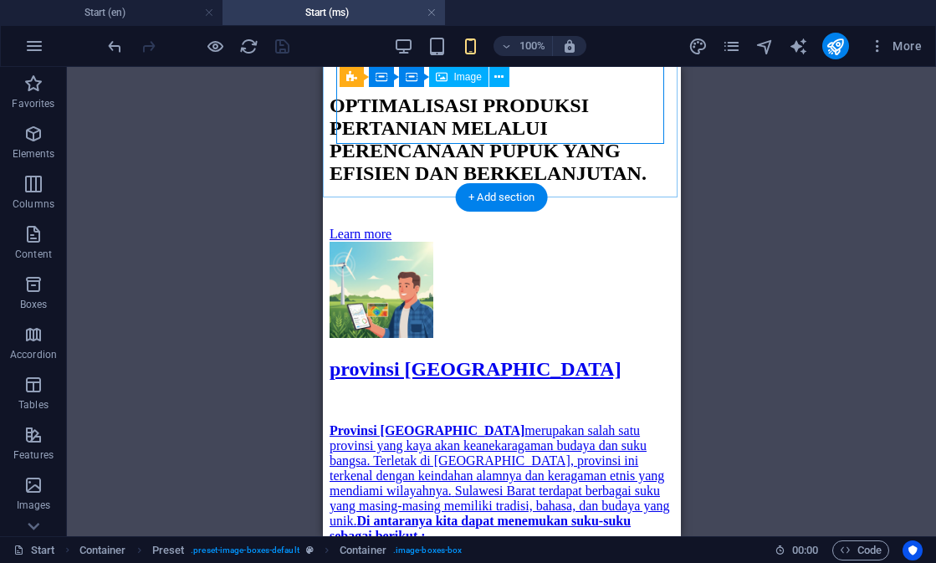
scroll to position [2747, 0]
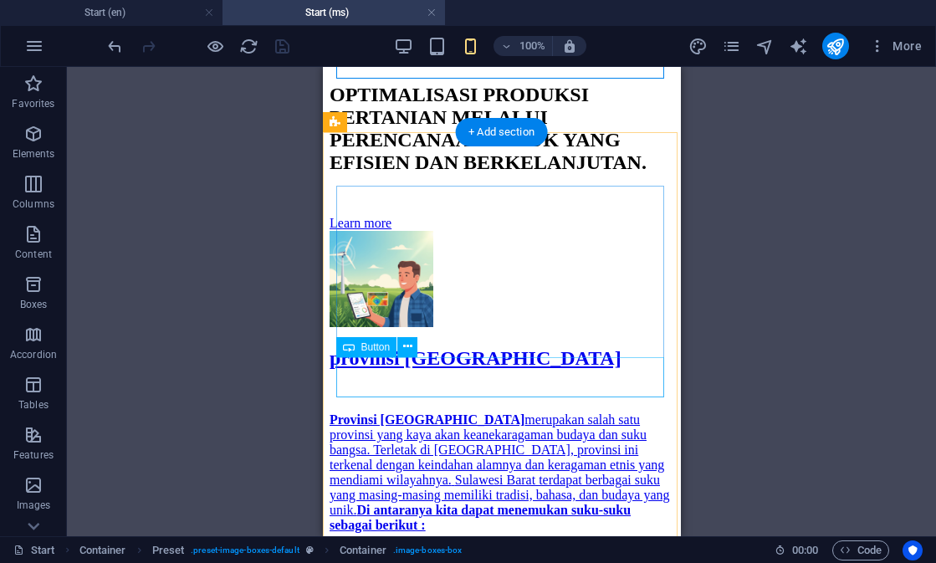
click at [392, 231] on div "Learn more" at bounding box center [501, 223] width 345 height 15
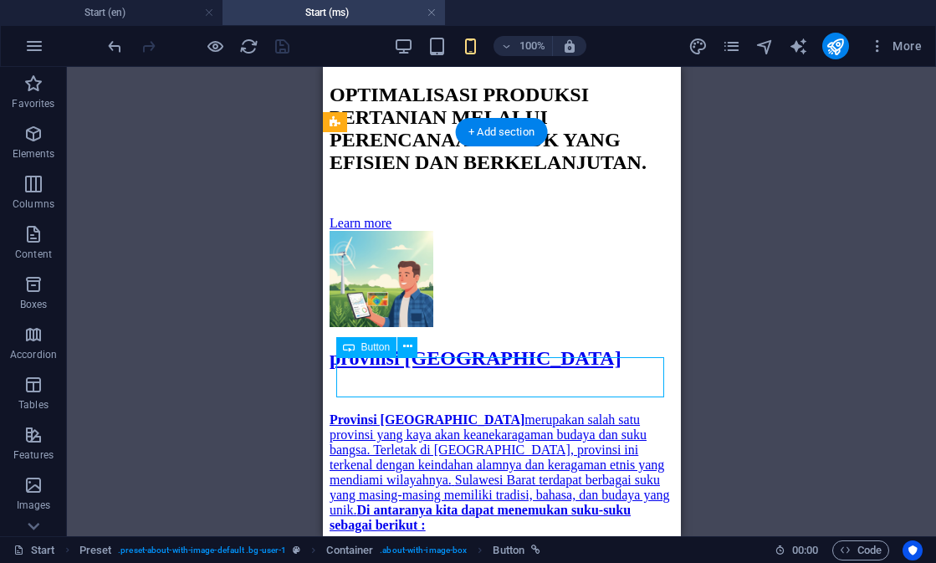
click at [392, 231] on div "Learn more" at bounding box center [501, 223] width 345 height 15
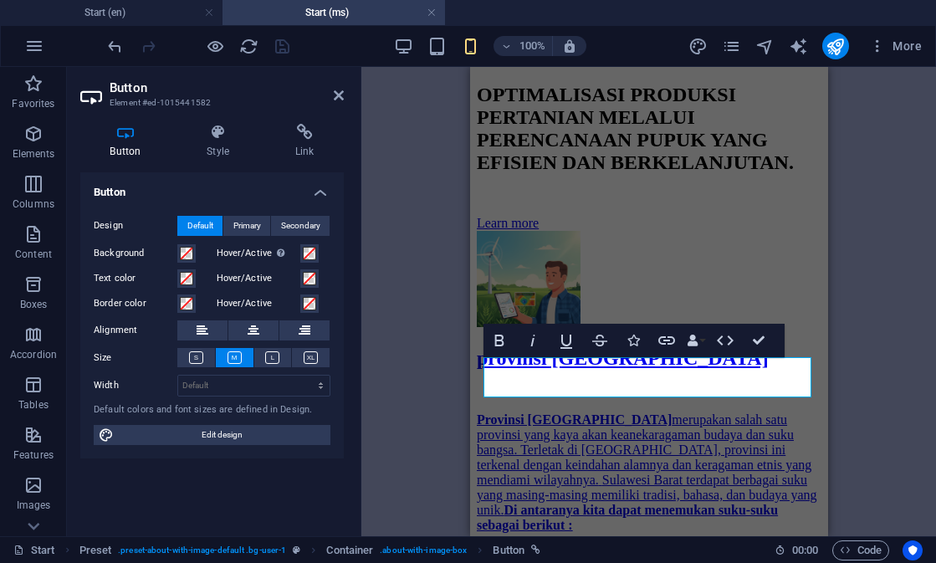
click at [300, 120] on div "Button Style Link Button Design Default Primary Secondary Background Hover/Acti…" at bounding box center [212, 323] width 290 height 426
click at [300, 135] on icon at bounding box center [304, 132] width 79 height 17
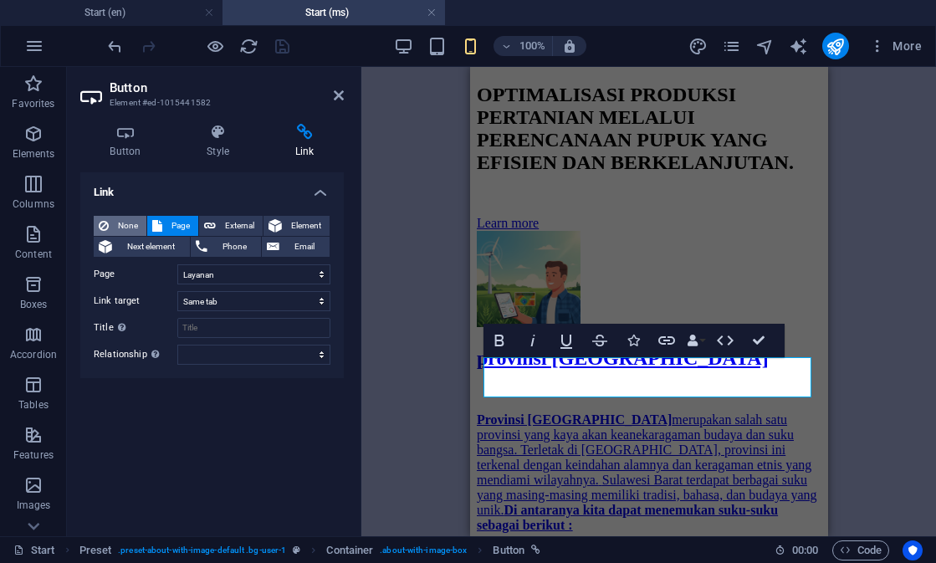
click at [130, 217] on span "None" at bounding box center [128, 226] width 28 height 20
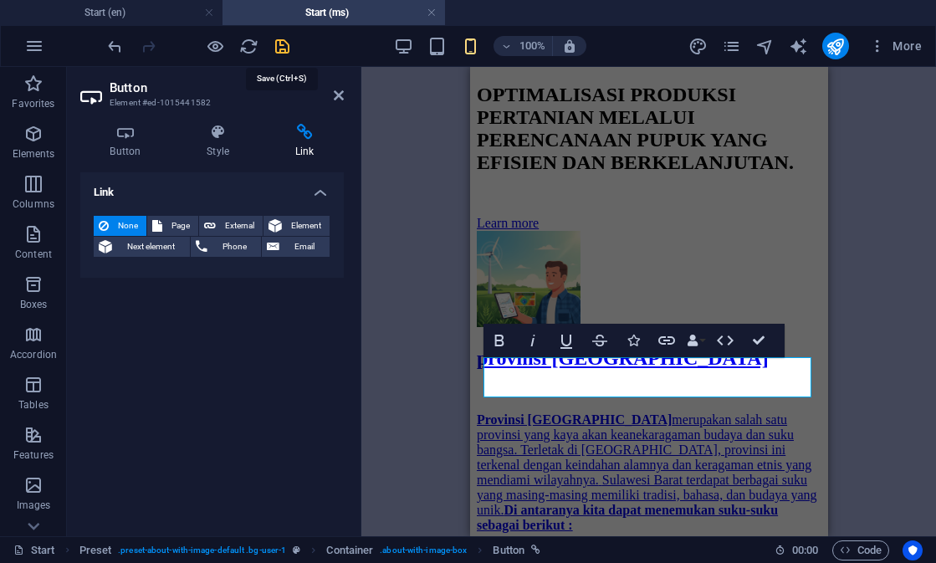
click at [283, 47] on icon "save" at bounding box center [282, 46] width 19 height 19
checkbox input "false"
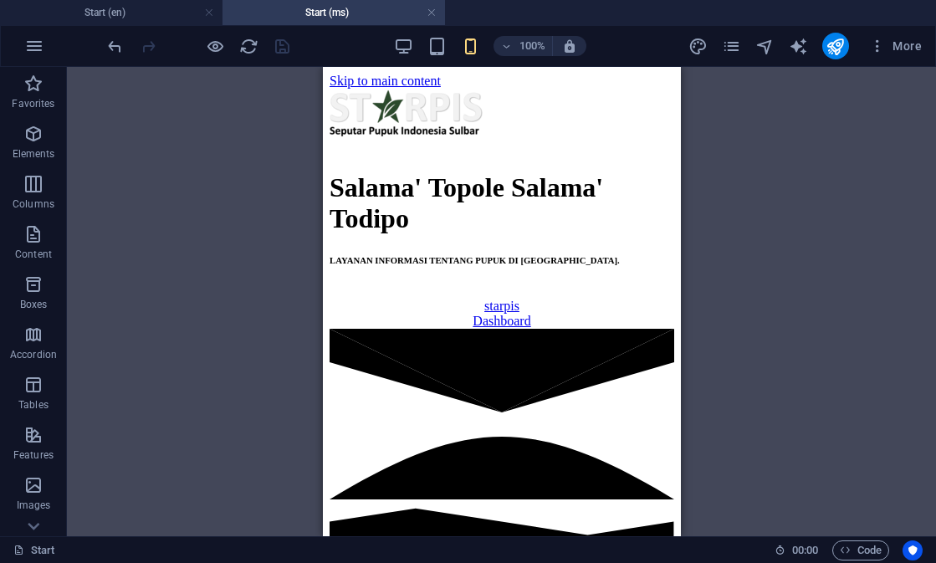
scroll to position [0, 0]
click at [429, 314] on div "starpis" at bounding box center [501, 306] width 345 height 15
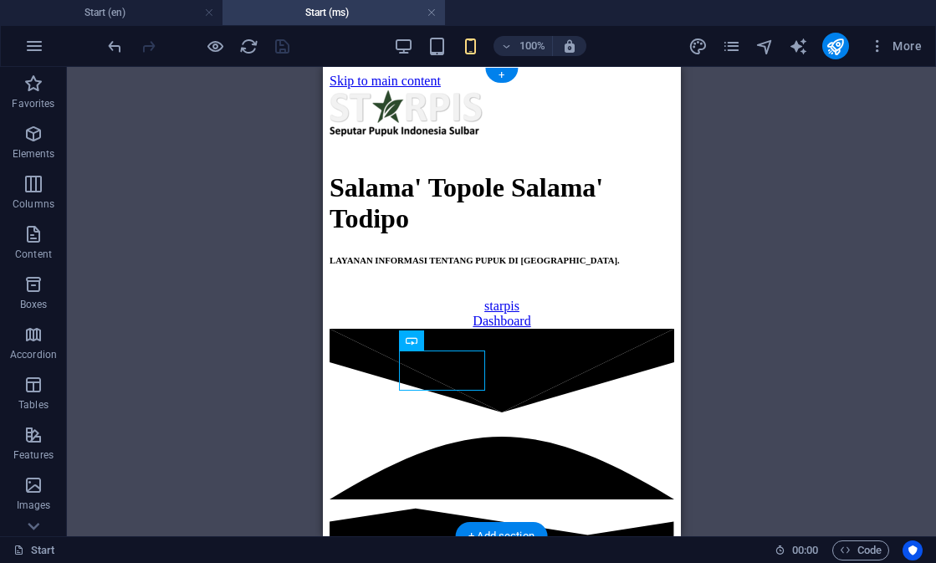
click at [429, 314] on div "starpis" at bounding box center [501, 306] width 345 height 15
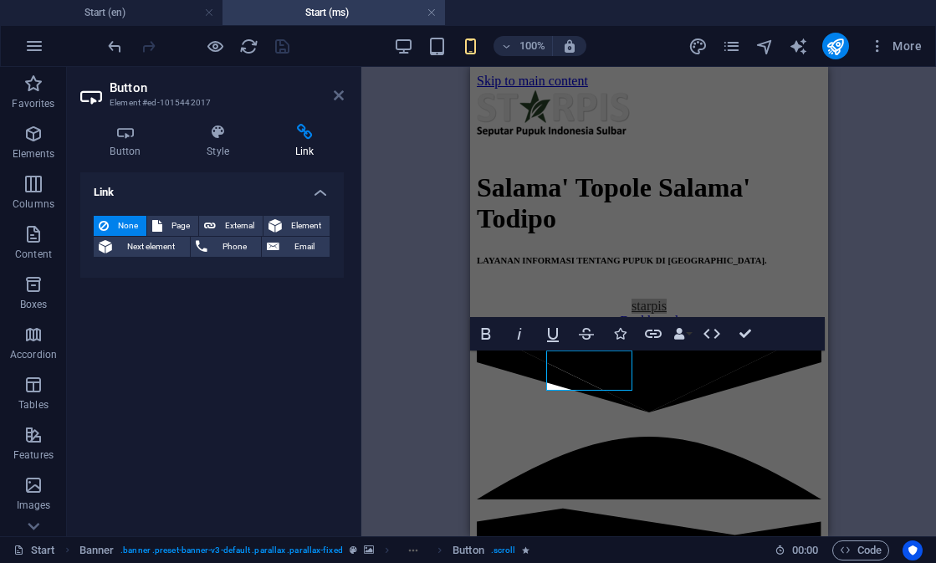
click at [335, 98] on icon at bounding box center [339, 95] width 10 height 13
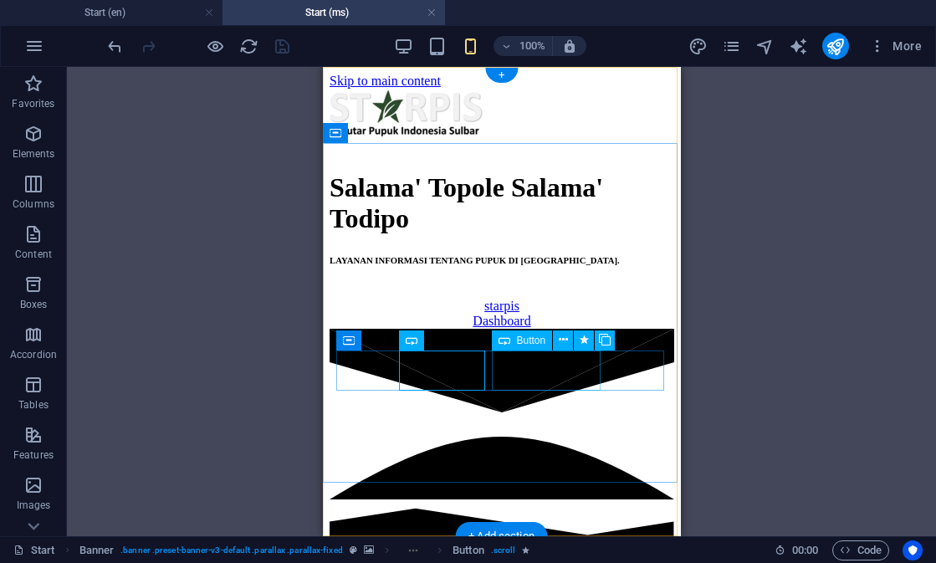
click at [538, 329] on div "Dashboard" at bounding box center [501, 321] width 345 height 15
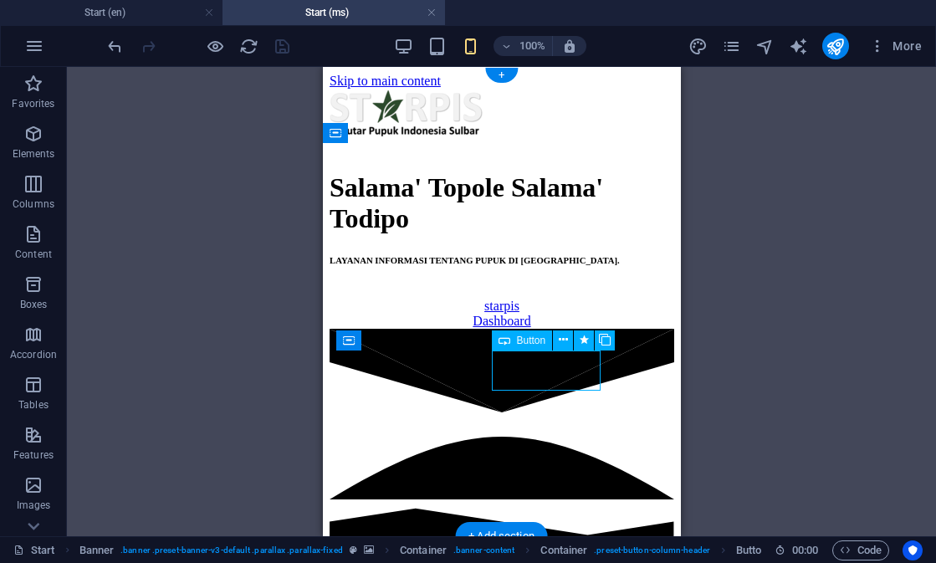
click at [538, 329] on div "Dashboard" at bounding box center [501, 321] width 345 height 15
select select
select select "author"
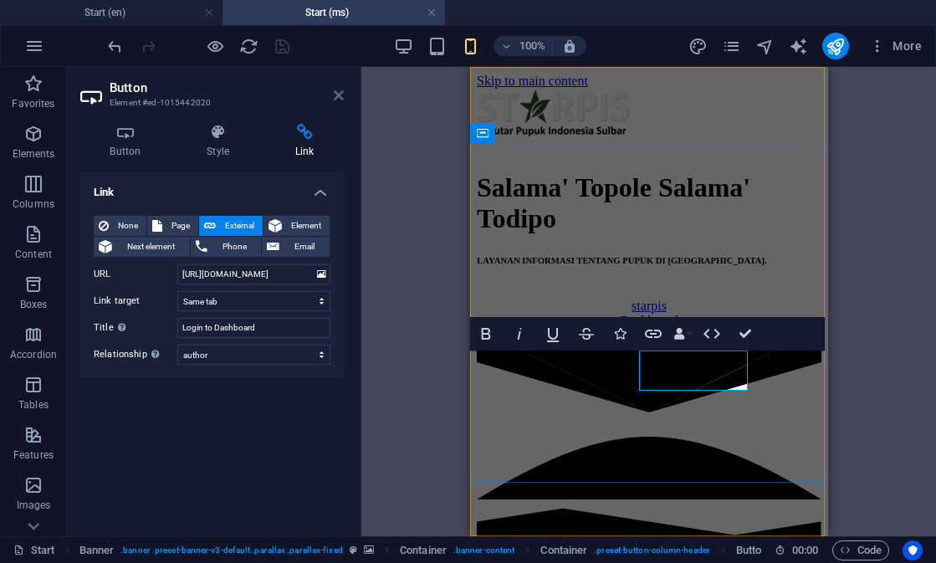
click at [341, 100] on icon at bounding box center [339, 95] width 10 height 13
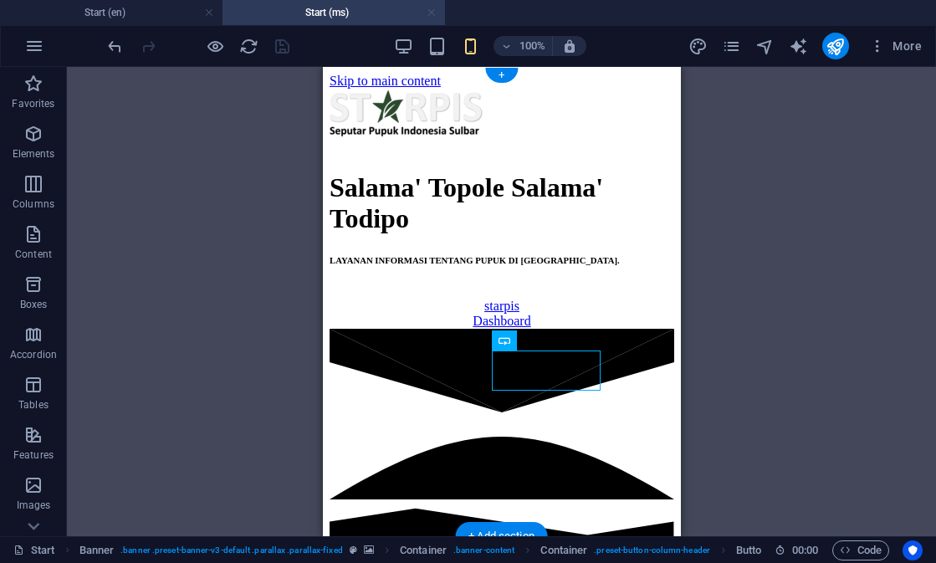
click at [433, 14] on link at bounding box center [432, 13] width 10 height 16
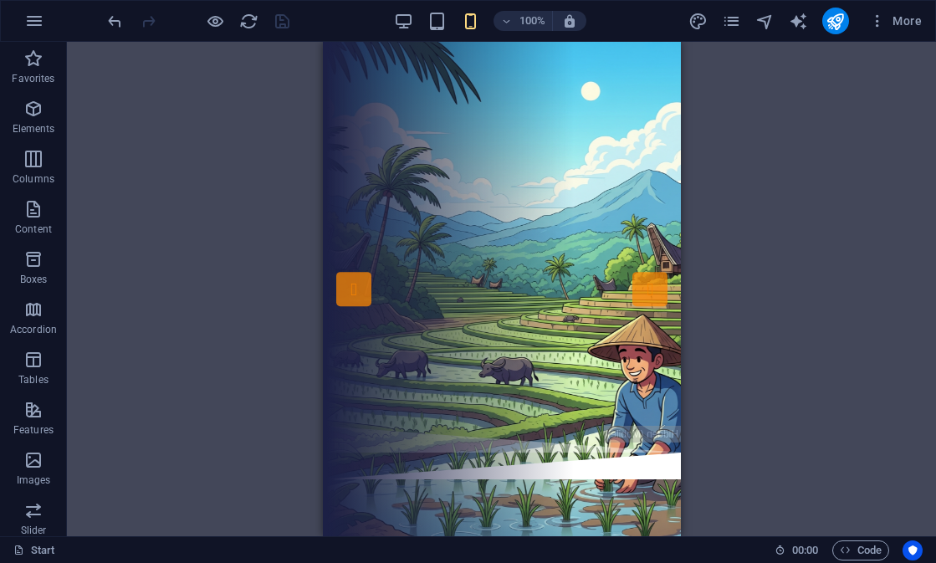
click at [747, 91] on div "Drag here to replace the existing content. Press “Ctrl” if you want to create a…" at bounding box center [501, 289] width 869 height 494
click at [833, 24] on icon "publish" at bounding box center [835, 21] width 19 height 19
